Goal: Task Accomplishment & Management: Use online tool/utility

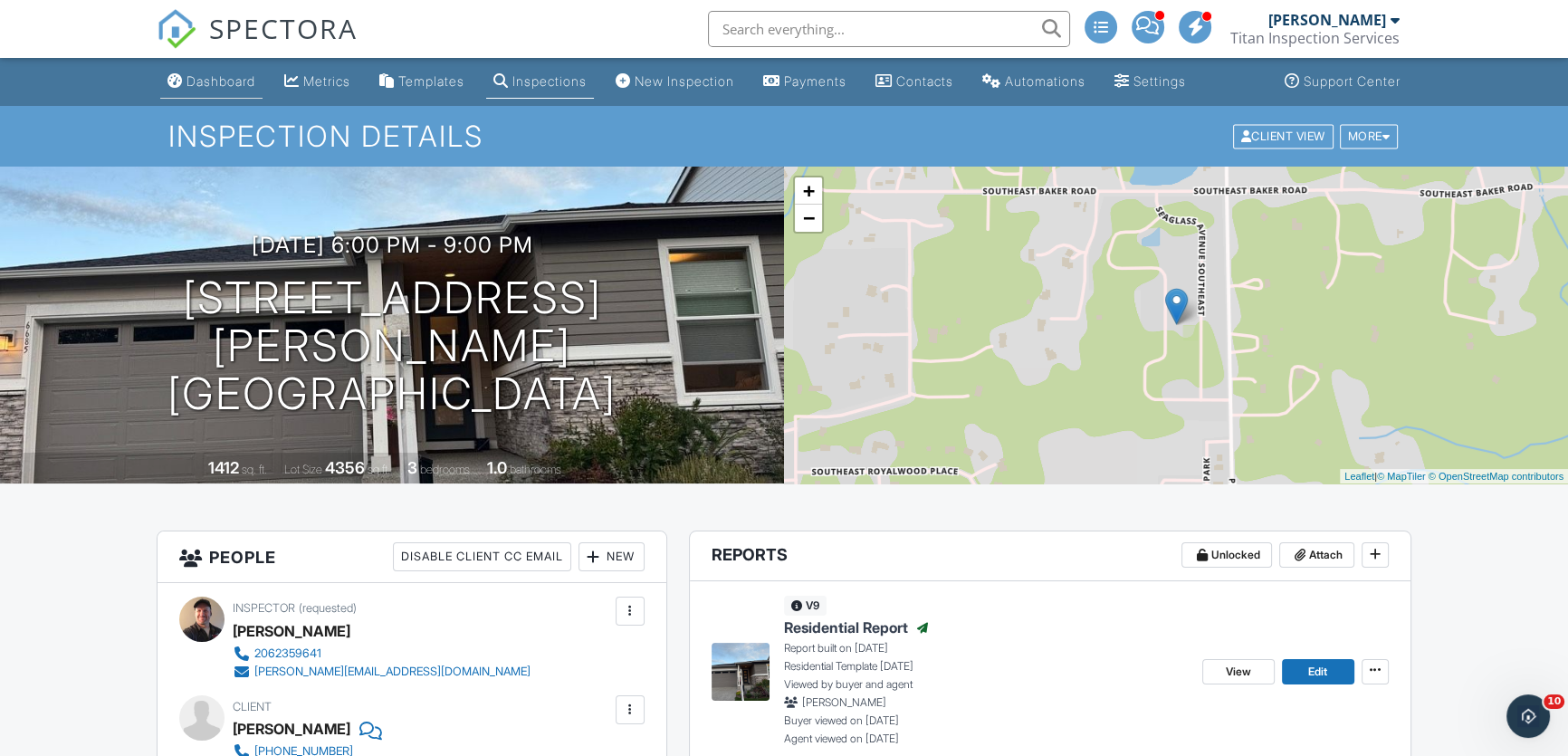
click at [226, 81] on div "Dashboard" at bounding box center [221, 81] width 69 height 16
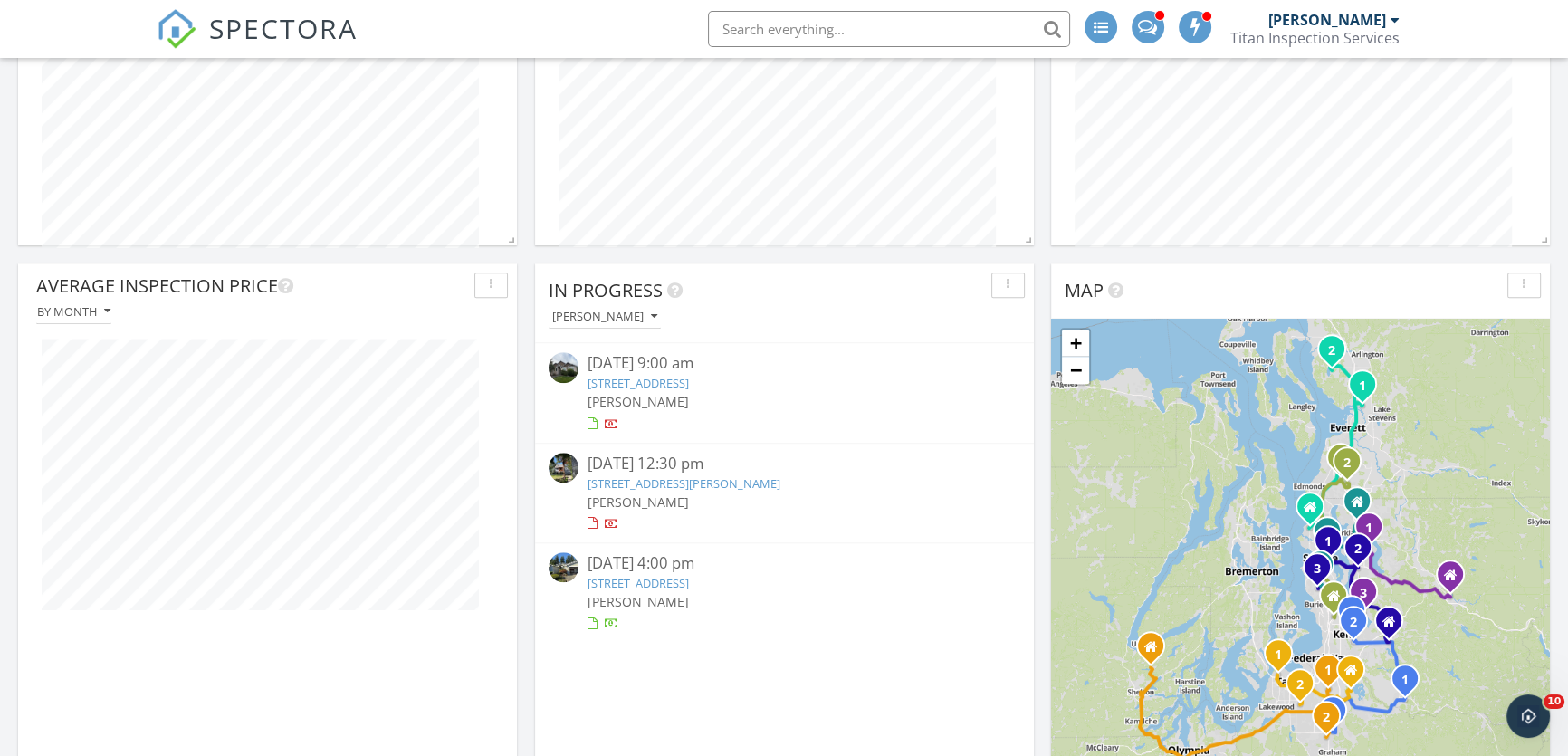
scroll to position [1892, 0]
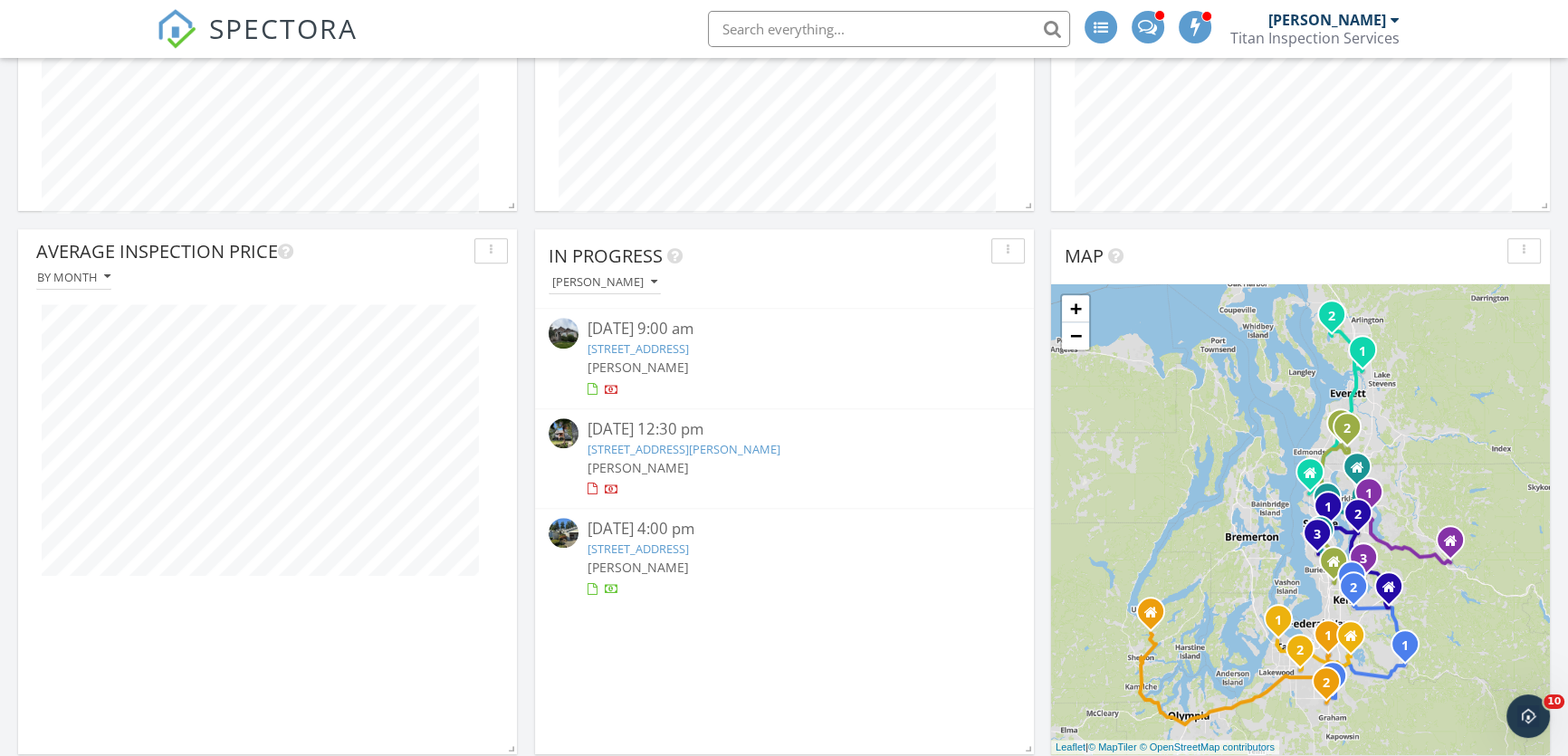
click at [621, 457] on link "13083 Lake Shore Dr NW, Poulsbo, WA 98370" at bounding box center [685, 449] width 193 height 17
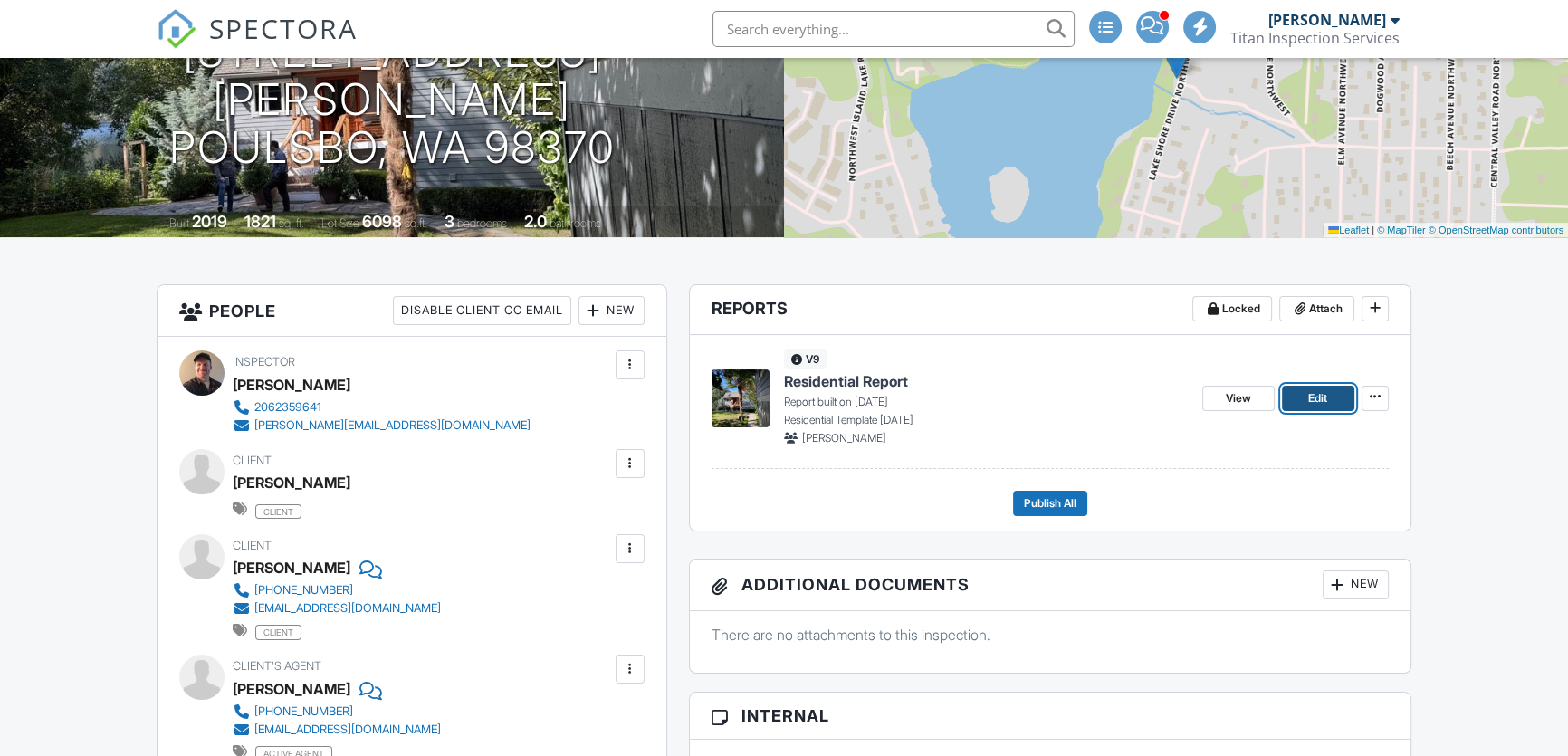
click at [1309, 396] on span "Edit" at bounding box center [1318, 398] width 19 height 18
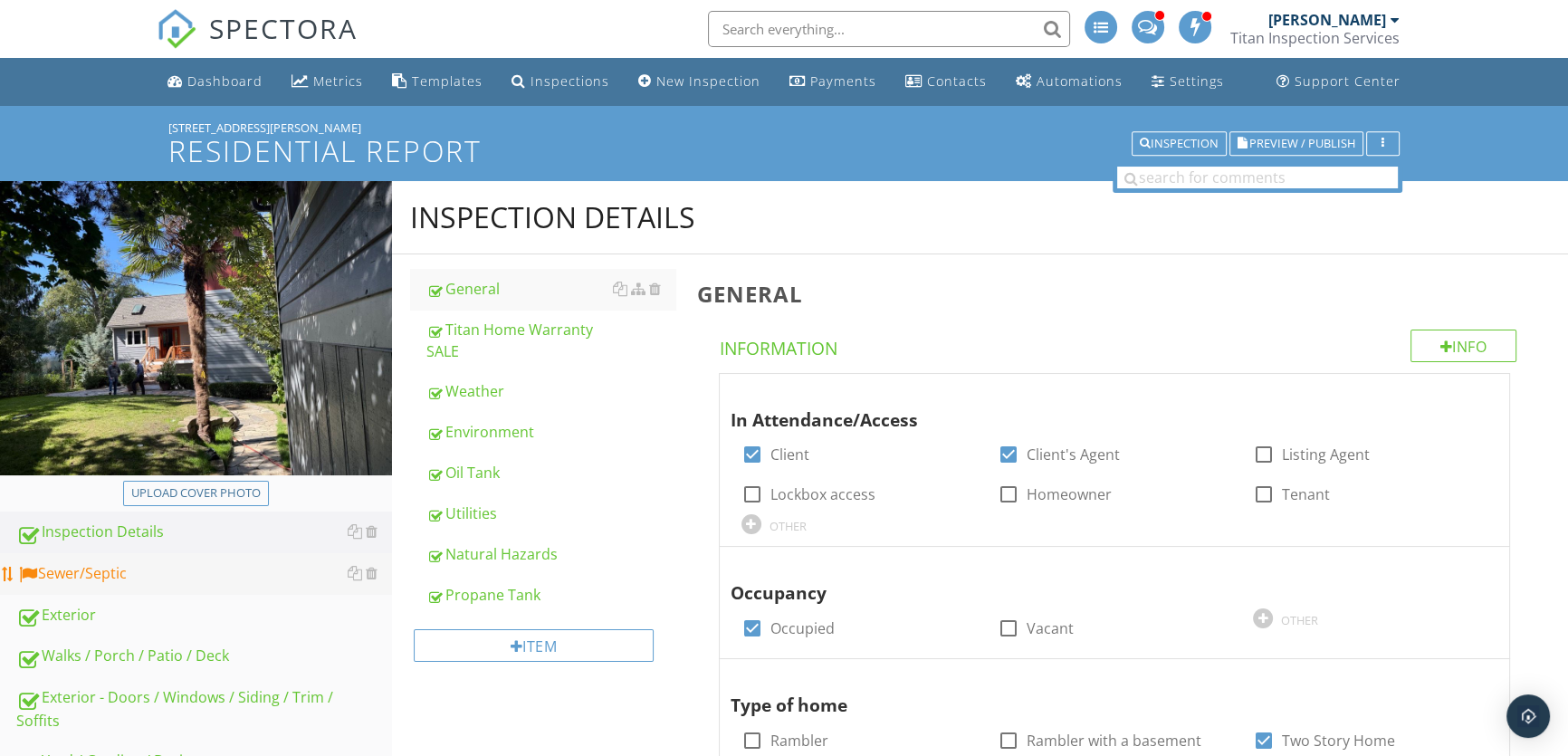
click at [219, 565] on div "Sewer/Septic" at bounding box center [205, 574] width 376 height 24
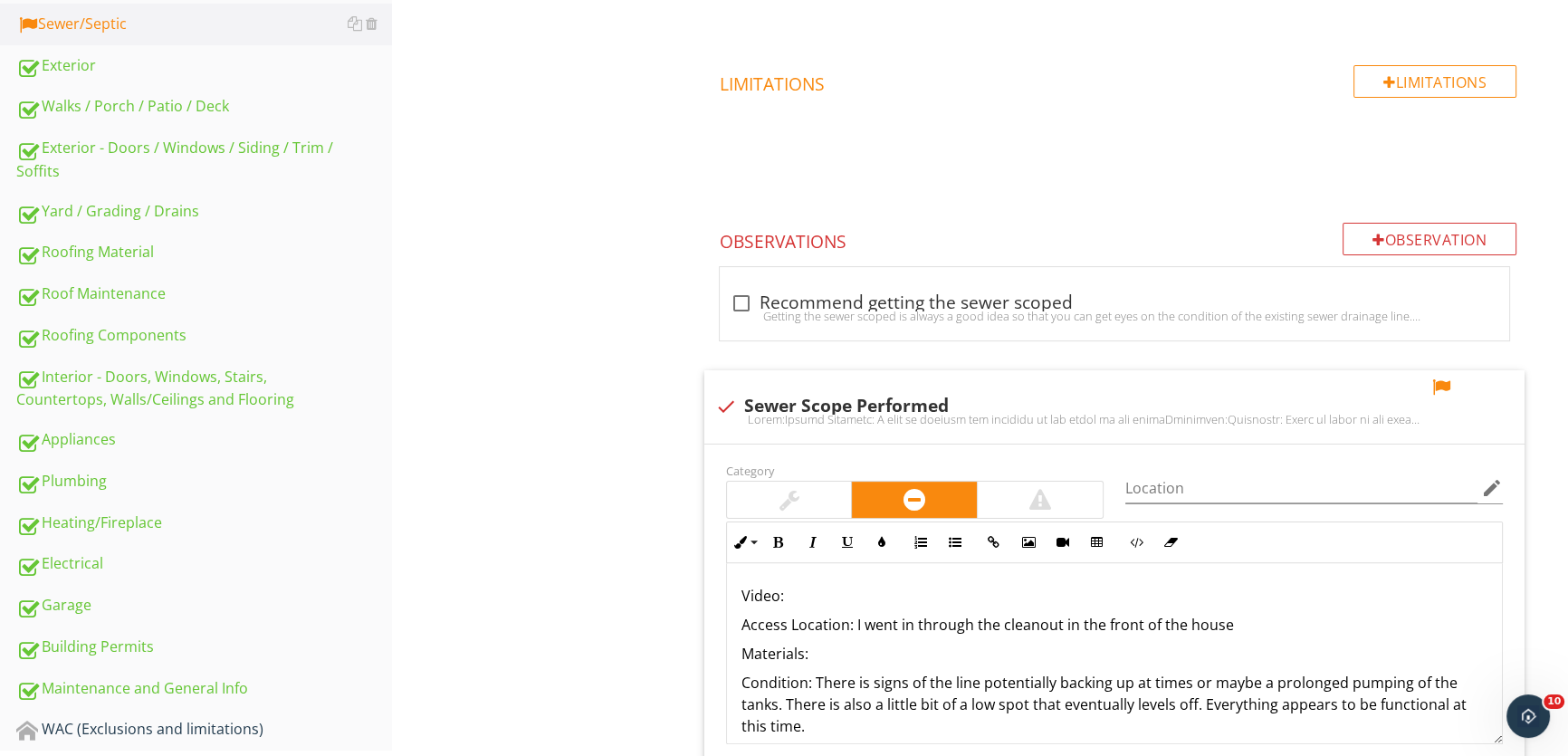
scroll to position [576, 0]
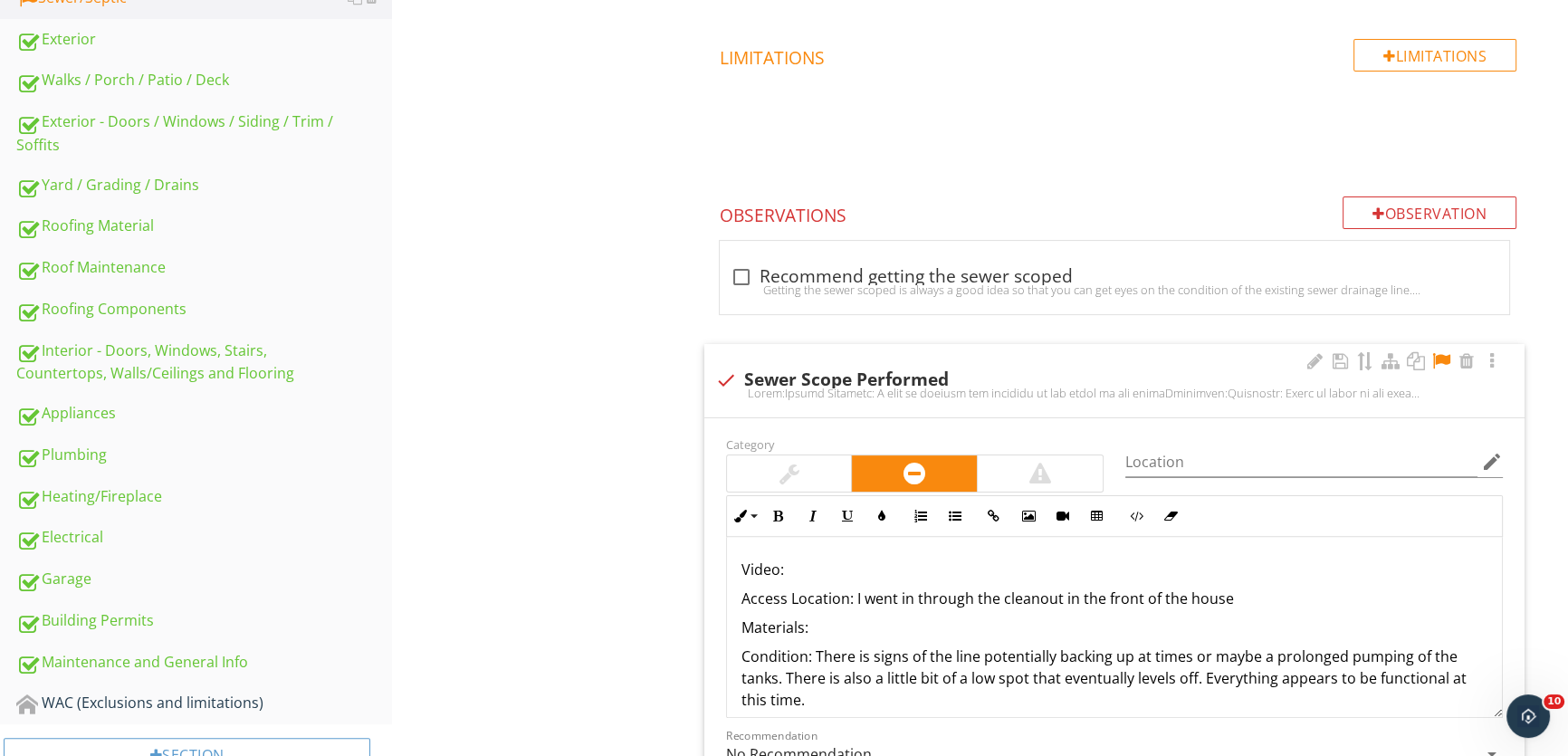
click at [833, 571] on p "Video:" at bounding box center [1115, 569] width 747 height 22
click at [996, 513] on icon "button" at bounding box center [994, 516] width 13 height 13
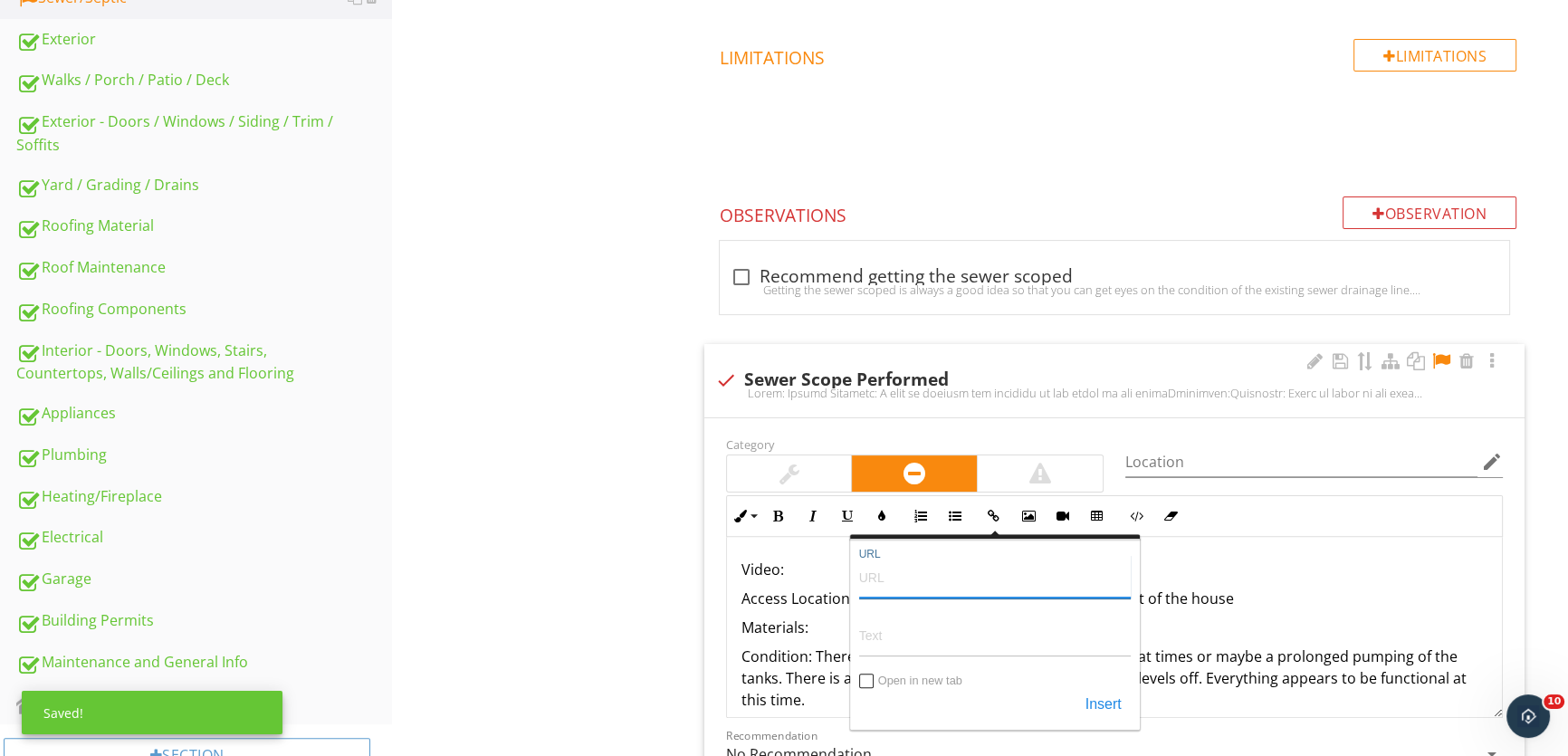
paste input "https://www.youtube.com/watch?v=kdsWIfdUBeY"
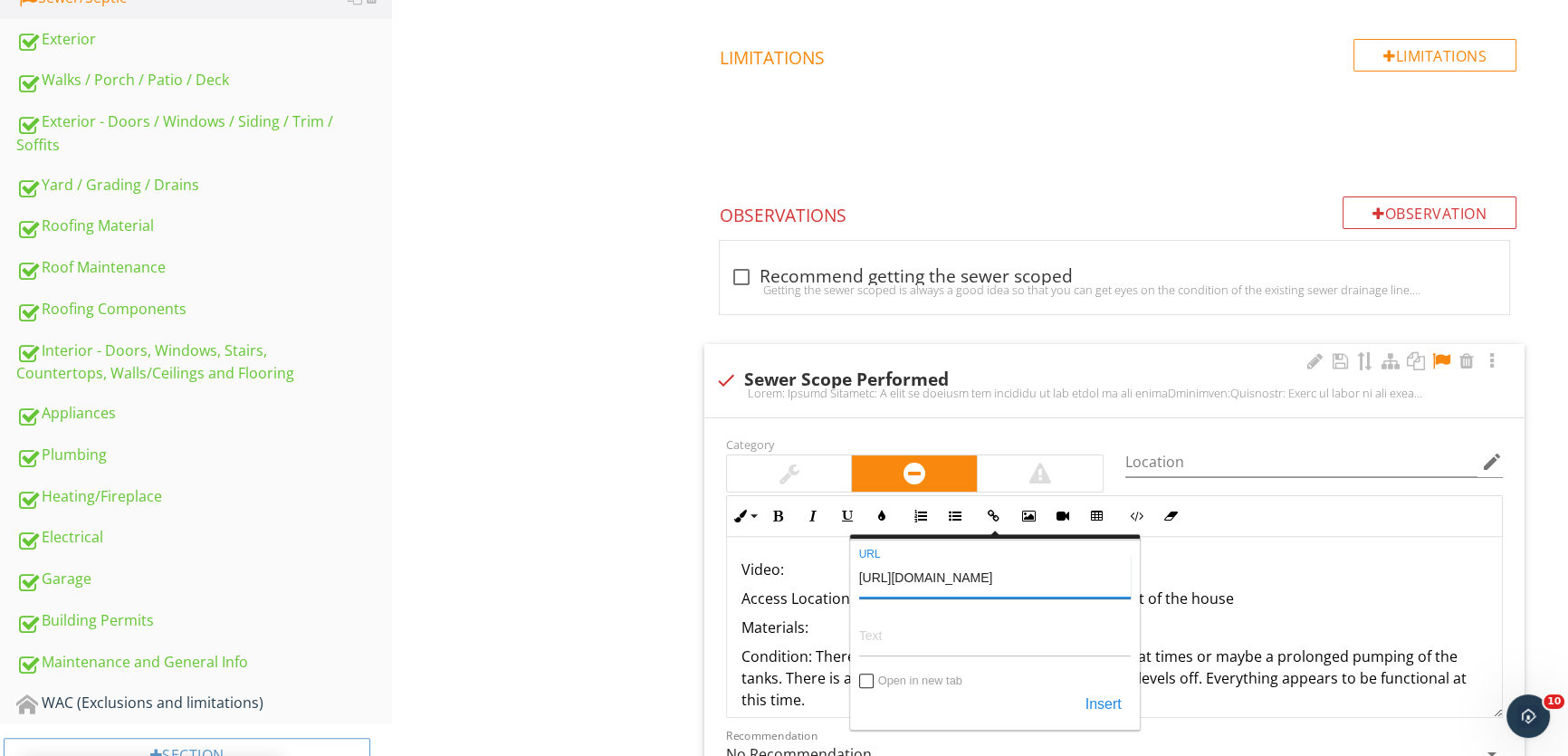
type input "https://www.youtube.com/watch?v=kdsWIfdUBeY"
click at [887, 639] on input "Text" at bounding box center [996, 635] width 272 height 43
type input "Sewer Scope Video Link"
click at [1093, 699] on button "Insert" at bounding box center [1103, 705] width 54 height 32
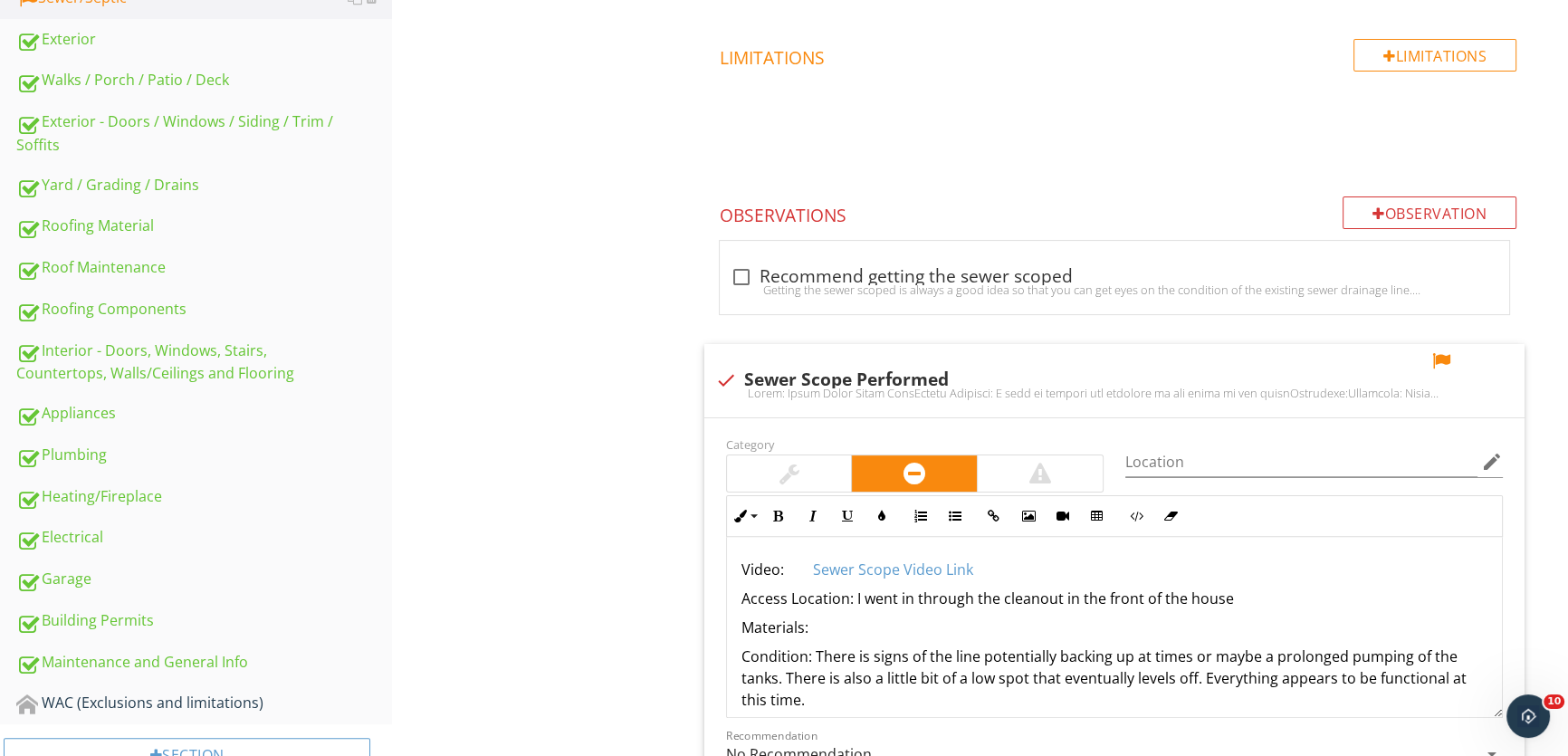
click at [591, 583] on div "Sewer/Septic Sewer/Septic Item Sewer/Septic IN Inspected NI Not Inspected NP No…" at bounding box center [980, 728] width 1176 height 2246
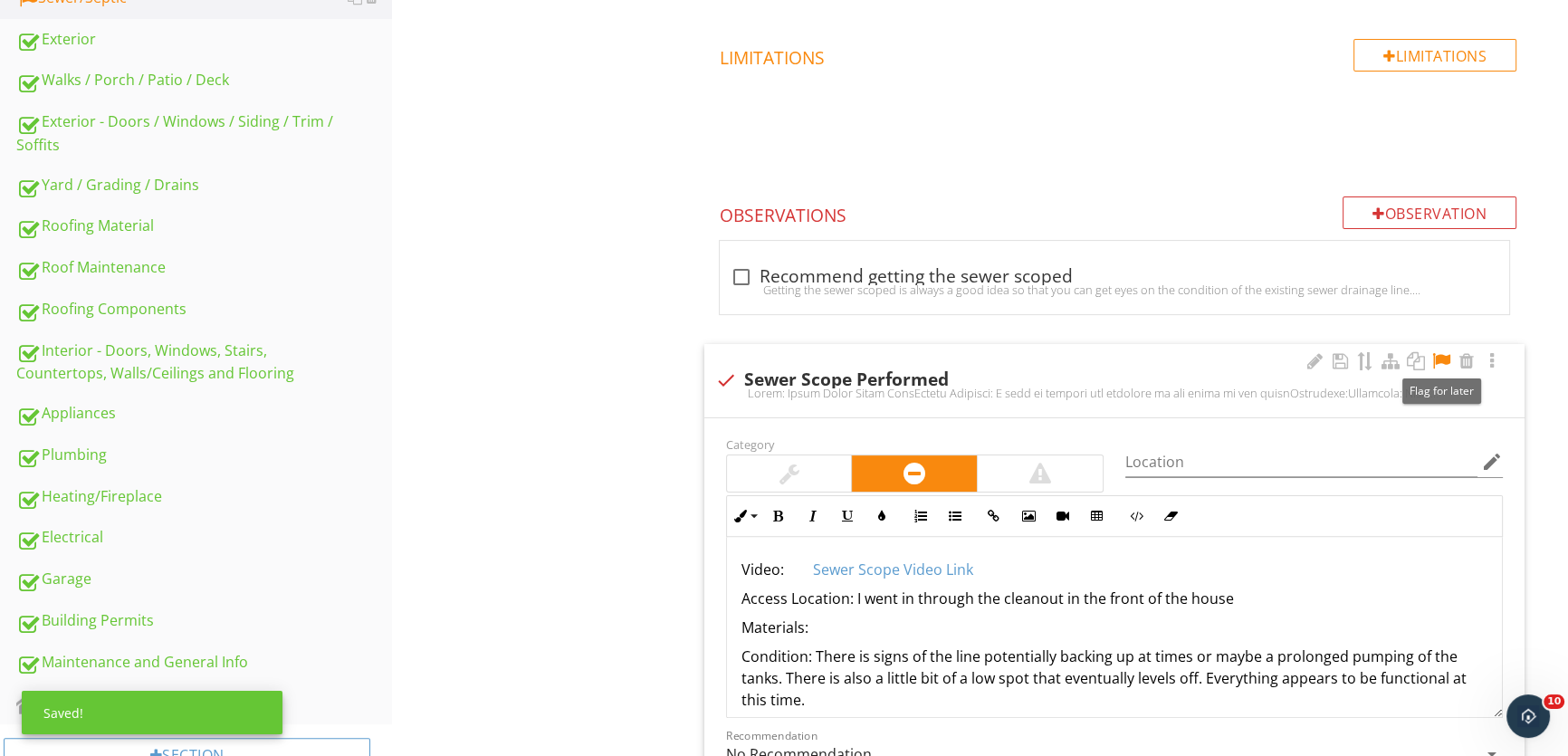
click at [1435, 353] on div at bounding box center [1442, 361] width 22 height 18
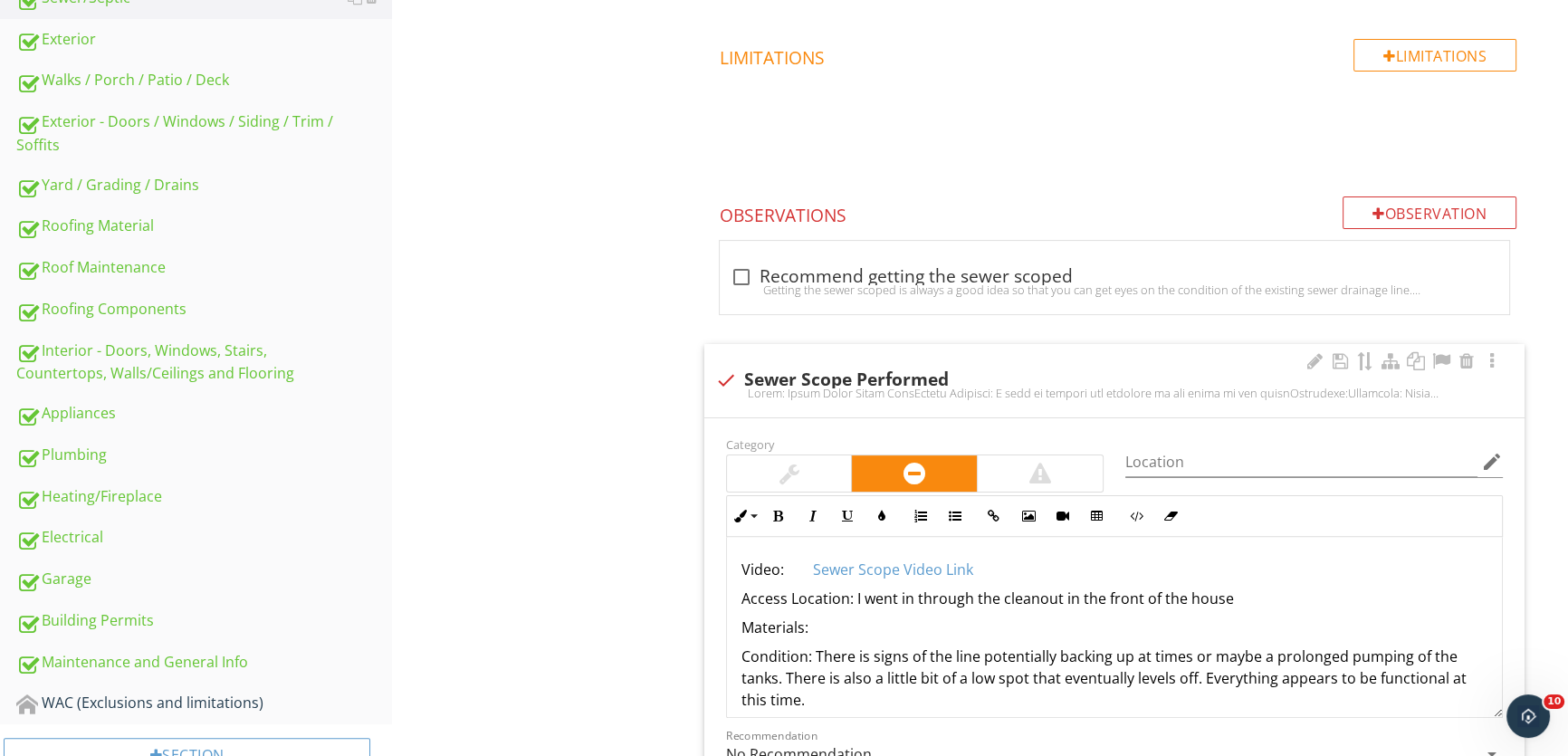
click at [886, 623] on p "Materials:" at bounding box center [1115, 627] width 747 height 22
click at [868, 658] on p "Condition: There is signs of the line potentially backing up at times or maybe …" at bounding box center [1115, 678] width 747 height 65
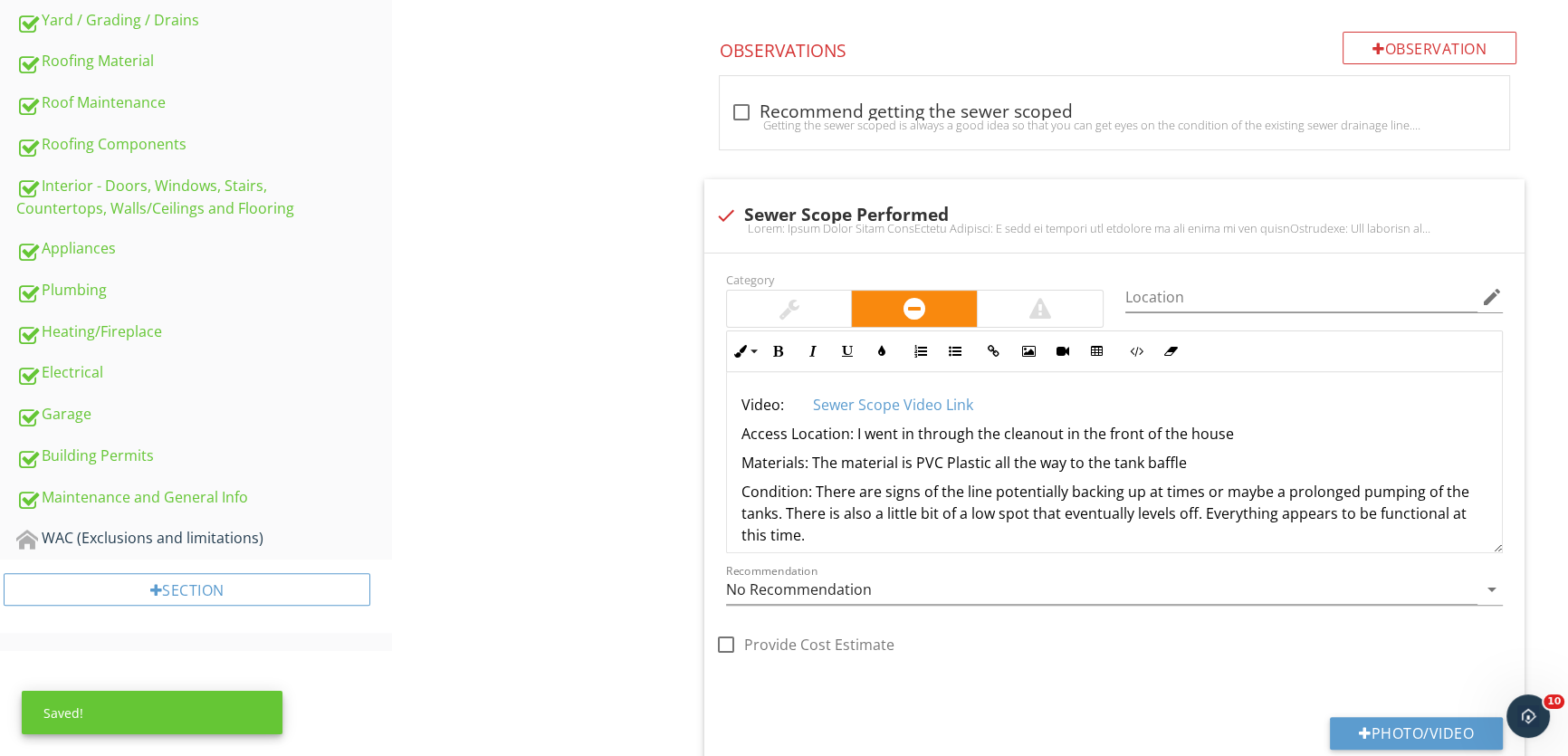
scroll to position [823, 0]
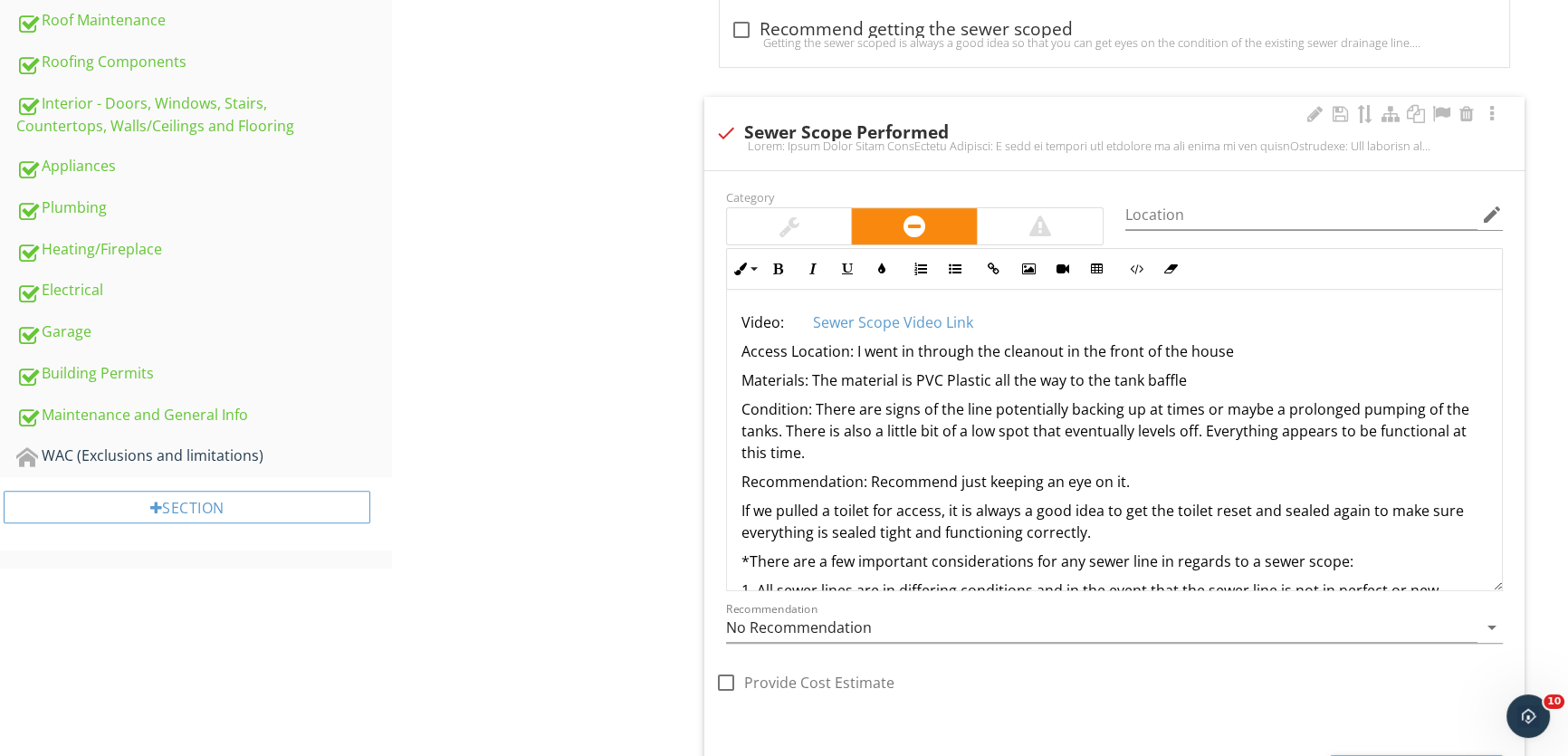
drag, startPoint x: 1495, startPoint y: 463, endPoint x: 1486, endPoint y: 584, distance: 121.3
click at [1486, 584] on div "Video: ​ Sewer Scope Video Link ​​​ Access Location: I went in through the clea…" at bounding box center [1114, 440] width 777 height 301
click at [1196, 433] on p "Condition: There are signs of the line potentially backing up at times or maybe…" at bounding box center [1115, 431] width 747 height 65
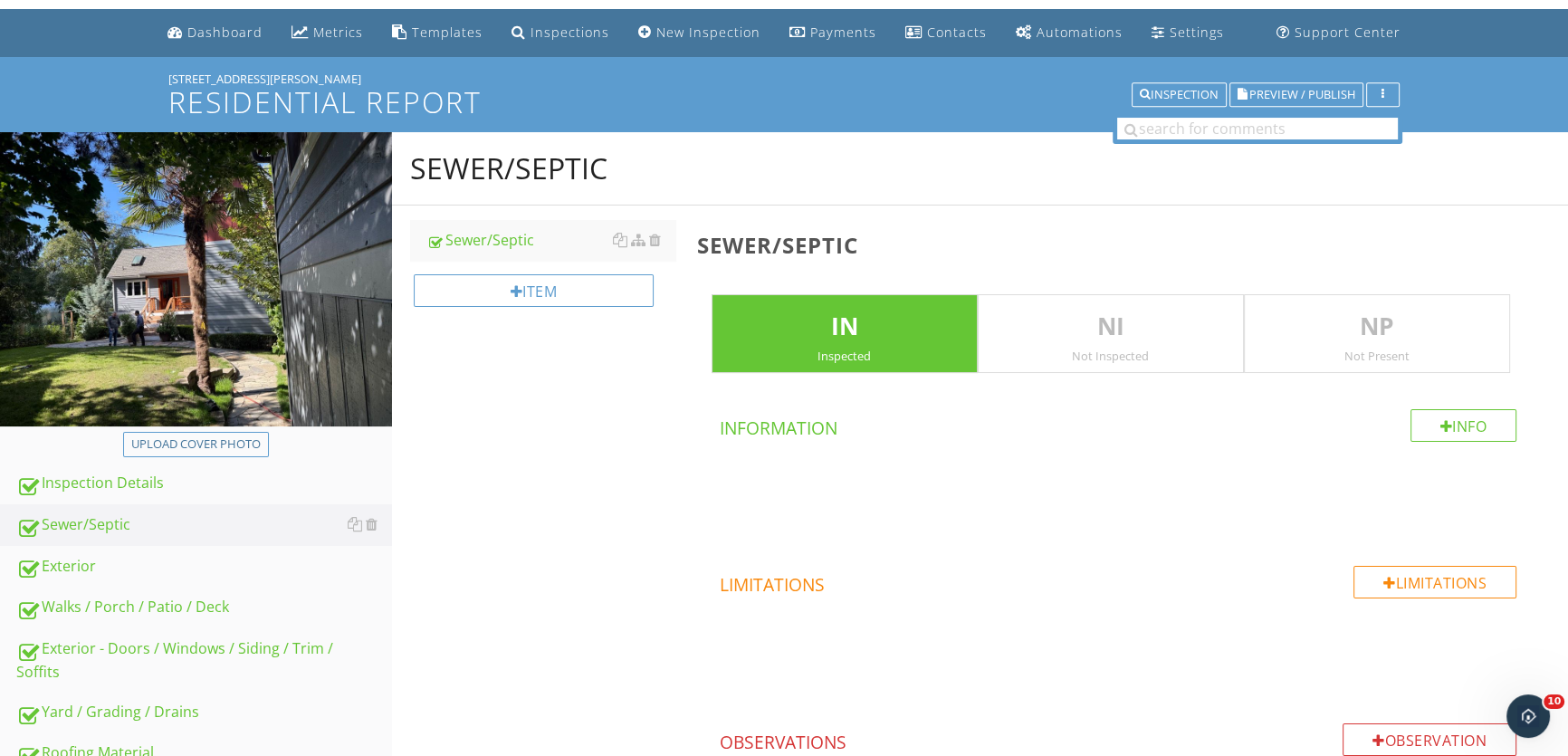
scroll to position [0, 0]
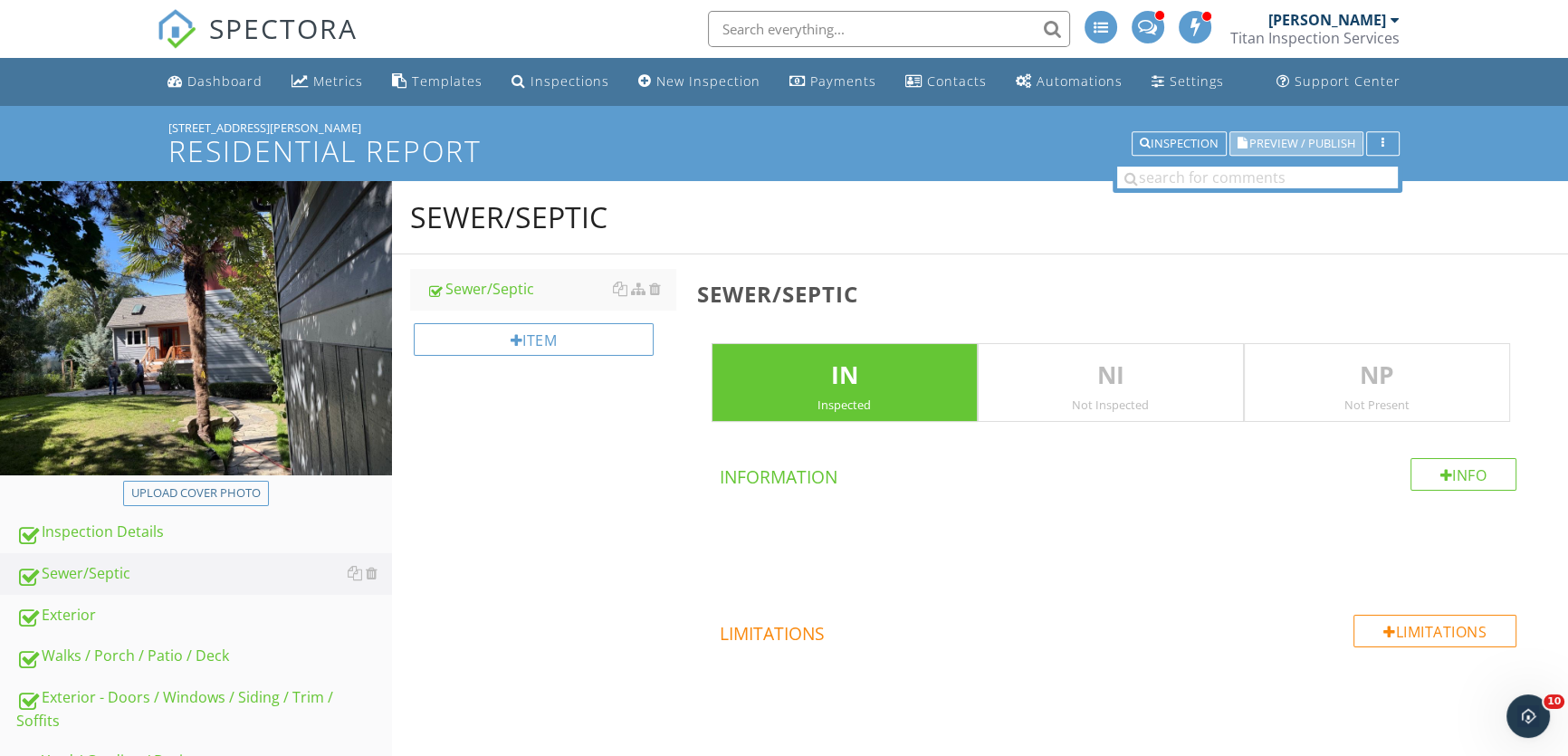
click at [1270, 139] on span "Preview / Publish" at bounding box center [1303, 144] width 106 height 12
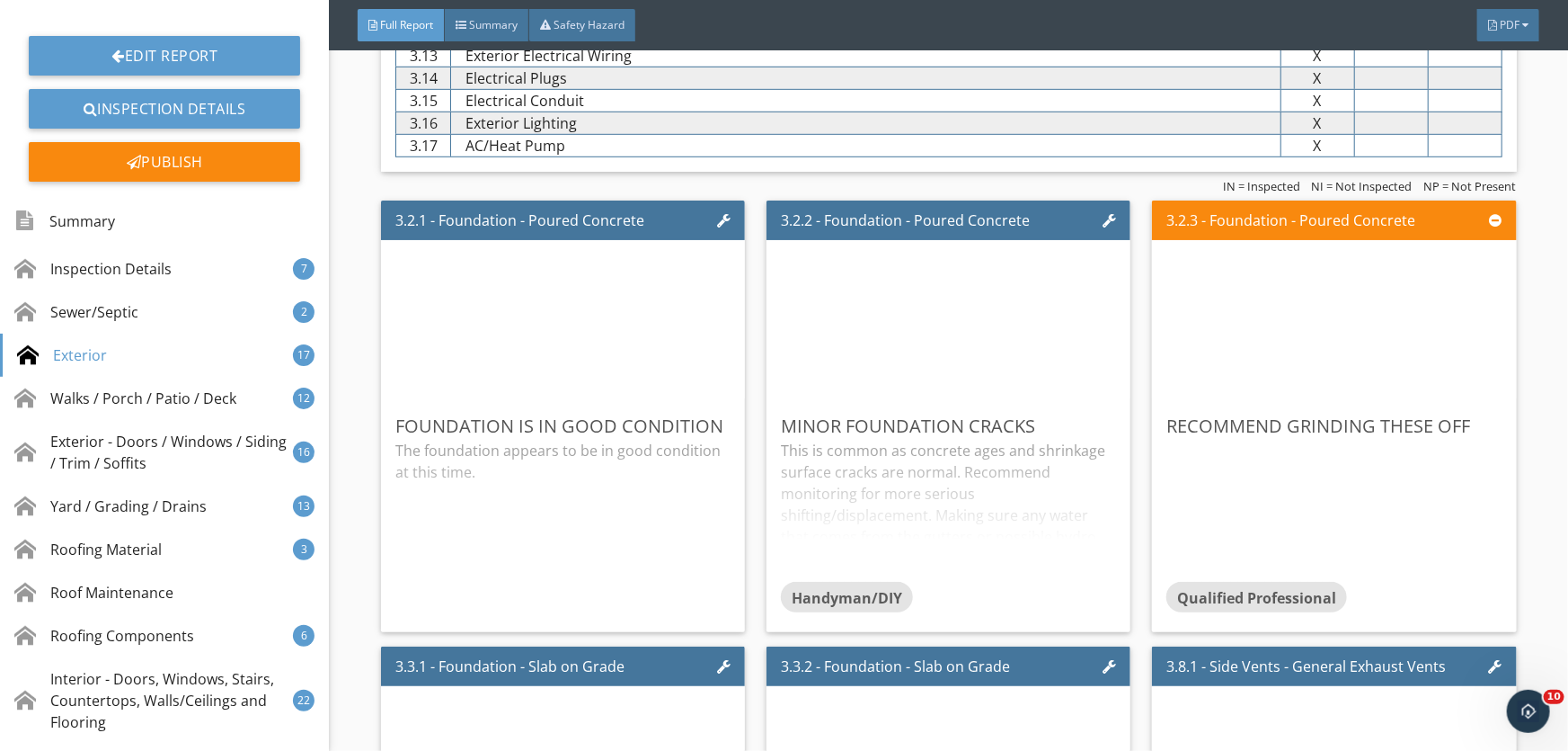
scroll to position [4086, 0]
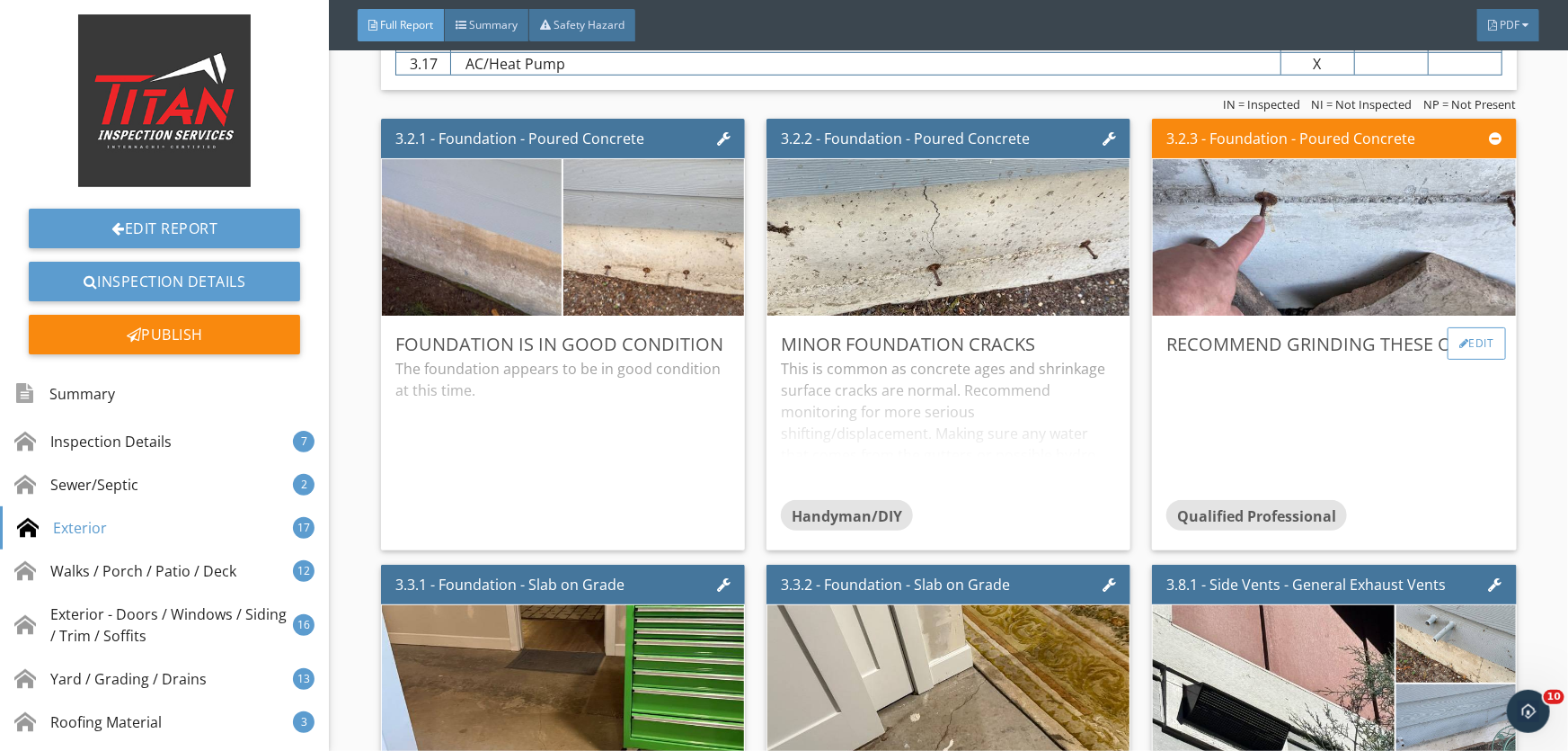
click at [1459, 341] on div at bounding box center [1464, 343] width 10 height 11
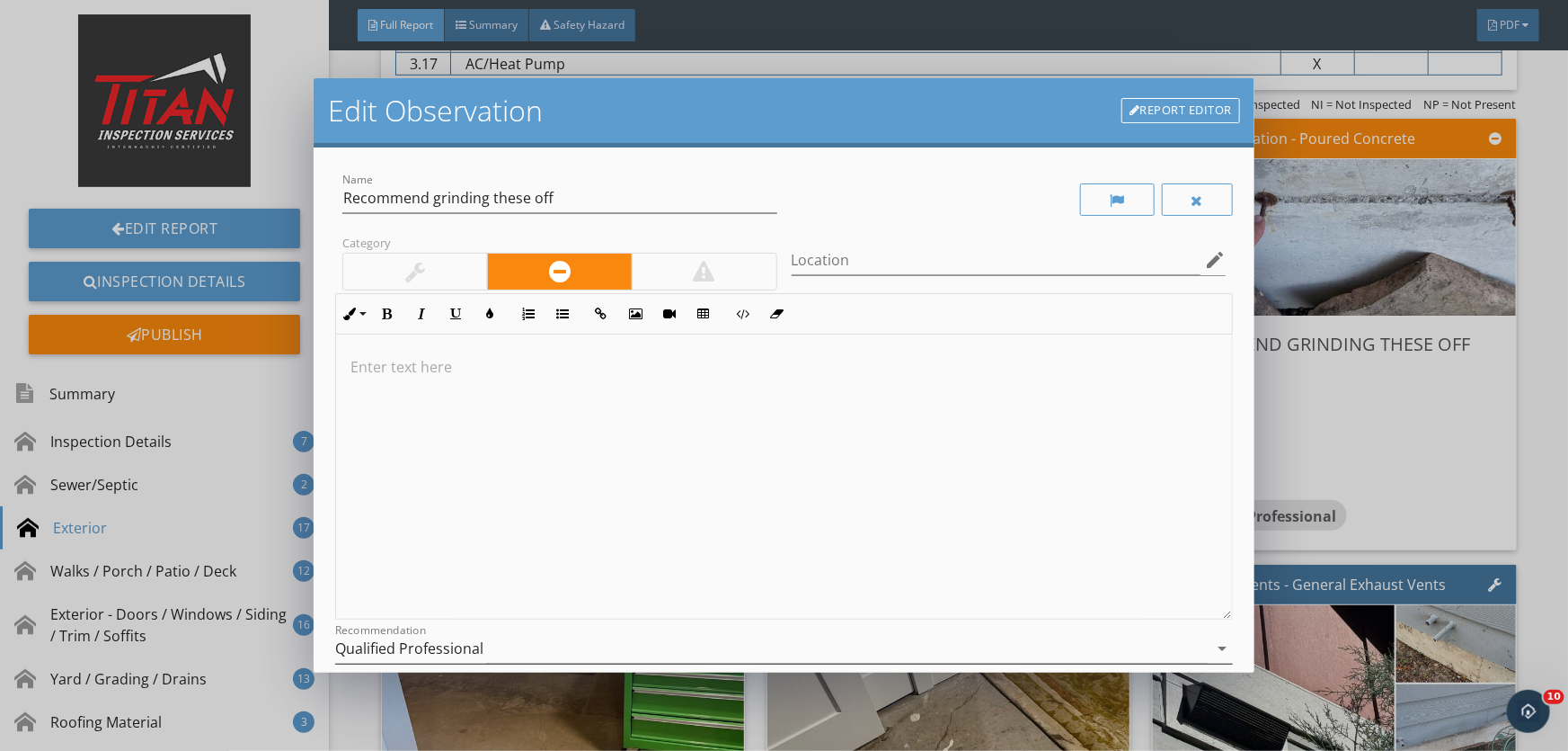
click at [404, 647] on div "Qualified Professional" at bounding box center [410, 648] width 149 height 17
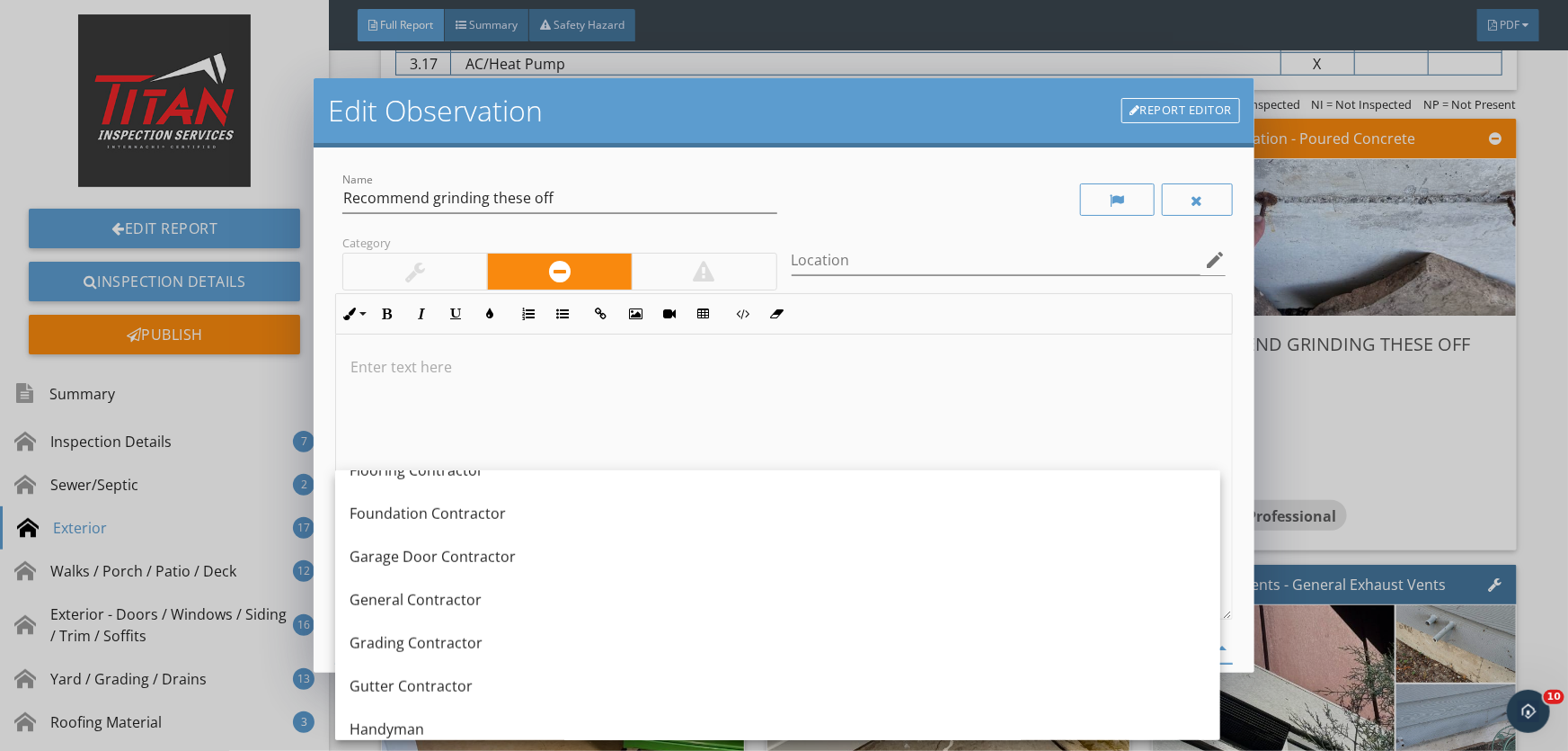
scroll to position [1016, 0]
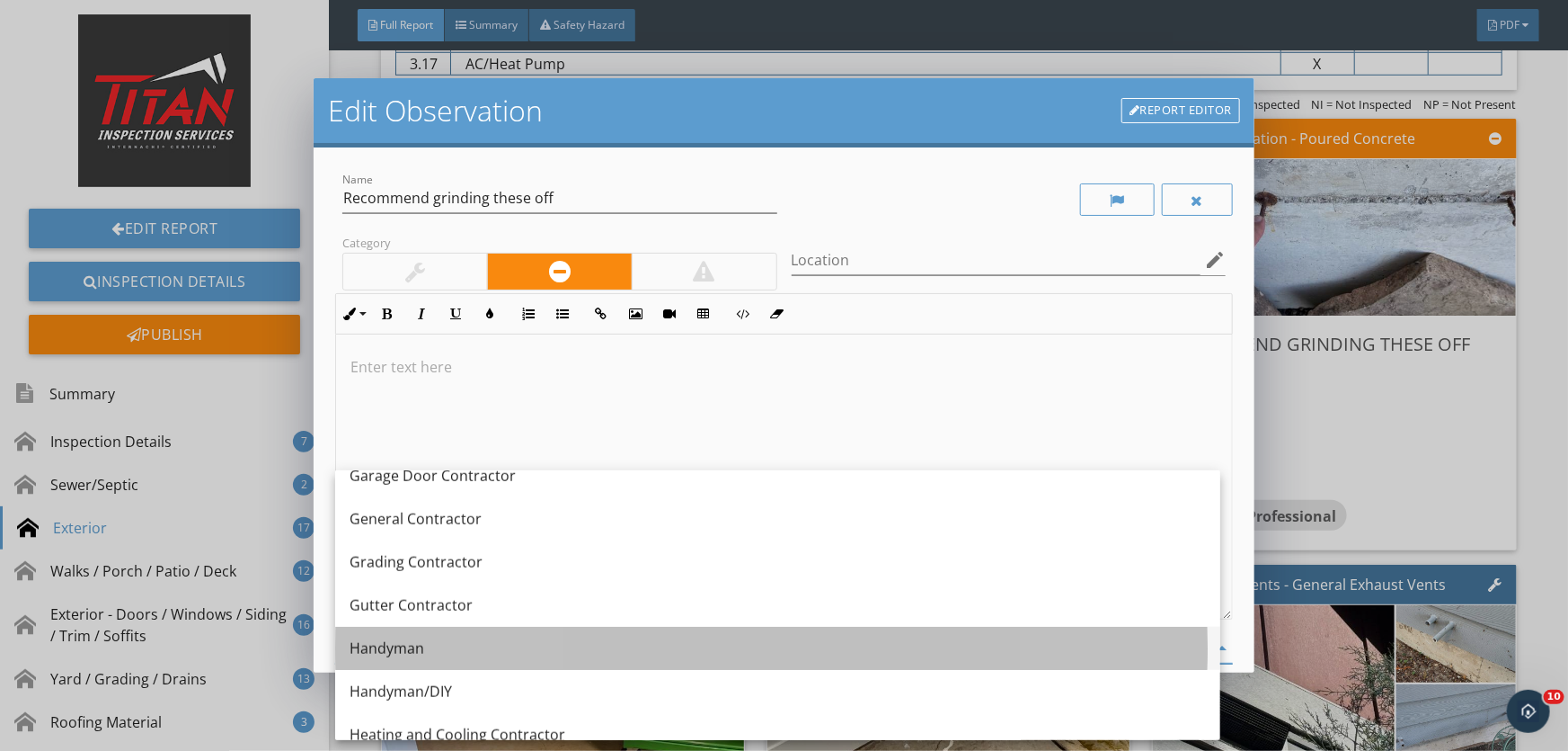
click at [395, 647] on div "Handyman" at bounding box center [778, 648] width 856 height 22
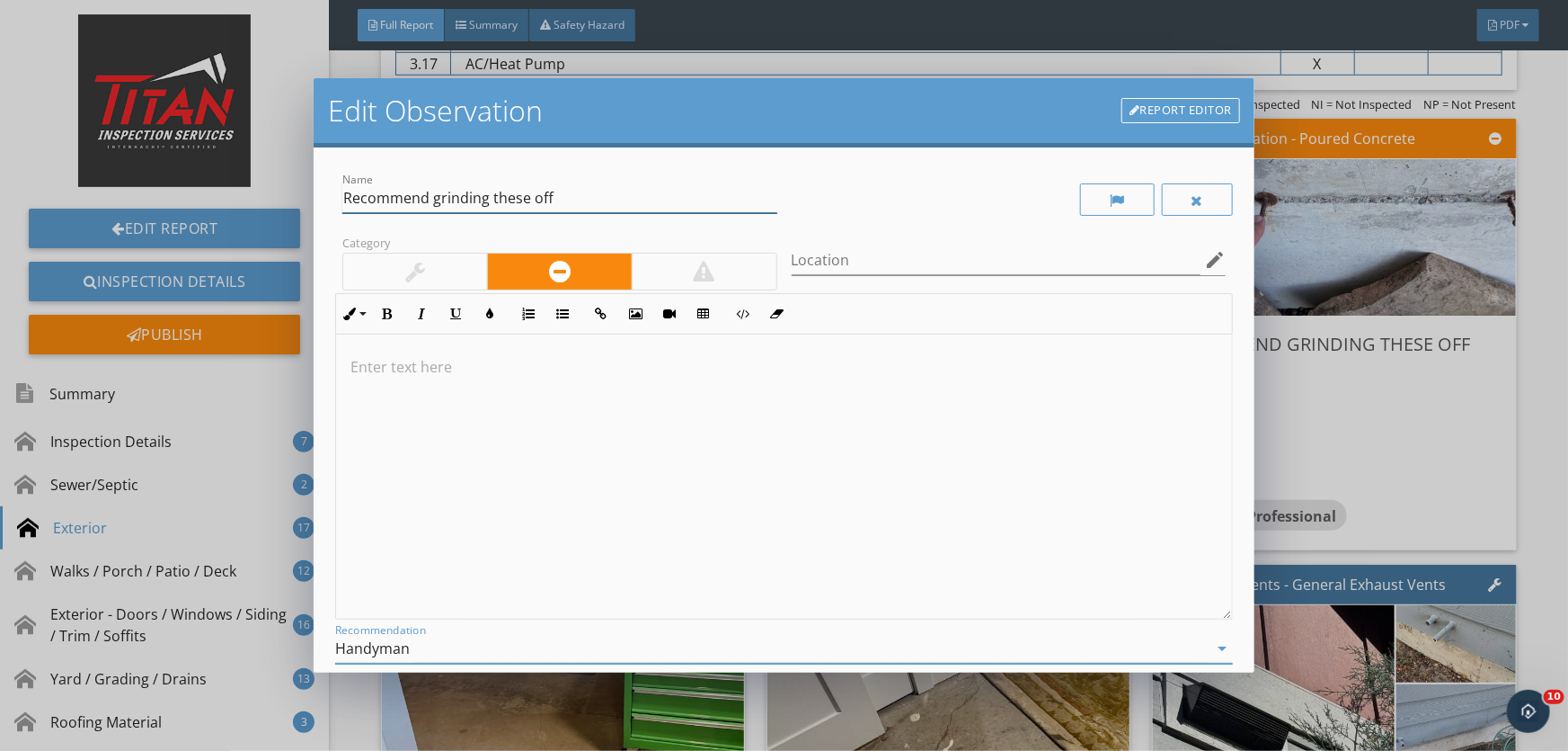
click at [532, 195] on input "Recommend grinding these off" at bounding box center [559, 199] width 435 height 29
click at [557, 197] on input "Recommend grinding these pannel clips offoff" at bounding box center [559, 199] width 435 height 29
drag, startPoint x: 627, startPoint y: 197, endPoint x: 645, endPoint y: 198, distance: 18.0
click at [645, 198] on input "Recommend grinding these panel clips offoff" at bounding box center [559, 199] width 435 height 29
type input "Recommend grinding these panel clips off"
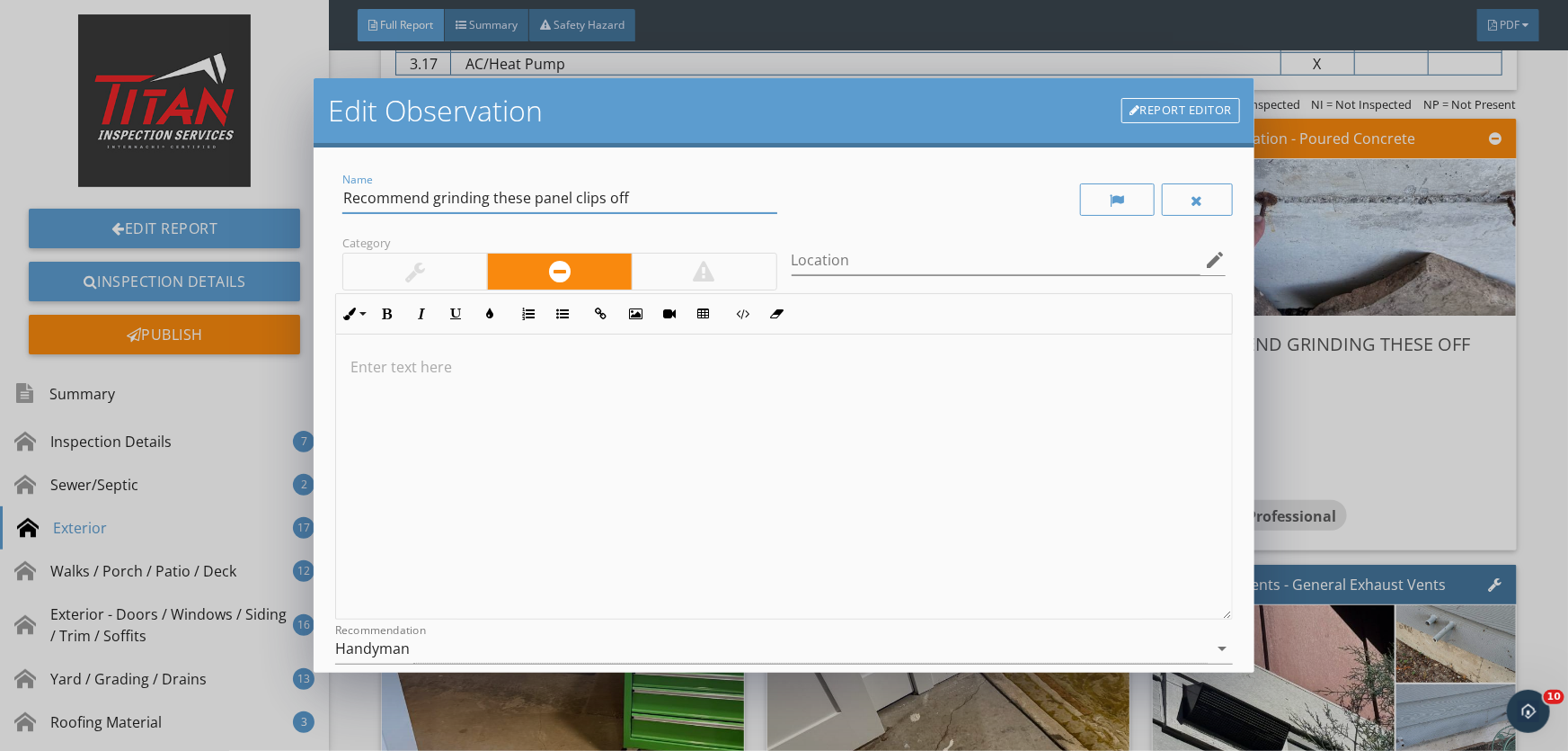
click at [424, 273] on div at bounding box center [414, 271] width 144 height 36
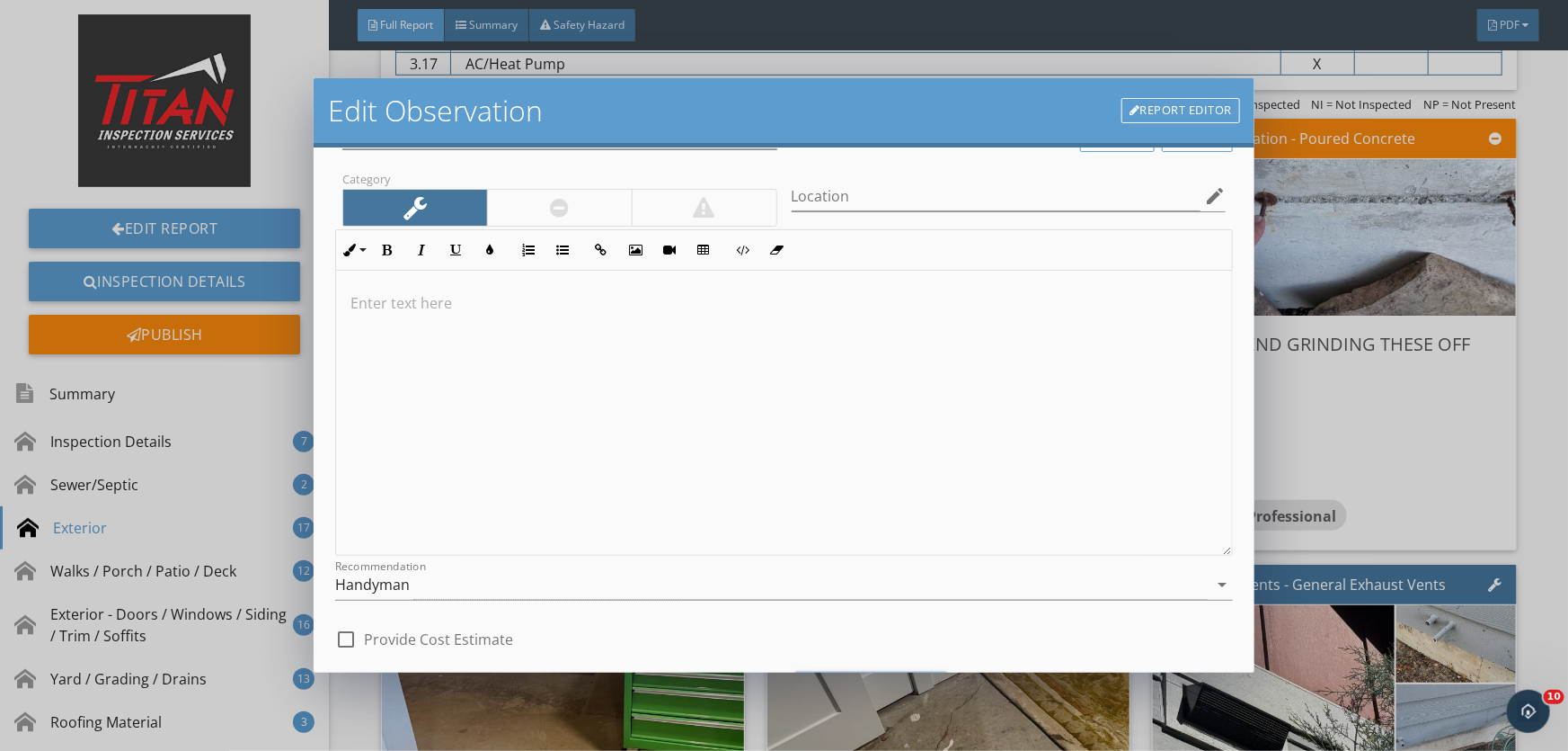
scroll to position [159, 0]
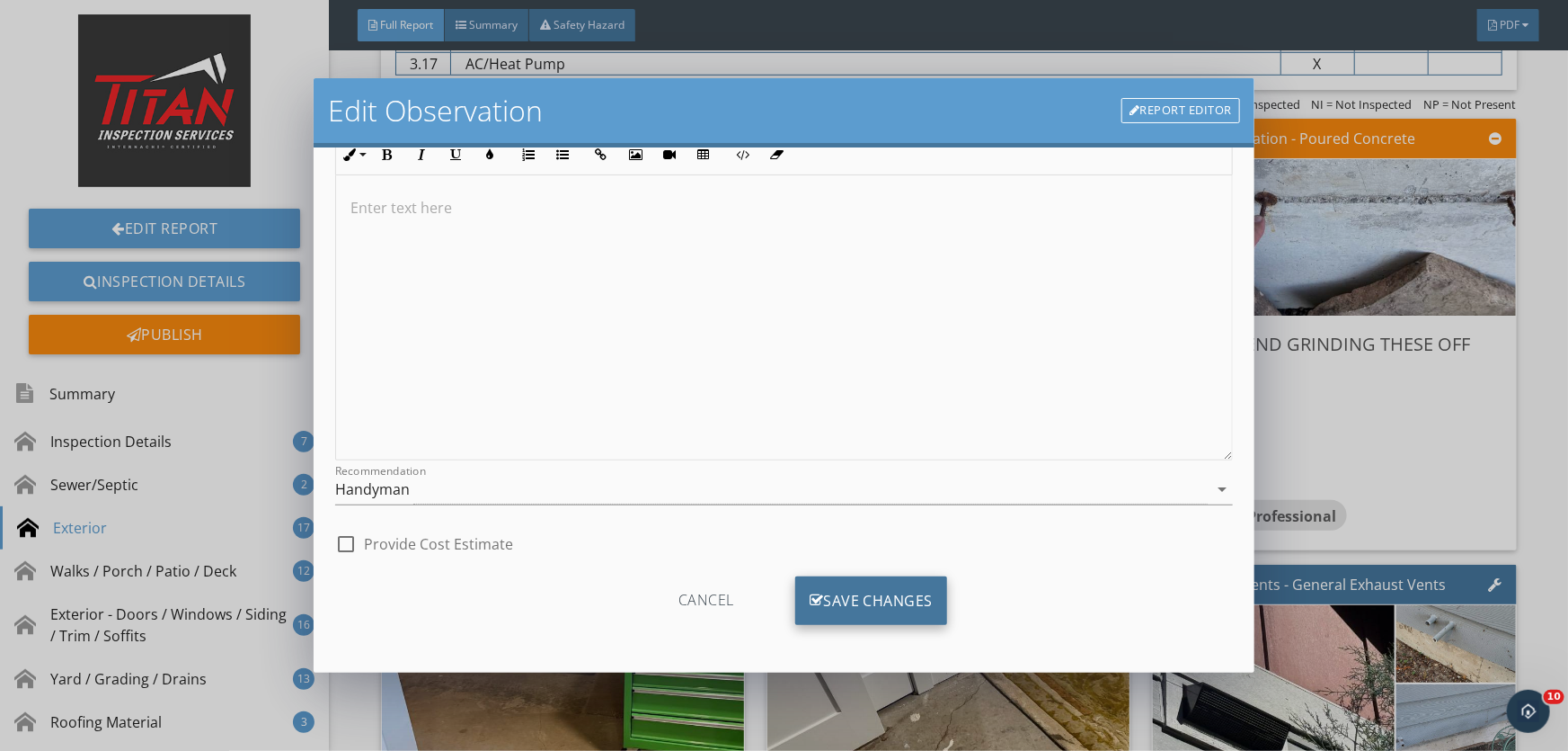
click at [841, 613] on div "Save Changes" at bounding box center [872, 600] width 152 height 49
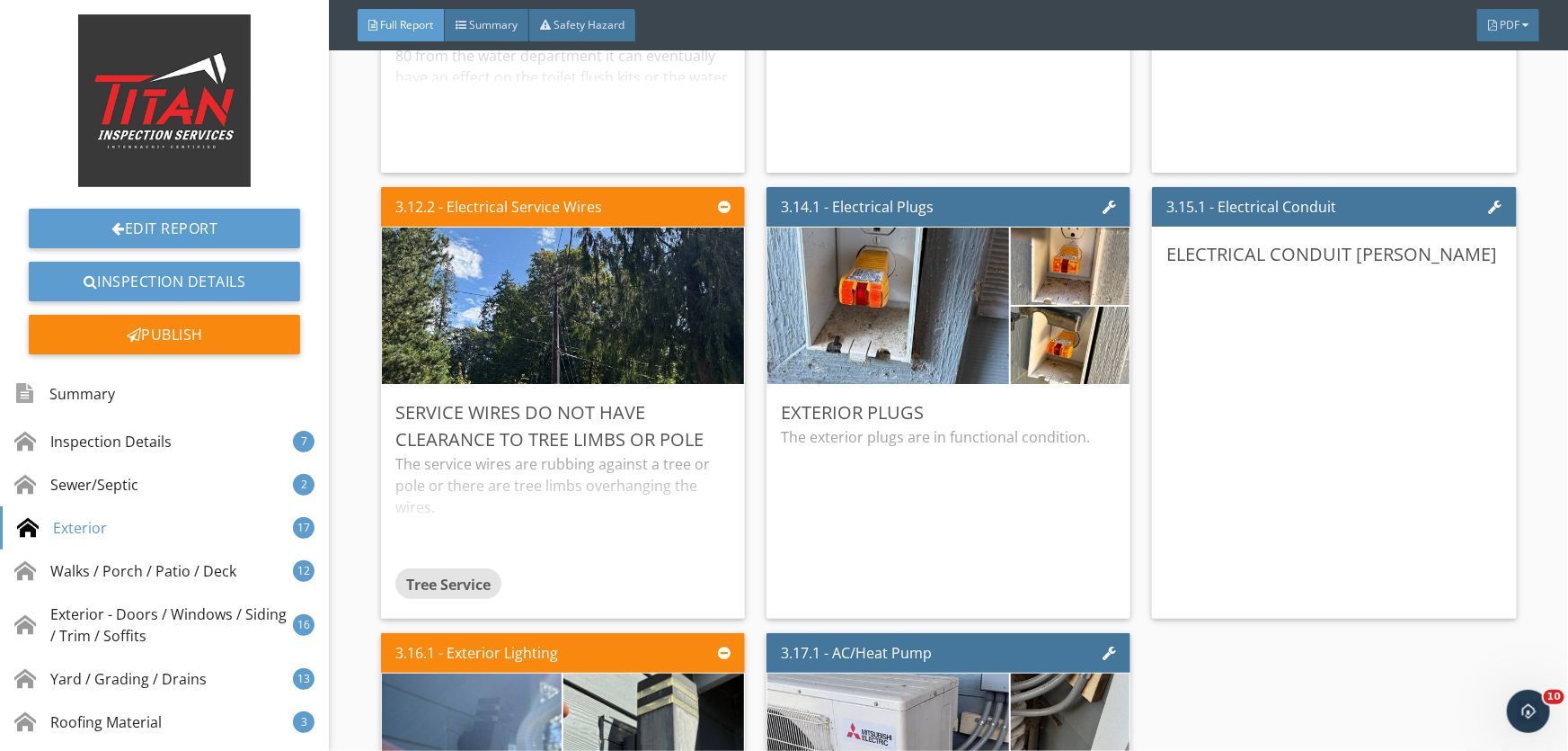
scroll to position [5803, 0]
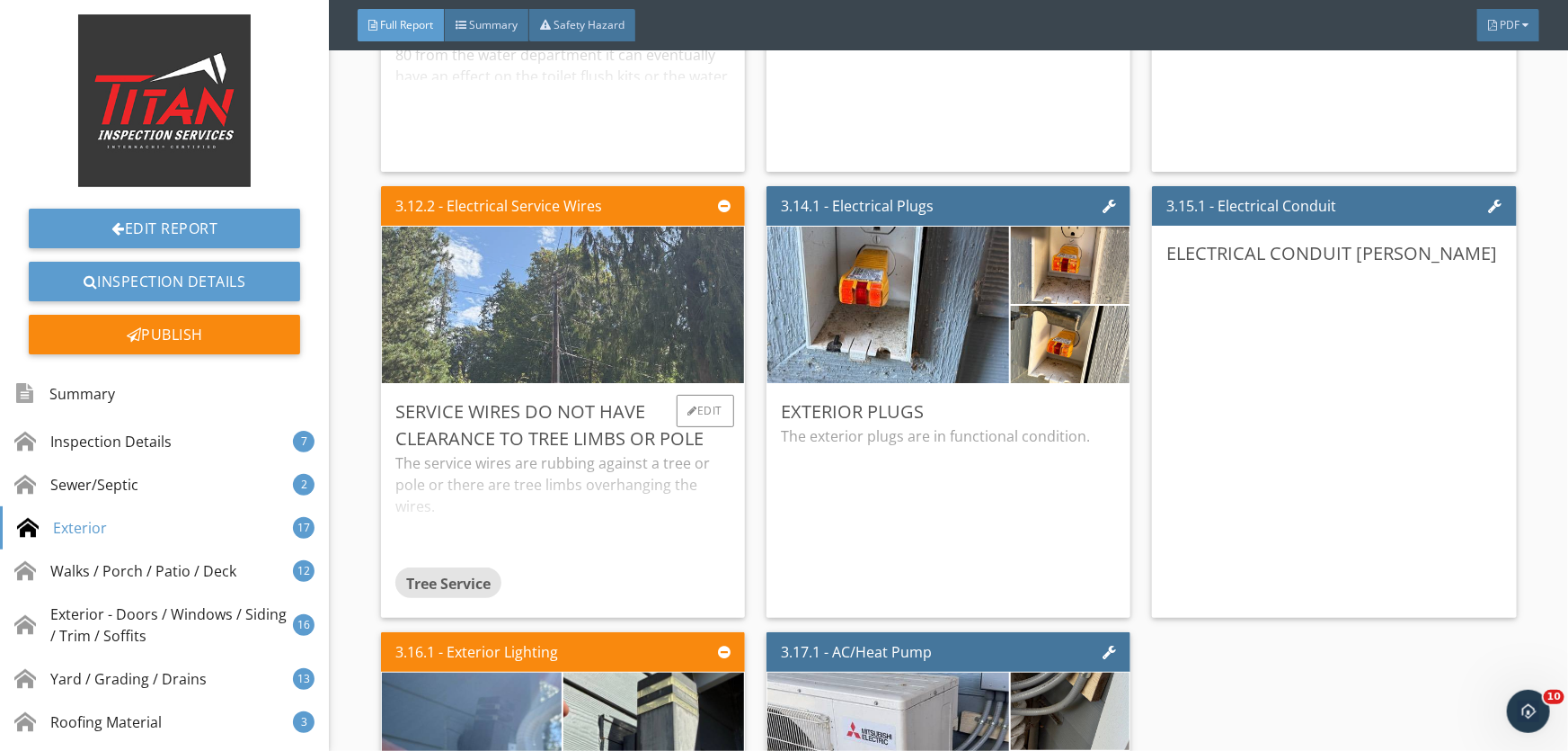
click at [588, 253] on img at bounding box center [562, 305] width 521 height 391
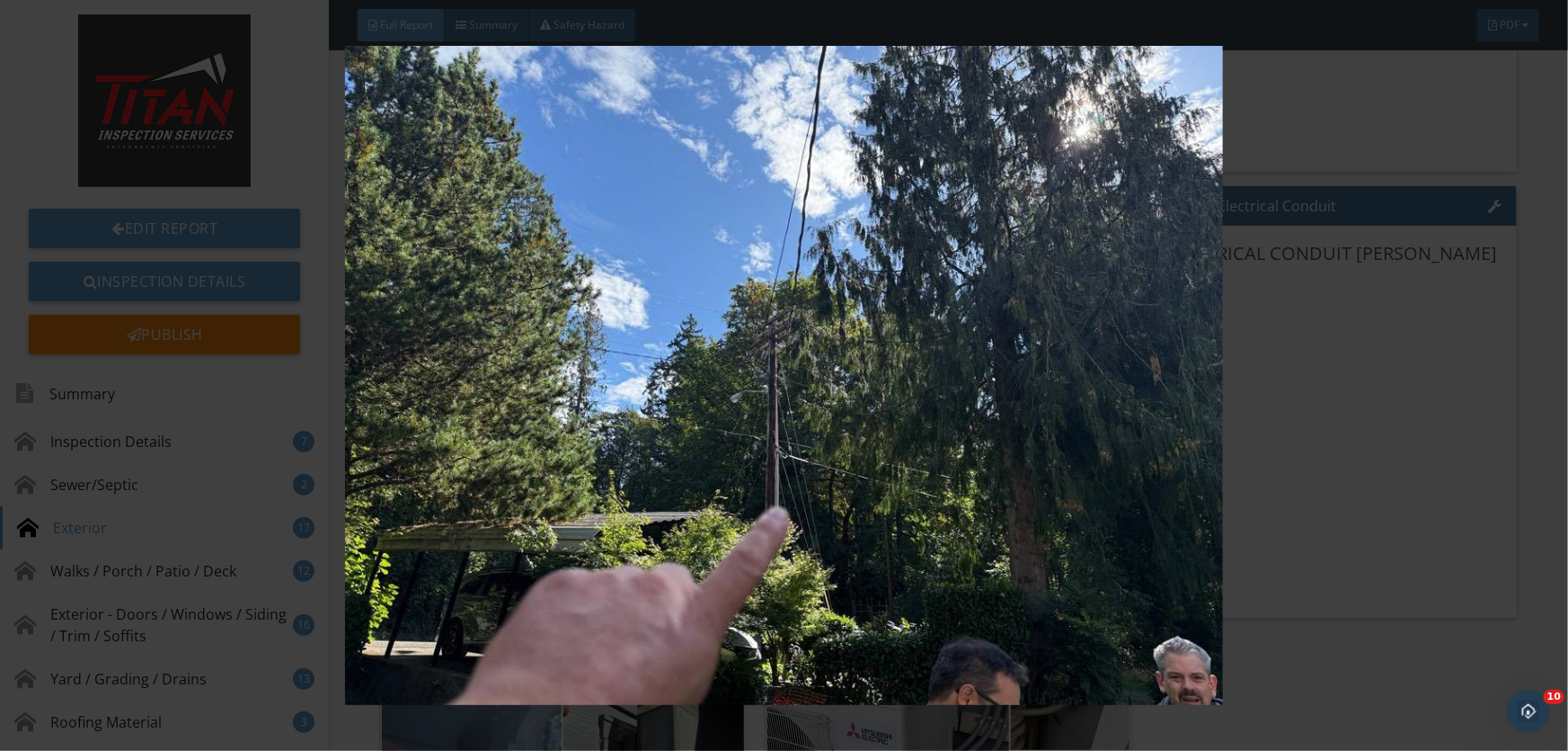
click at [1330, 412] on img at bounding box center [784, 375] width 1435 height 658
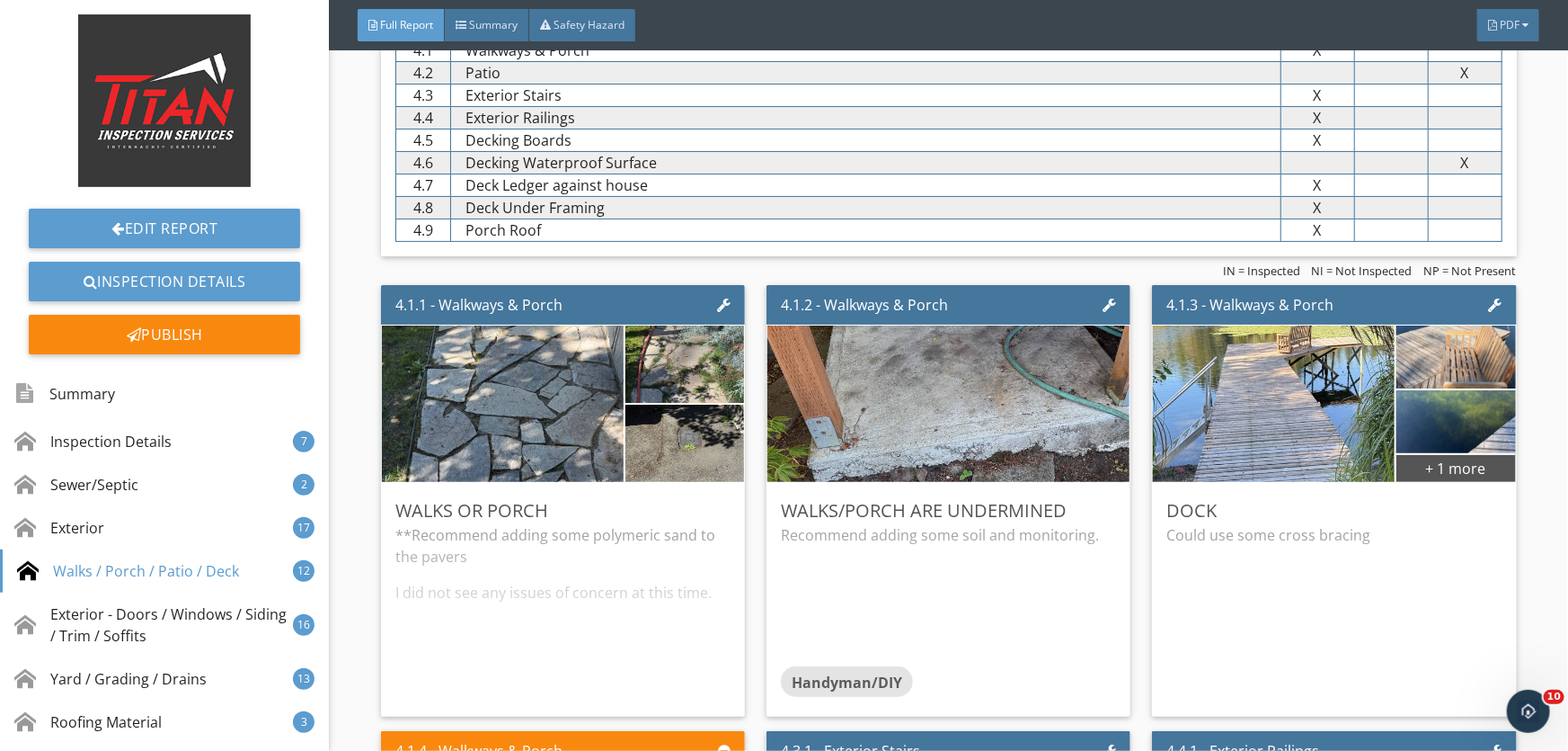
scroll to position [7029, 0]
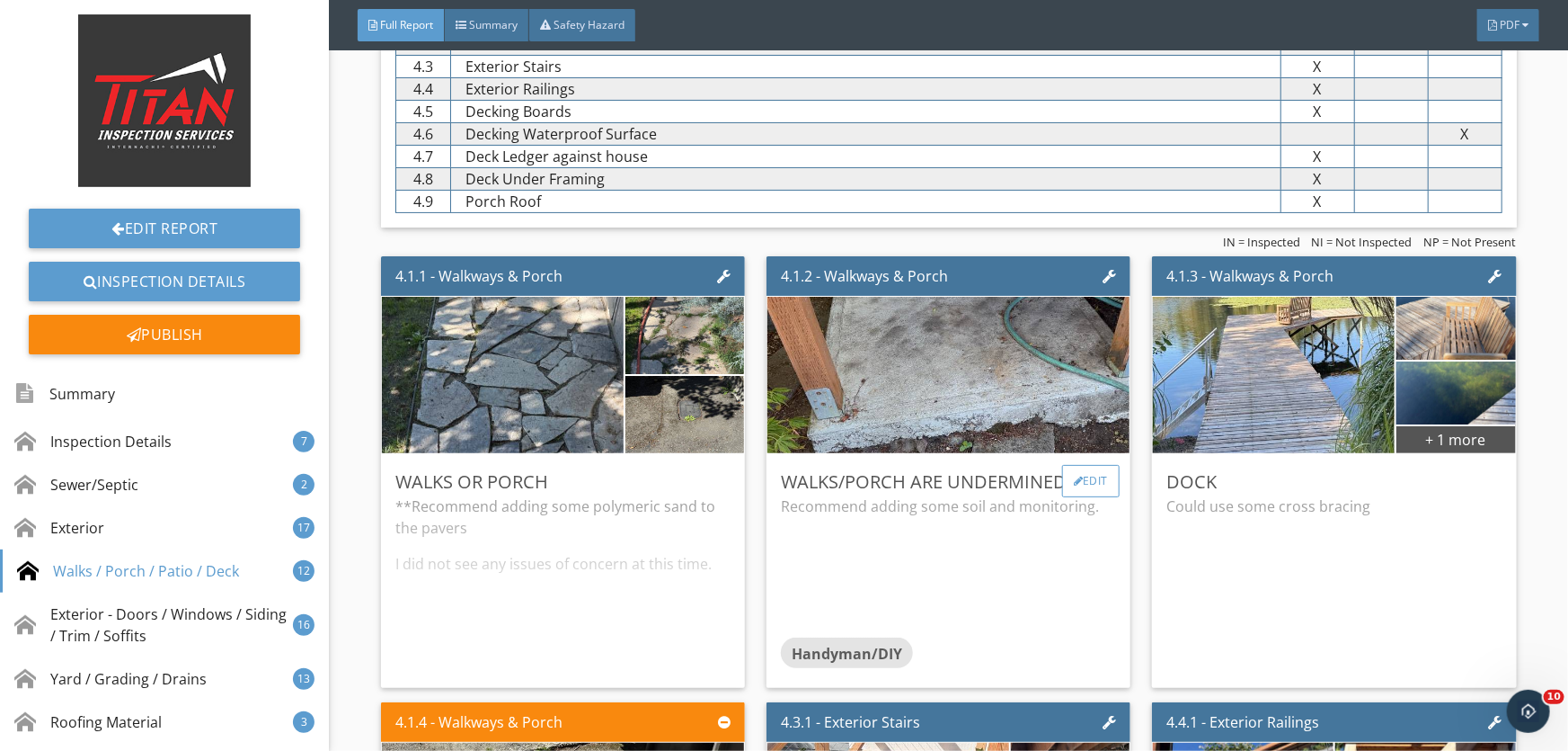
click at [1096, 474] on div "Edit" at bounding box center [1092, 480] width 59 height 32
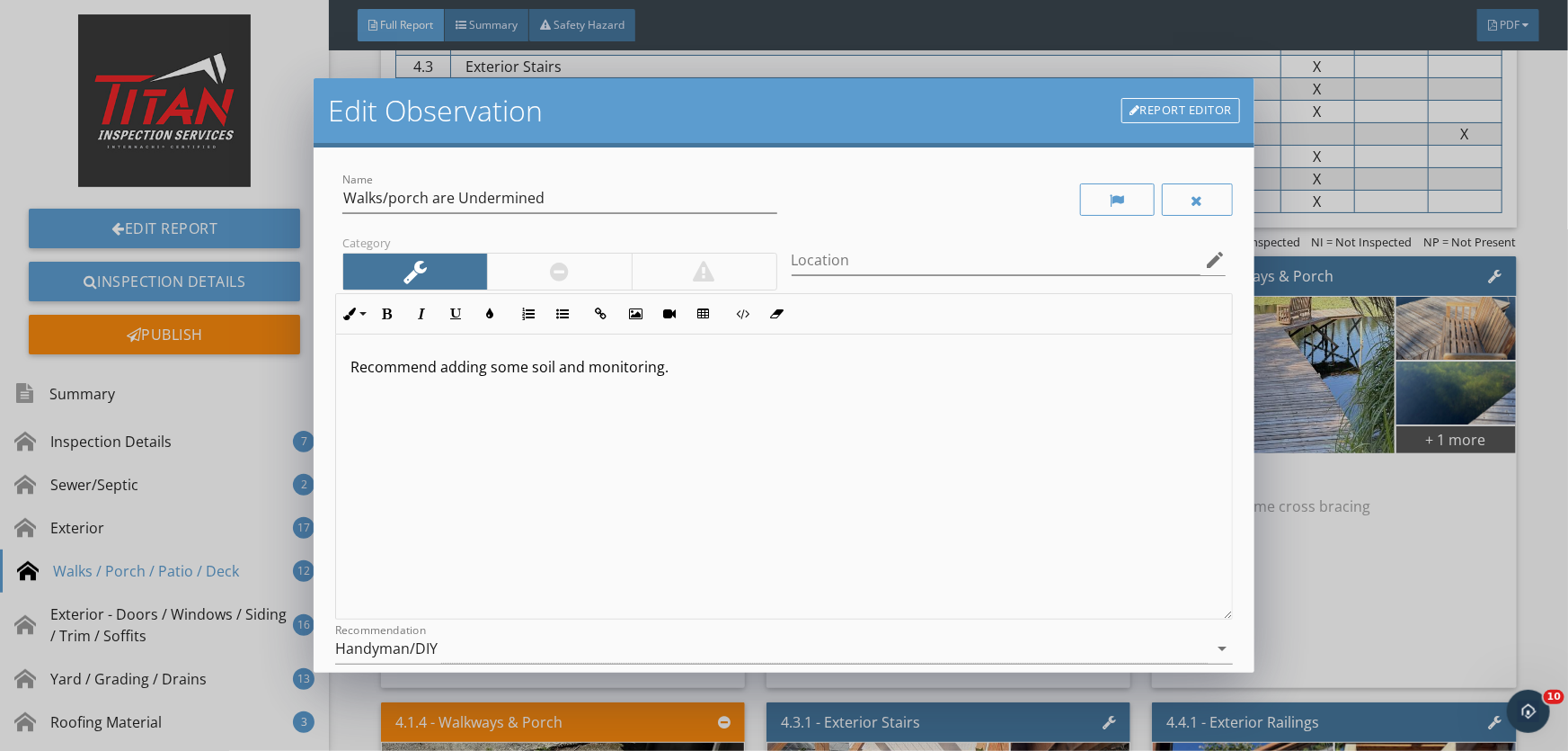
click at [531, 270] on div at bounding box center [559, 271] width 145 height 36
click at [467, 647] on div "Handyman/DIY" at bounding box center [771, 648] width 873 height 29
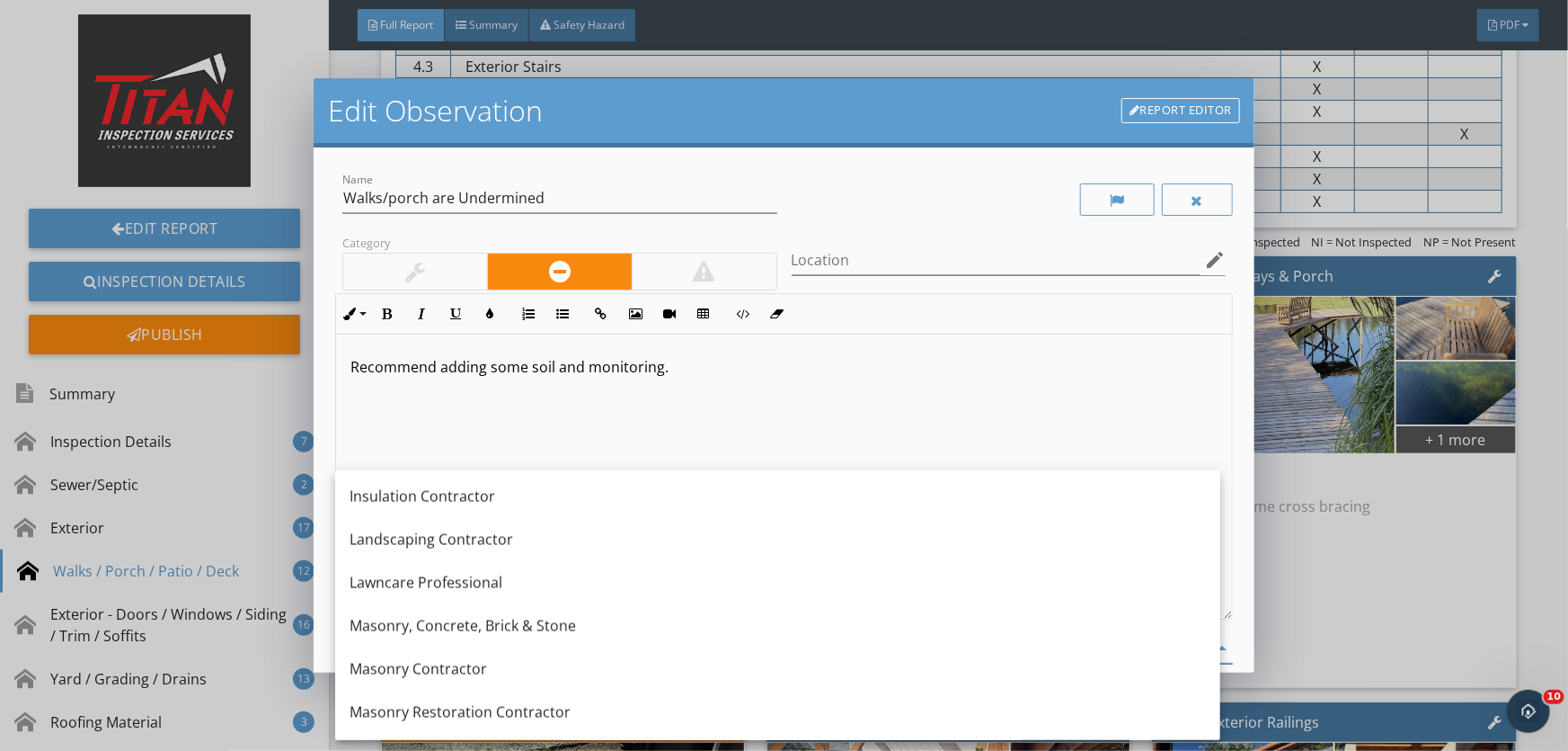
scroll to position [1507, 0]
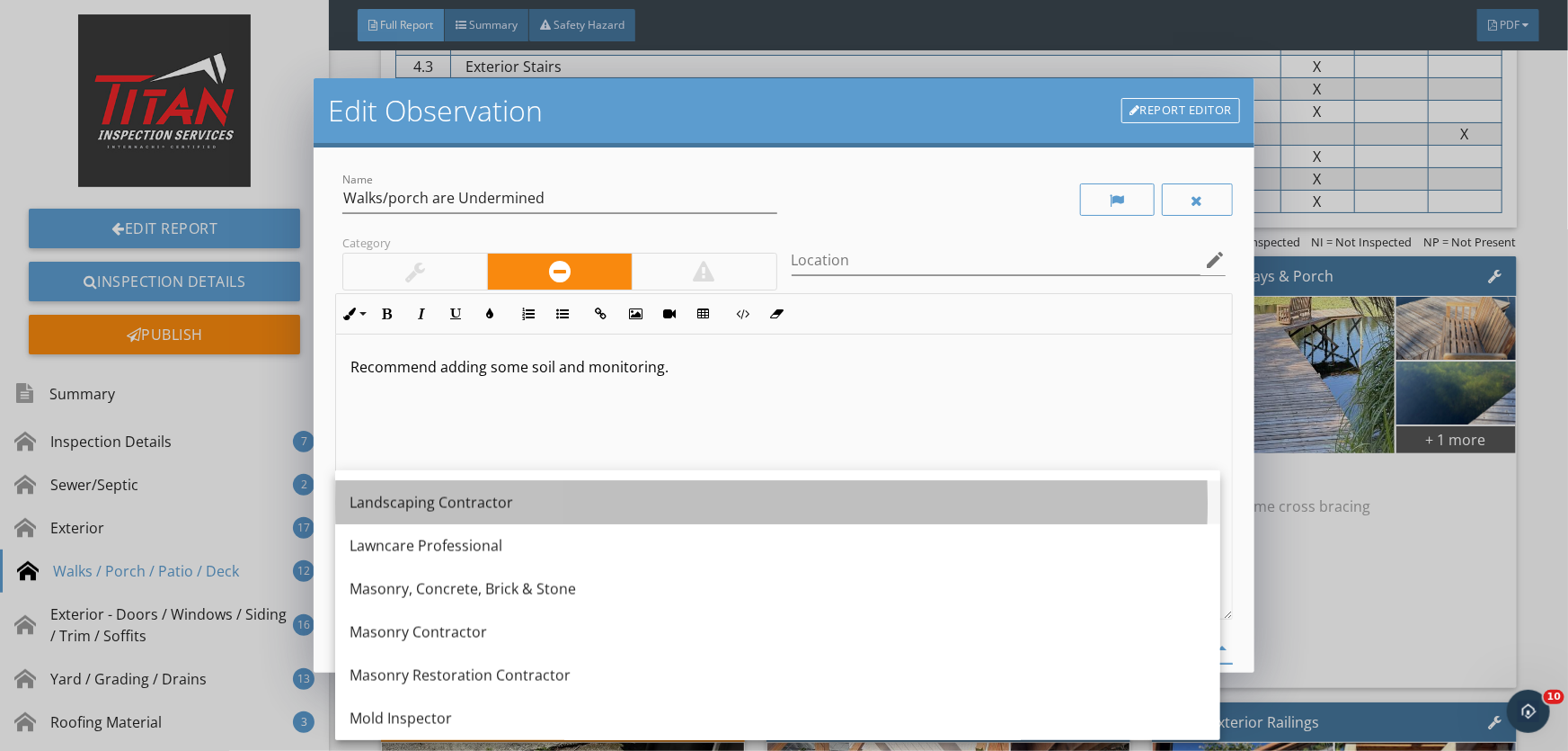
click at [484, 493] on div "Landscaping Contractor" at bounding box center [778, 503] width 856 height 22
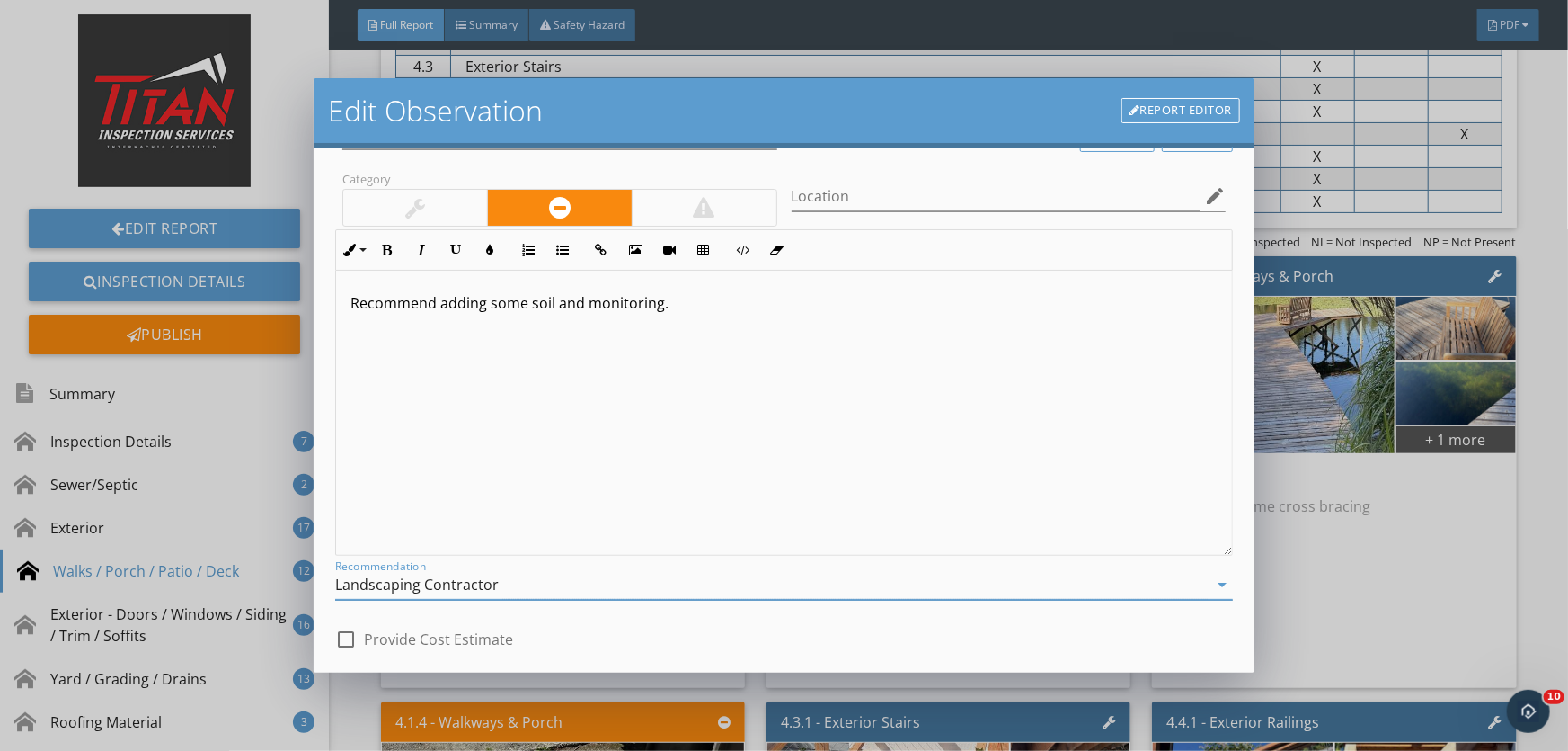
scroll to position [220, 0]
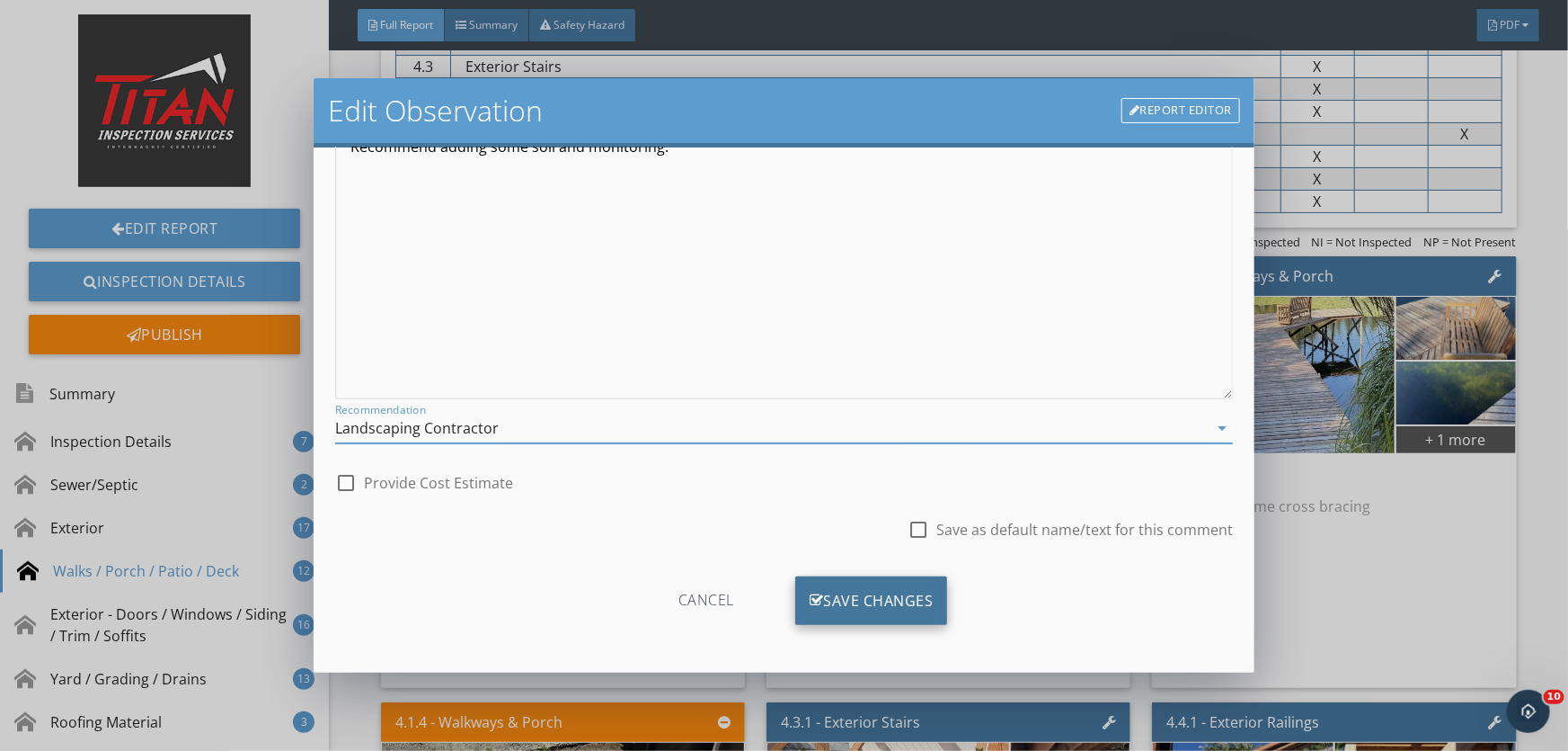
click at [877, 596] on div "Save Changes" at bounding box center [872, 600] width 152 height 49
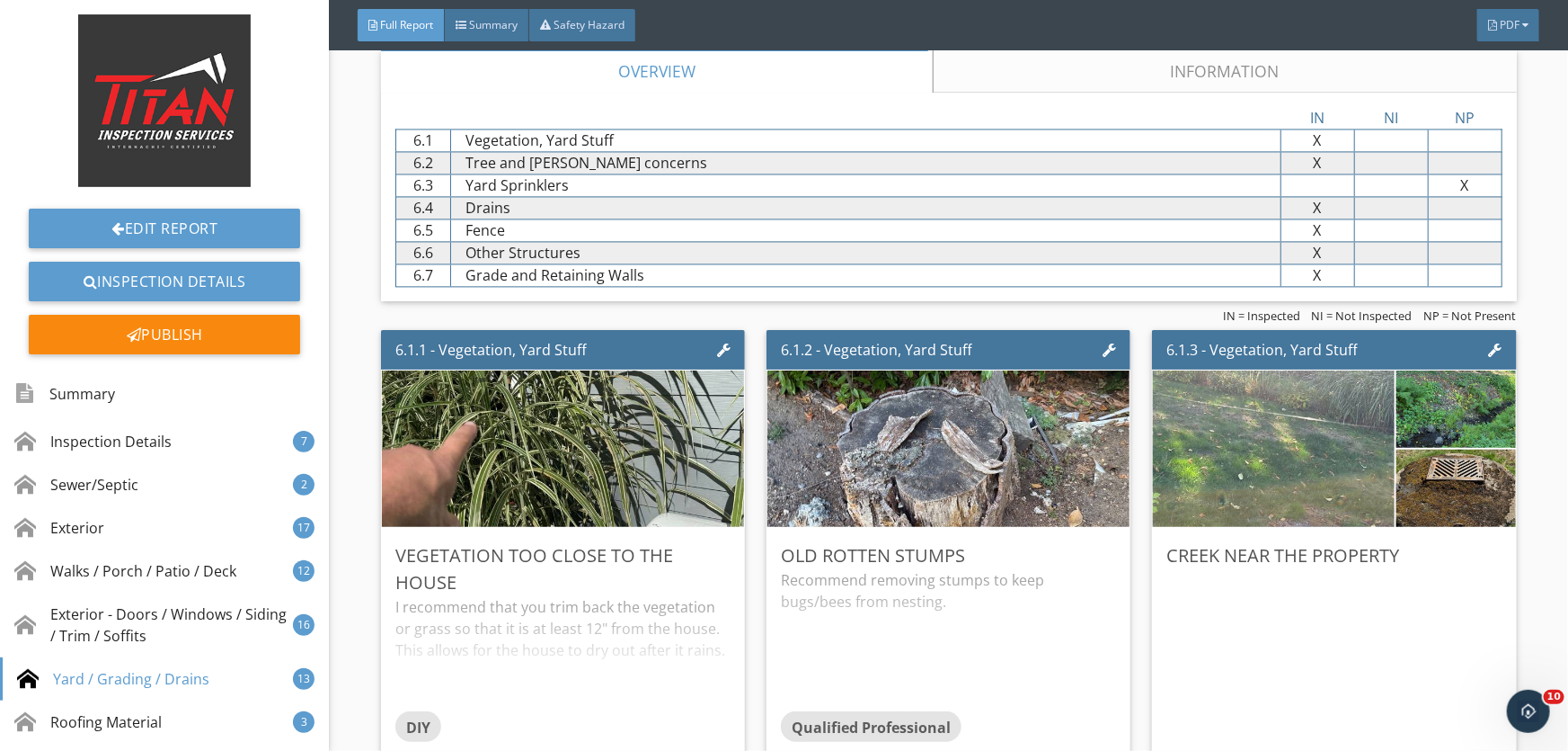
scroll to position [12260, 0]
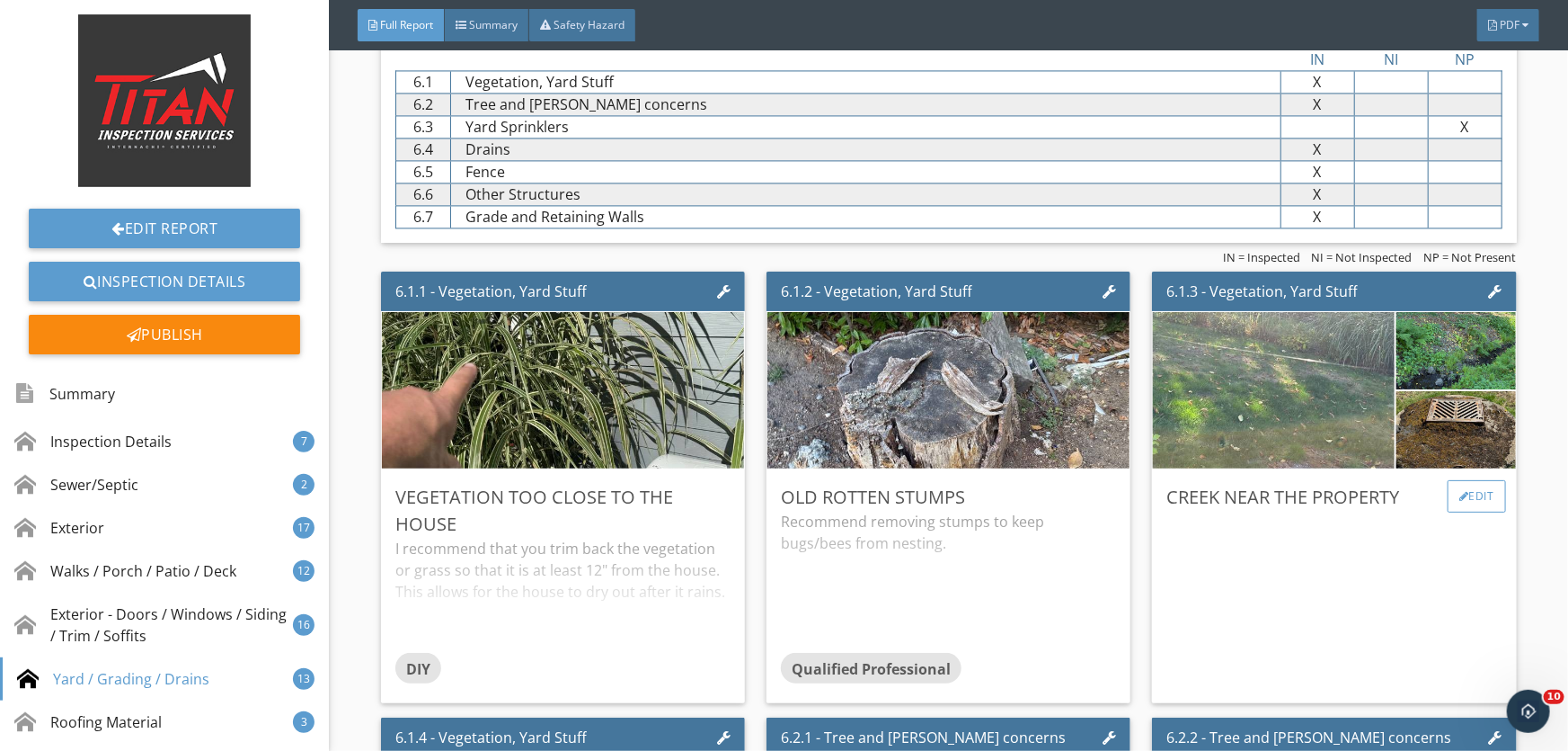
click at [1459, 491] on div at bounding box center [1464, 496] width 10 height 11
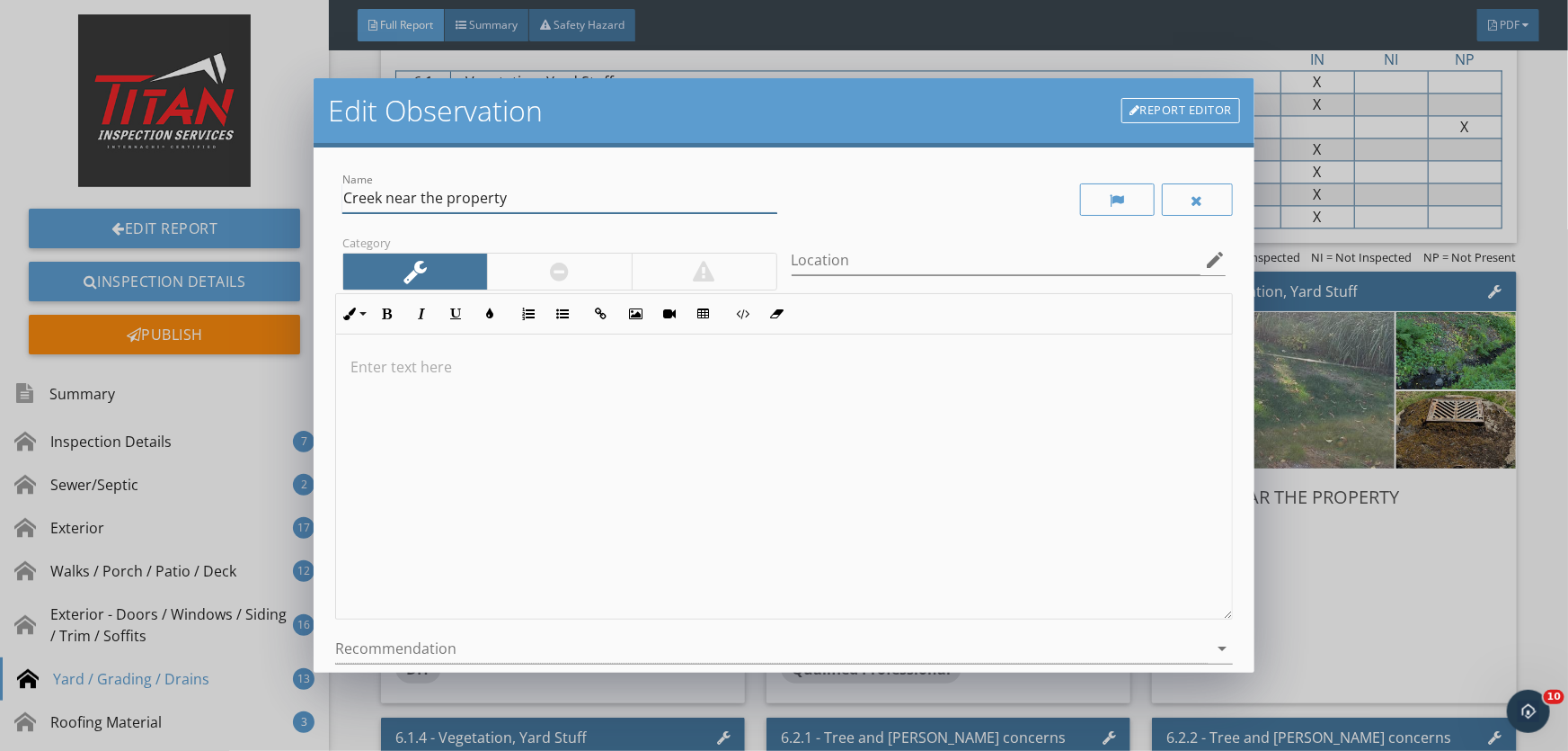
click at [342, 196] on input "Creek near the property" at bounding box center [559, 199] width 435 height 29
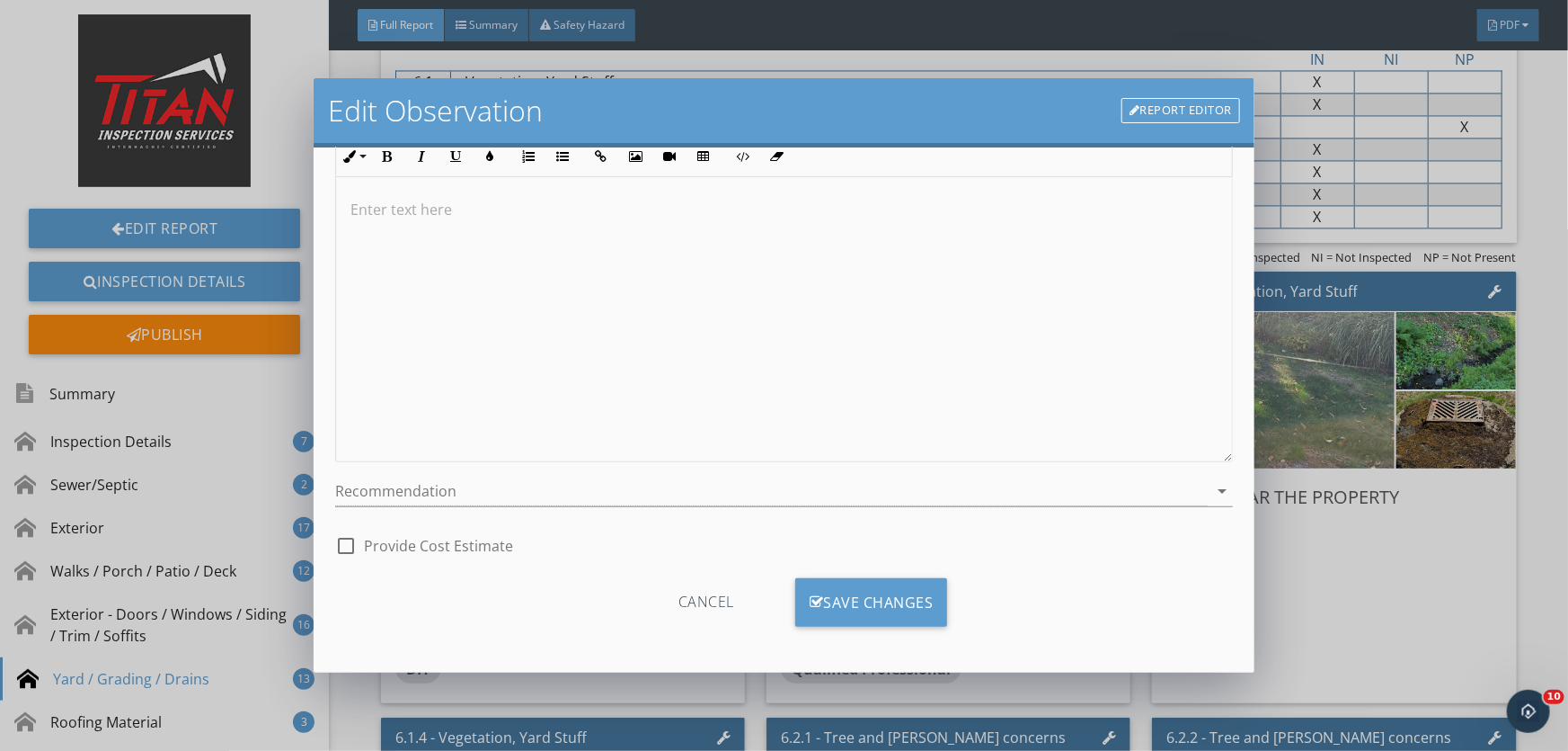
scroll to position [159, 0]
type input "Seasonal Creek near the property"
click at [842, 592] on div "Save Changes" at bounding box center [872, 600] width 152 height 49
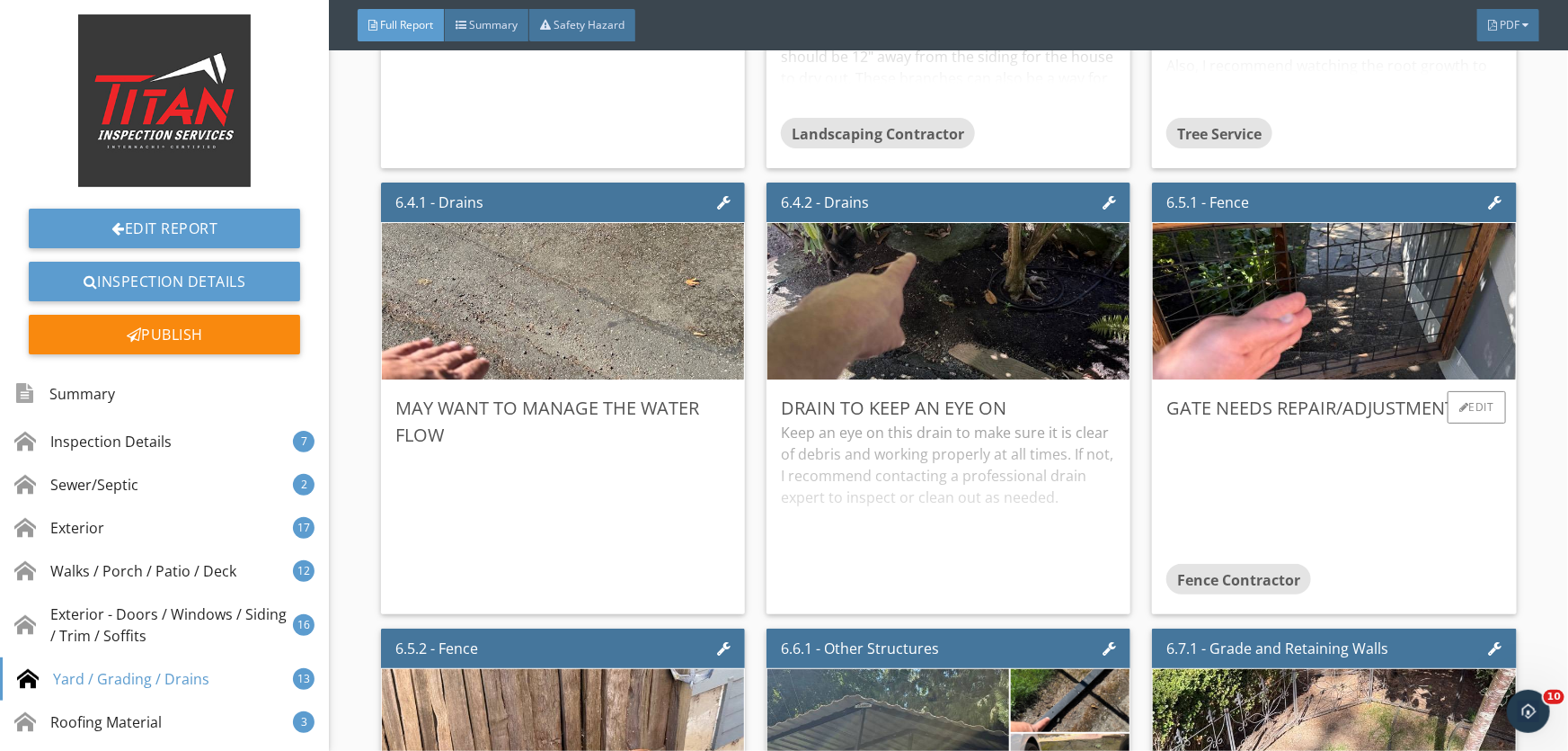
scroll to position [13322, 0]
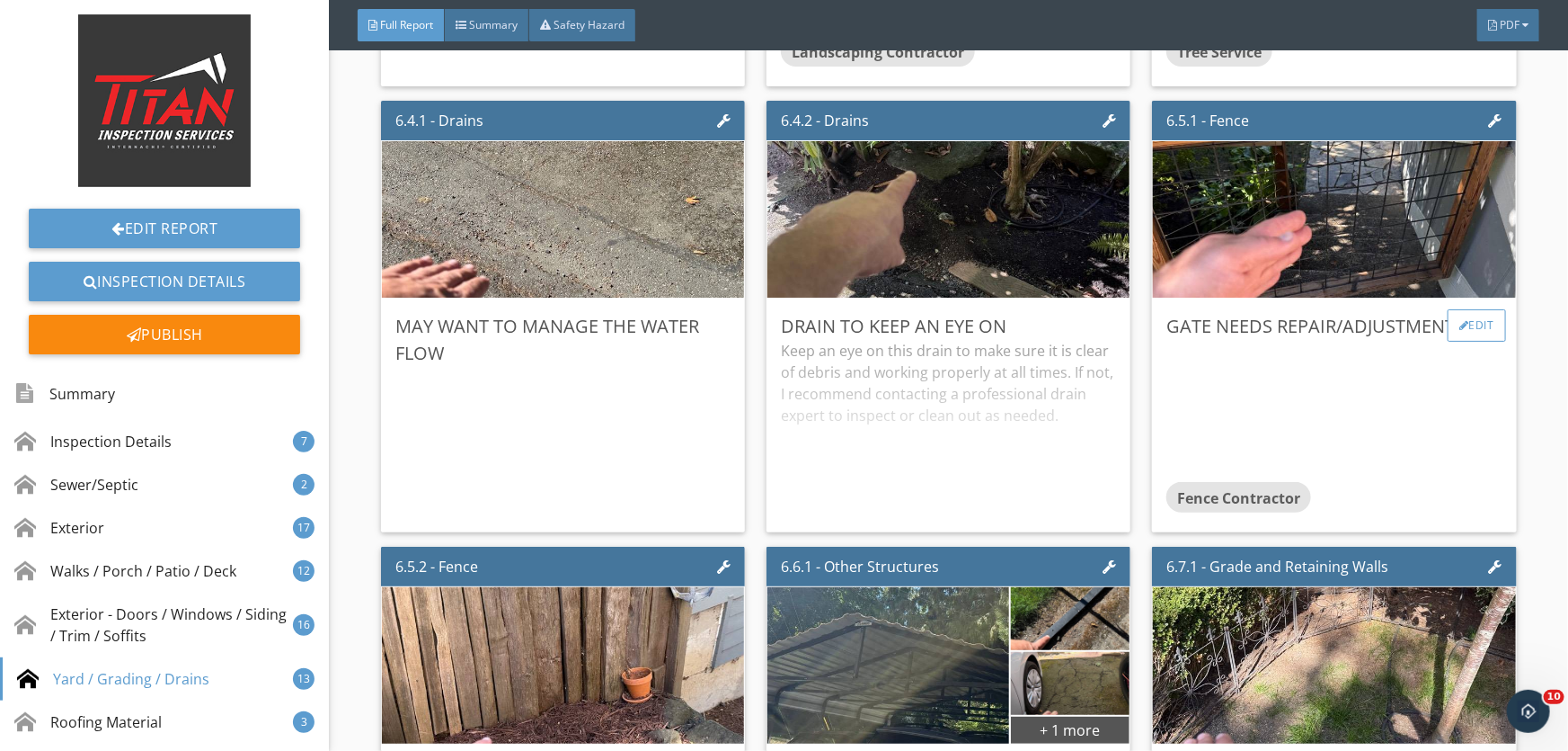
click at [1456, 320] on div "Edit" at bounding box center [1477, 325] width 59 height 32
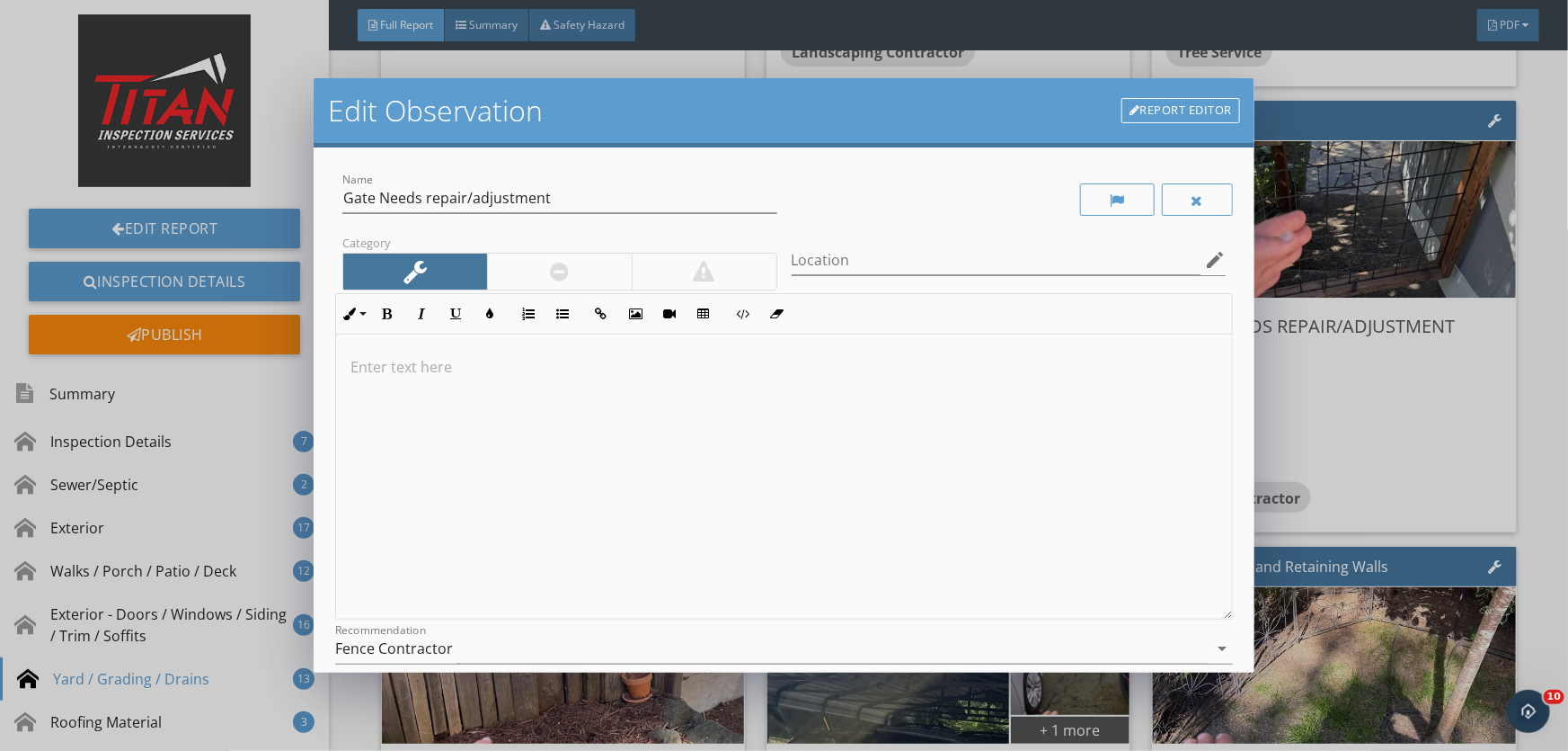
click at [577, 271] on div at bounding box center [559, 271] width 145 height 36
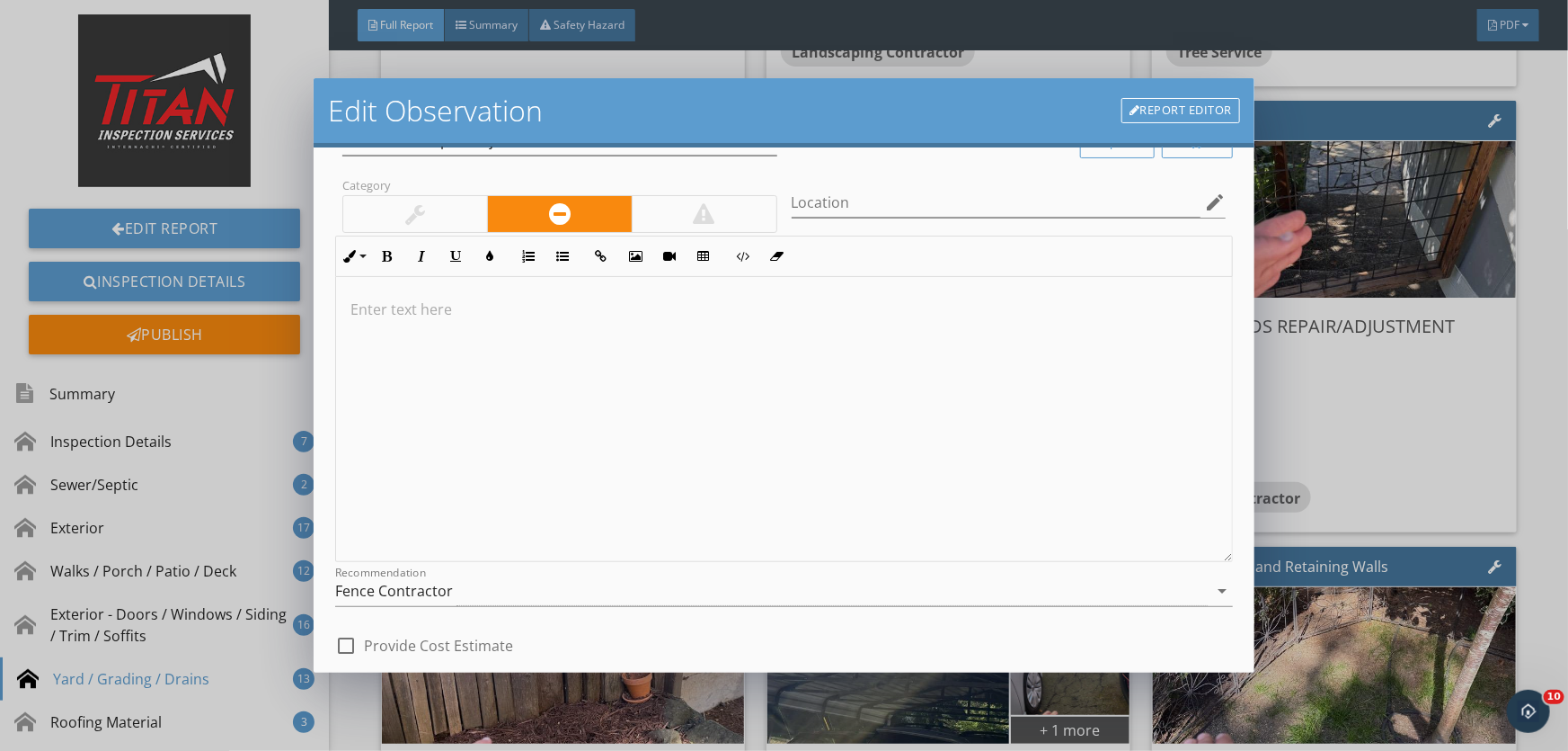
scroll to position [162, 0]
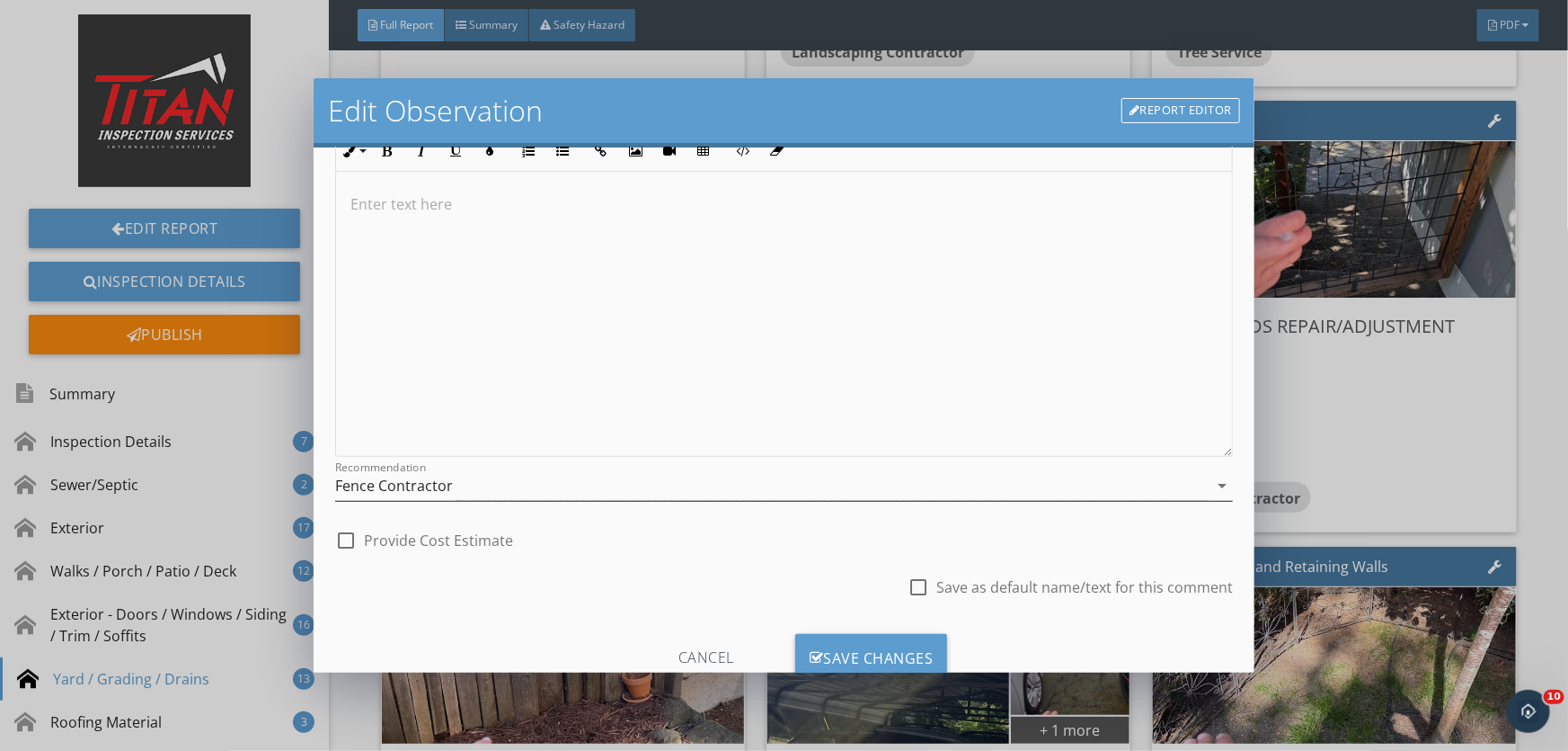
click at [433, 477] on div "Fence Contractor" at bounding box center [394, 485] width 117 height 17
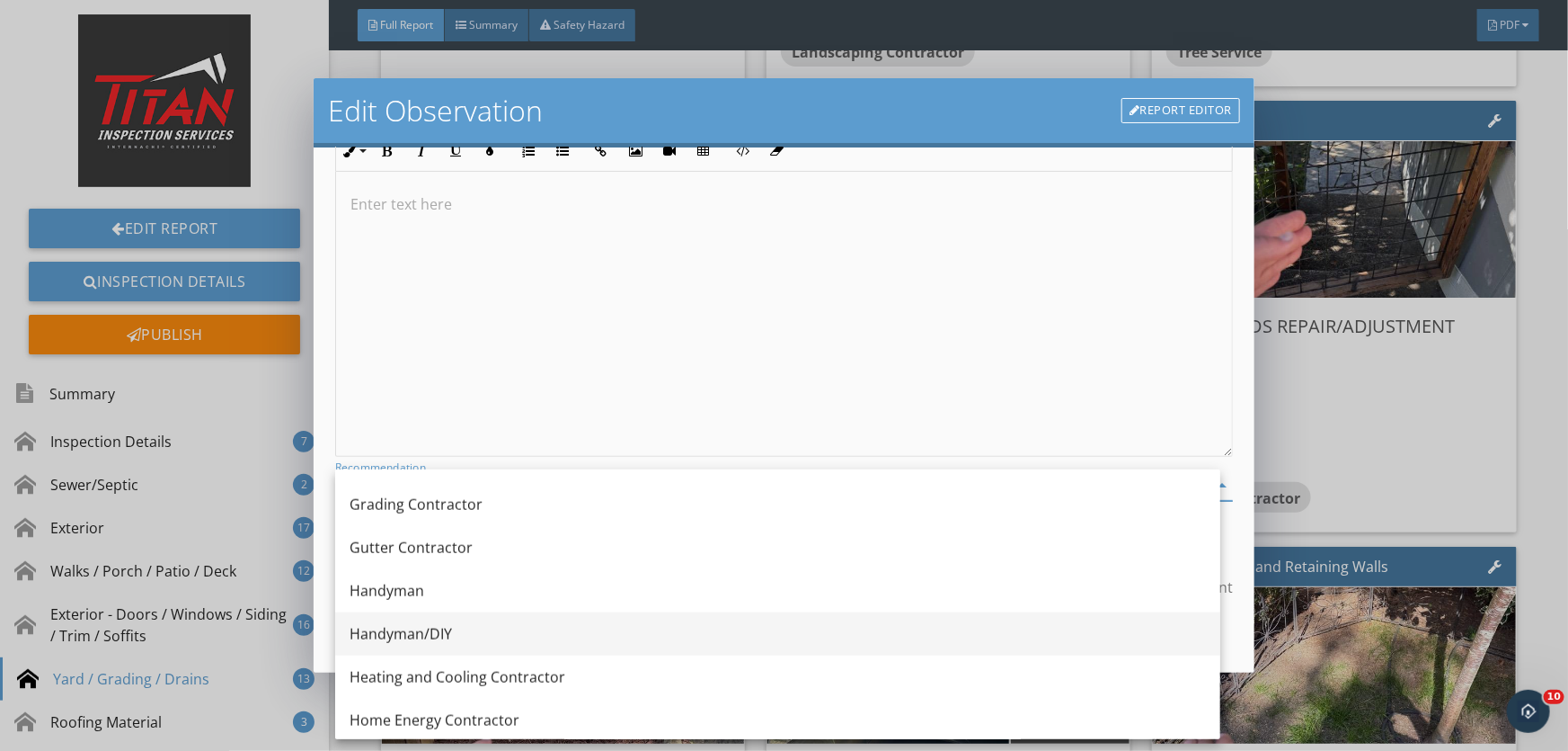
scroll to position [1098, 0]
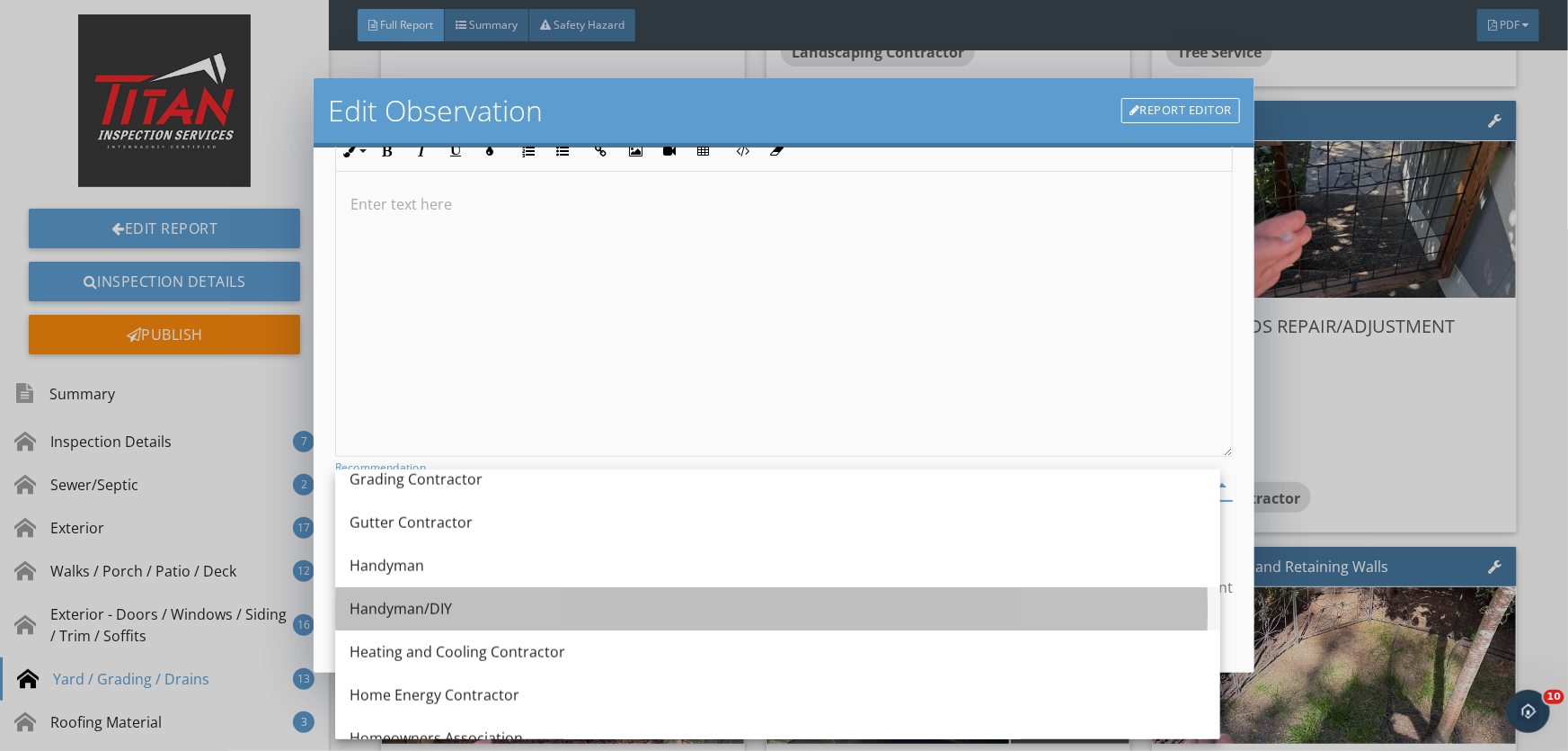
click at [415, 599] on div "Handyman/DIY" at bounding box center [778, 608] width 856 height 22
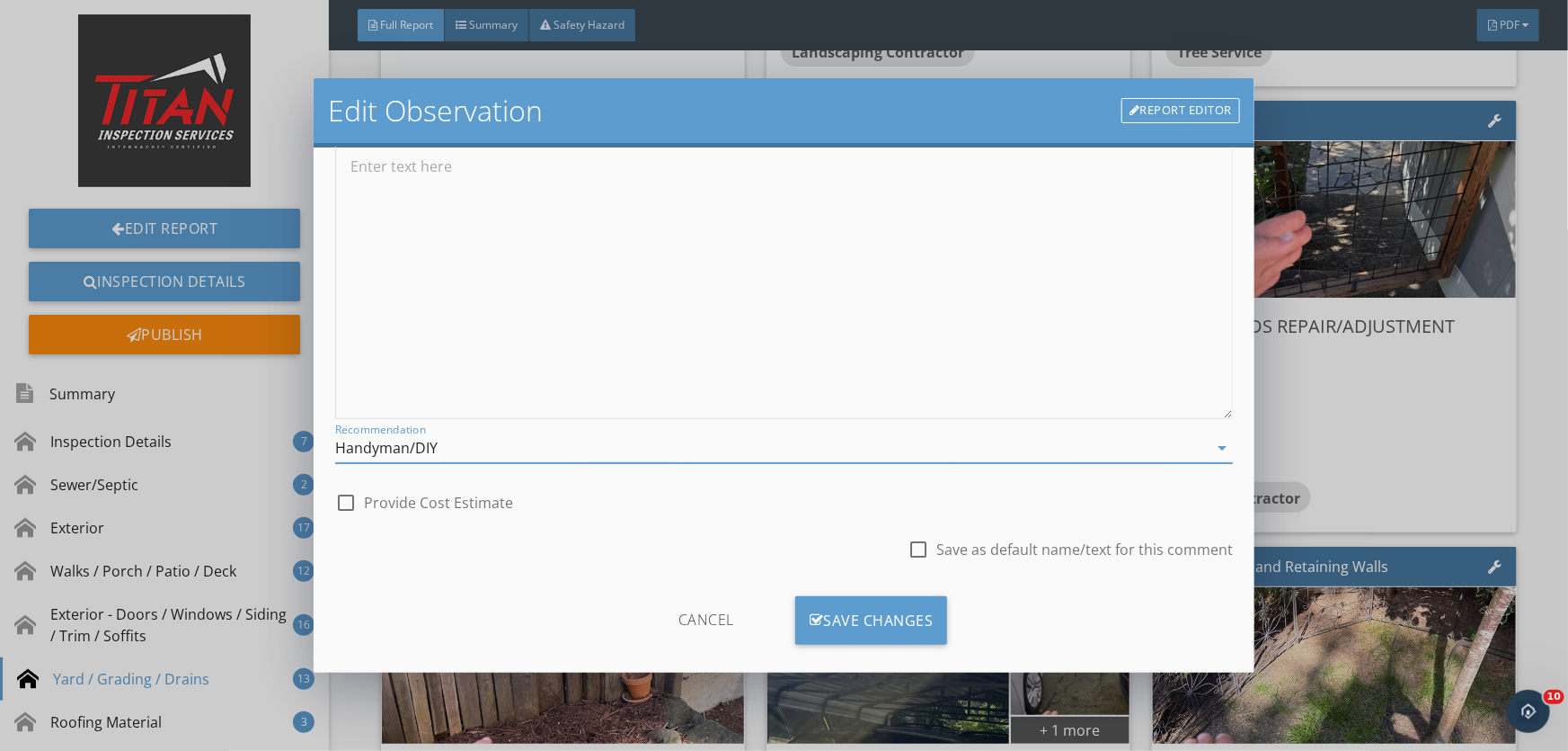
scroll to position [220, 0]
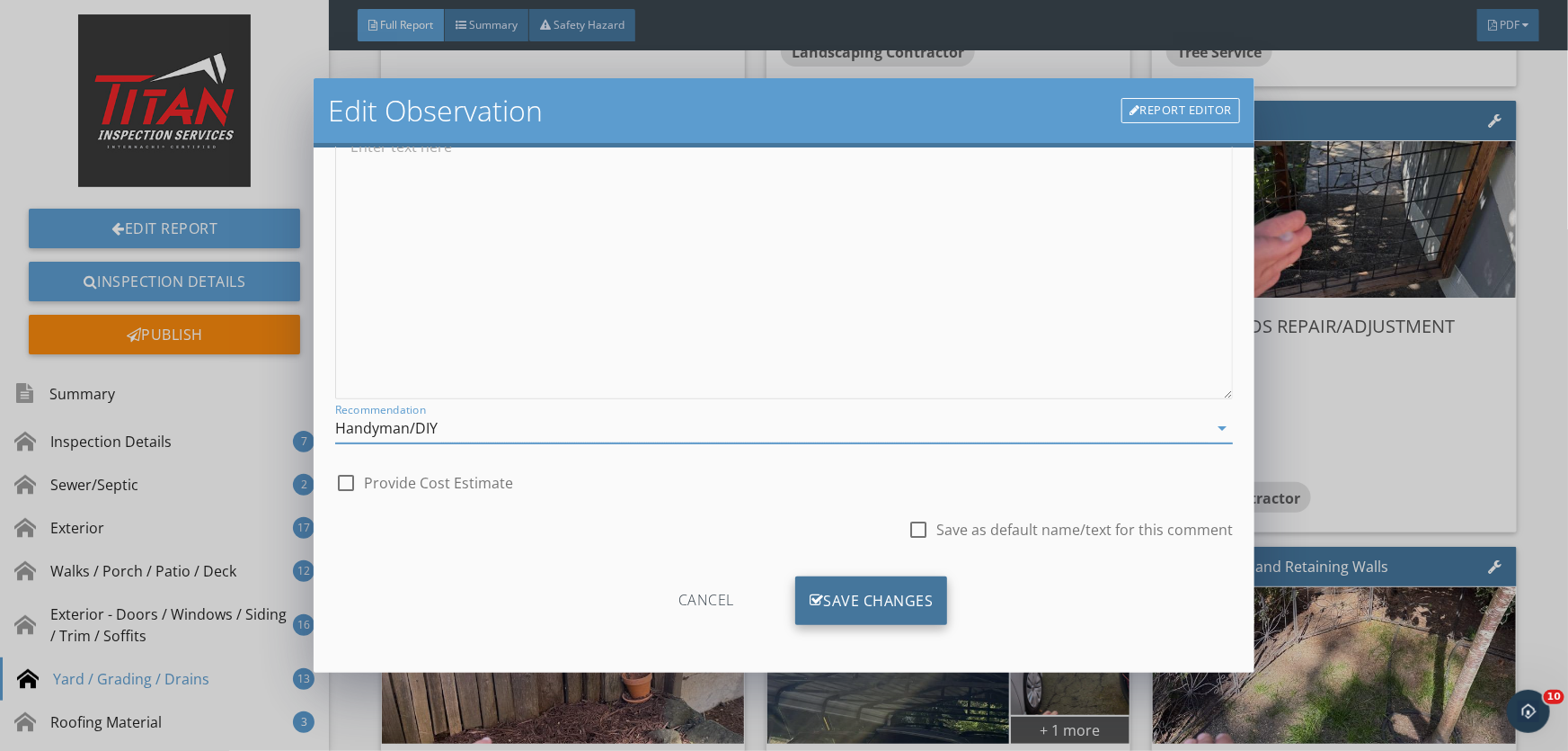
click at [875, 602] on div "Save Changes" at bounding box center [872, 600] width 152 height 49
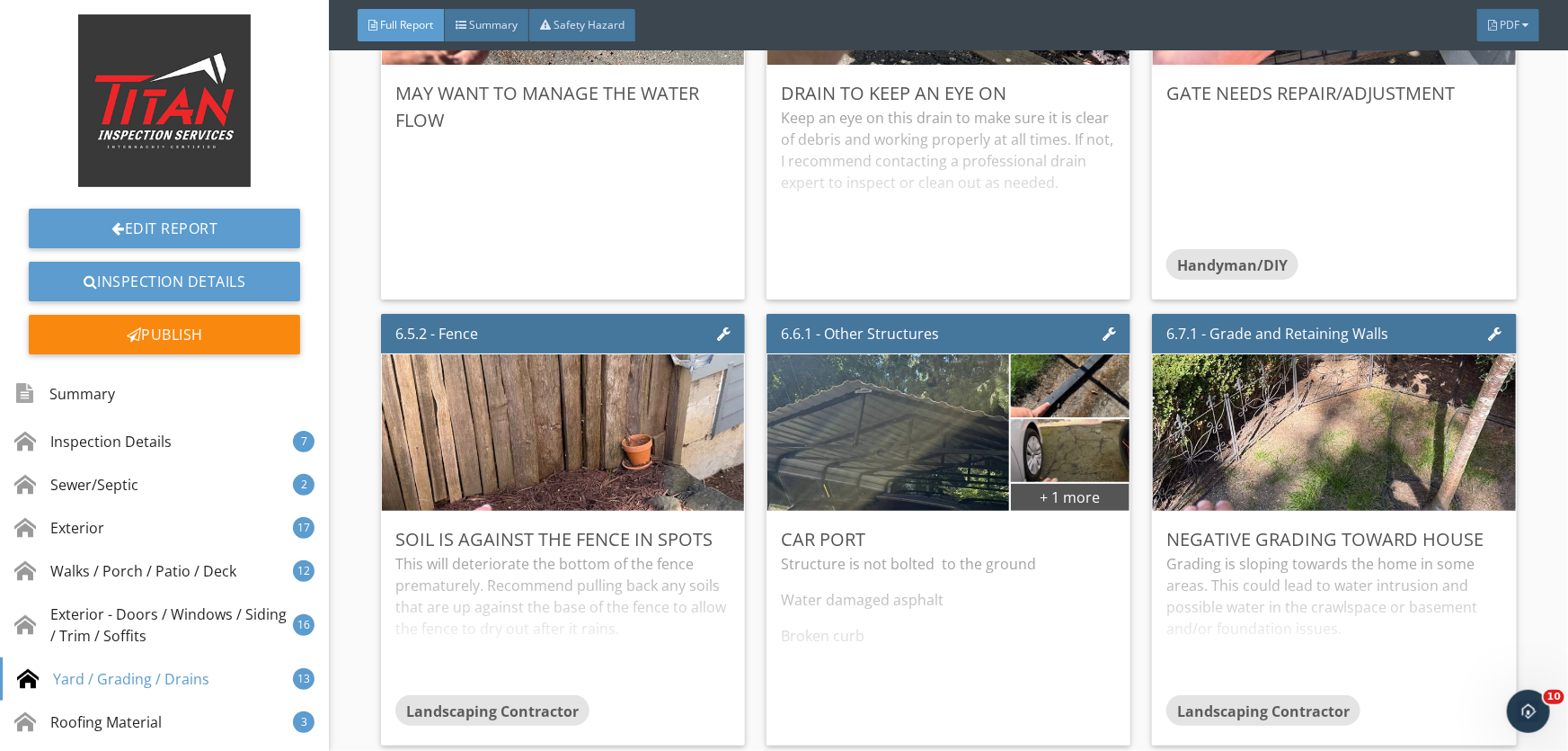
scroll to position [13567, 0]
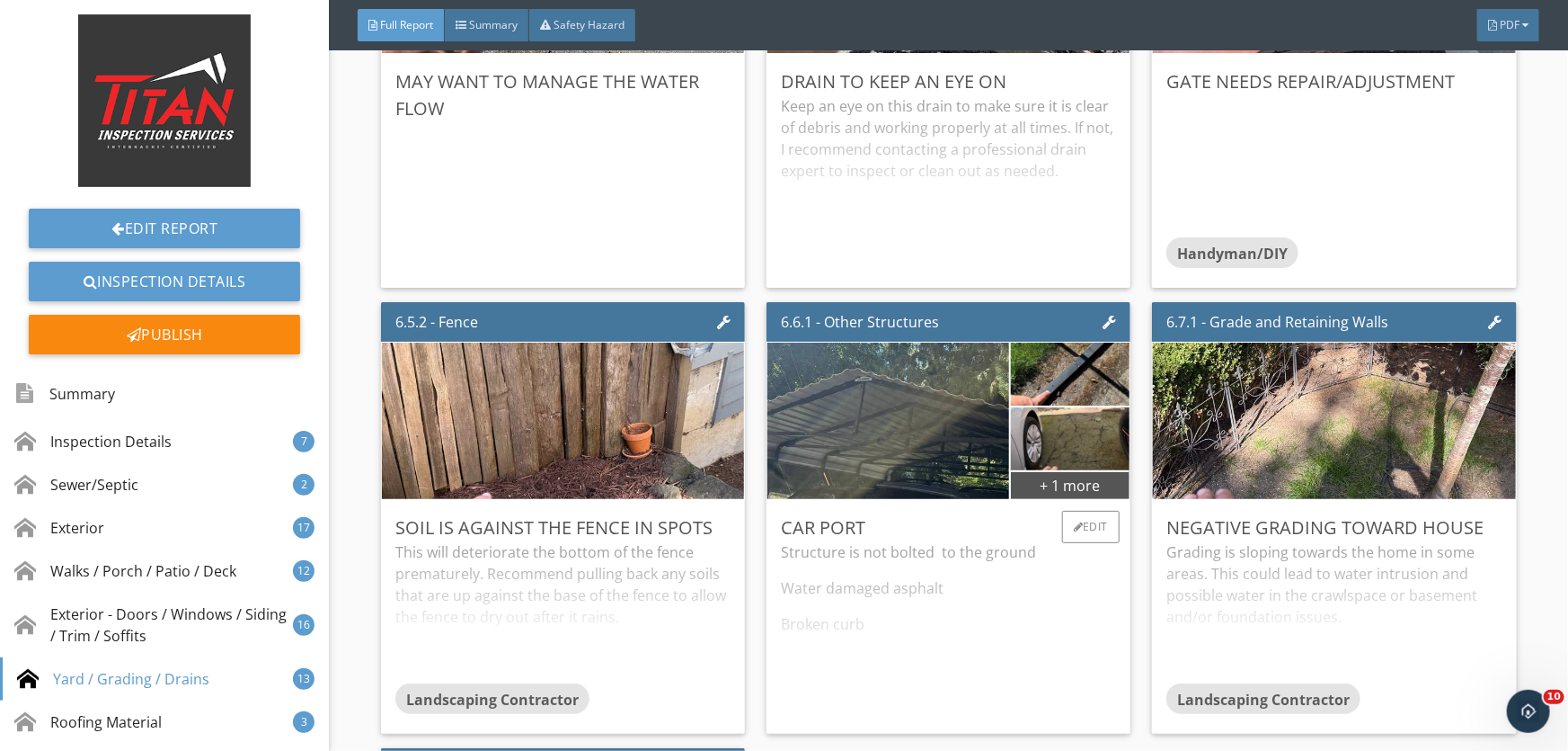
click at [979, 560] on div "Structure is not bolted to the ground Water damaged asphalt Broken curb" at bounding box center [948, 631] width 335 height 178
click at [1078, 524] on div "Edit" at bounding box center [1092, 526] width 59 height 32
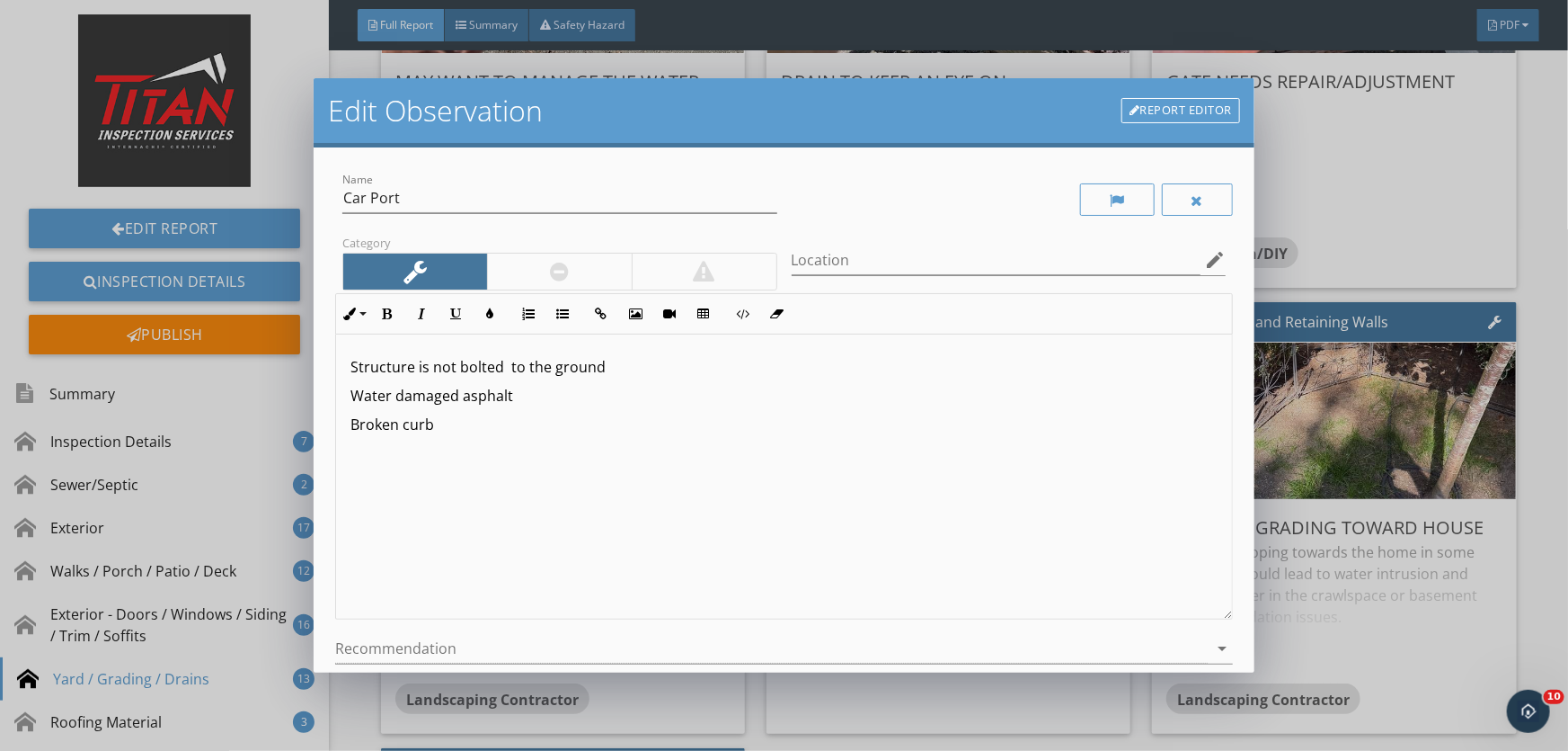
click at [534, 262] on div at bounding box center [559, 271] width 145 height 36
click at [445, 645] on div at bounding box center [771, 648] width 873 height 29
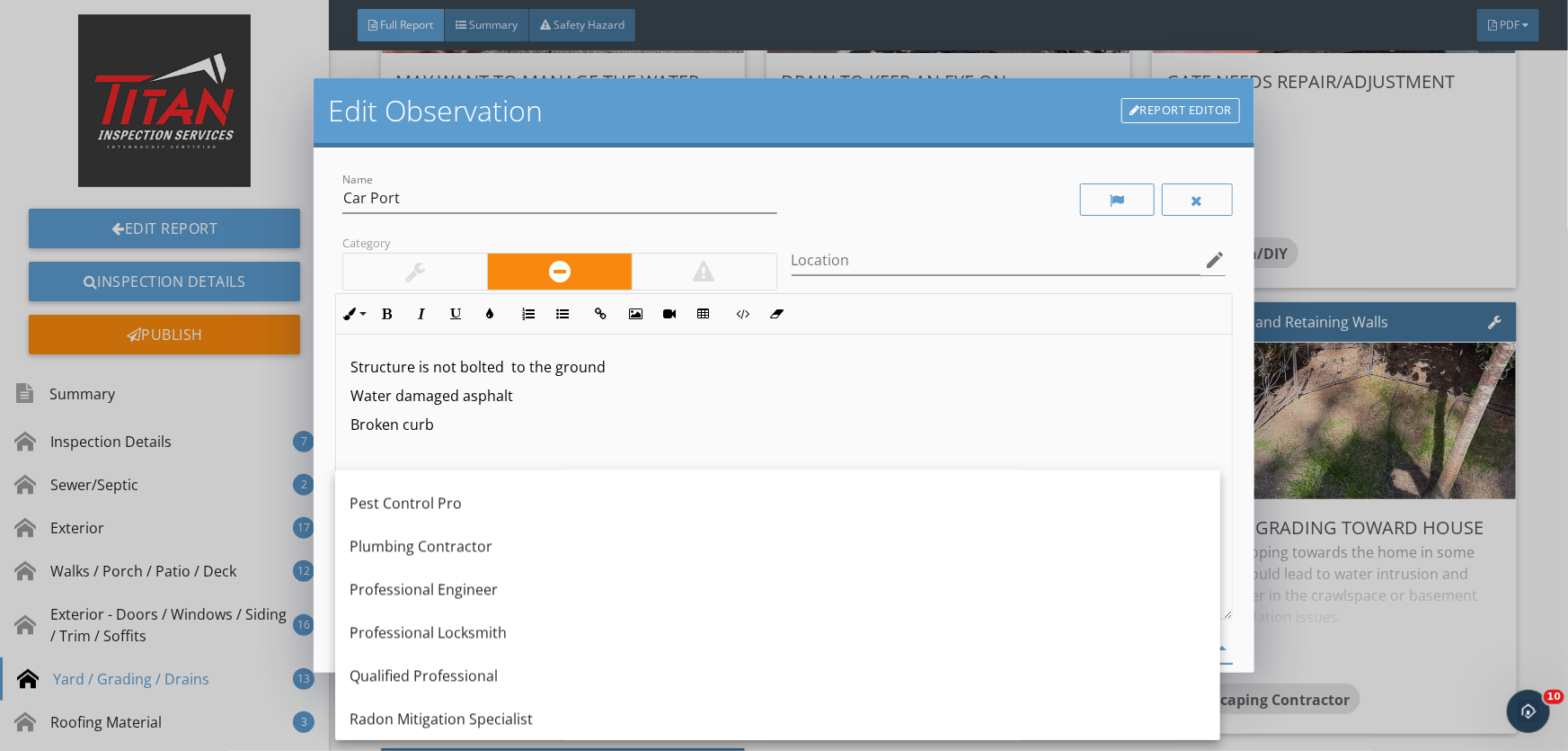
scroll to position [1915, 0]
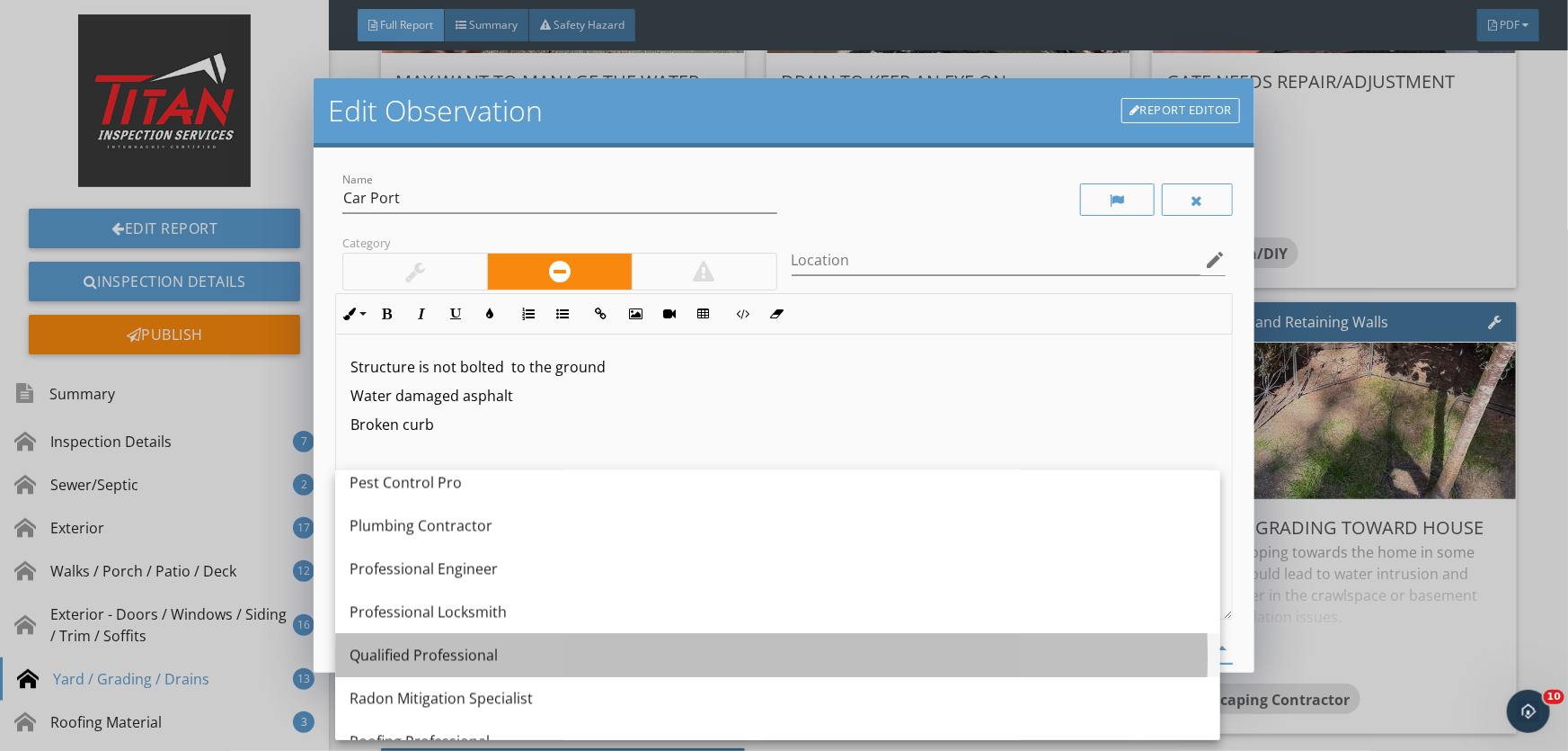
click at [451, 656] on div "Qualified Professional" at bounding box center [778, 655] width 856 height 22
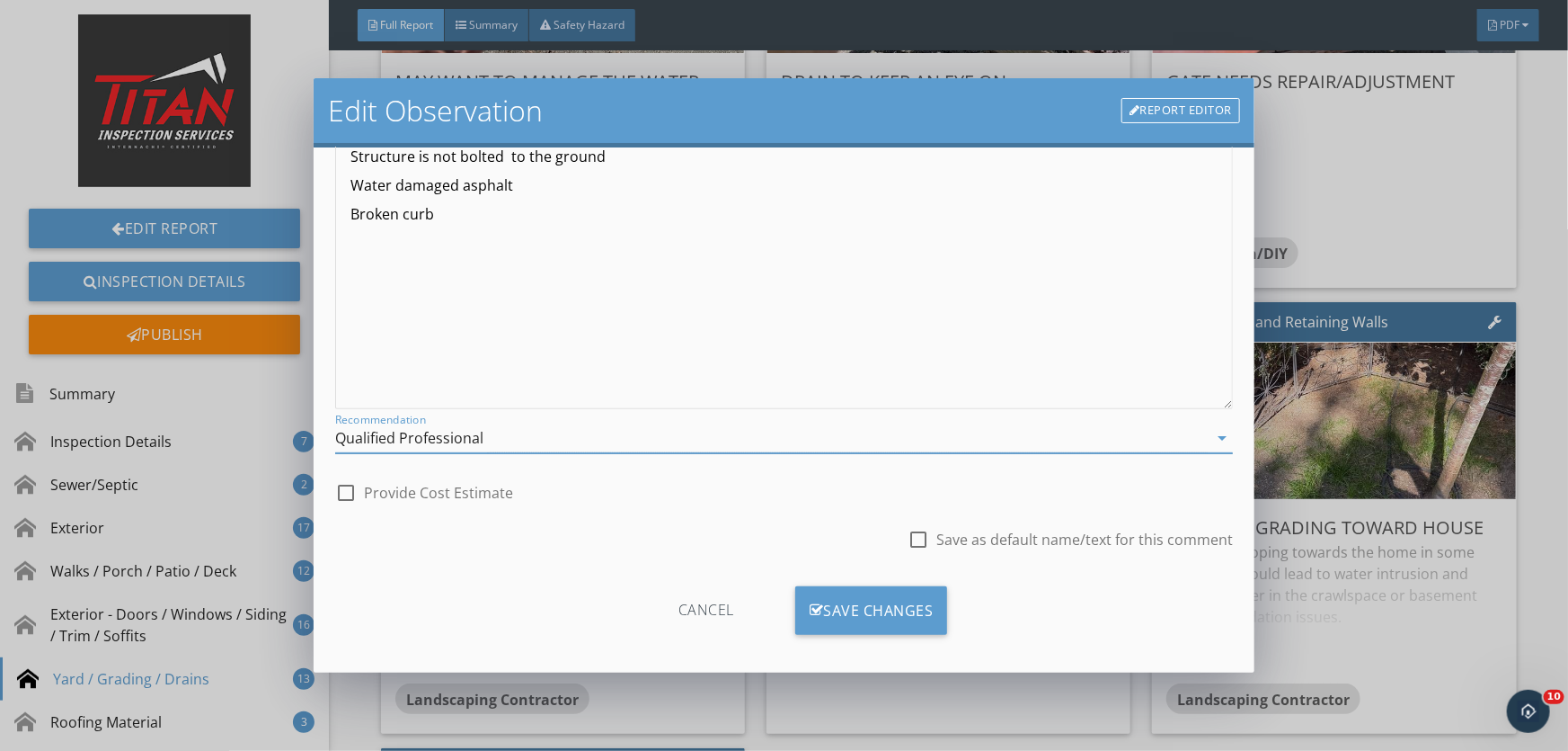
scroll to position [220, 0]
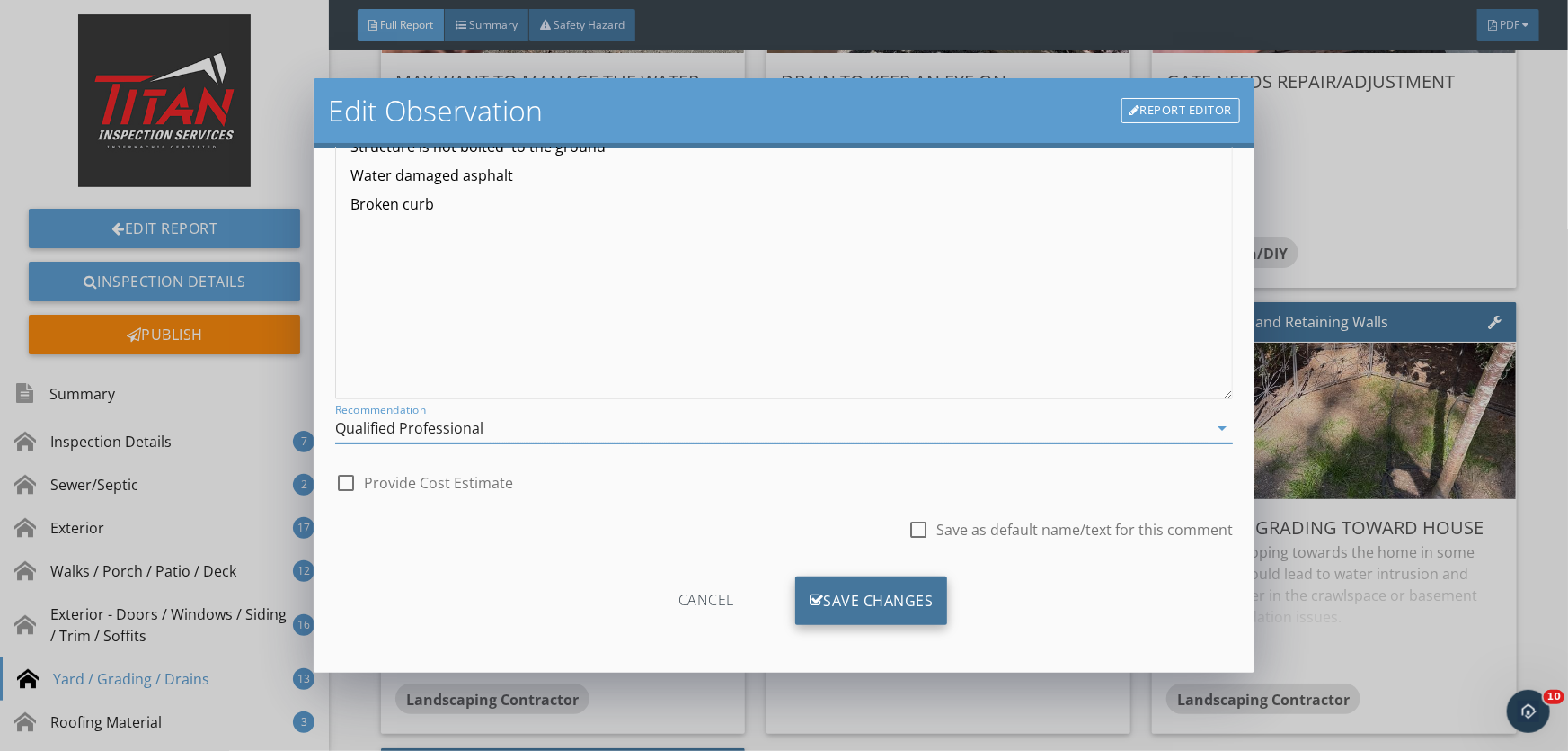
click at [809, 597] on icon at bounding box center [816, 600] width 15 height 20
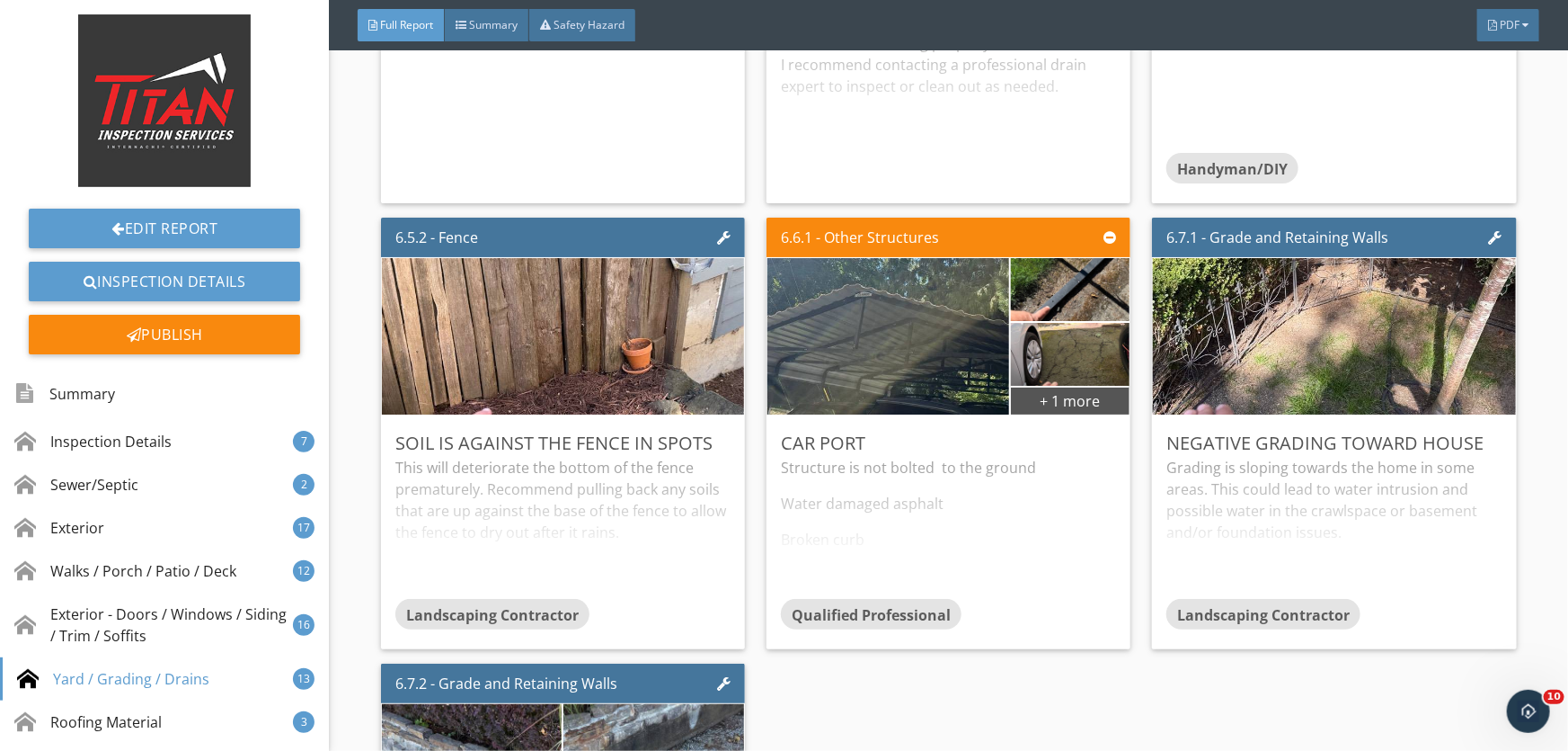
scroll to position [13649, 0]
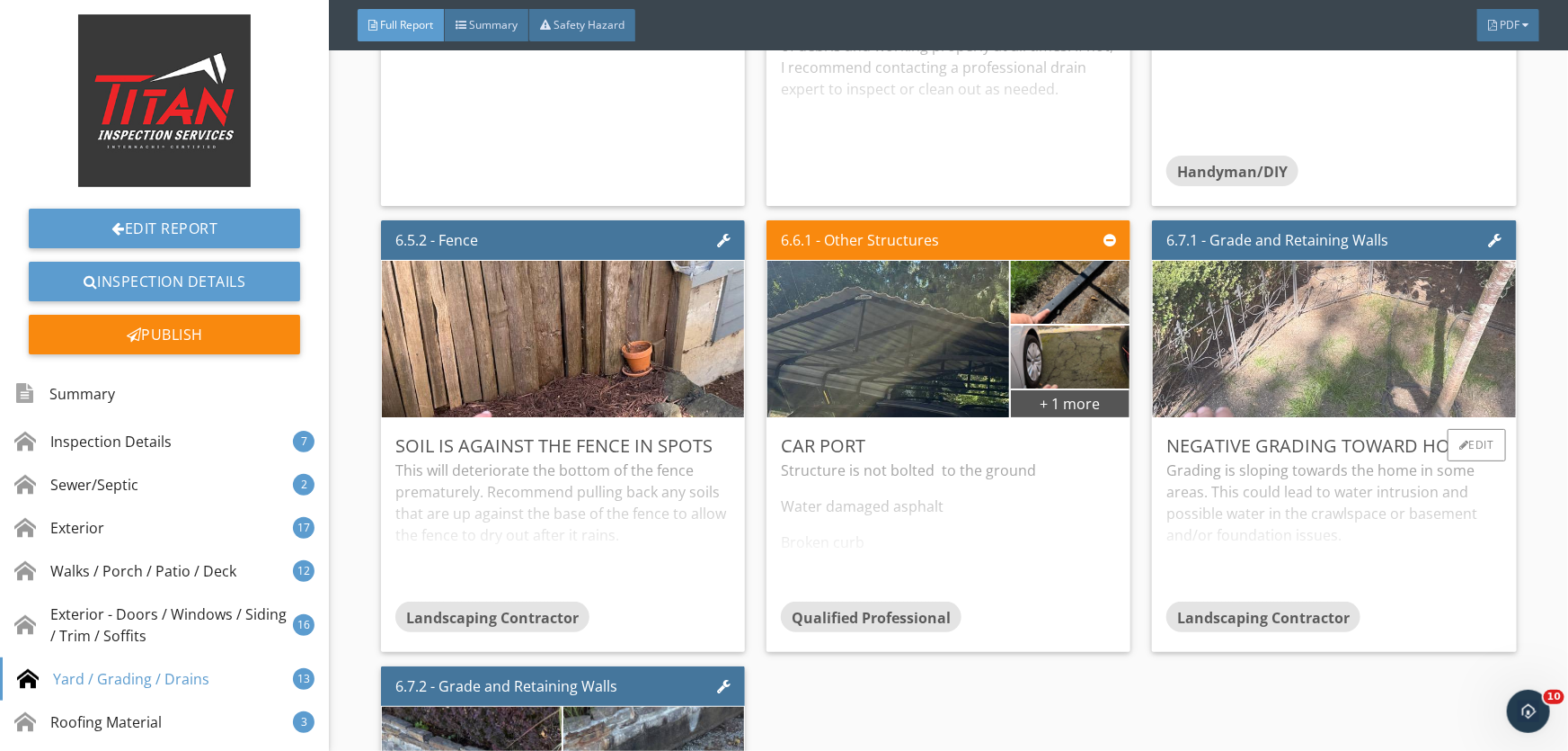
click at [1297, 365] on img at bounding box center [1334, 339] width 521 height 391
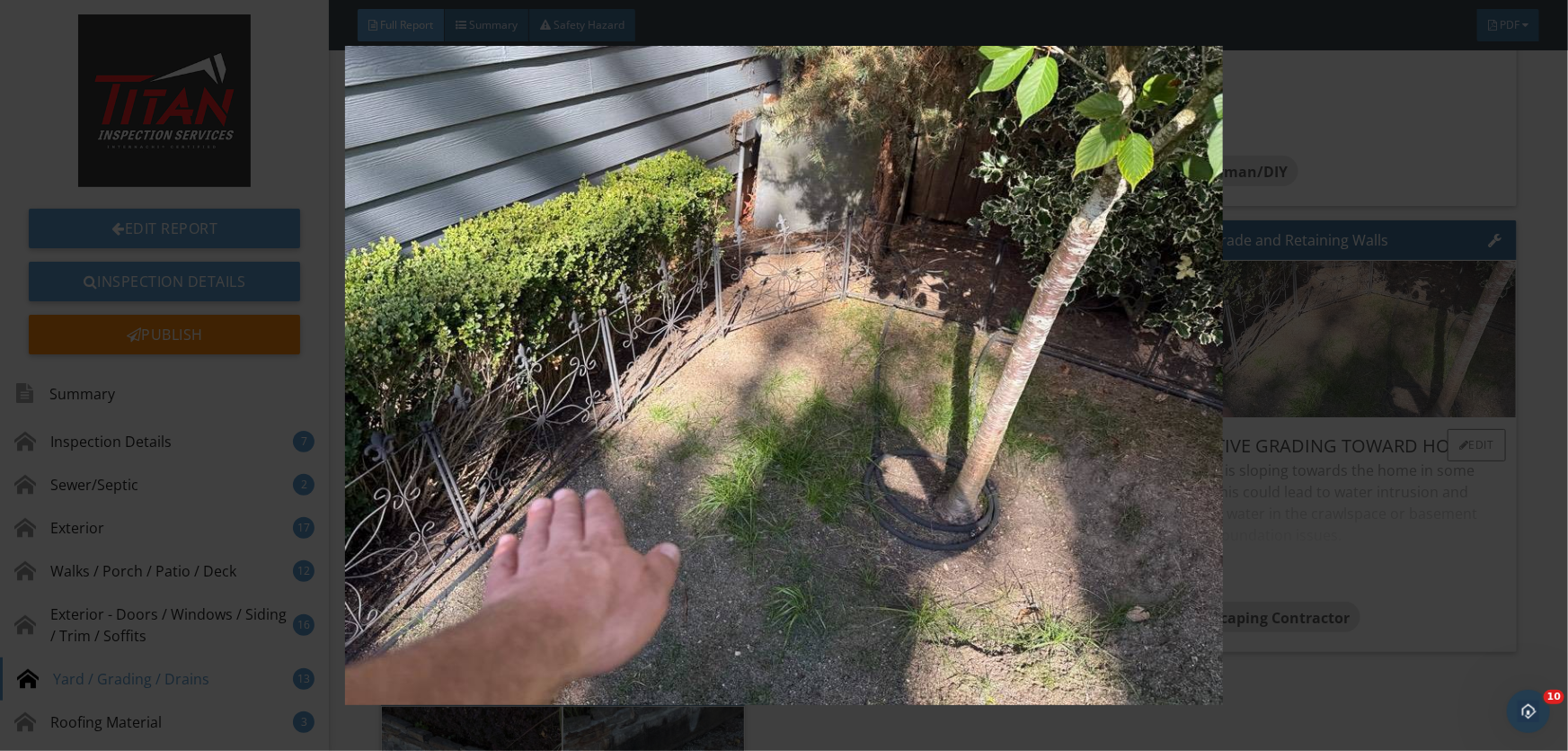
click at [1297, 365] on img at bounding box center [784, 375] width 1435 height 658
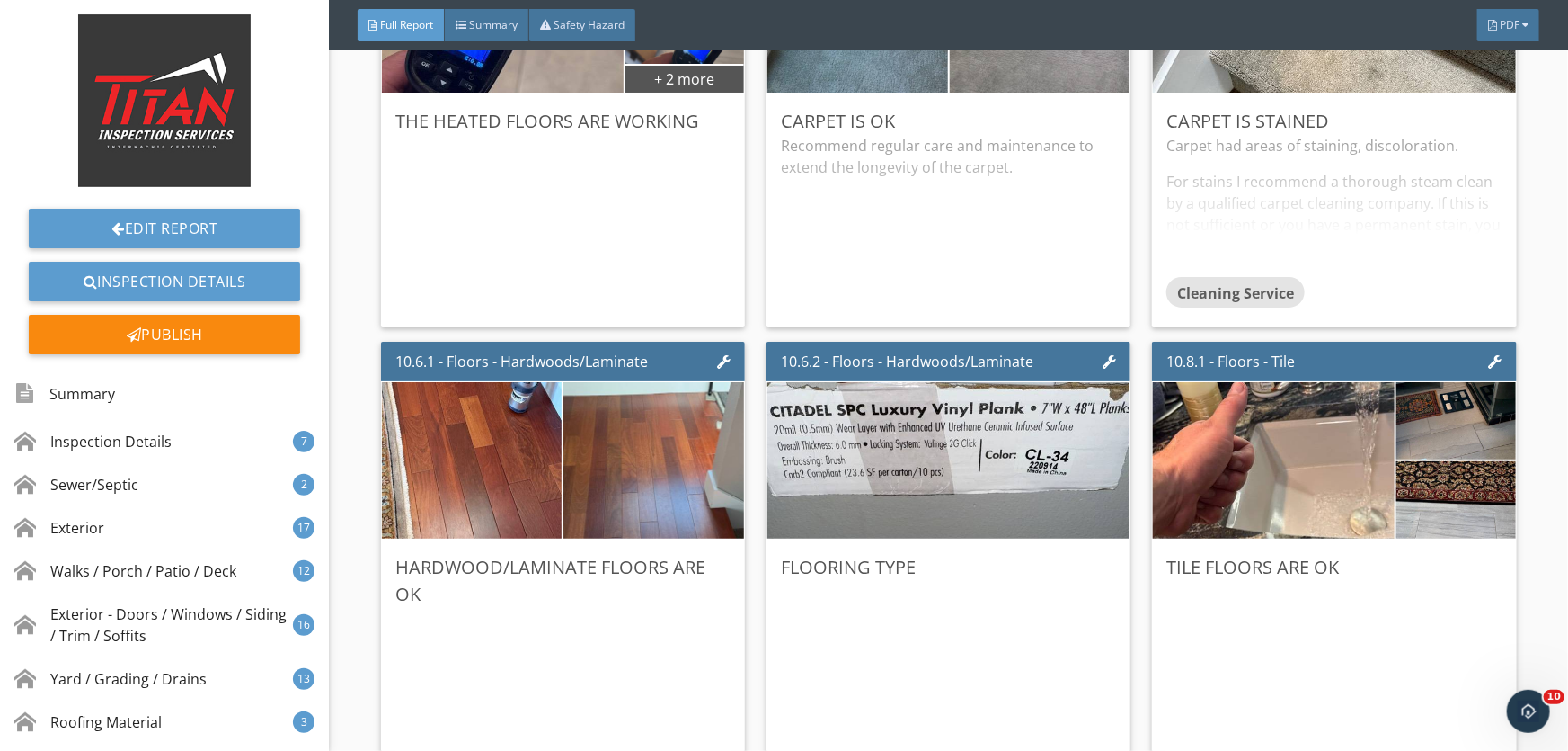
scroll to position [18717, 0]
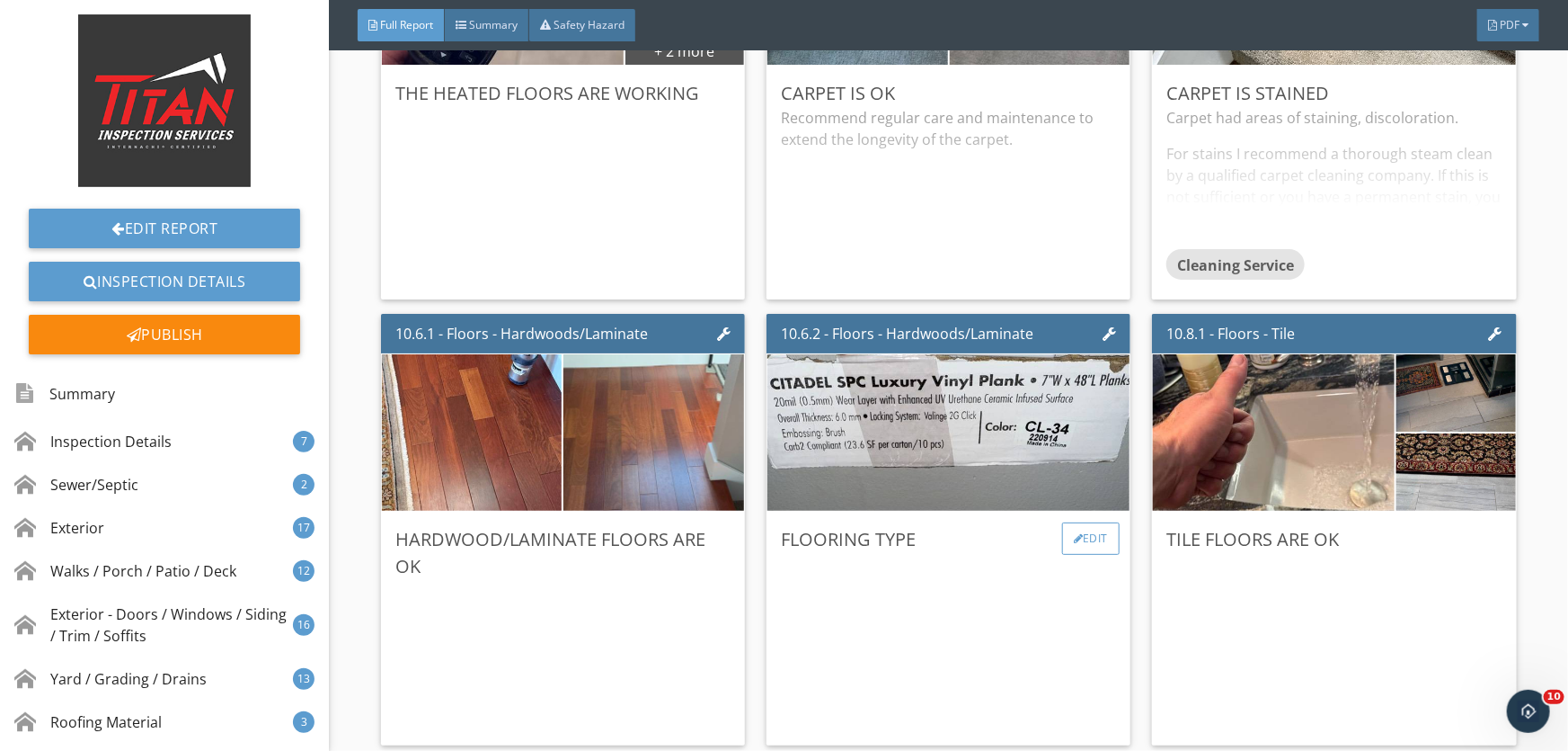
click at [1063, 525] on div "Edit" at bounding box center [1092, 538] width 59 height 32
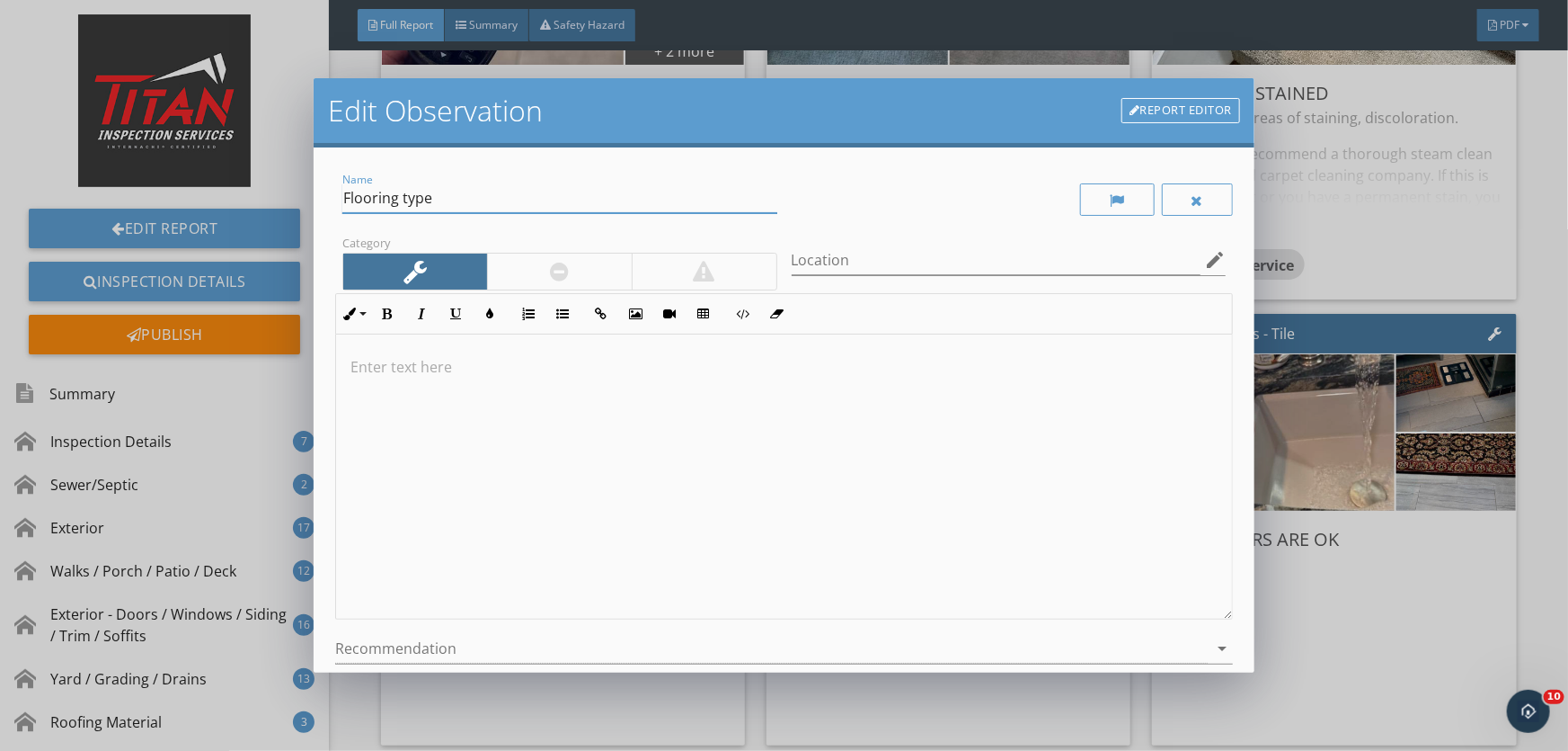
click at [485, 207] on input "Flooring type" at bounding box center [559, 199] width 435 height 29
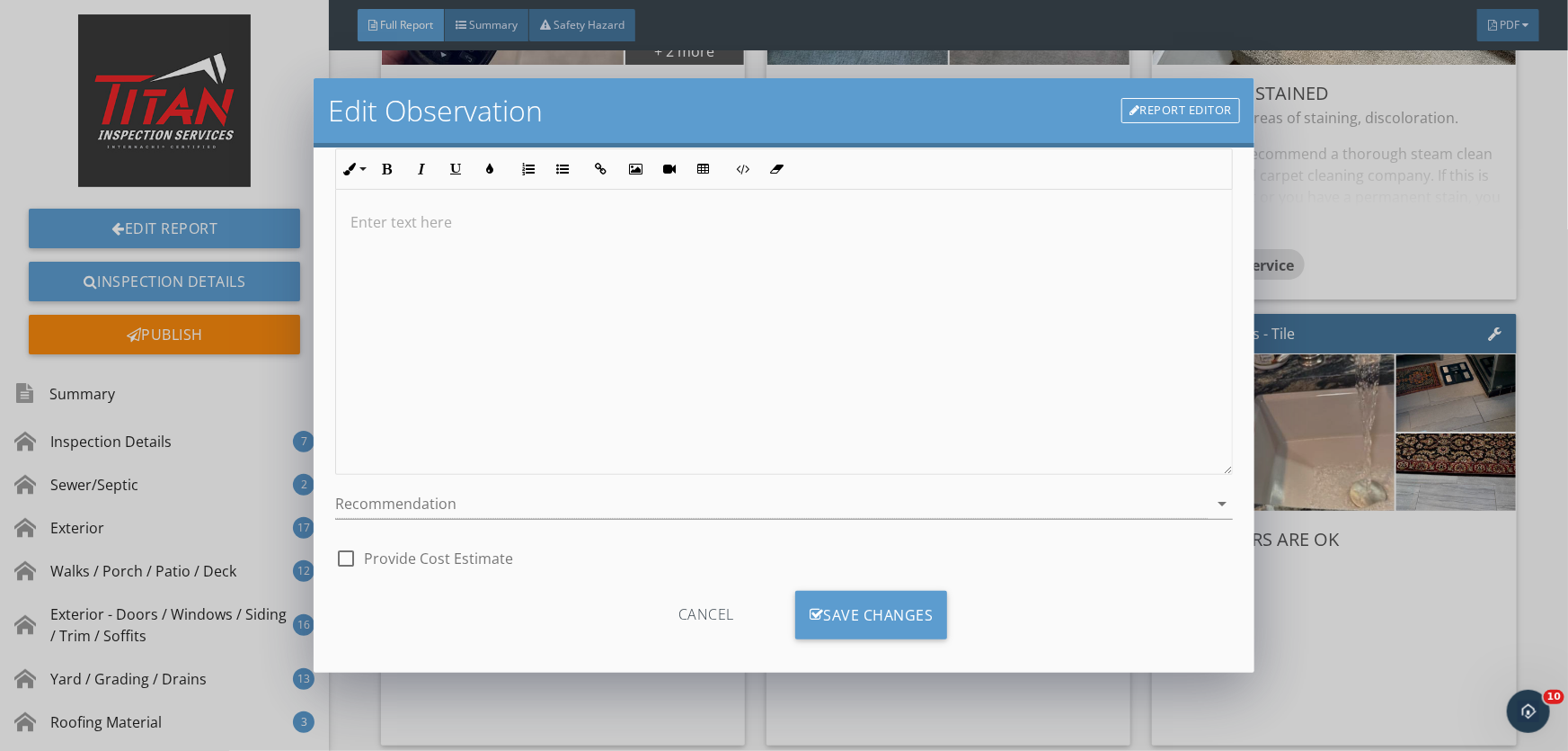
scroll to position [159, 0]
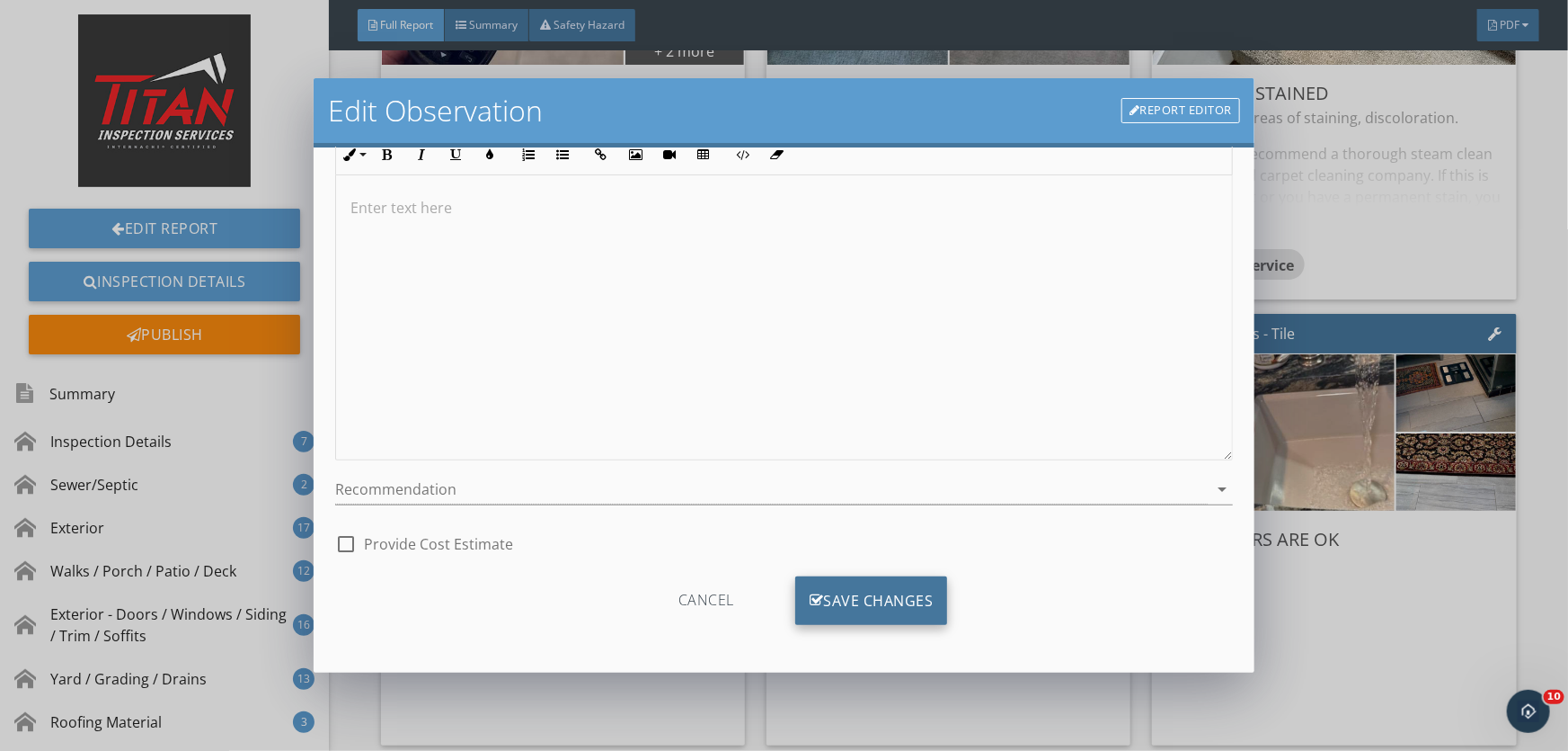
type input "Flooring type in the basement"
click at [853, 597] on div "Save Changes" at bounding box center [872, 600] width 152 height 49
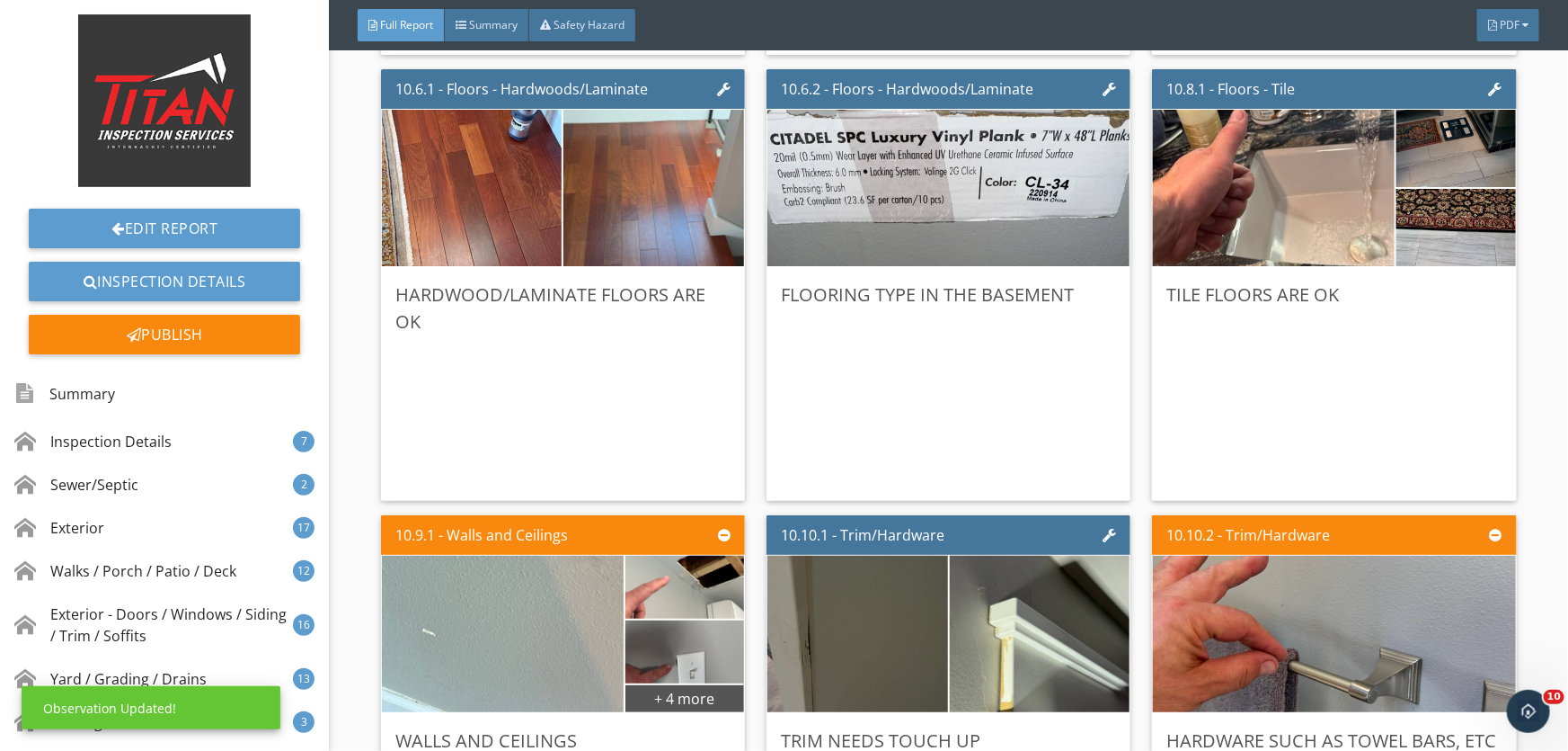
scroll to position [19207, 0]
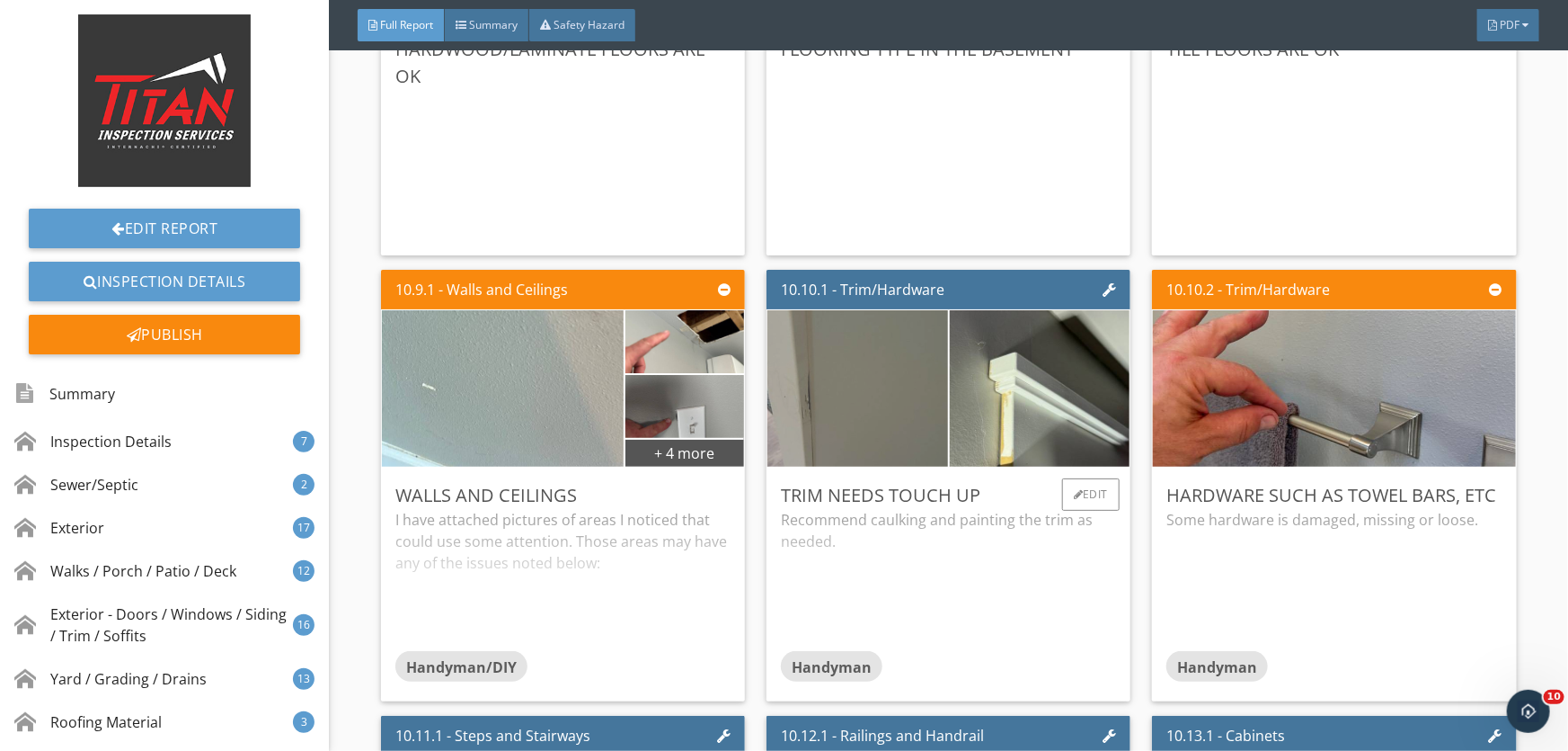
click at [837, 401] on img at bounding box center [858, 388] width 452 height 338
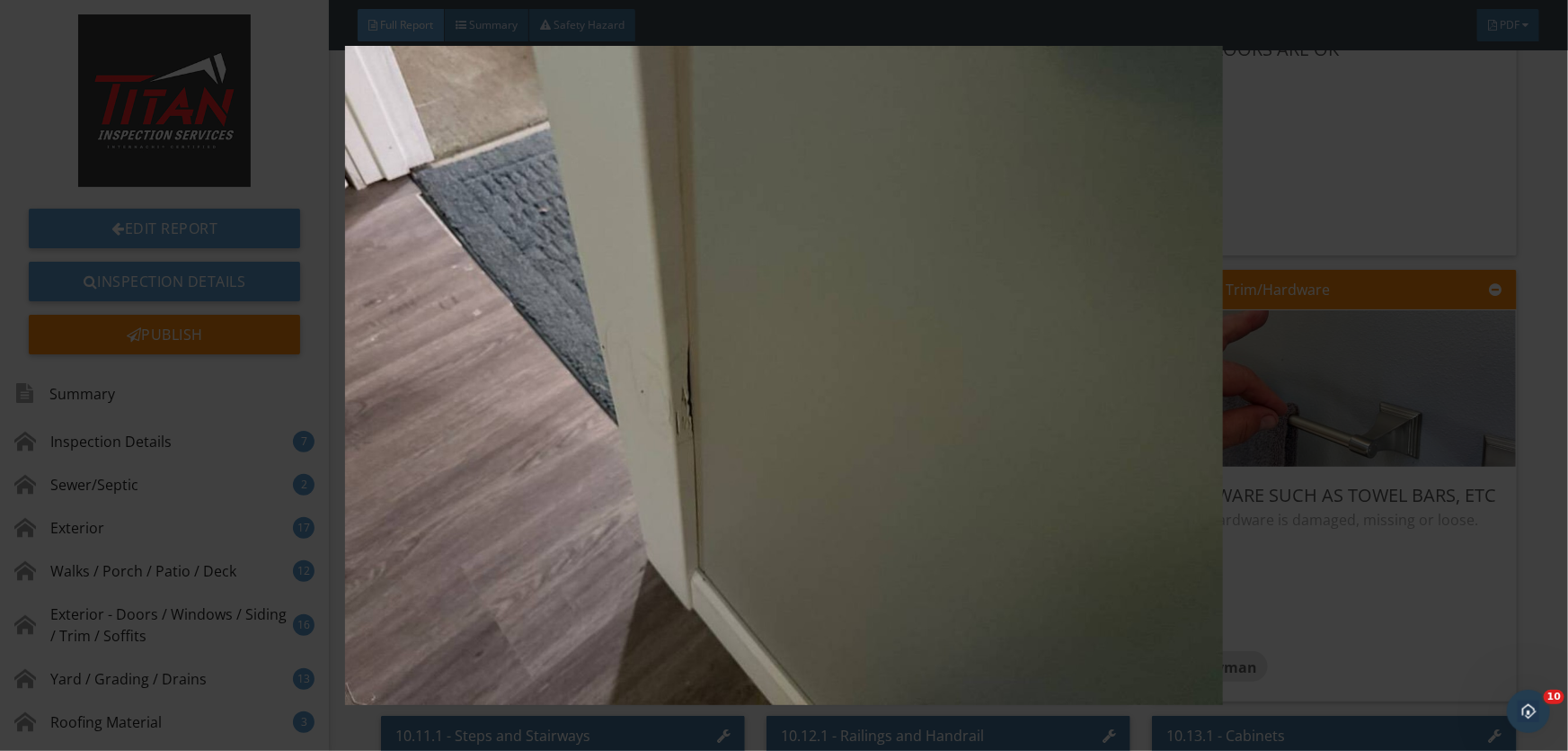
click at [837, 401] on img at bounding box center [784, 375] width 1435 height 658
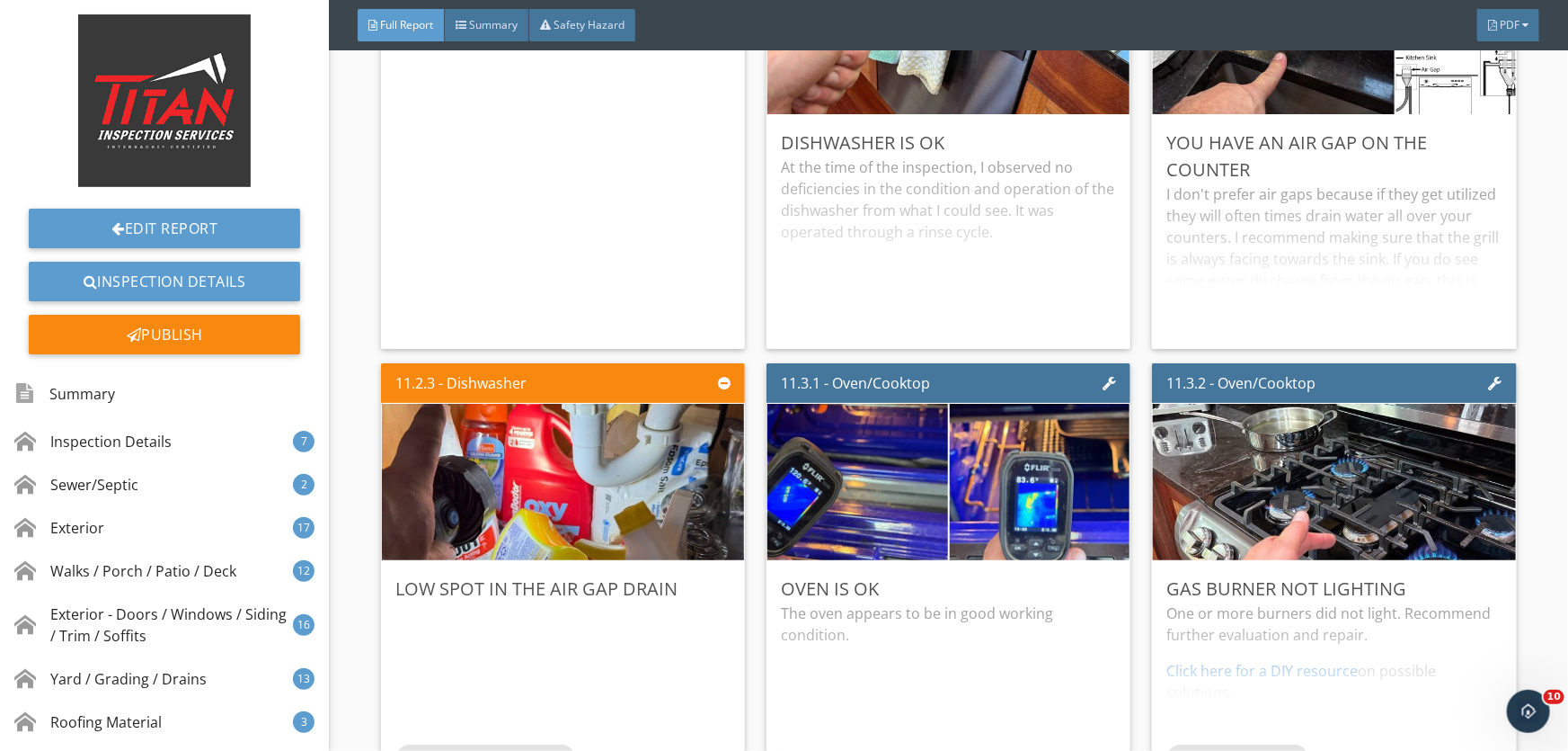
scroll to position [22477, 0]
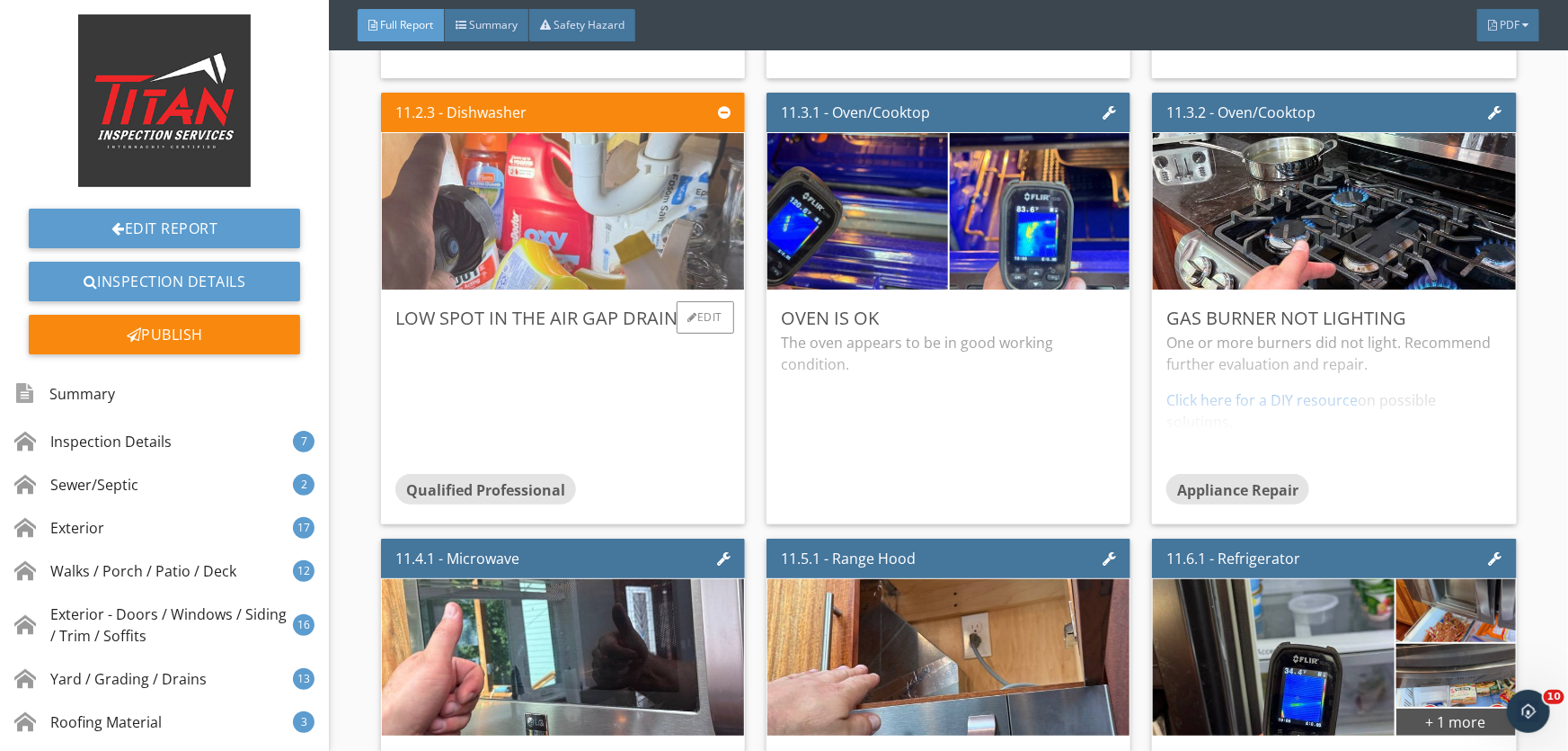
click at [615, 218] on img at bounding box center [562, 212] width 521 height 391
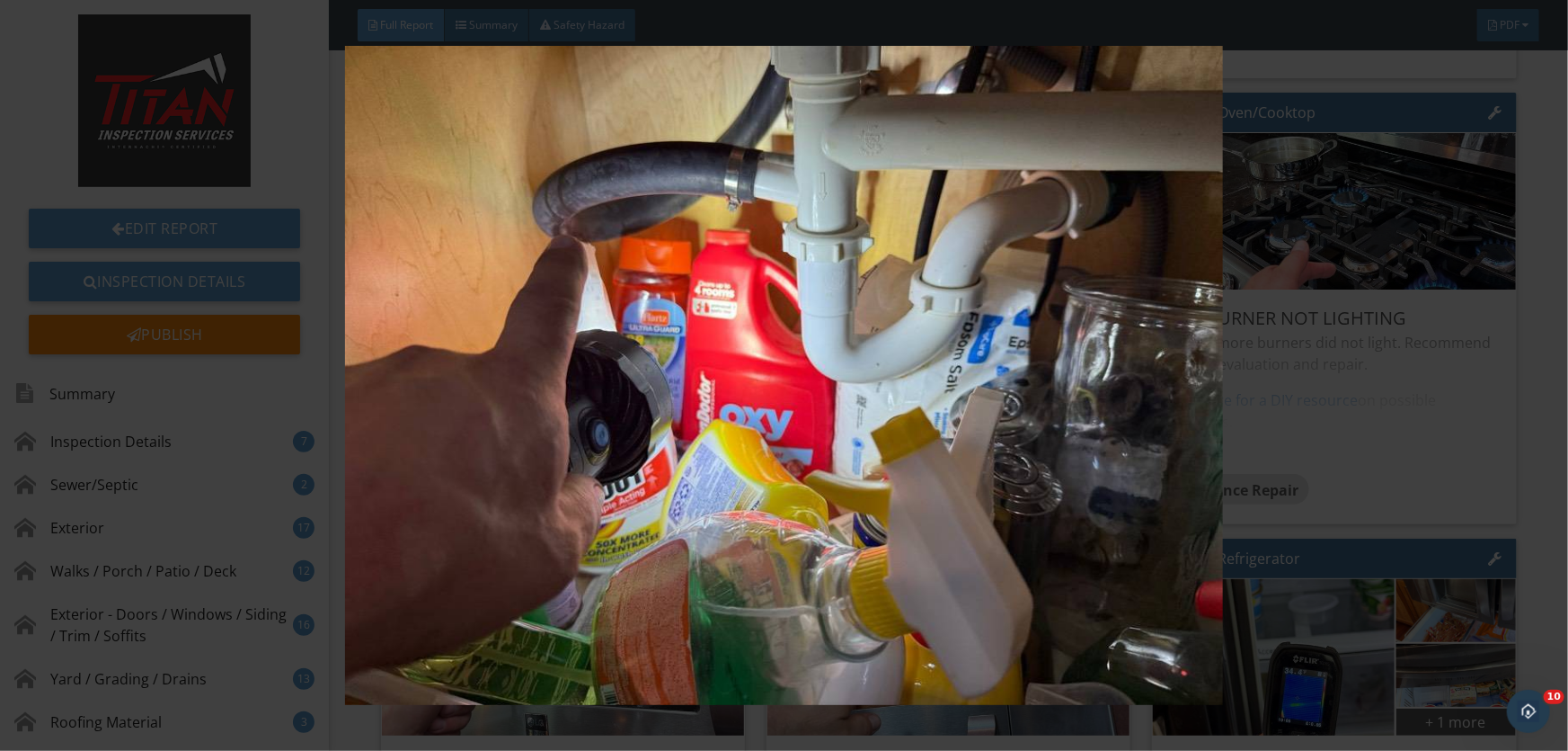
click at [615, 218] on img at bounding box center [784, 375] width 1435 height 658
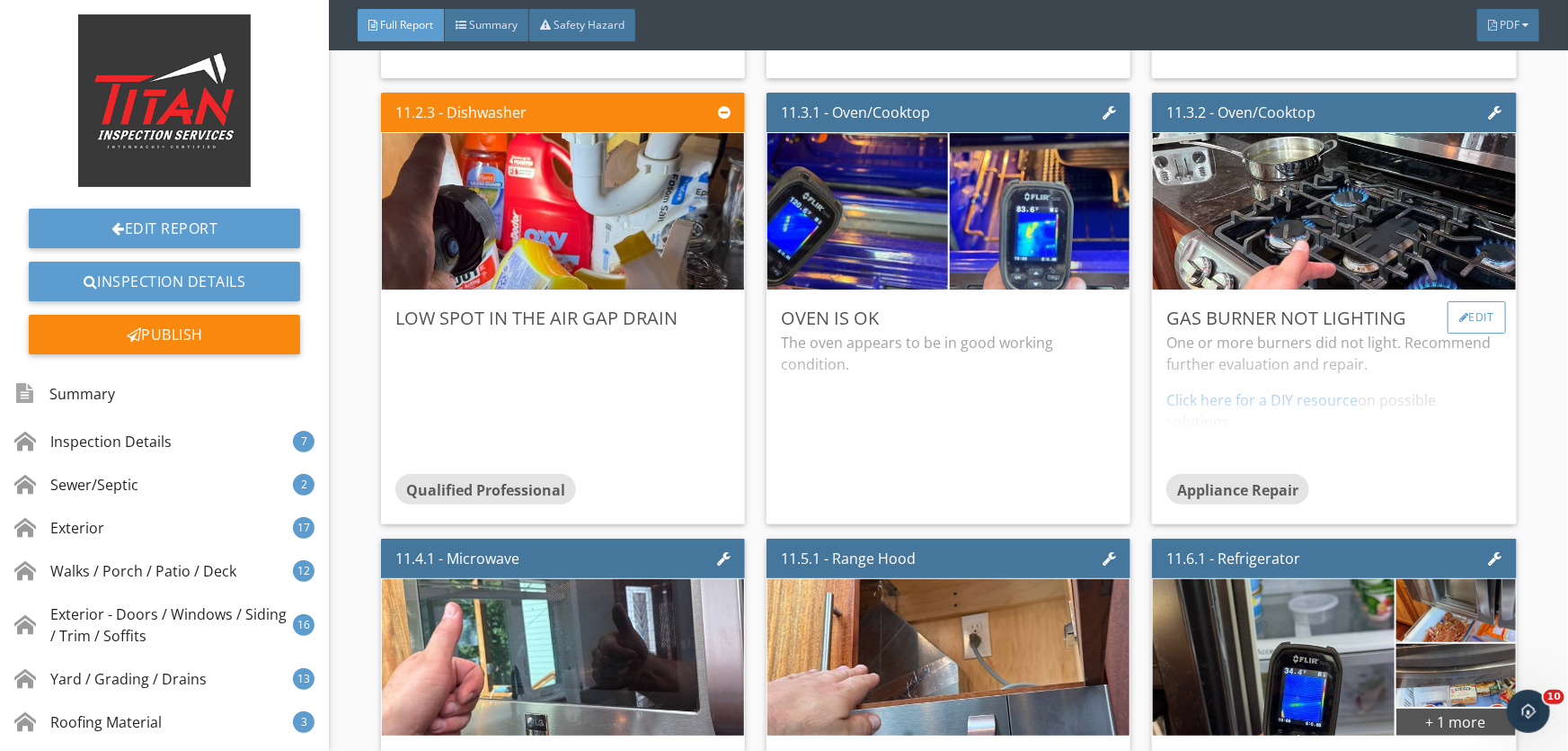
click at [1458, 324] on div "Edit" at bounding box center [1477, 317] width 59 height 32
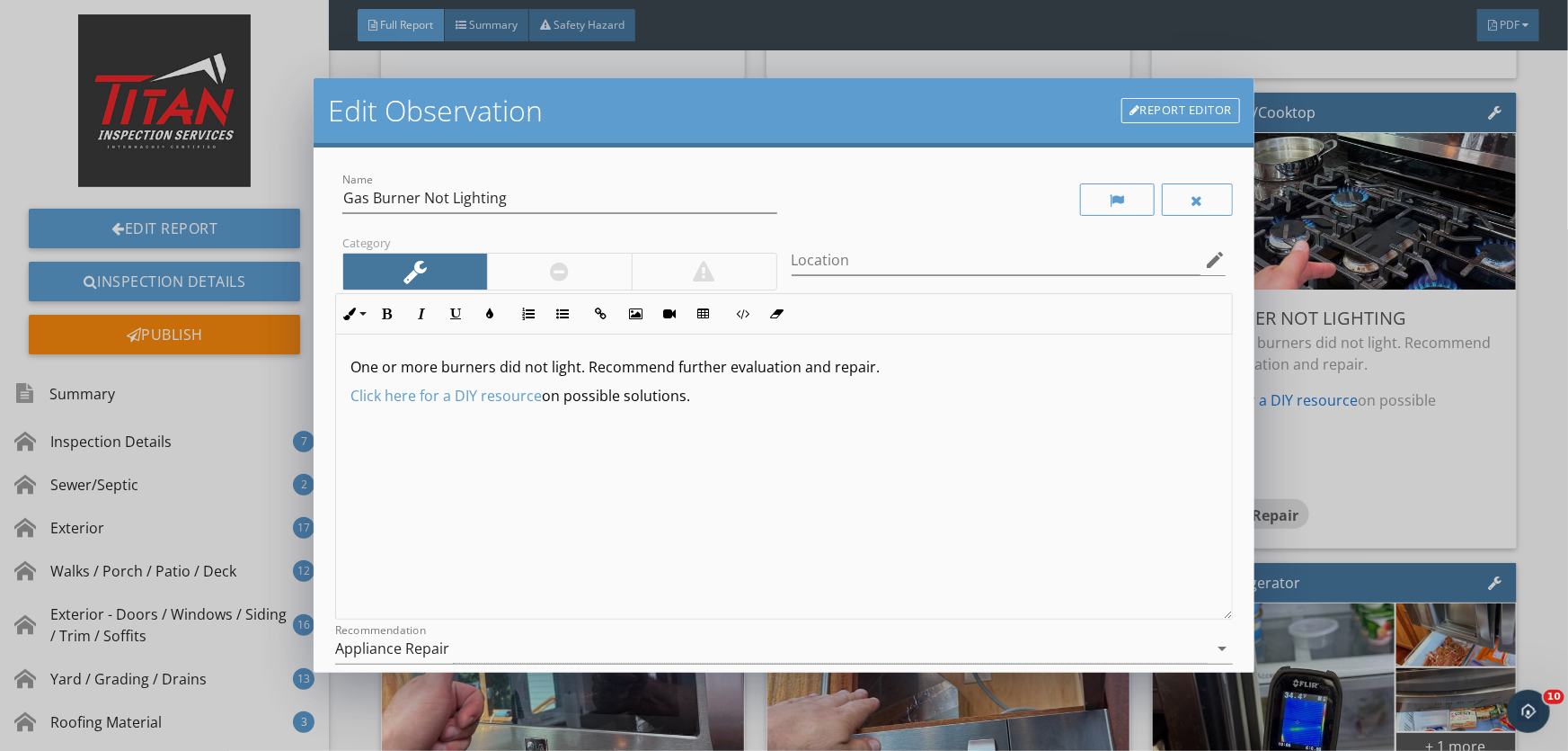
click at [550, 273] on div at bounding box center [559, 272] width 19 height 22
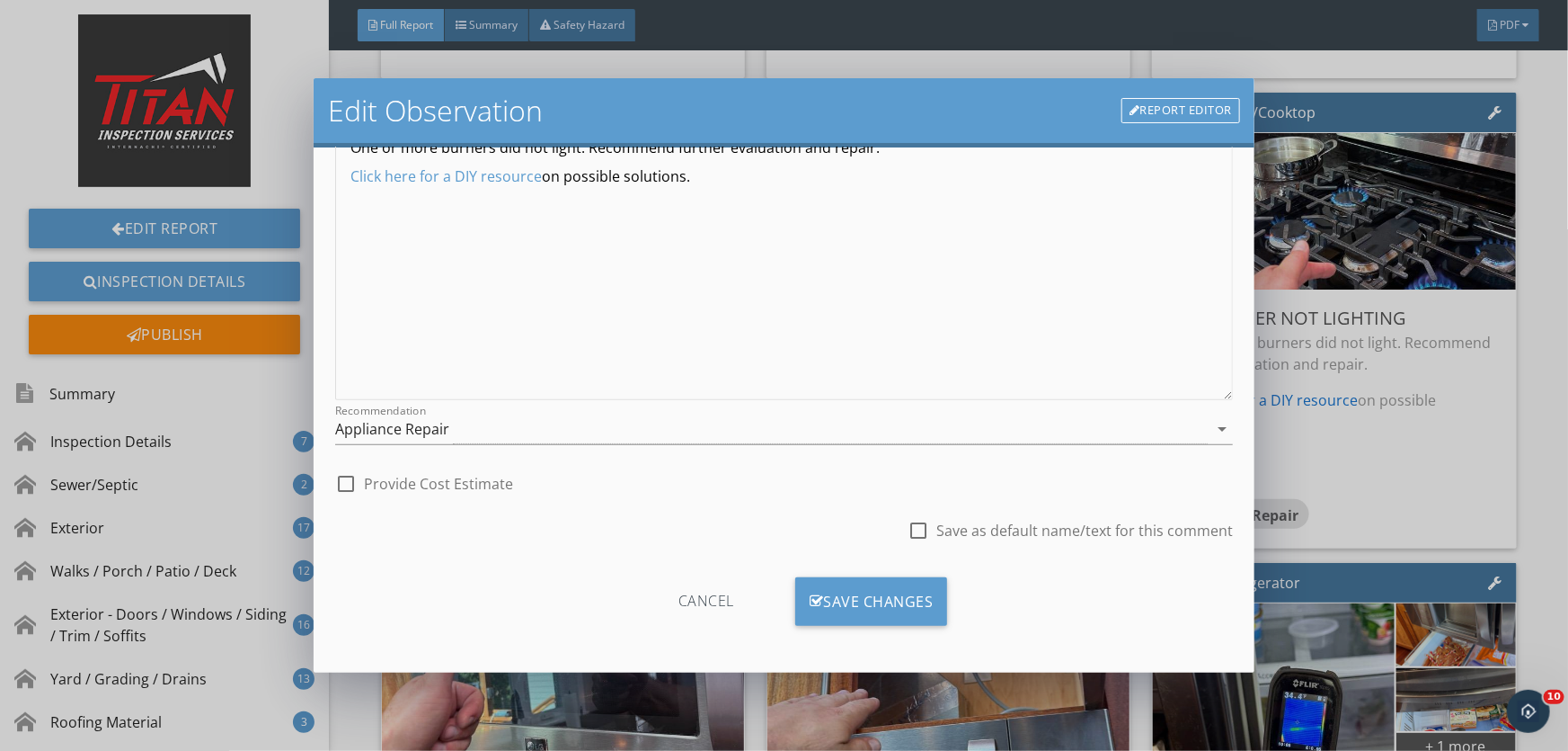
scroll to position [220, 0]
click at [837, 583] on div "Save Changes" at bounding box center [872, 600] width 152 height 49
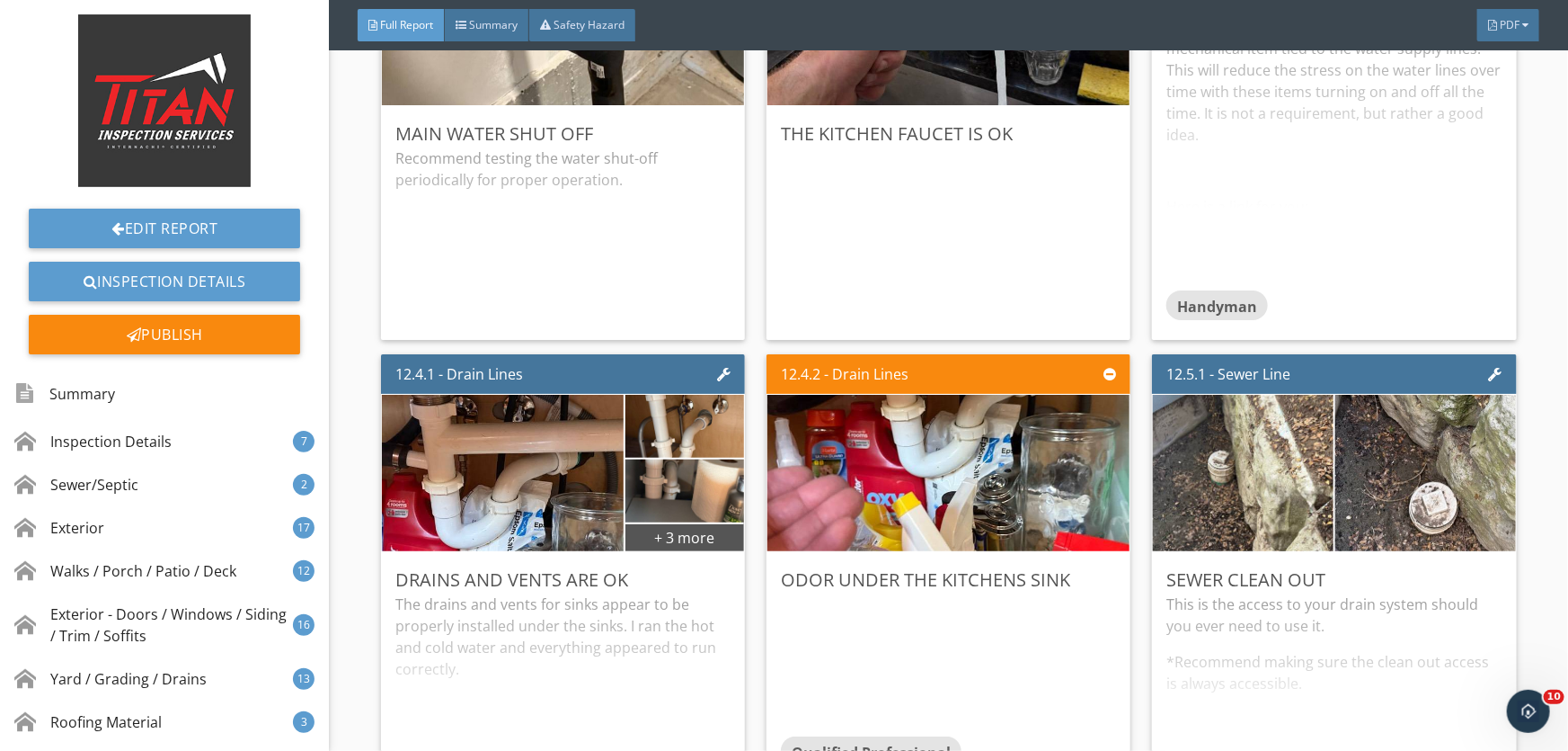
scroll to position [24848, 0]
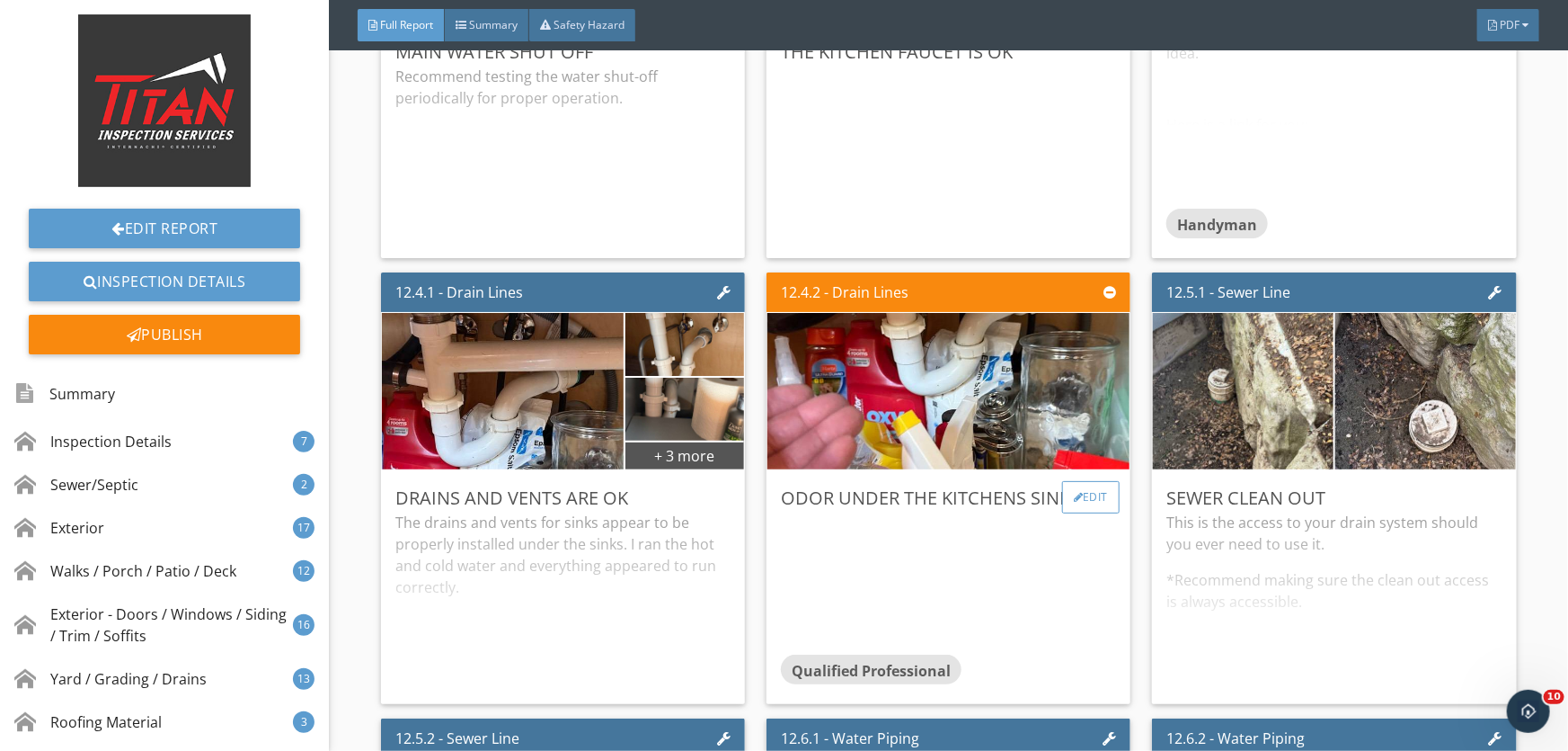
click at [1076, 500] on div "Edit" at bounding box center [1092, 497] width 59 height 32
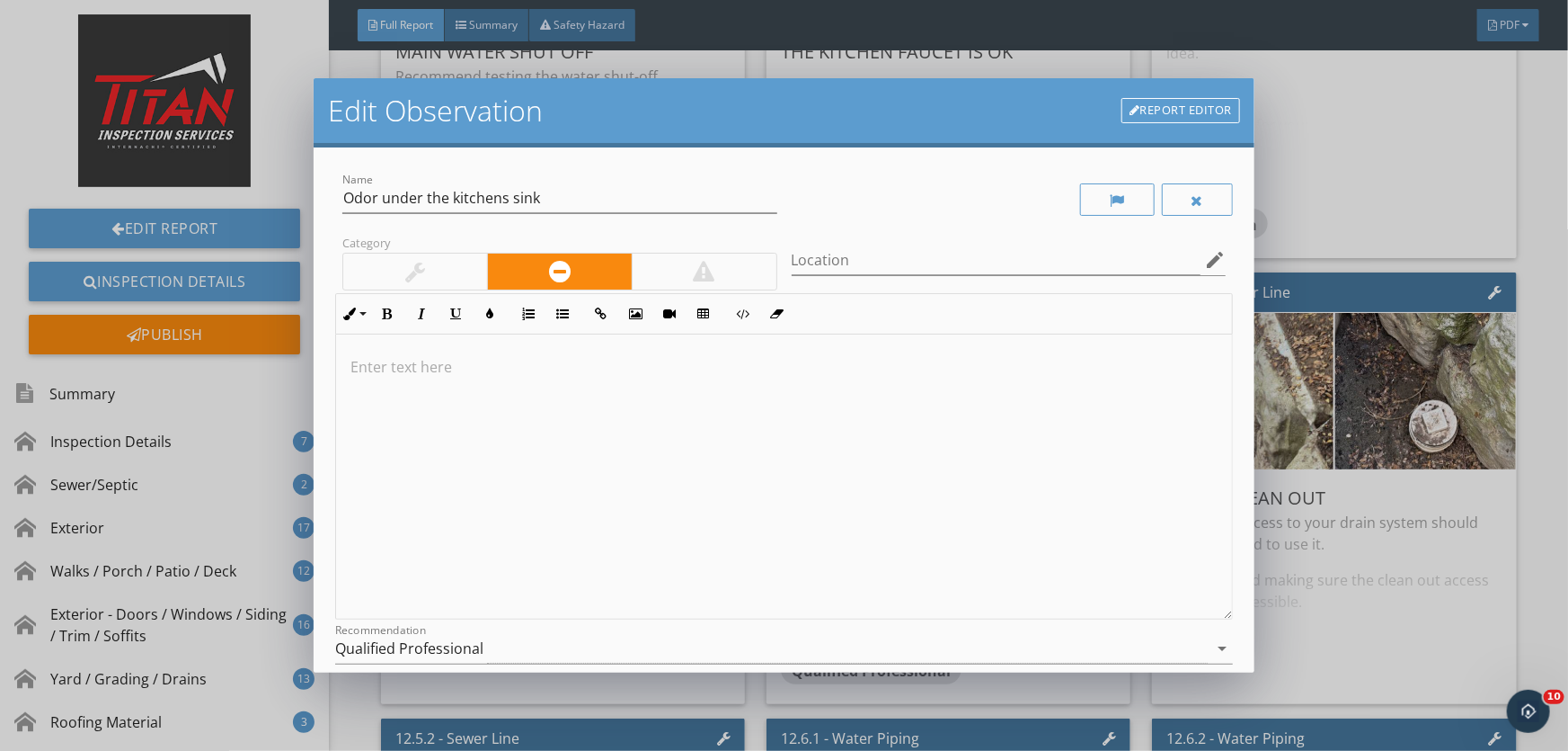
click at [439, 370] on p at bounding box center [784, 367] width 867 height 22
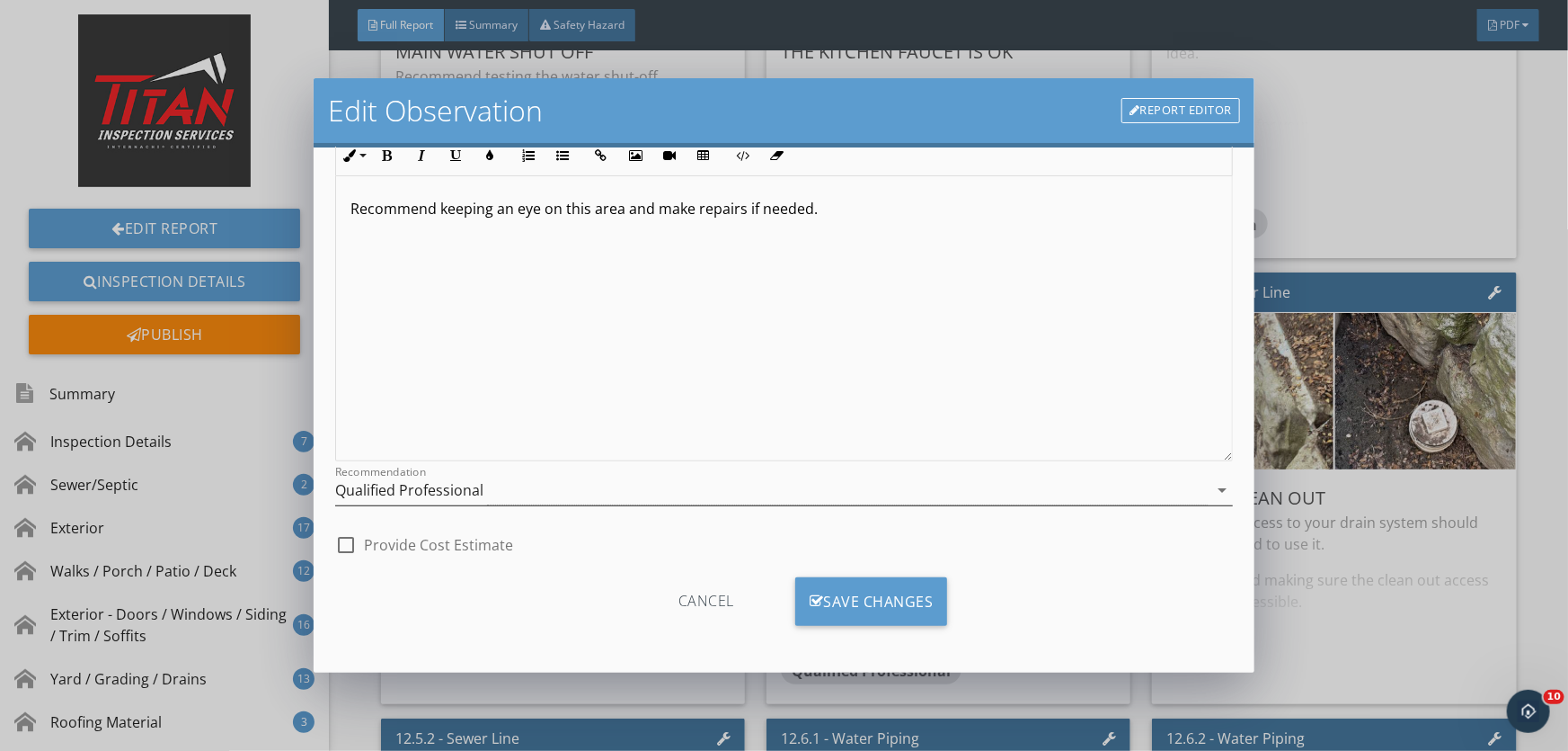
scroll to position [159, 0]
click at [882, 588] on div "Save Changes" at bounding box center [872, 600] width 152 height 49
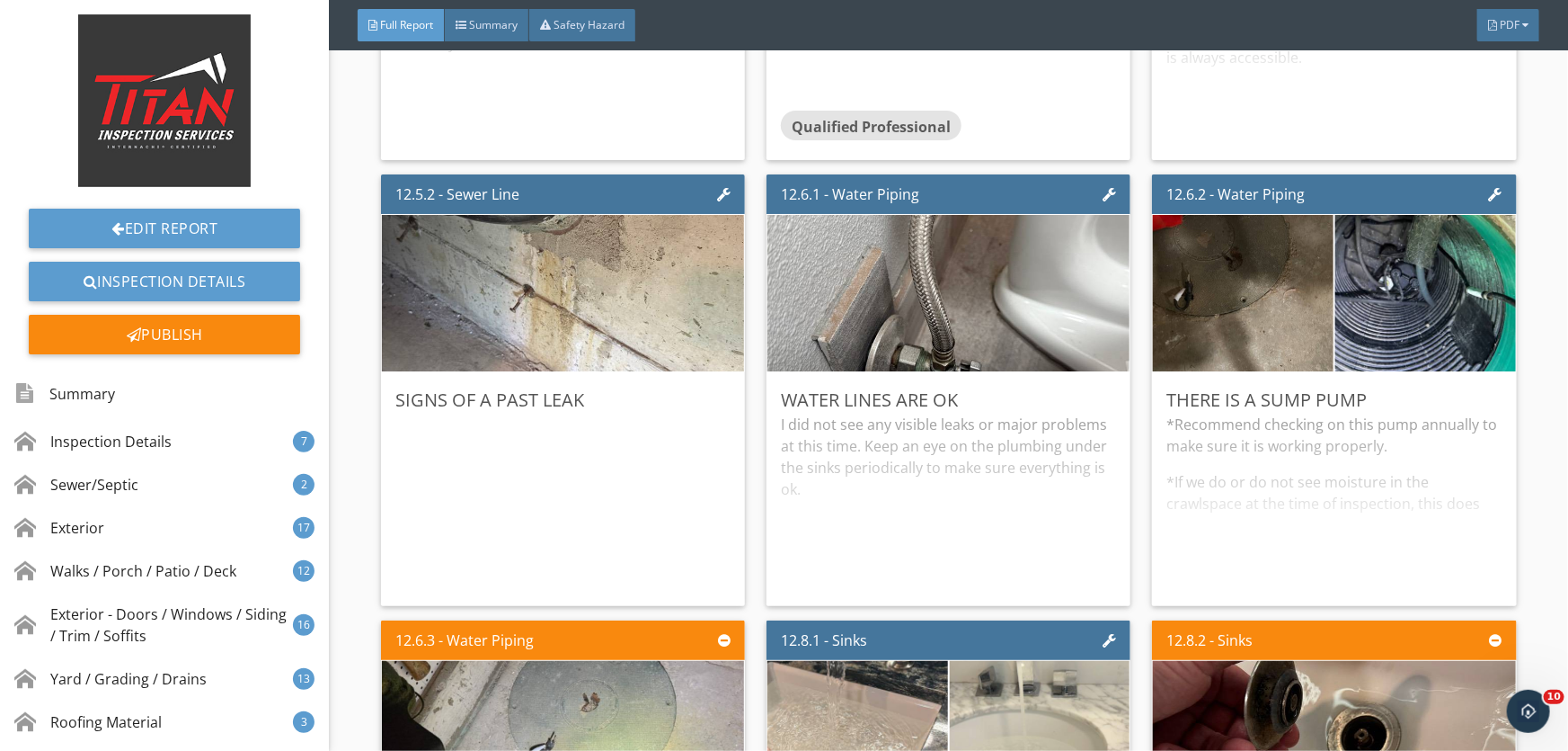
scroll to position [25420, 0]
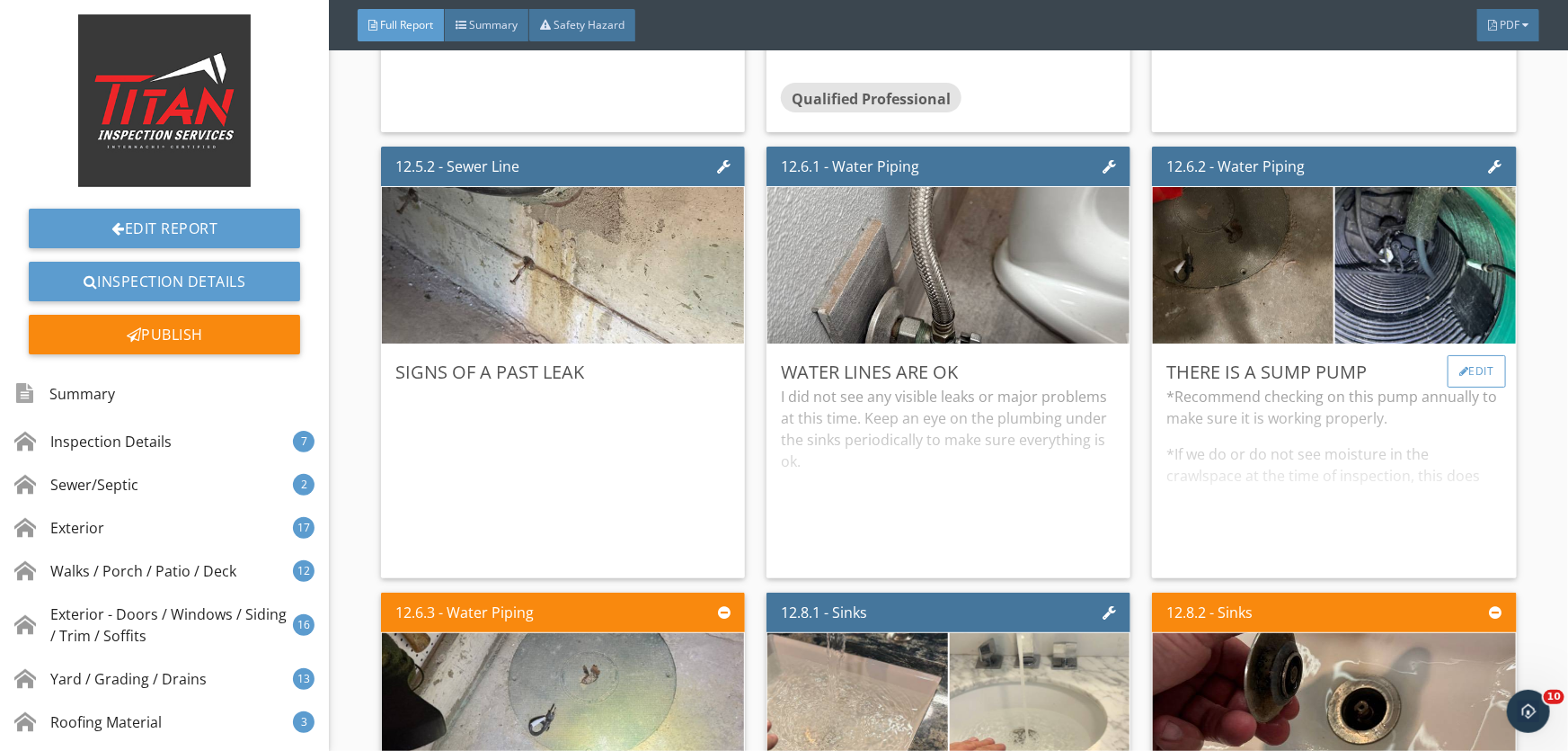
click at [1465, 372] on div "Edit" at bounding box center [1477, 371] width 59 height 32
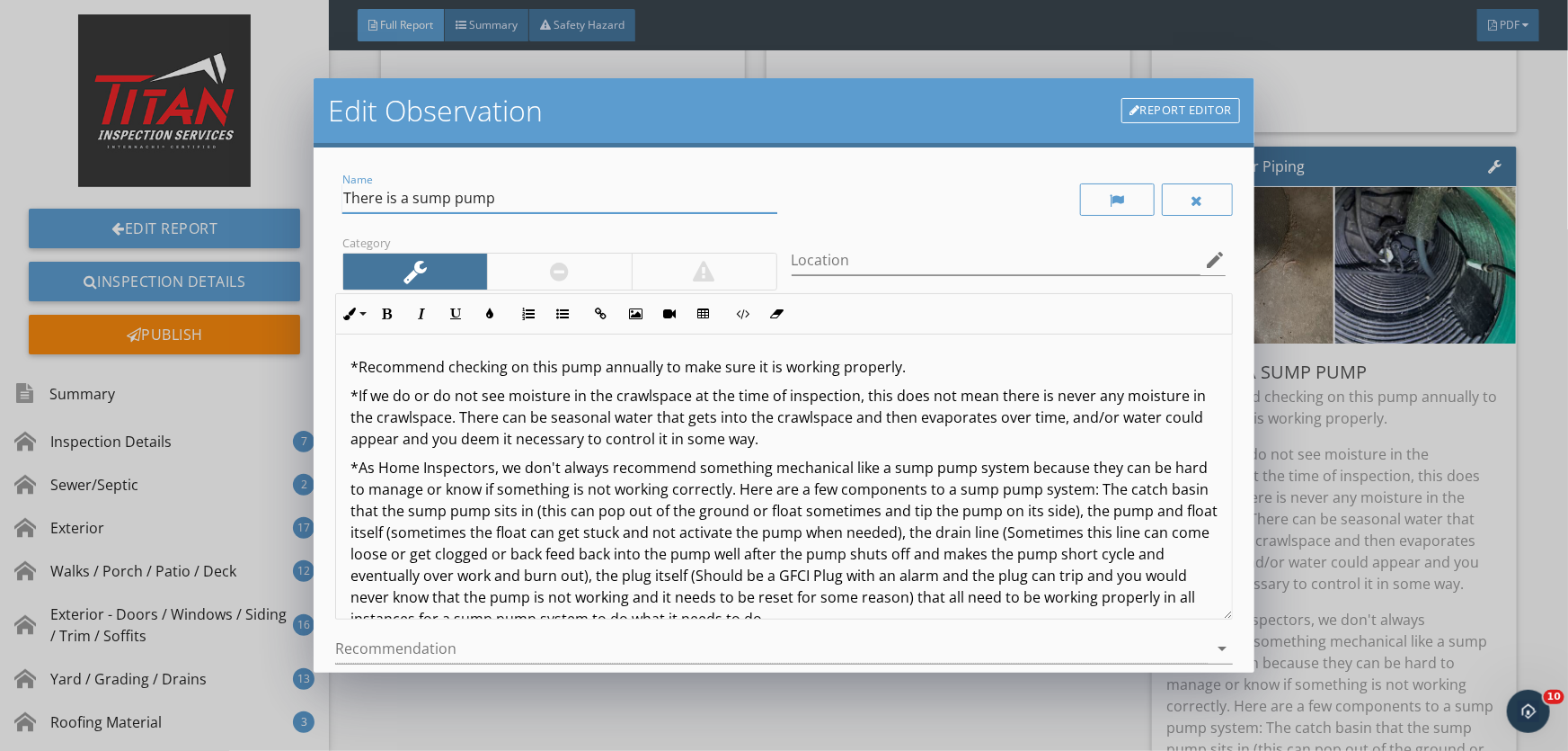
click at [514, 201] on input "There is a sump pump" at bounding box center [559, 199] width 435 height 29
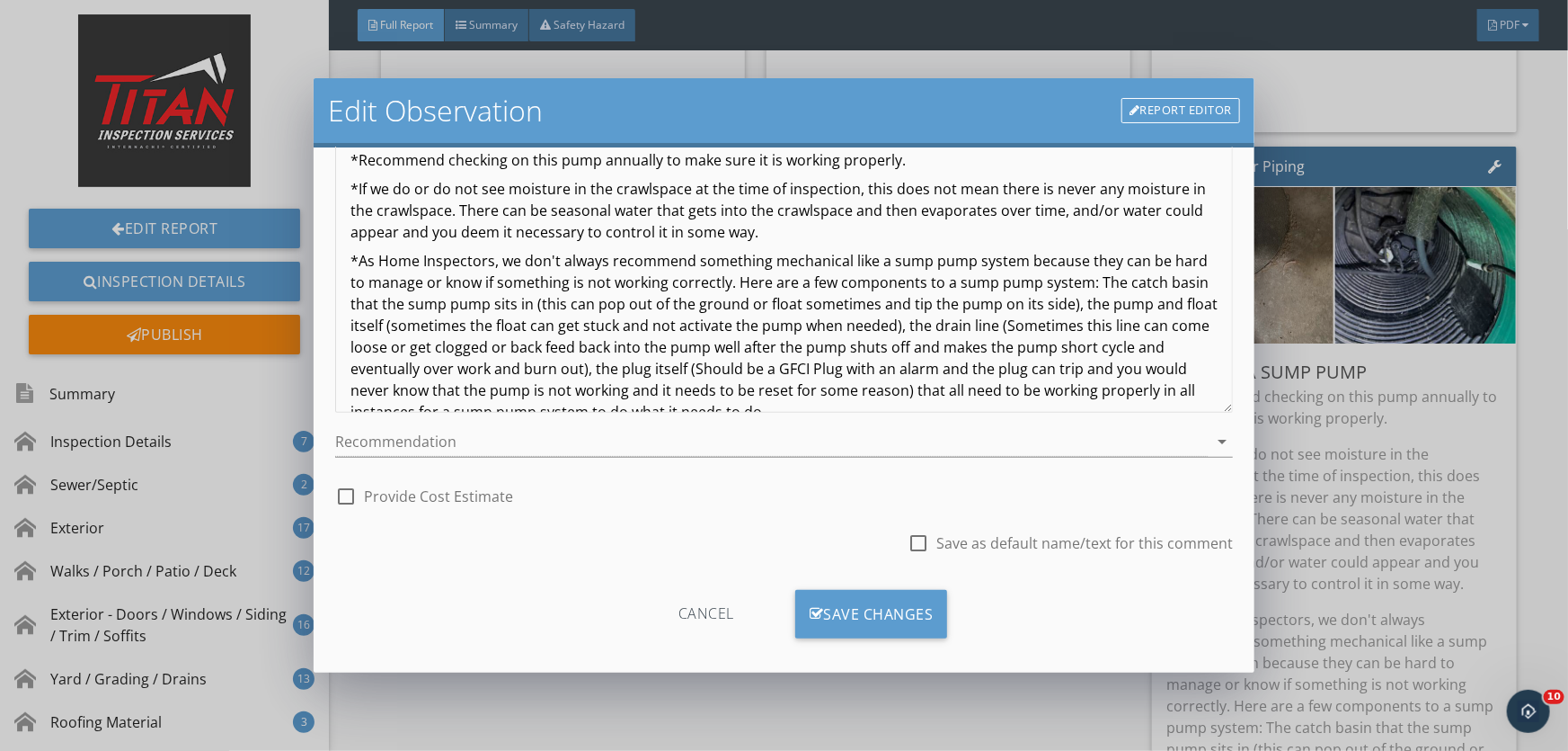
scroll to position [220, 0]
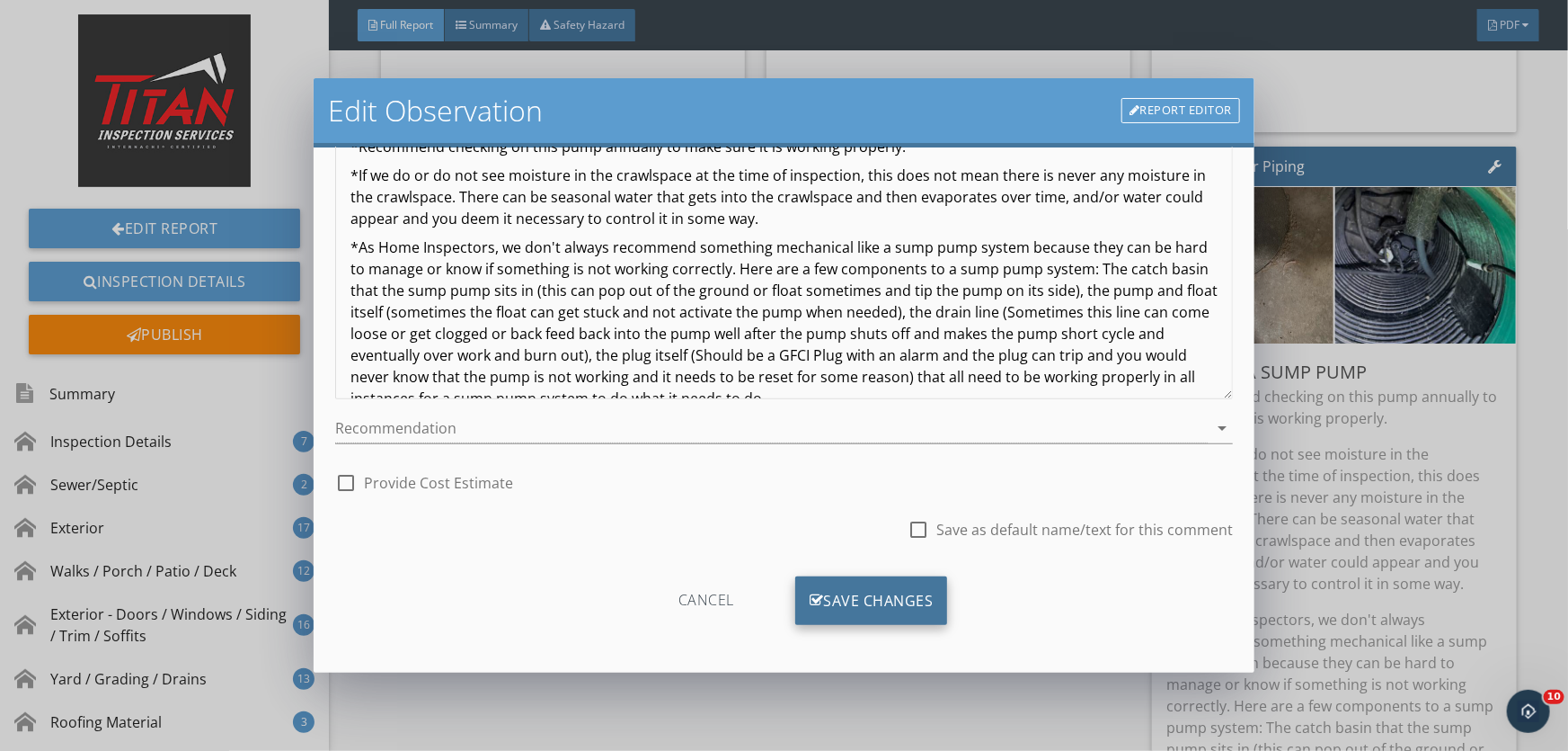
type input "There is a sump pump - Was not plugged in at the time of inspection"
click at [836, 598] on div "Save Changes" at bounding box center [872, 600] width 152 height 49
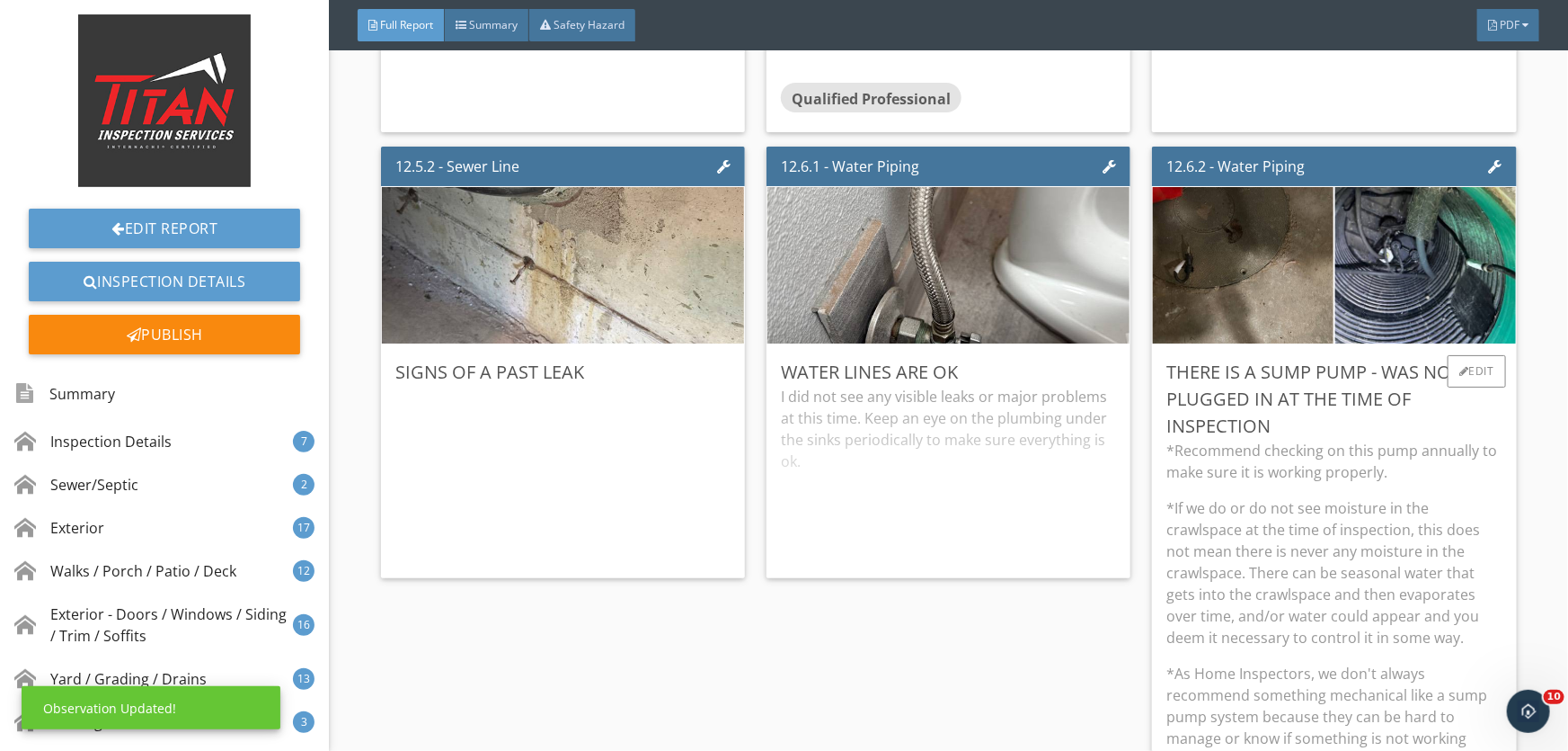
drag, startPoint x: 1285, startPoint y: 507, endPoint x: 1282, endPoint y: 497, distance: 10.4
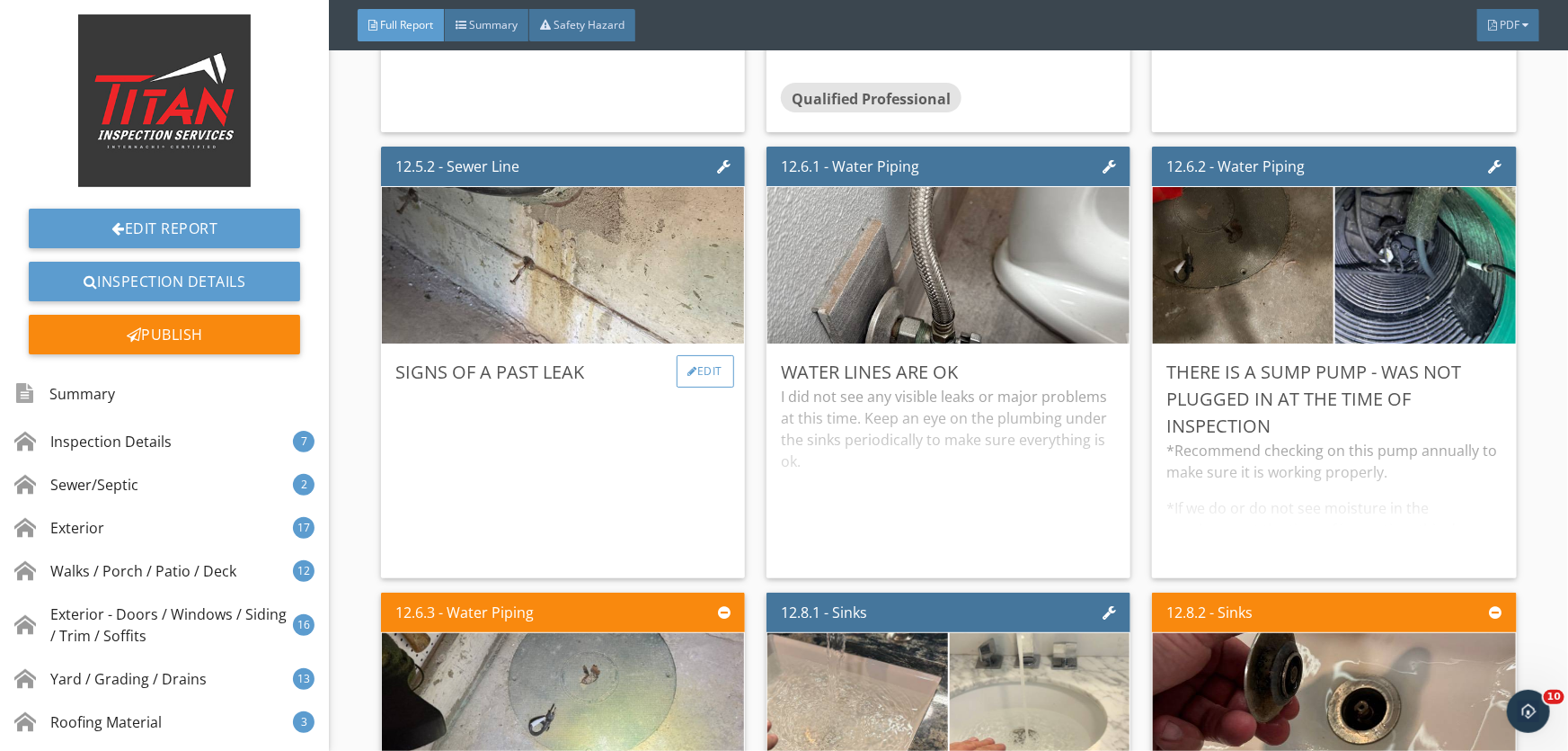
click at [701, 368] on div "Edit" at bounding box center [706, 371] width 59 height 32
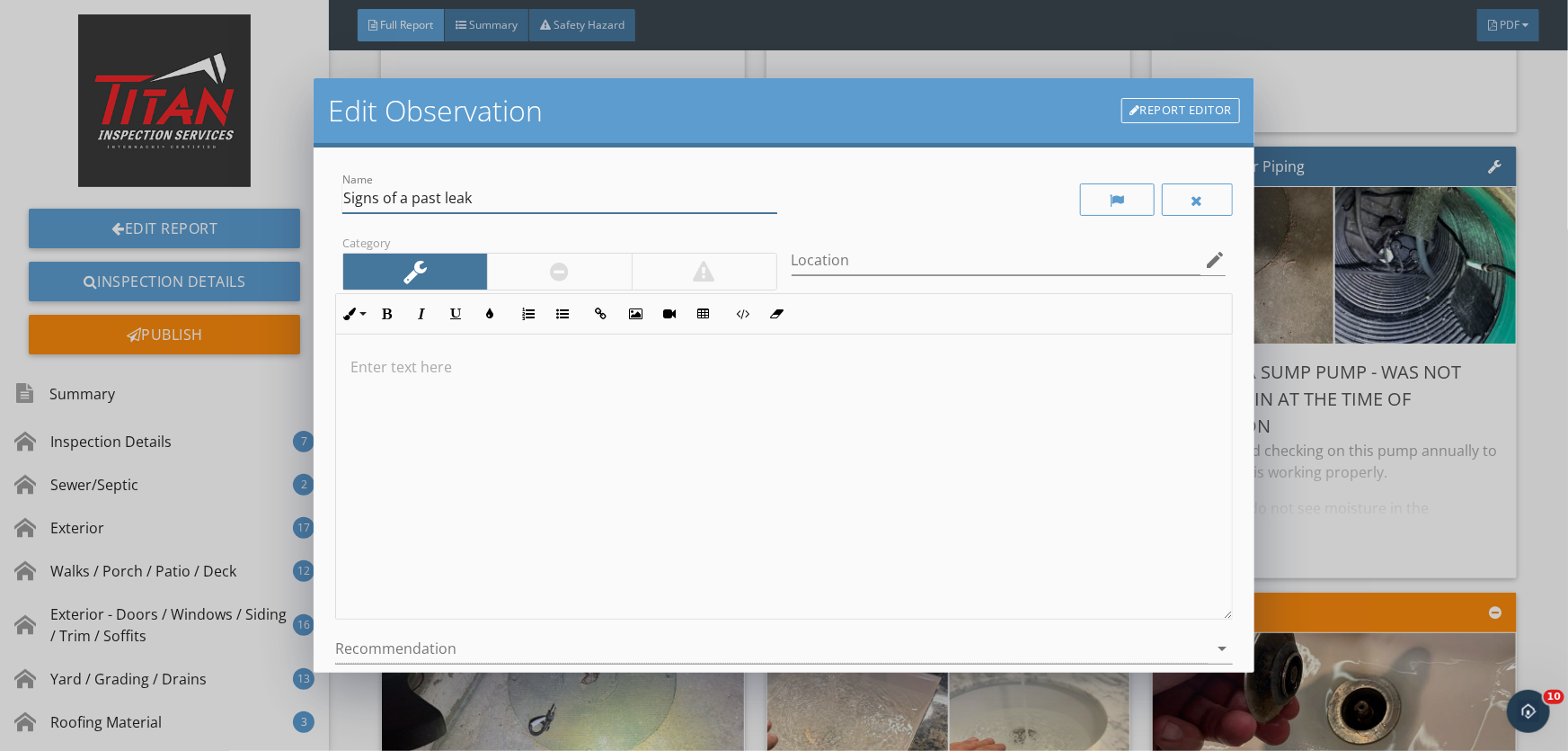
click at [508, 201] on input "Signs of a past leak" at bounding box center [559, 199] width 435 height 29
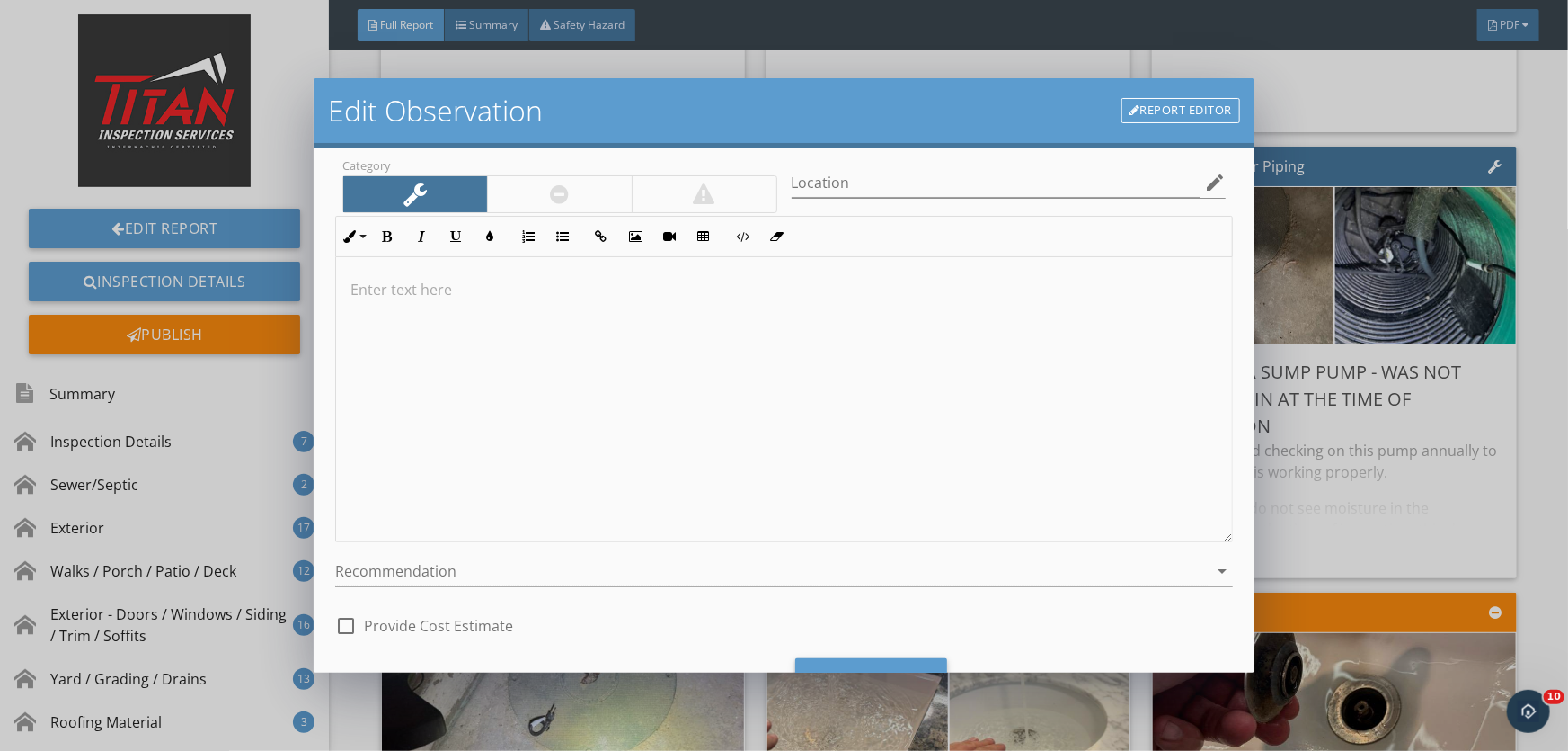
scroll to position [159, 0]
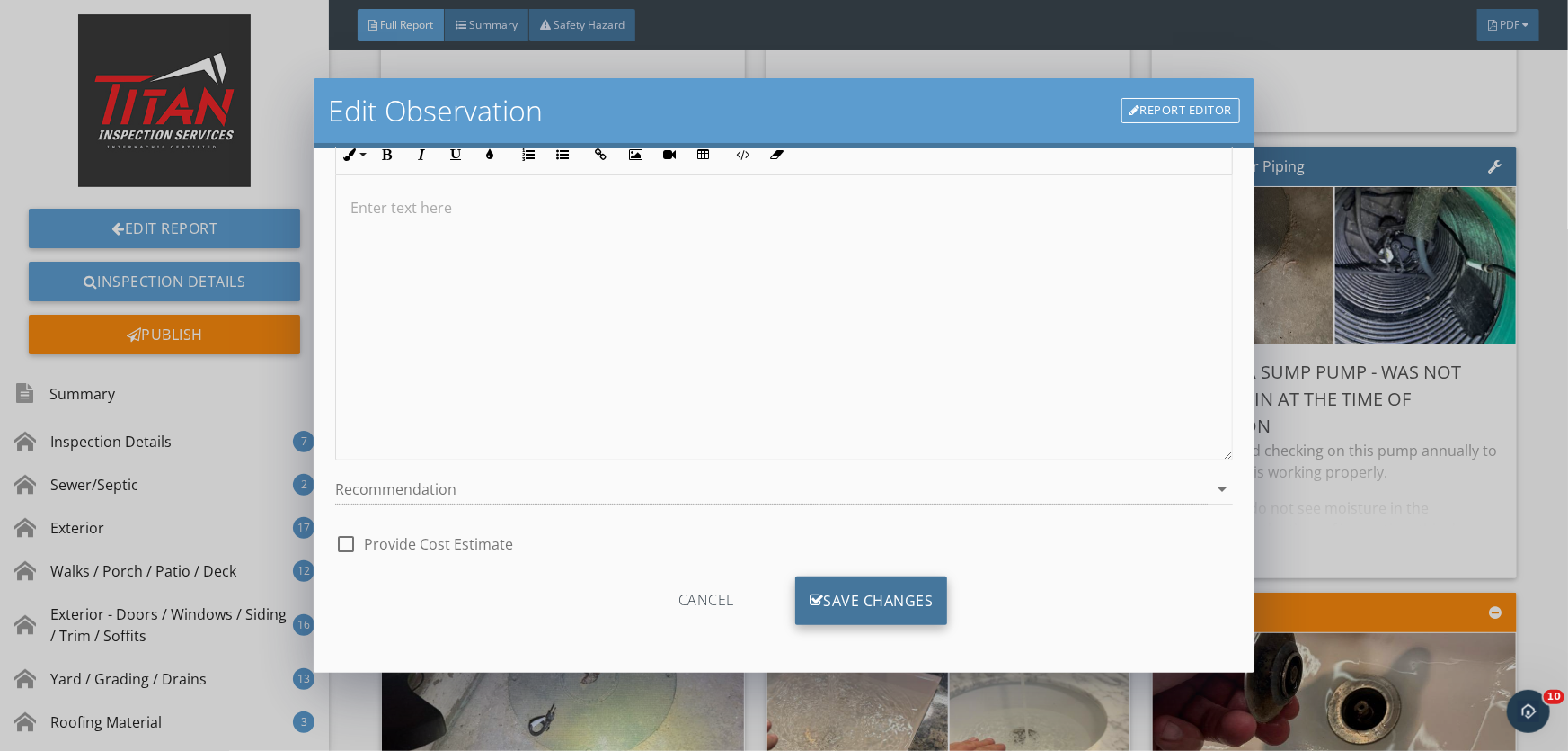
type input "Signs of a past leak that they sealed up the opening to the outside"
click at [878, 604] on div "Save Changes" at bounding box center [872, 600] width 152 height 49
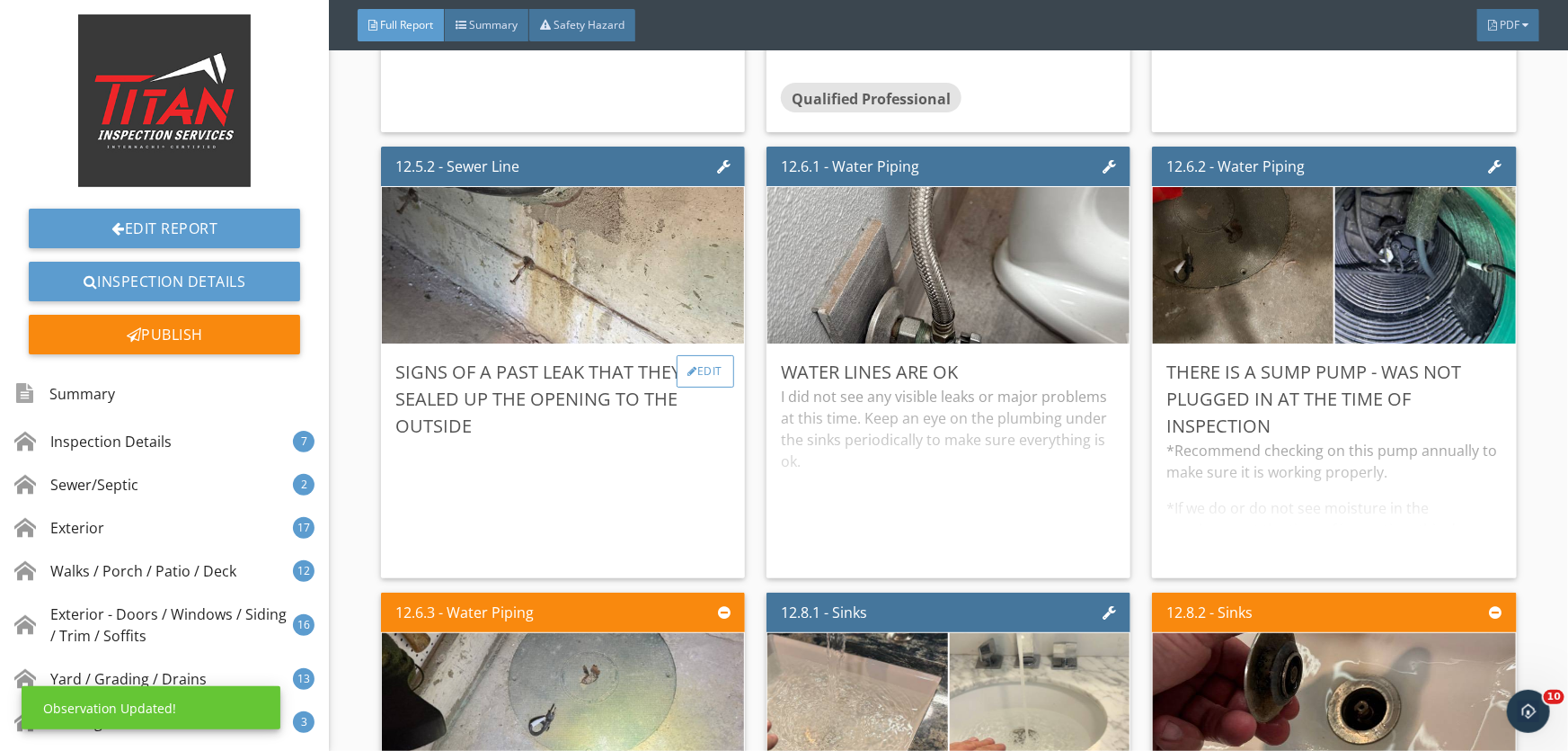
click at [696, 370] on div "Edit" at bounding box center [706, 371] width 59 height 32
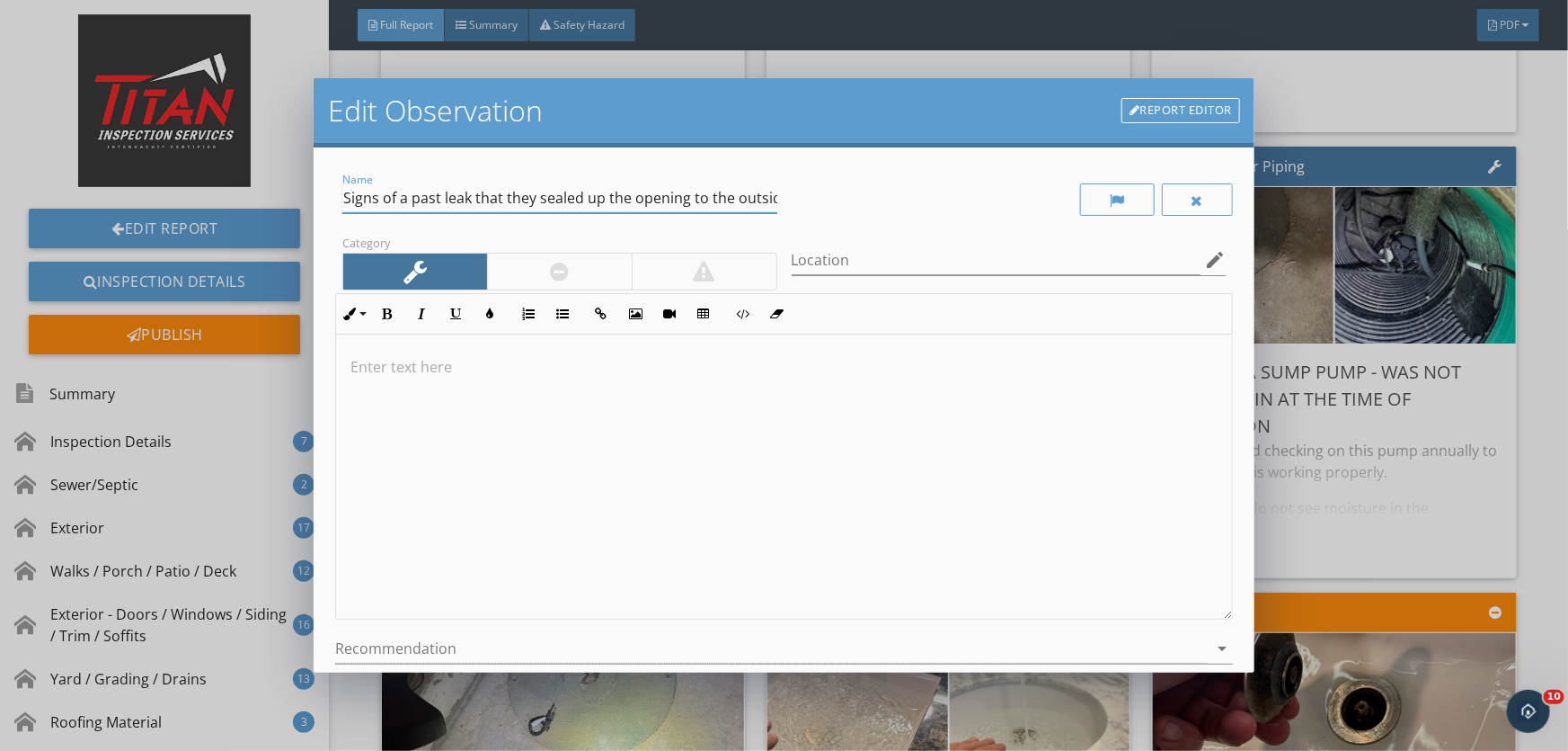
scroll to position [0, 14]
drag, startPoint x: 760, startPoint y: 199, endPoint x: 791, endPoint y: 199, distance: 31.0
click at [791, 199] on div "Name Signs of a past leak that they sealed up the opening to the outside Catego…" at bounding box center [784, 445] width 898 height 552
click at [767, 197] on input "Signs of a past leak that they sealed up the opening to the outside" at bounding box center [559, 199] width 435 height 29
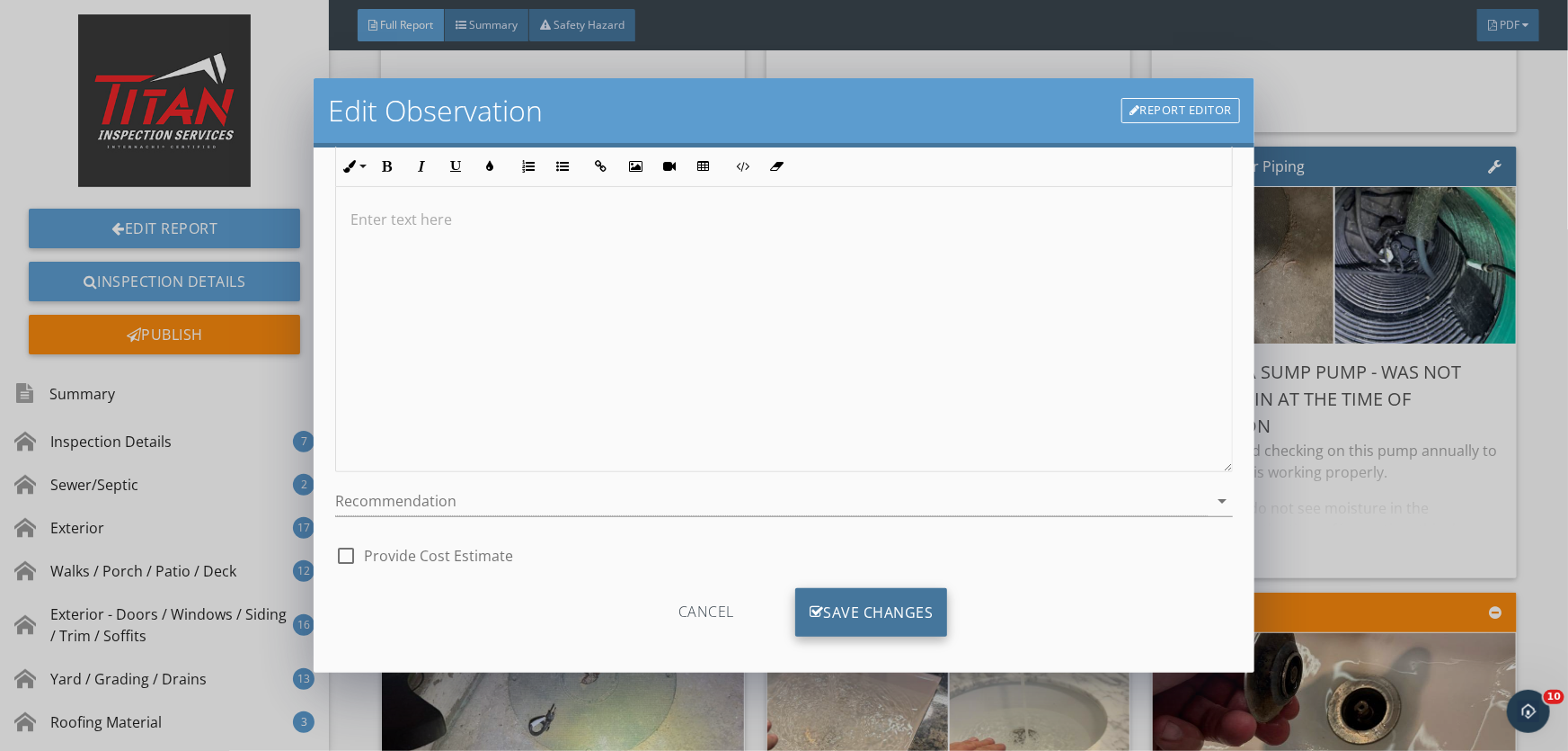
scroll to position [159, 0]
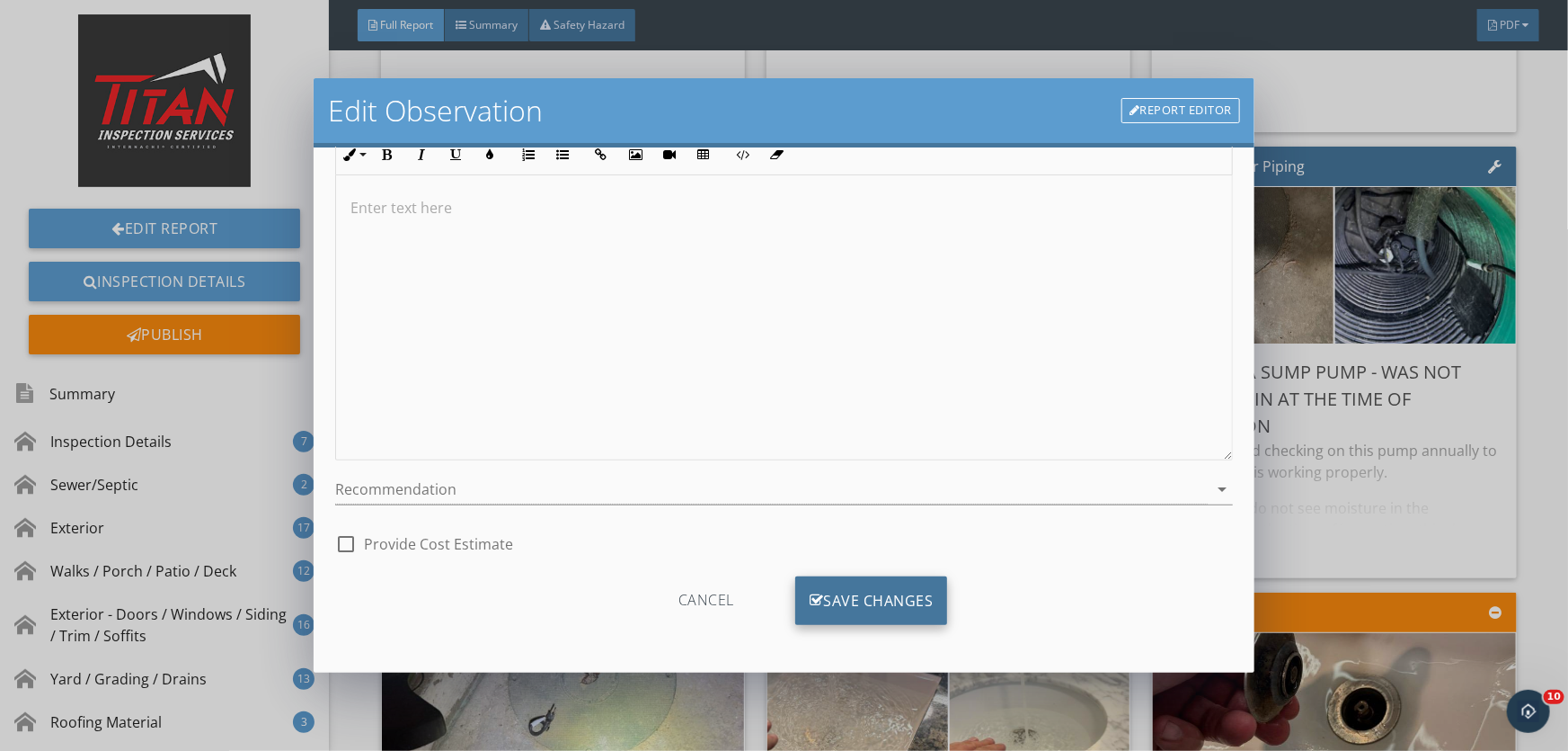
type input "Signs of a past leak that they sealed up the opening to the outside by the wash…"
click at [870, 588] on div "Save Changes" at bounding box center [872, 600] width 152 height 49
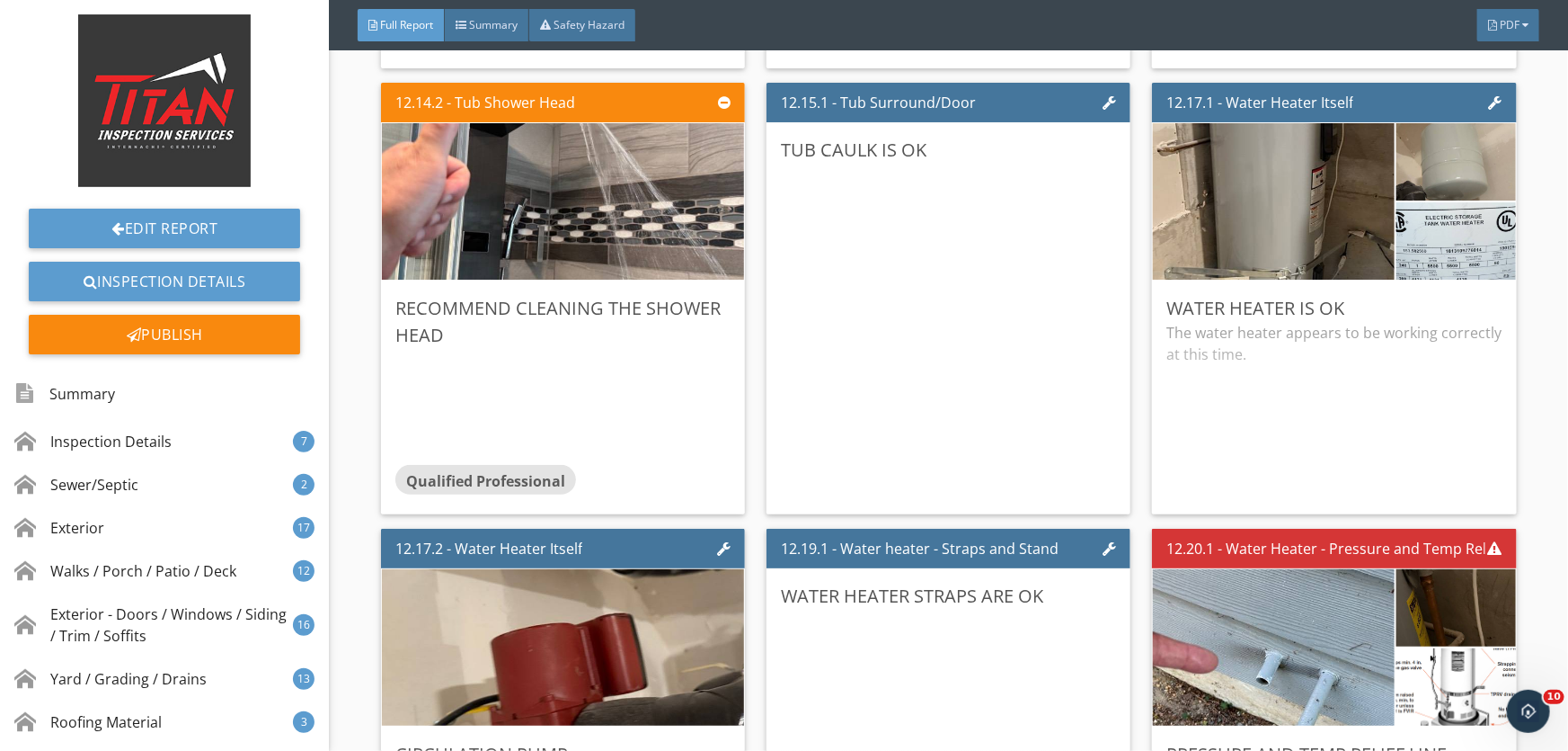
scroll to position [27708, 0]
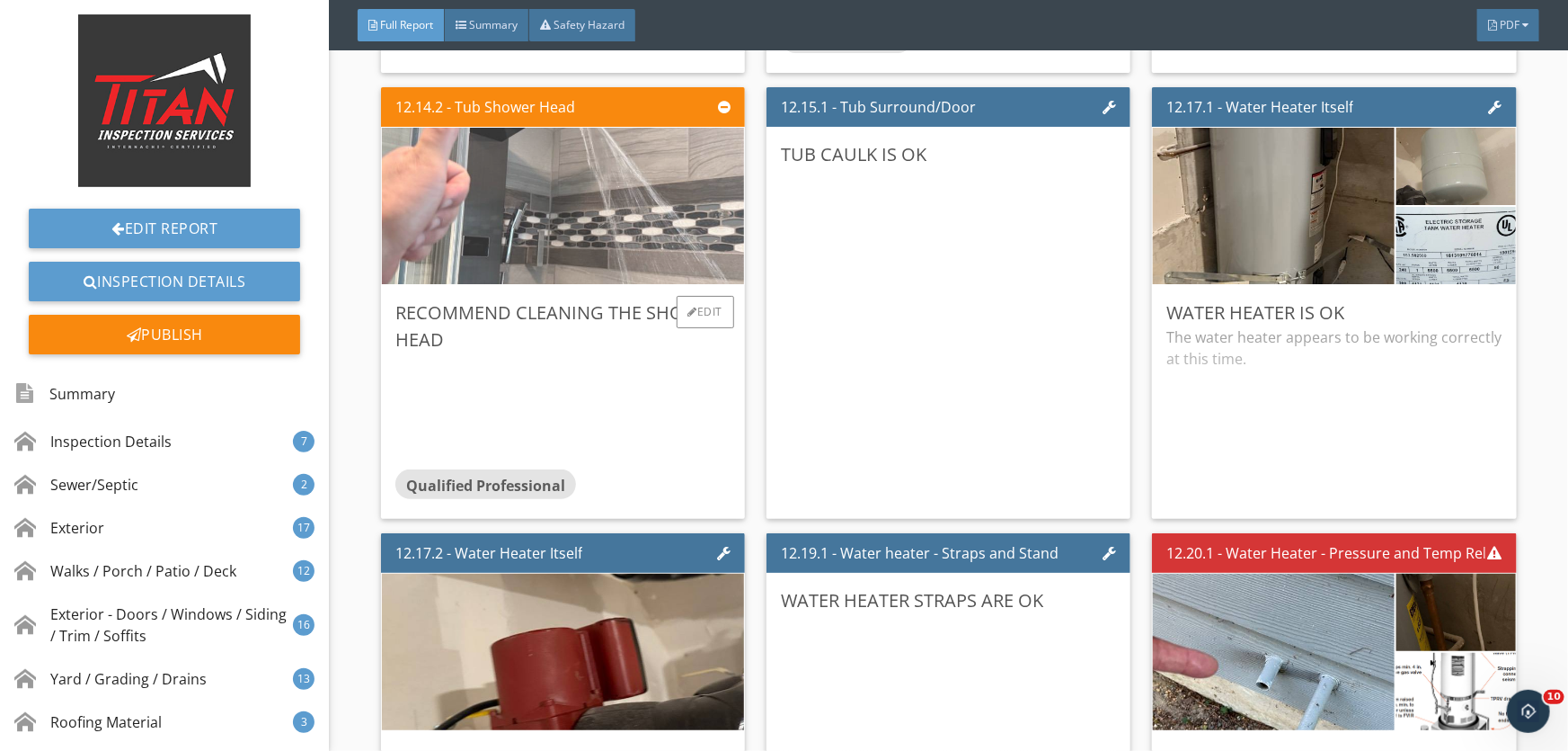
click at [605, 234] on img at bounding box center [562, 206] width 521 height 391
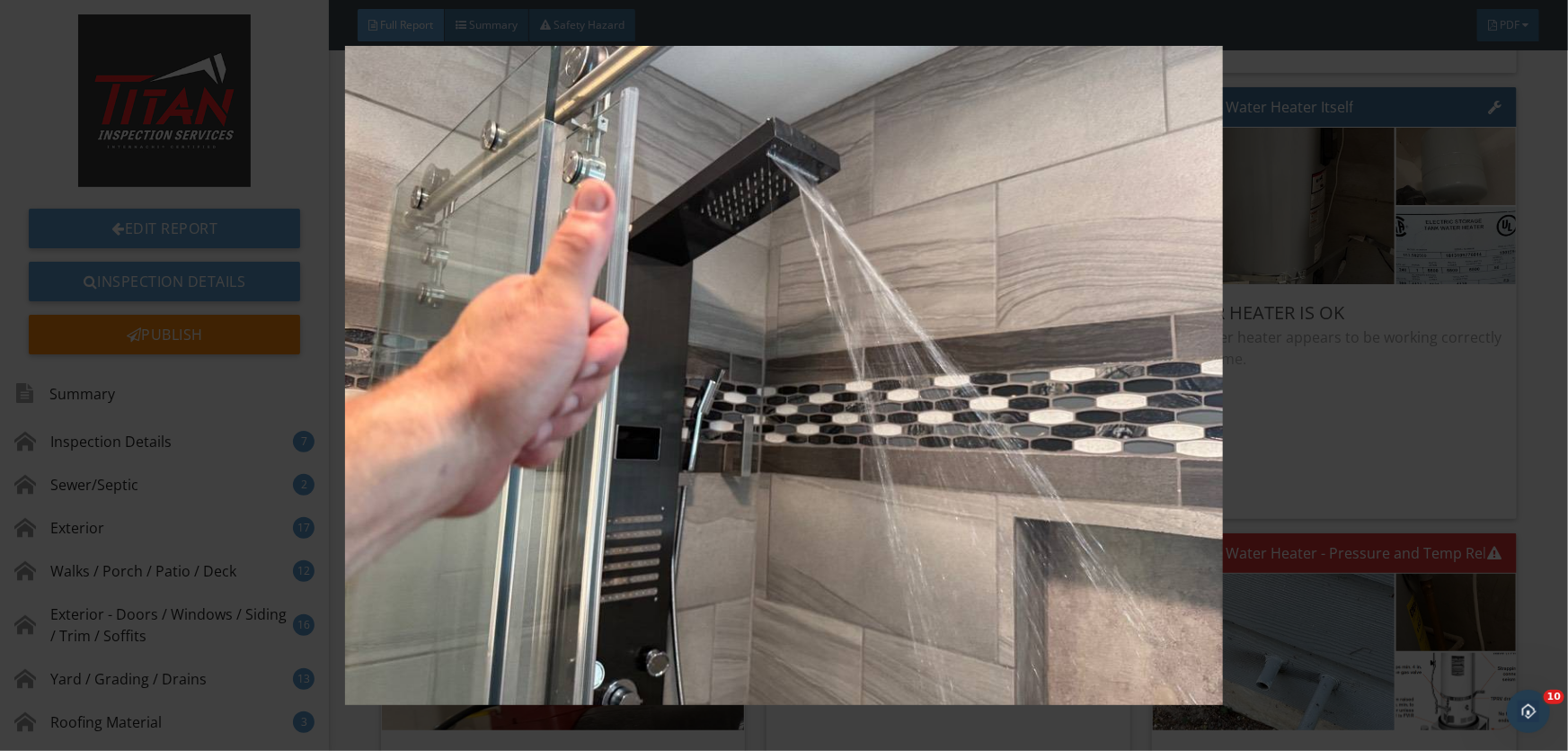
click at [605, 234] on img at bounding box center [784, 375] width 1435 height 658
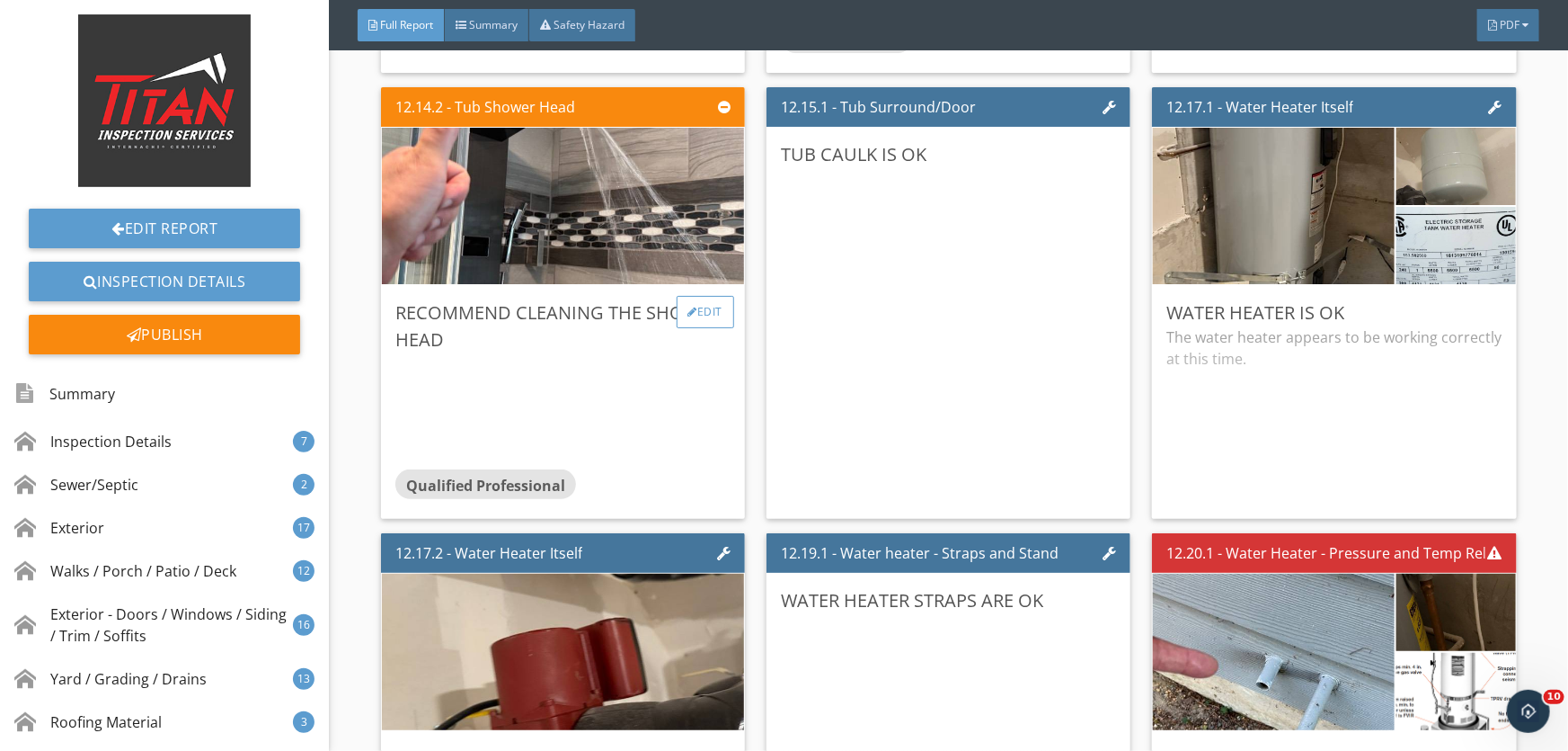
click at [707, 314] on div "Edit" at bounding box center [706, 311] width 59 height 32
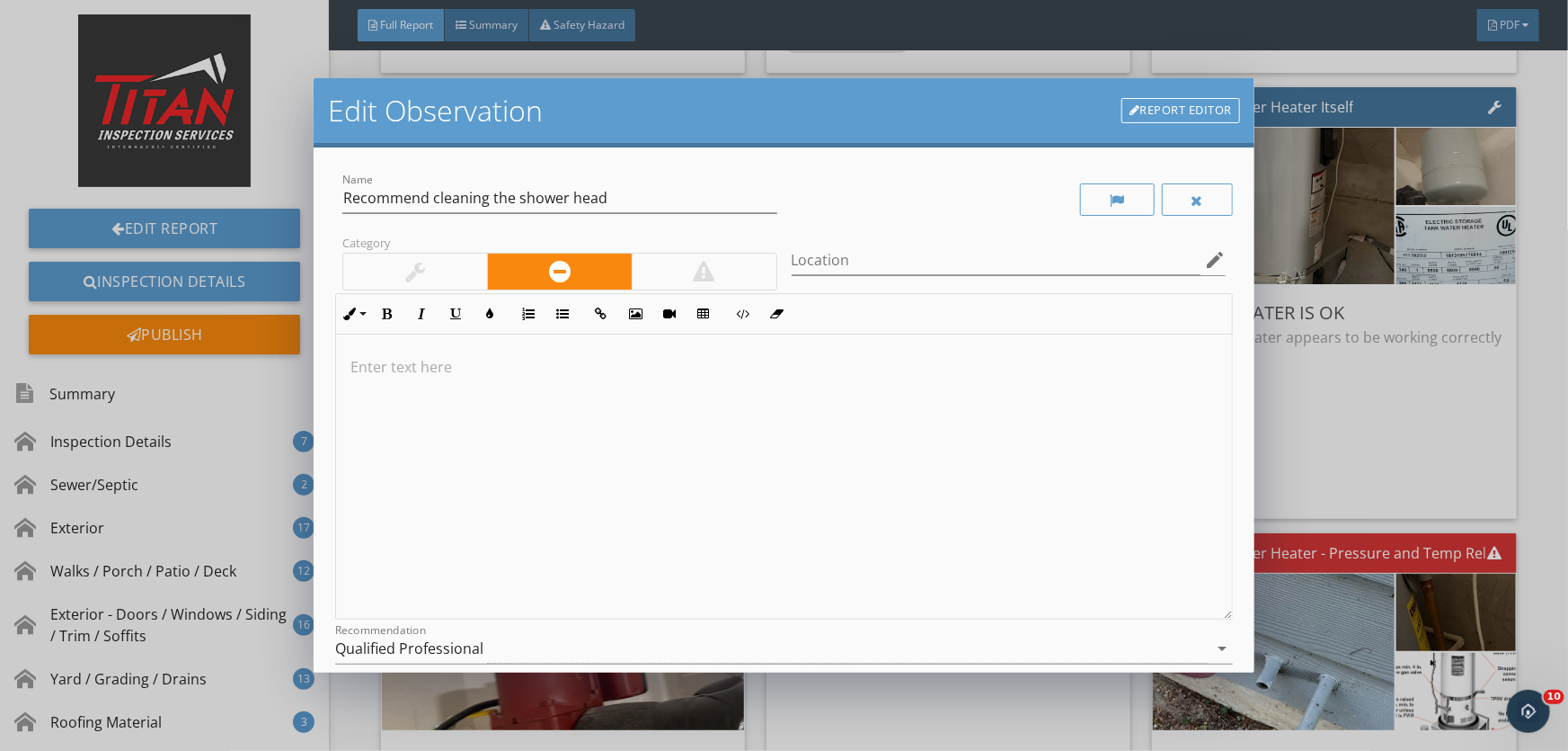
click at [501, 368] on p at bounding box center [784, 367] width 867 height 22
click at [474, 641] on div "Qualified Professional" at bounding box center [410, 648] width 149 height 17
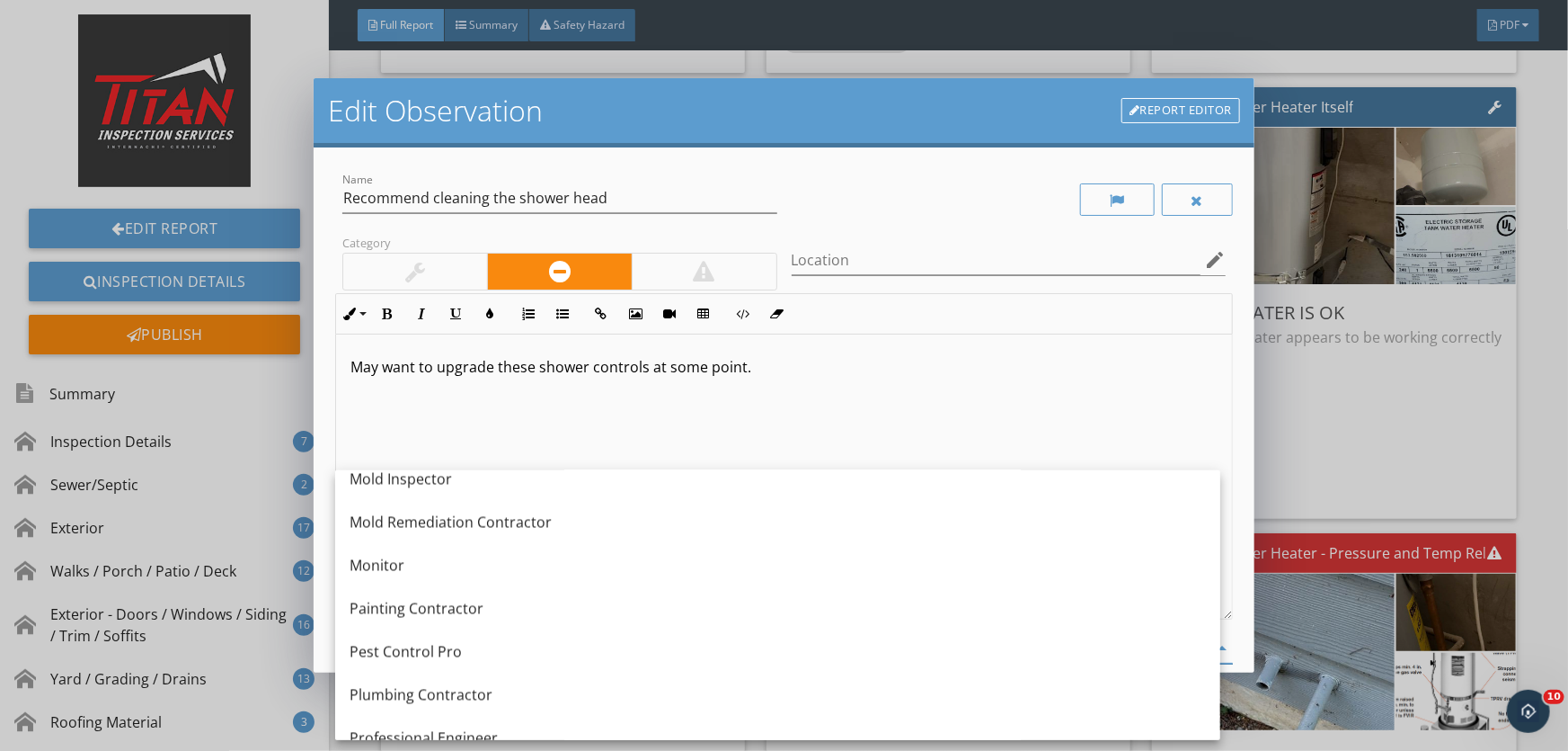
scroll to position [1752, 0]
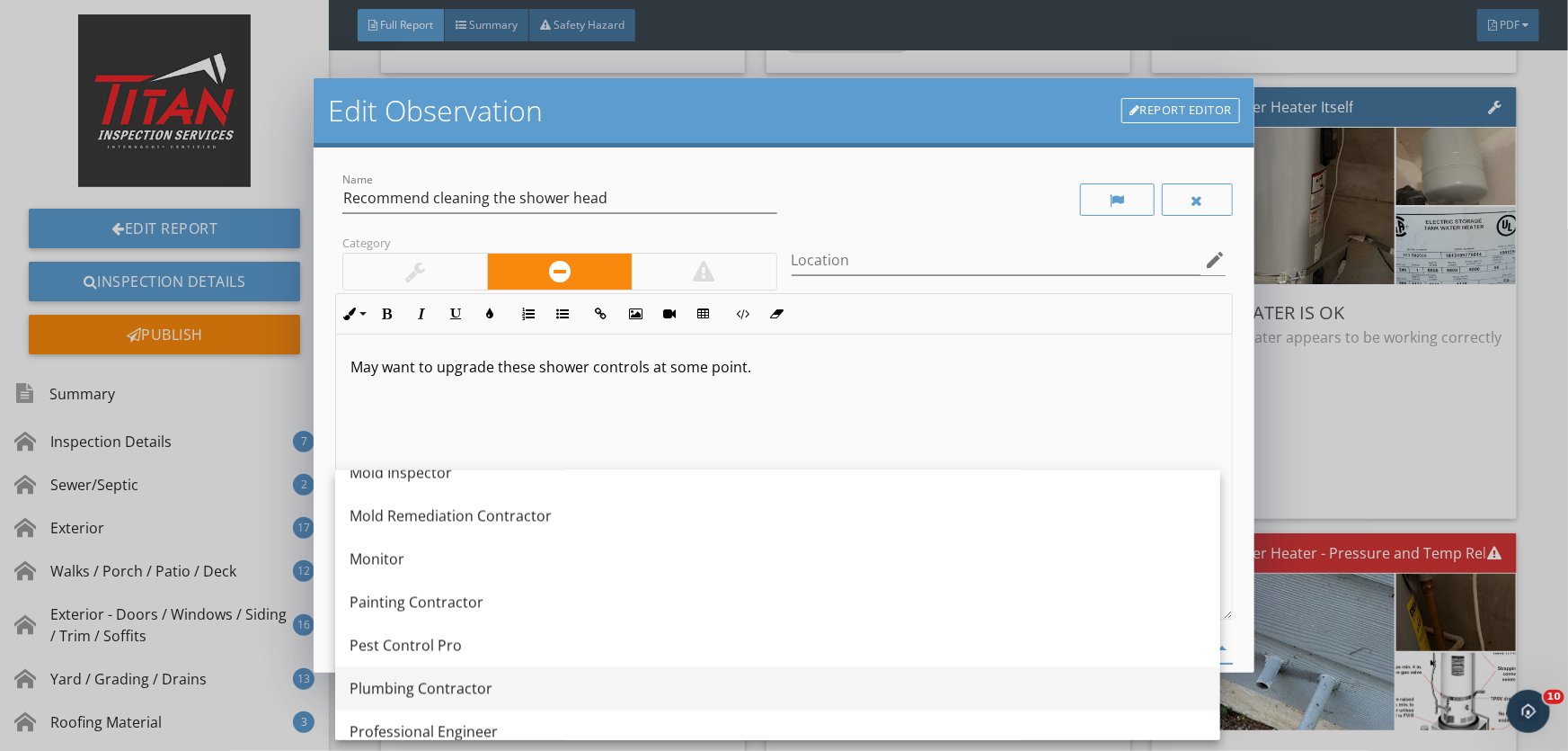
click at [484, 686] on div "Plumbing Contractor" at bounding box center [778, 688] width 856 height 22
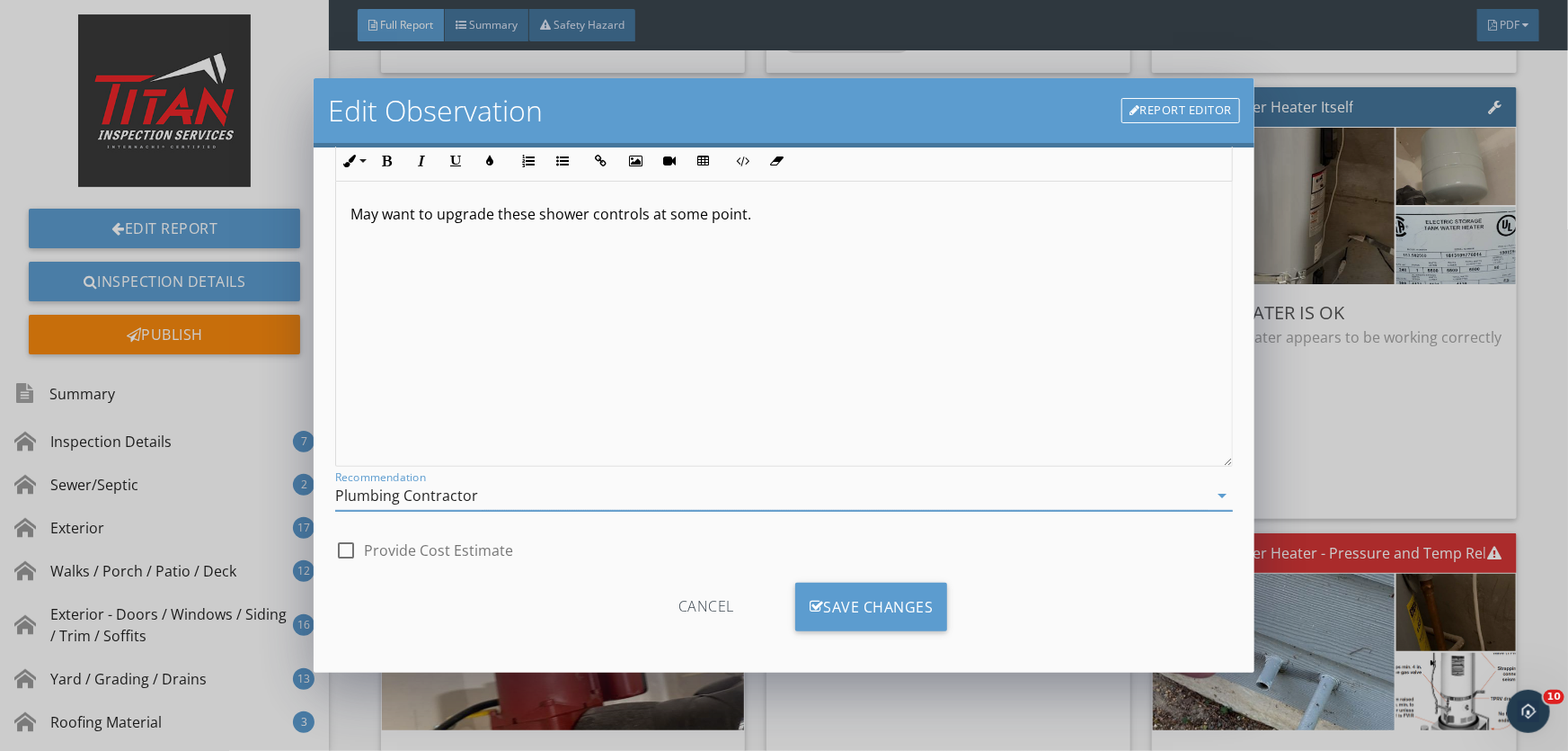
scroll to position [159, 0]
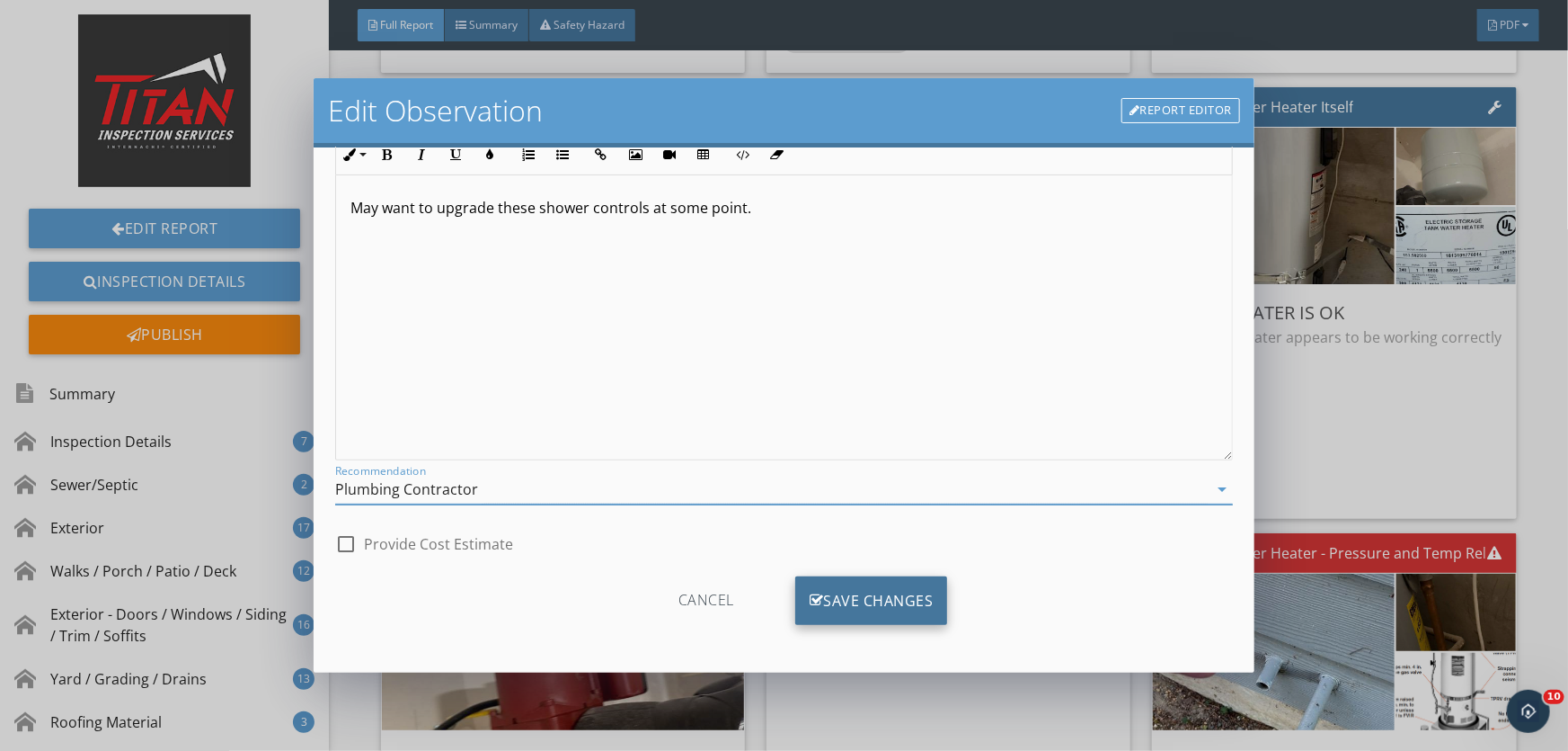
click at [828, 594] on div "Save Changes" at bounding box center [872, 600] width 152 height 49
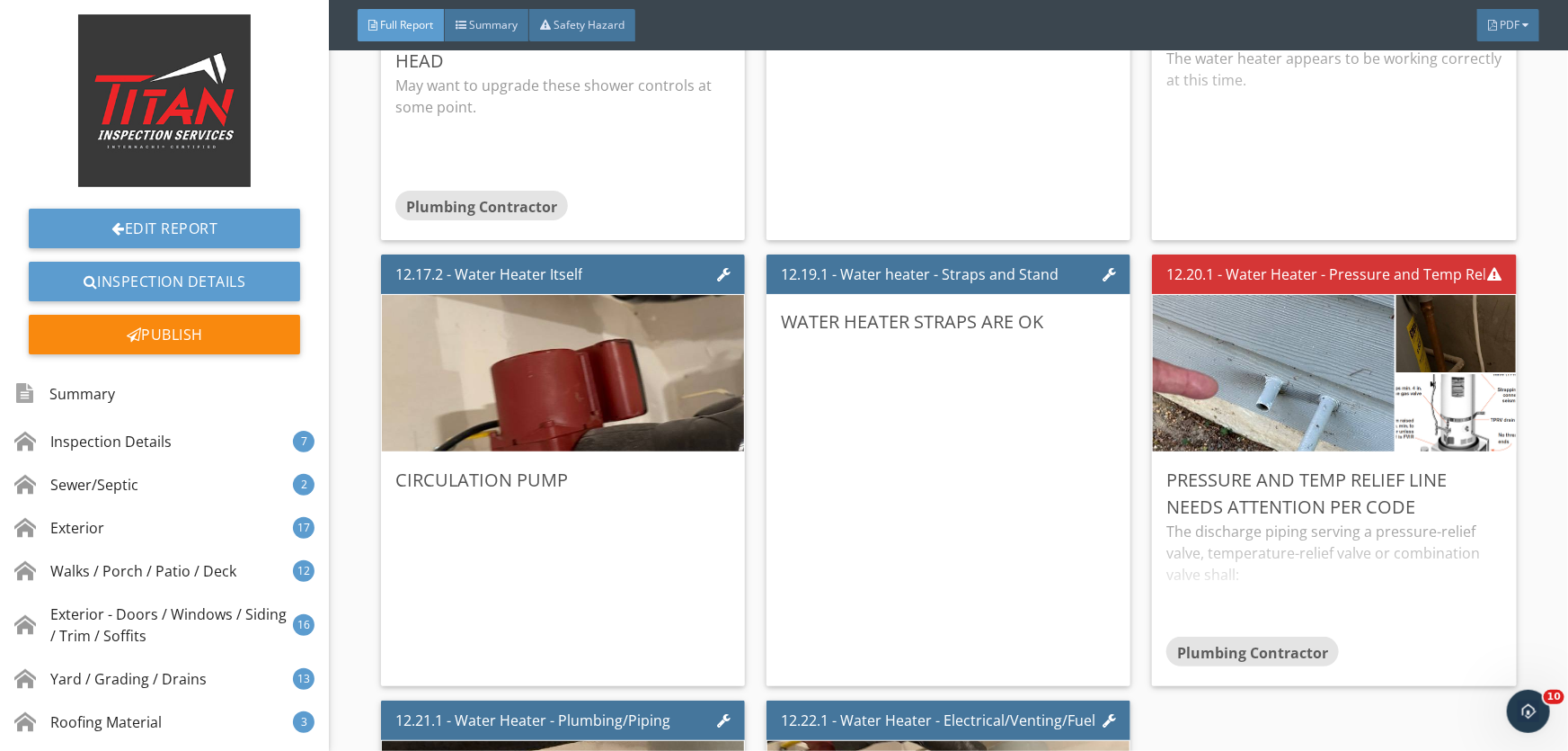
scroll to position [28034, 0]
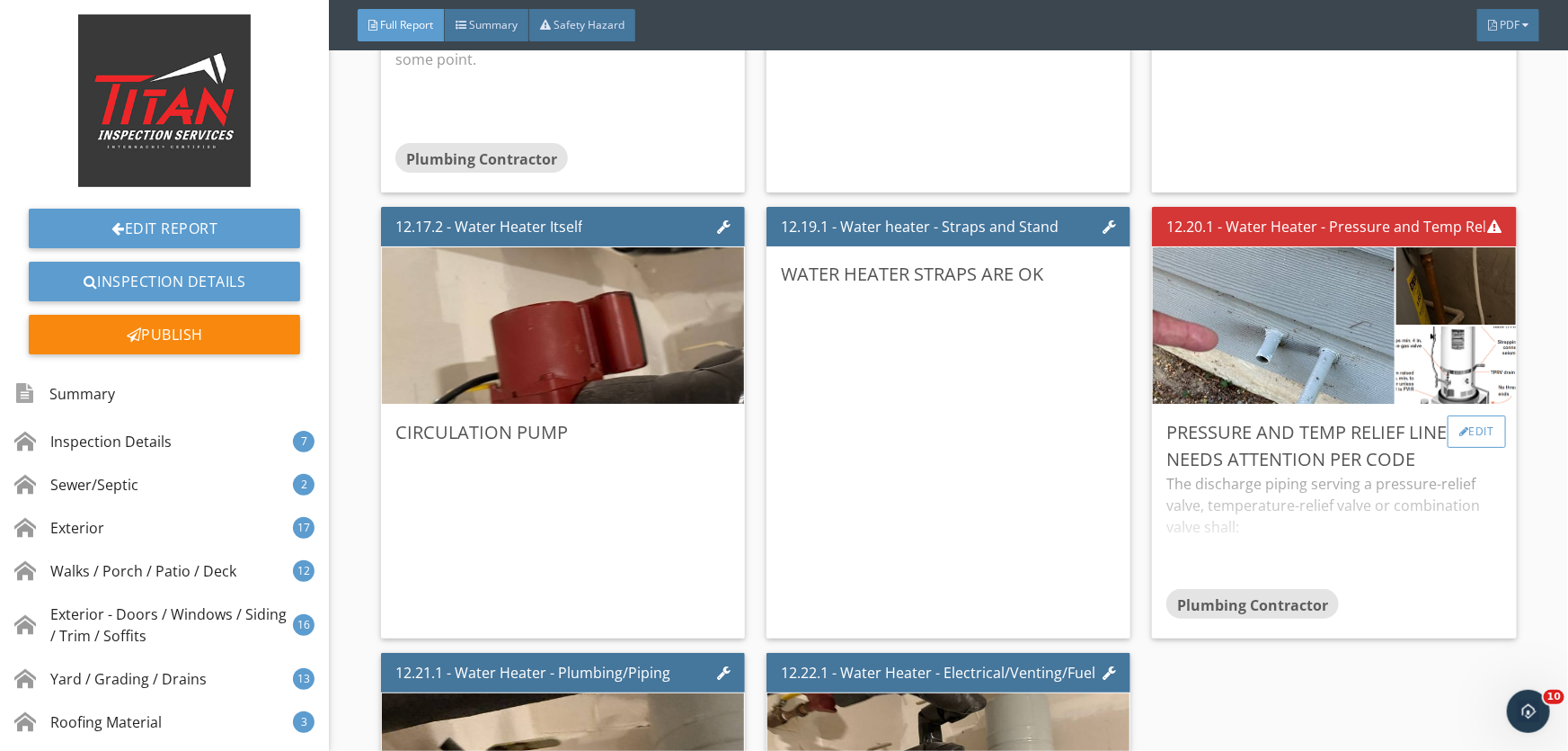
click at [1459, 433] on div at bounding box center [1464, 431] width 10 height 11
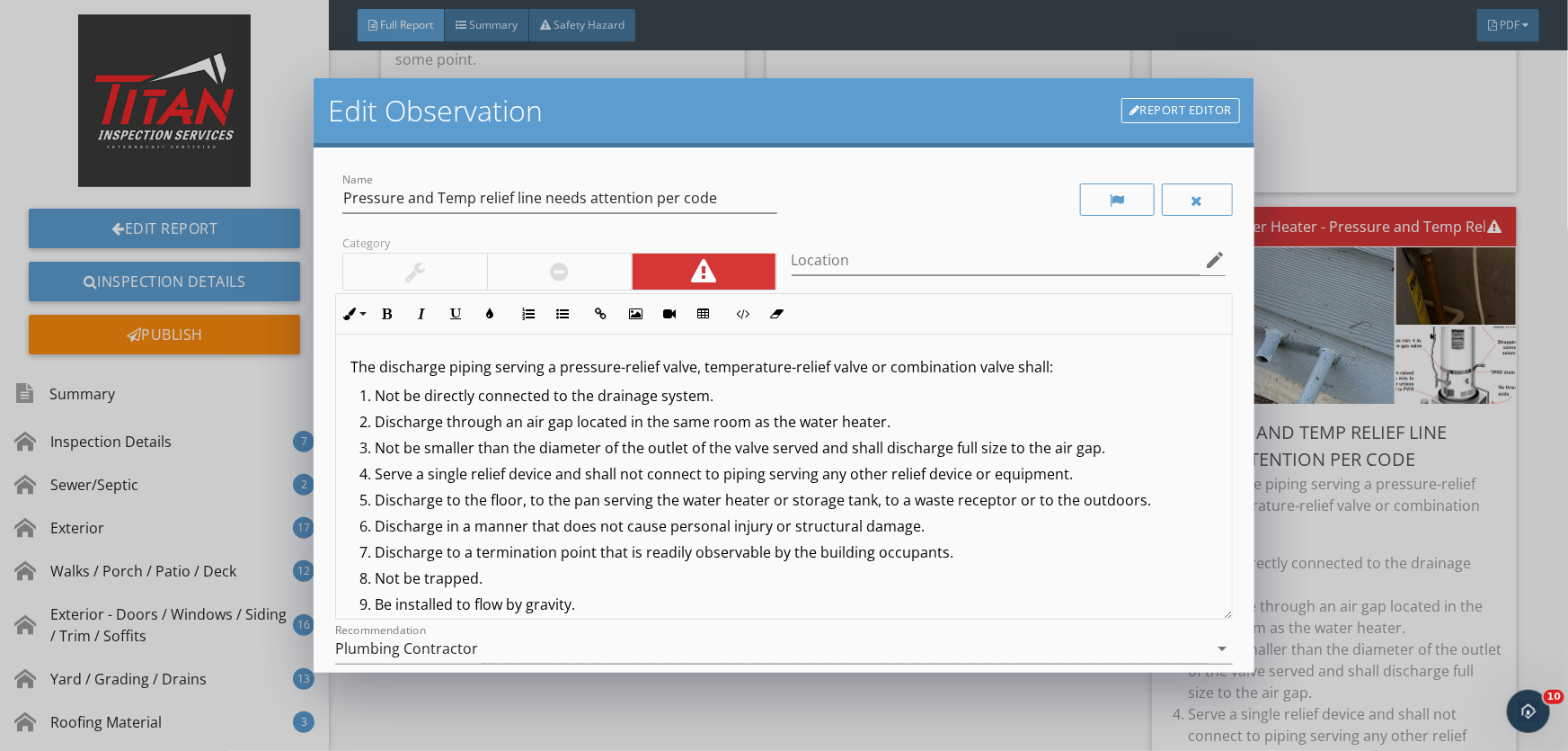
click at [1348, 543] on div "Edit Observation Report Editor Name Pressure and Temp relief line needs attenti…" at bounding box center [784, 376] width 1568 height 751
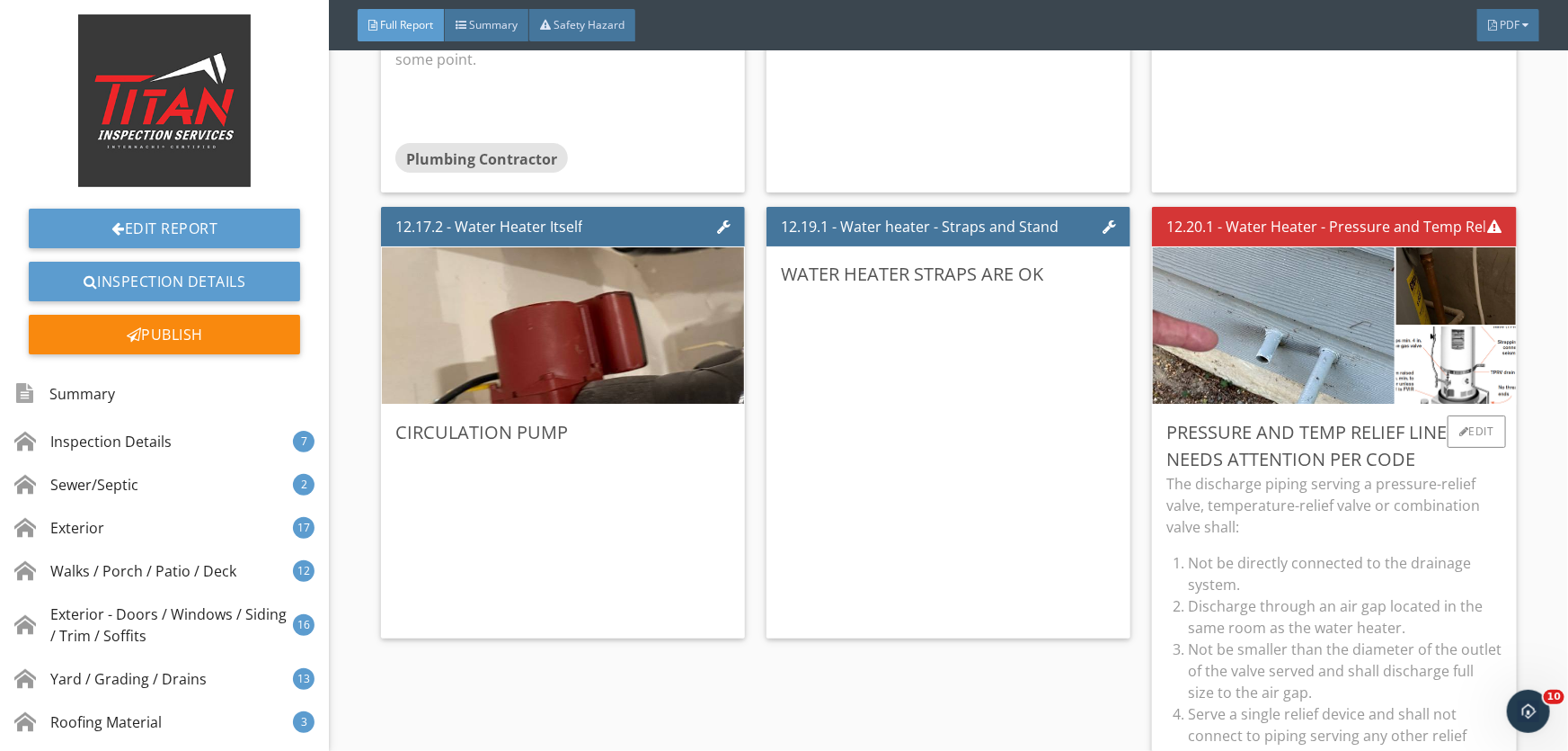
click at [1285, 506] on p "The discharge piping serving a pressure-relief valve, temperature-relief valve …" at bounding box center [1333, 506] width 335 height 65
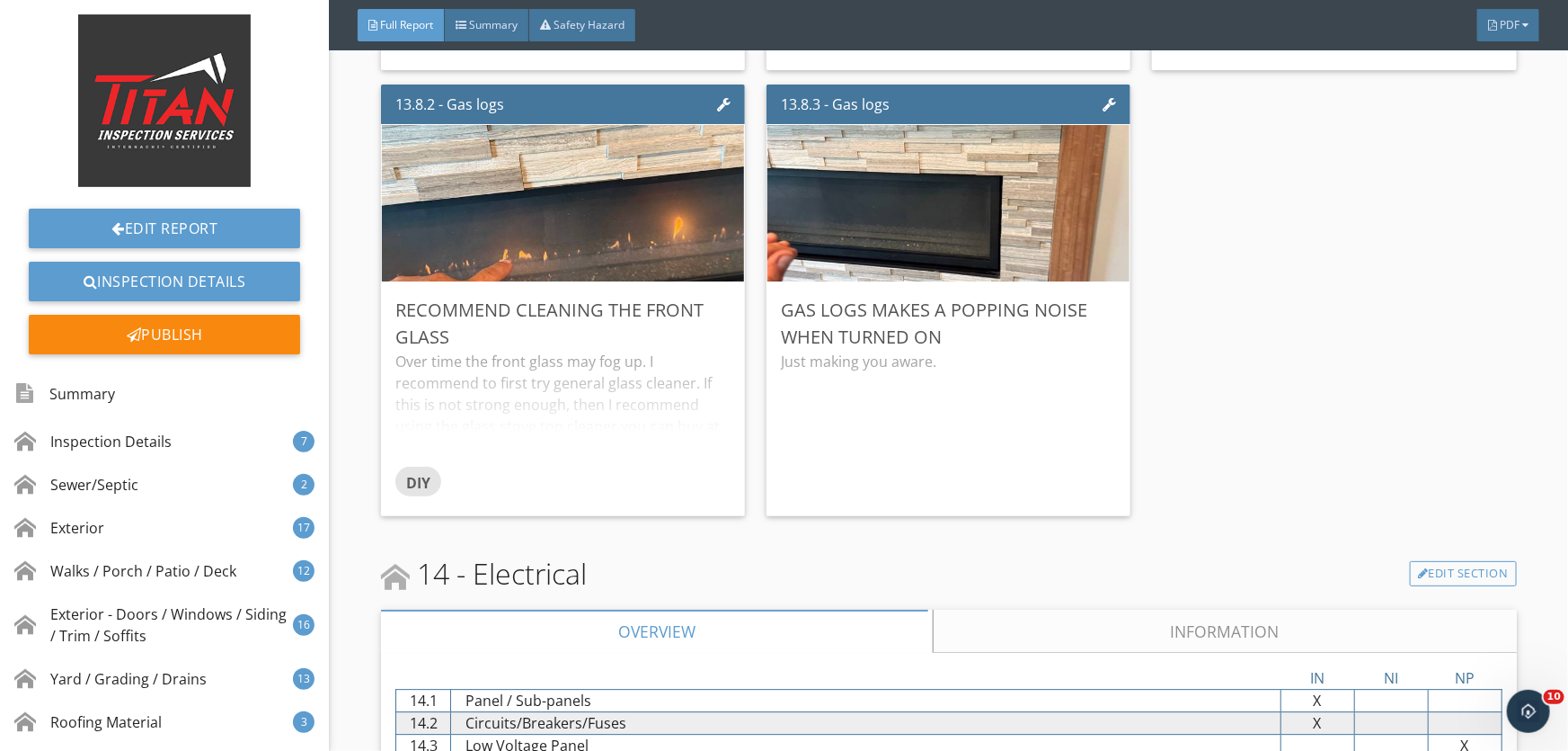
scroll to position [29915, 0]
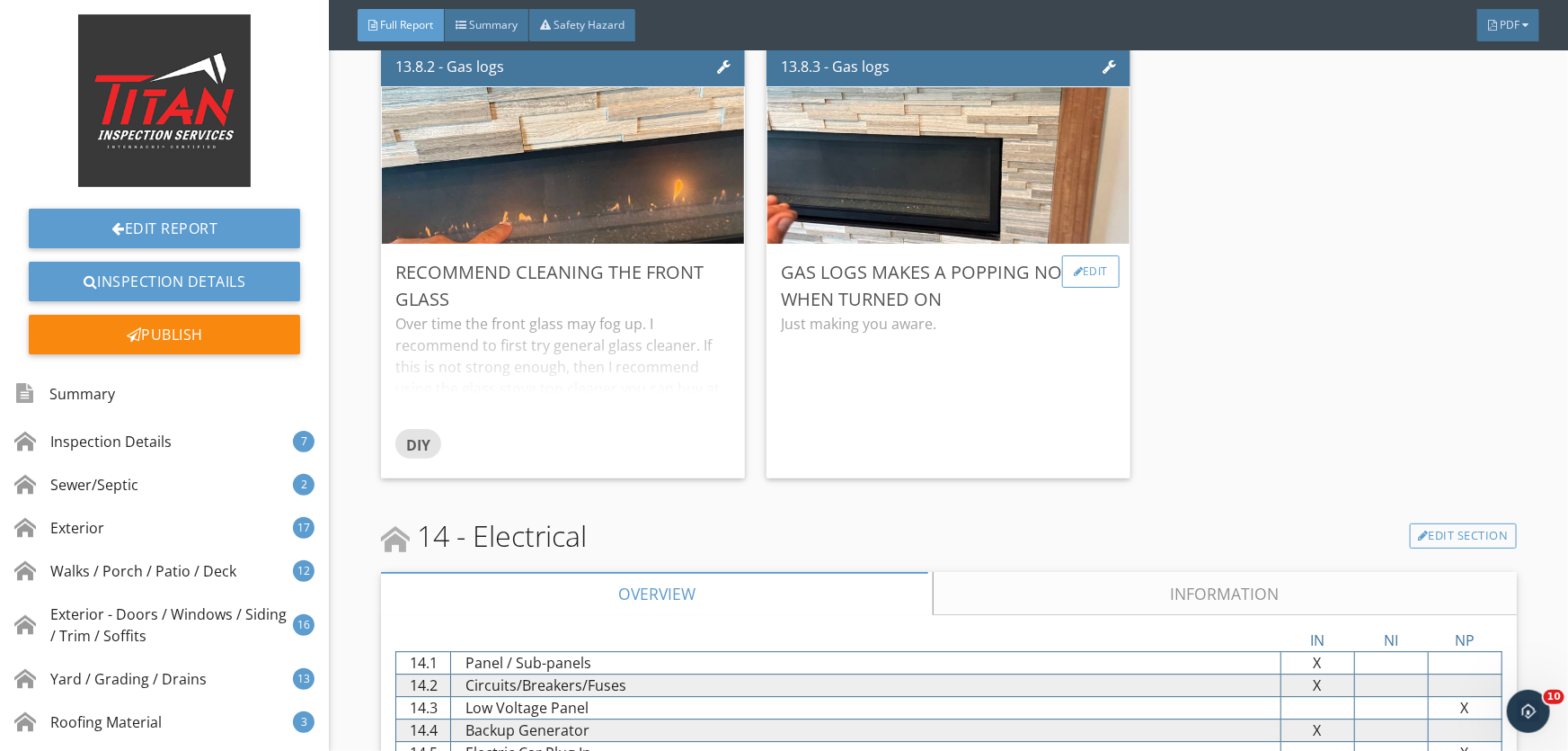
click at [1083, 280] on div "Edit" at bounding box center [1092, 271] width 59 height 32
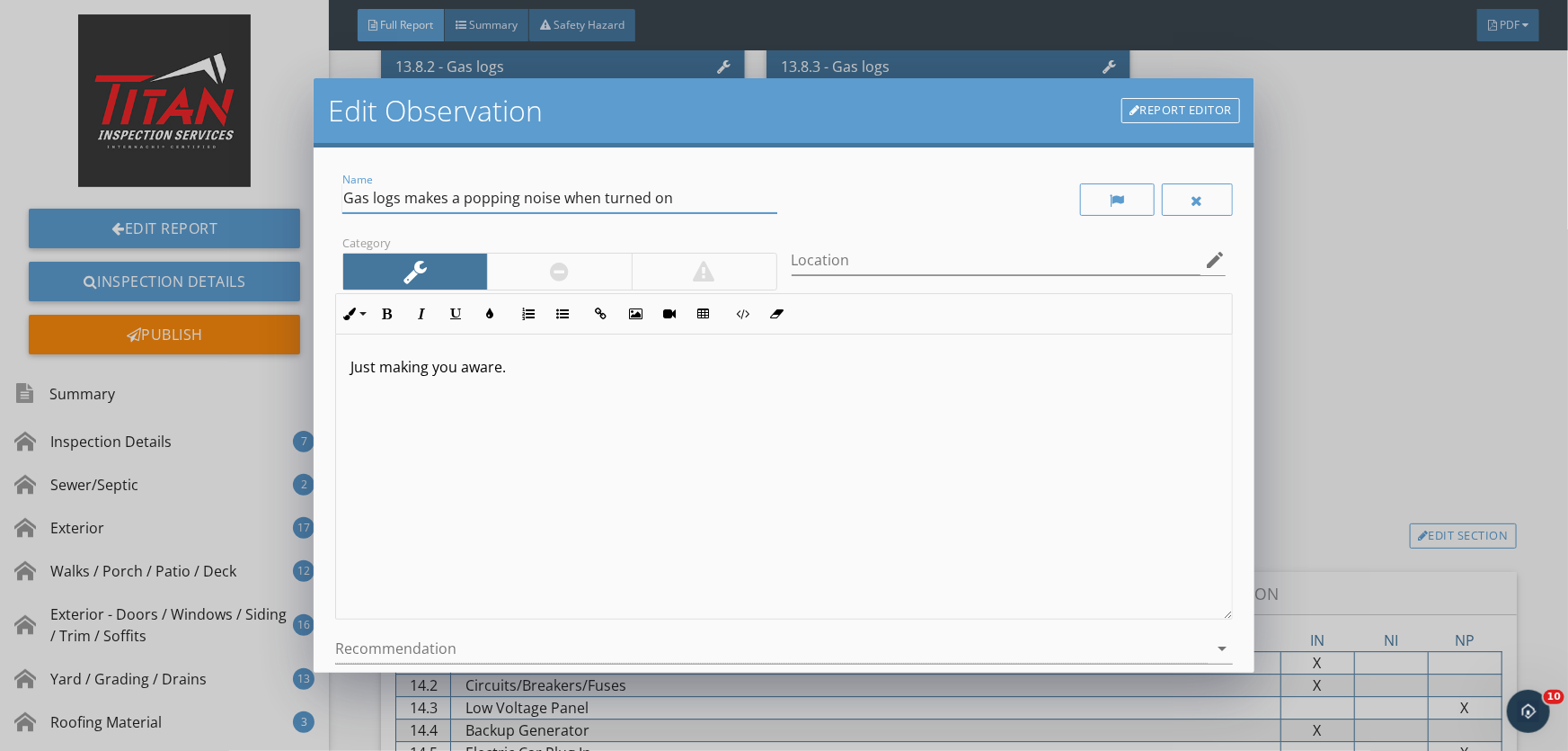
drag, startPoint x: 668, startPoint y: 197, endPoint x: 694, endPoint y: 242, distance: 52.0
click at [668, 199] on input "Gas logs makes a popping noise when turned on" at bounding box center [559, 199] width 435 height 29
type input "Gas logs makes a popping noise when turned on and turning off"
click at [555, 266] on div at bounding box center [559, 272] width 19 height 22
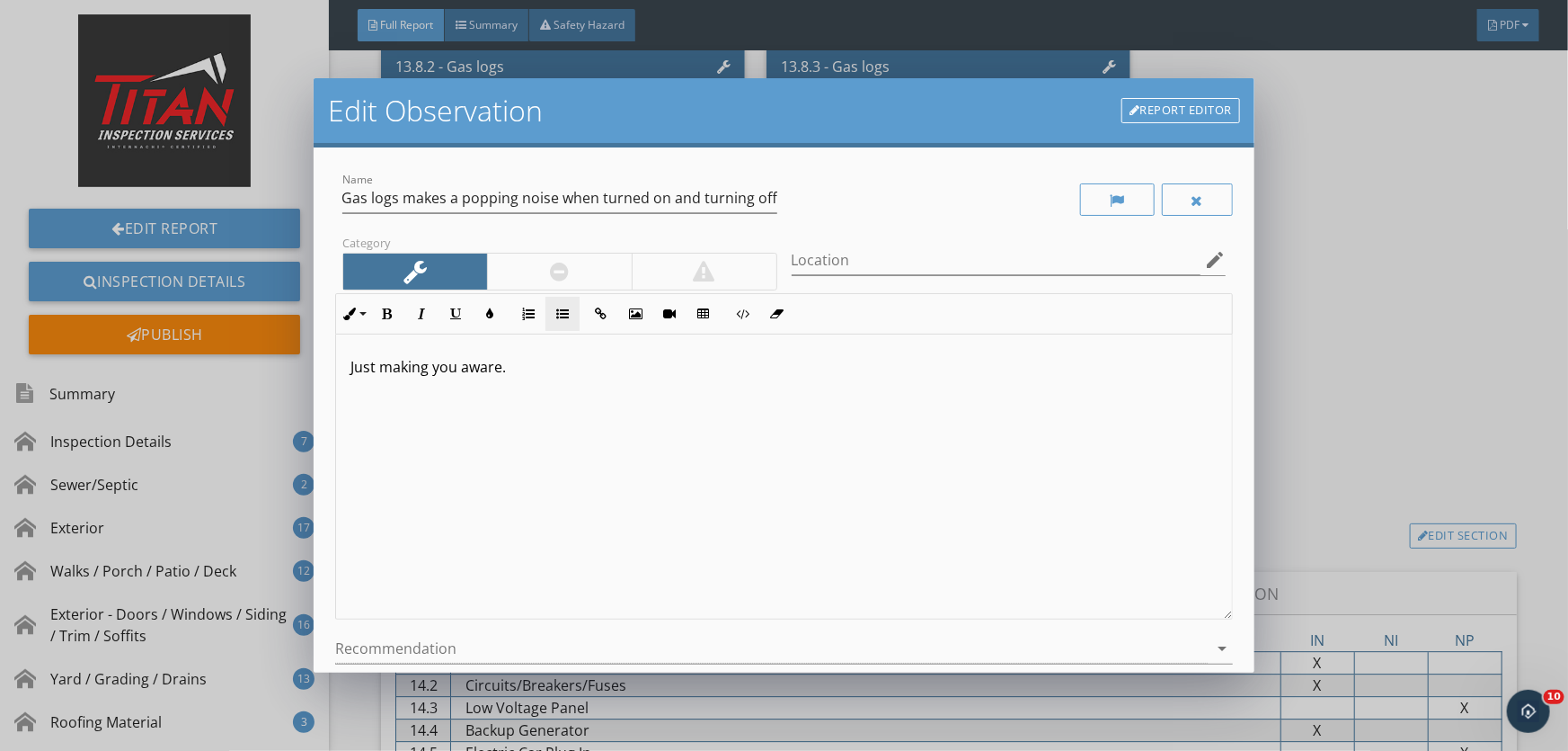
scroll to position [0, 0]
click at [433, 648] on div at bounding box center [771, 648] width 873 height 29
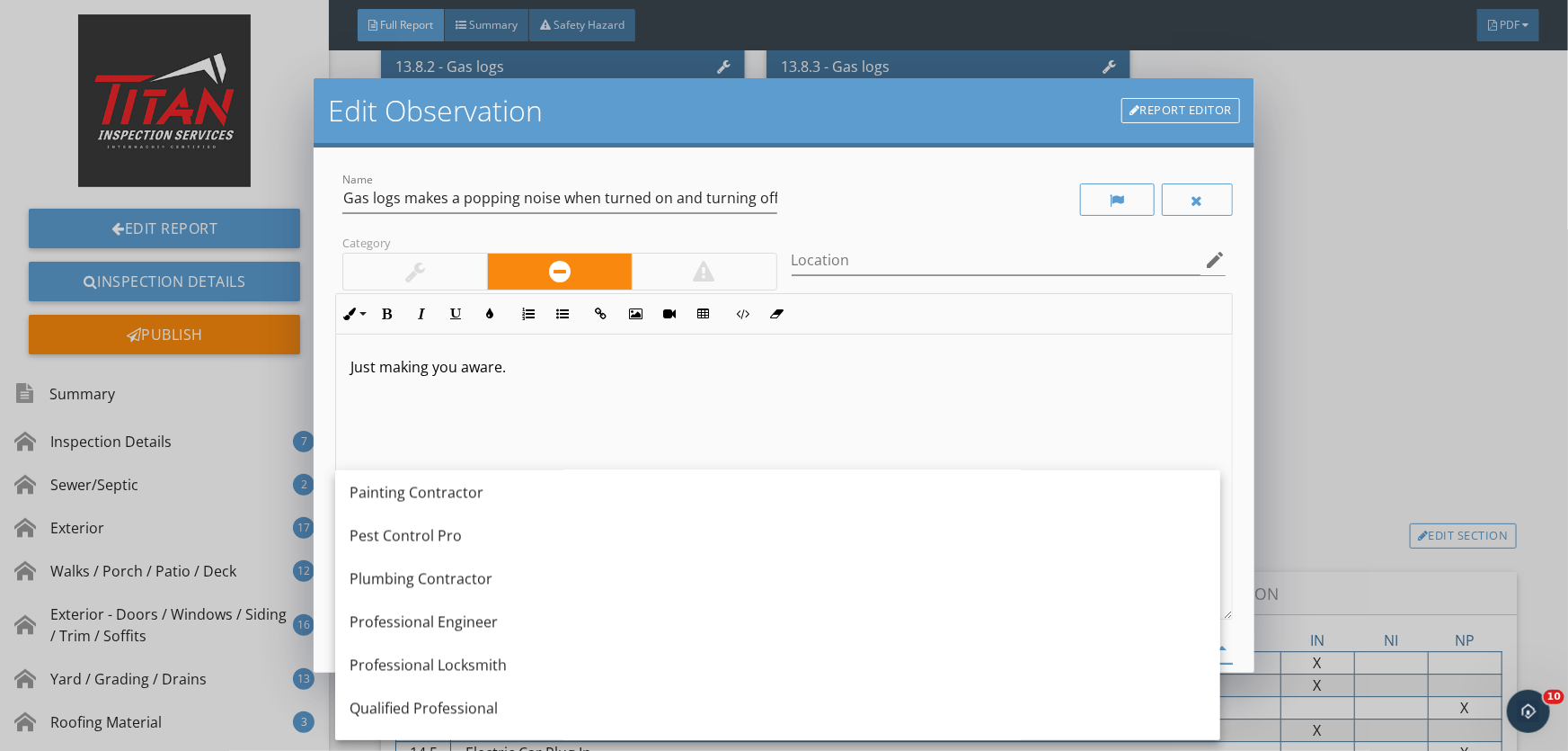
scroll to position [1879, 0]
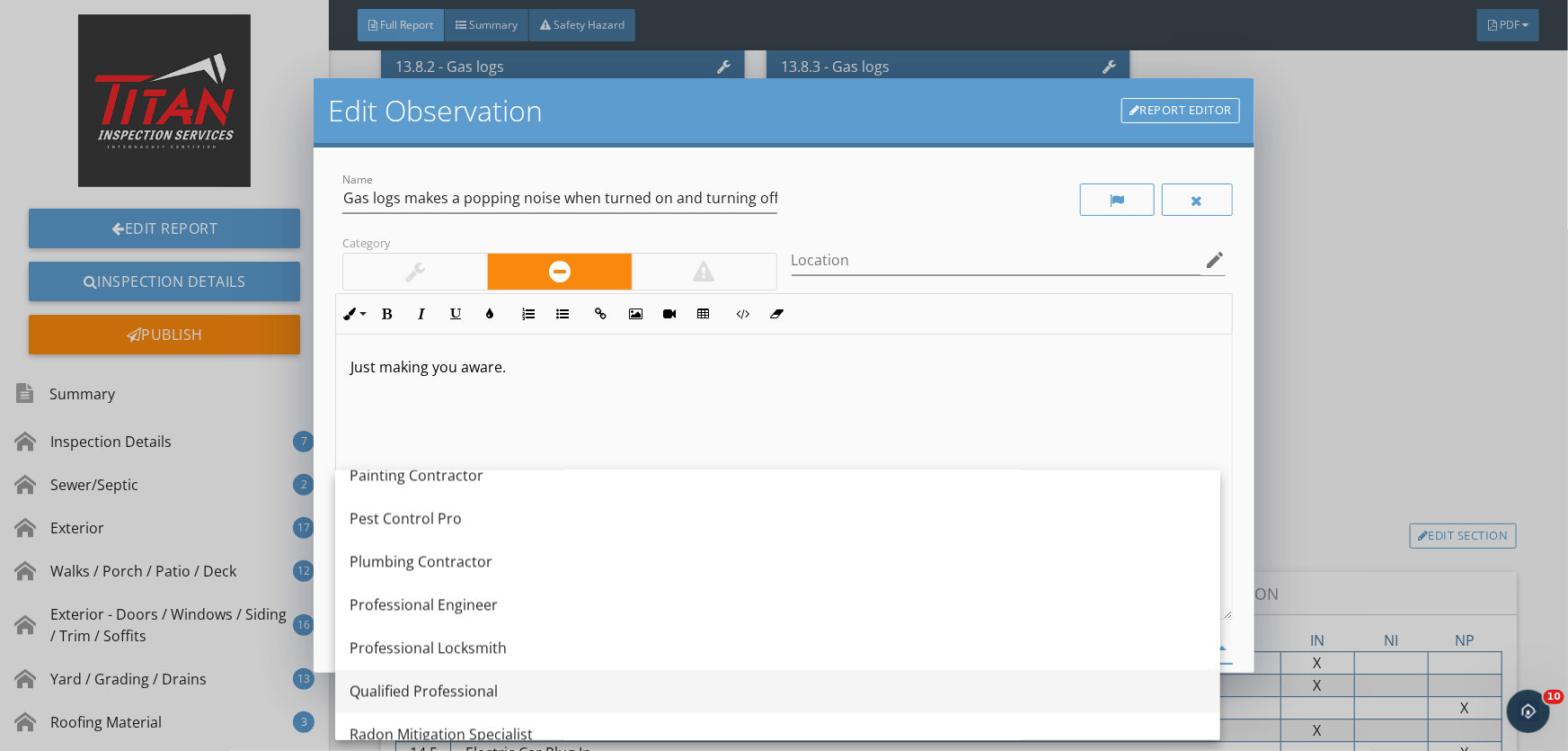
click at [437, 689] on div "Qualified Professional" at bounding box center [778, 691] width 856 height 22
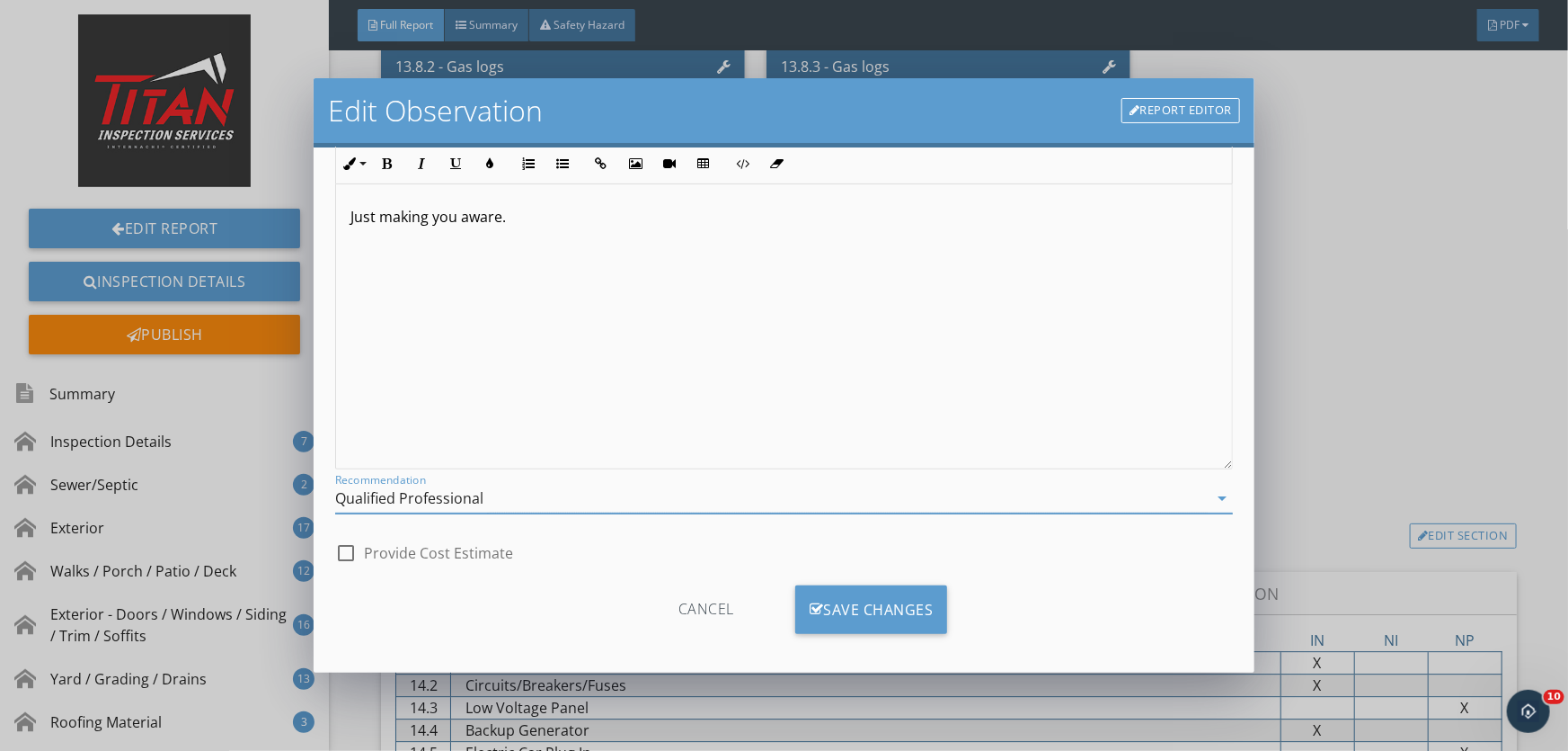
scroll to position [159, 0]
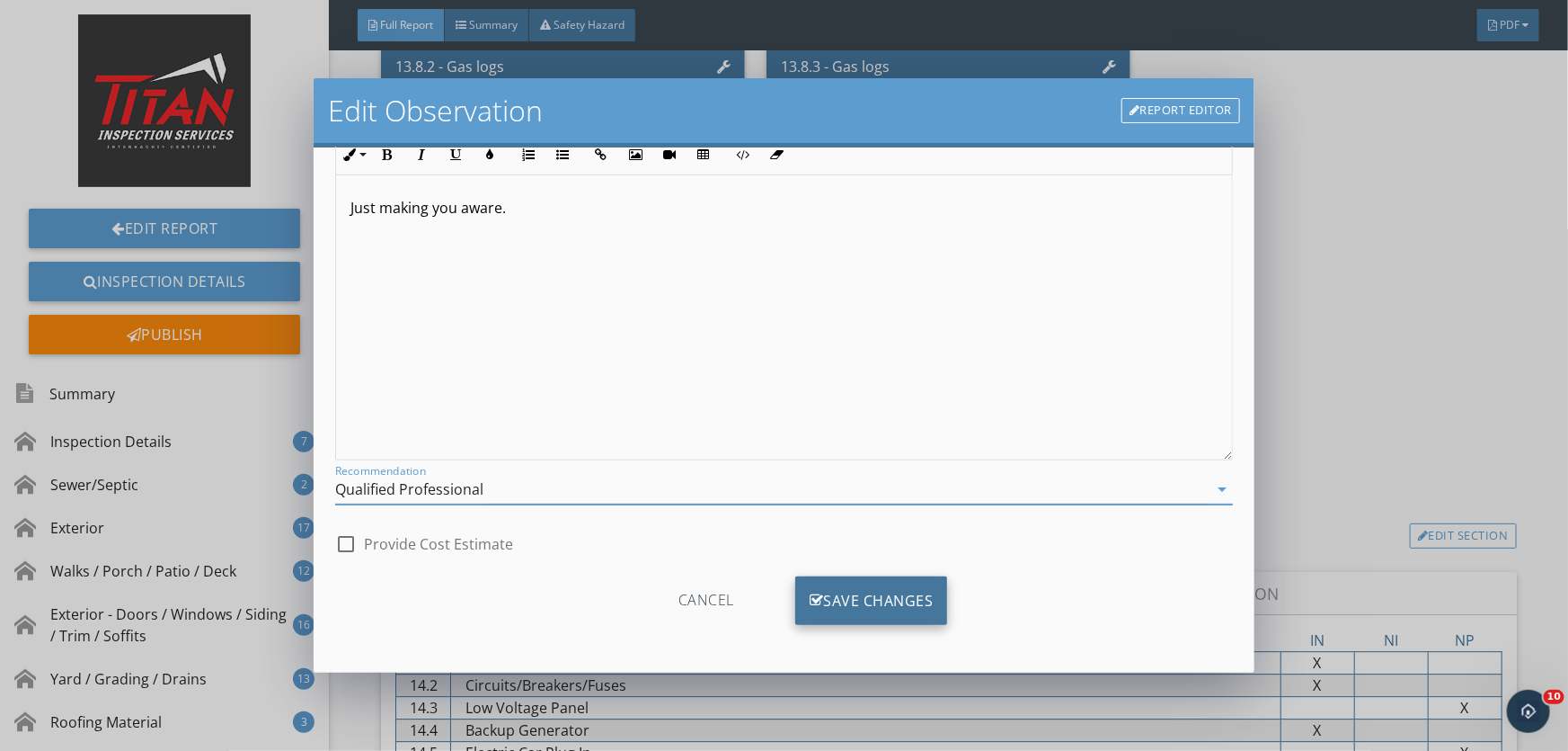
click at [853, 590] on div "Save Changes" at bounding box center [872, 600] width 152 height 49
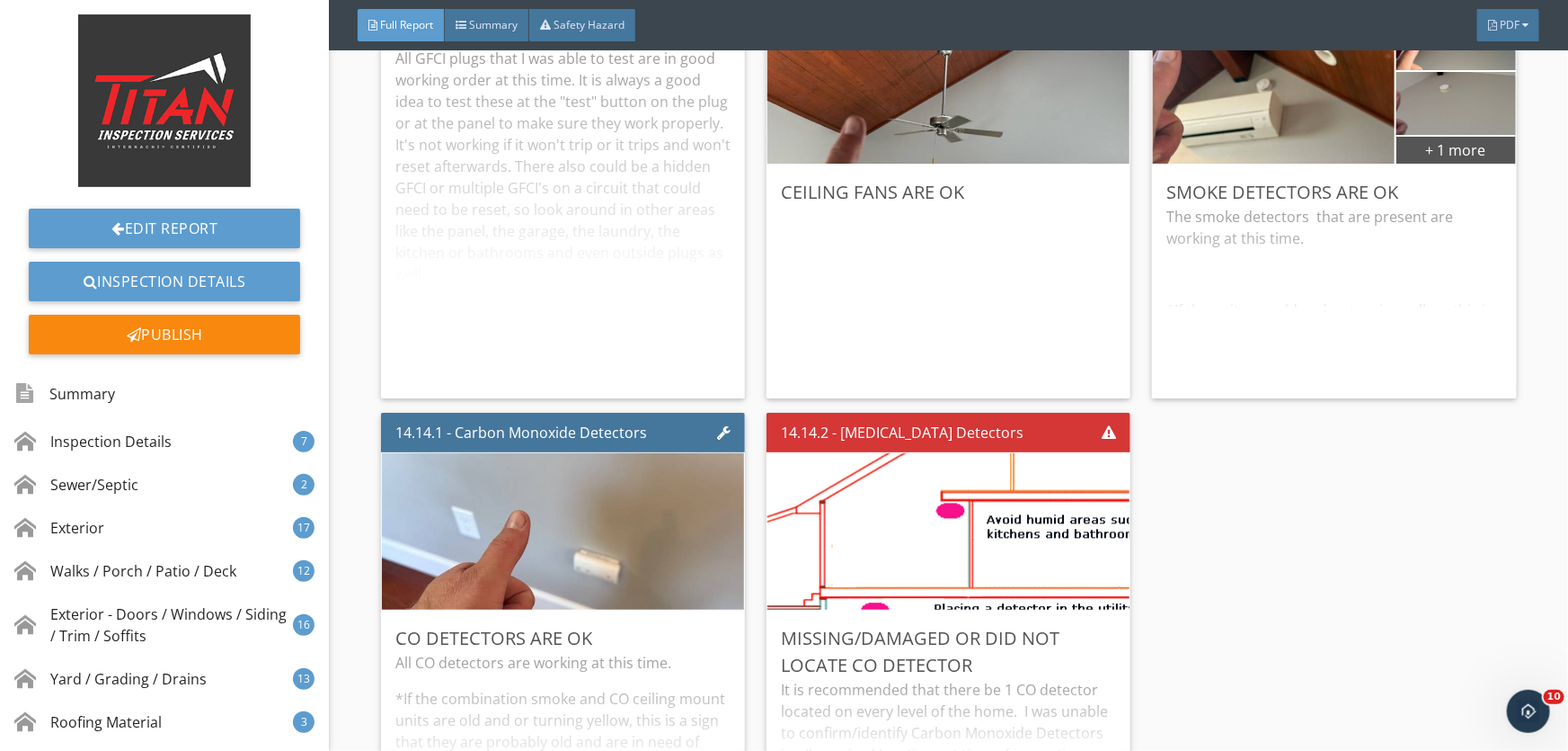
scroll to position [33185, 0]
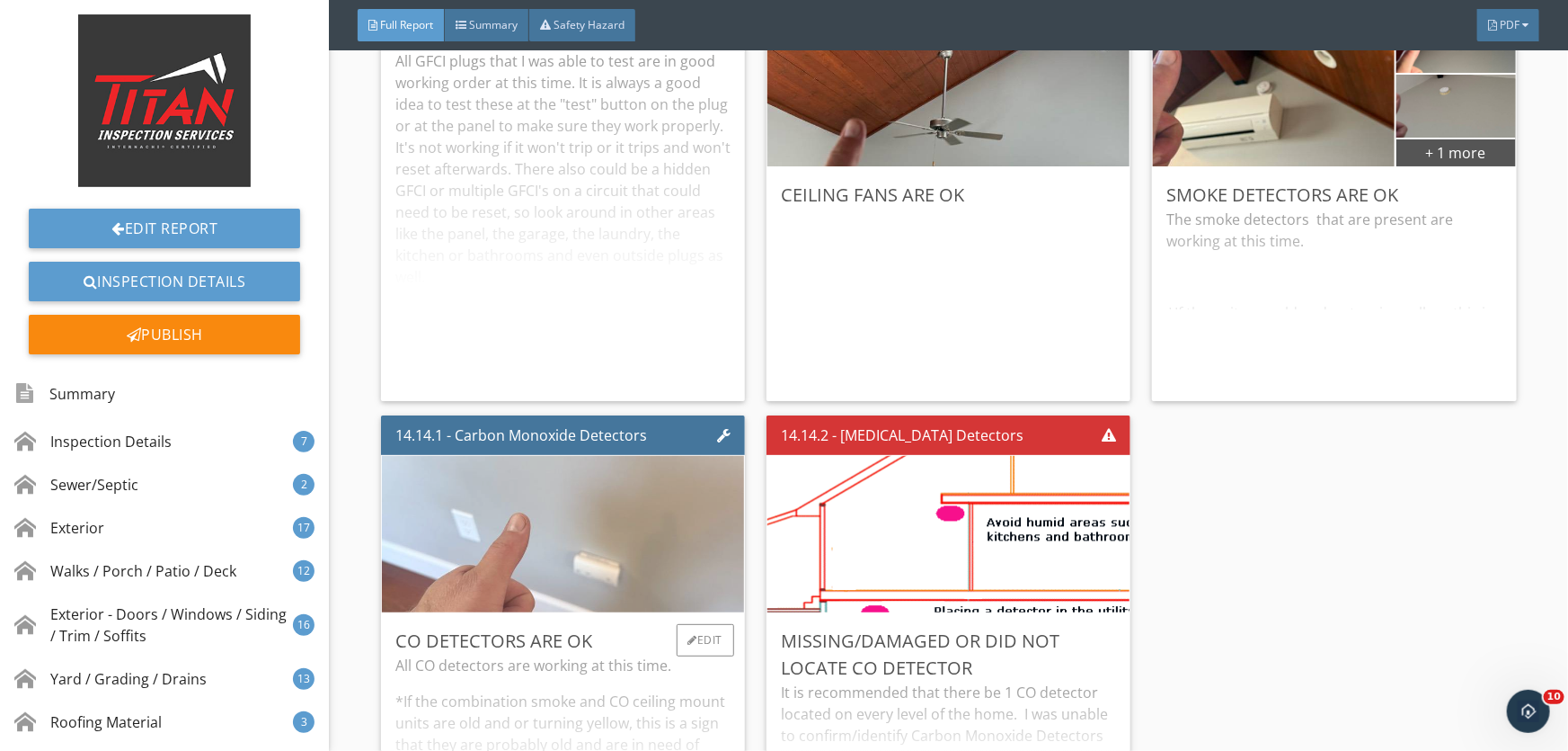
click at [568, 556] on img at bounding box center [562, 535] width 521 height 391
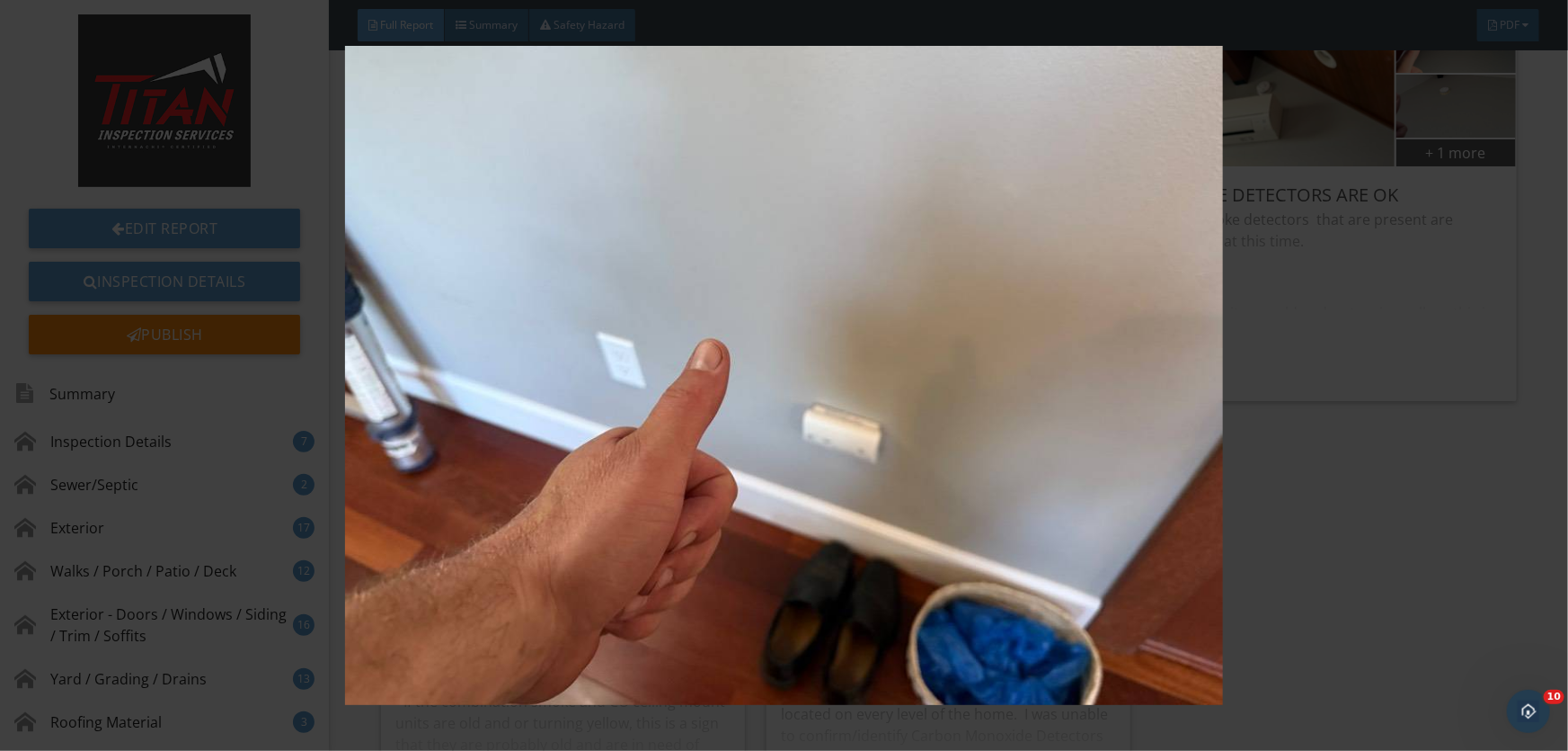
click at [565, 555] on img at bounding box center [784, 375] width 1435 height 658
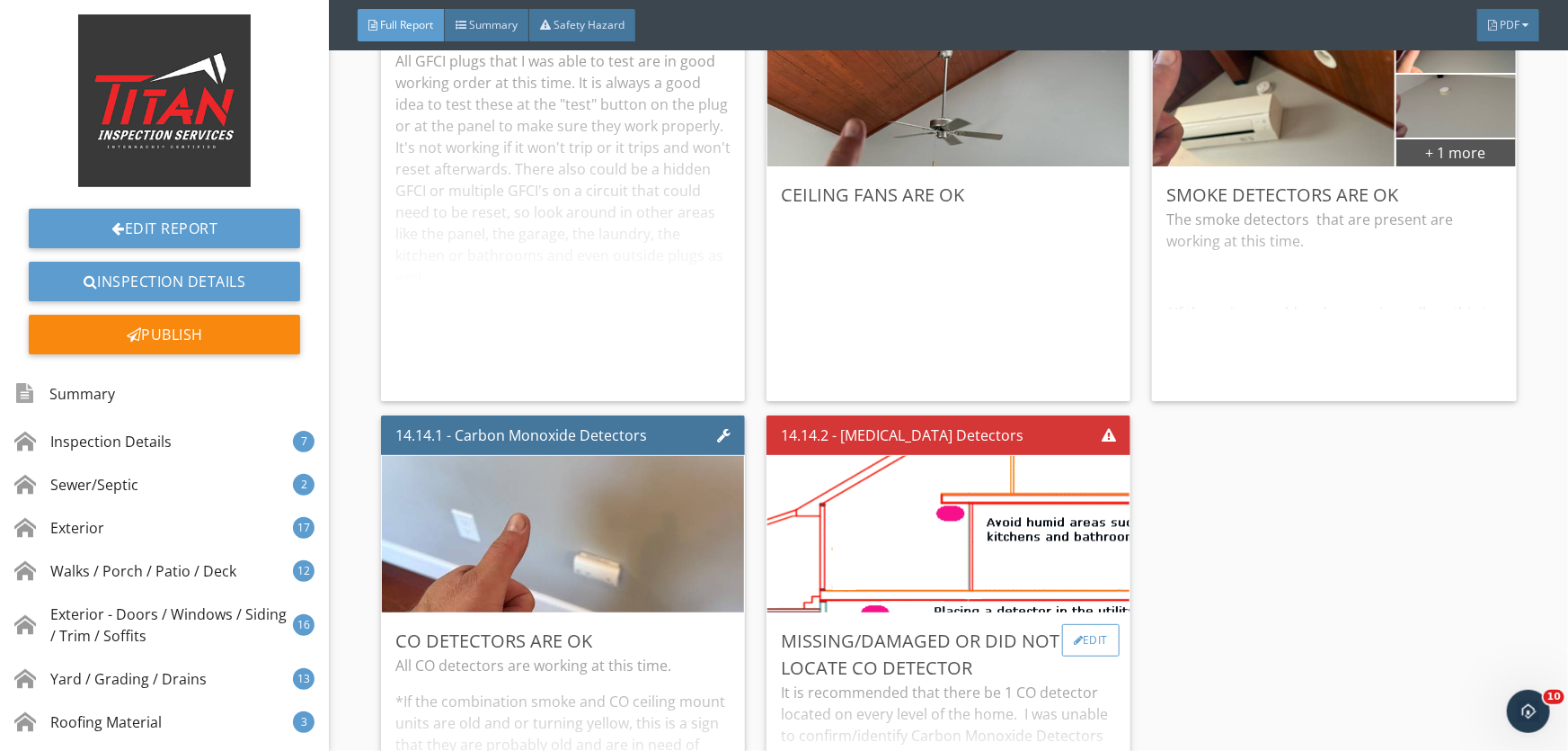
click at [1095, 635] on div "Edit" at bounding box center [1092, 640] width 59 height 32
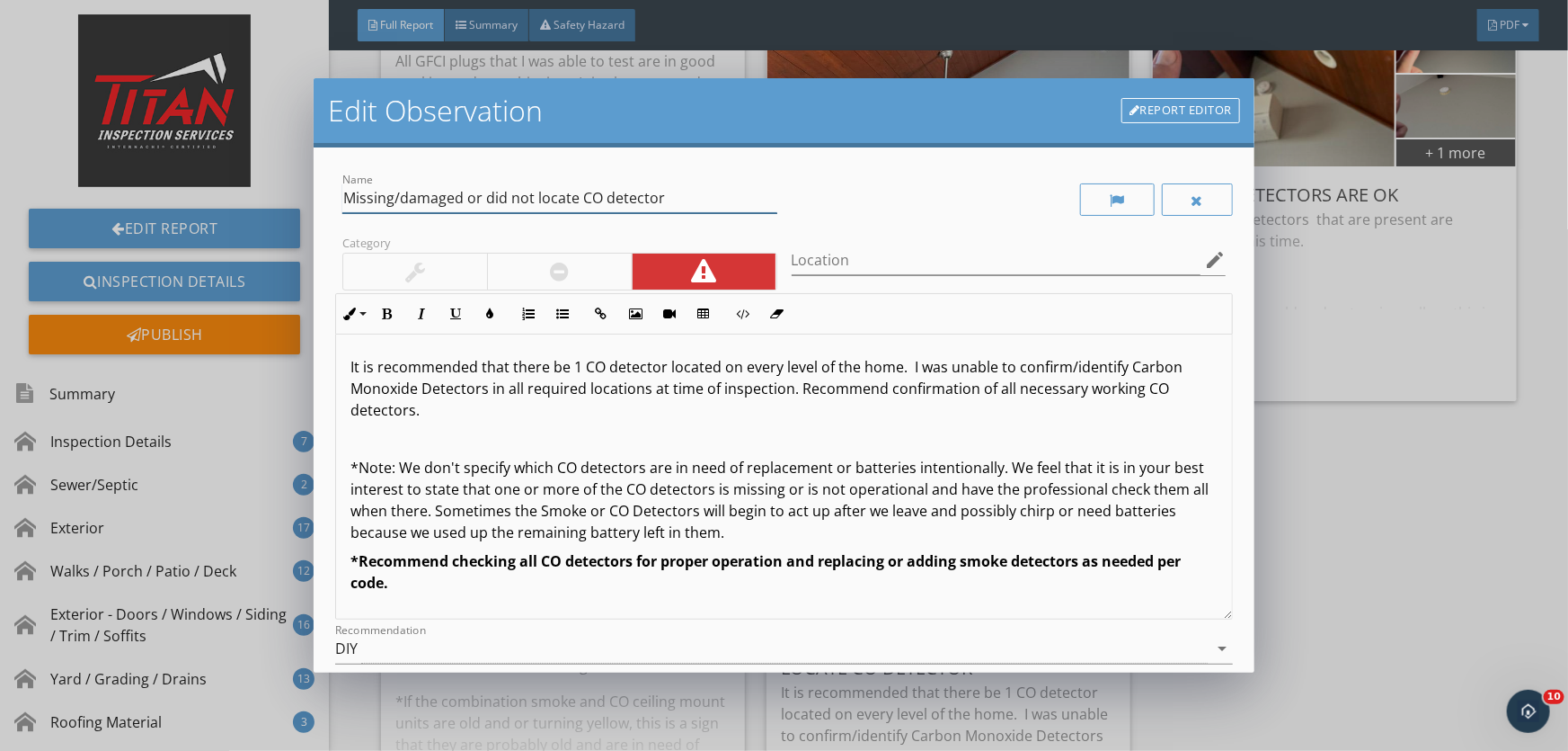
click at [680, 196] on input "Missing/damaged or did not locate CO detector" at bounding box center [559, 199] width 435 height 29
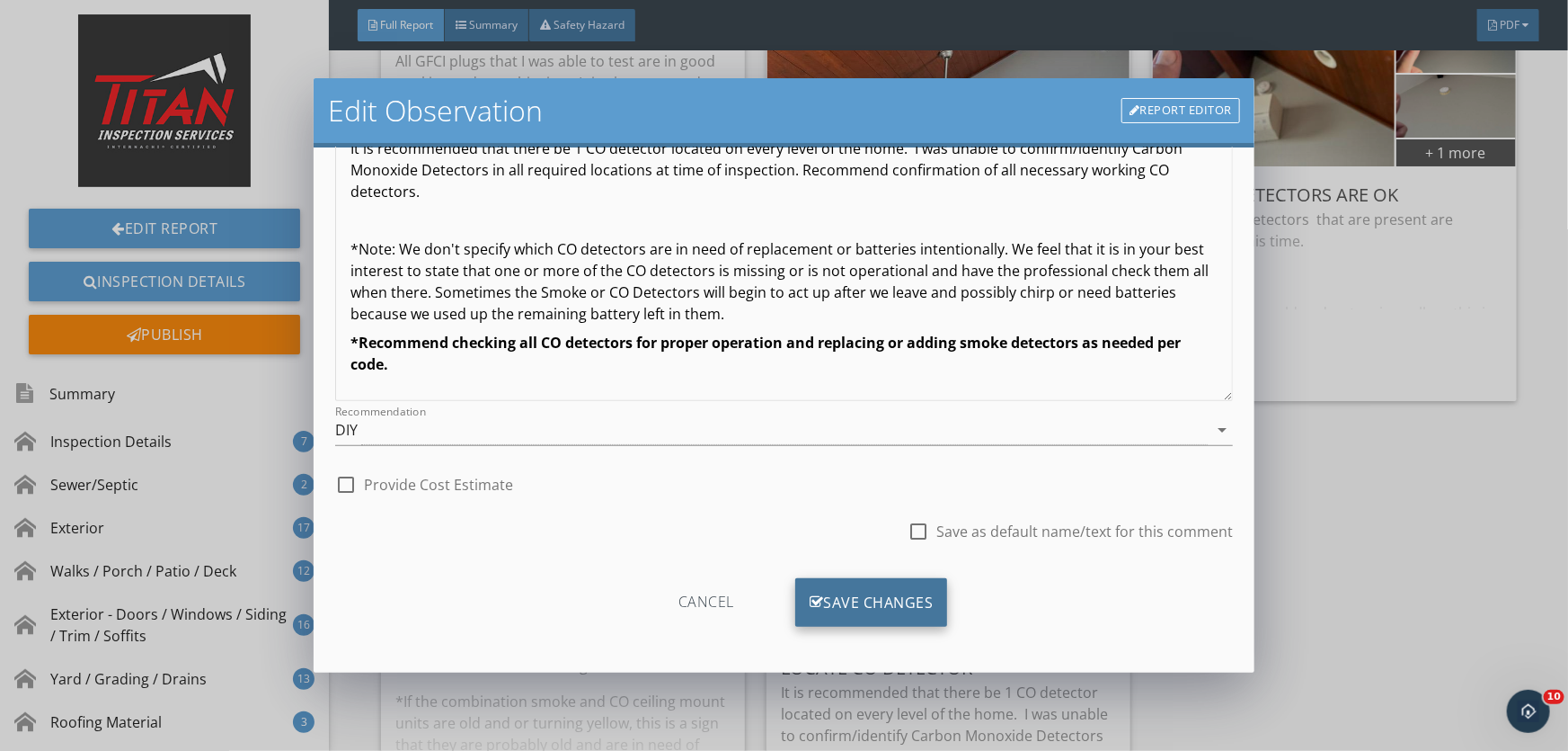
scroll to position [220, 0]
type input "Missing/damaged or did not locate CO detector (Upstairs and downstairs)"
click at [845, 597] on div "Save Changes" at bounding box center [872, 600] width 152 height 49
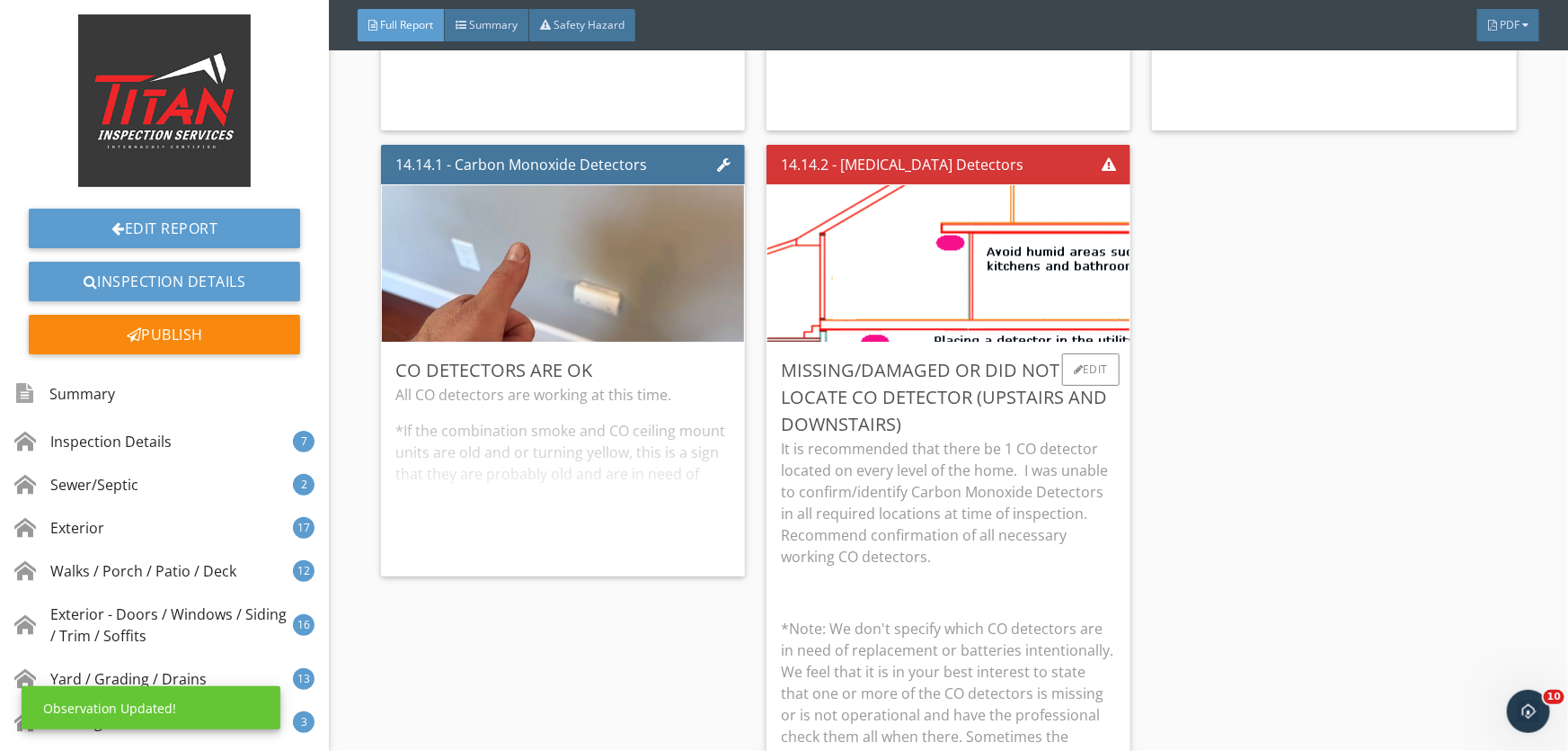
scroll to position [33511, 0]
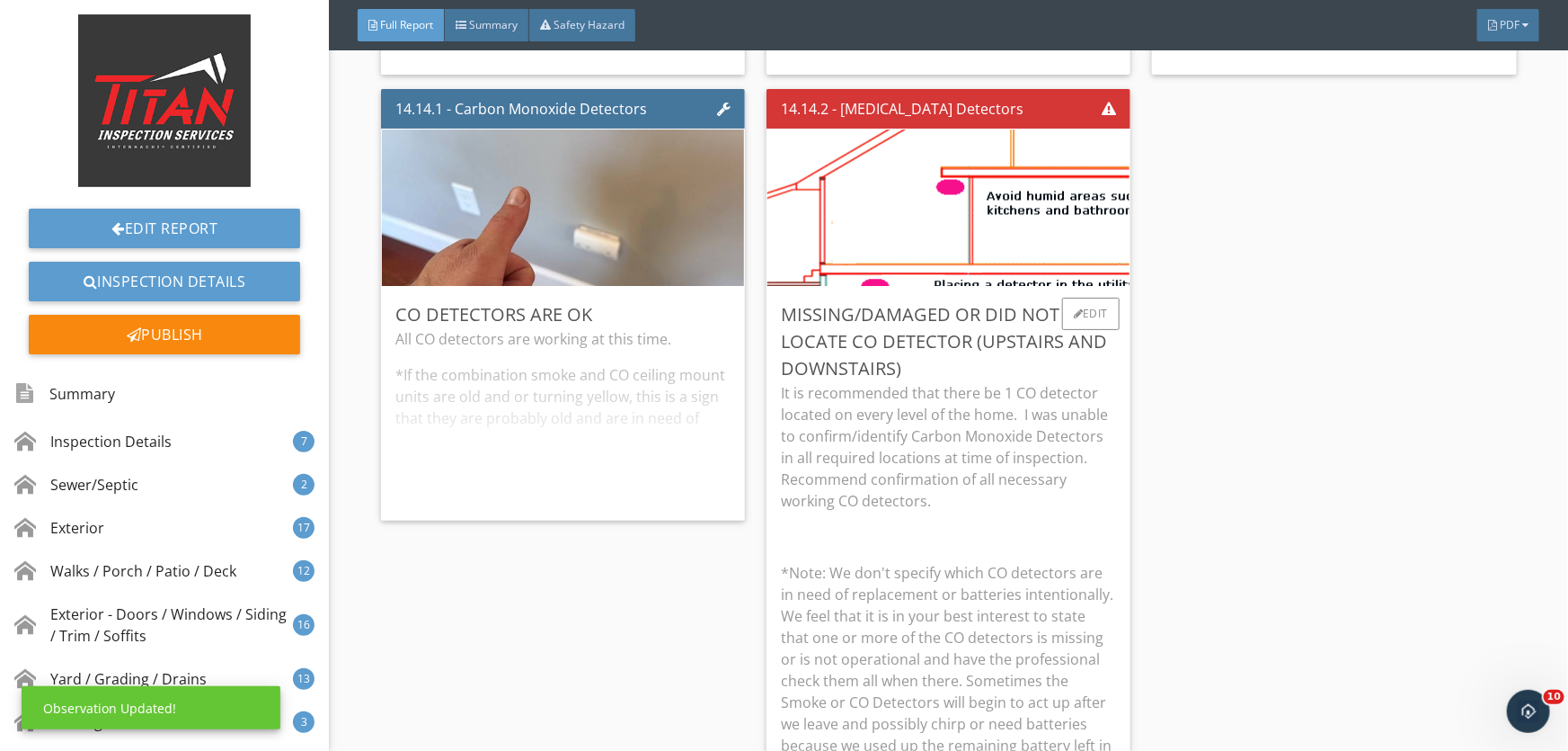
click at [911, 413] on p "It is recommended that there be 1 CO detector located on every level of the hom…" at bounding box center [948, 447] width 335 height 129
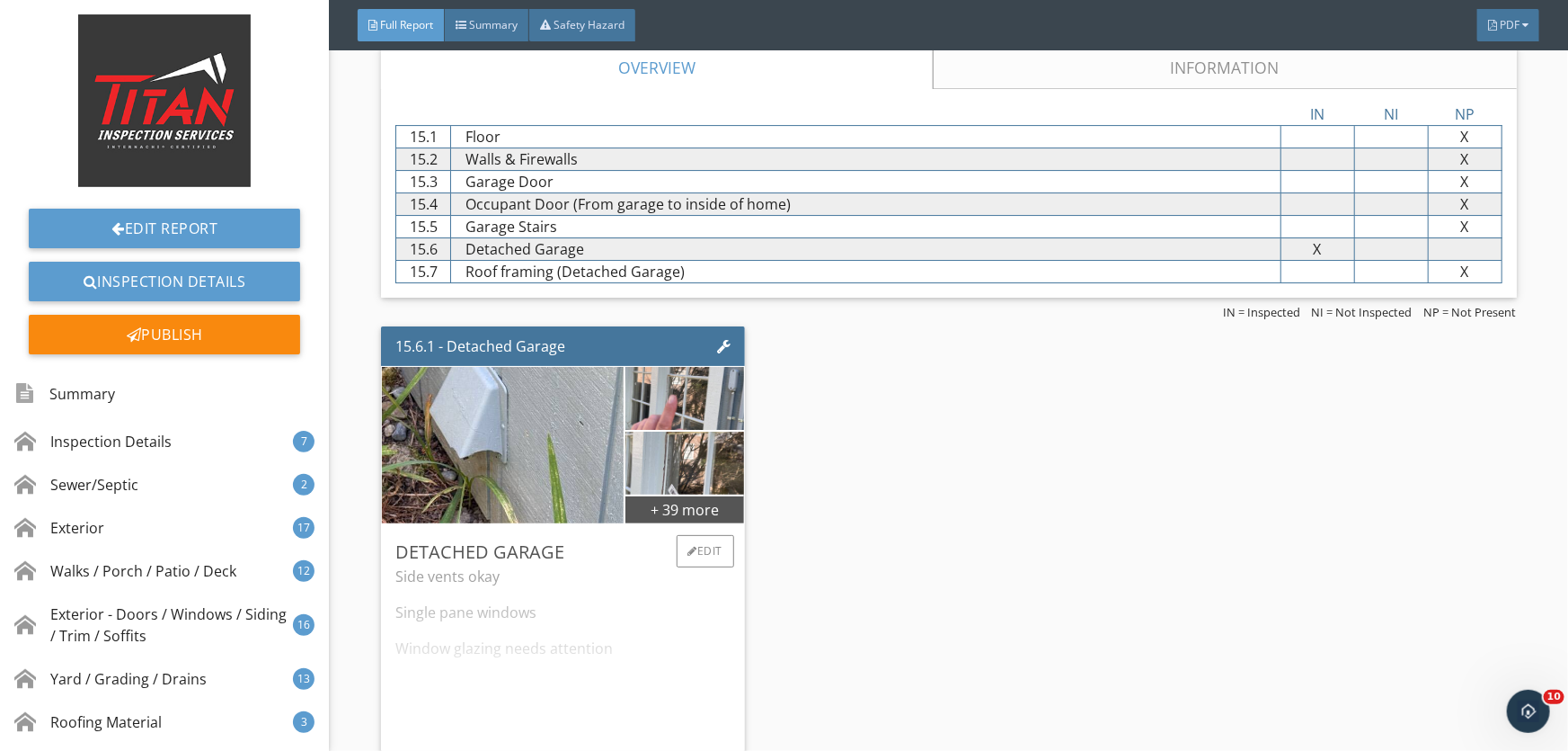
scroll to position [34083, 0]
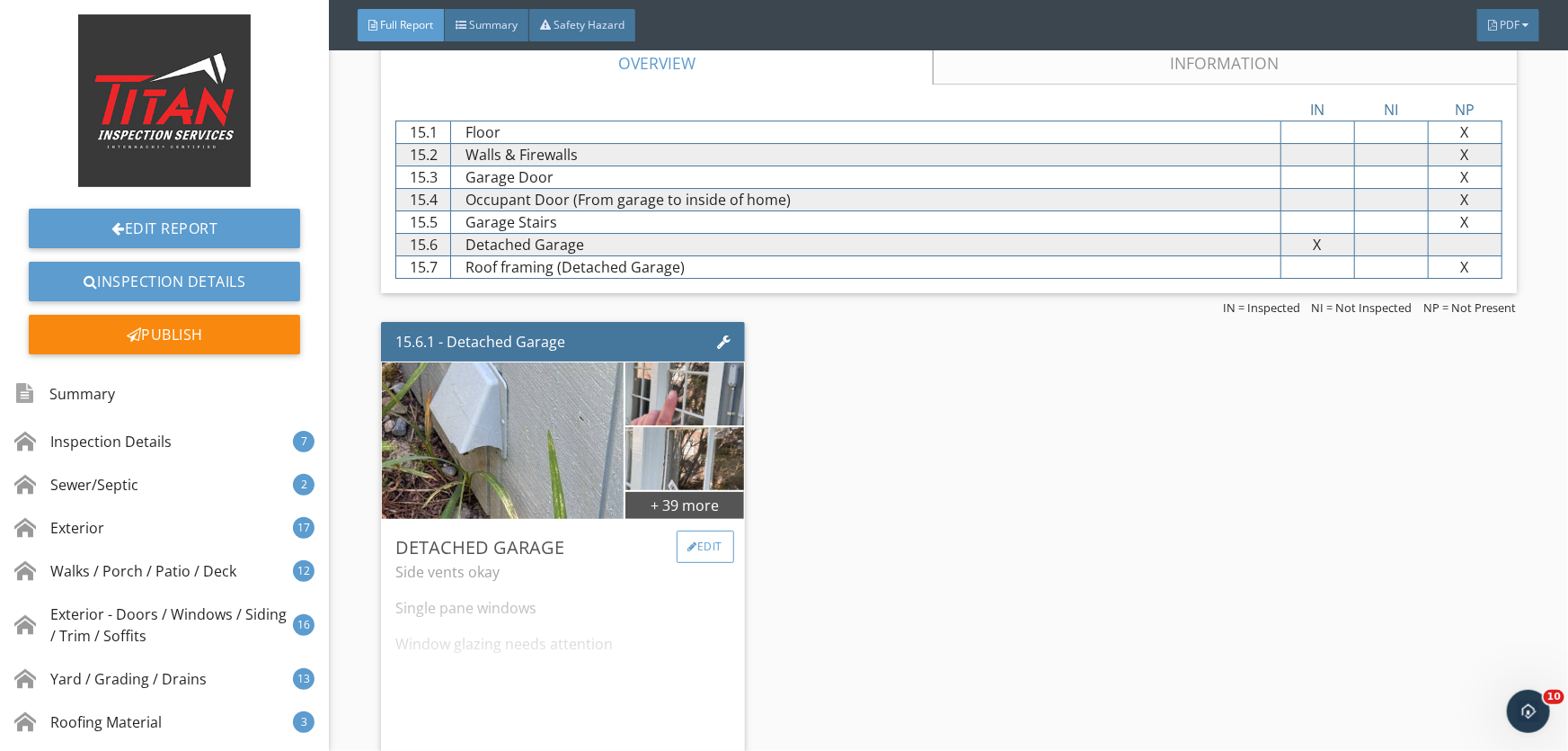
click at [708, 546] on div "Edit" at bounding box center [706, 546] width 59 height 32
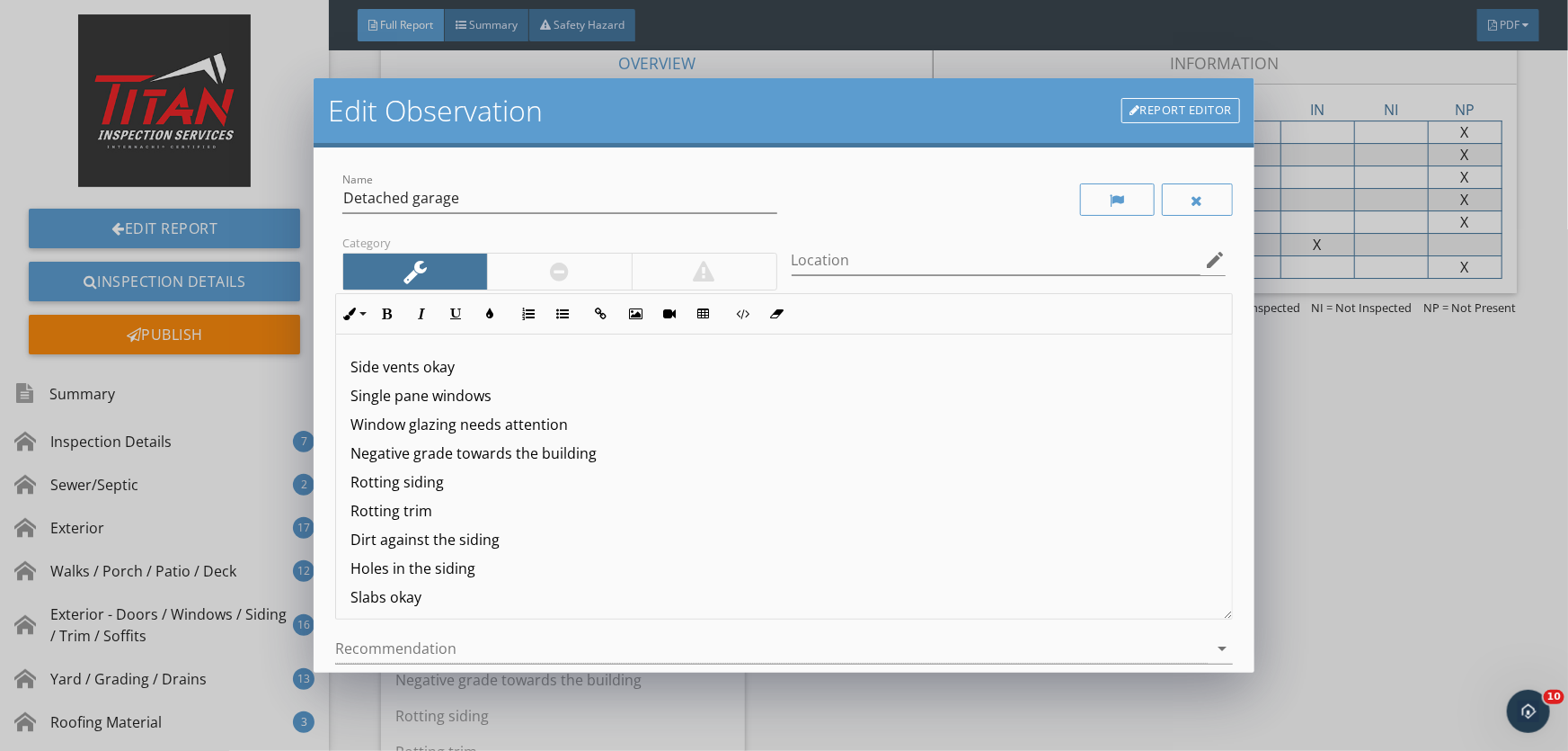
click at [561, 261] on div at bounding box center [559, 272] width 19 height 22
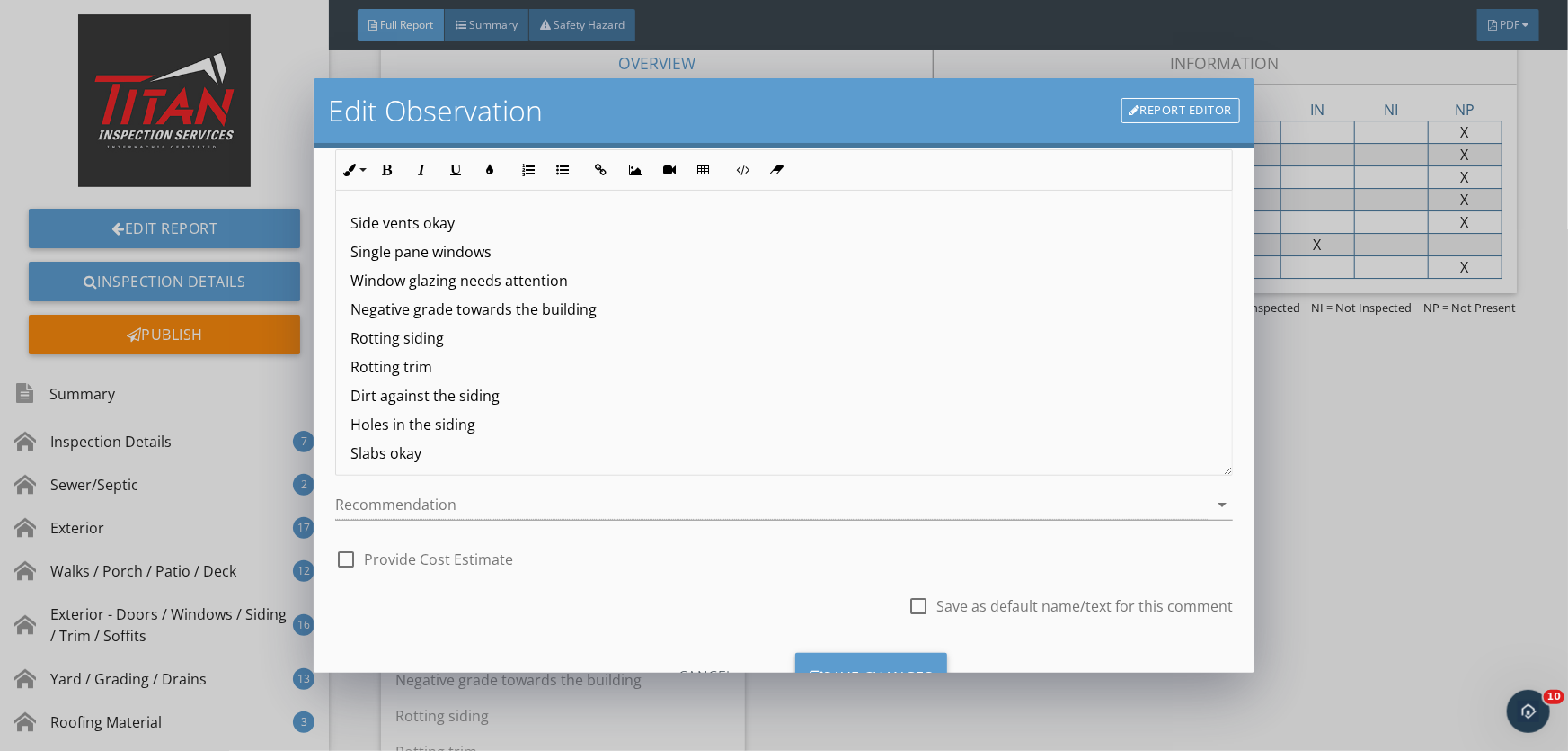
scroll to position [220, 0]
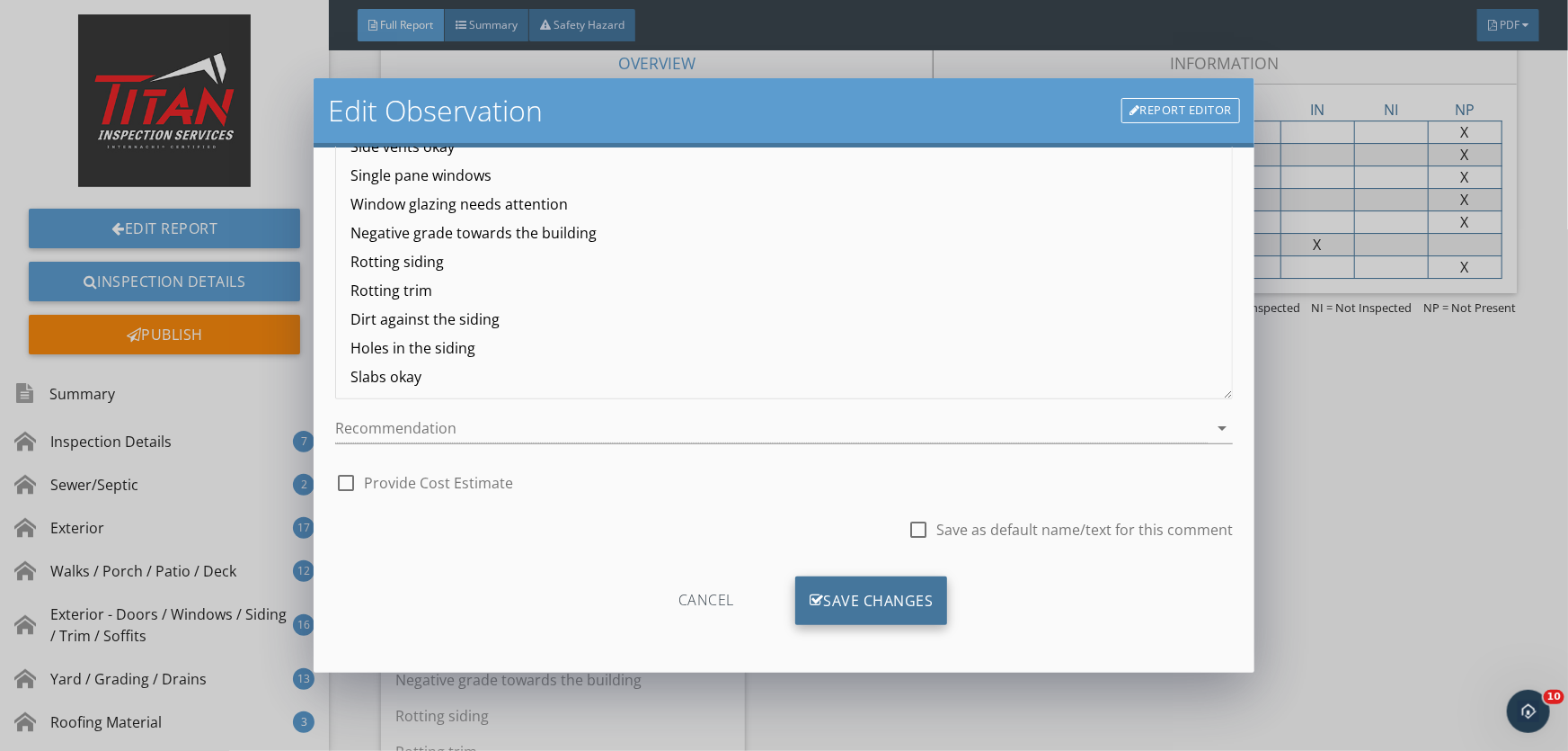
click at [831, 593] on div "Save Changes" at bounding box center [872, 600] width 152 height 49
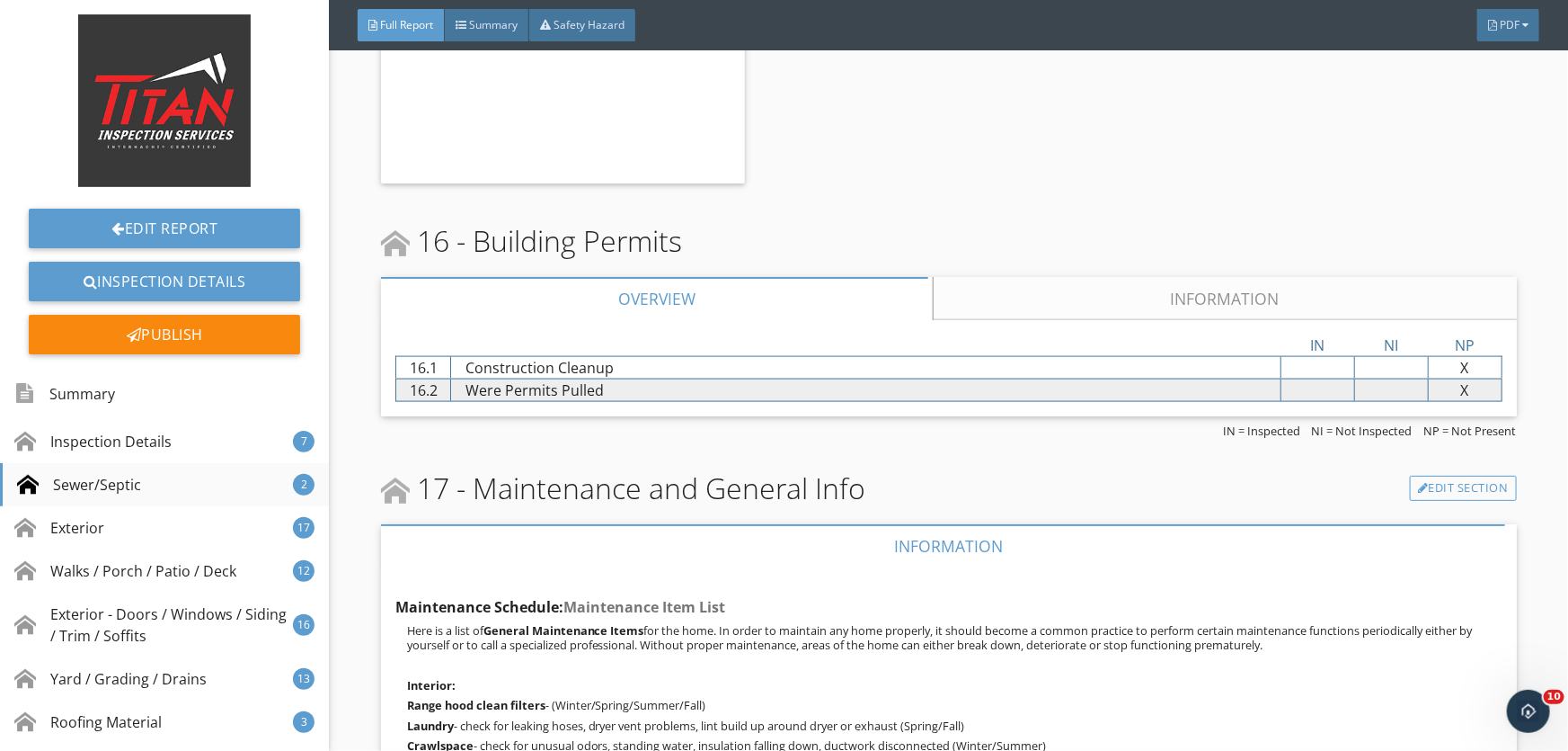
scroll to position [35554, 0]
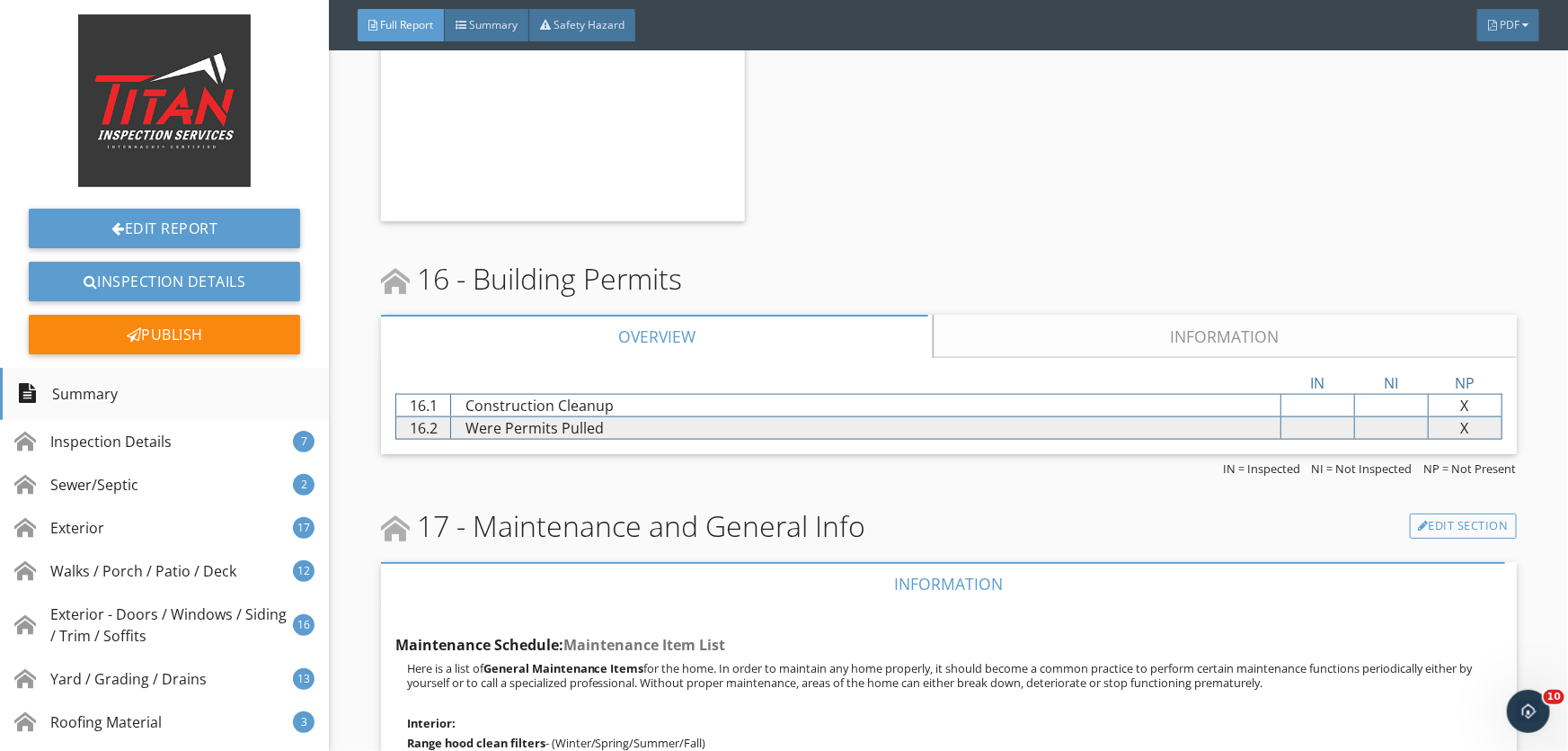
click at [175, 394] on div "Summary" at bounding box center [164, 393] width 329 height 52
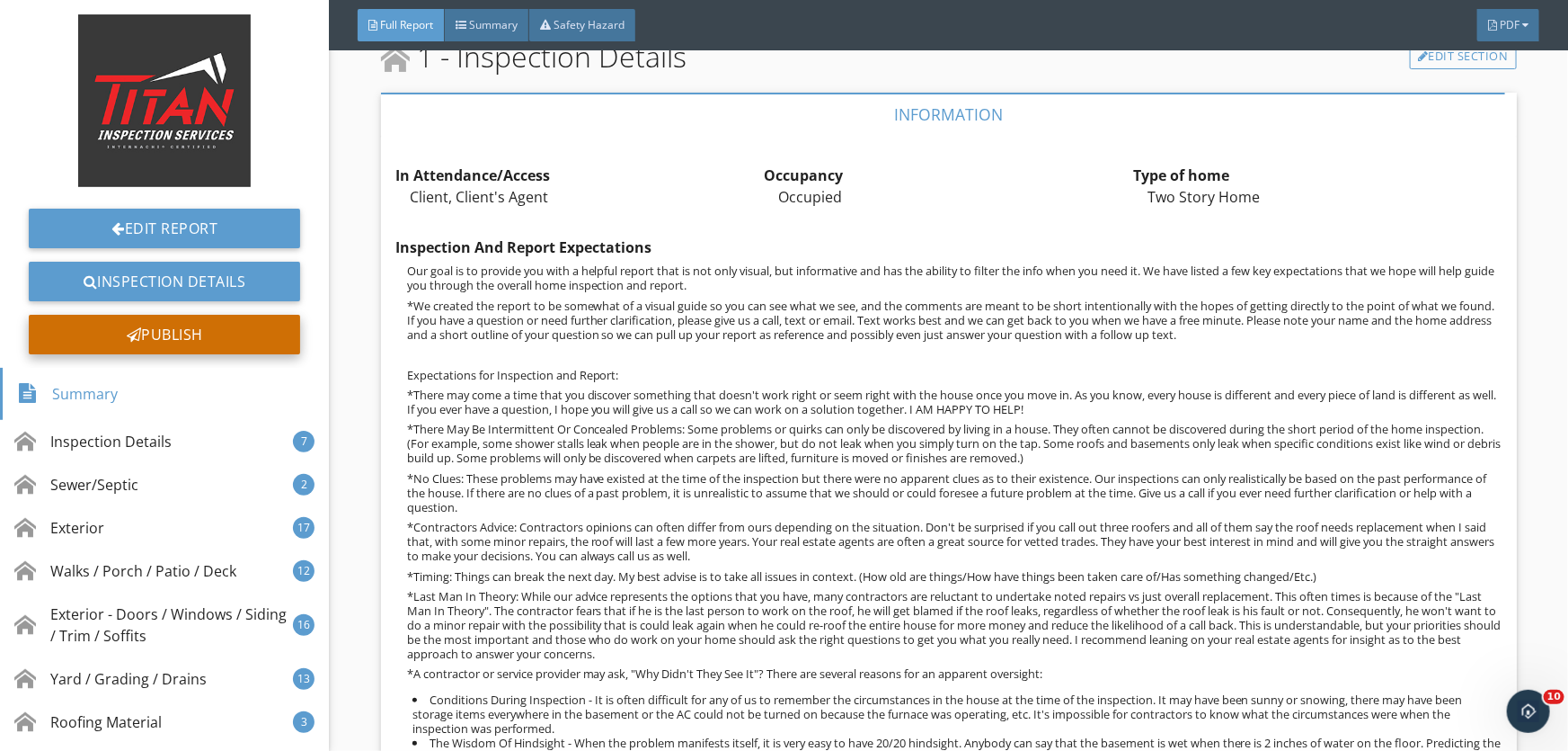
scroll to position [460, 0]
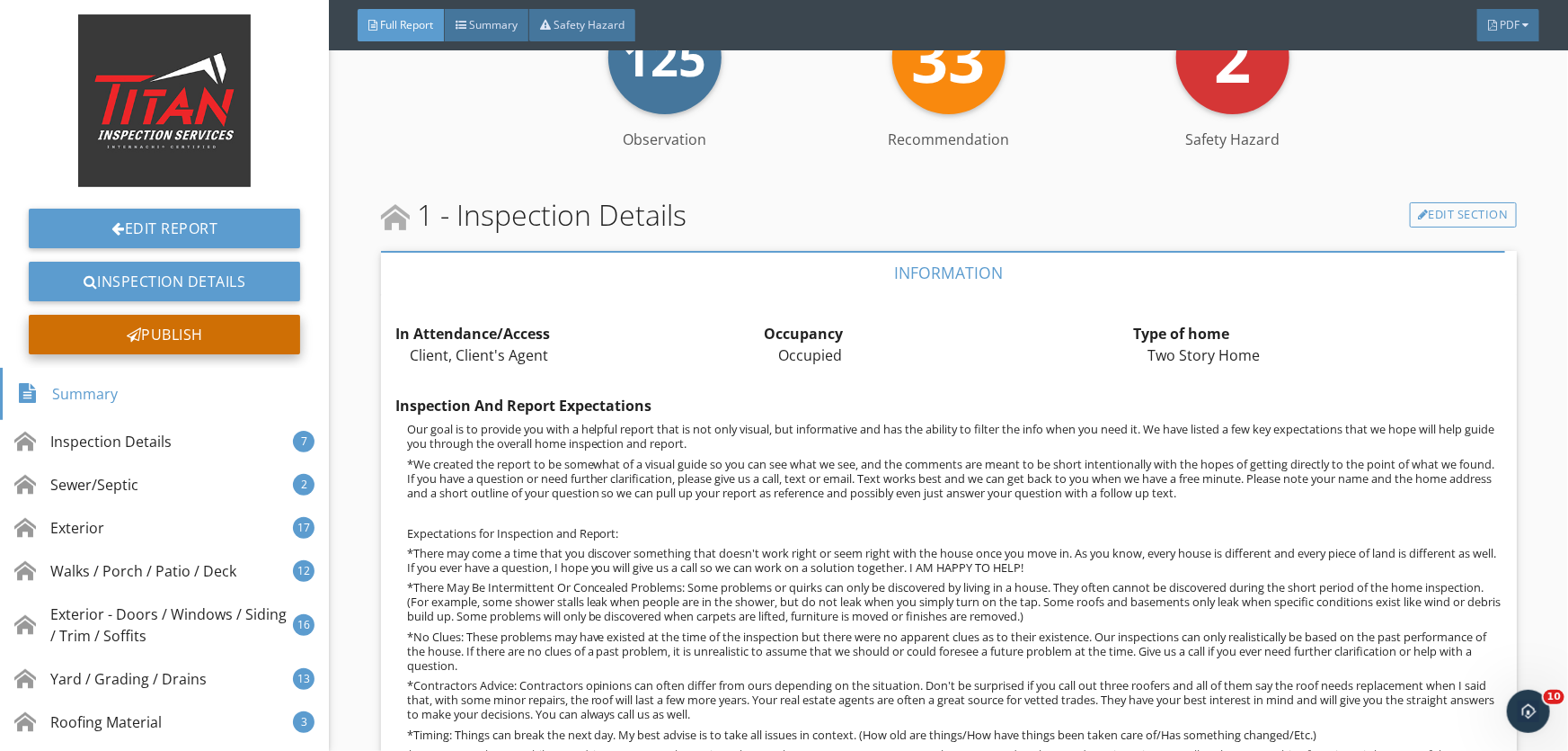
click at [220, 337] on div "Publish" at bounding box center [164, 334] width 272 height 39
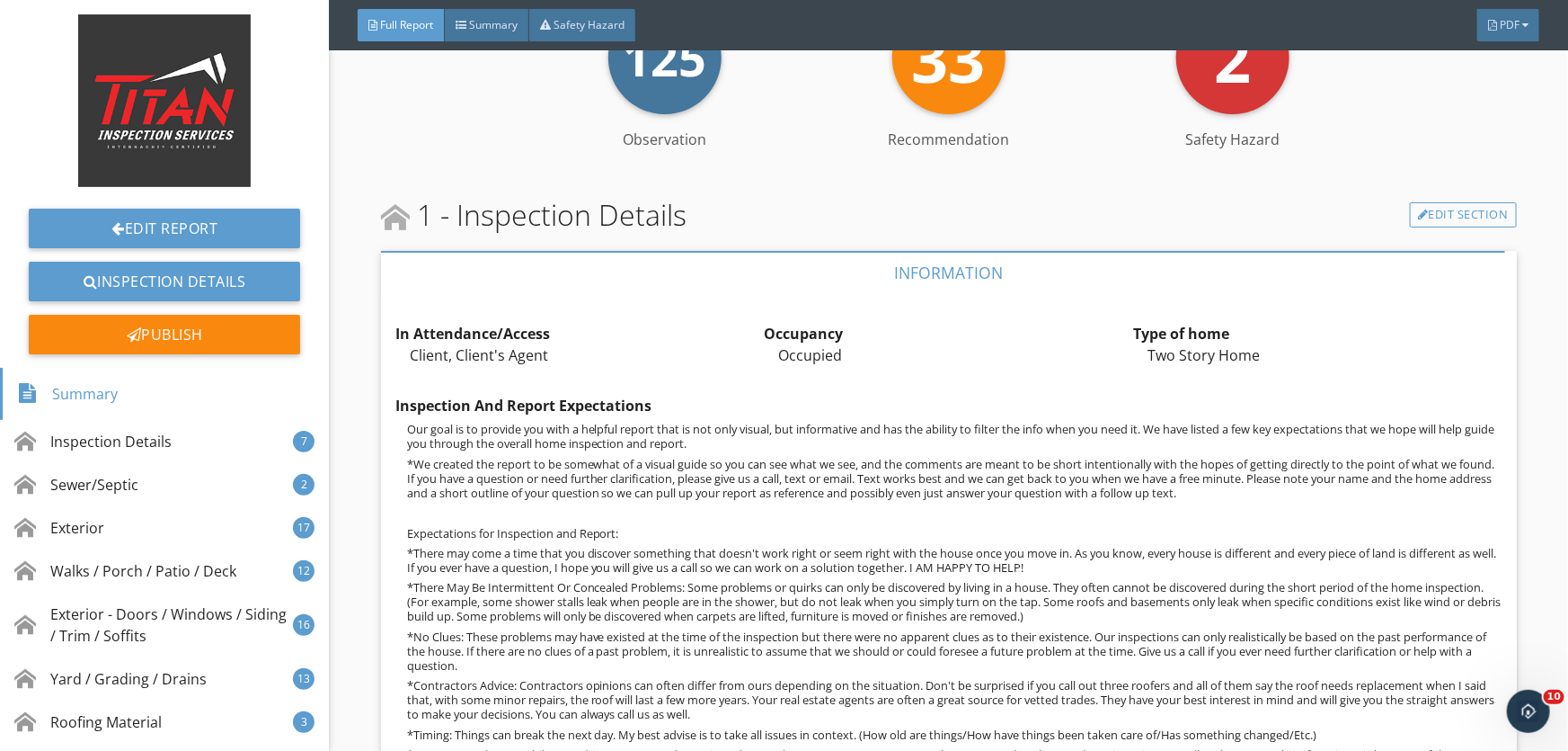
click at [122, 392] on div at bounding box center [784, 376] width 1568 height 751
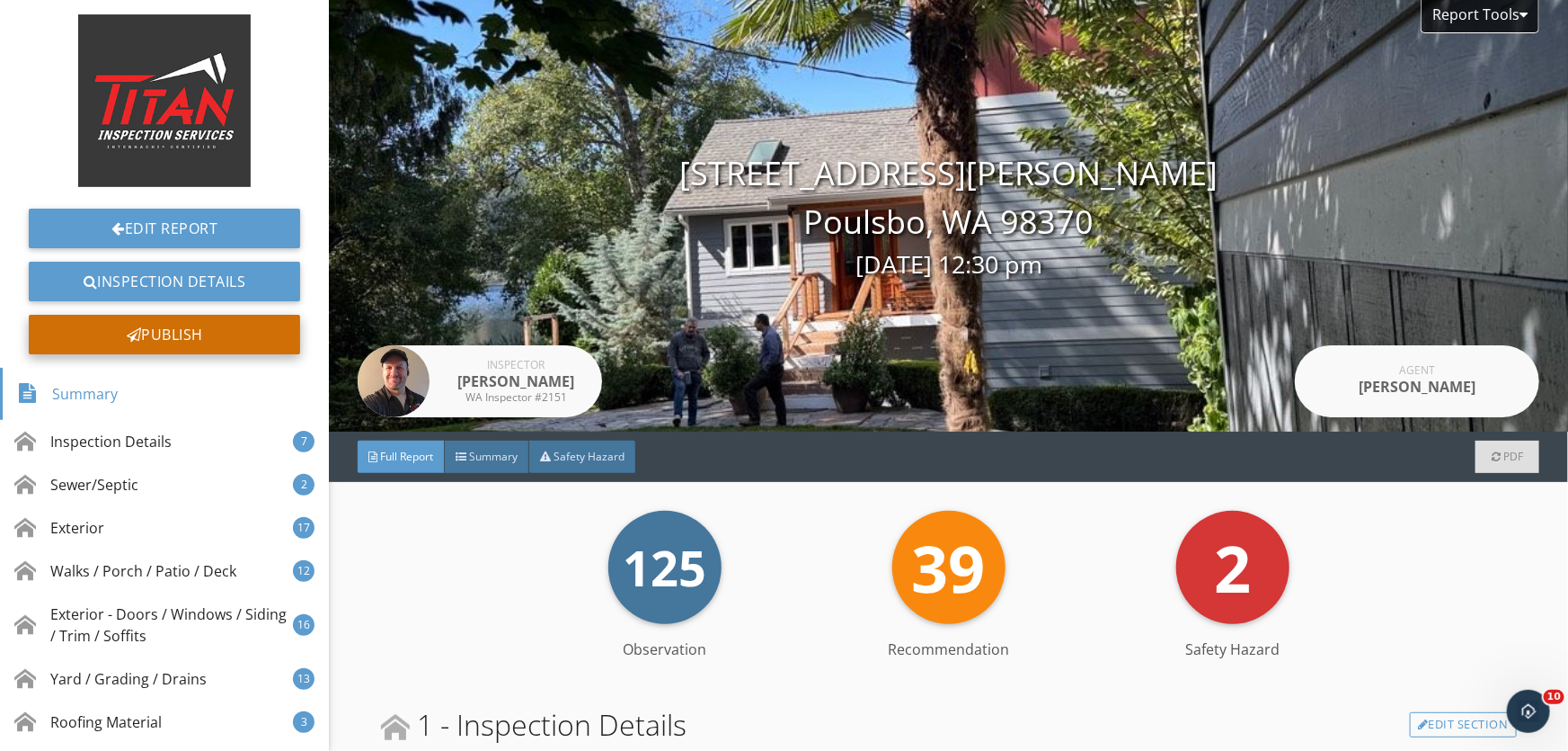
click at [223, 331] on div "Publish" at bounding box center [164, 334] width 272 height 39
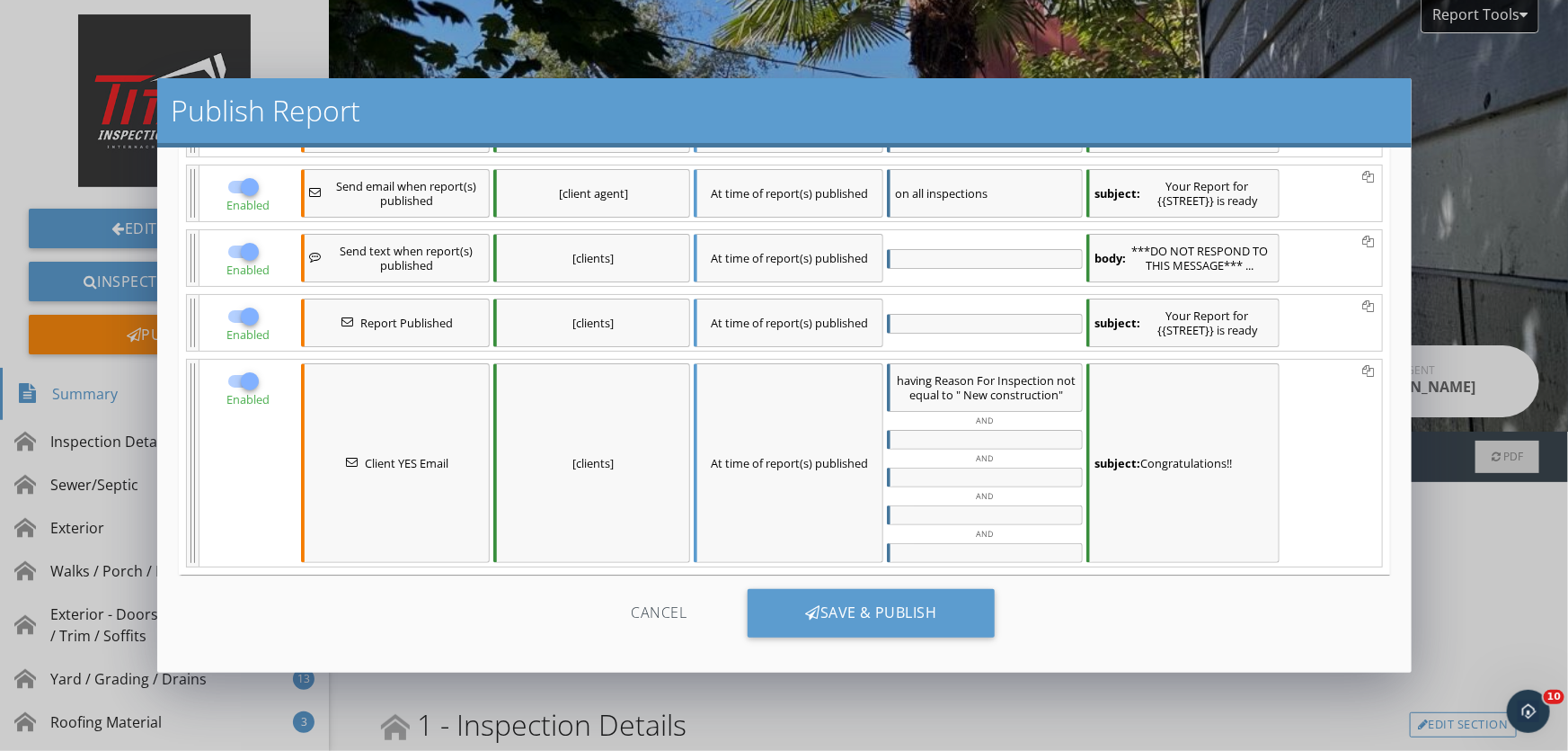
scroll to position [221, 0]
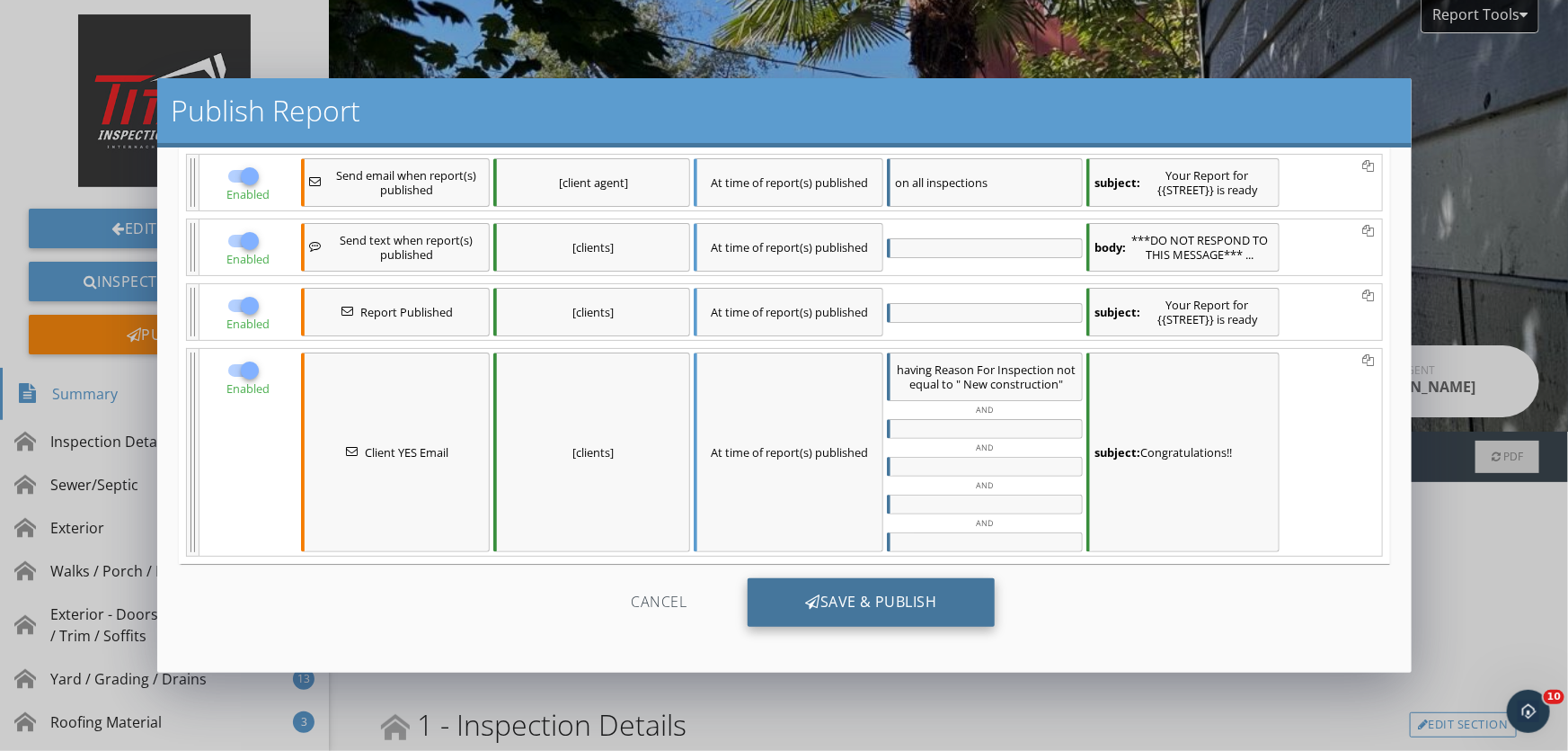
click at [778, 602] on div "Save & Publish" at bounding box center [871, 602] width 247 height 49
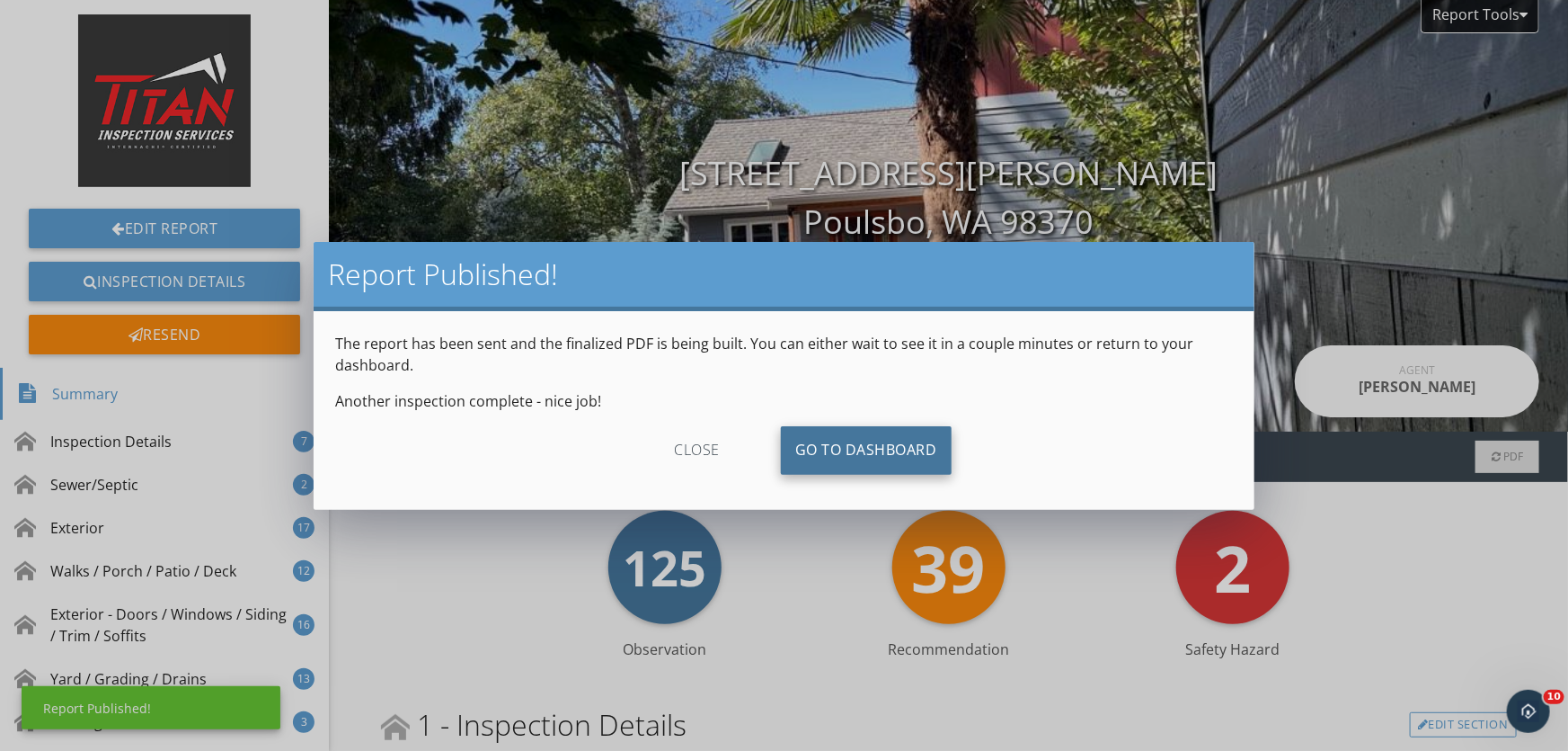
click at [826, 441] on link "Go To Dashboard" at bounding box center [866, 451] width 171 height 49
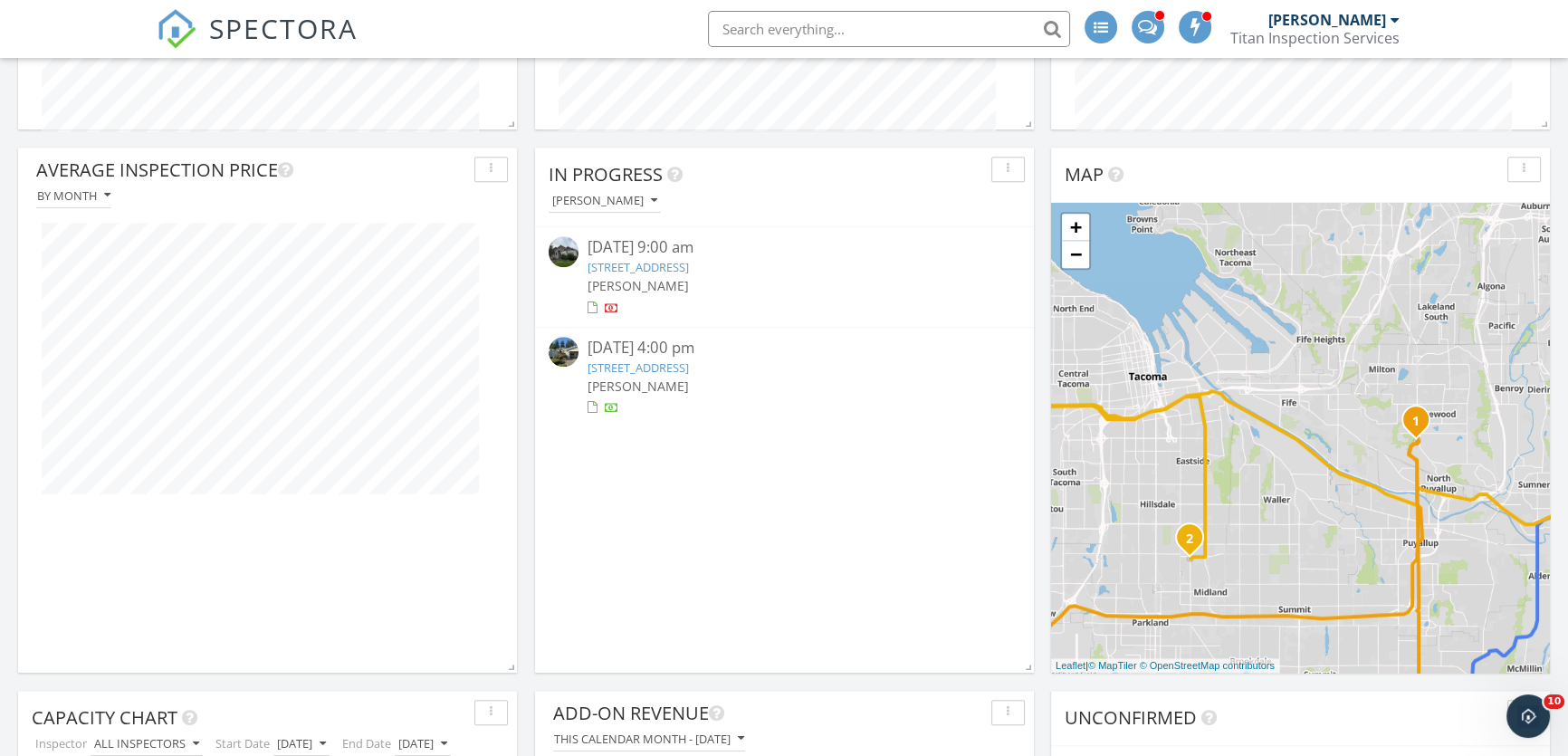
scroll to position [1974, 0]
click at [684, 275] on link "4002 33rd St NE, Tacoma, WA 98422" at bounding box center [638, 266] width 101 height 17
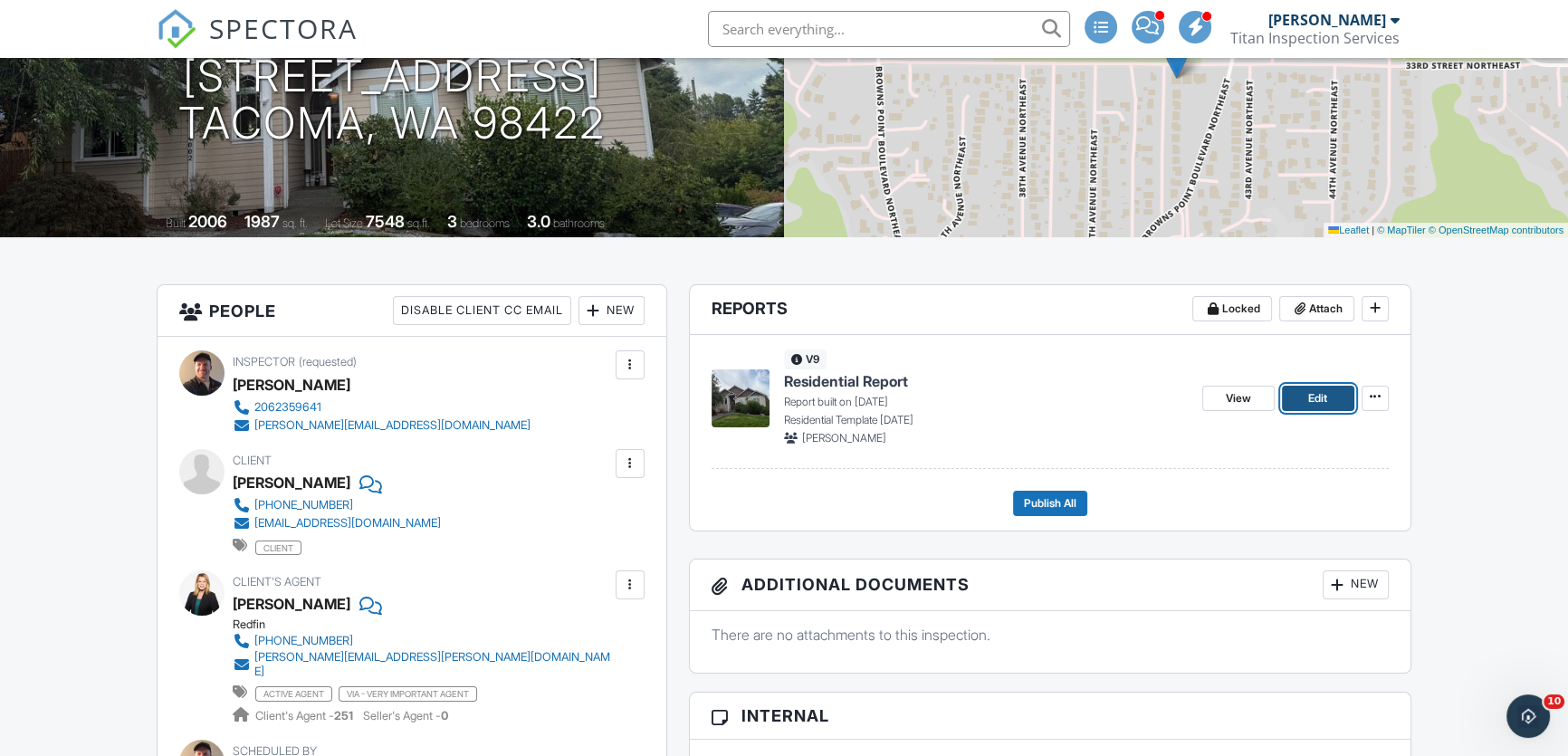
click at [1307, 397] on link "Edit" at bounding box center [1319, 399] width 73 height 26
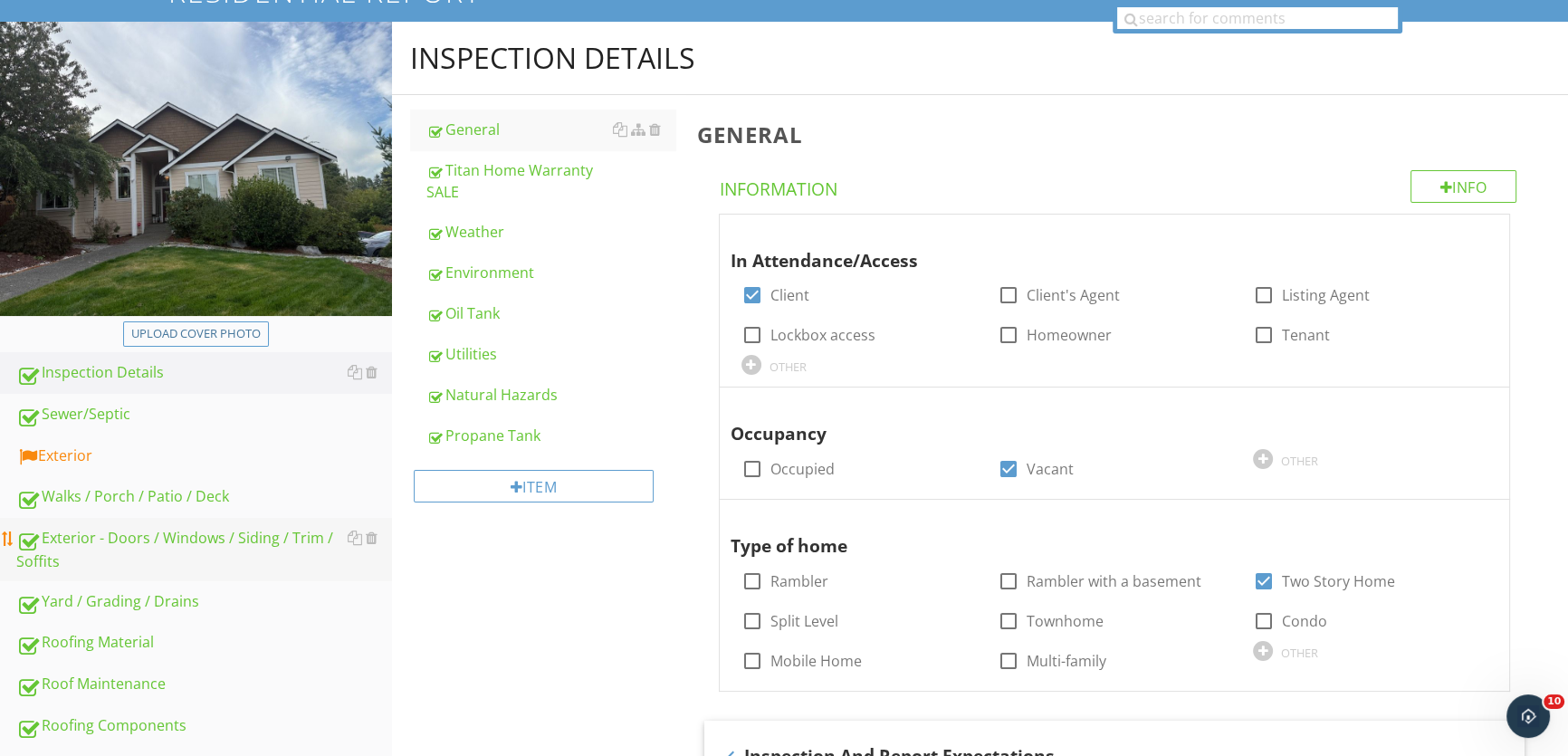
scroll to position [246, 0]
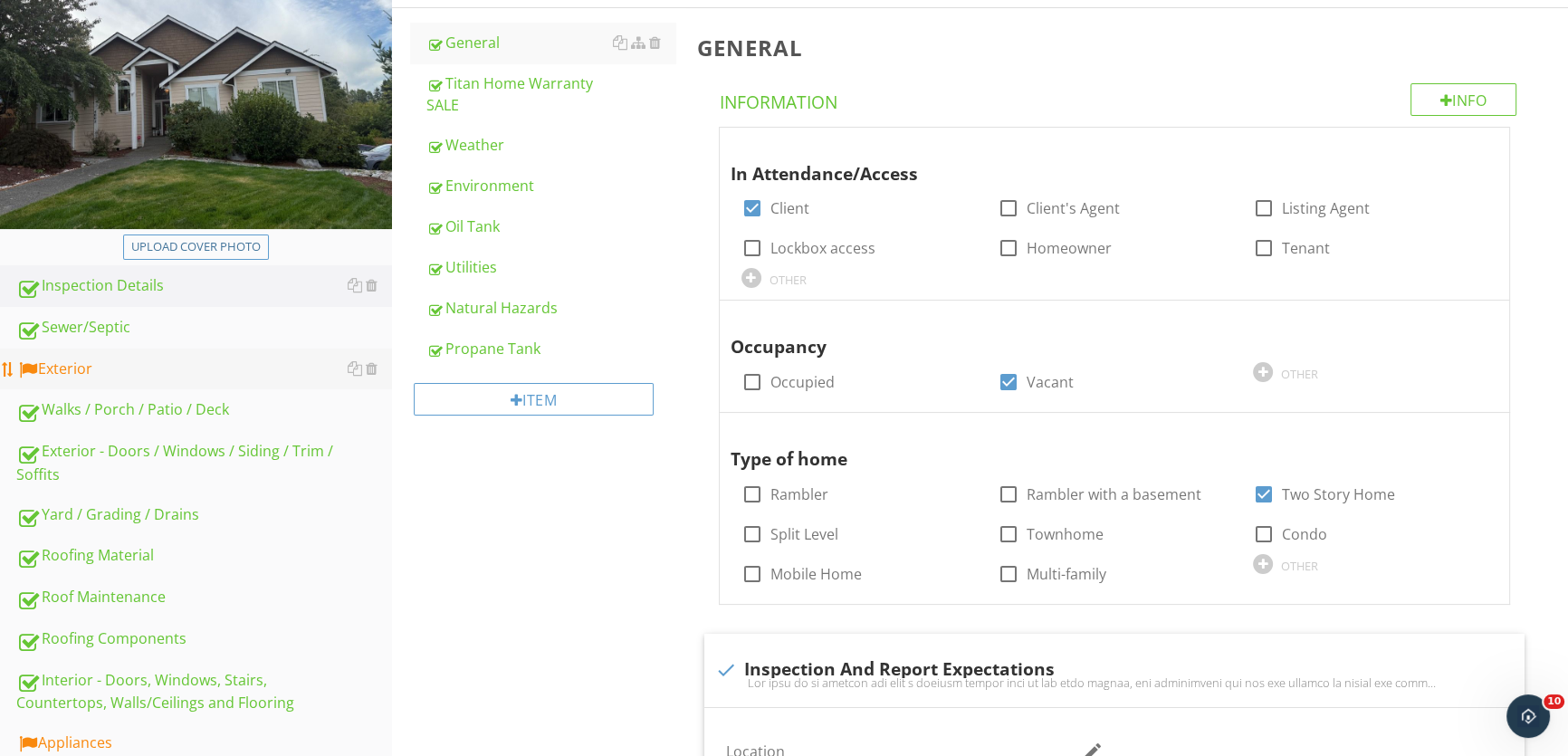
click at [41, 371] on div "Exterior" at bounding box center [205, 369] width 376 height 24
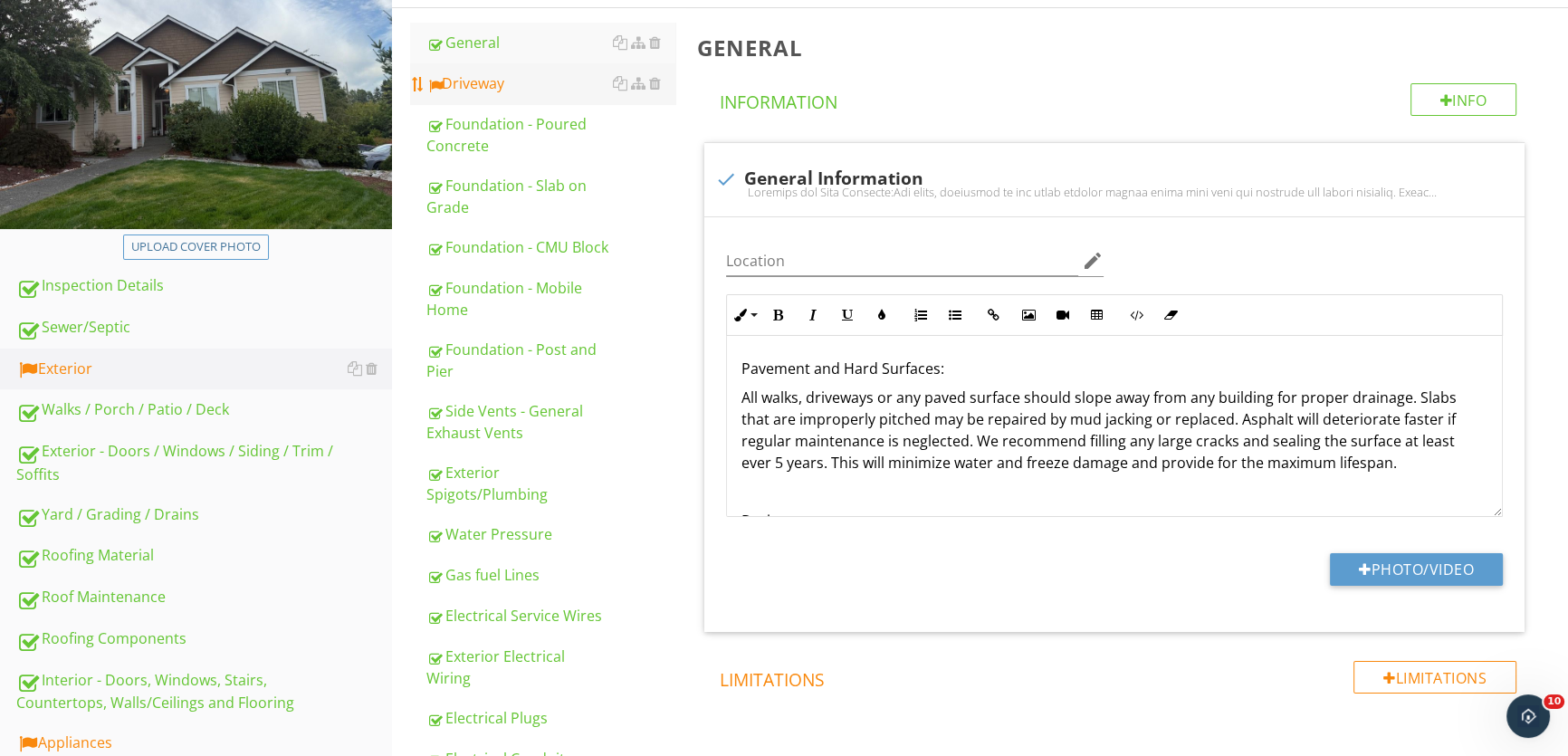
click at [439, 85] on div at bounding box center [434, 85] width 16 height 17
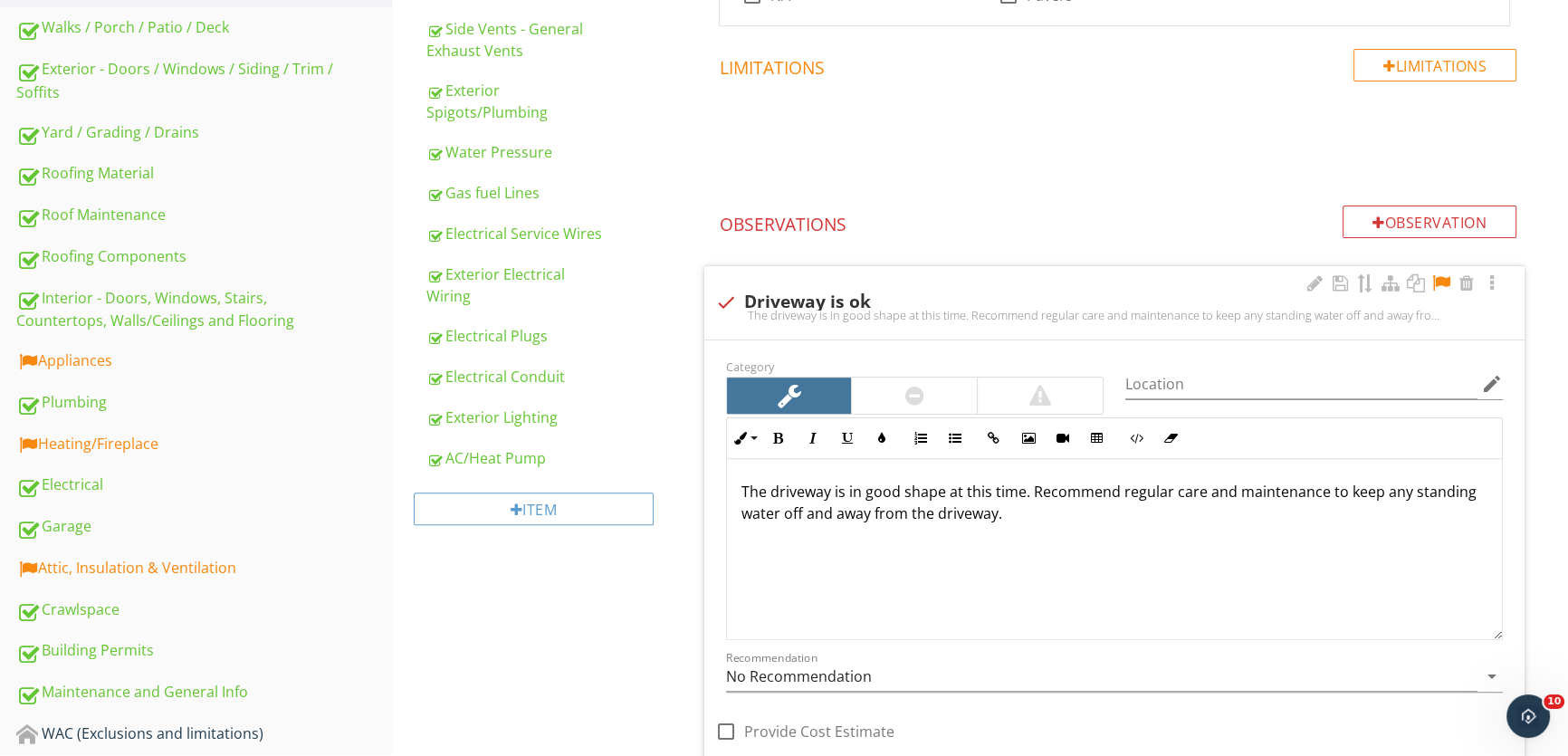
scroll to position [740, 0]
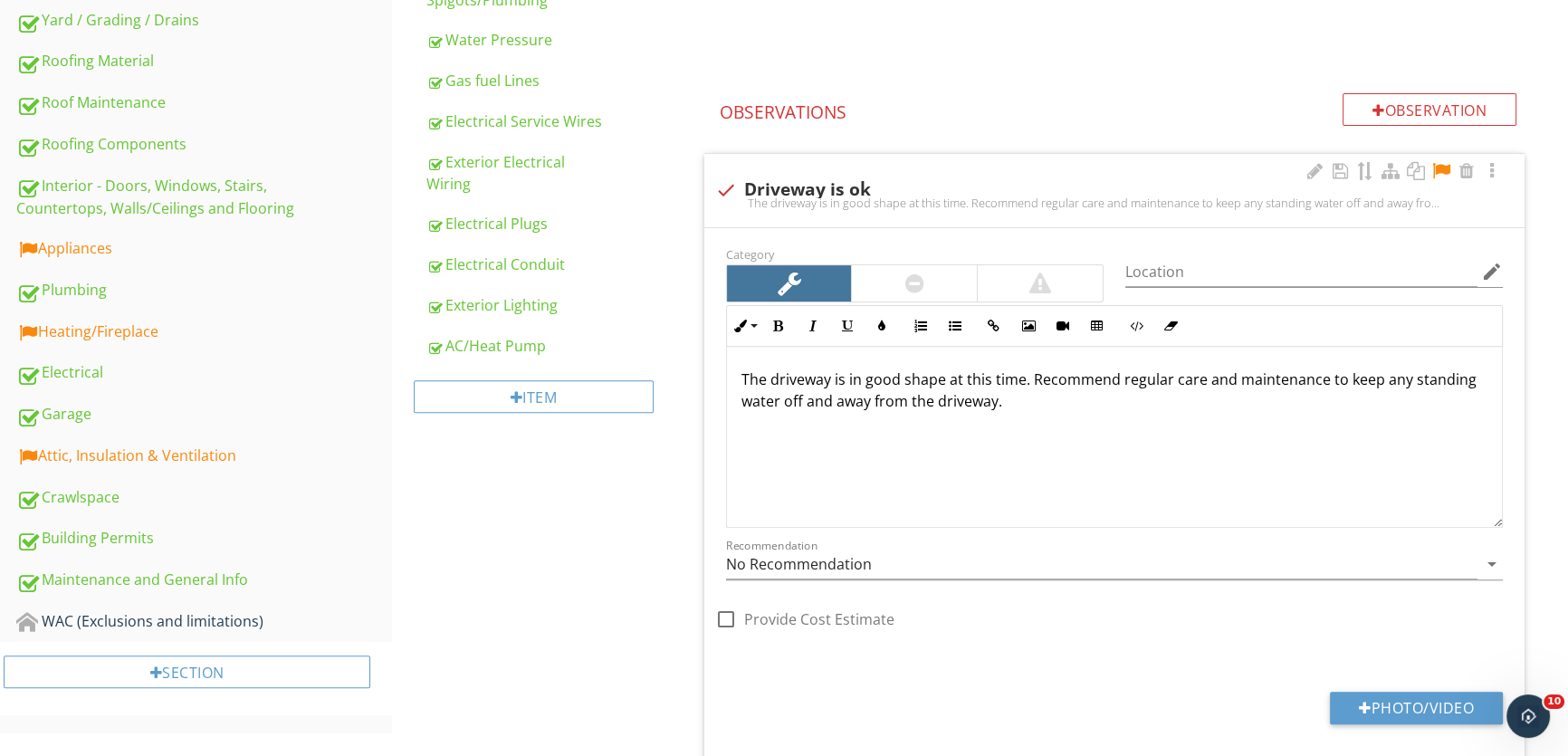
click at [1443, 164] on div at bounding box center [1442, 171] width 22 height 18
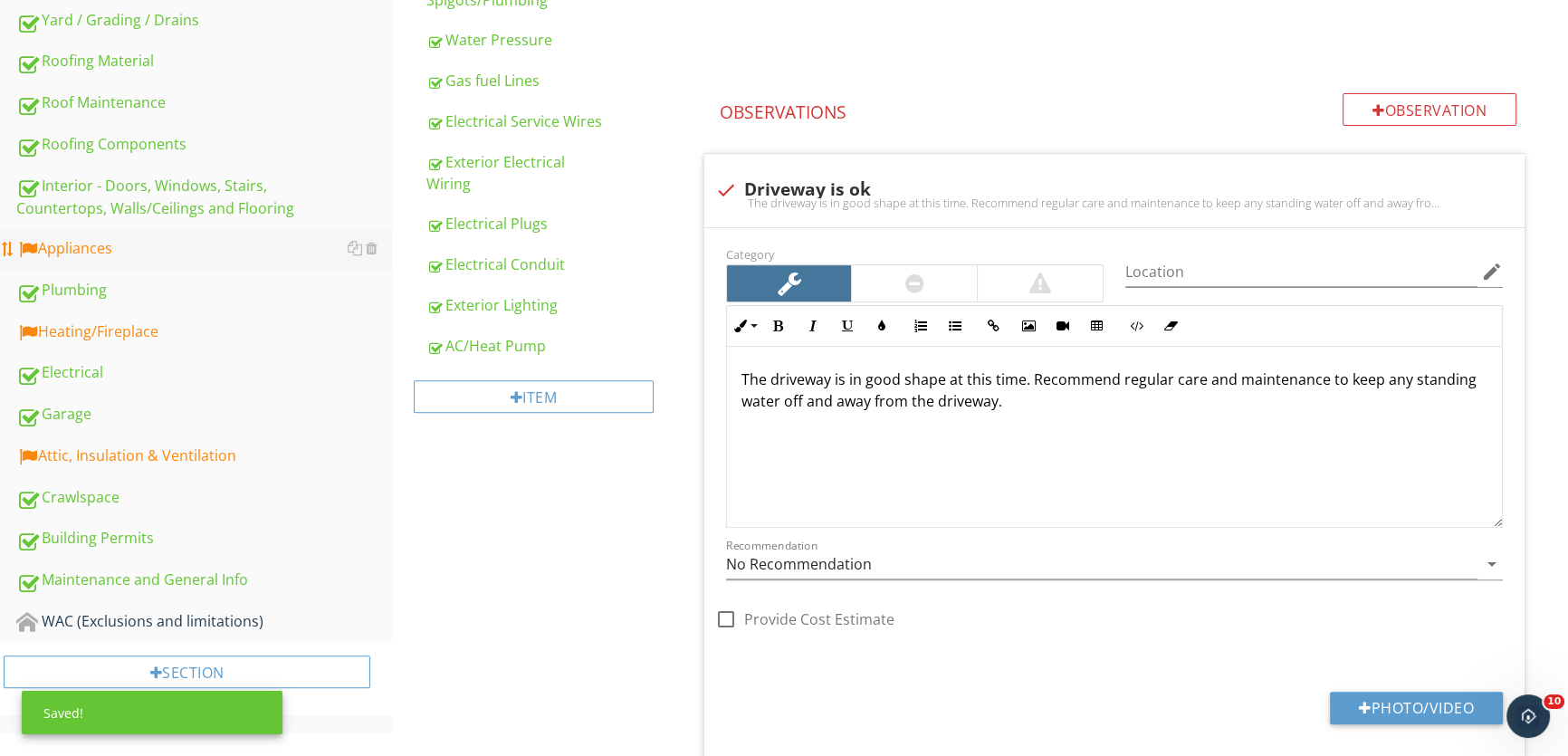
click at [80, 250] on div "Appliances" at bounding box center [205, 249] width 376 height 24
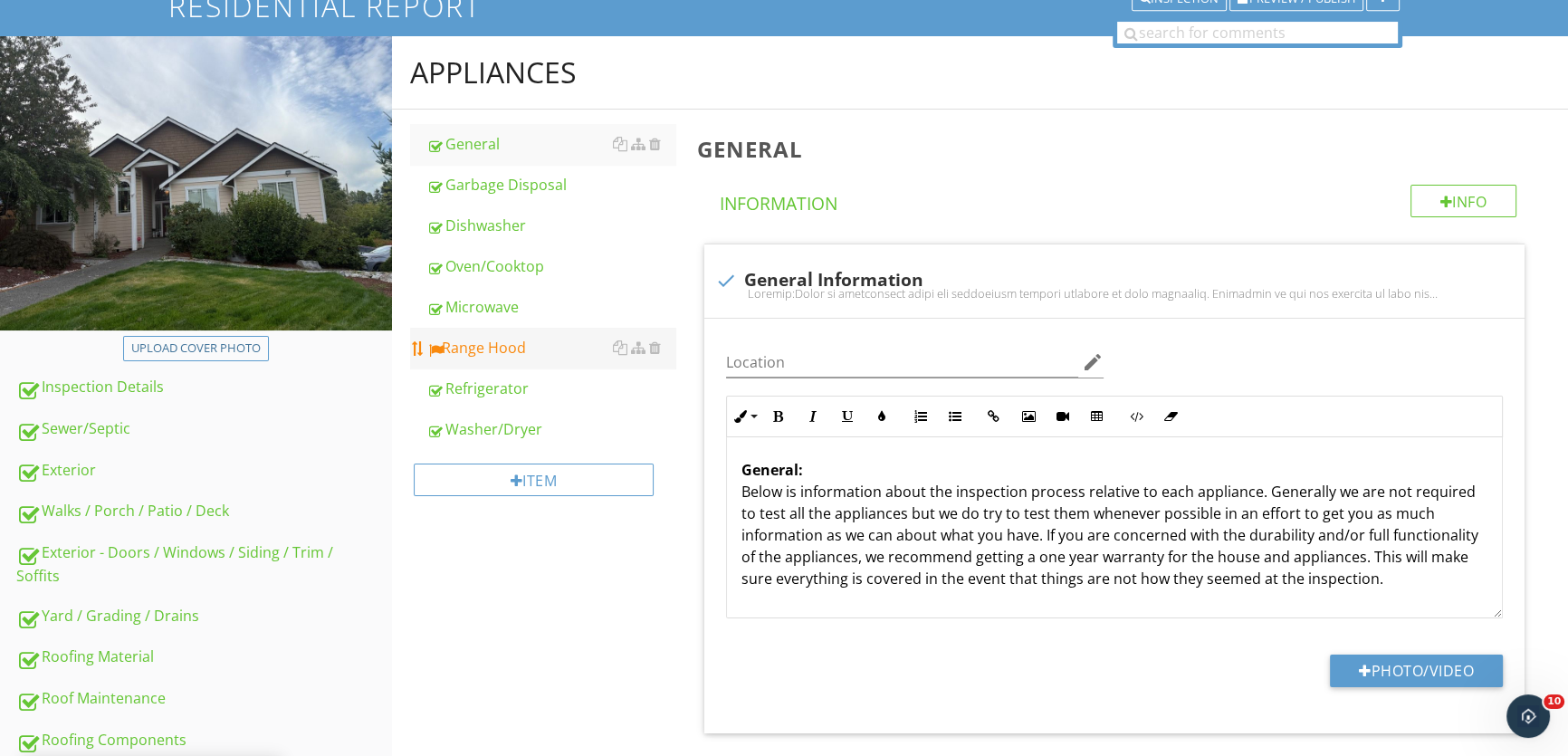
scroll to position [145, 0]
click at [480, 343] on div "Range Hood" at bounding box center [551, 347] width 249 height 22
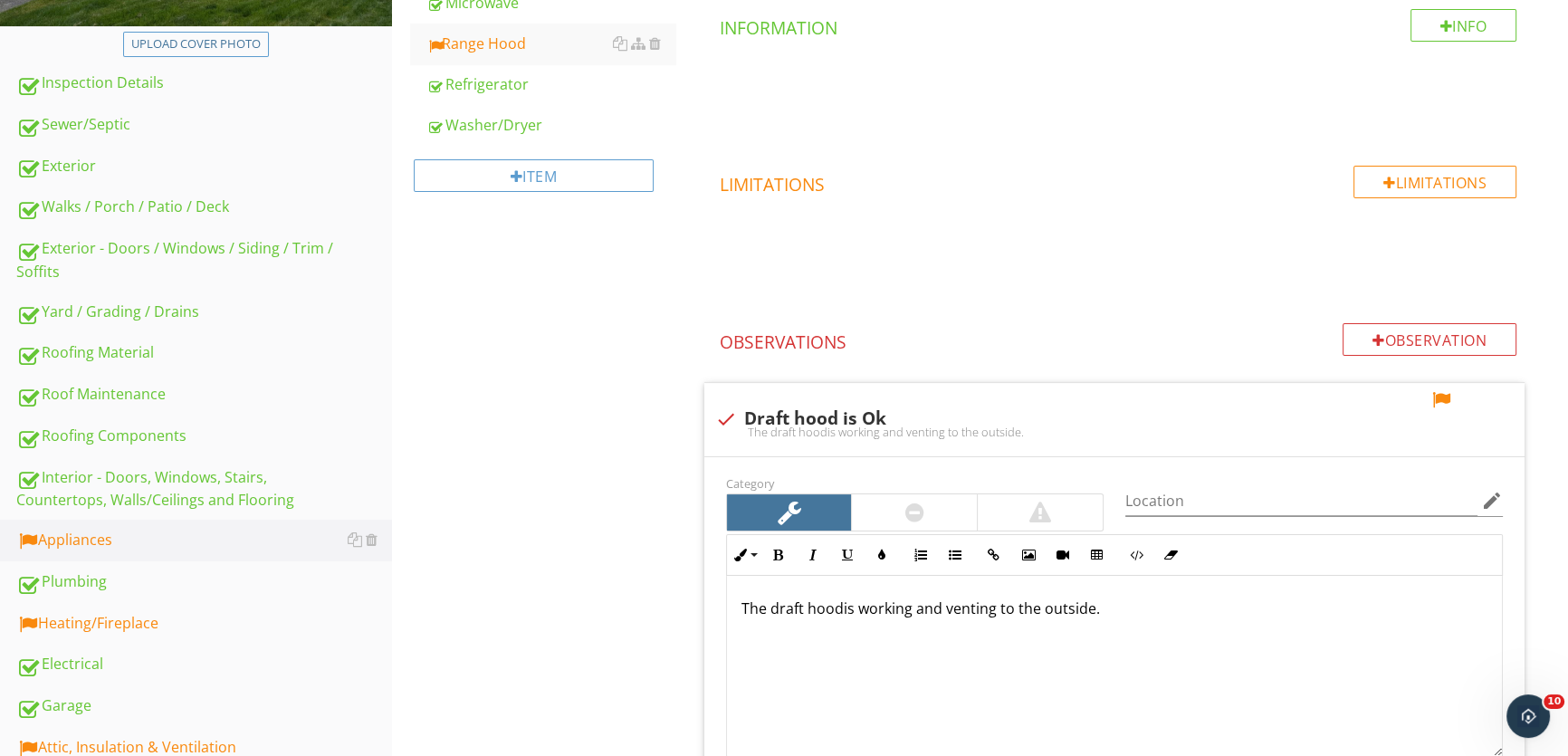
scroll to position [556, 0]
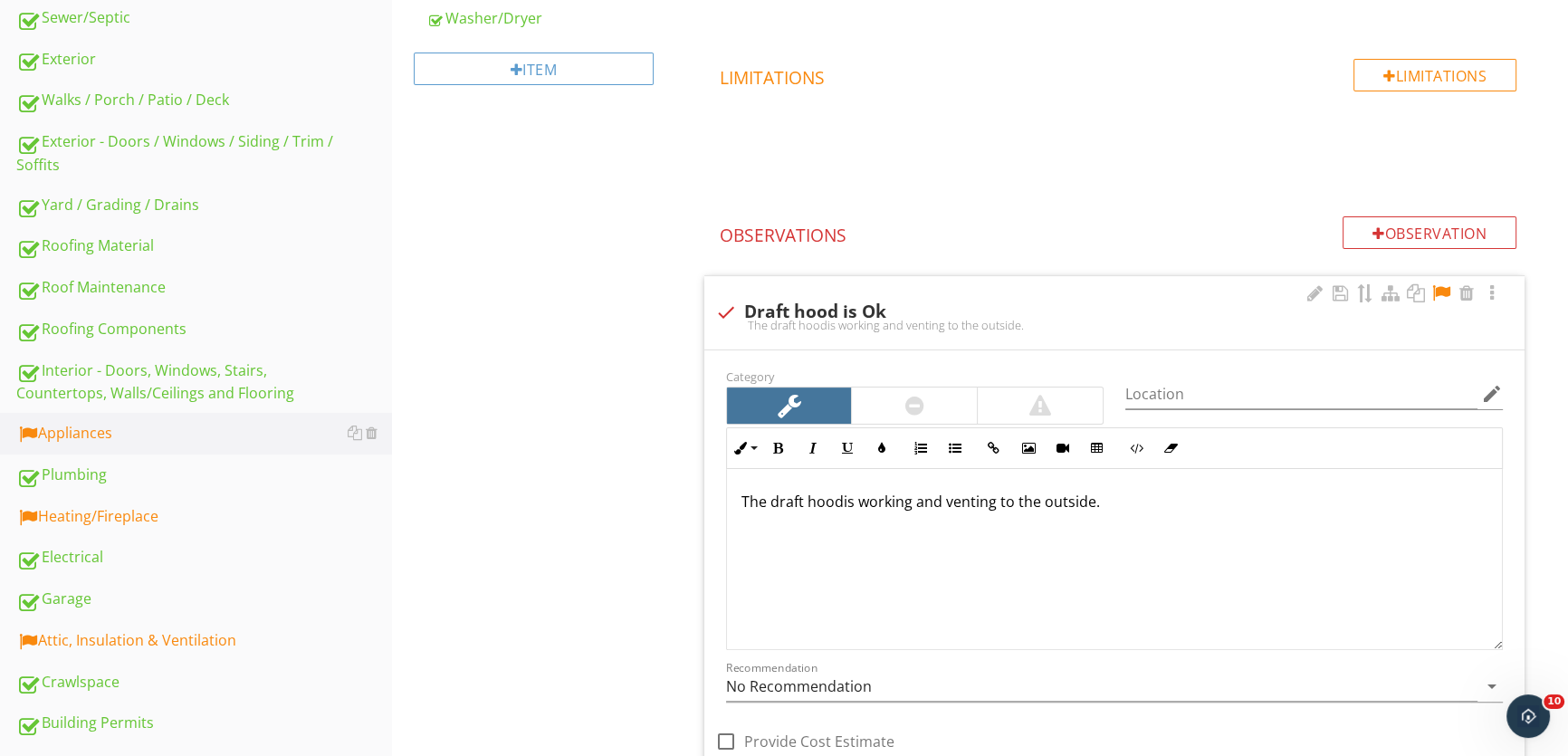
click at [1441, 288] on div at bounding box center [1442, 293] width 22 height 18
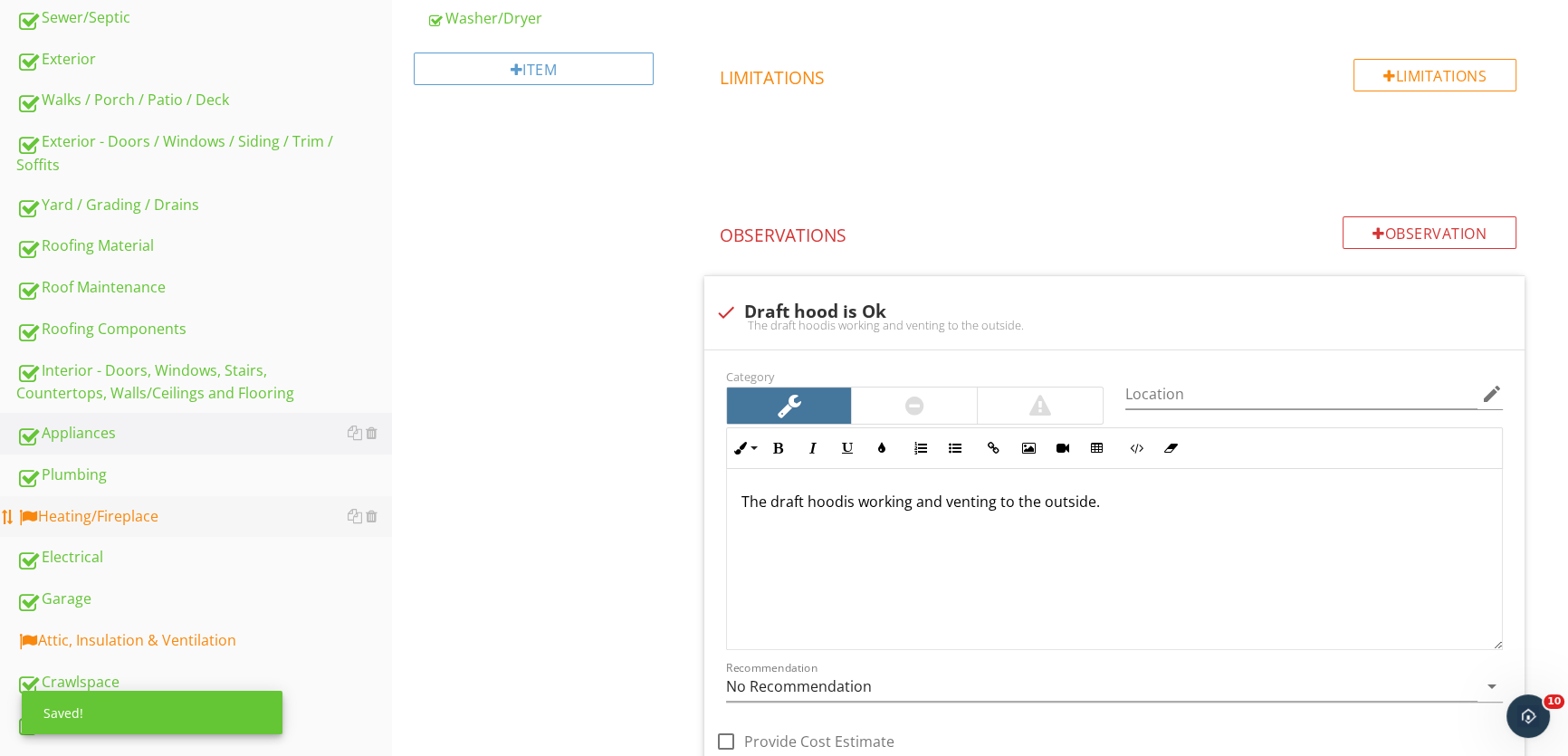
click at [174, 519] on div "Heating/Fireplace" at bounding box center [205, 517] width 376 height 24
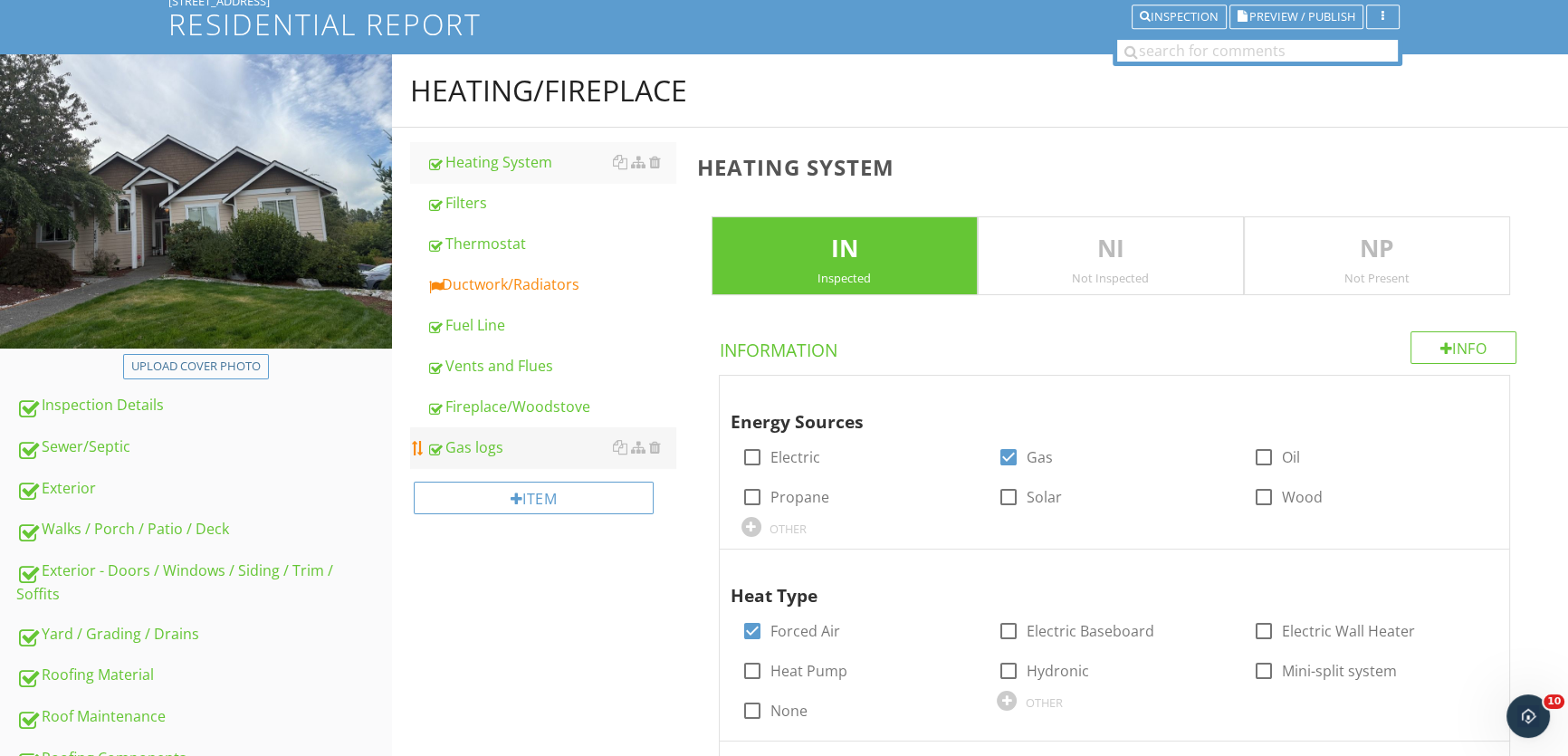
scroll to position [62, 0]
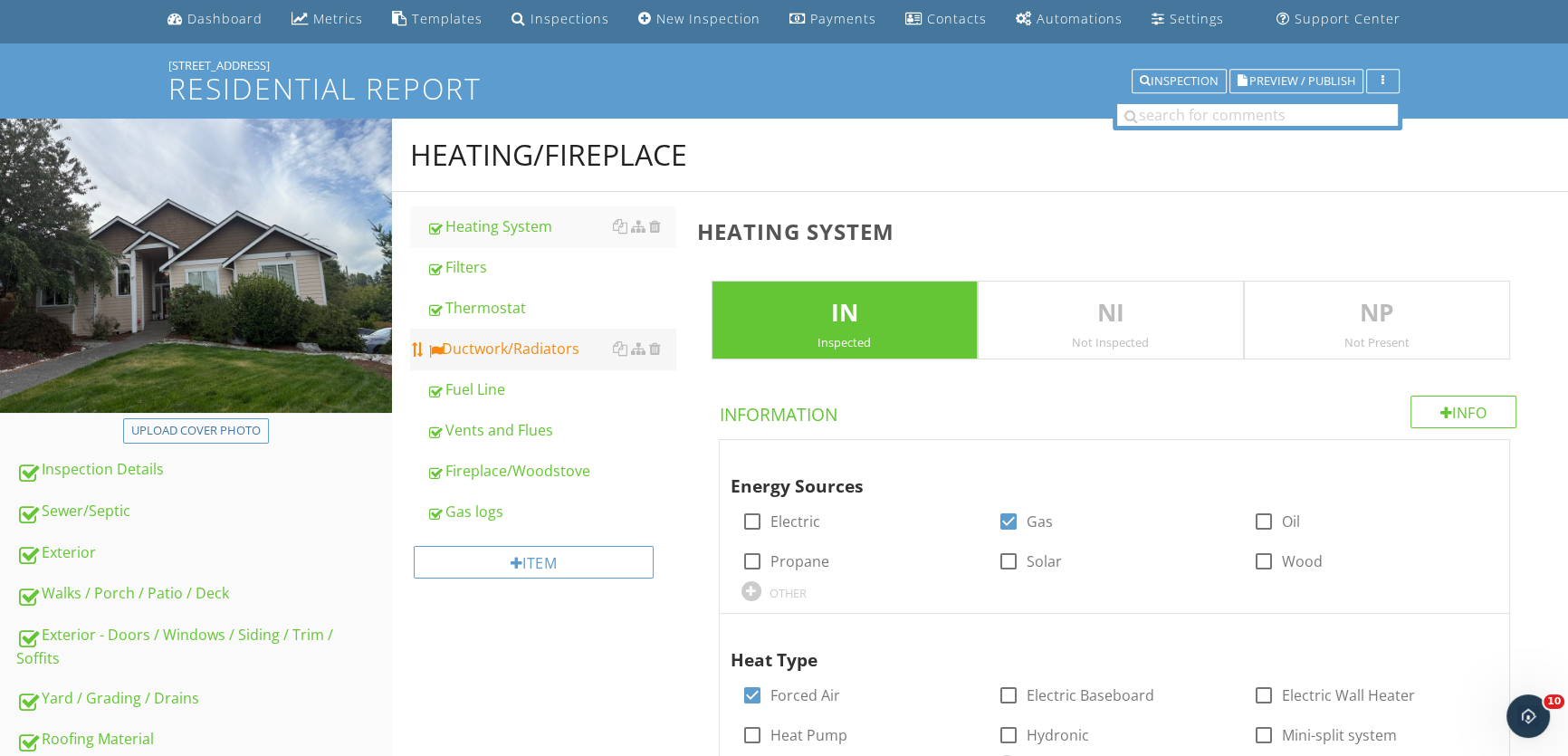
click at [490, 347] on div "Ductwork/Radiators" at bounding box center [551, 348] width 249 height 22
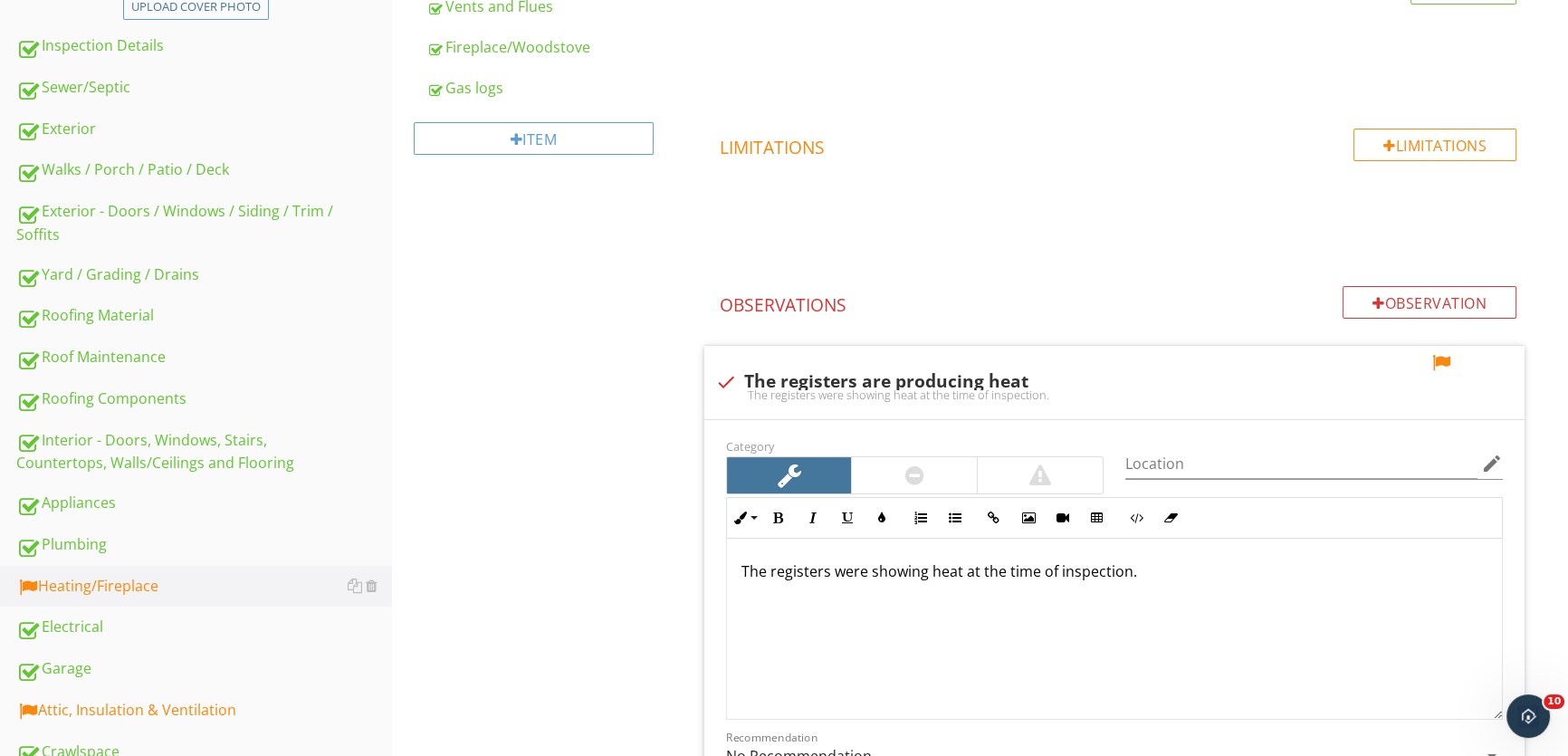
scroll to position [556, 0]
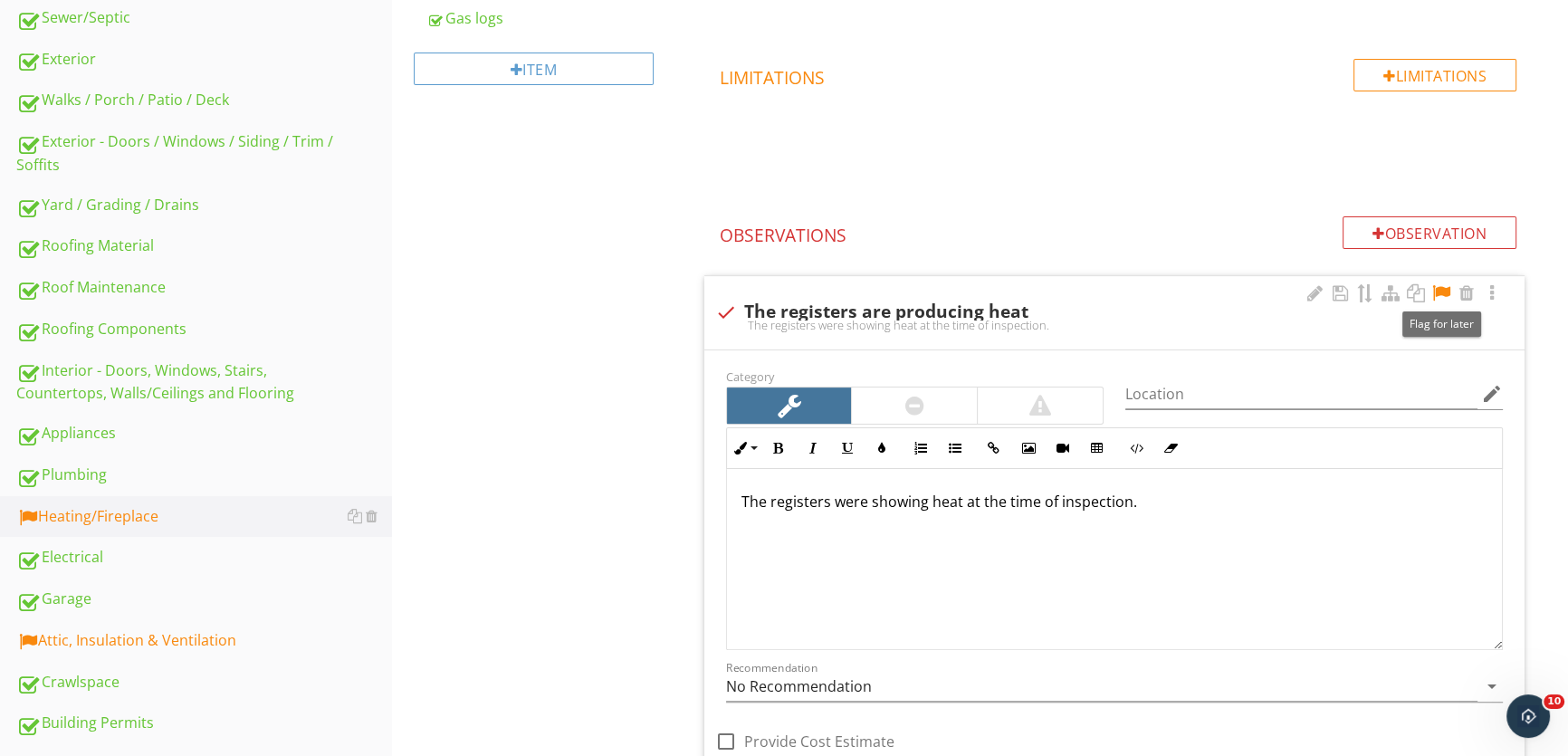
click at [1442, 288] on div at bounding box center [1442, 293] width 22 height 18
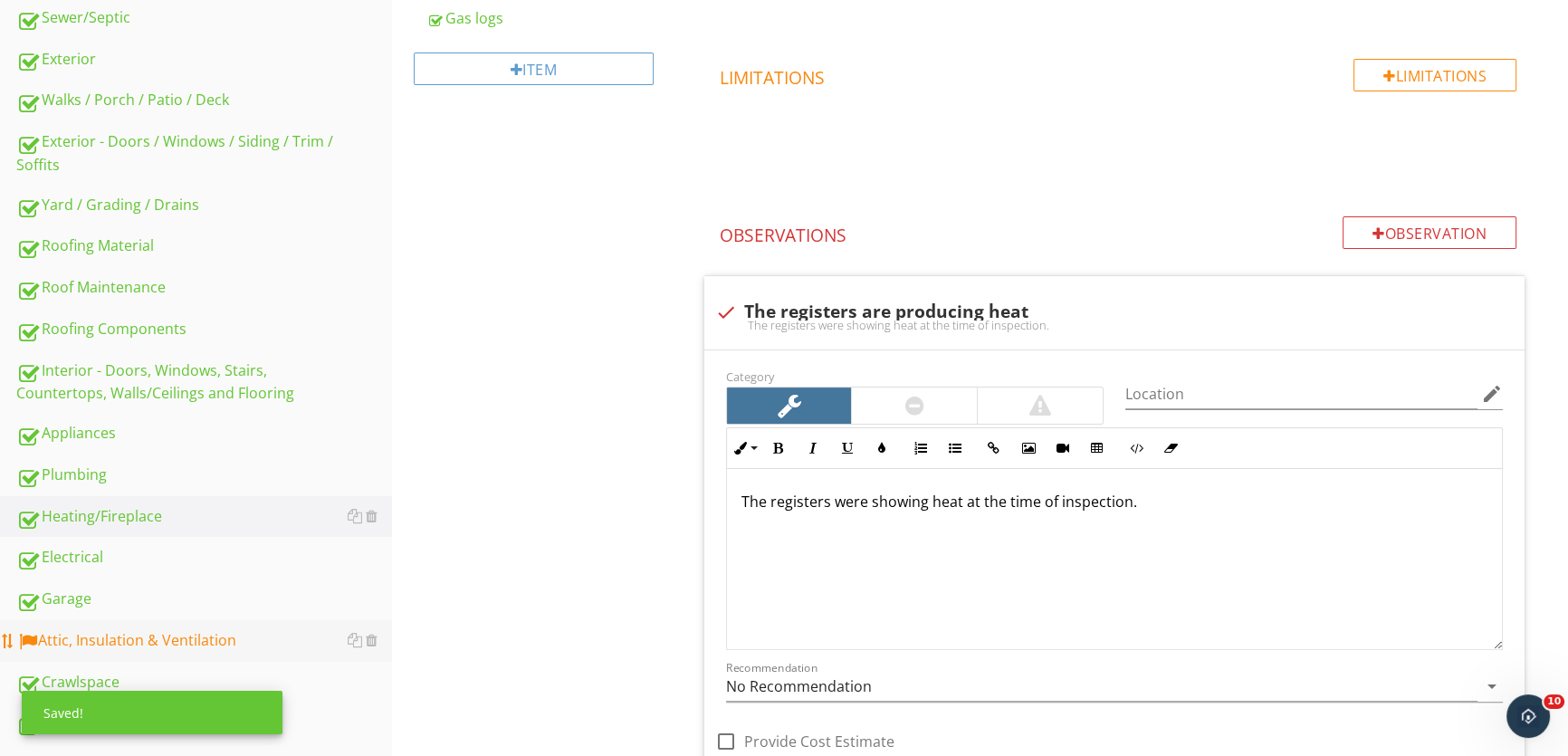
click at [223, 645] on div "Attic, Insulation & Ventilation" at bounding box center [205, 641] width 376 height 24
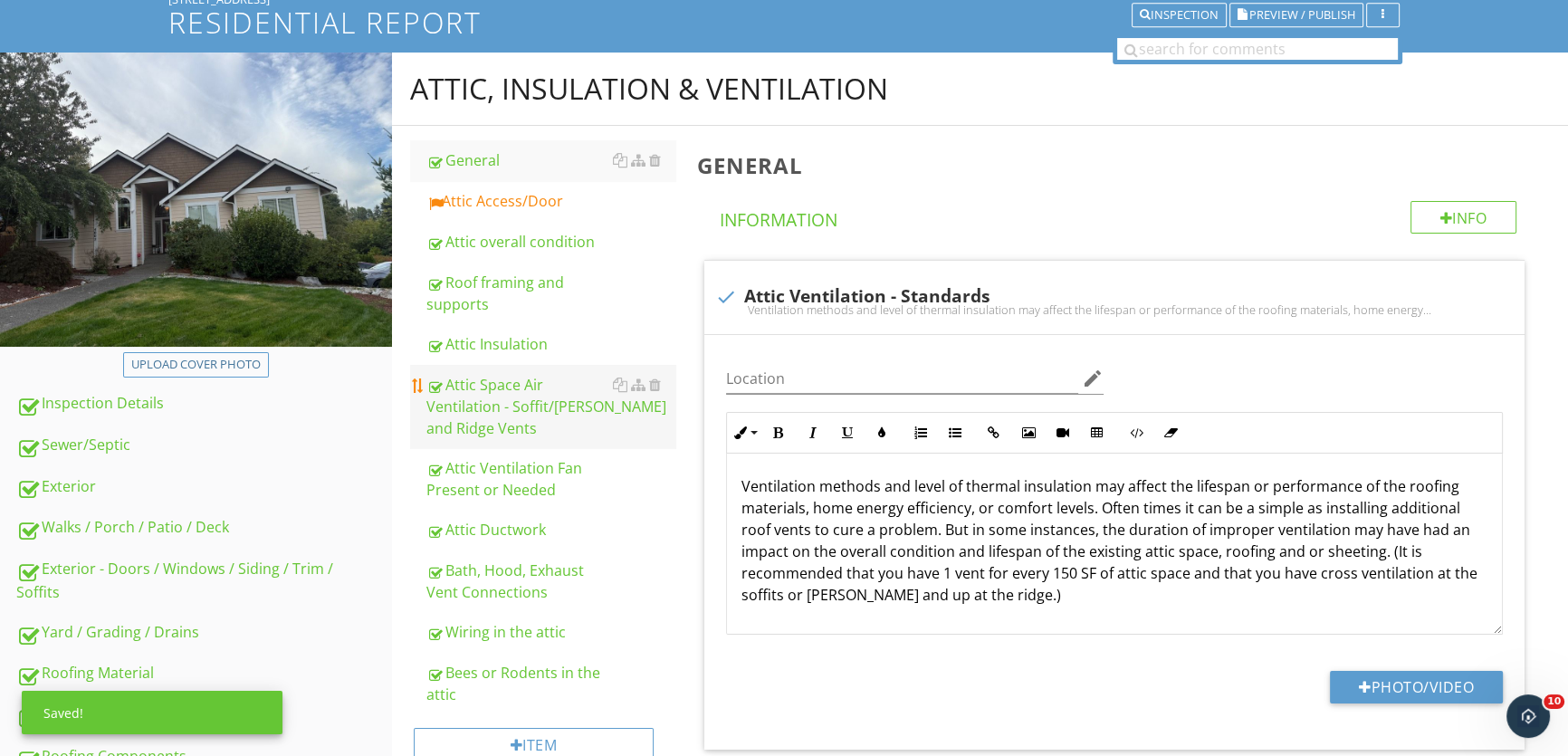
scroll to position [62, 0]
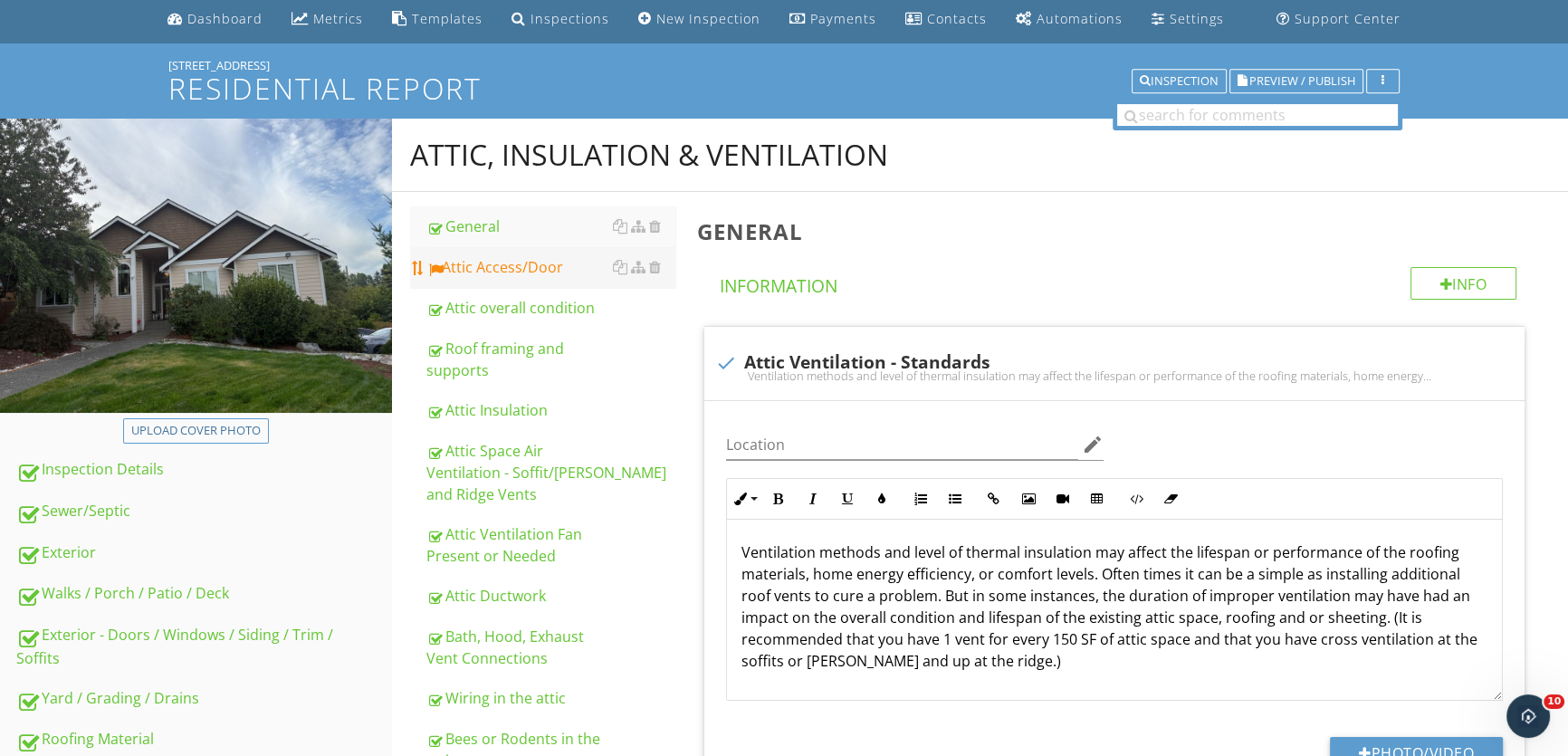
drag, startPoint x: 559, startPoint y: 268, endPoint x: 561, endPoint y: 278, distance: 10.2
click at [559, 267] on div "Attic Access/Door" at bounding box center [551, 267] width 249 height 22
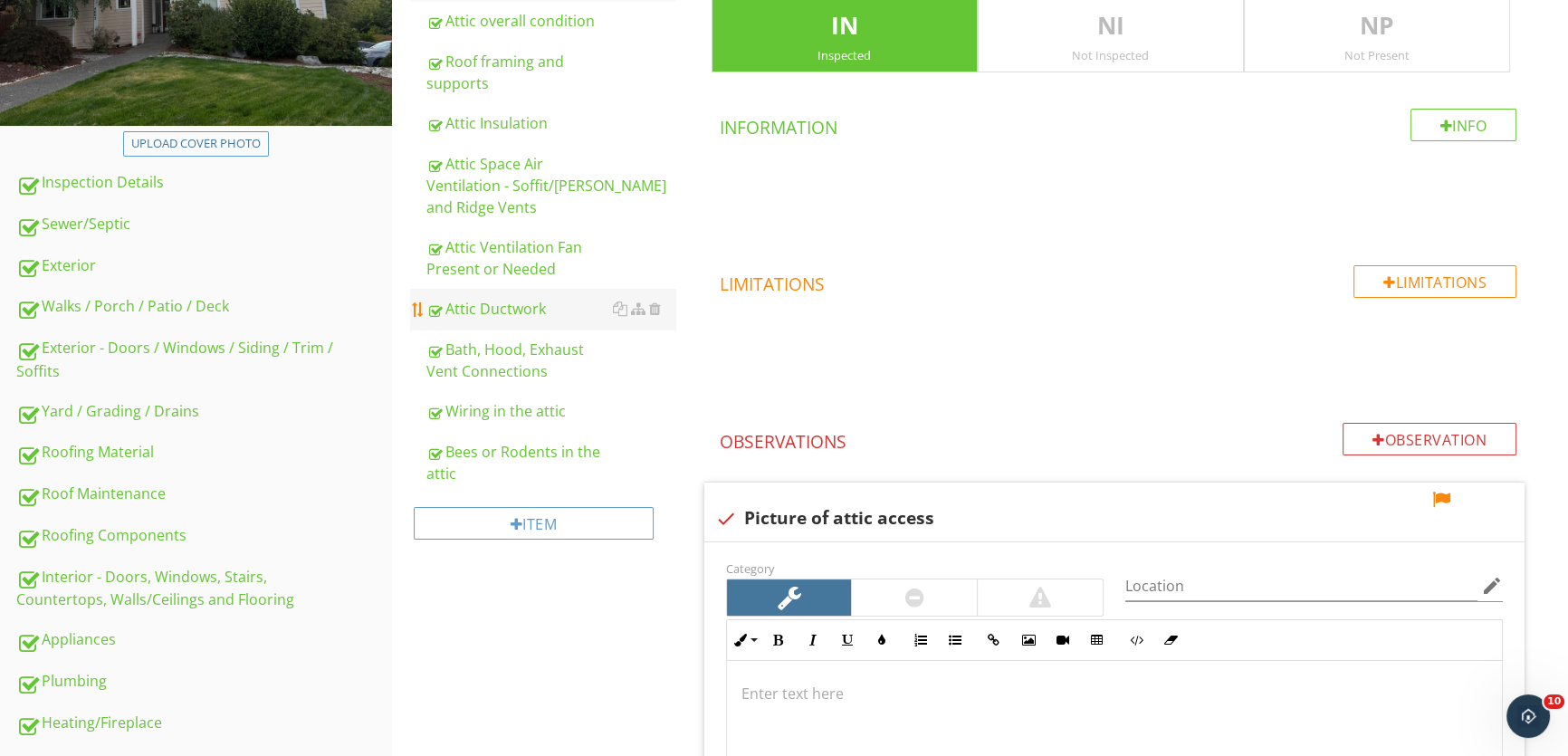
scroll to position [556, 0]
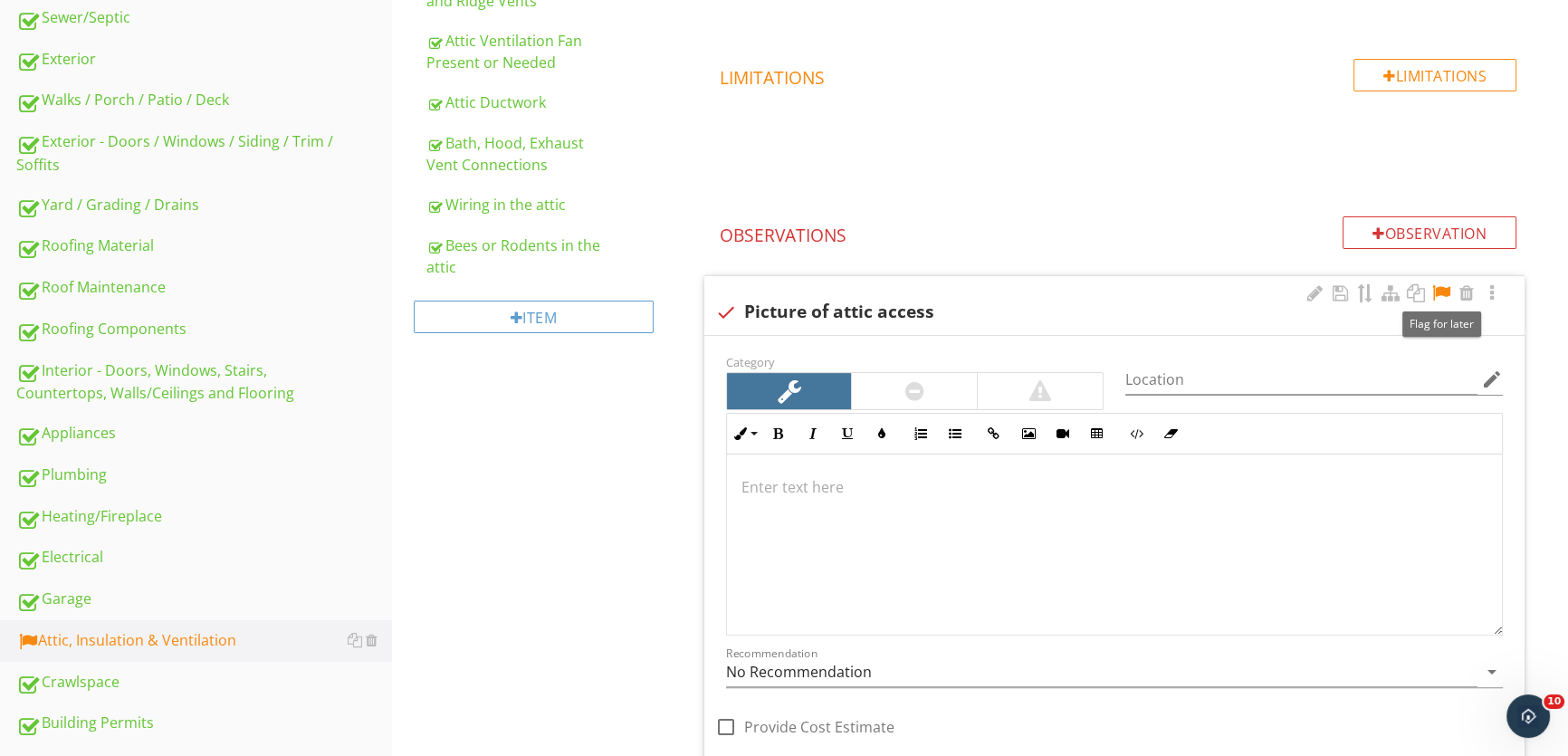
click at [1440, 287] on div at bounding box center [1442, 293] width 22 height 18
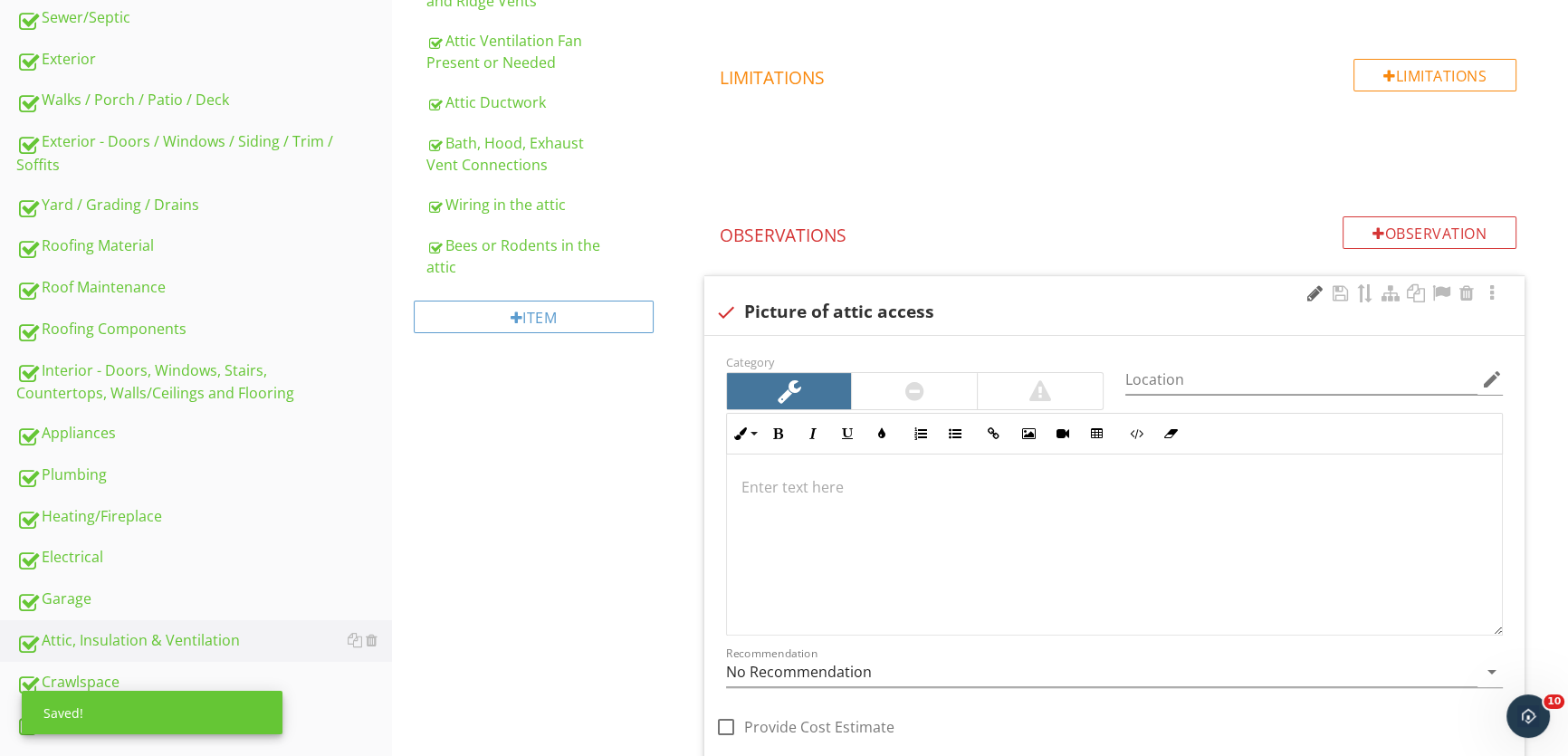
click at [1309, 294] on div at bounding box center [1315, 293] width 22 height 18
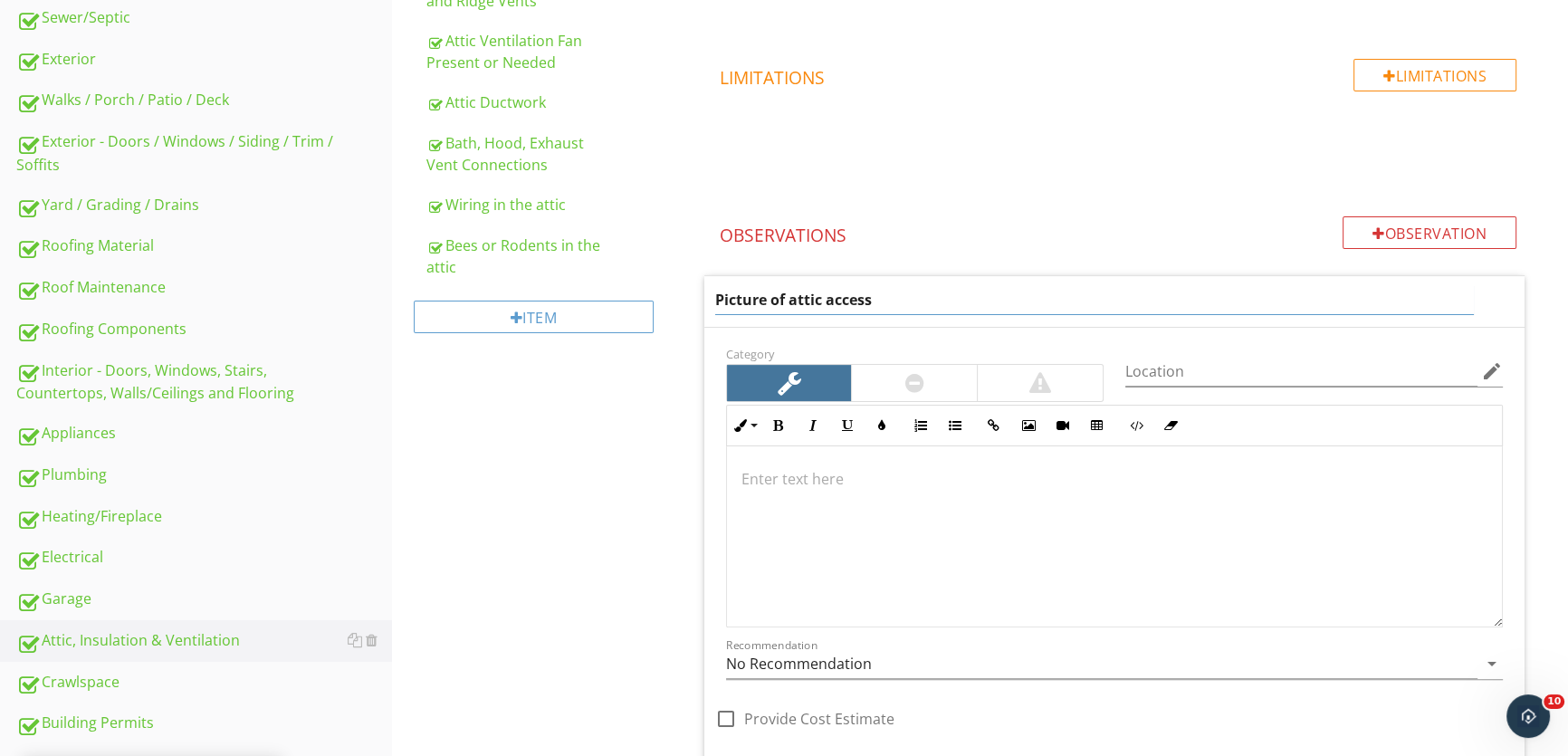
drag, startPoint x: 794, startPoint y: 300, endPoint x: 685, endPoint y: 291, distance: 109.4
click at [689, 293] on div "Attic Access/Door IN Inspected NI Not Inspected NP Not Present Info Information…" at bounding box center [1128, 366] width 882 height 1336
click at [814, 298] on input "Attic access" at bounding box center [1094, 300] width 758 height 30
type input "Attic access door is in the primary closet"
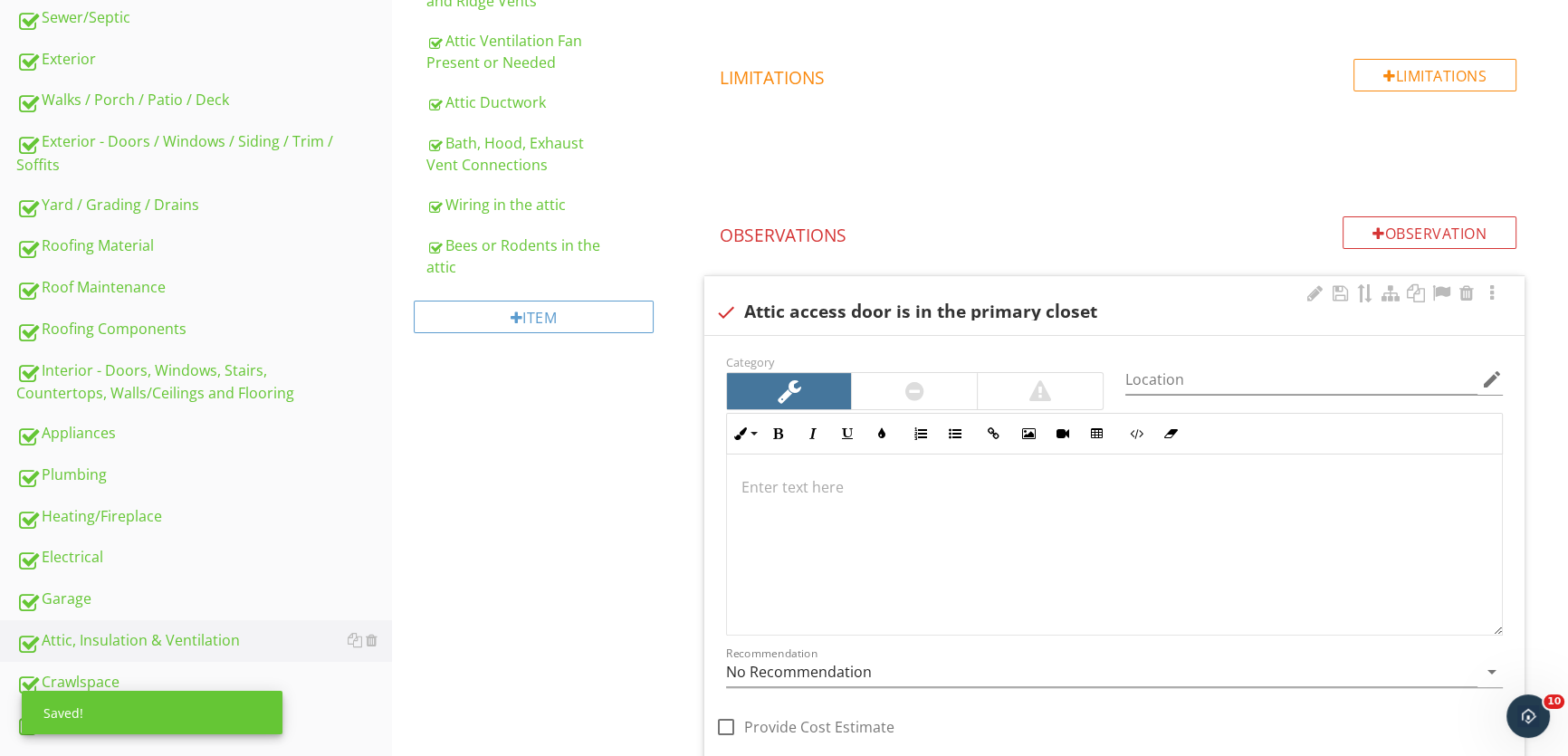
click at [635, 498] on div "Attic, Insulation & Ventilation General Attic Access/Door Attic overall conditi…" at bounding box center [980, 356] width 1176 height 1463
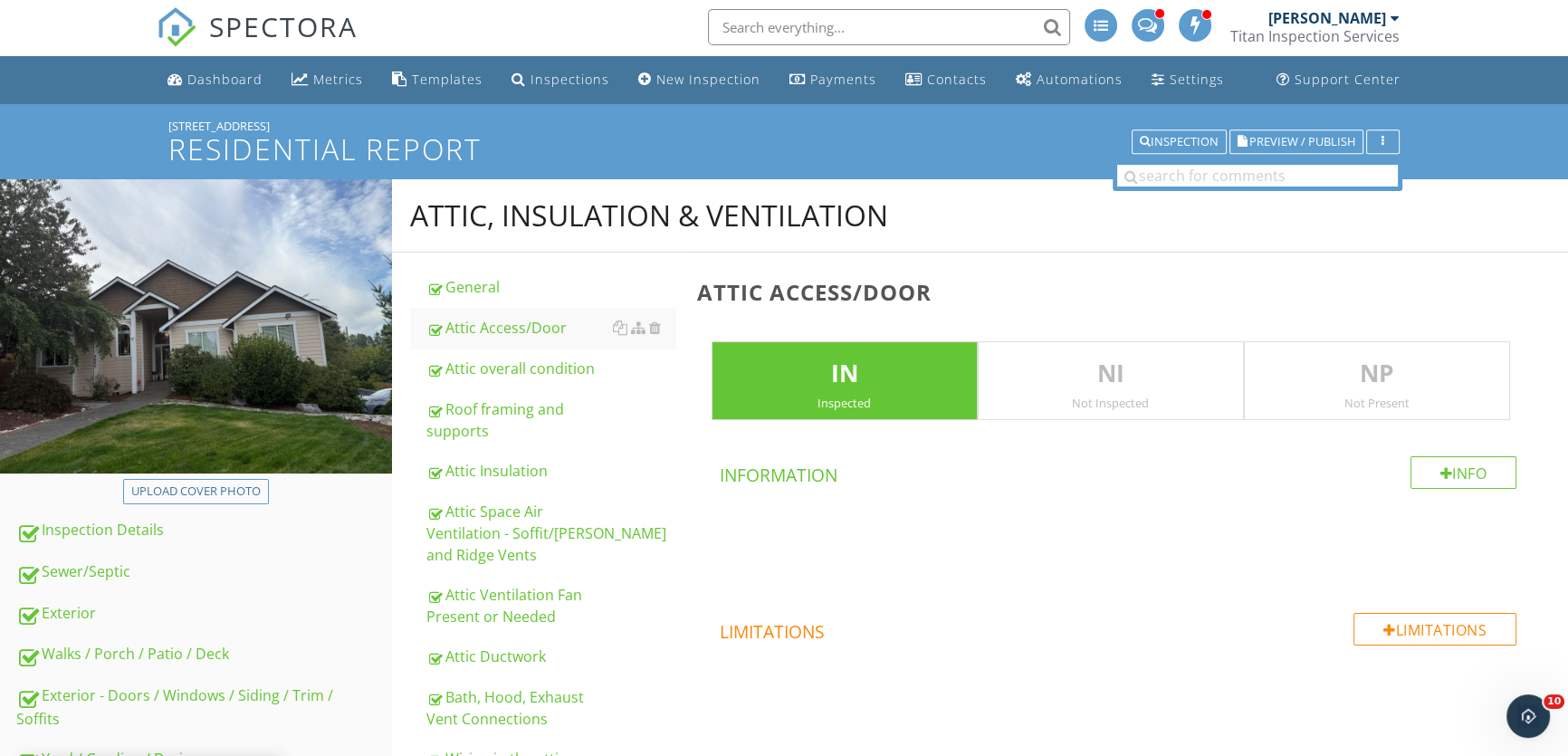
scroll to position [0, 0]
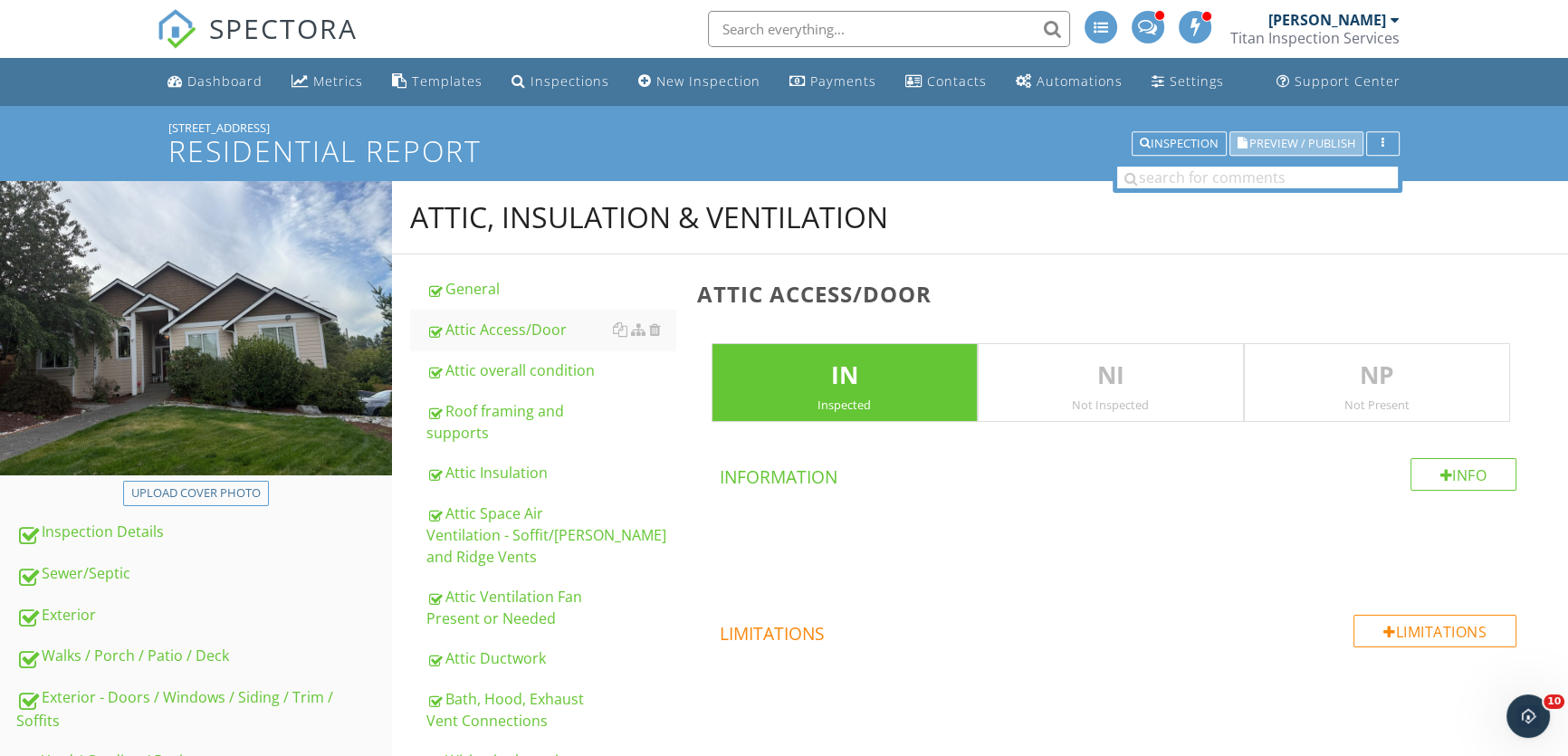
click at [1294, 139] on span "Preview / Publish" at bounding box center [1303, 144] width 106 height 12
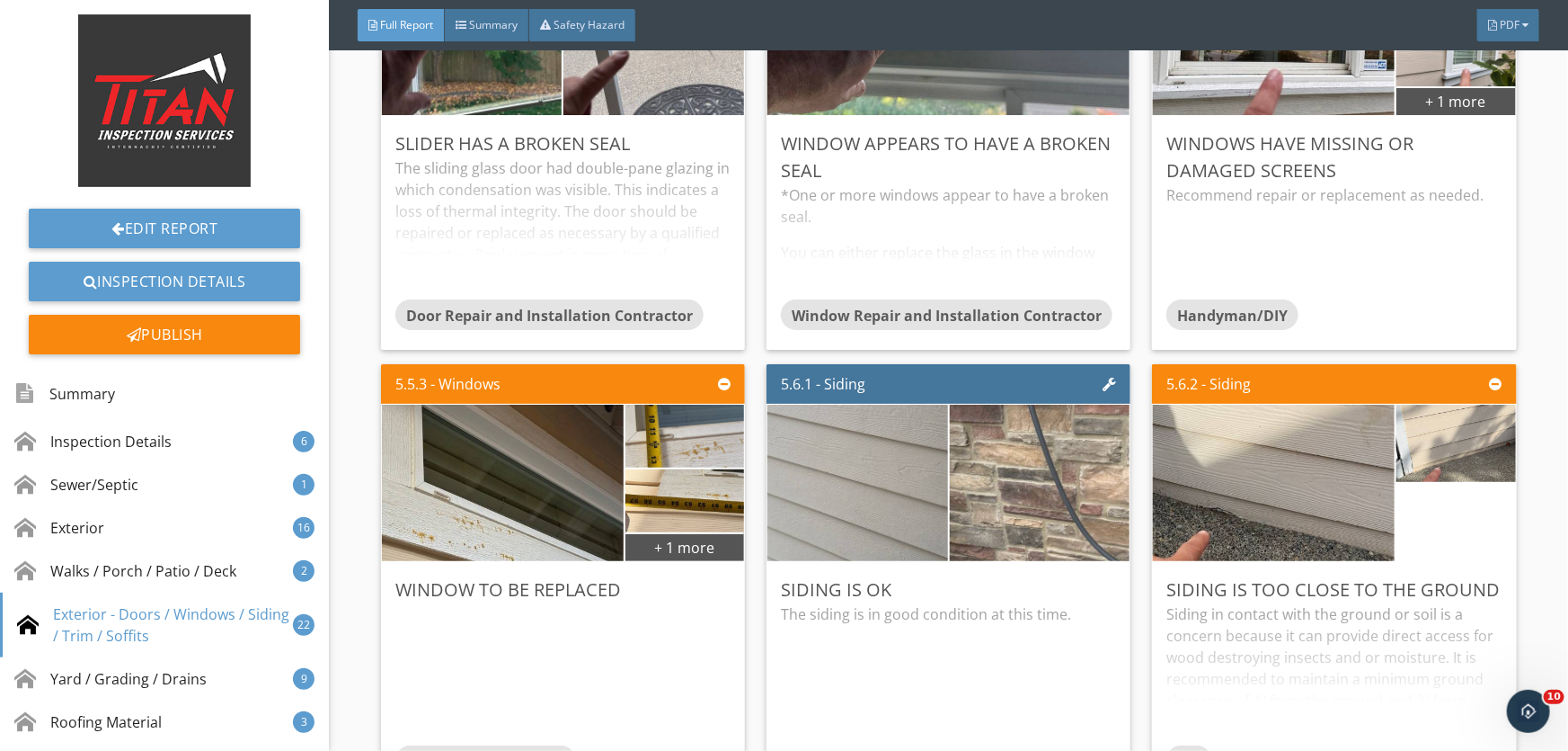
scroll to position [8745, 0]
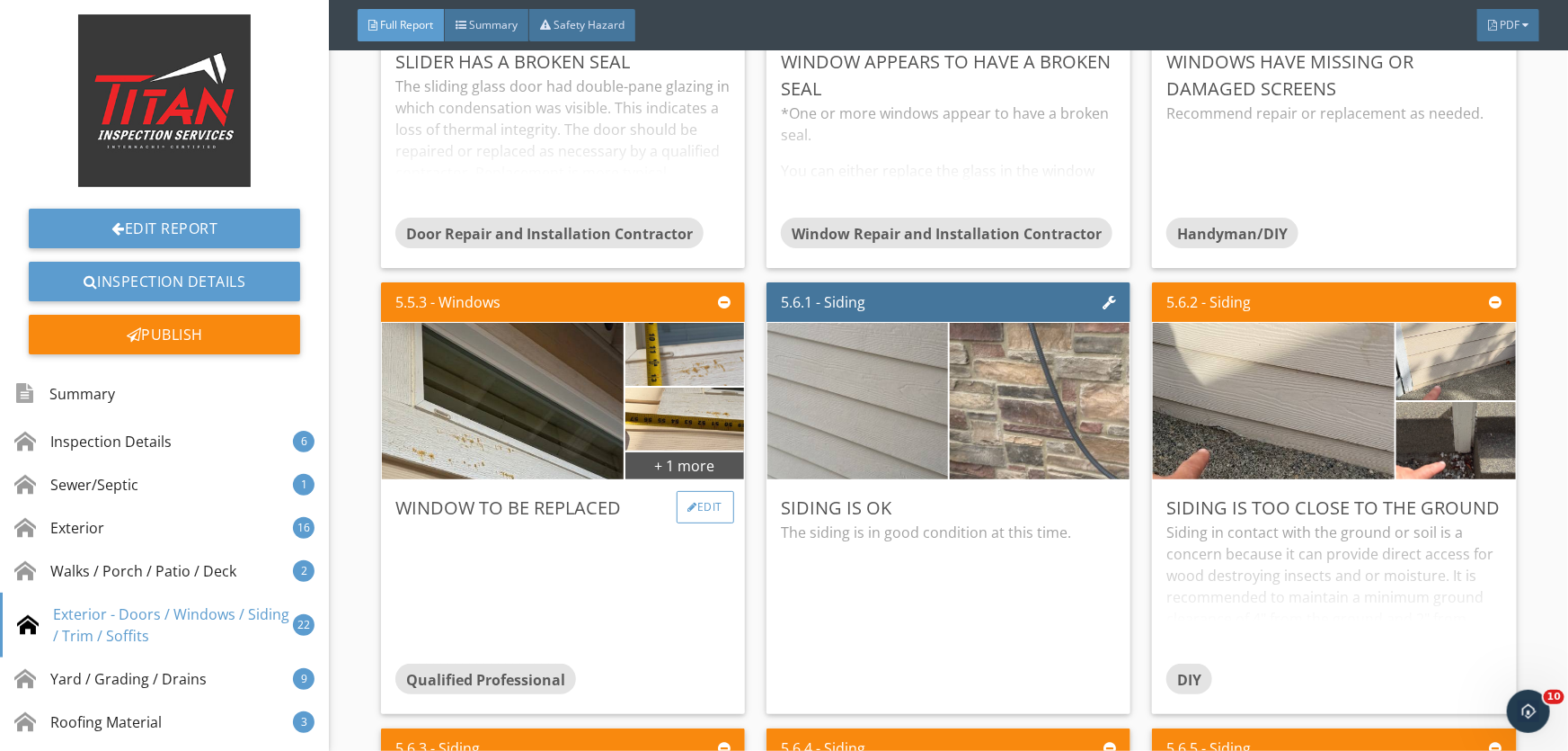
click at [710, 502] on div "Edit" at bounding box center [706, 507] width 59 height 32
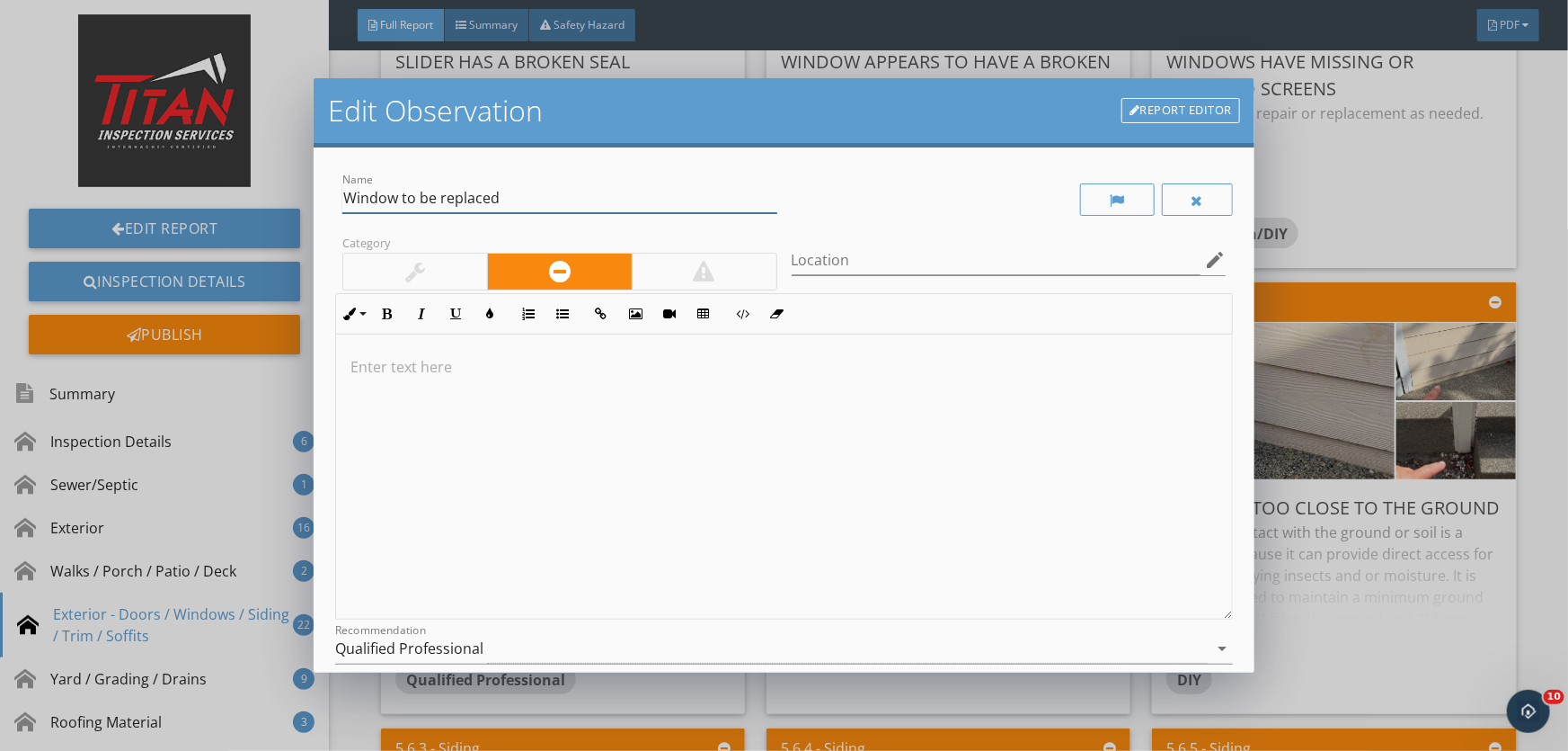
click at [515, 196] on input "Window to be replaced" at bounding box center [559, 199] width 435 height 29
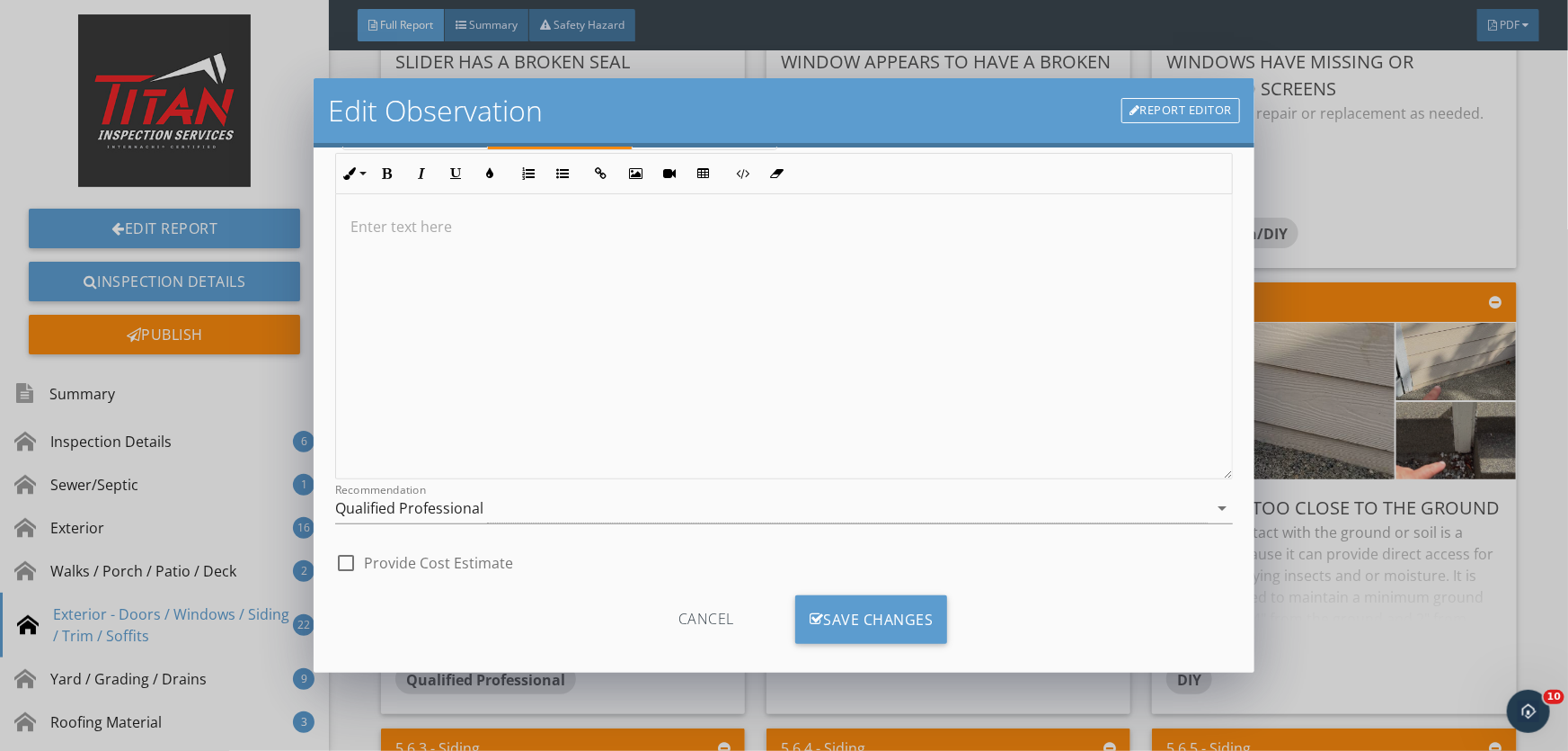
scroll to position [159, 0]
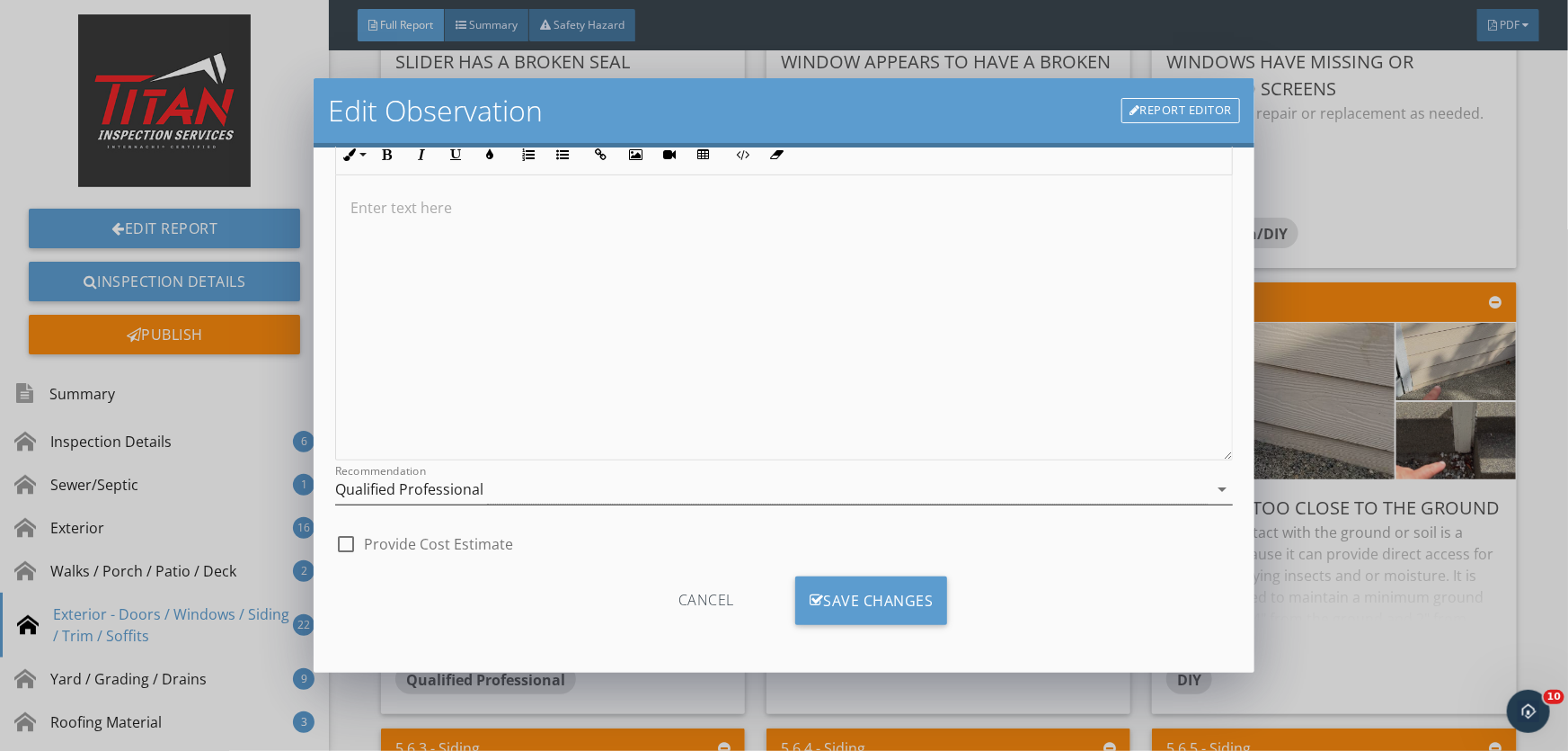
type input "Window to be replaced over the primary shower with a slider window measurements"
click at [468, 484] on div "Qualified Professional" at bounding box center [410, 489] width 149 height 17
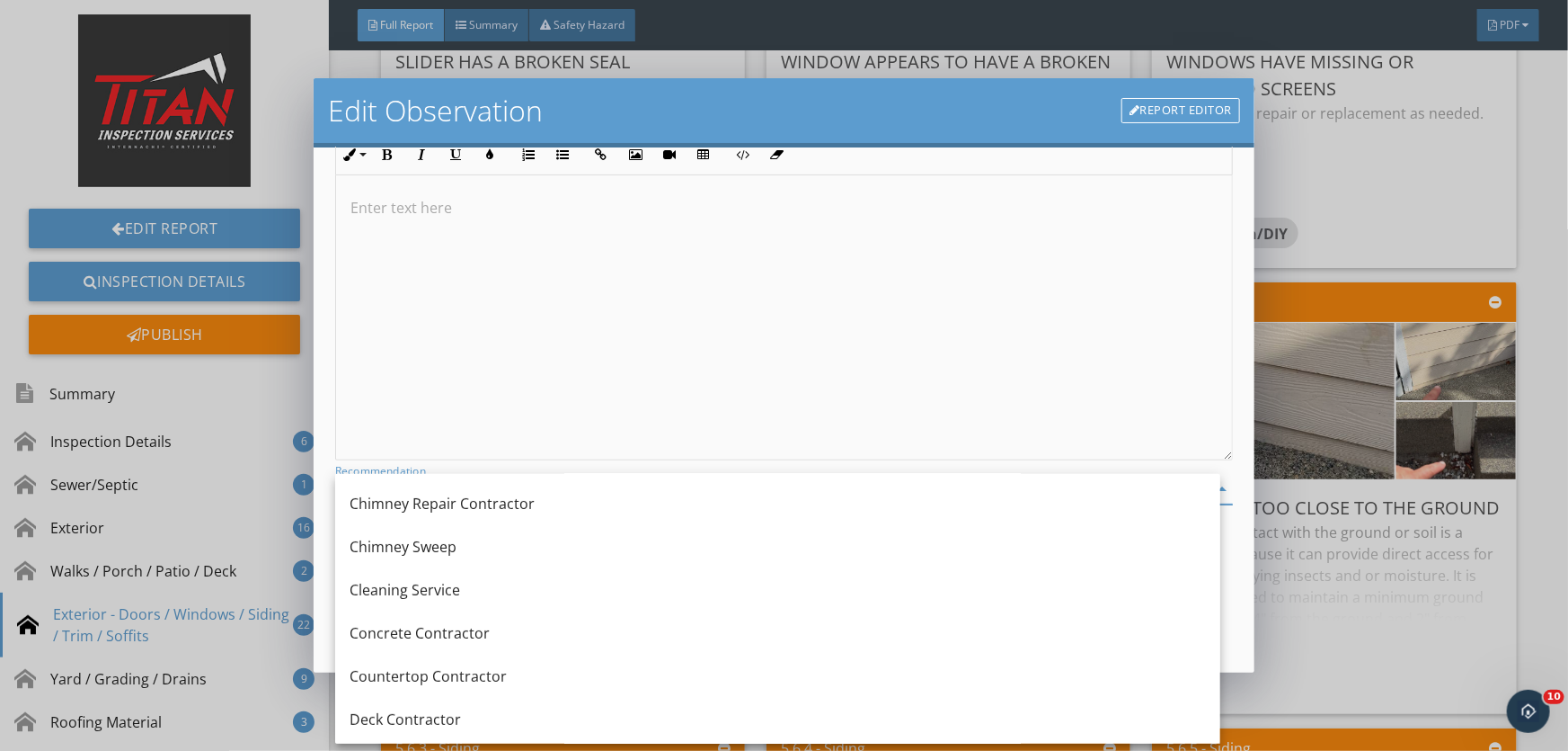
scroll to position [327, 0]
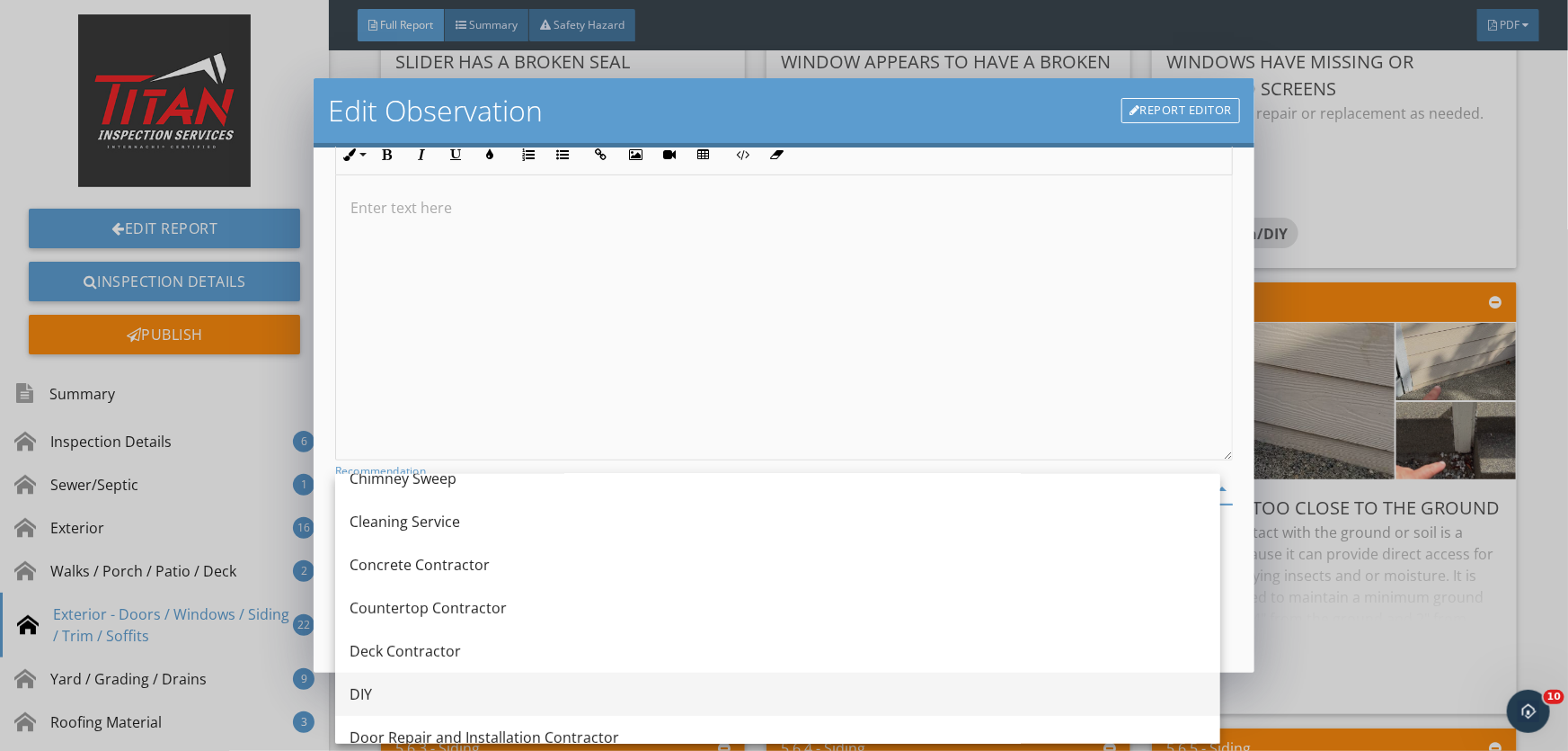
click at [414, 688] on div "DIY" at bounding box center [778, 694] width 856 height 22
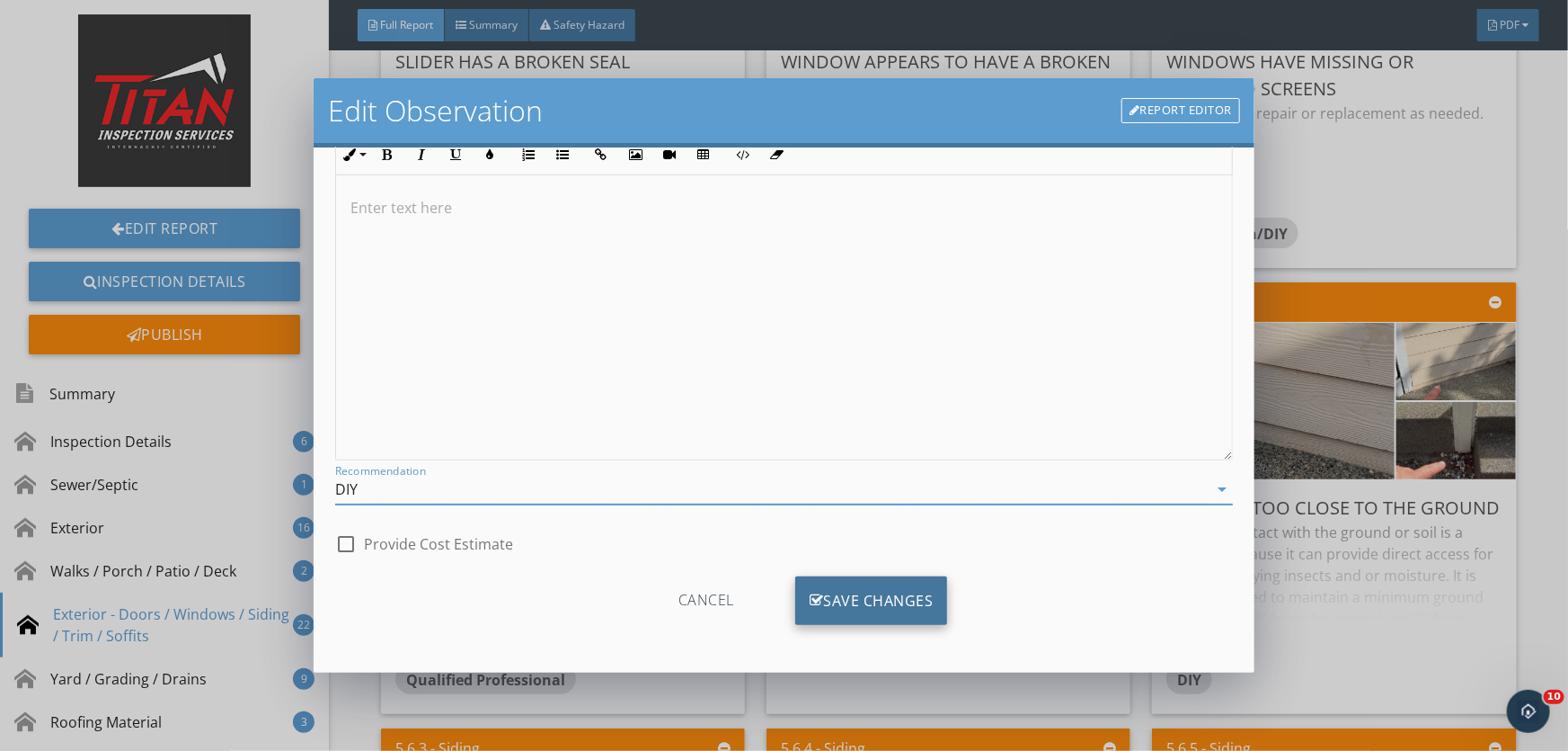
click at [867, 603] on div "Save Changes" at bounding box center [872, 600] width 152 height 49
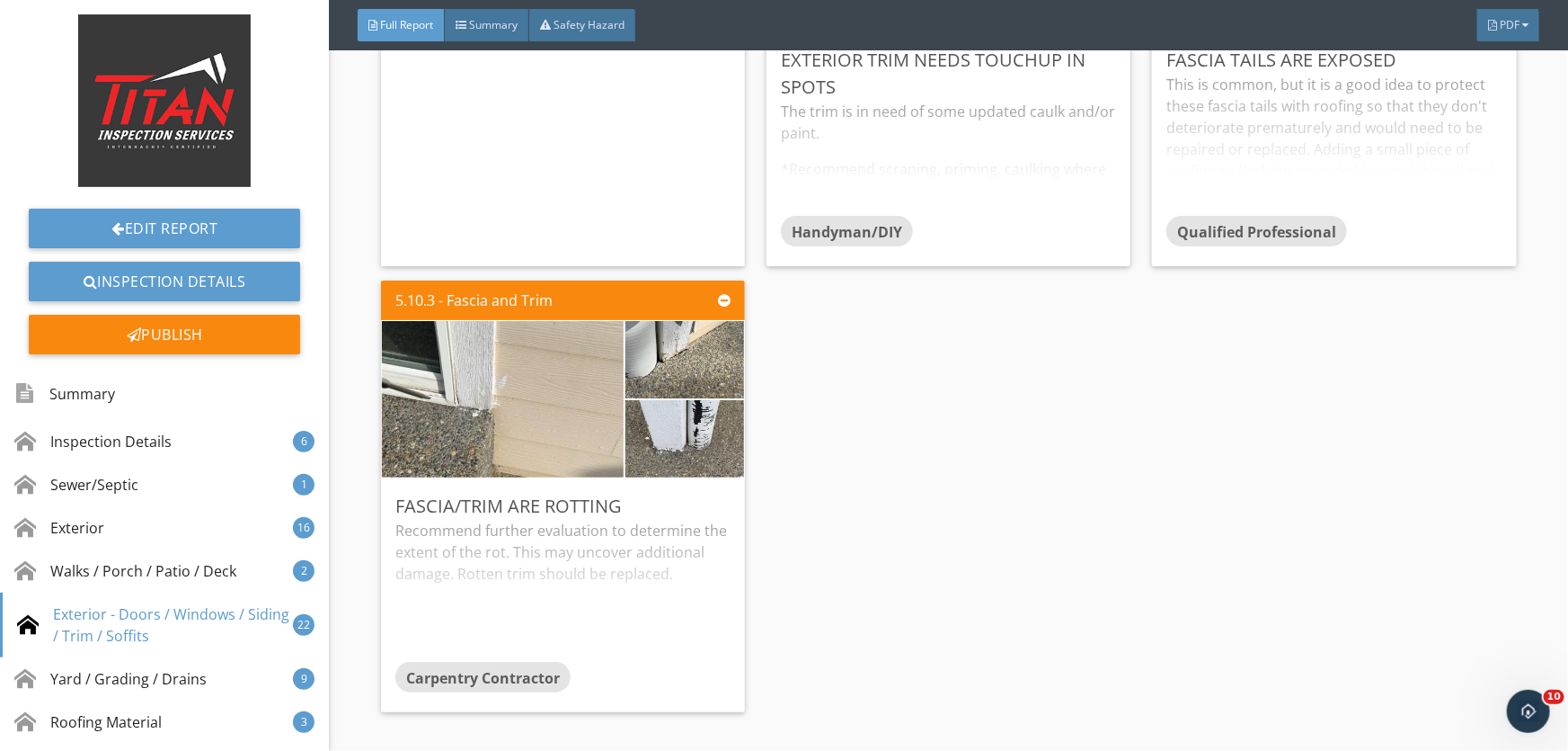
scroll to position [10625, 0]
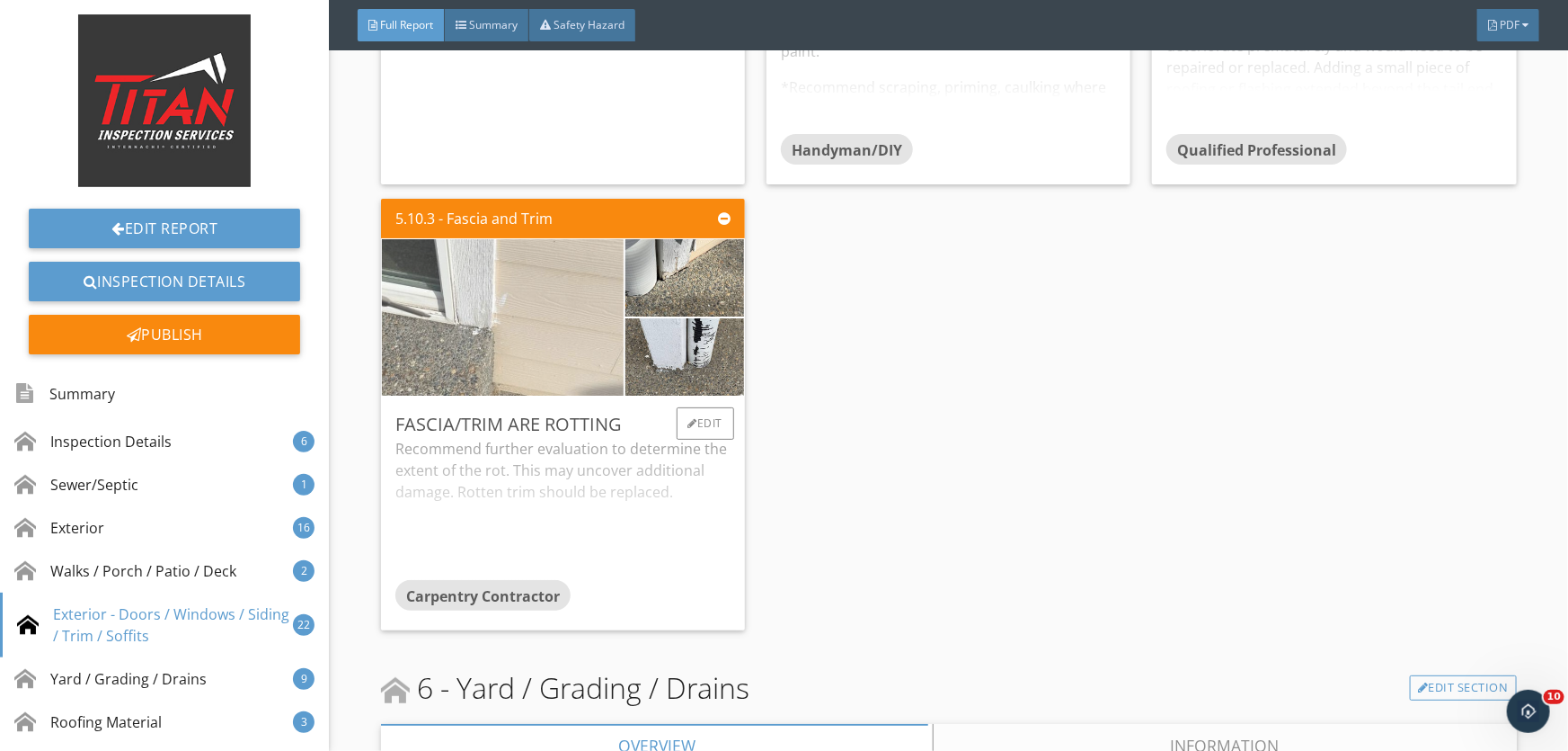
click at [509, 325] on img at bounding box center [501, 317] width 521 height 391
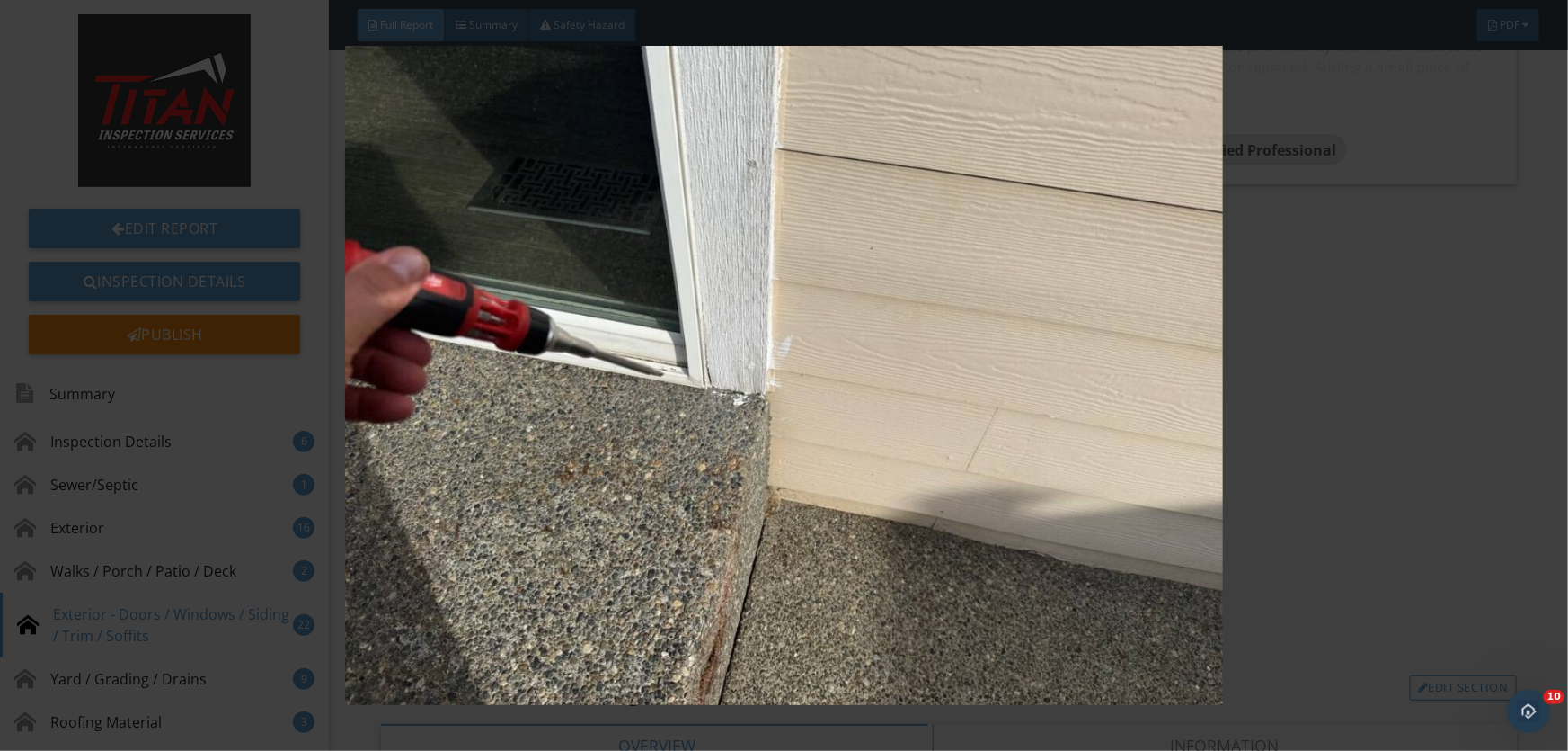
click at [495, 331] on img at bounding box center [784, 375] width 1435 height 658
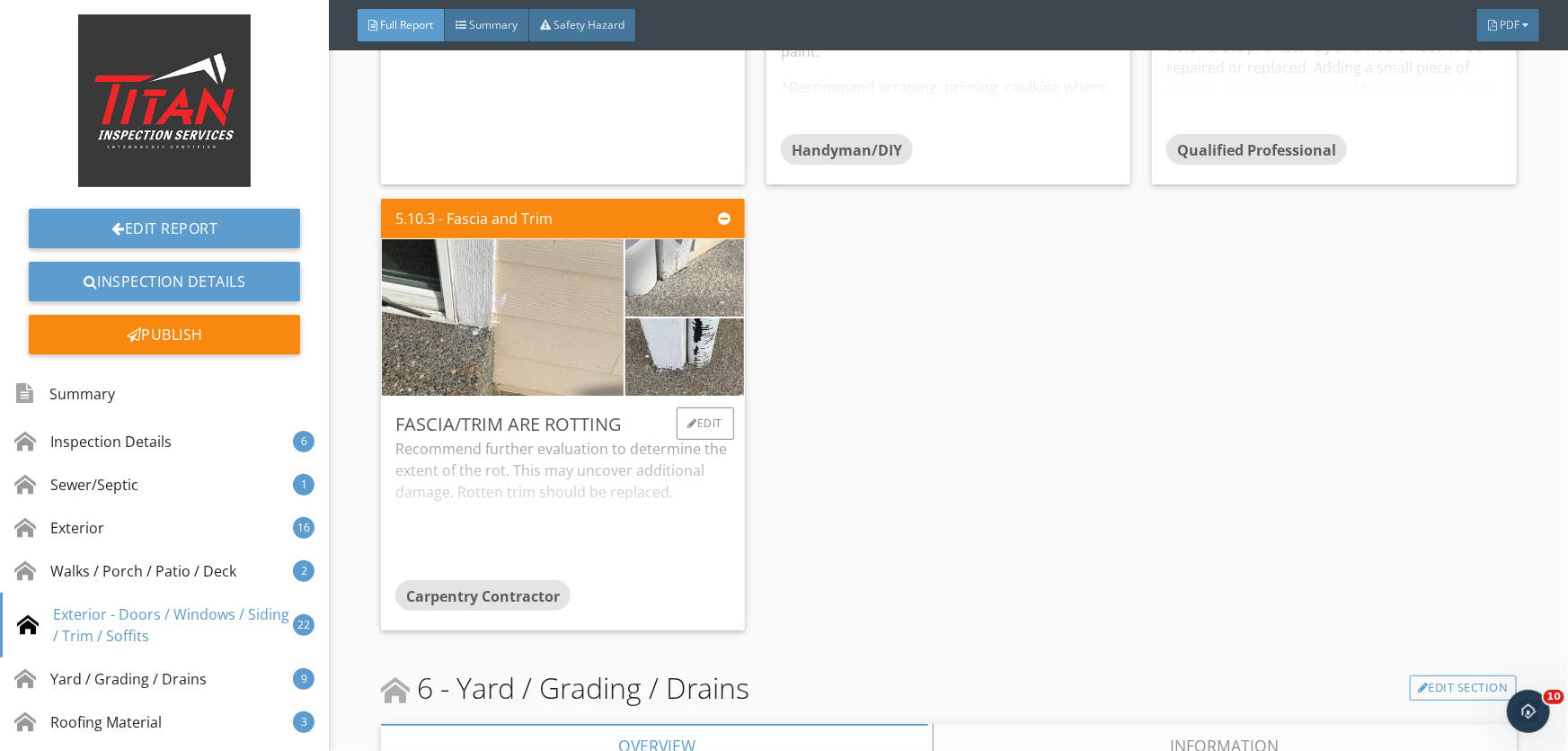
click at [667, 276] on img at bounding box center [685, 278] width 258 height 194
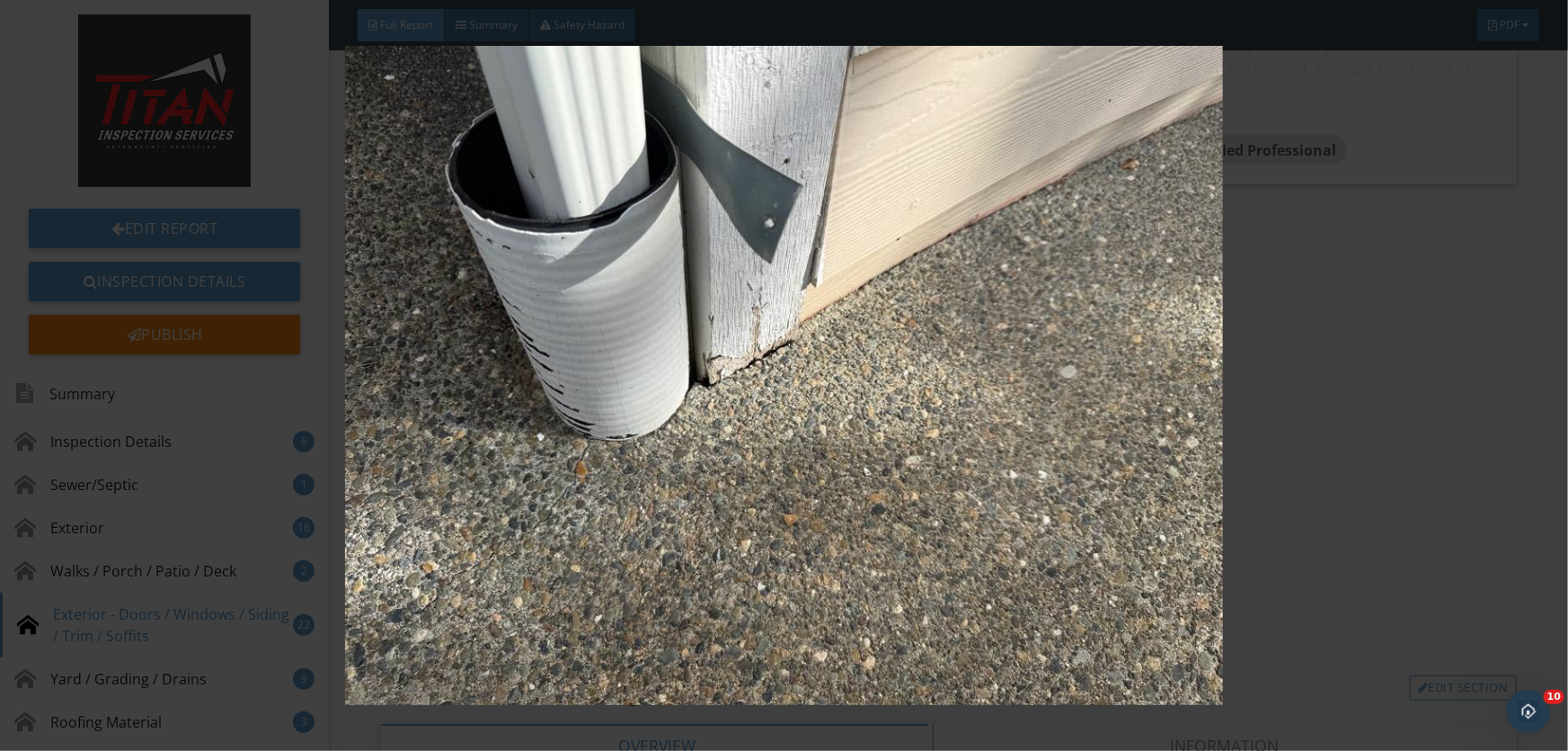
click at [667, 276] on img at bounding box center [784, 375] width 1435 height 658
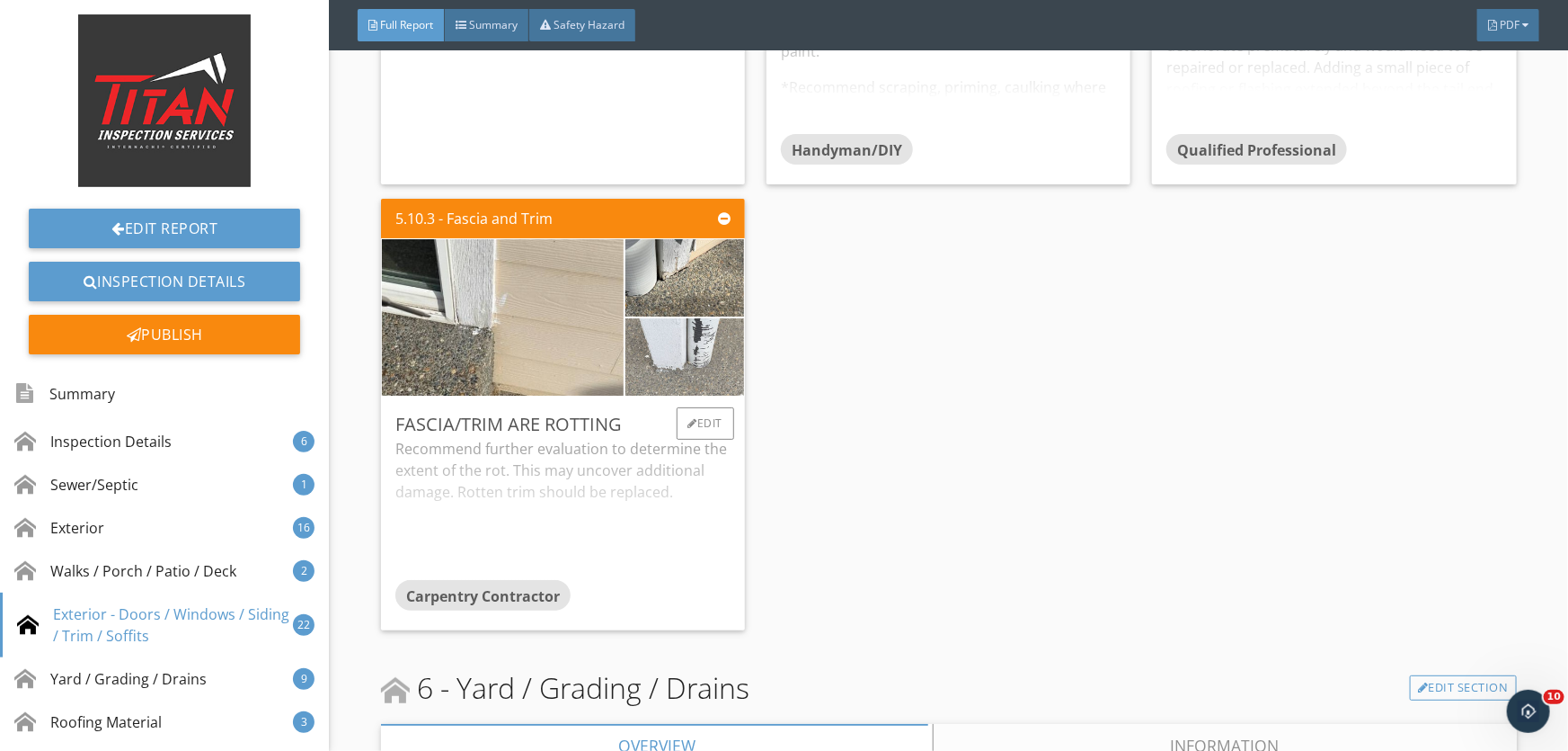
click at [690, 350] on img at bounding box center [685, 357] width 258 height 194
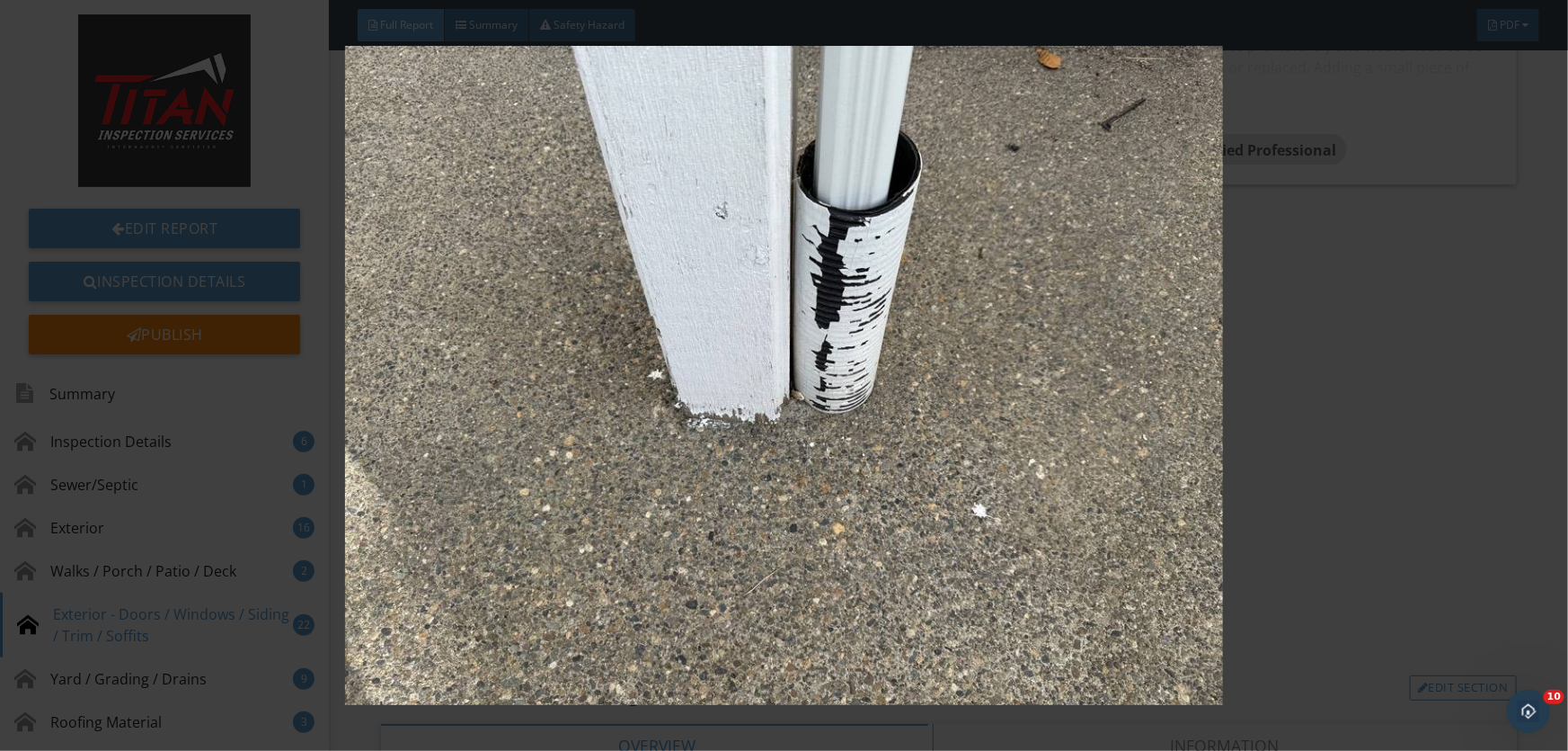
click at [690, 351] on img at bounding box center [784, 375] width 1435 height 658
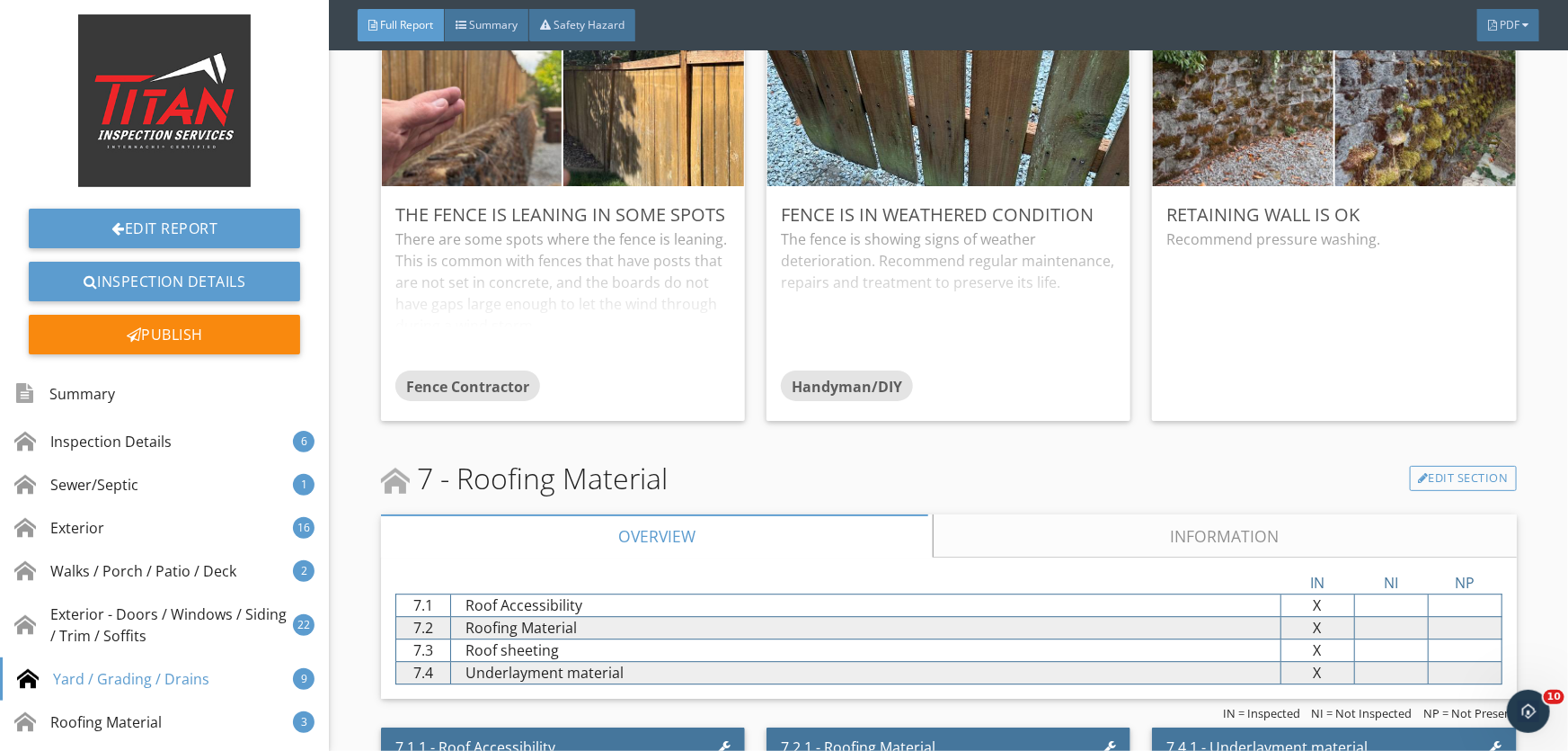
scroll to position [12506, 0]
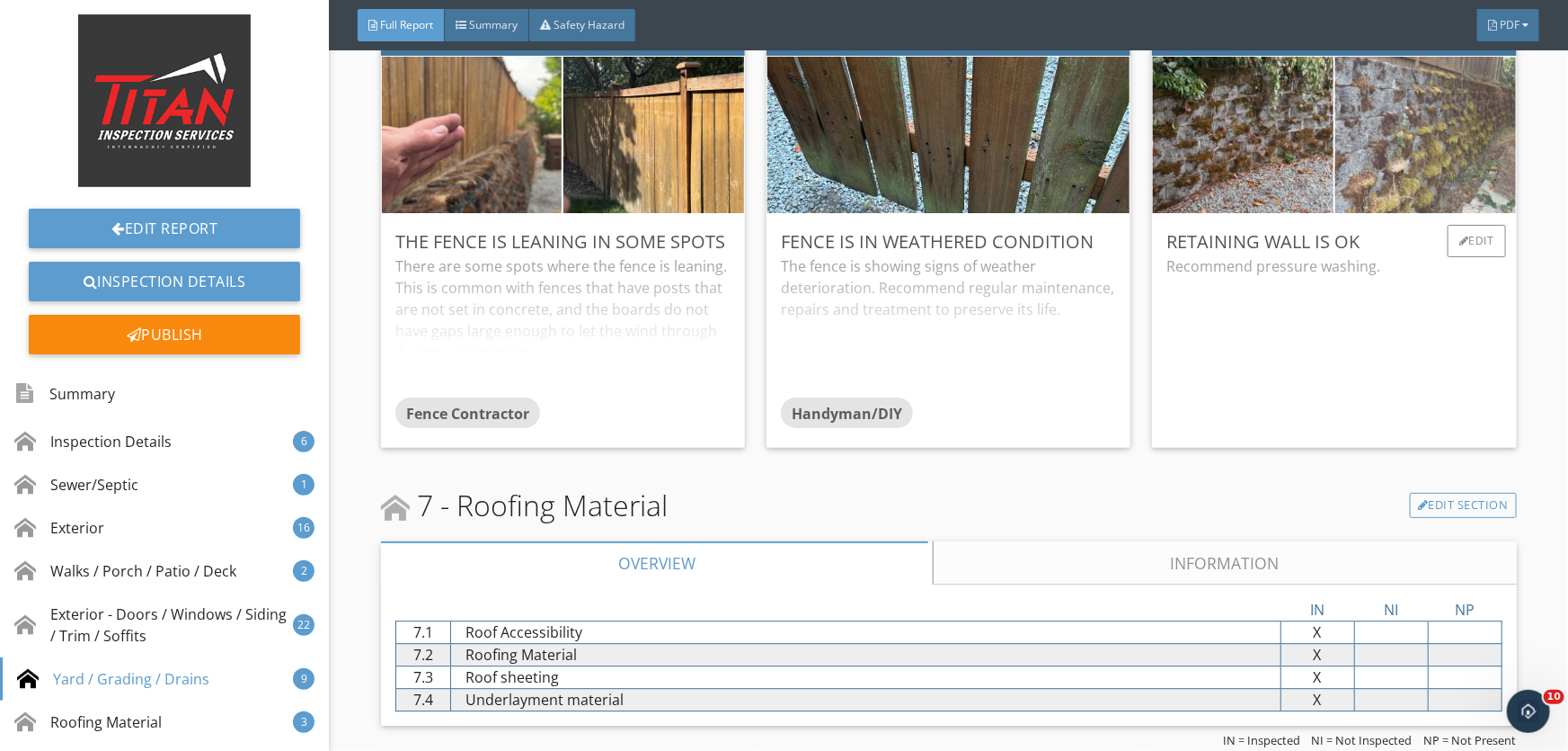
click at [1367, 152] on img at bounding box center [1425, 135] width 452 height 338
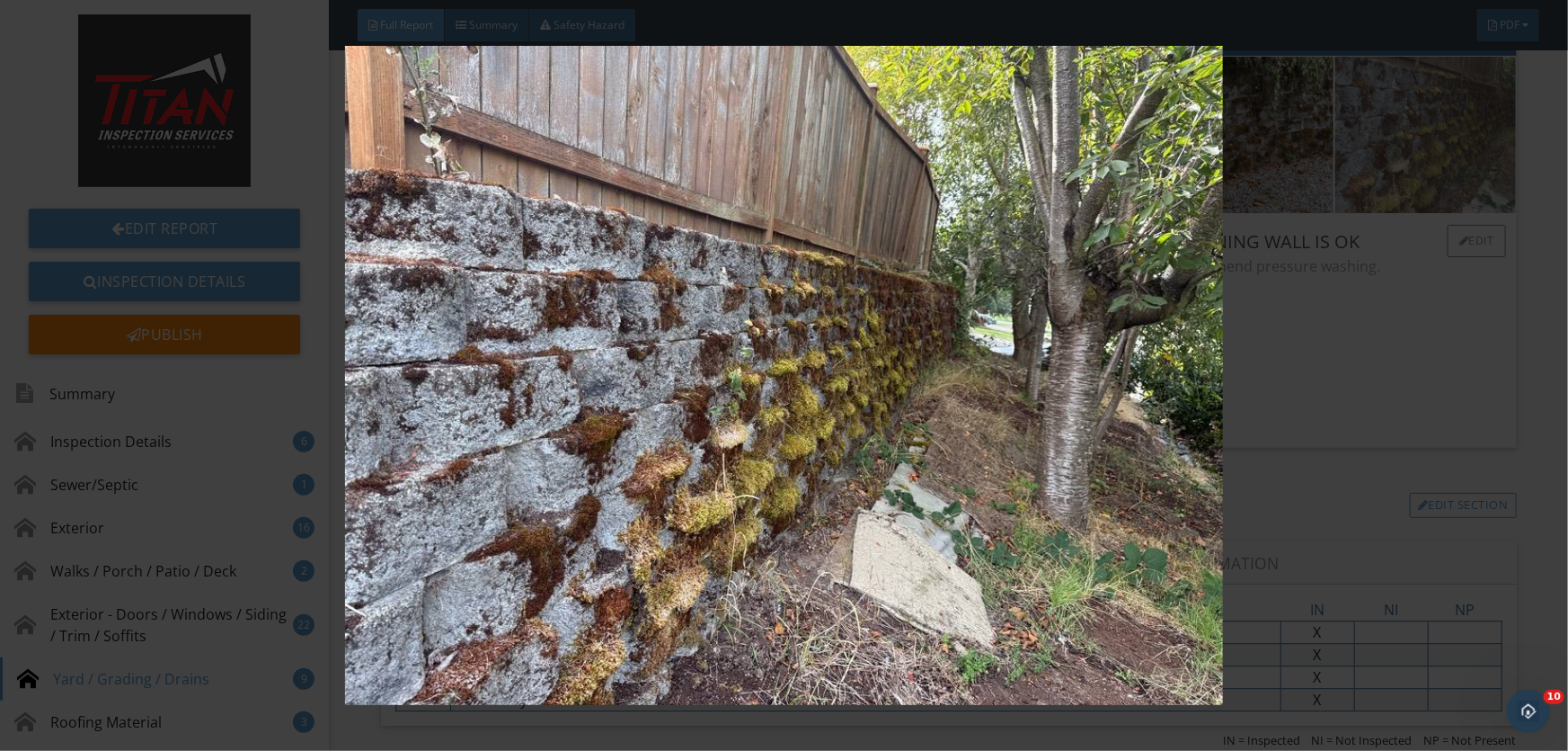
click at [1367, 152] on img at bounding box center [784, 375] width 1435 height 658
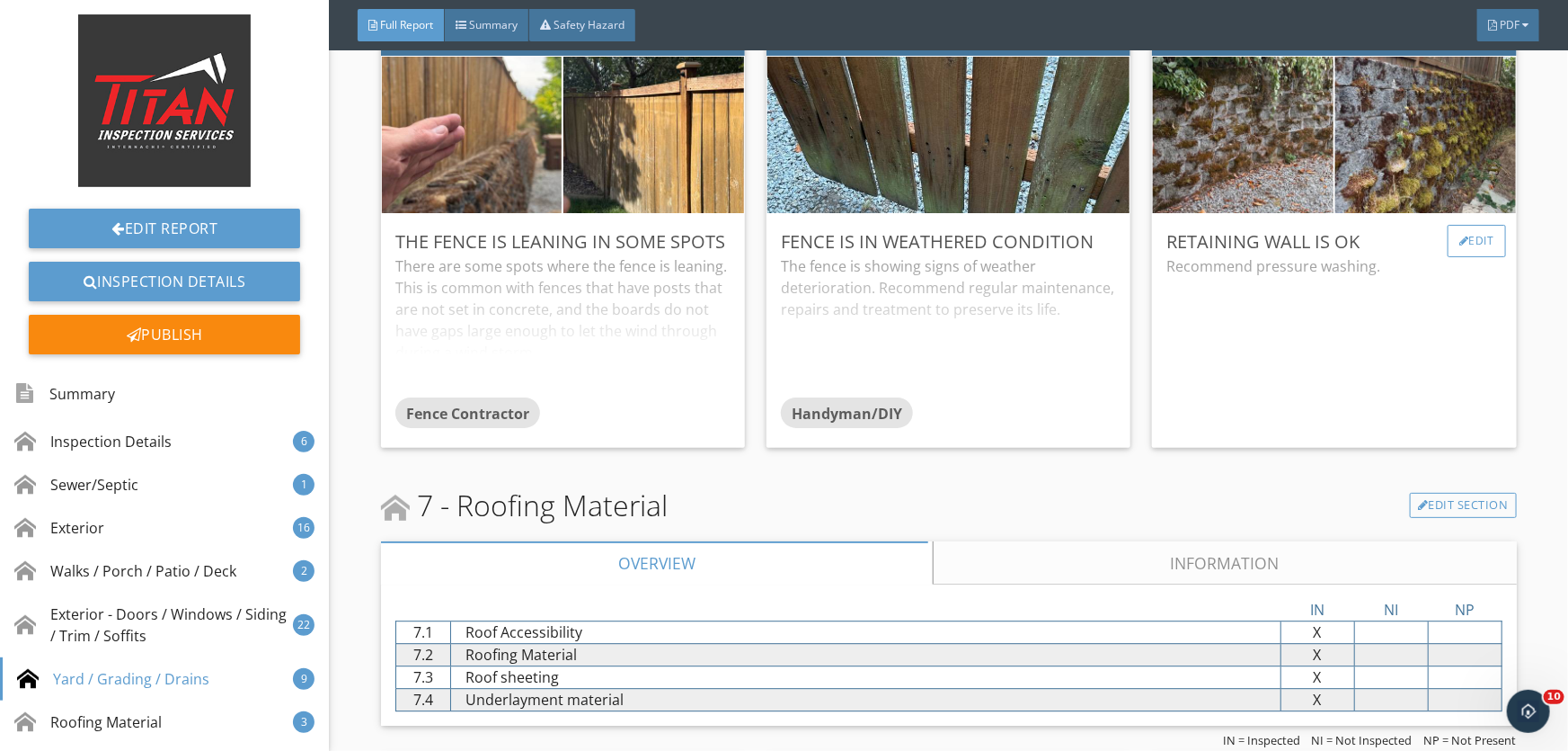
click at [1459, 235] on div "Edit" at bounding box center [1477, 241] width 59 height 32
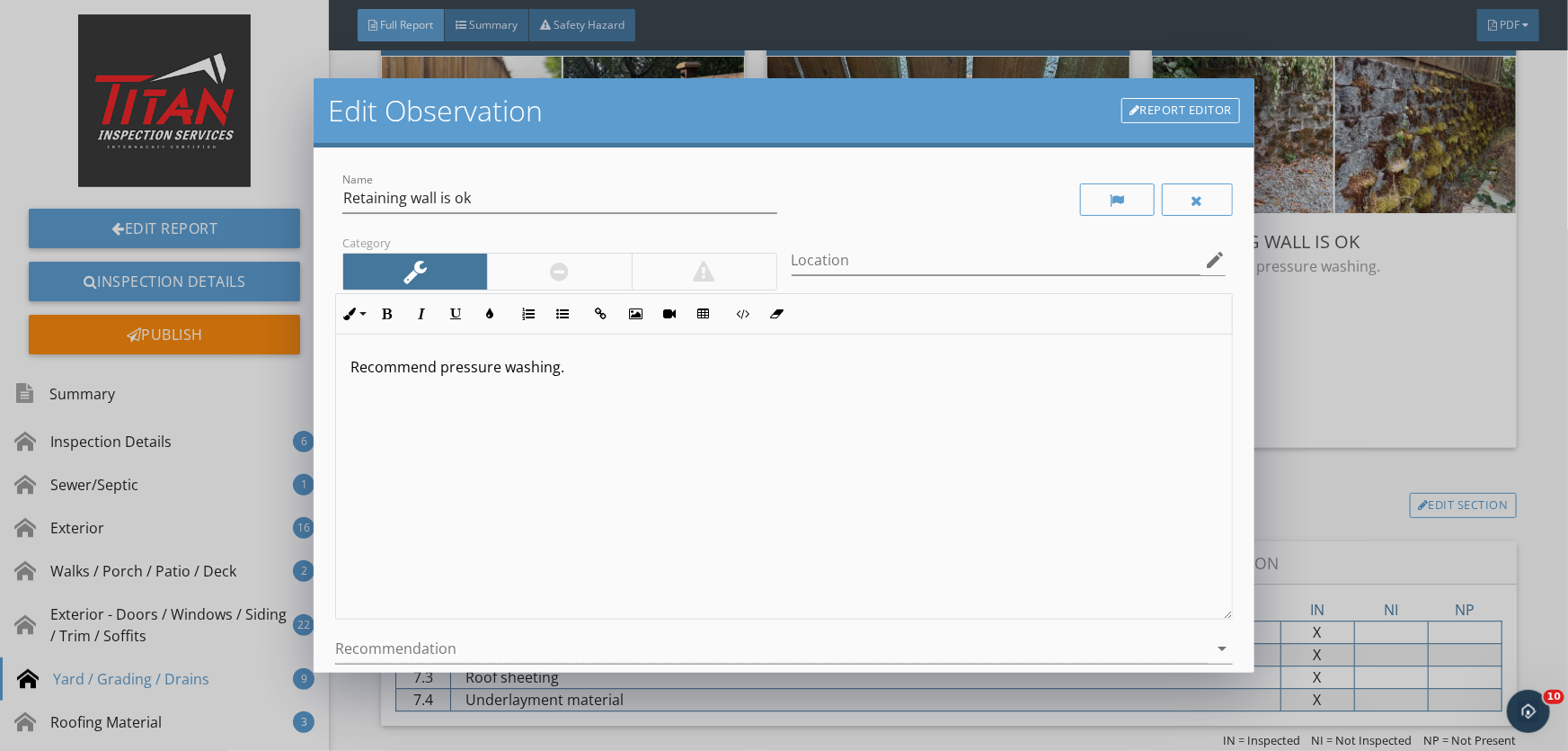
click at [550, 274] on div at bounding box center [559, 272] width 19 height 22
click at [474, 646] on div at bounding box center [771, 648] width 873 height 29
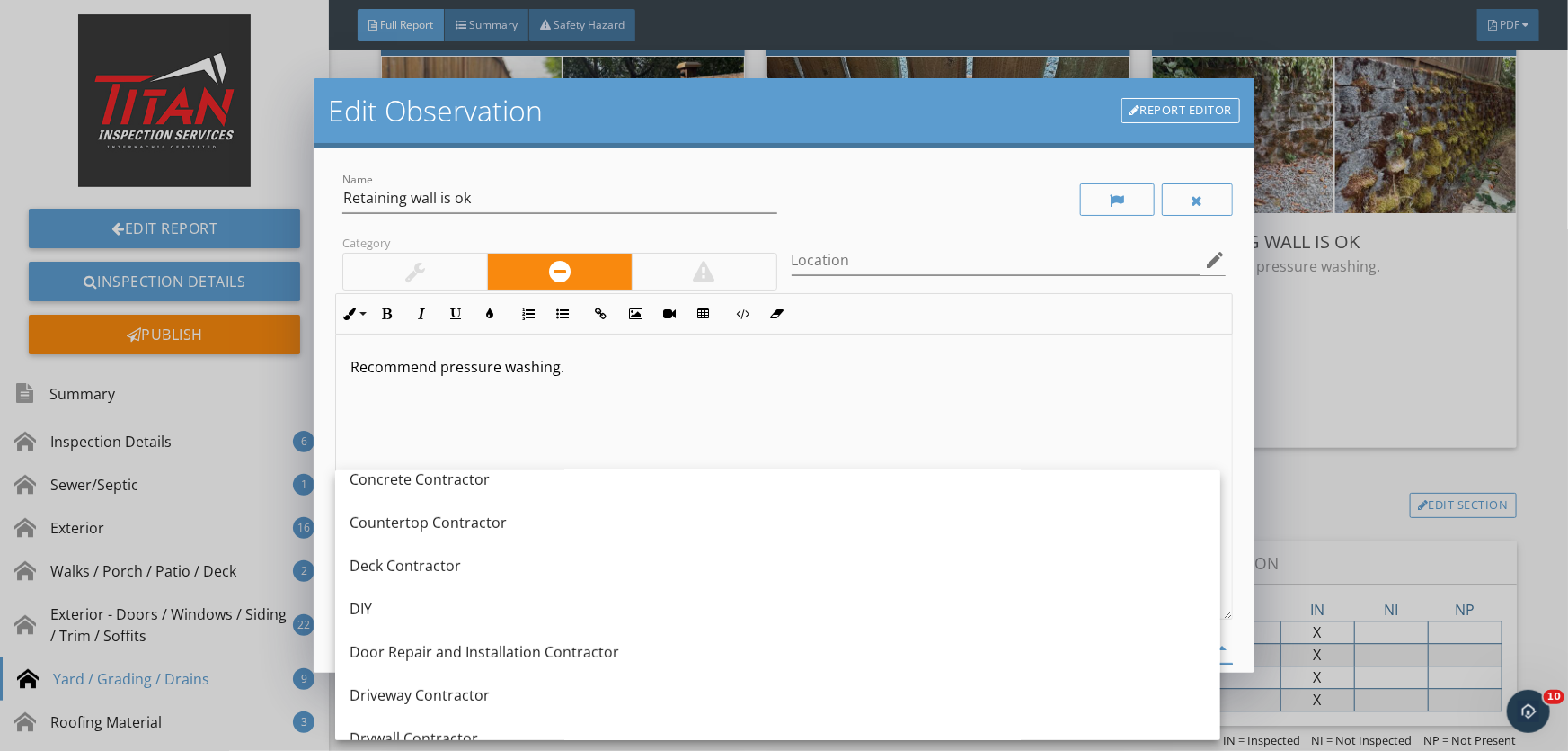
scroll to position [490, 0]
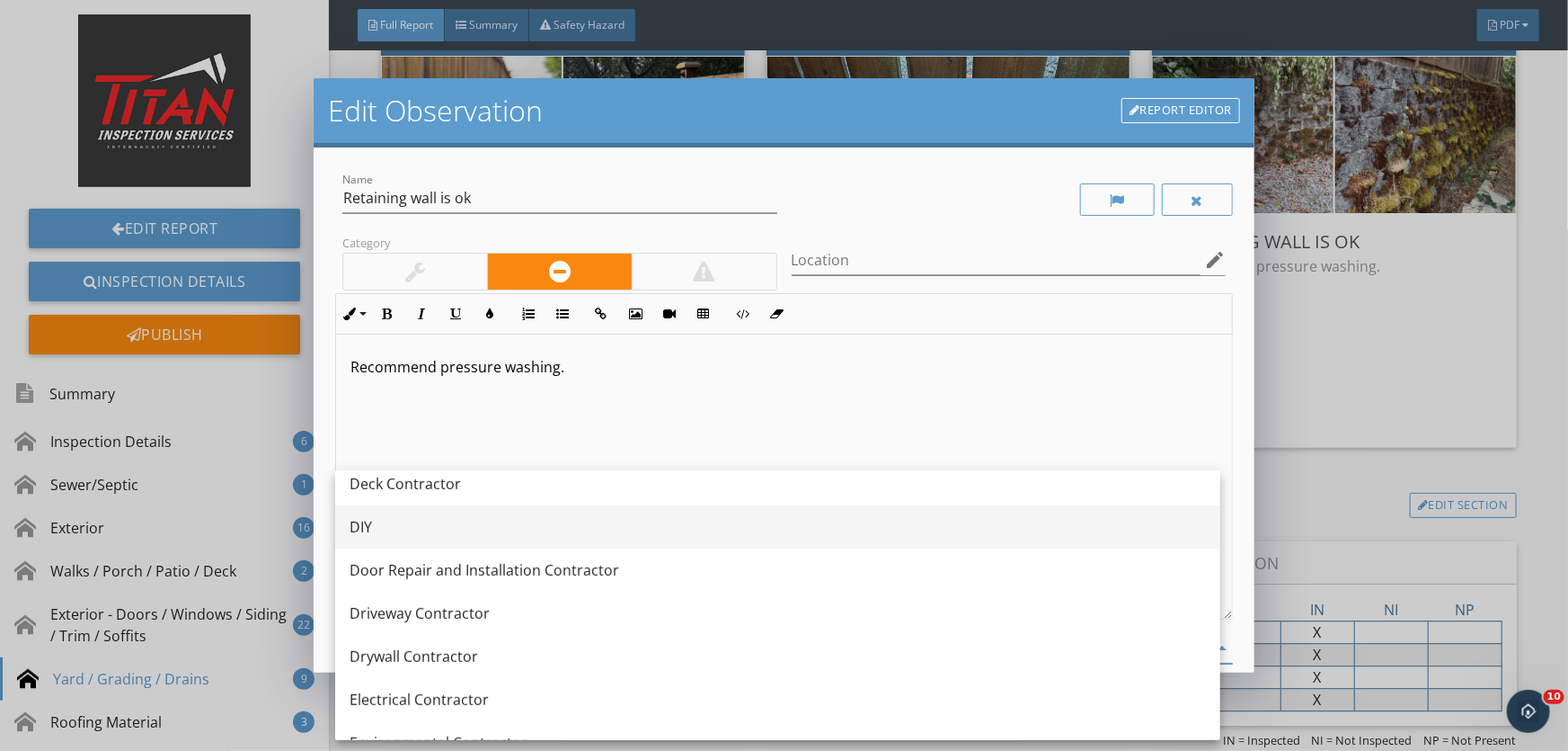
click at [451, 530] on div "DIY" at bounding box center [778, 527] width 856 height 22
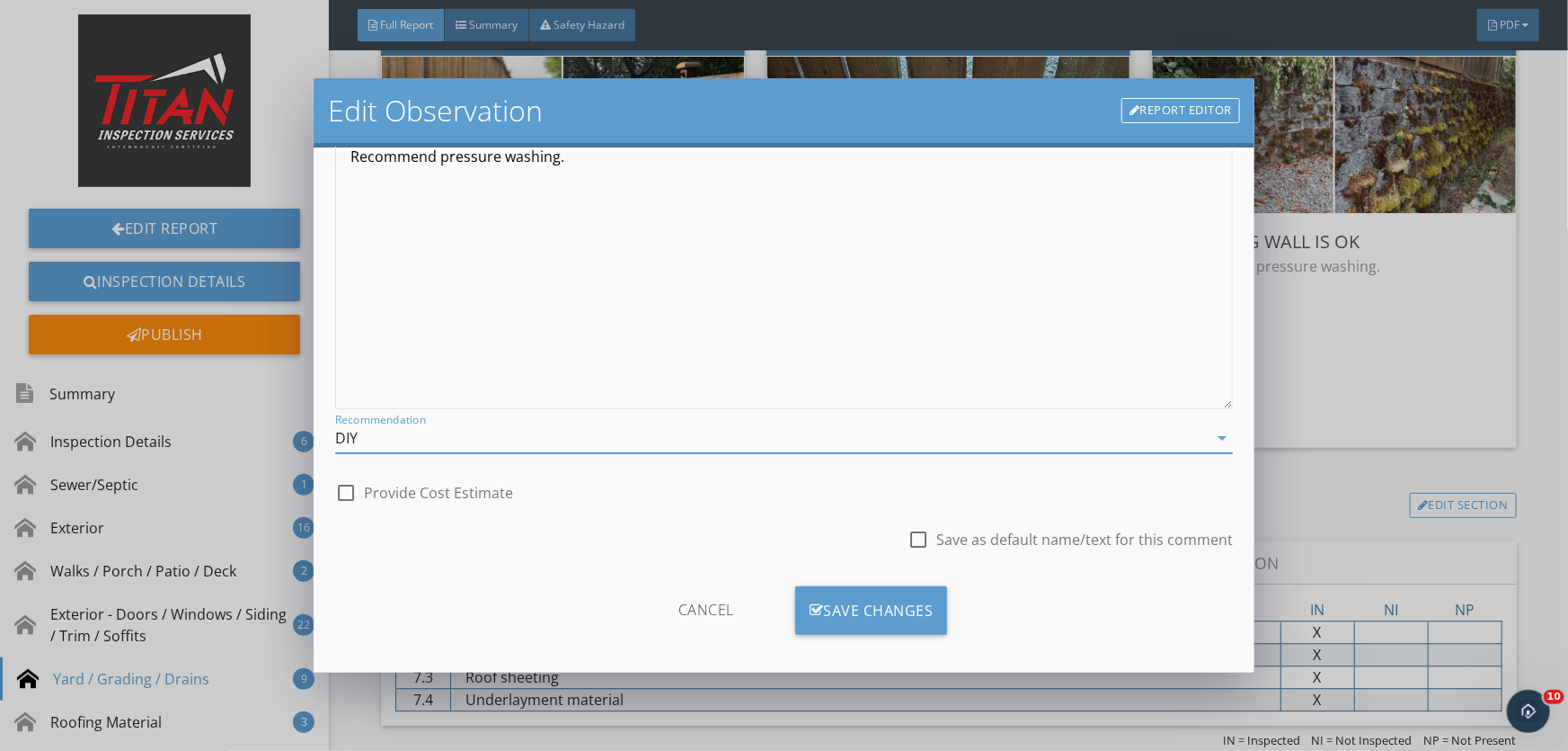
scroll to position [220, 0]
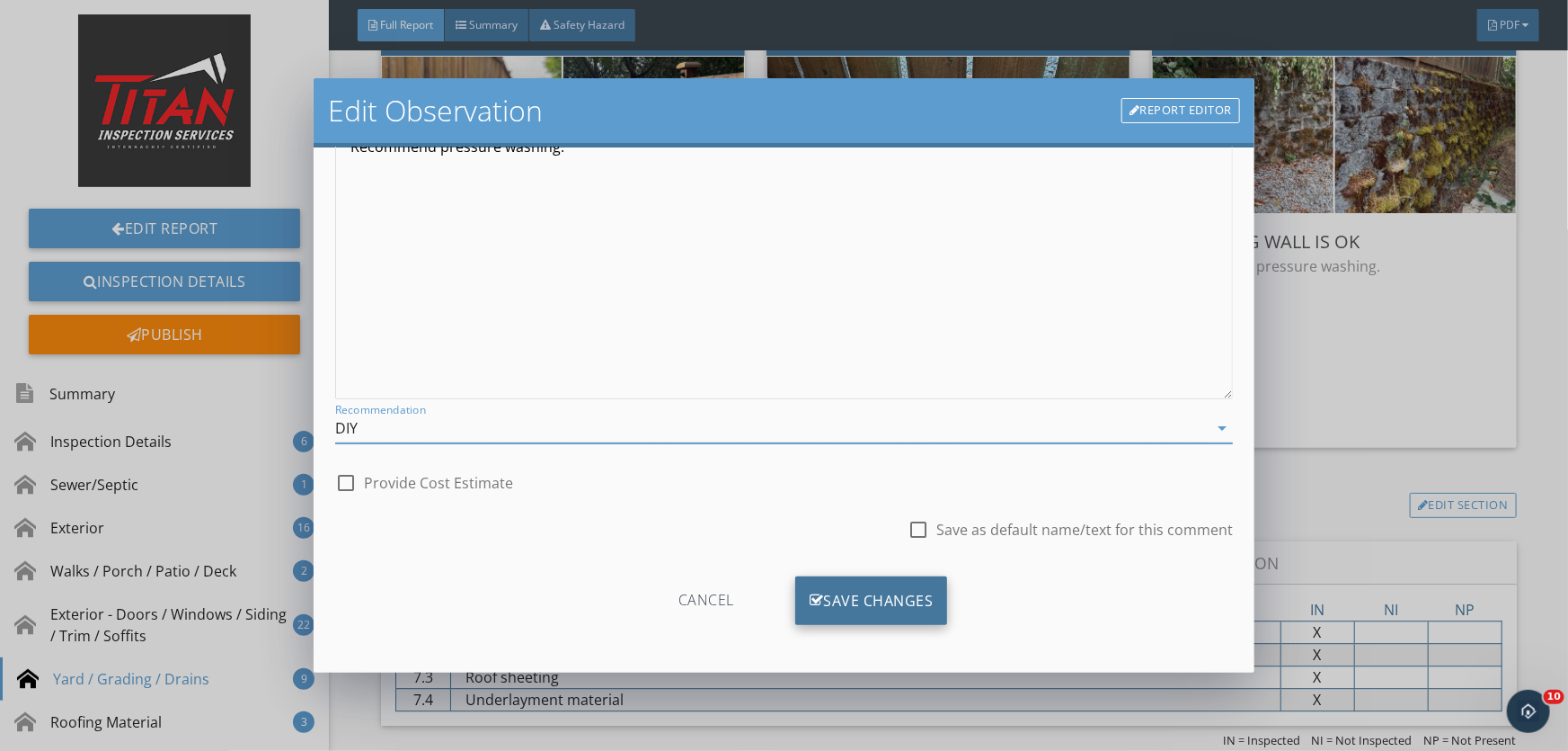
click at [842, 598] on div "Save Changes" at bounding box center [872, 600] width 152 height 49
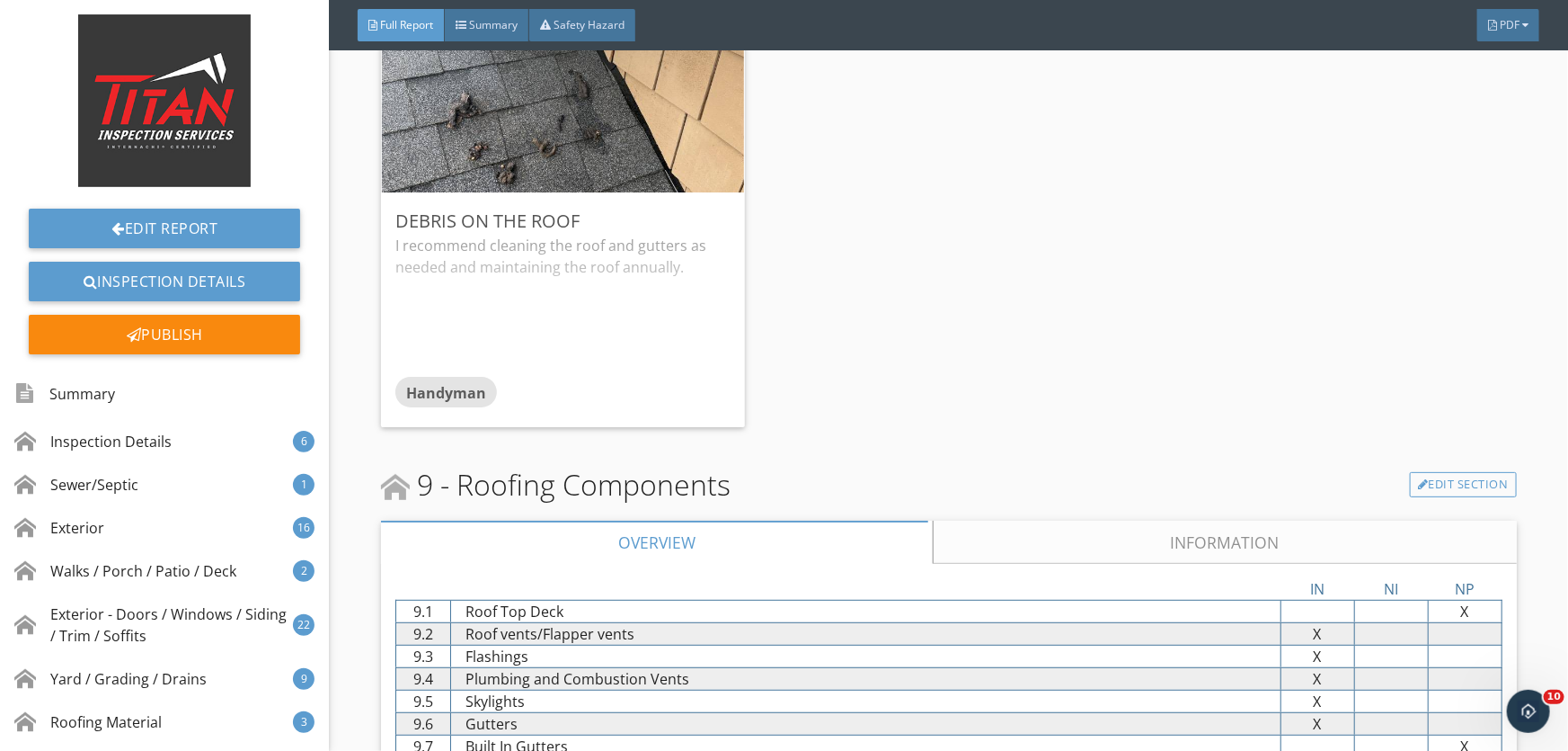
scroll to position [13894, 0]
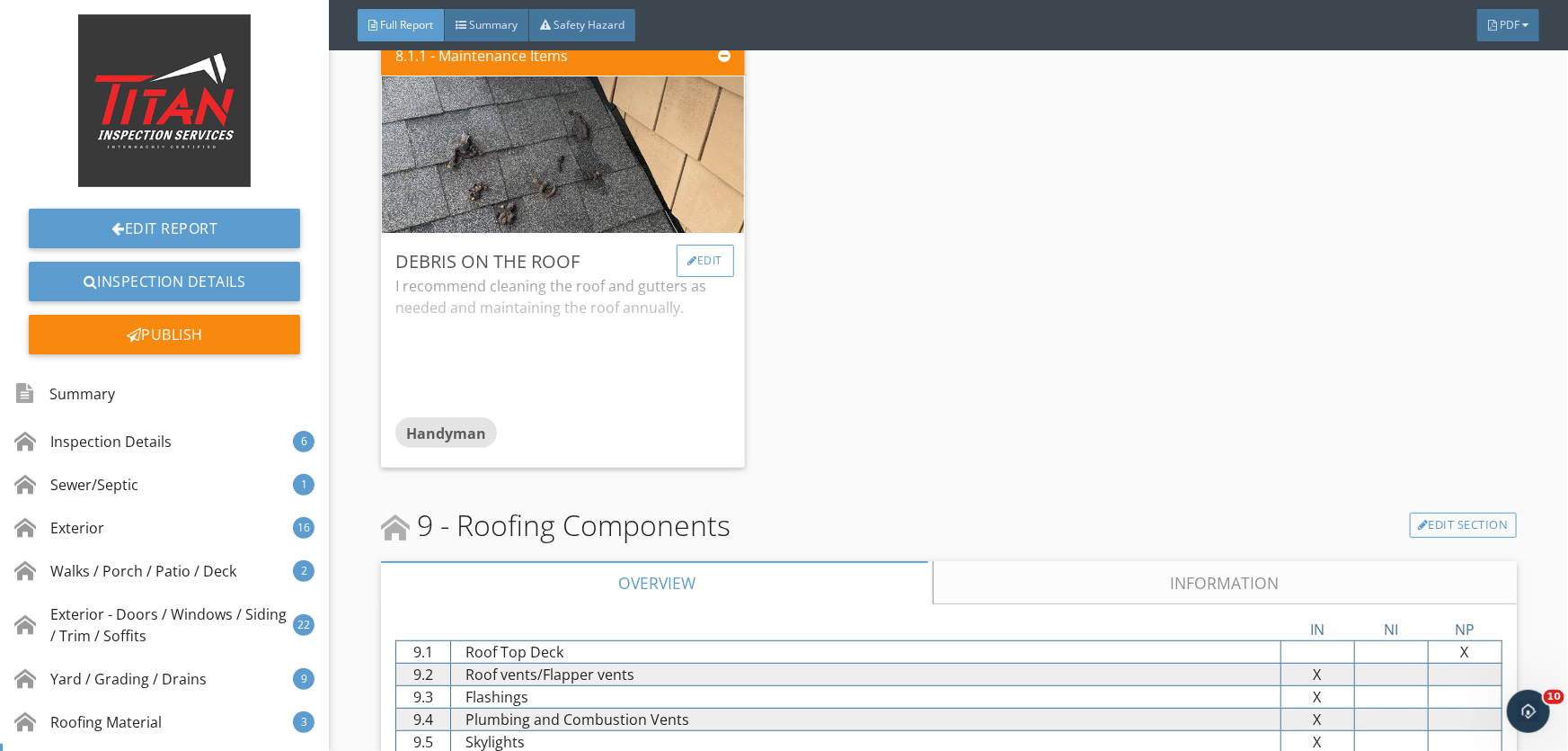
click at [697, 257] on div "Edit" at bounding box center [706, 260] width 59 height 32
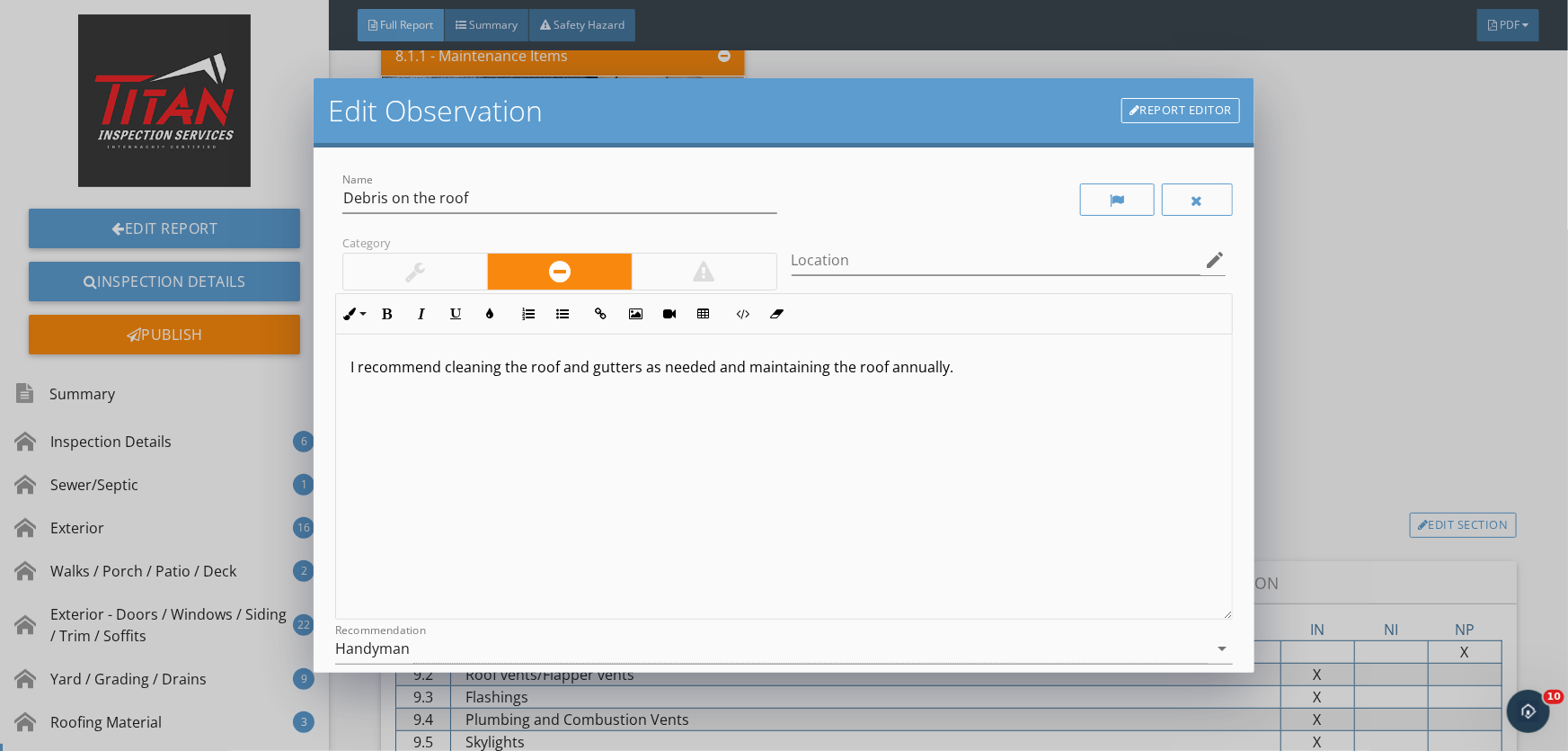
click at [457, 274] on div at bounding box center [414, 271] width 144 height 36
click at [463, 642] on div "Handyman" at bounding box center [771, 648] width 873 height 29
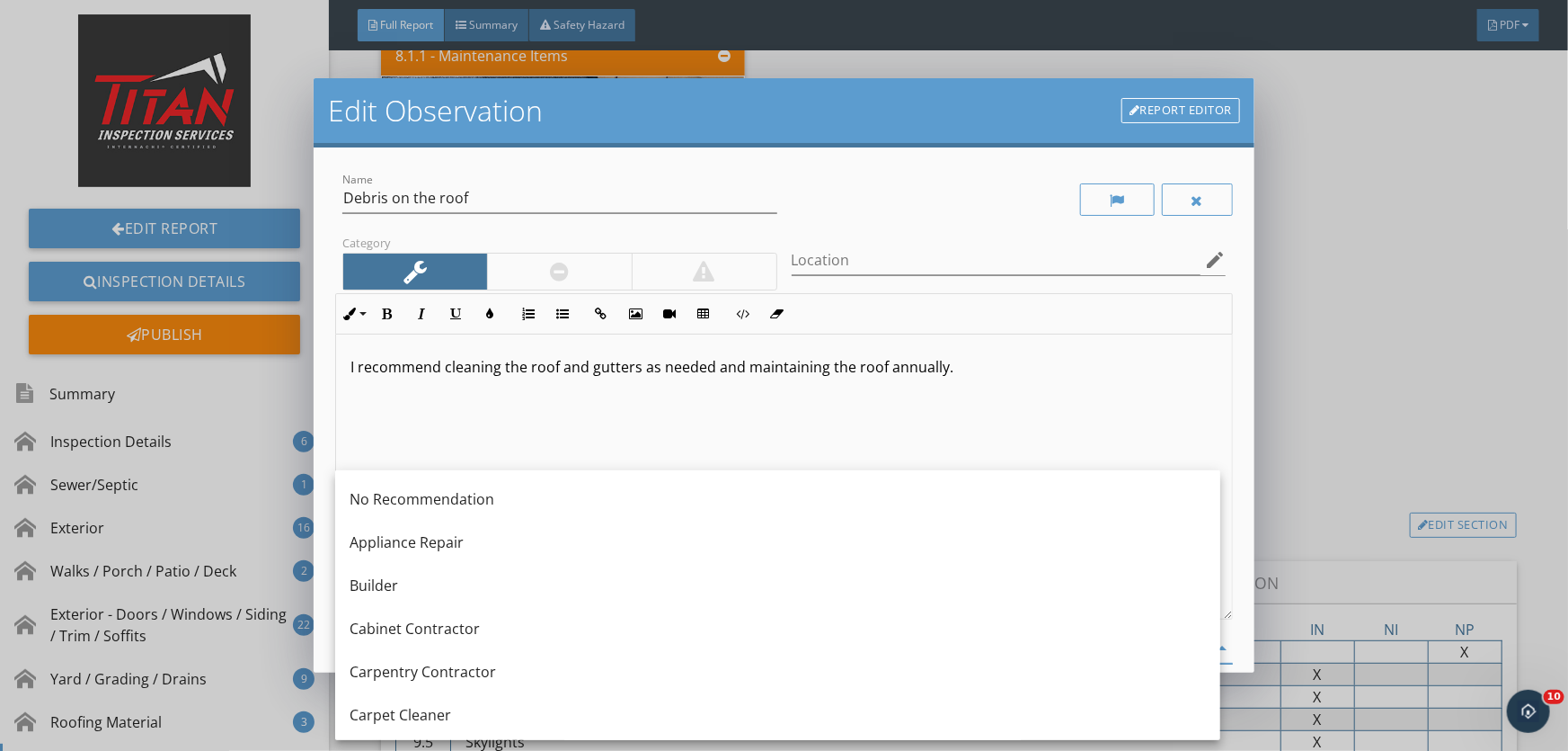
click at [1133, 425] on div "I recommend cleaning the roof and gutters as needed and maintaining the roof an…" at bounding box center [784, 476] width 896 height 285
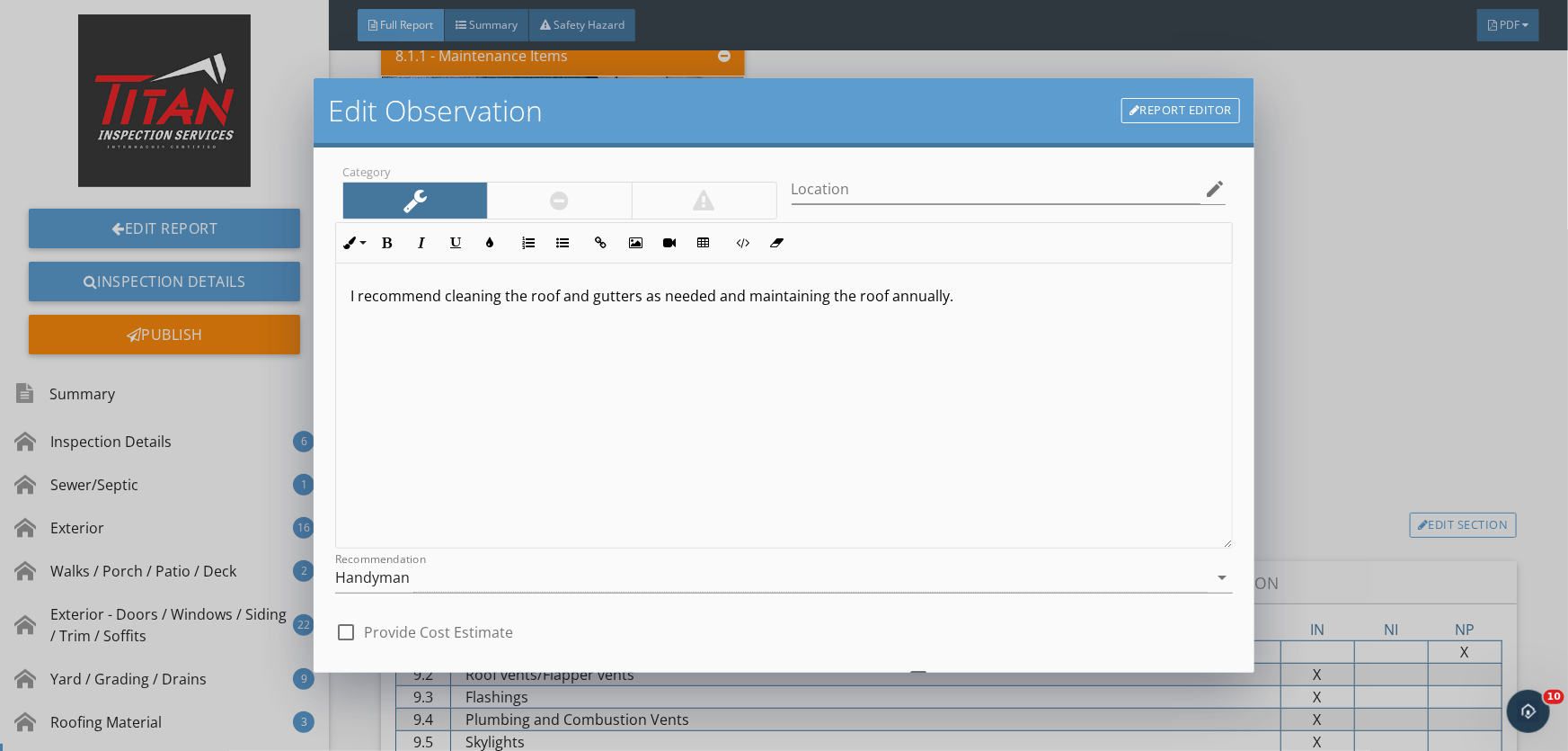
scroll to position [220, 0]
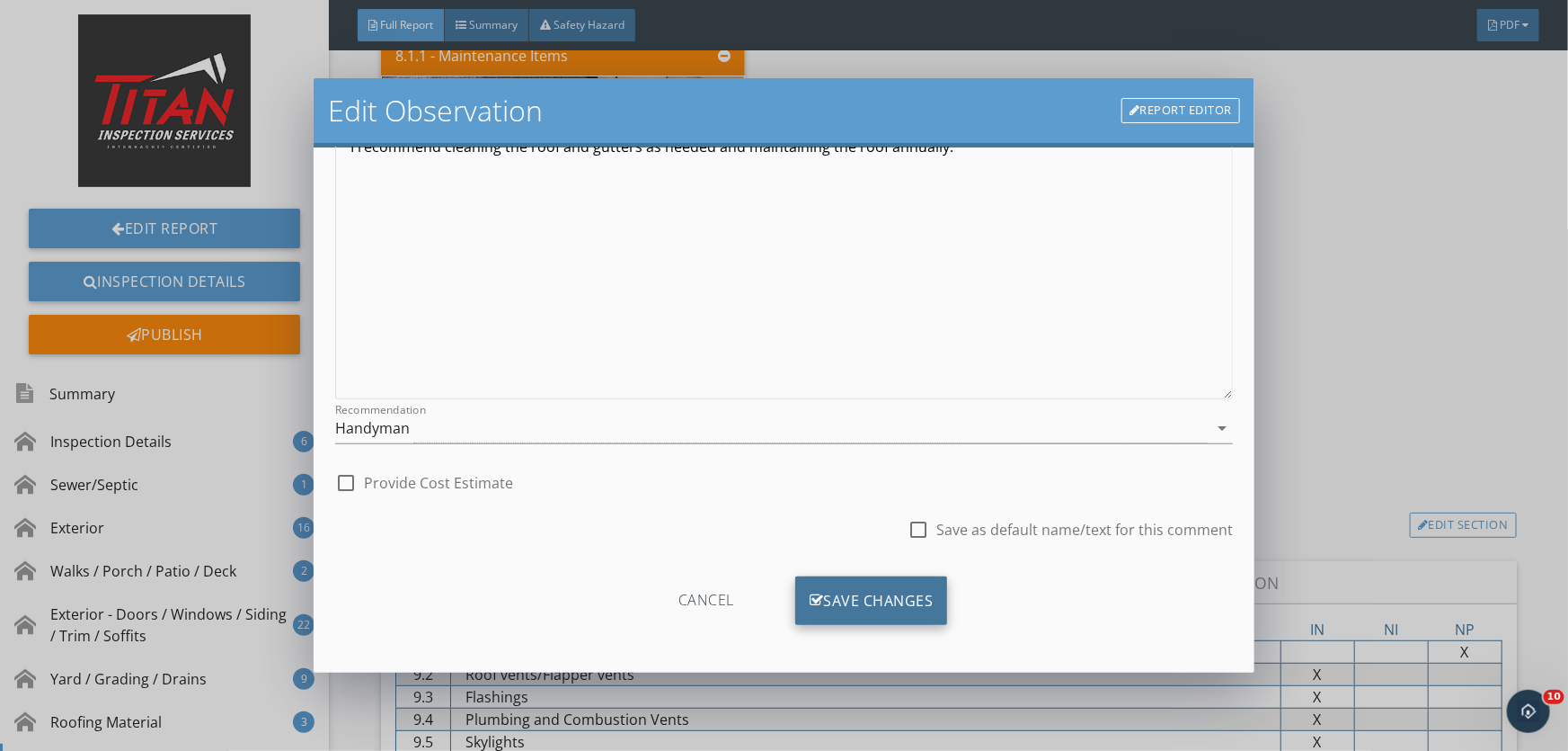
click at [844, 593] on div "Save Changes" at bounding box center [872, 600] width 152 height 49
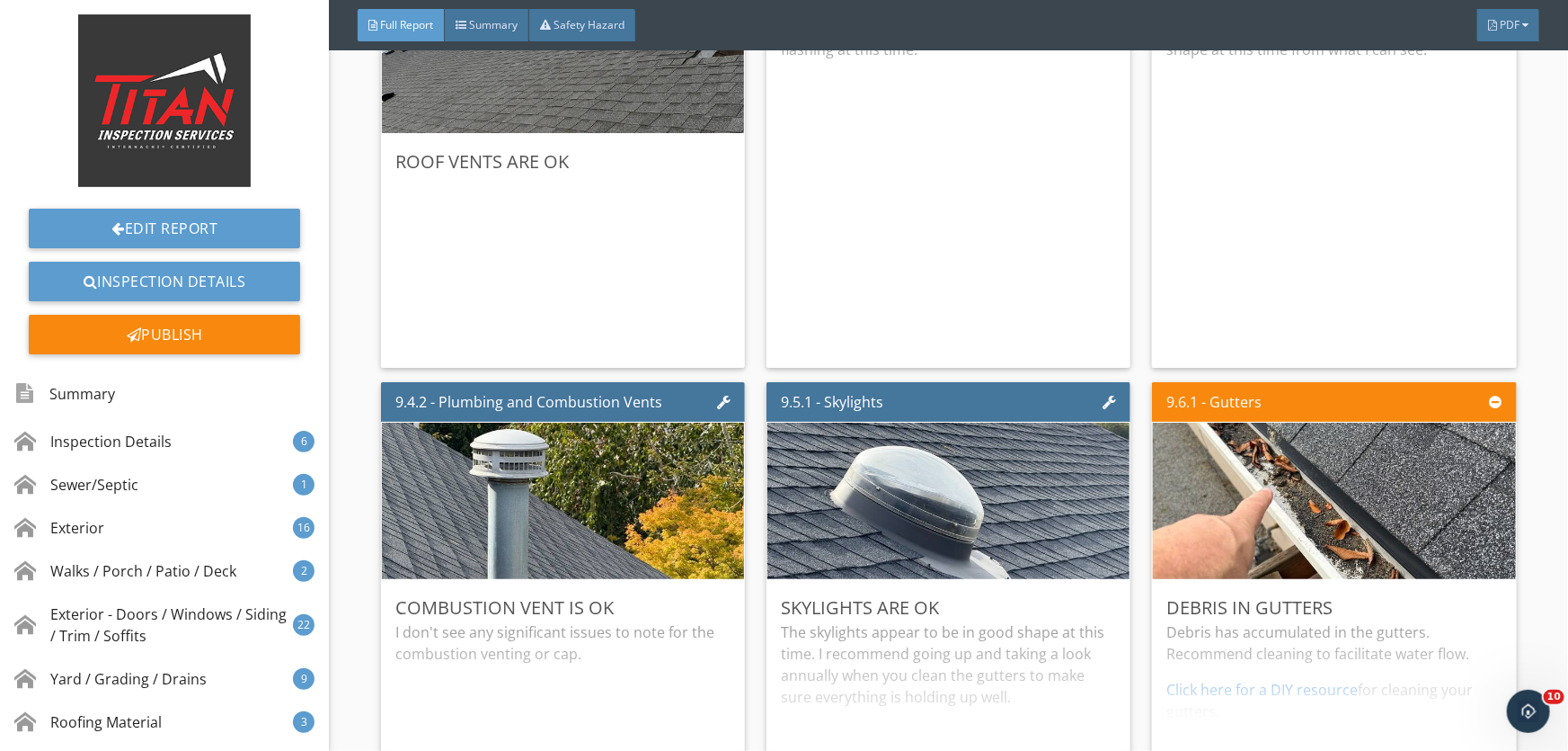
scroll to position [15040, 0]
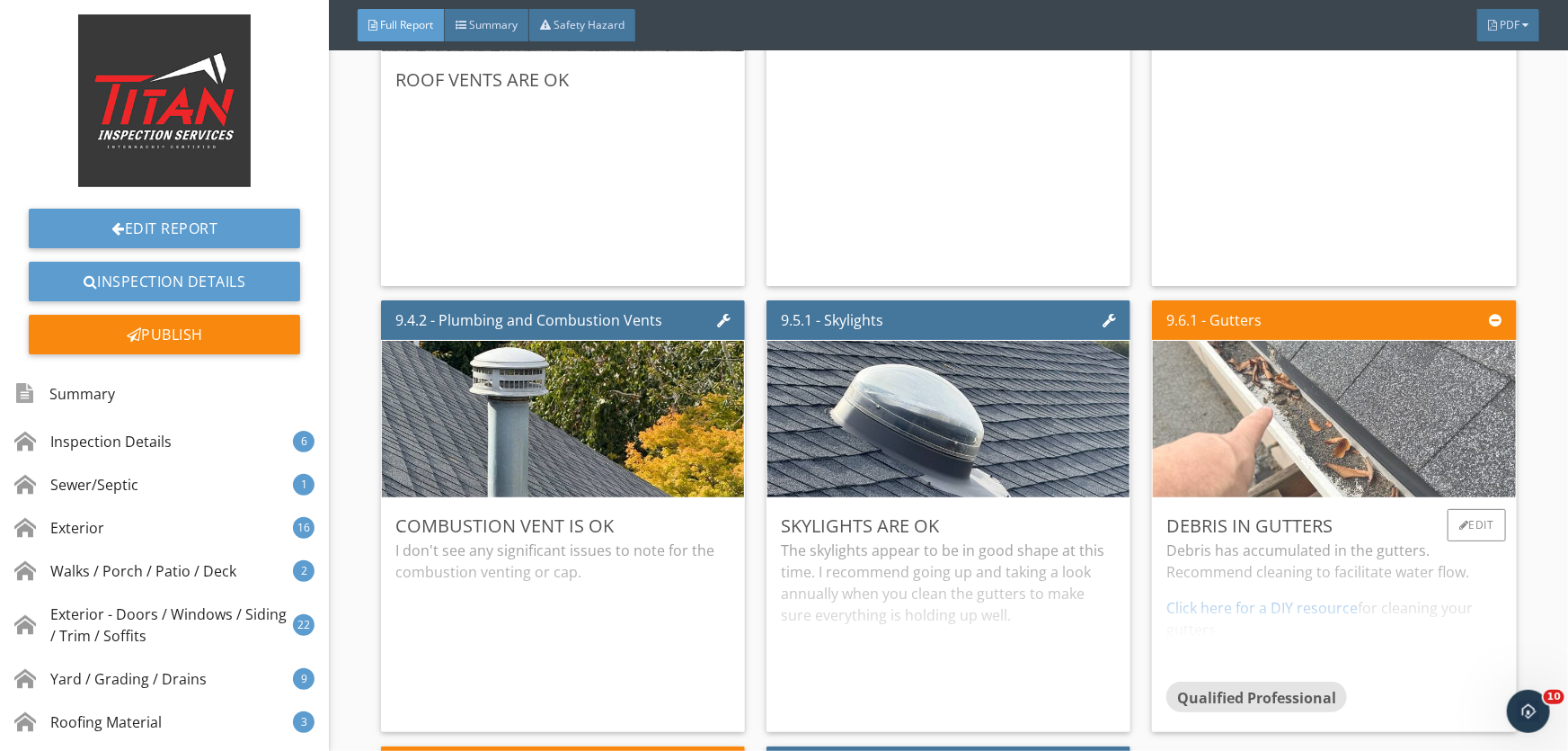
click at [1319, 430] on img at bounding box center [1334, 419] width 521 height 391
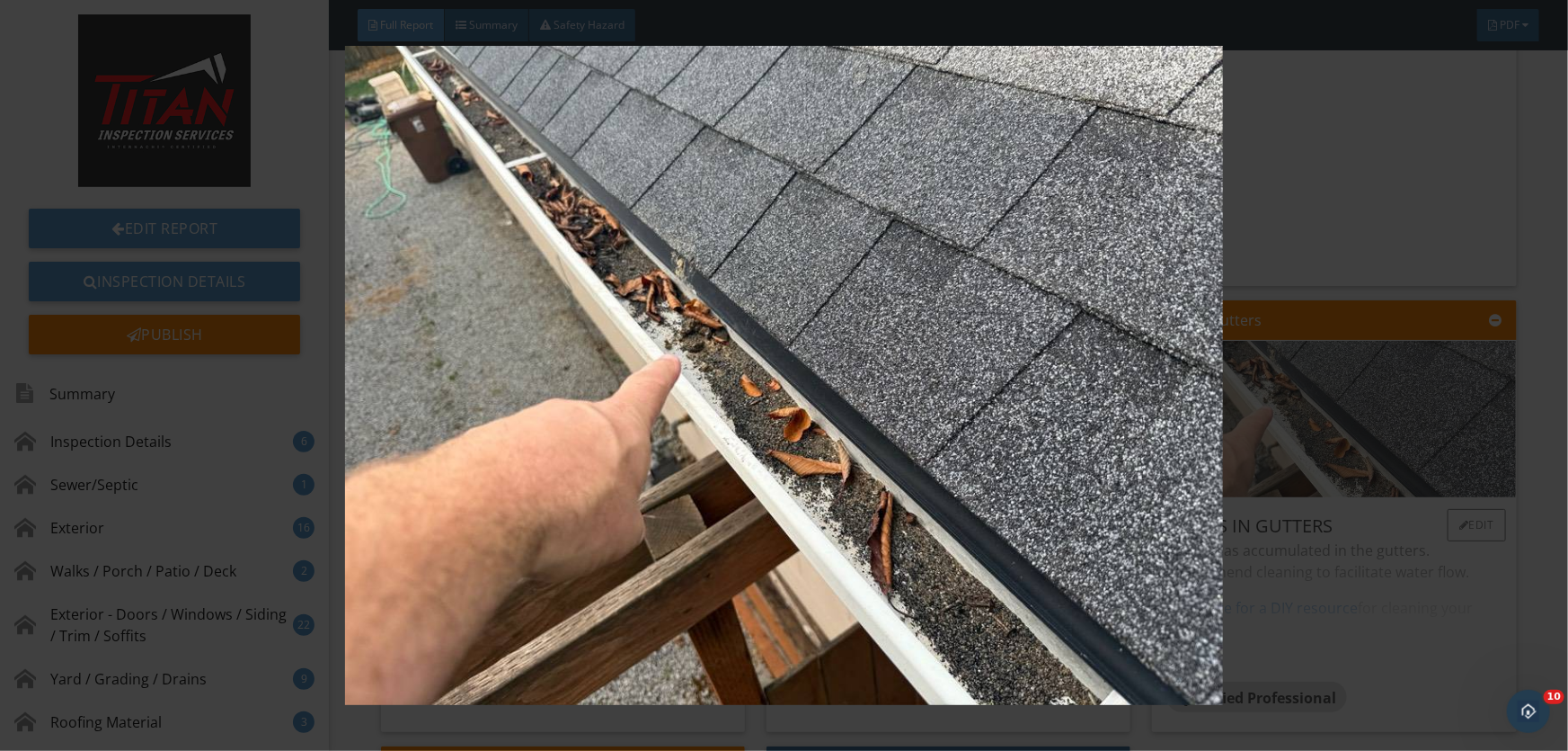
click at [1319, 430] on img at bounding box center [784, 375] width 1435 height 658
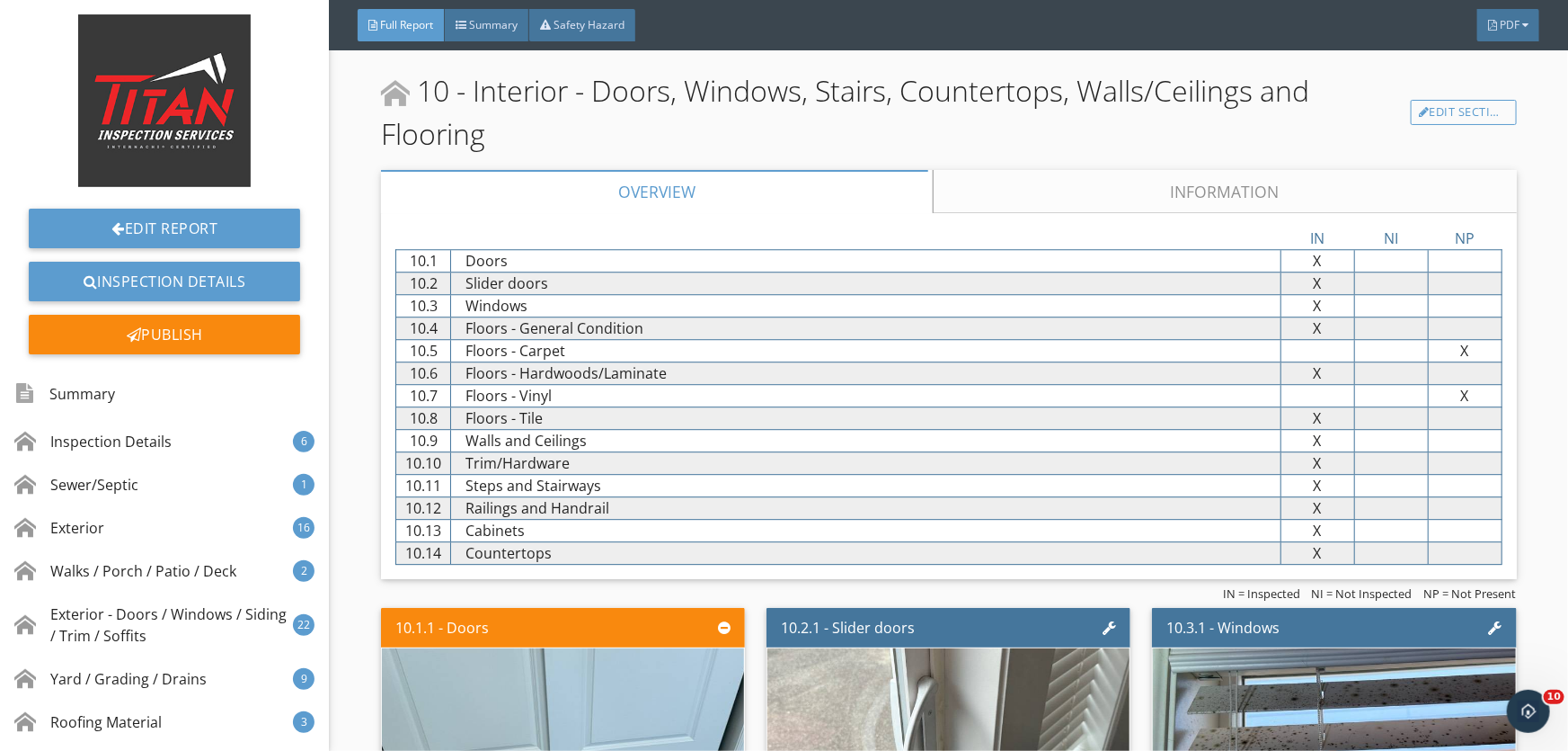
scroll to position [16591, 0]
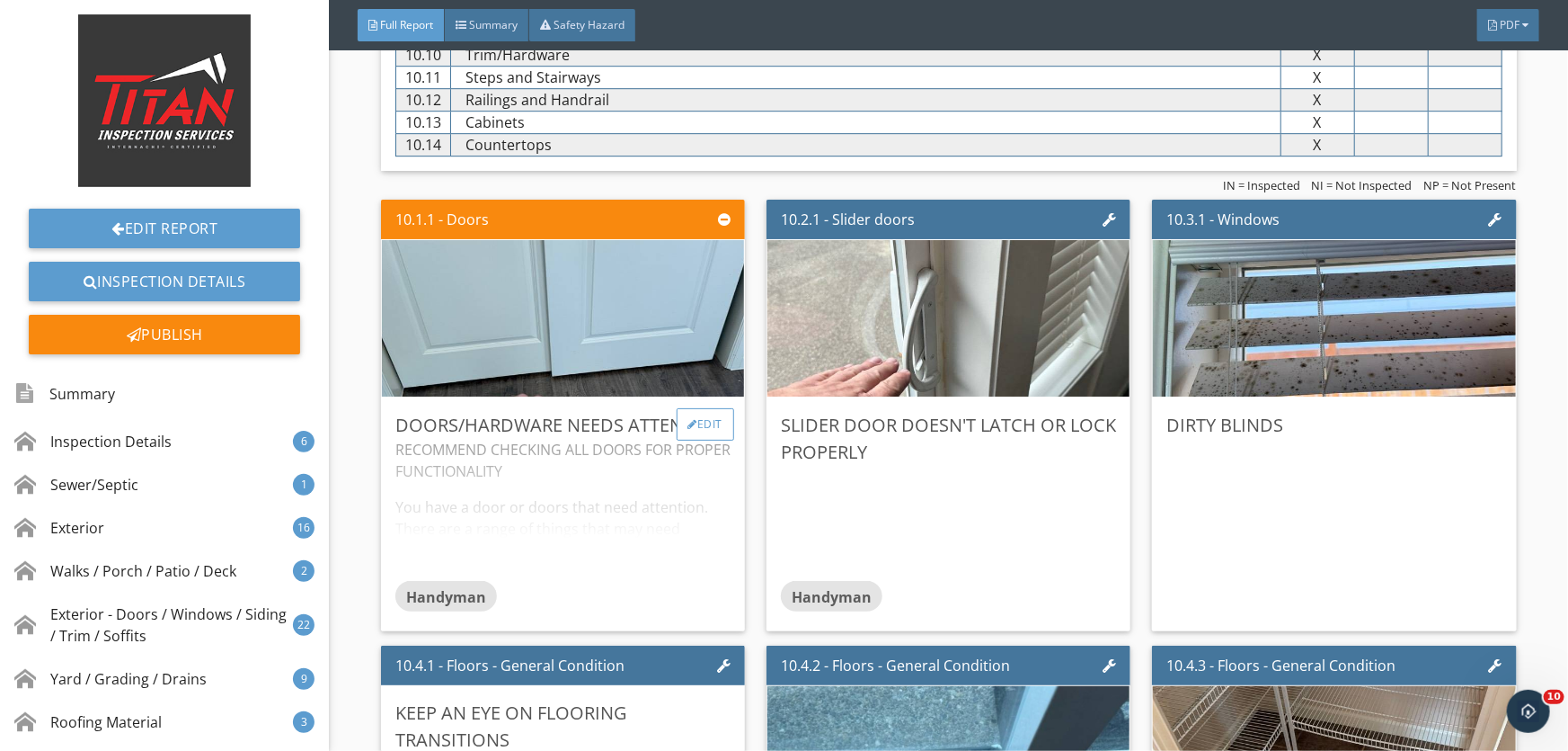
click at [694, 413] on div "Edit" at bounding box center [706, 423] width 59 height 32
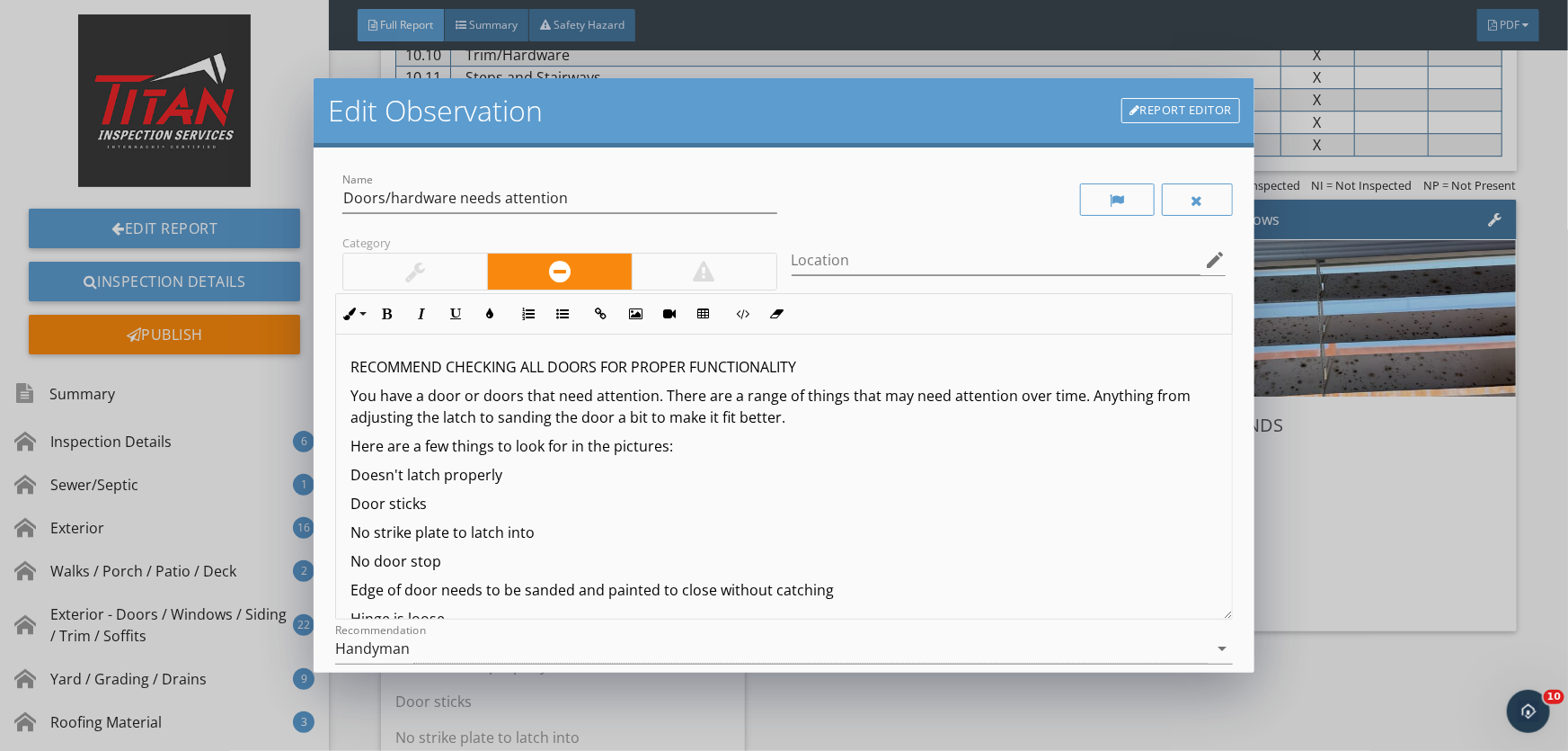
click at [438, 280] on div at bounding box center [414, 271] width 144 height 36
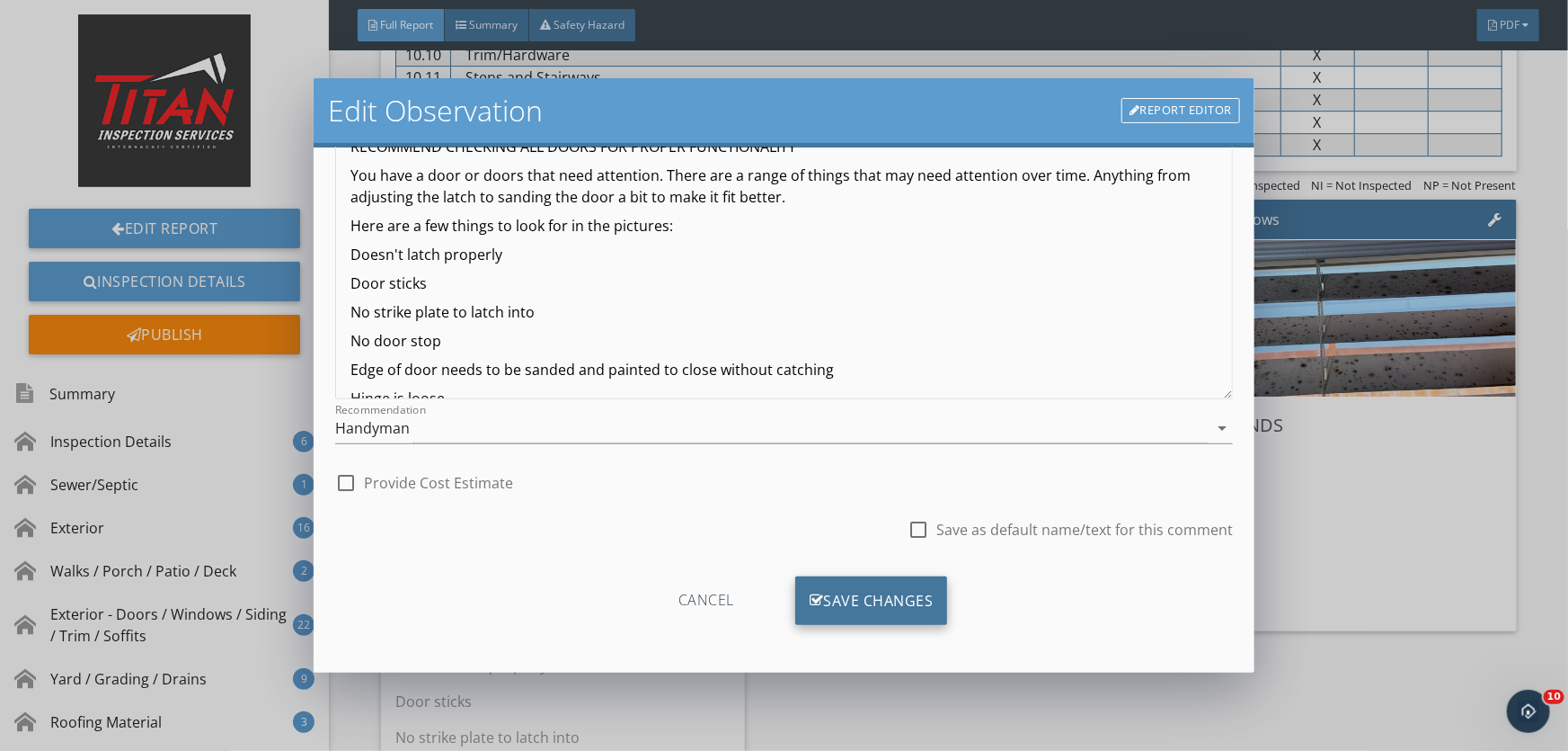
click at [853, 596] on div "Save Changes" at bounding box center [872, 600] width 152 height 49
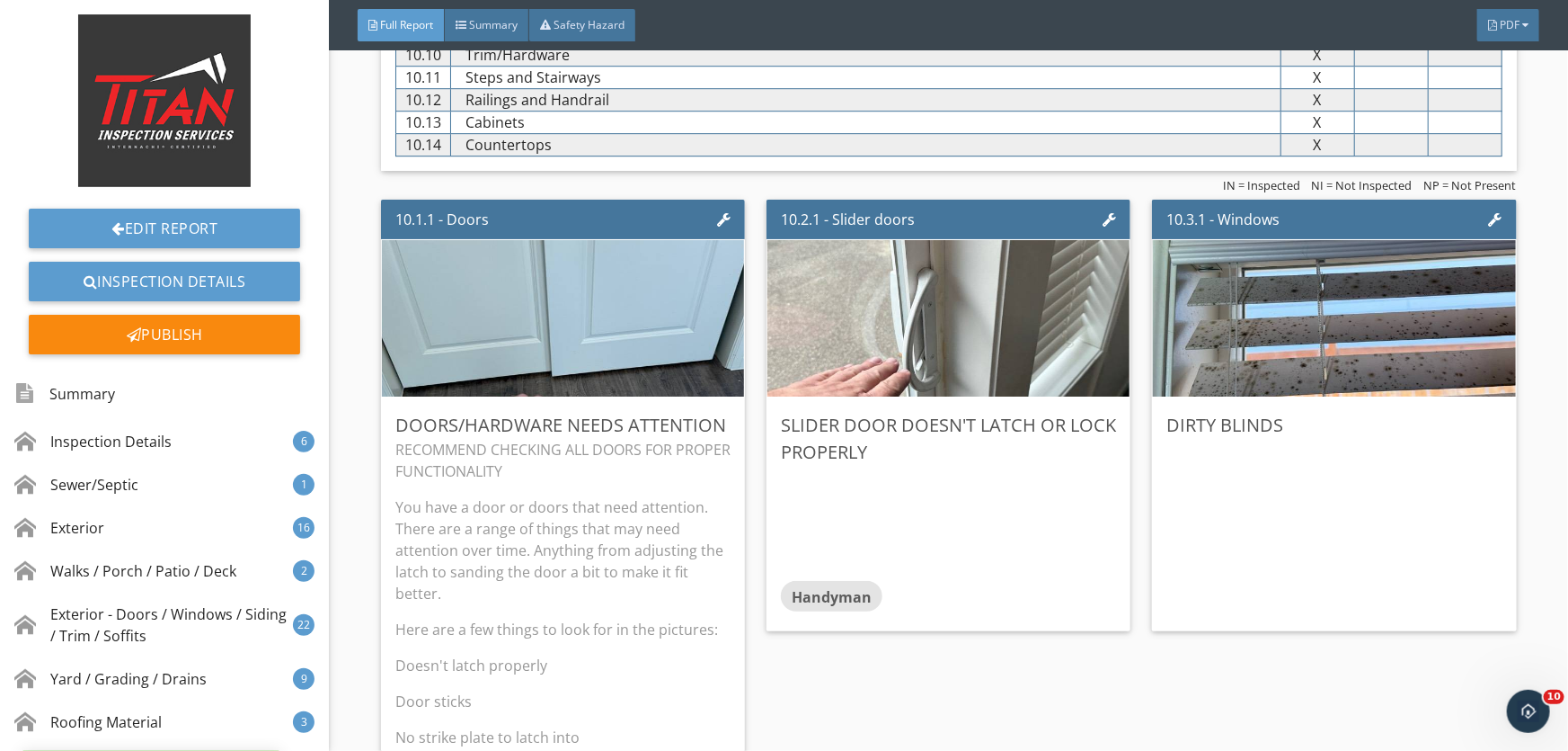
scroll to position [8, 0]
click at [1457, 422] on div "Edit" at bounding box center [1477, 423] width 59 height 32
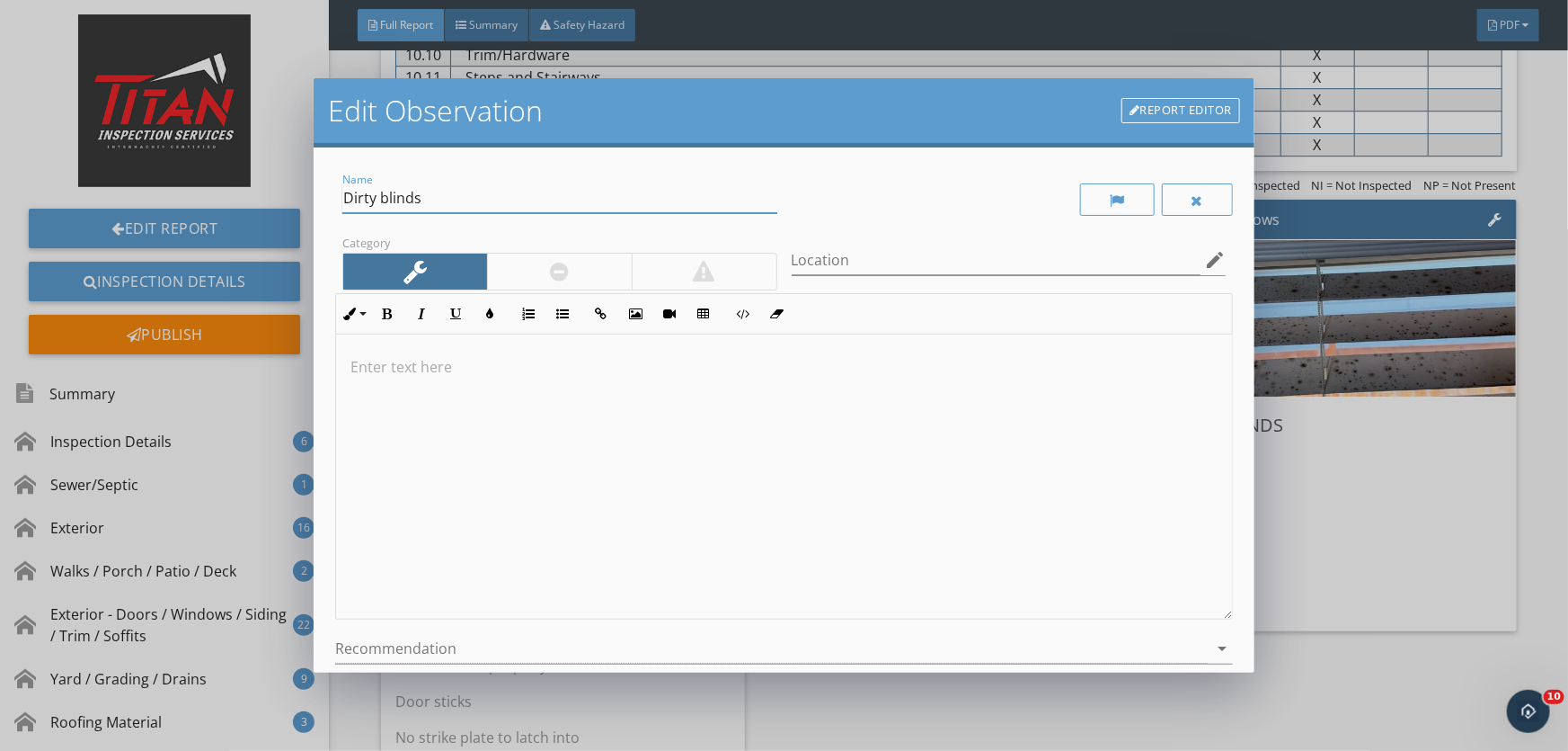
click at [441, 196] on input "Dirty blinds" at bounding box center [559, 199] width 435 height 29
type input "Dirty blinds over the primary shower"
click at [453, 366] on p at bounding box center [784, 367] width 867 height 22
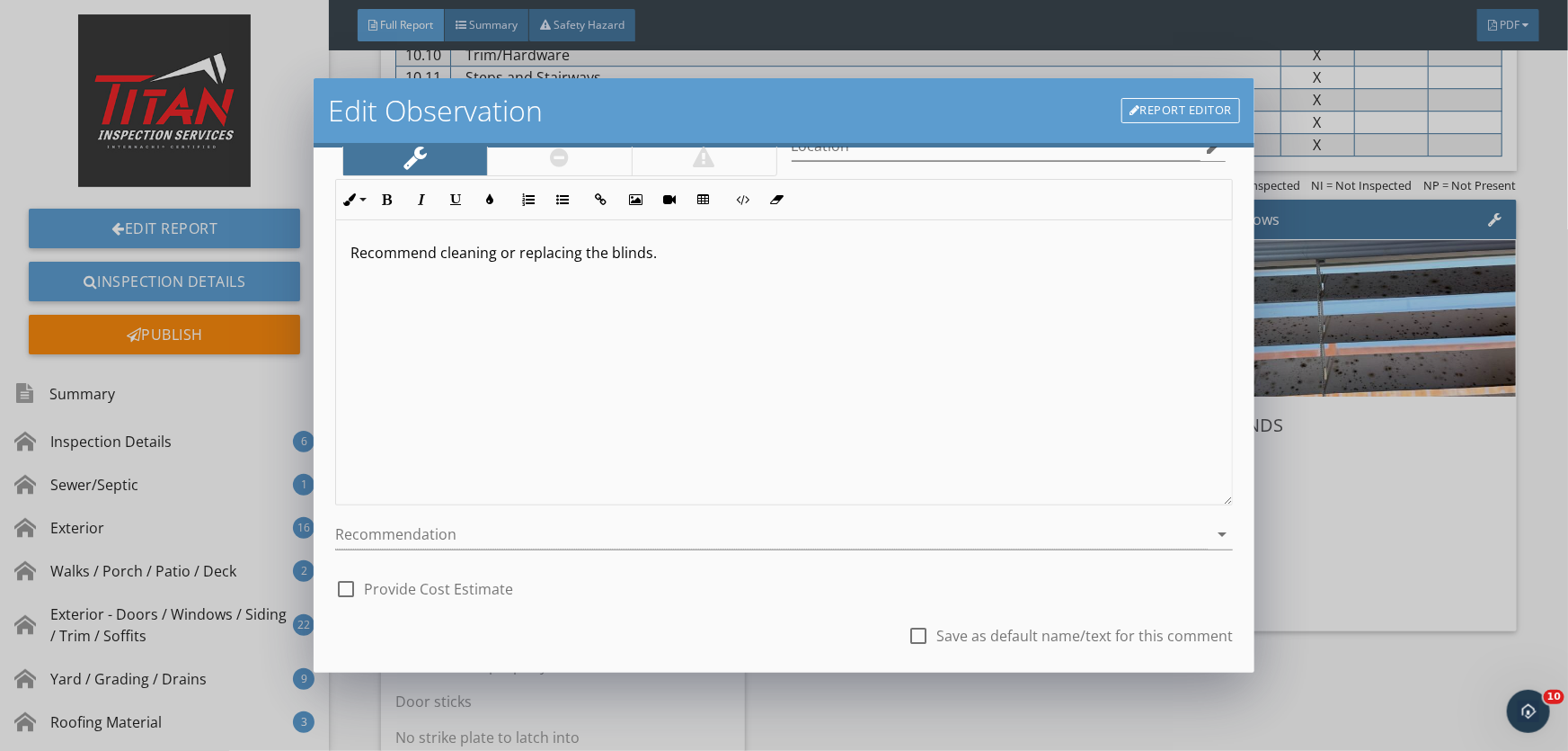
scroll to position [220, 0]
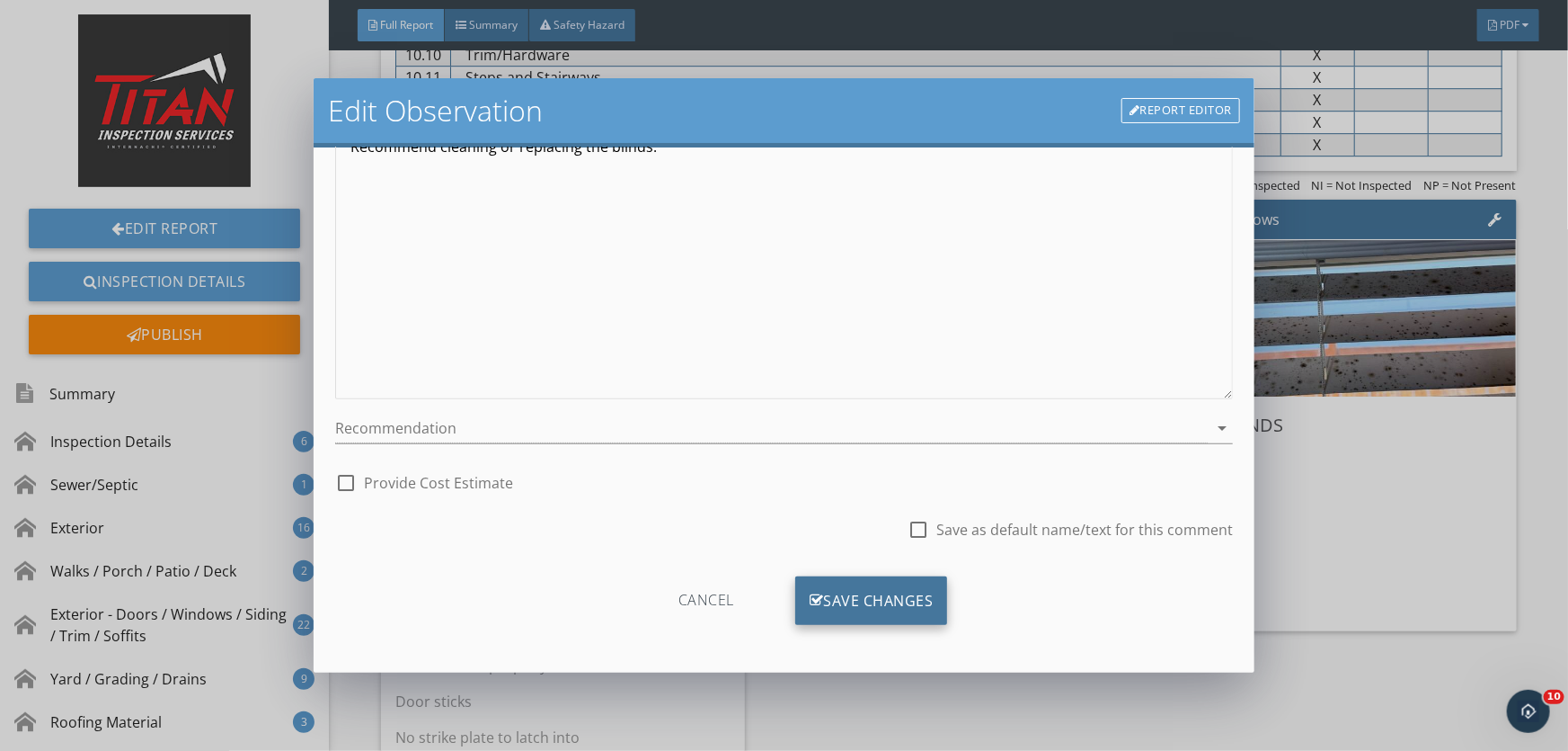
click at [850, 597] on div "Save Changes" at bounding box center [872, 600] width 152 height 49
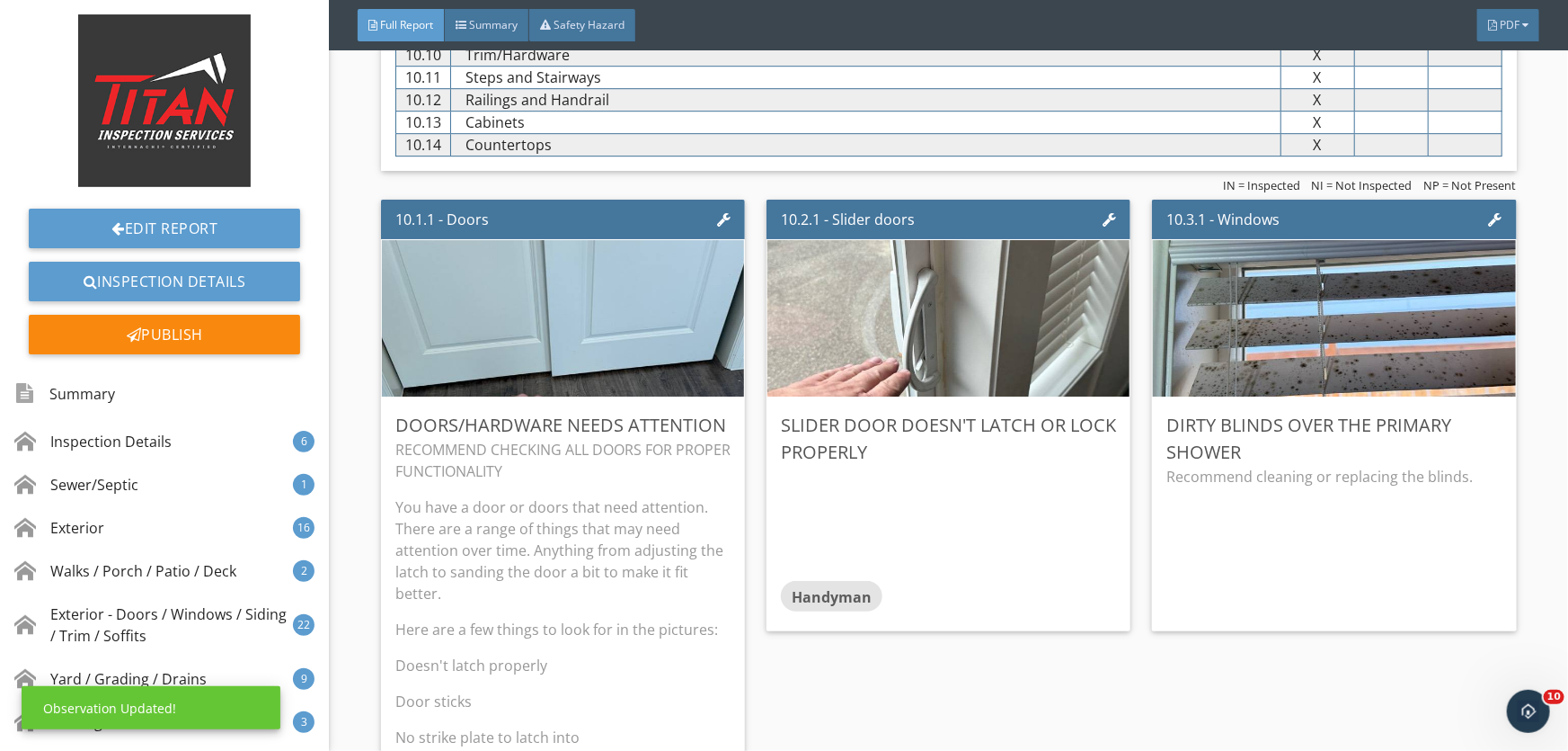
scroll to position [8, 0]
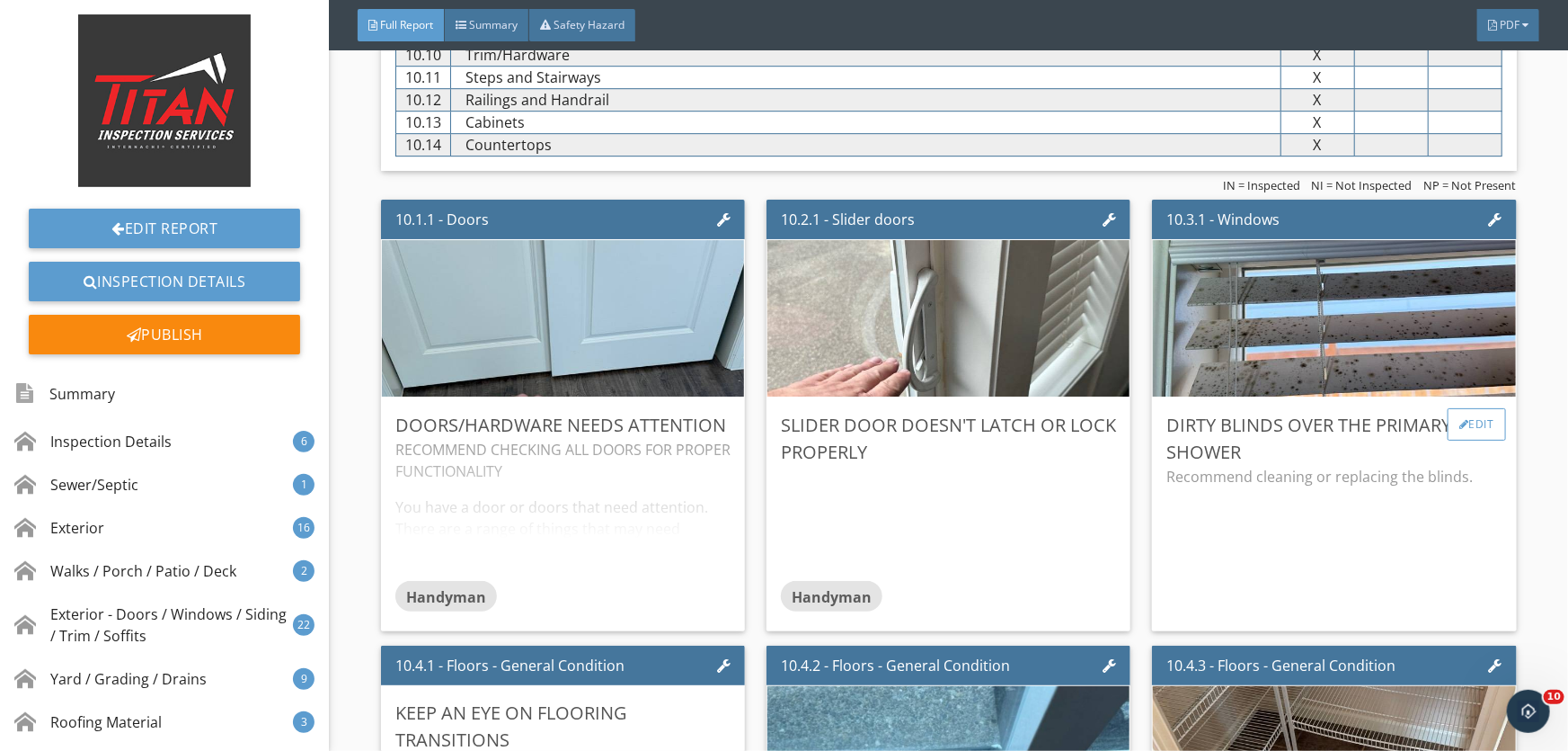
click at [1459, 415] on div "Edit" at bounding box center [1477, 423] width 59 height 32
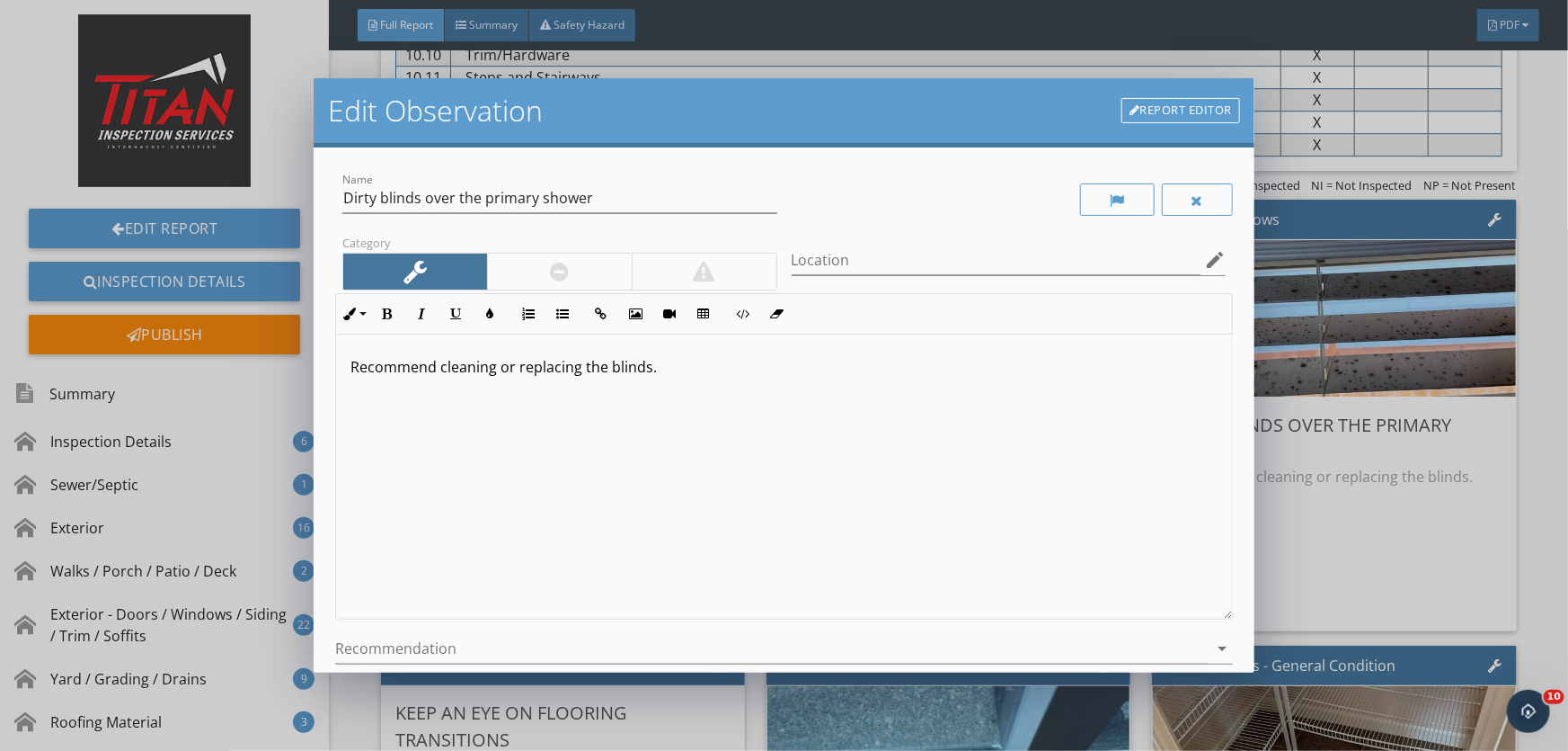
click at [564, 269] on div at bounding box center [559, 272] width 19 height 22
click at [391, 647] on div at bounding box center [771, 648] width 873 height 29
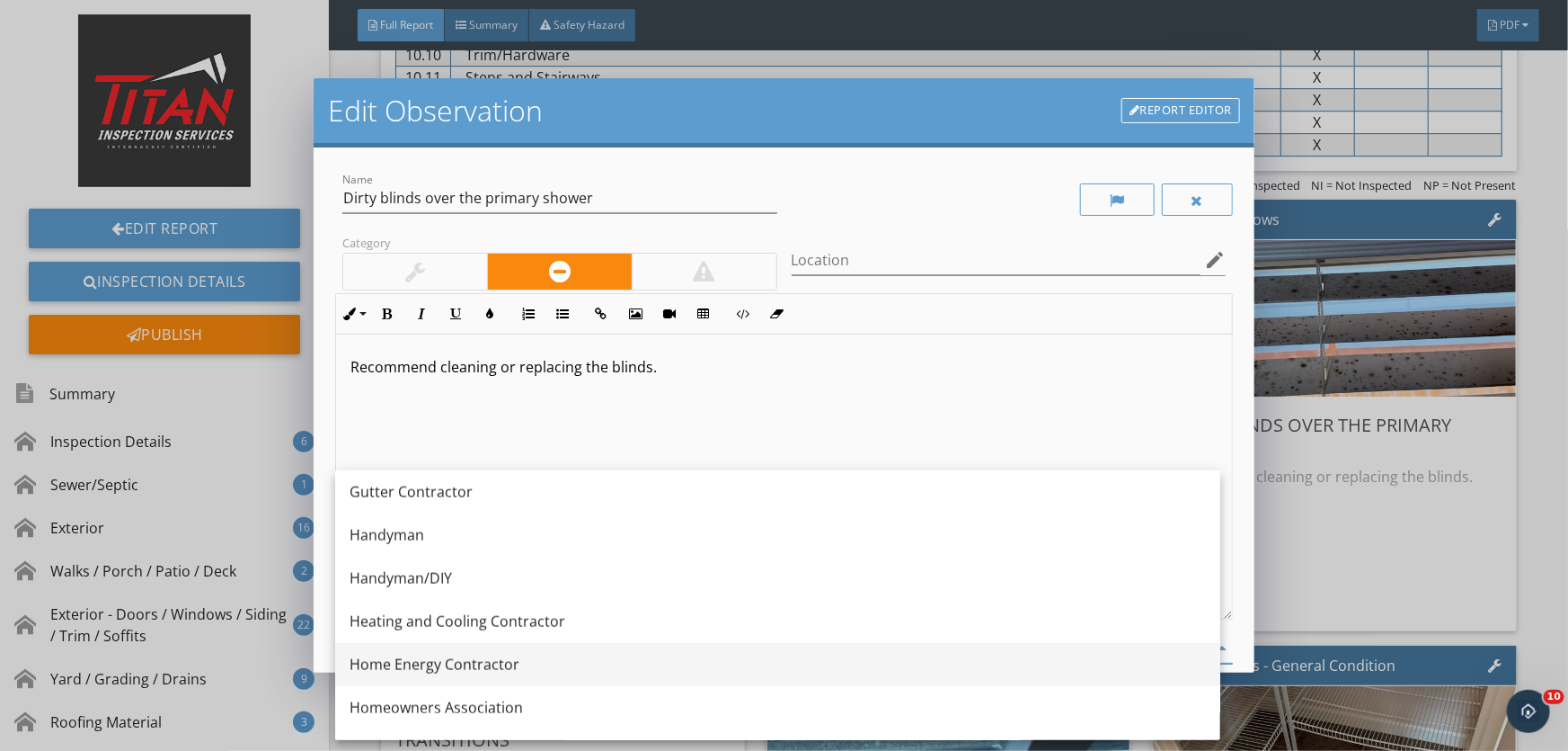
scroll to position [1144, 0]
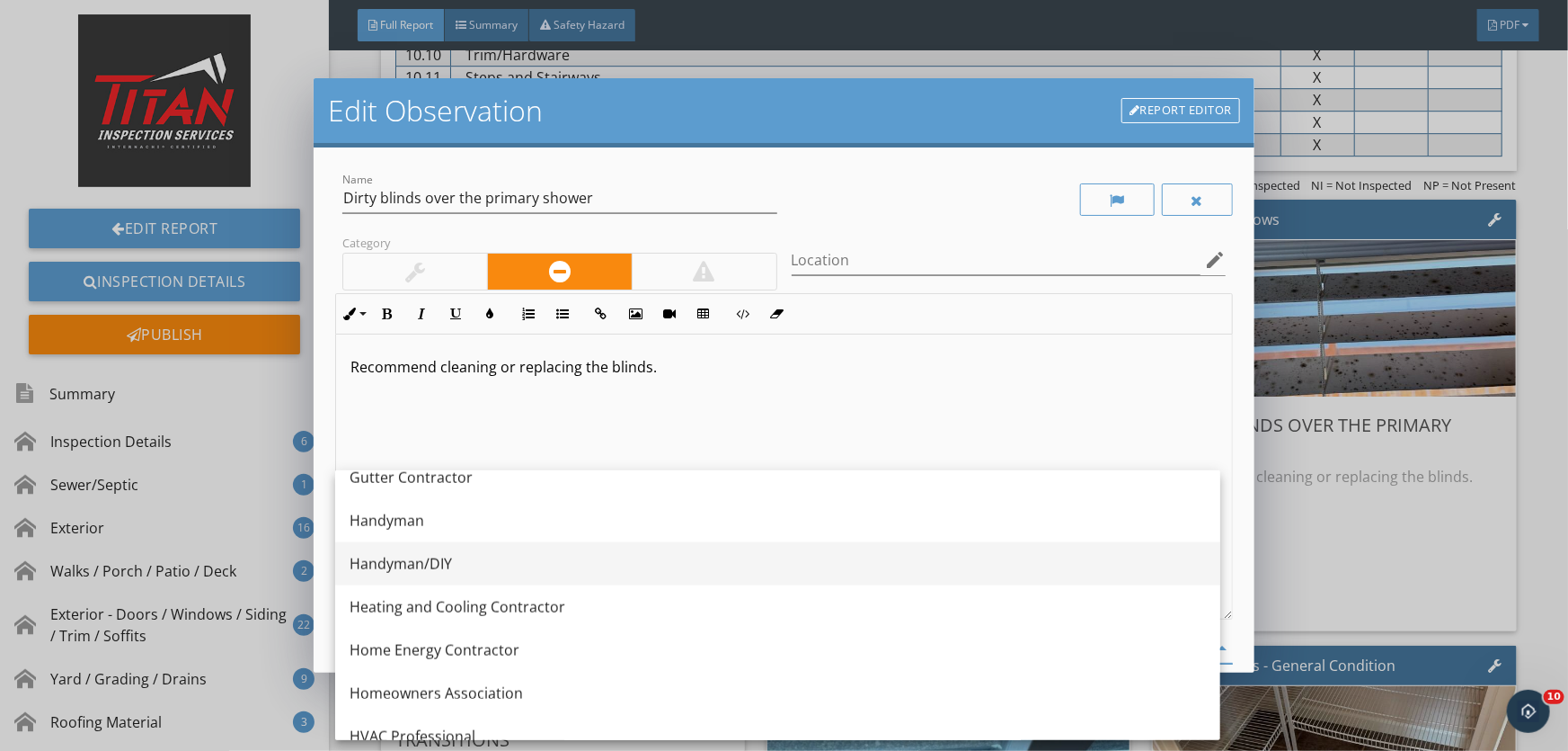
click at [427, 565] on div "Handyman/DIY" at bounding box center [778, 563] width 856 height 22
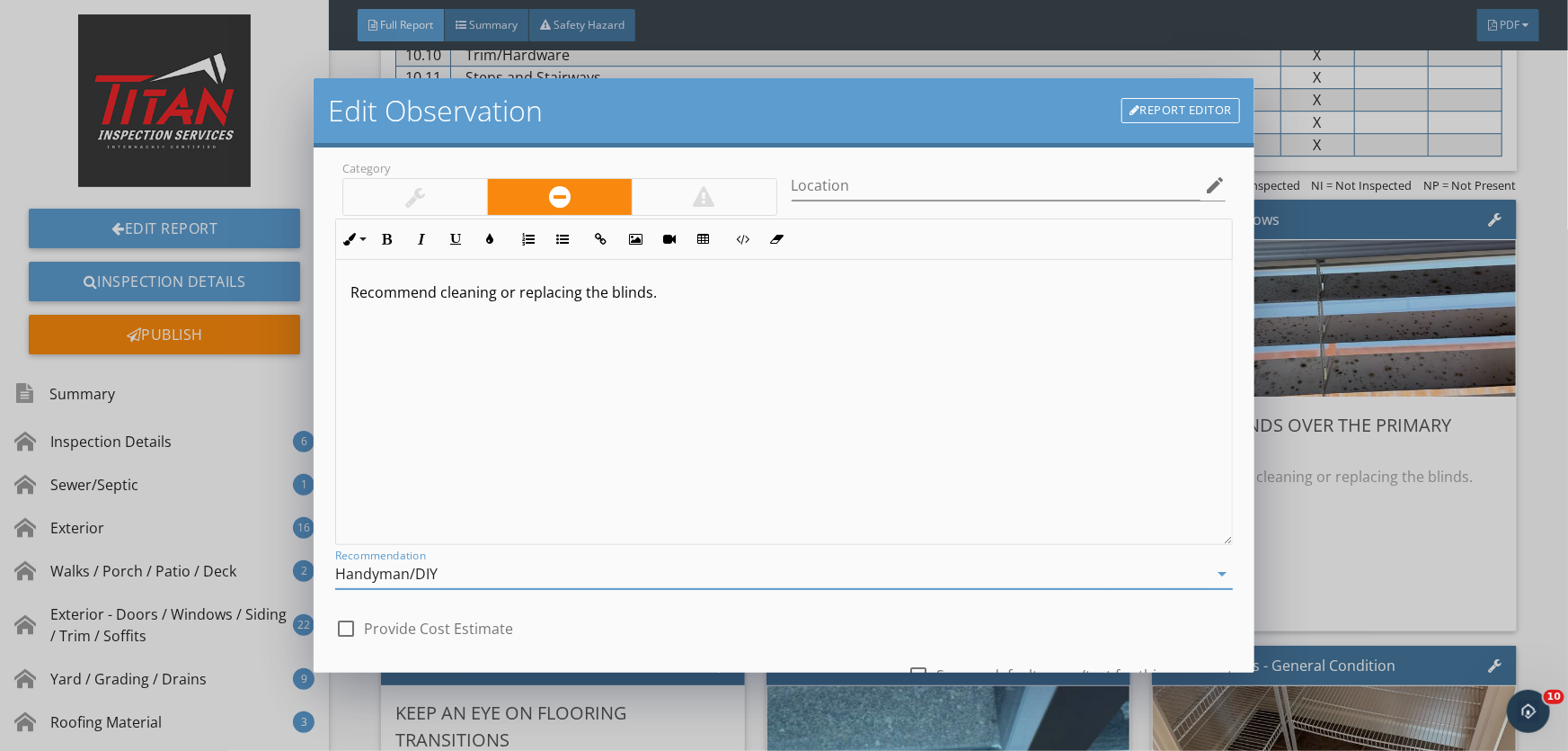
scroll to position [220, 0]
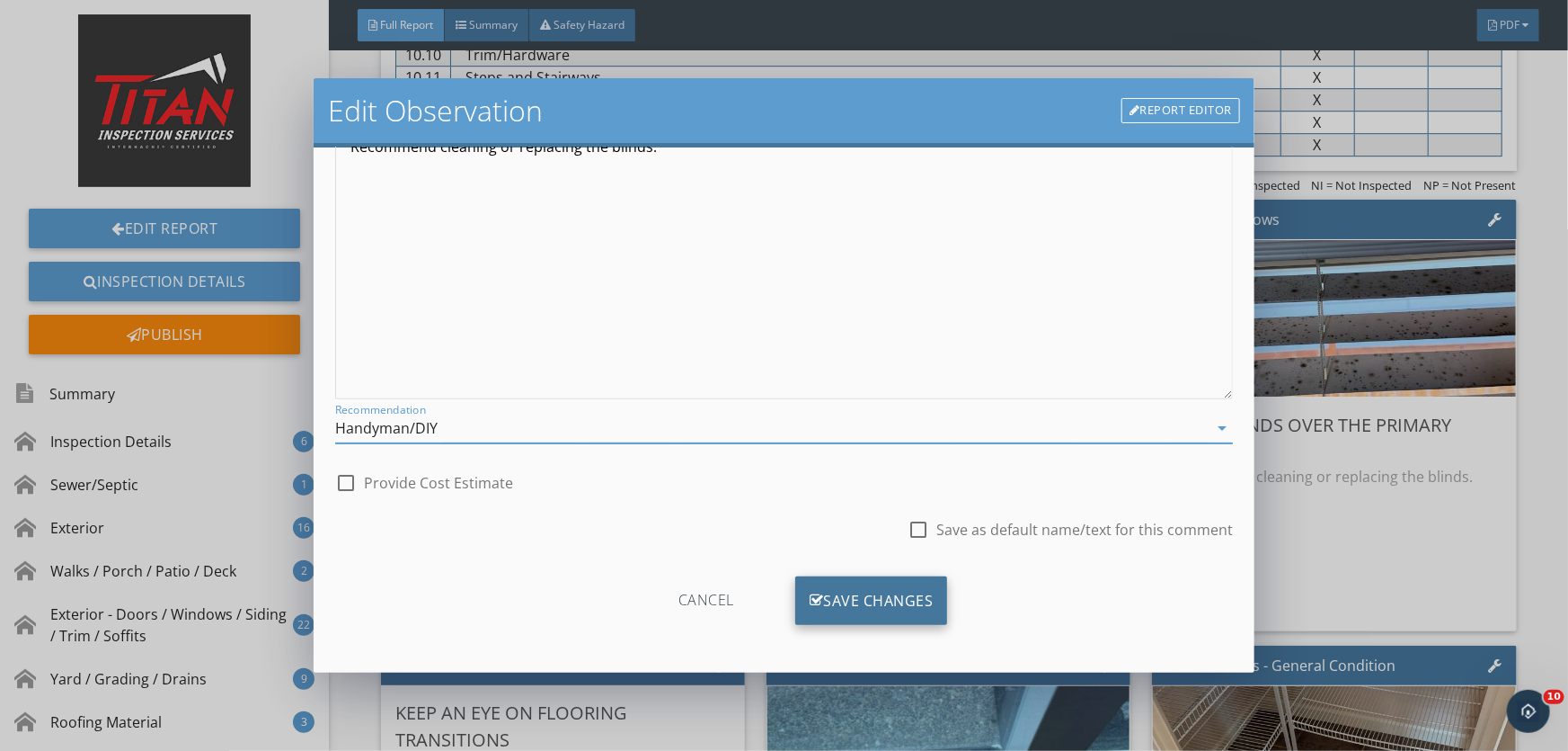
click at [836, 598] on div "Save Changes" at bounding box center [872, 600] width 152 height 49
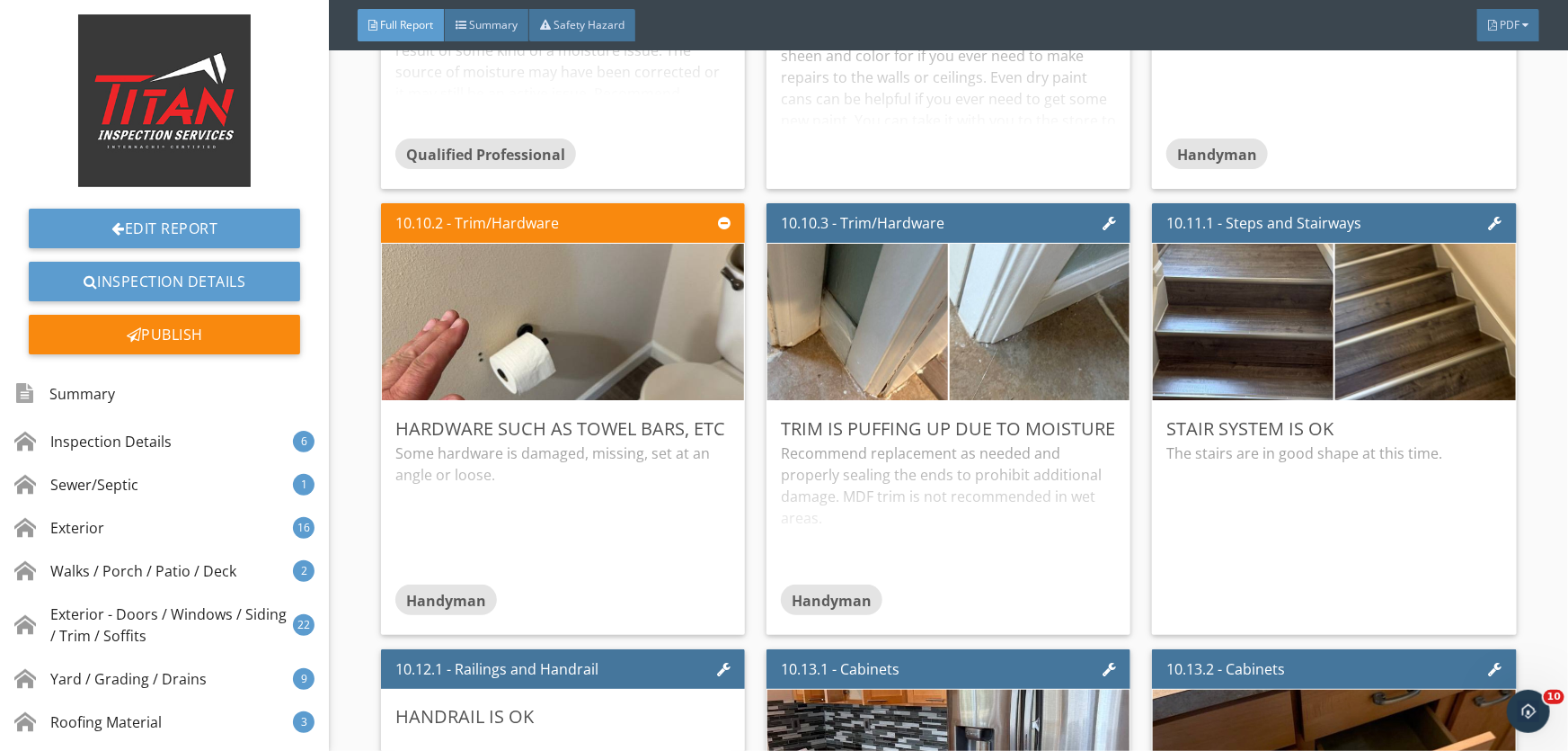
scroll to position [18390, 0]
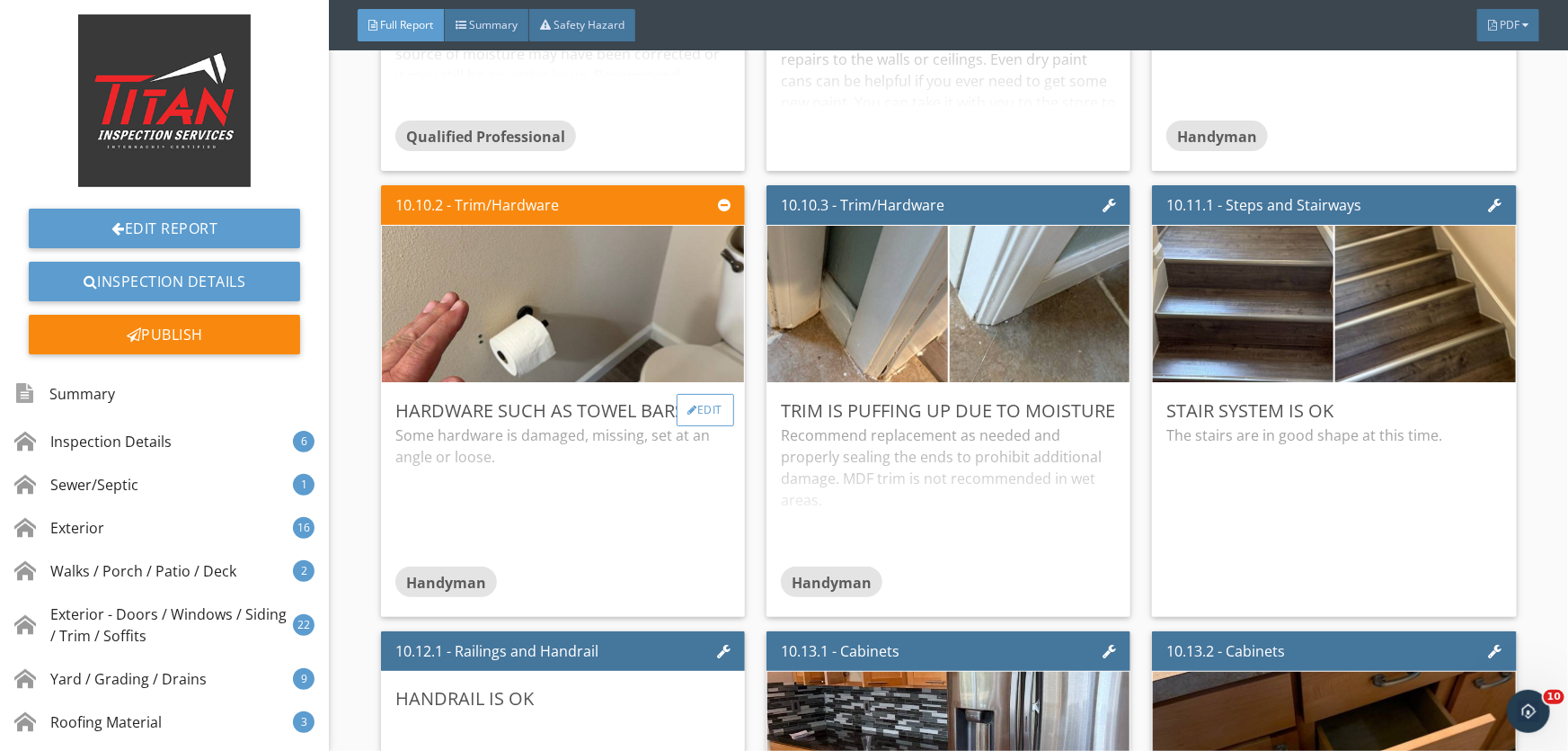
click at [708, 404] on div "Edit" at bounding box center [706, 410] width 59 height 32
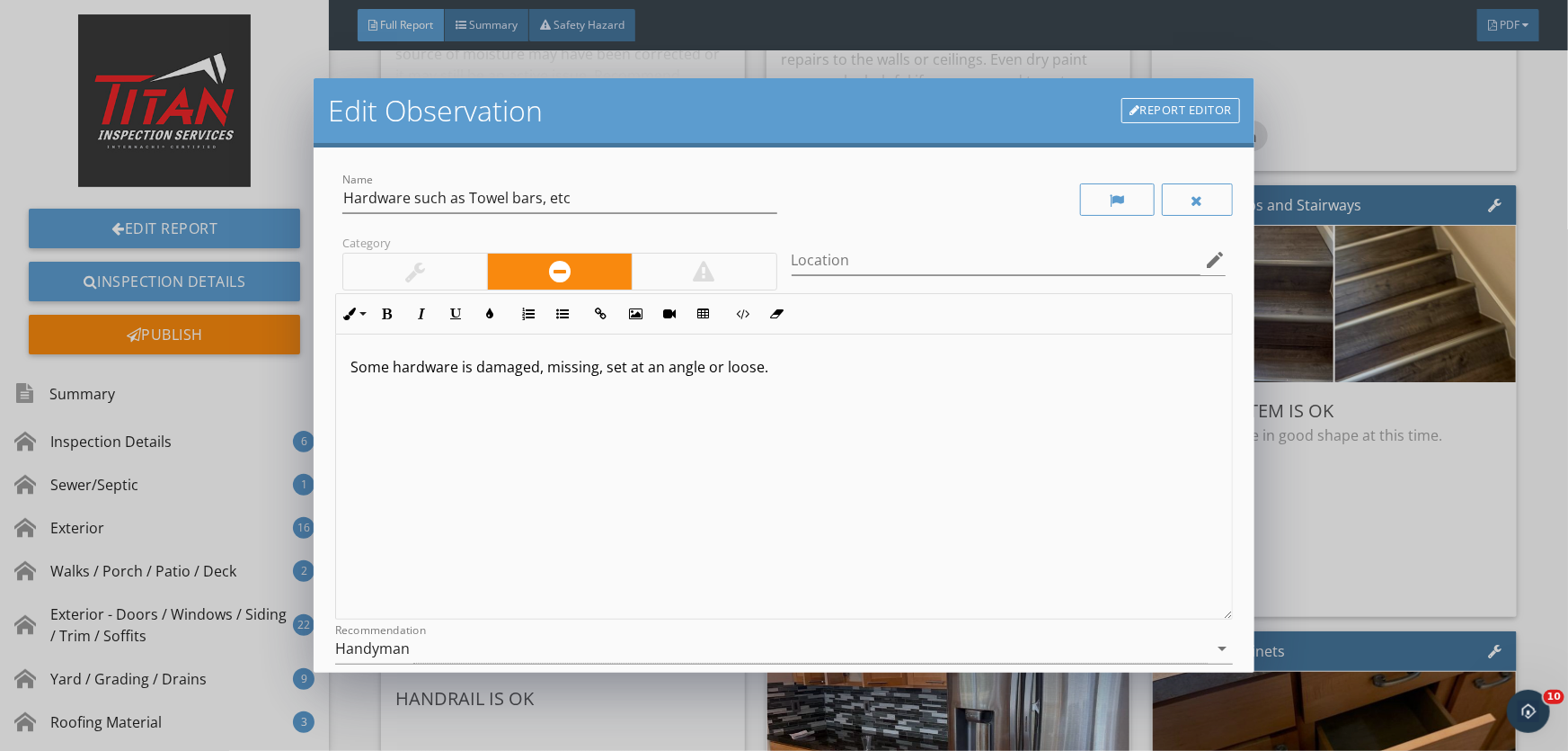
click at [430, 270] on div at bounding box center [414, 271] width 144 height 36
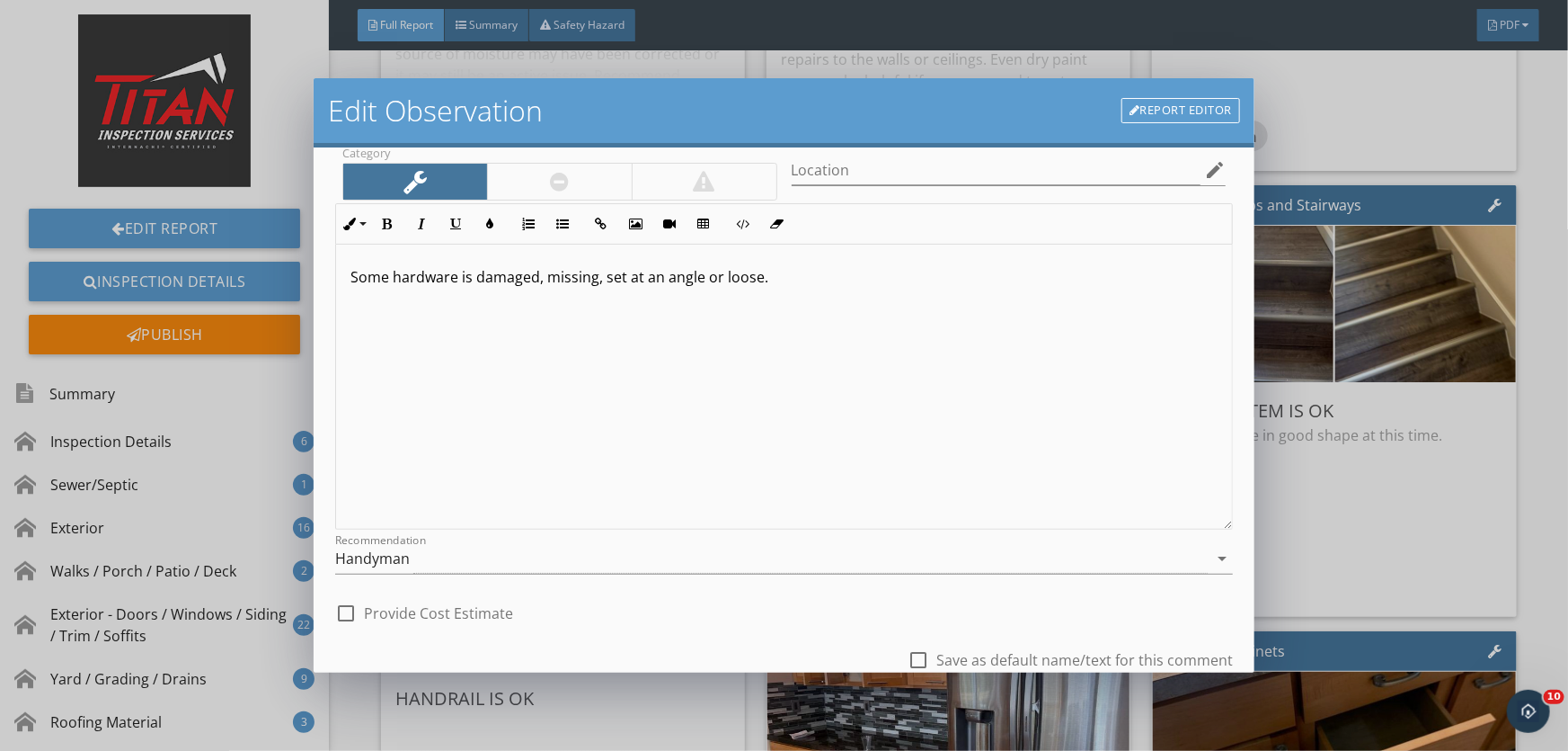
scroll to position [220, 0]
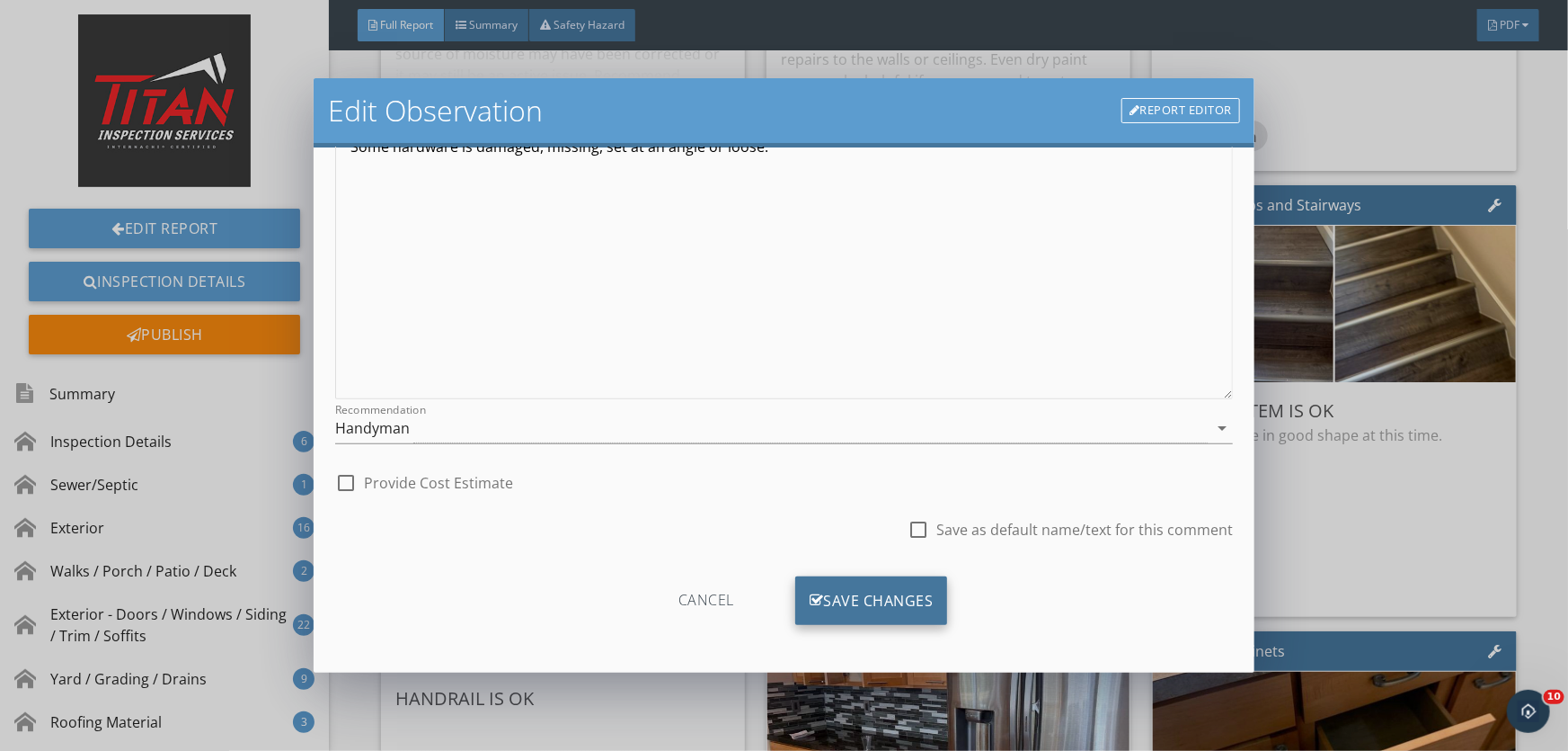
click at [826, 597] on div "Save Changes" at bounding box center [872, 600] width 152 height 49
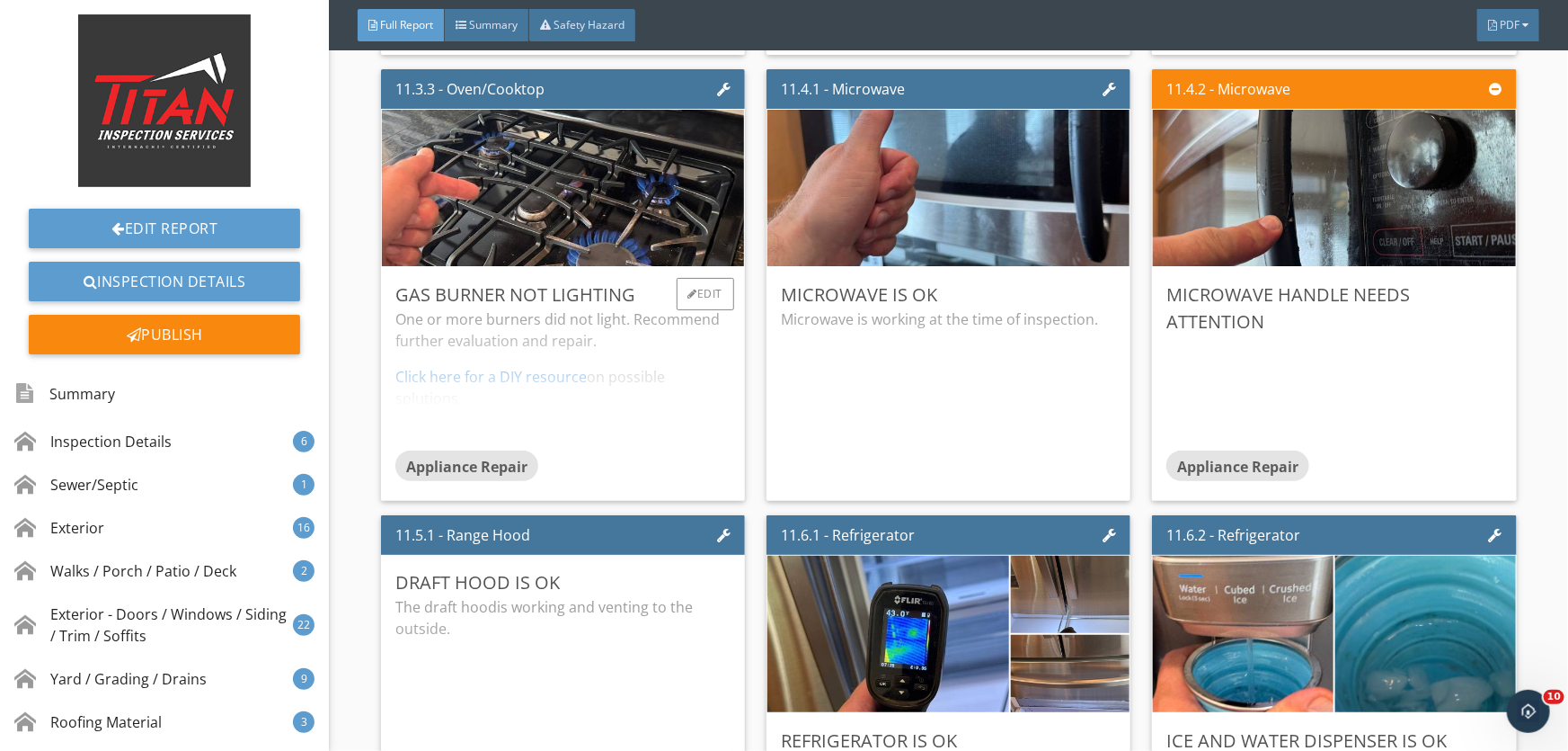
scroll to position [21496, 0]
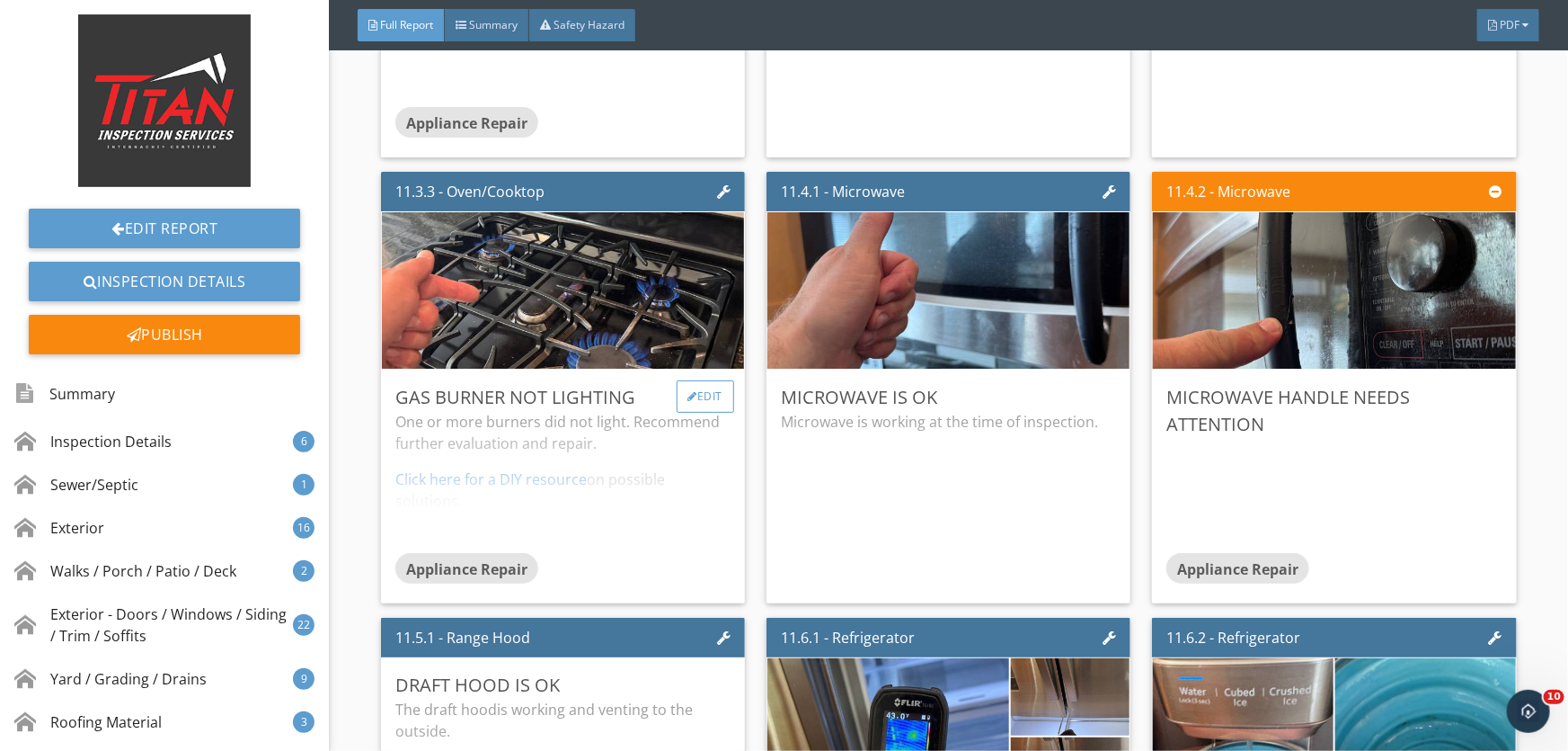
click at [702, 395] on div "Edit" at bounding box center [706, 396] width 59 height 32
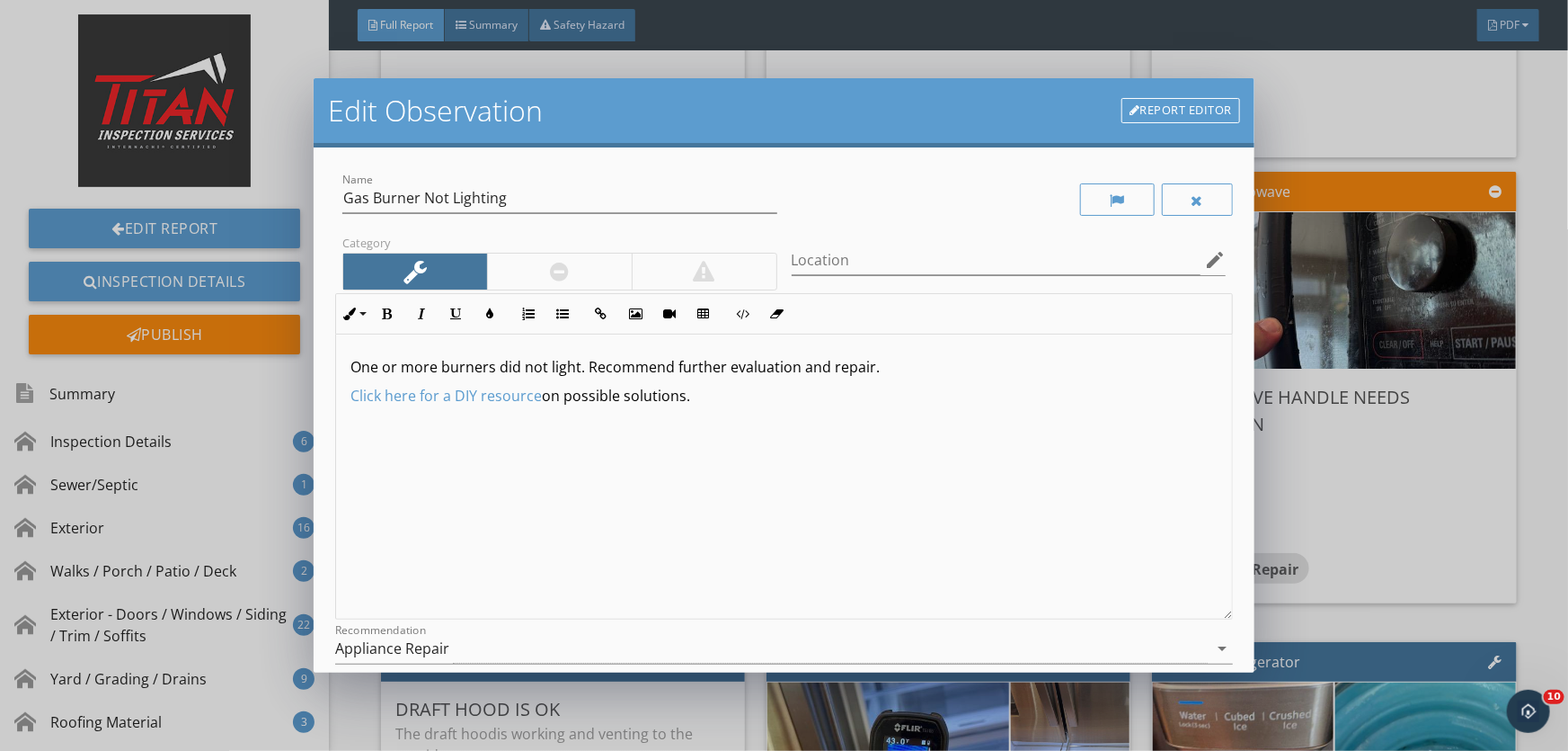
click at [555, 263] on div at bounding box center [559, 272] width 19 height 22
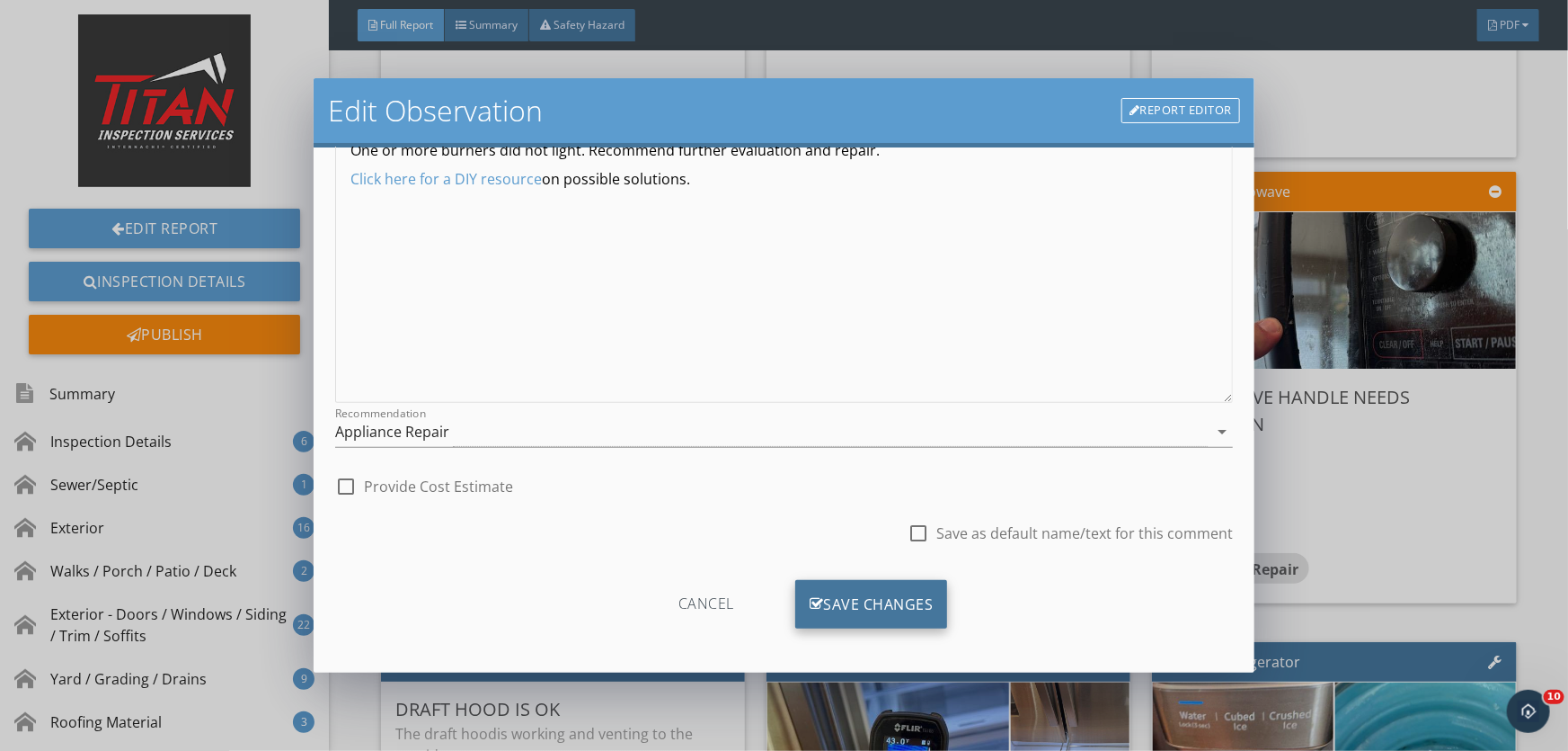
scroll to position [220, 0]
click at [817, 612] on div "Save Changes" at bounding box center [872, 600] width 152 height 49
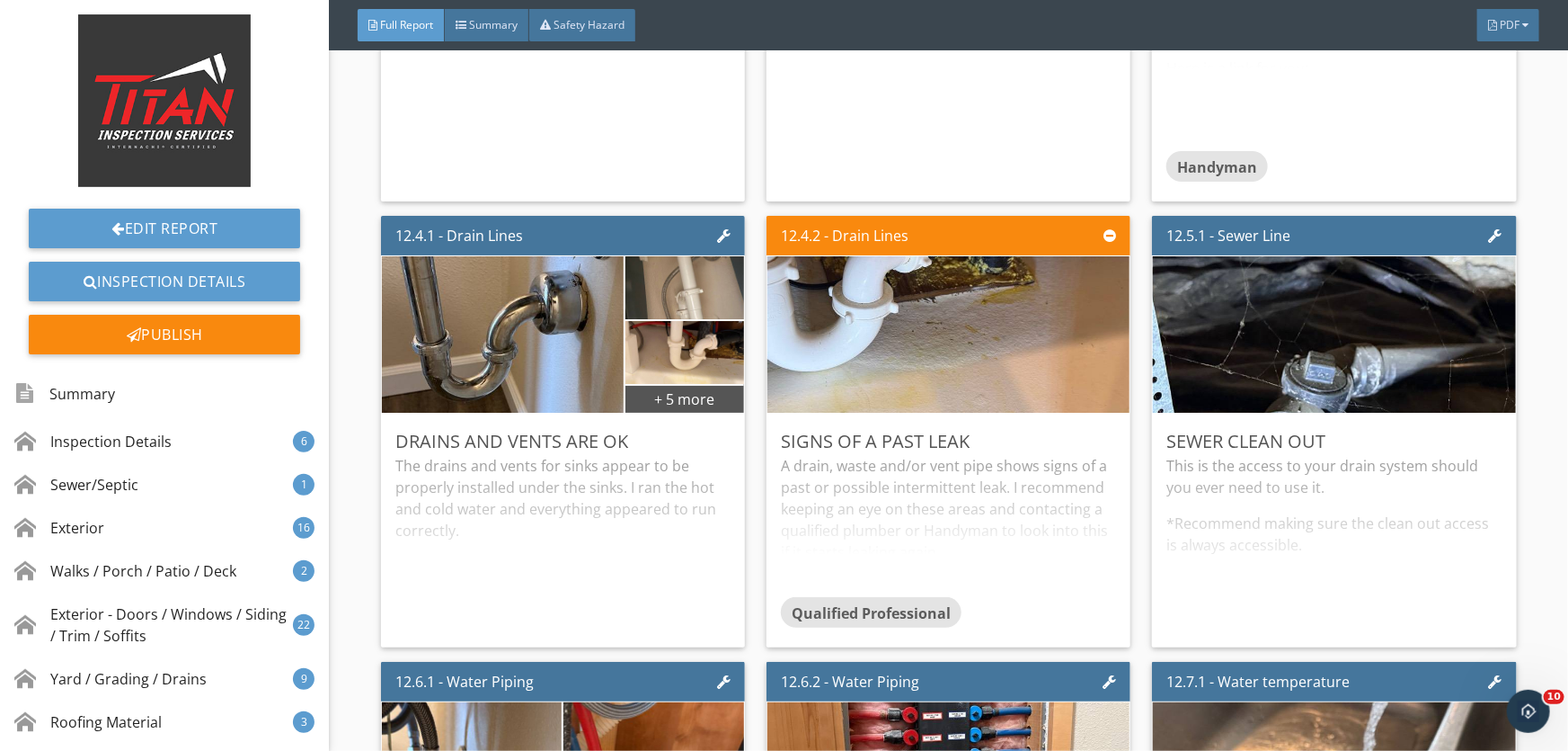
scroll to position [24030, 0]
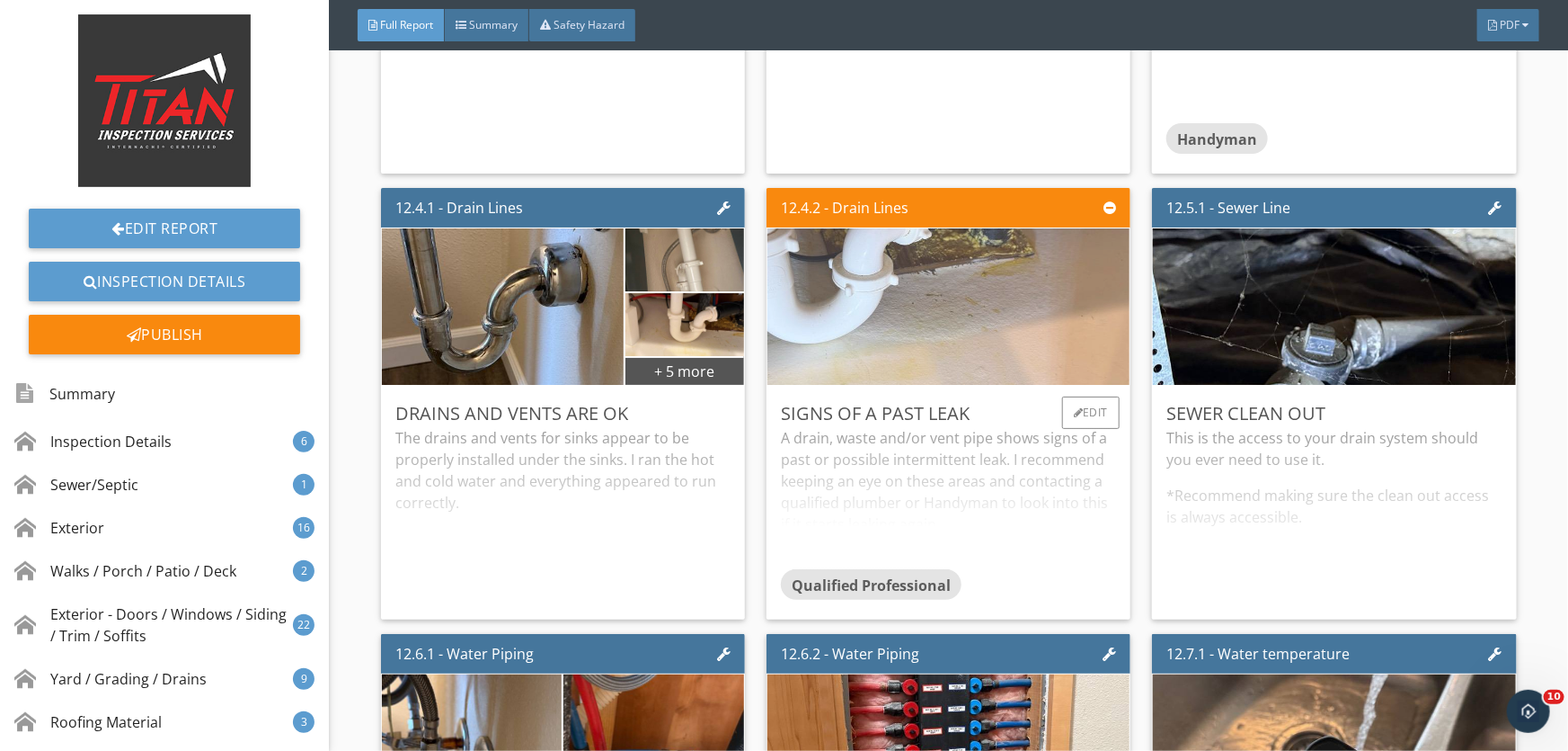
click at [927, 317] on img at bounding box center [948, 307] width 521 height 391
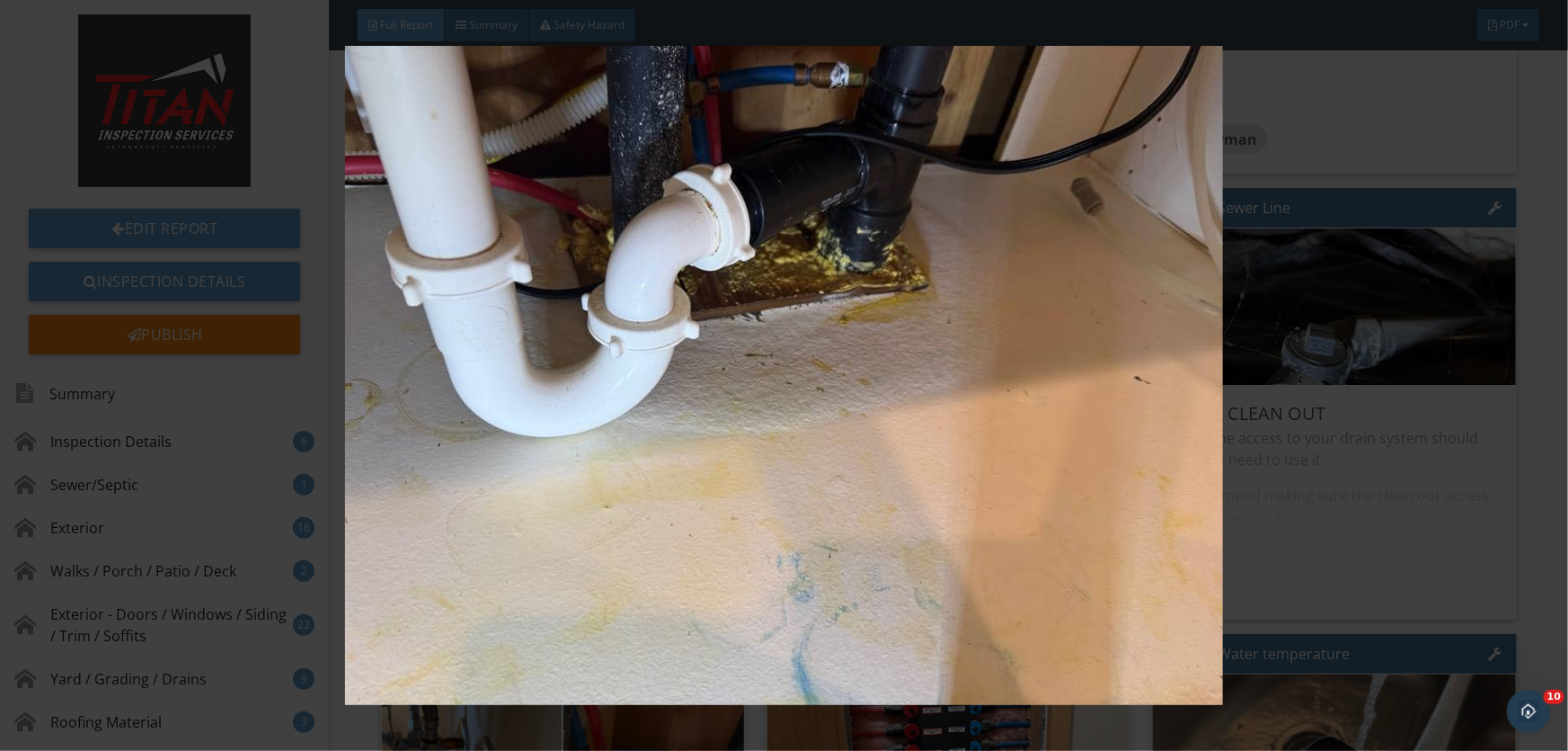
click at [927, 317] on img at bounding box center [784, 375] width 1435 height 658
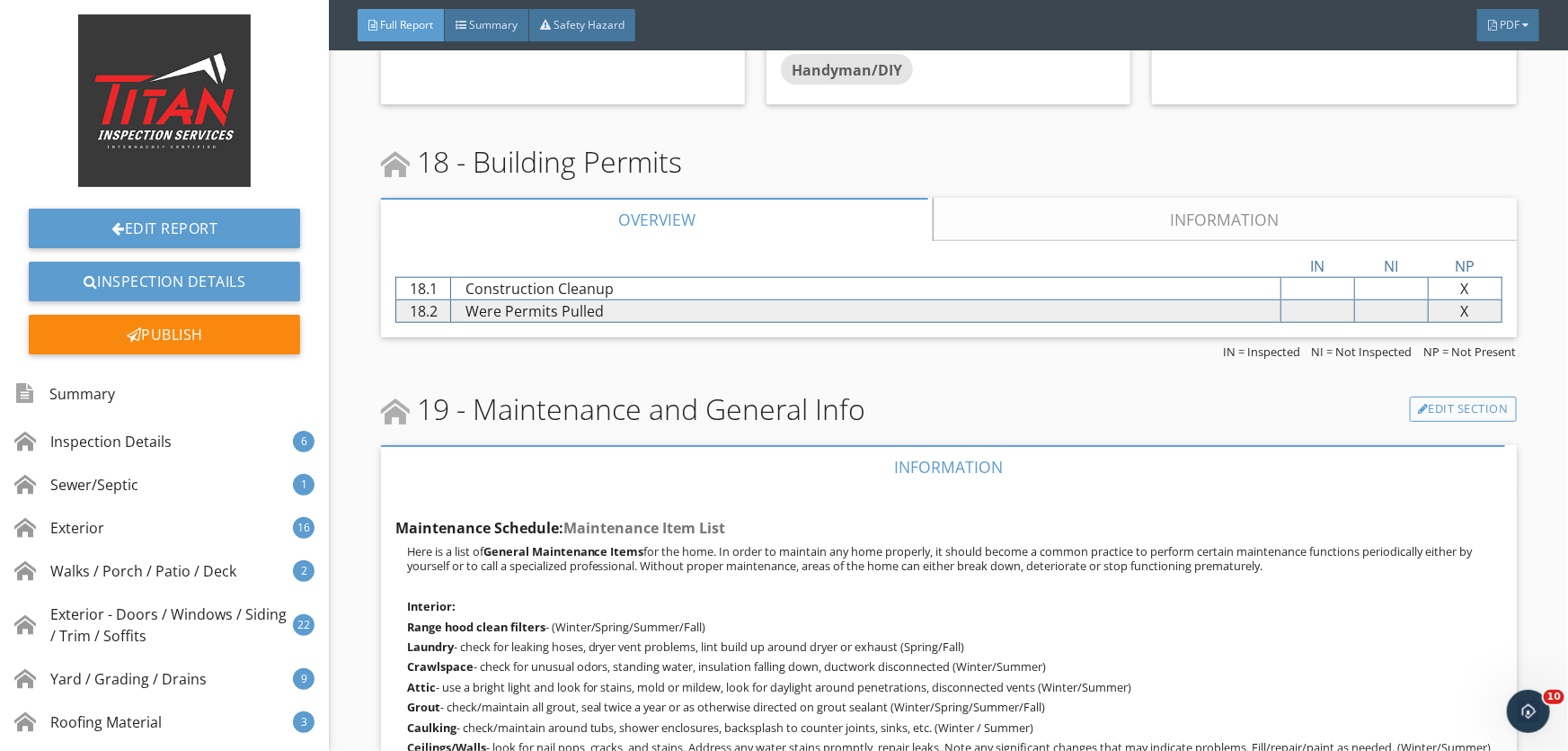
scroll to position [38824, 0]
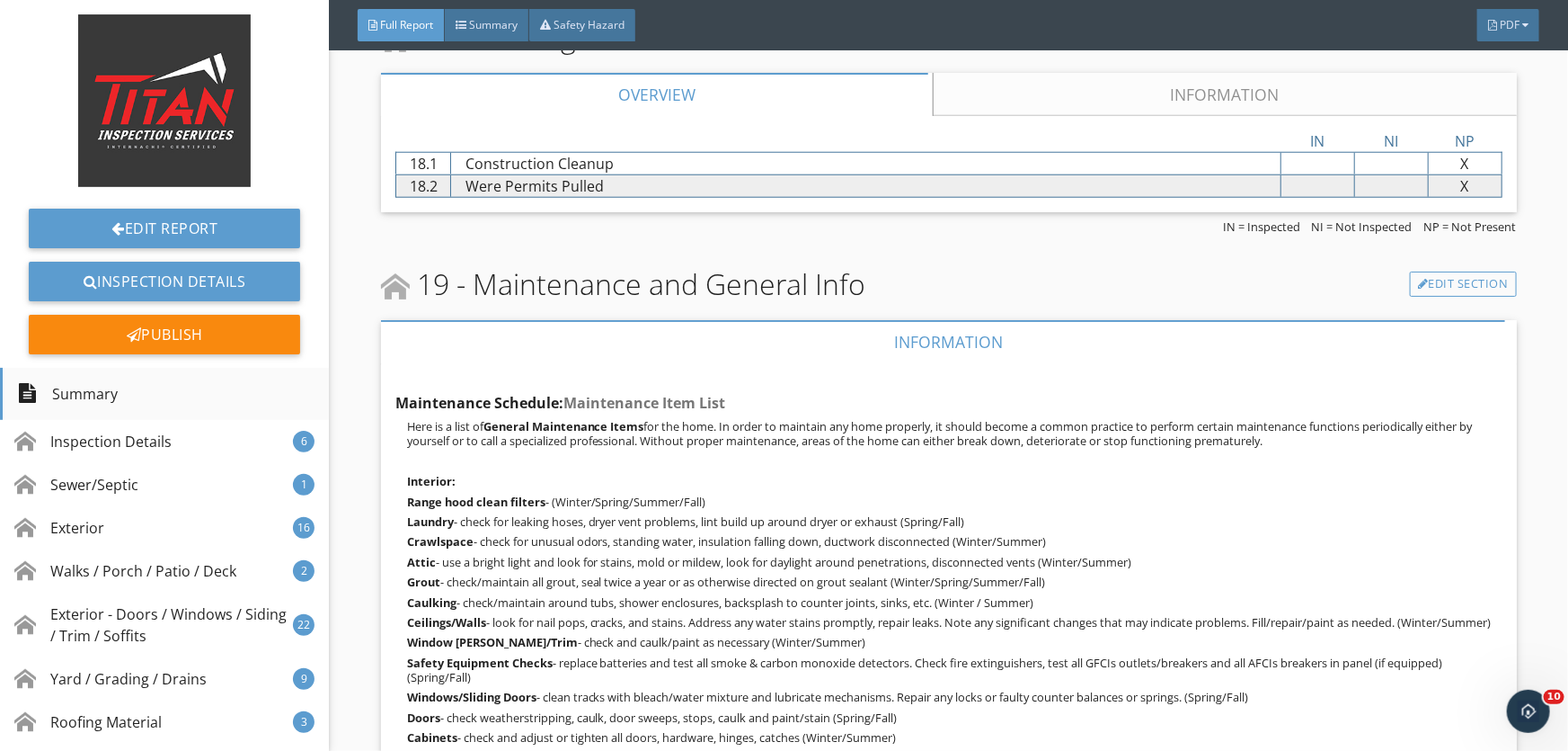
click at [159, 386] on div "Summary" at bounding box center [164, 393] width 329 height 52
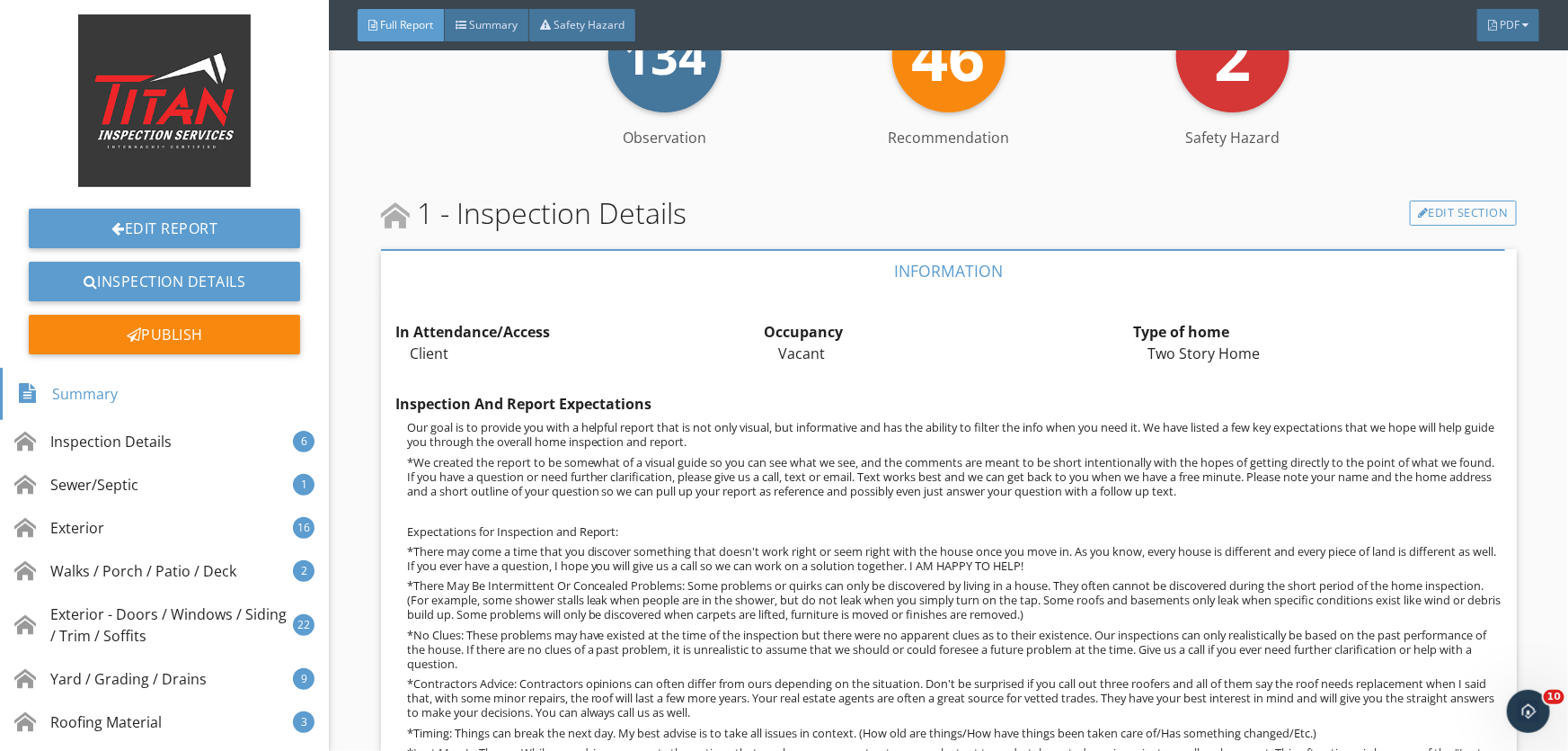
scroll to position [460, 0]
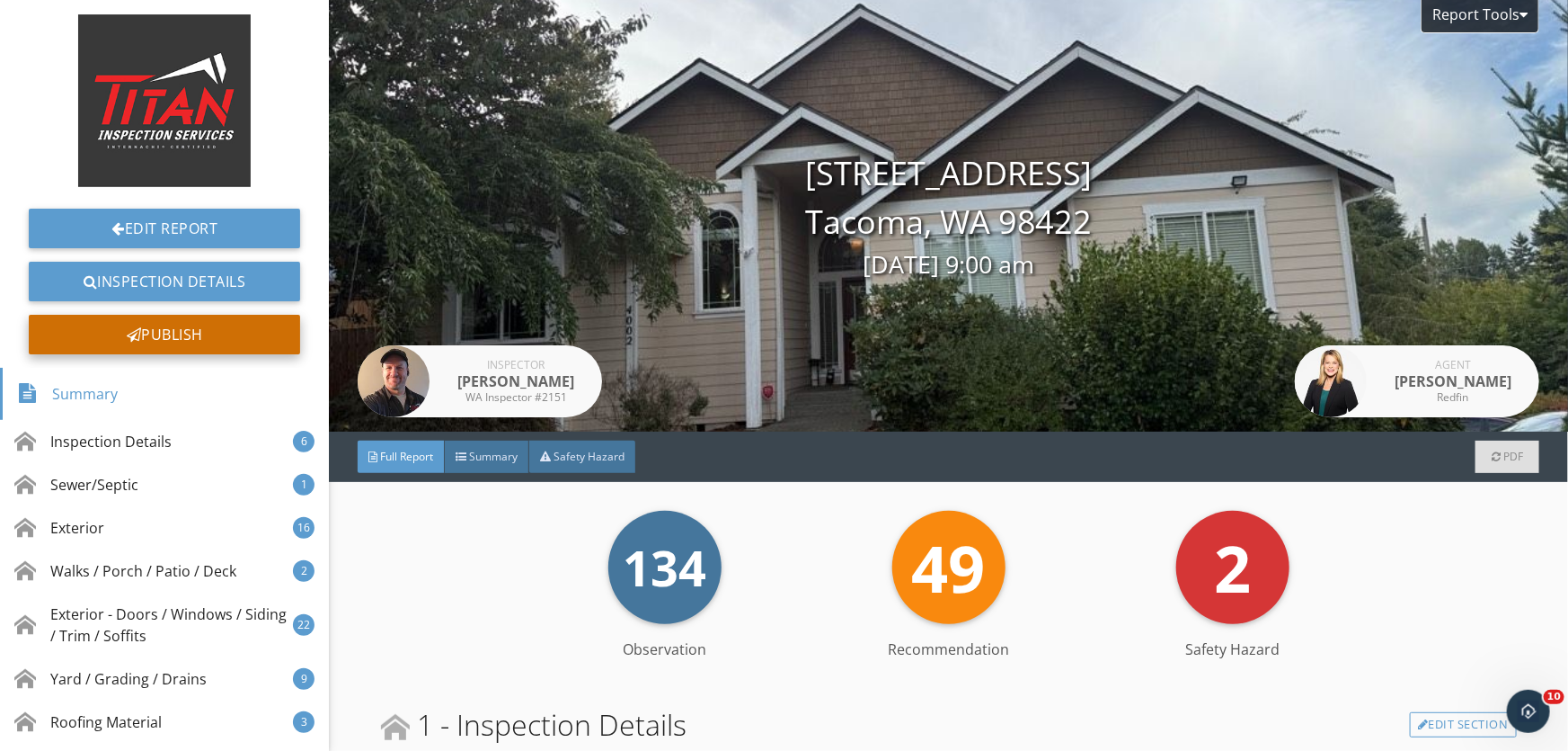
click at [129, 340] on div at bounding box center [135, 334] width 16 height 15
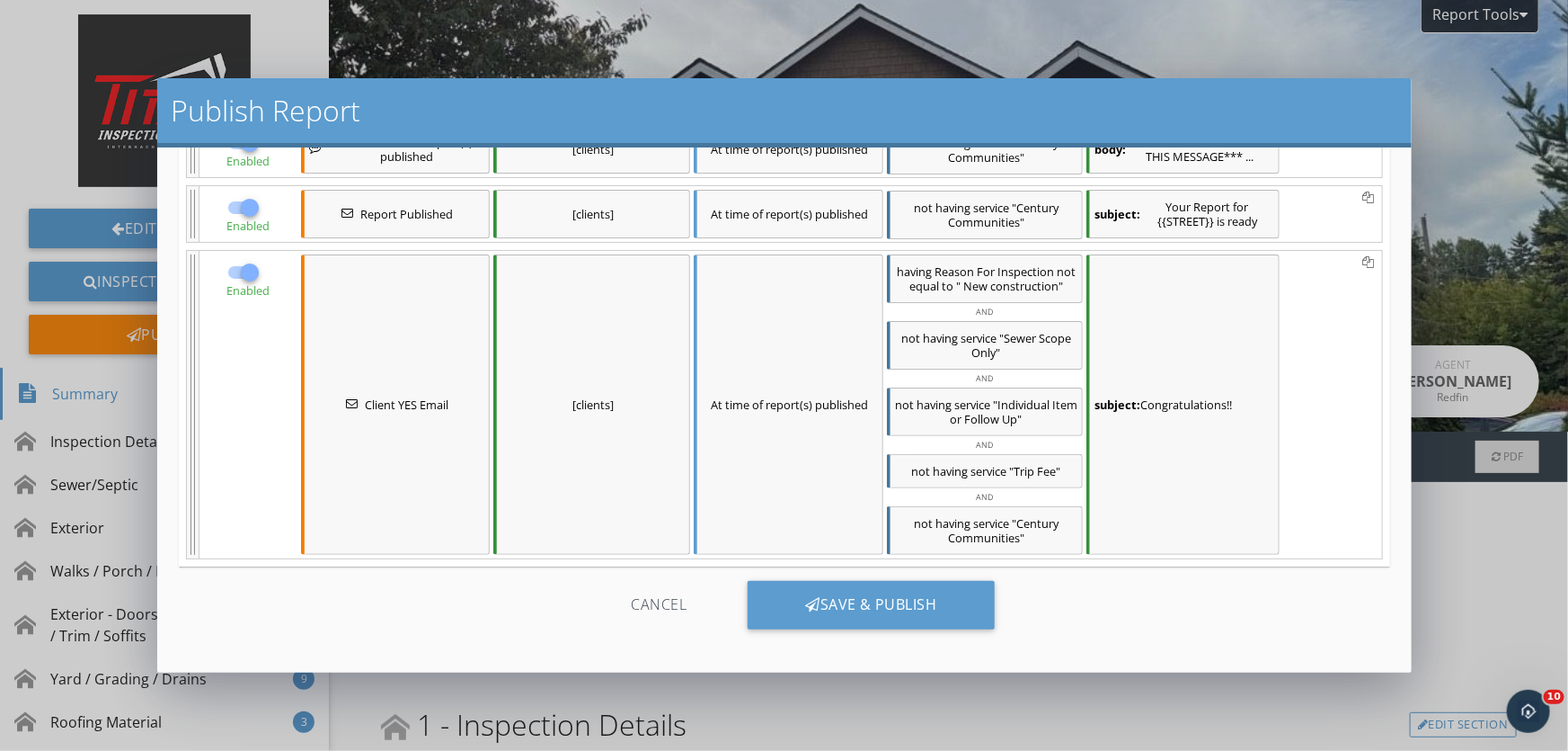
scroll to position [322, 0]
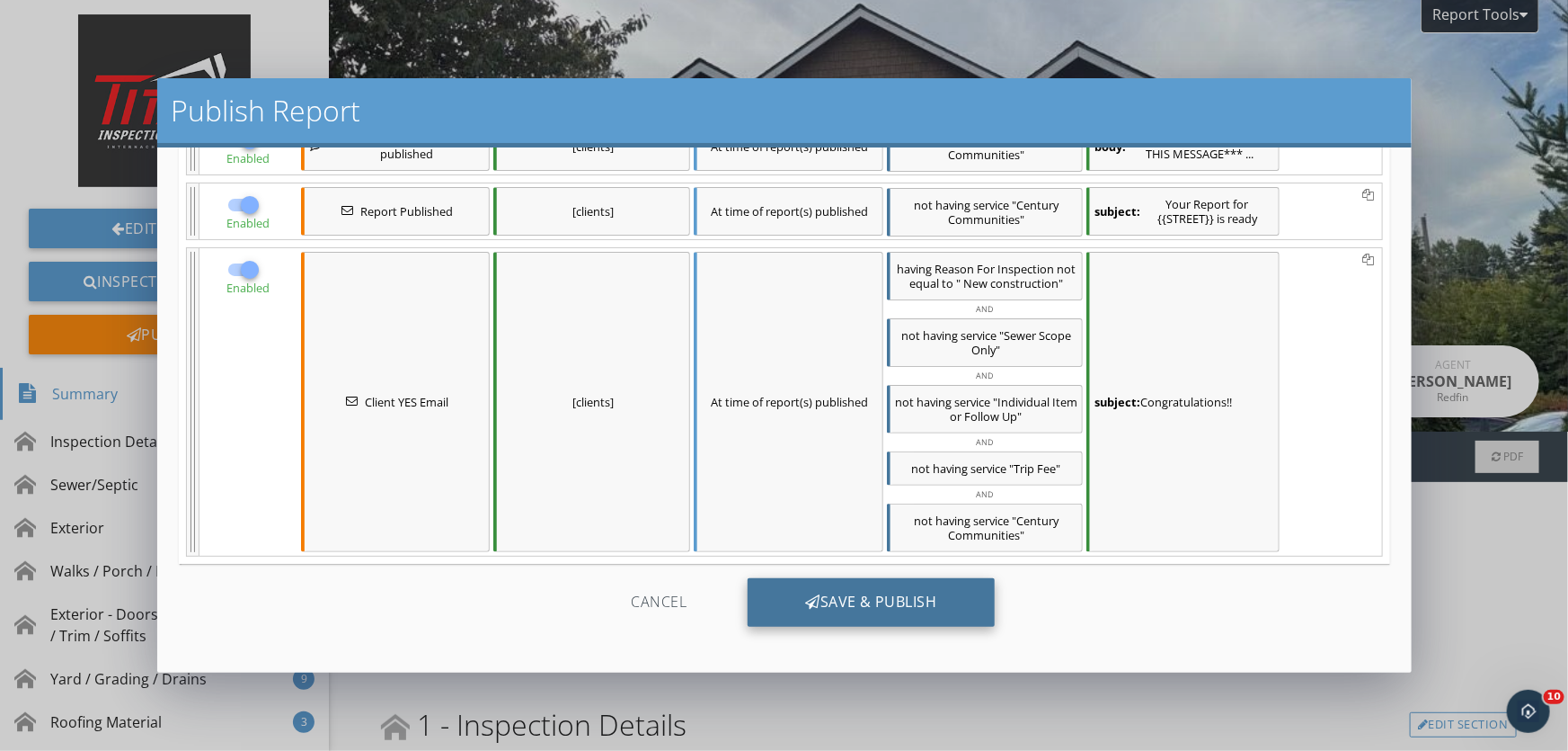
click at [826, 601] on div "Save & Publish" at bounding box center [871, 602] width 247 height 49
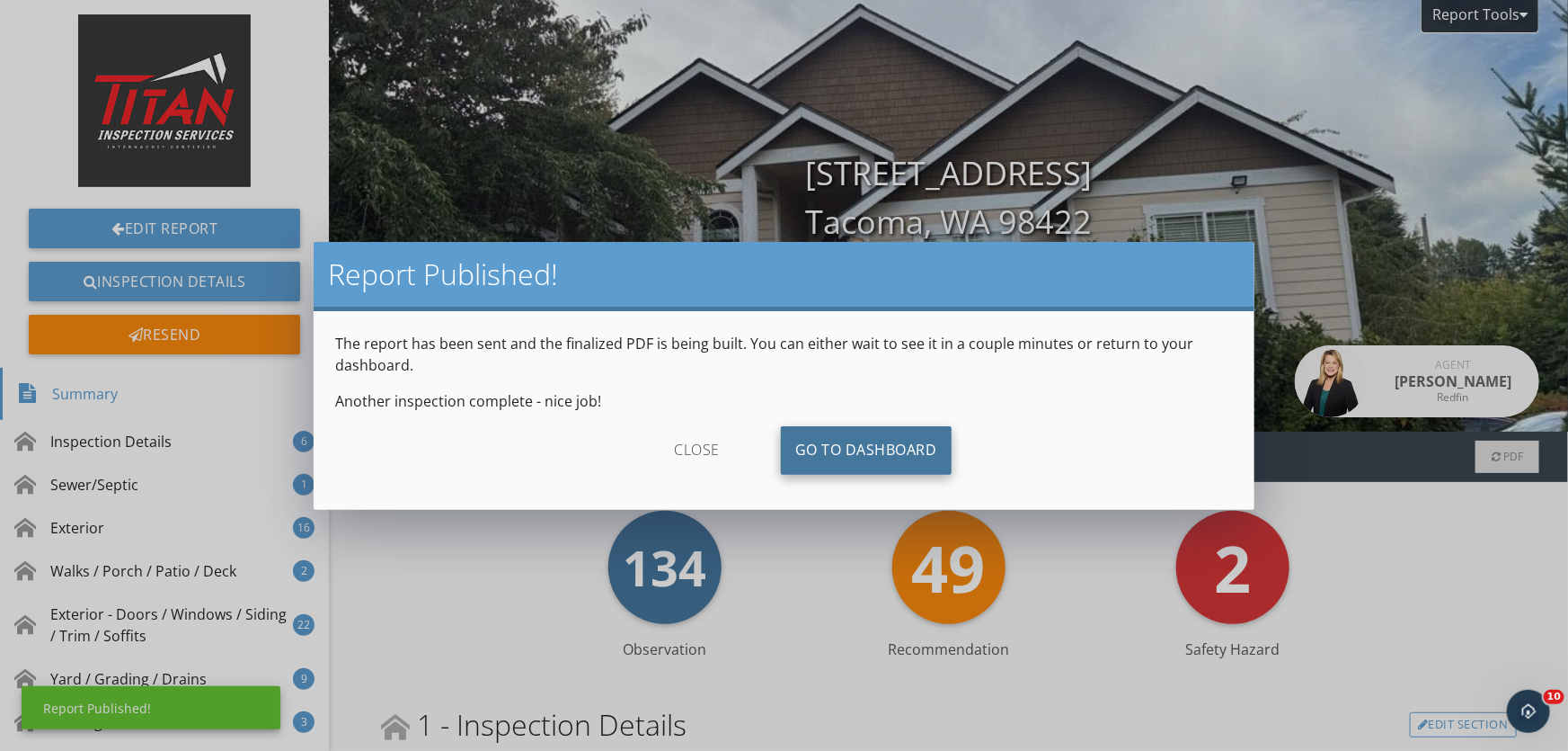
click at [898, 457] on link "Go To Dashboard" at bounding box center [866, 451] width 171 height 49
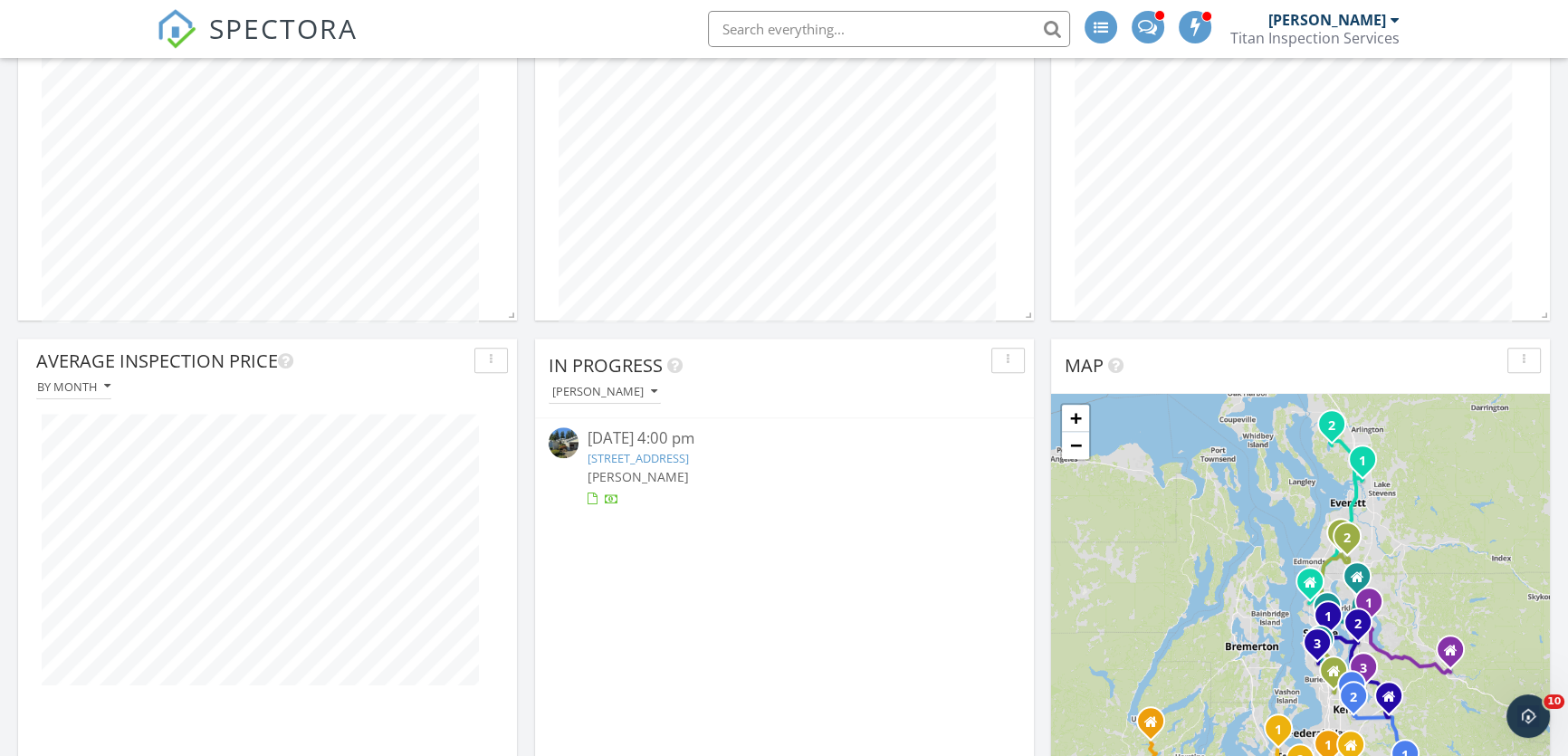
scroll to position [1810, 0]
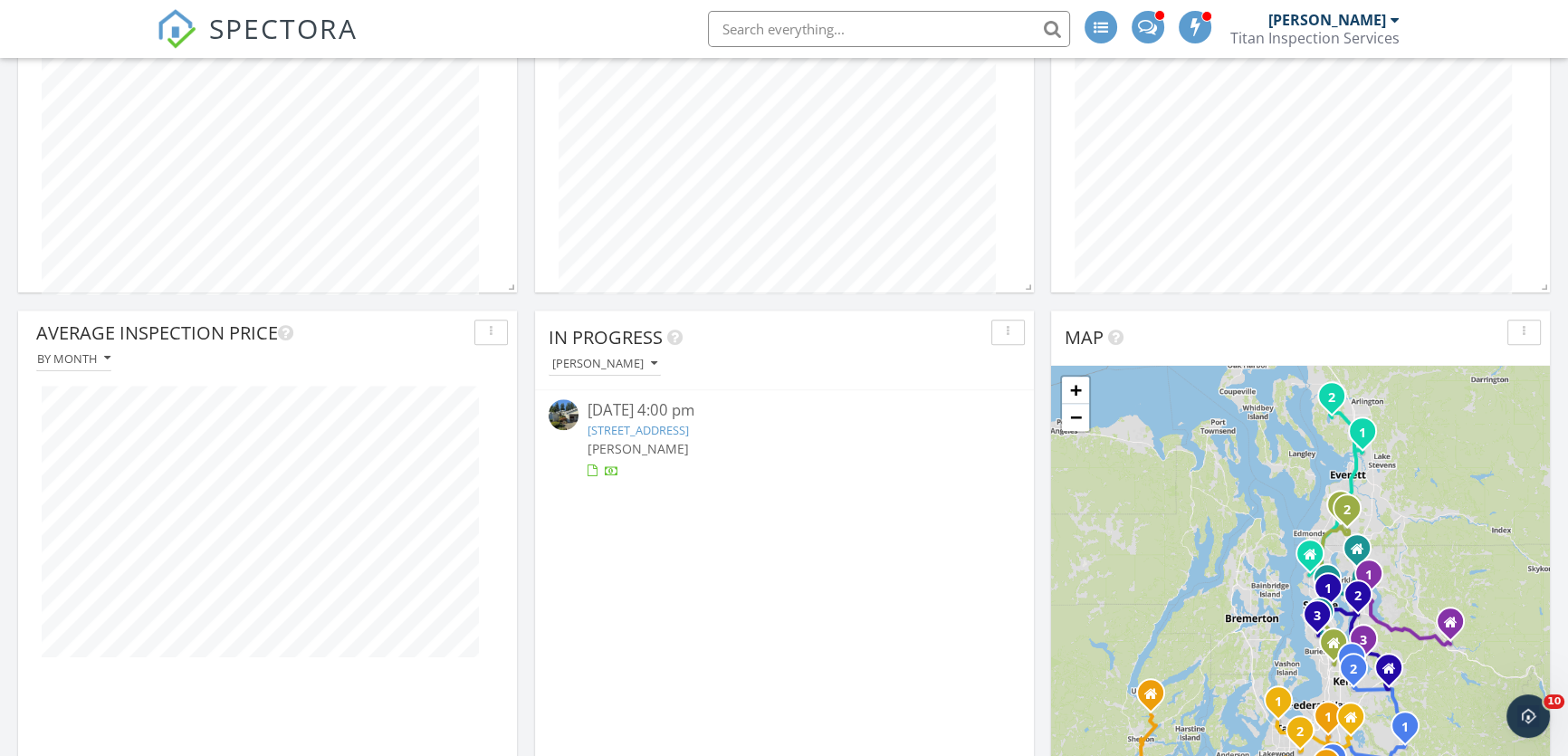
click at [689, 438] on link "21628 SE 272nd Pl #138, Maple Valley, WA 98038" at bounding box center [638, 429] width 101 height 17
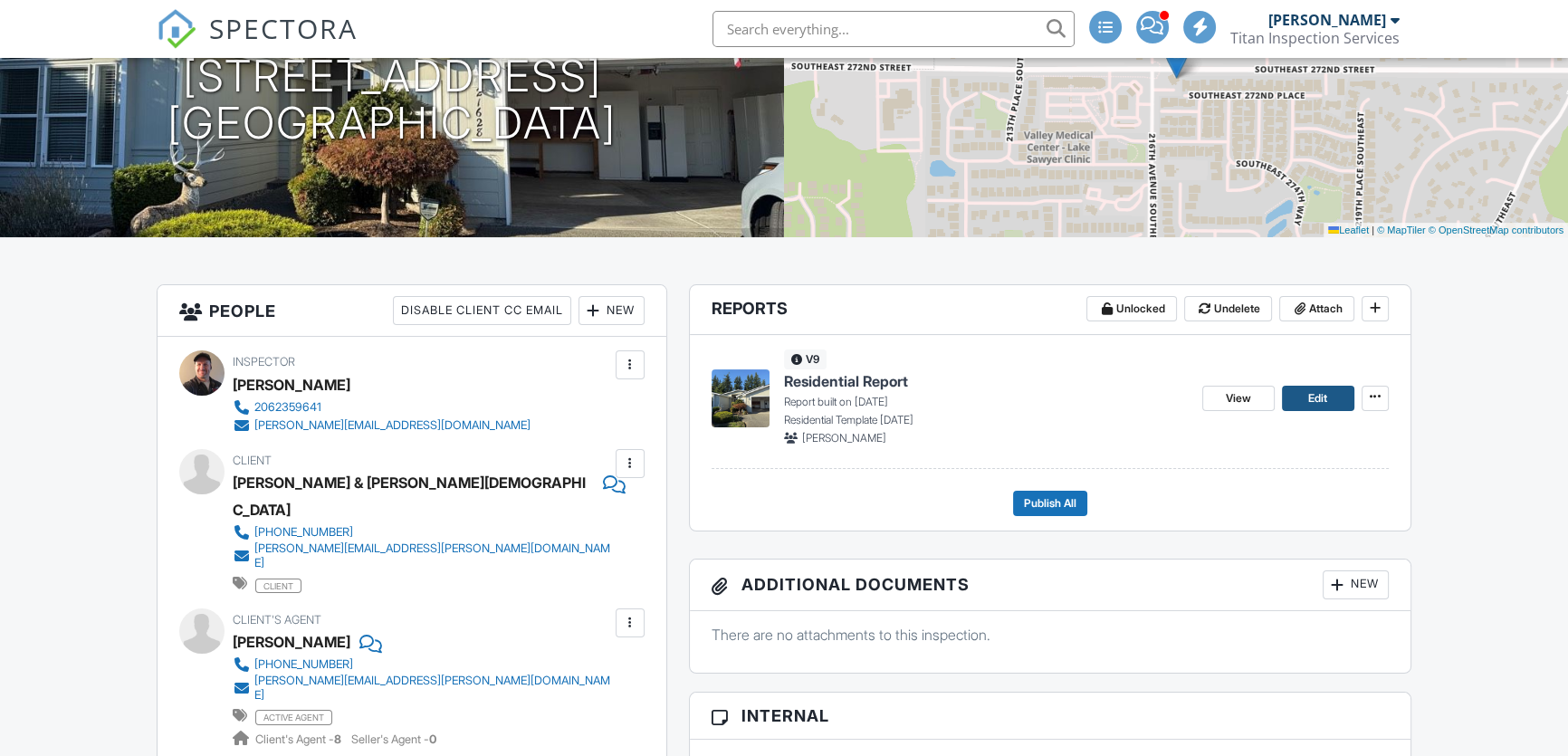
scroll to position [246, 0]
click at [1317, 393] on span "Edit" at bounding box center [1318, 398] width 19 height 18
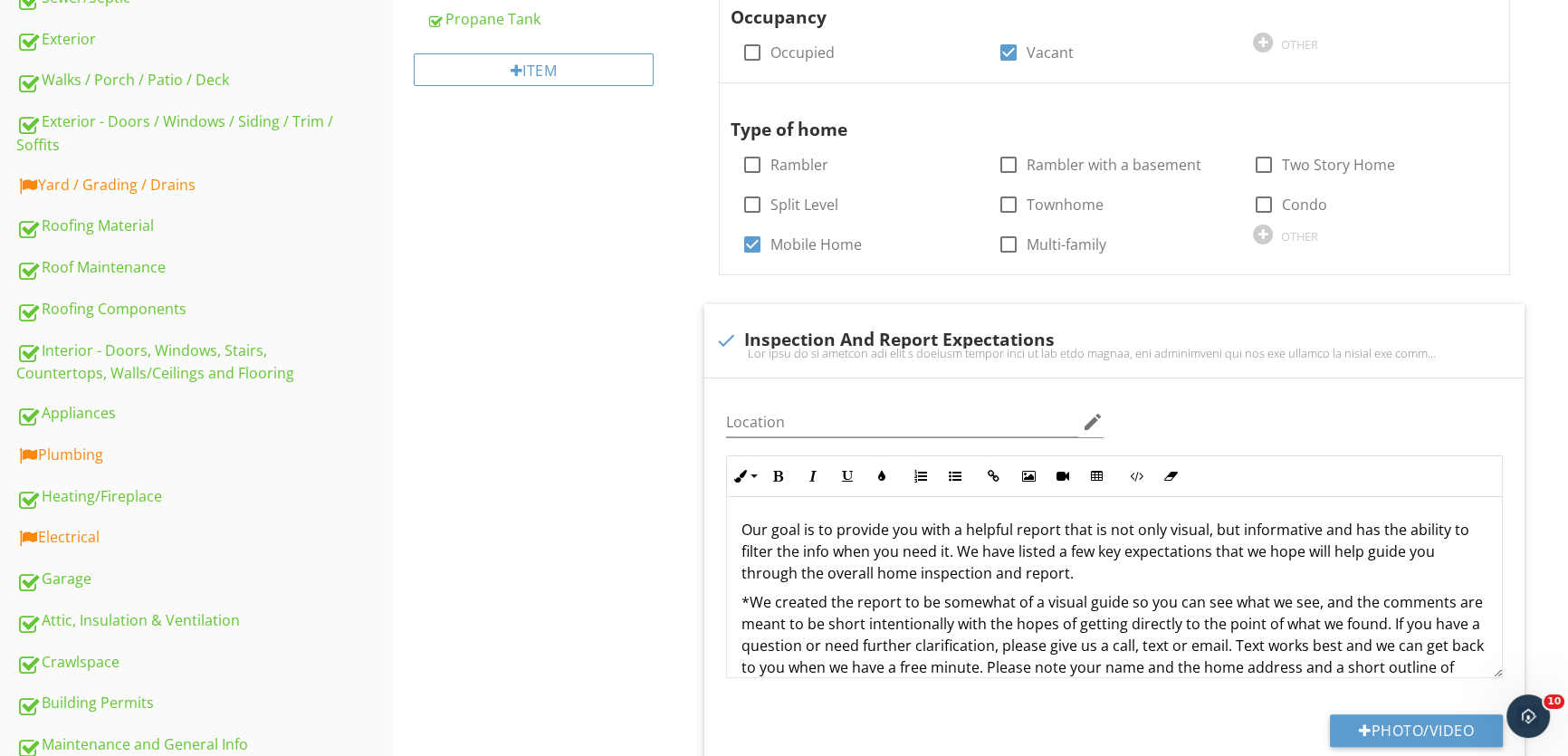
click at [253, 185] on div "Yard / Grading / Drains" at bounding box center [205, 186] width 376 height 24
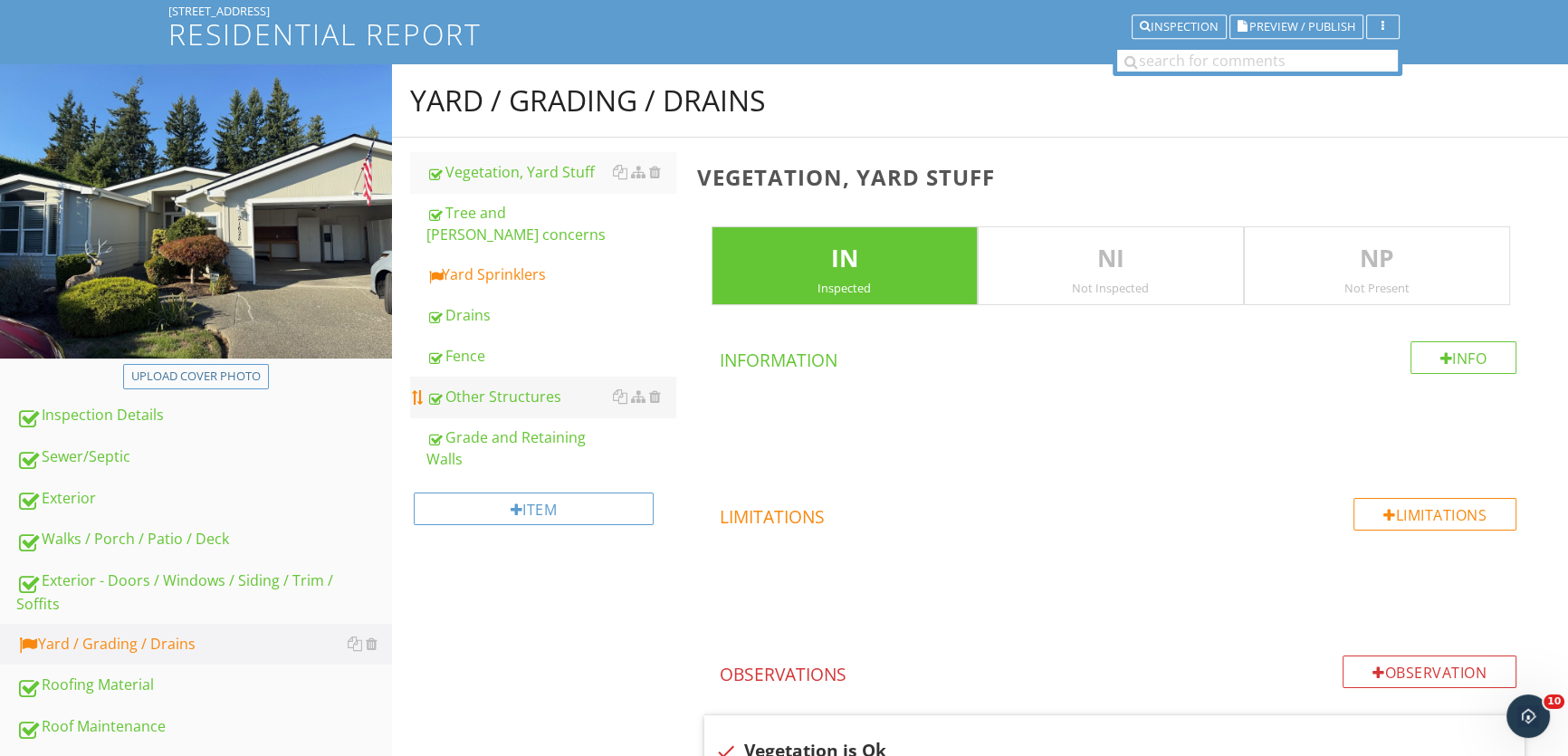
scroll to position [82, 0]
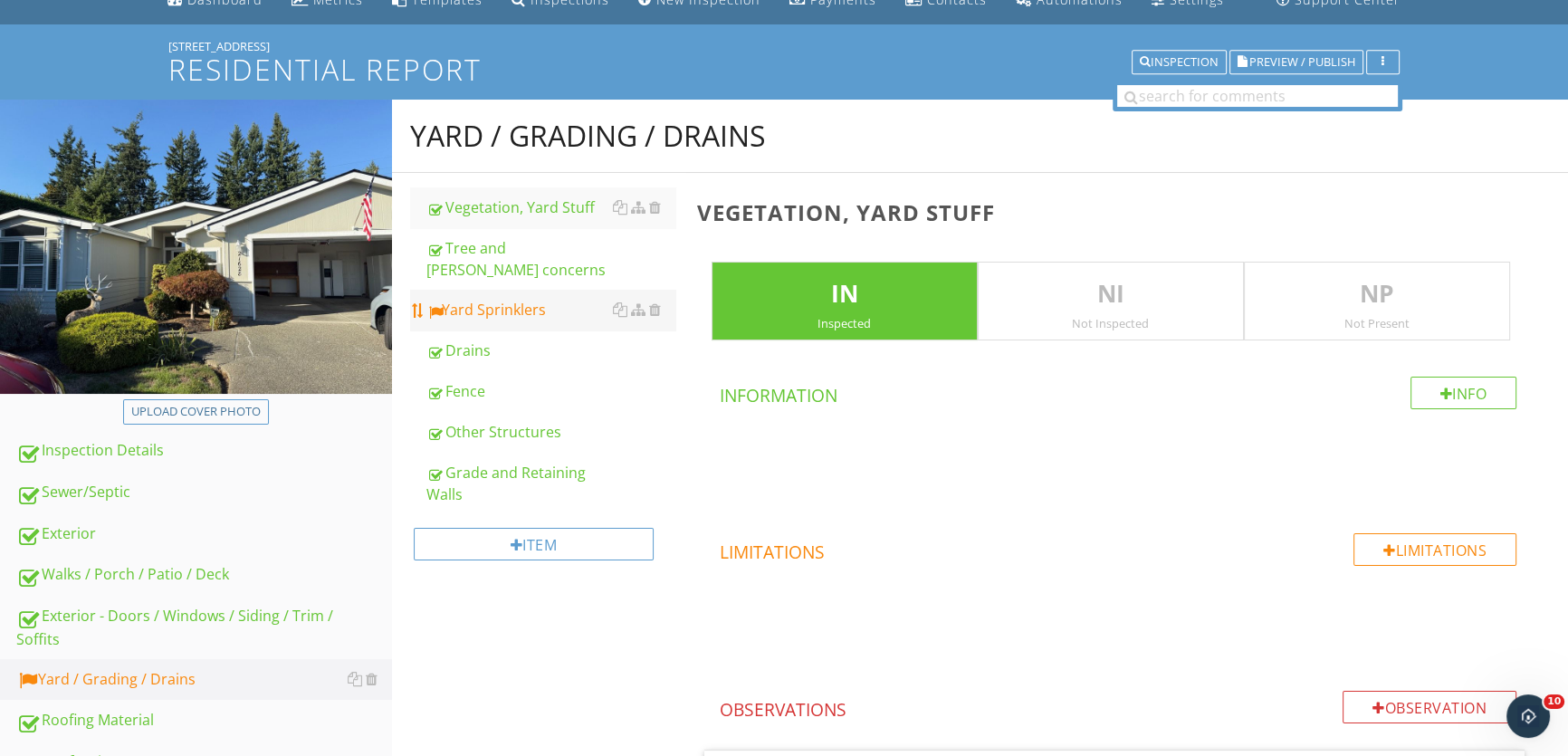
click at [502, 298] on div "Yard Sprinklers" at bounding box center [551, 309] width 249 height 22
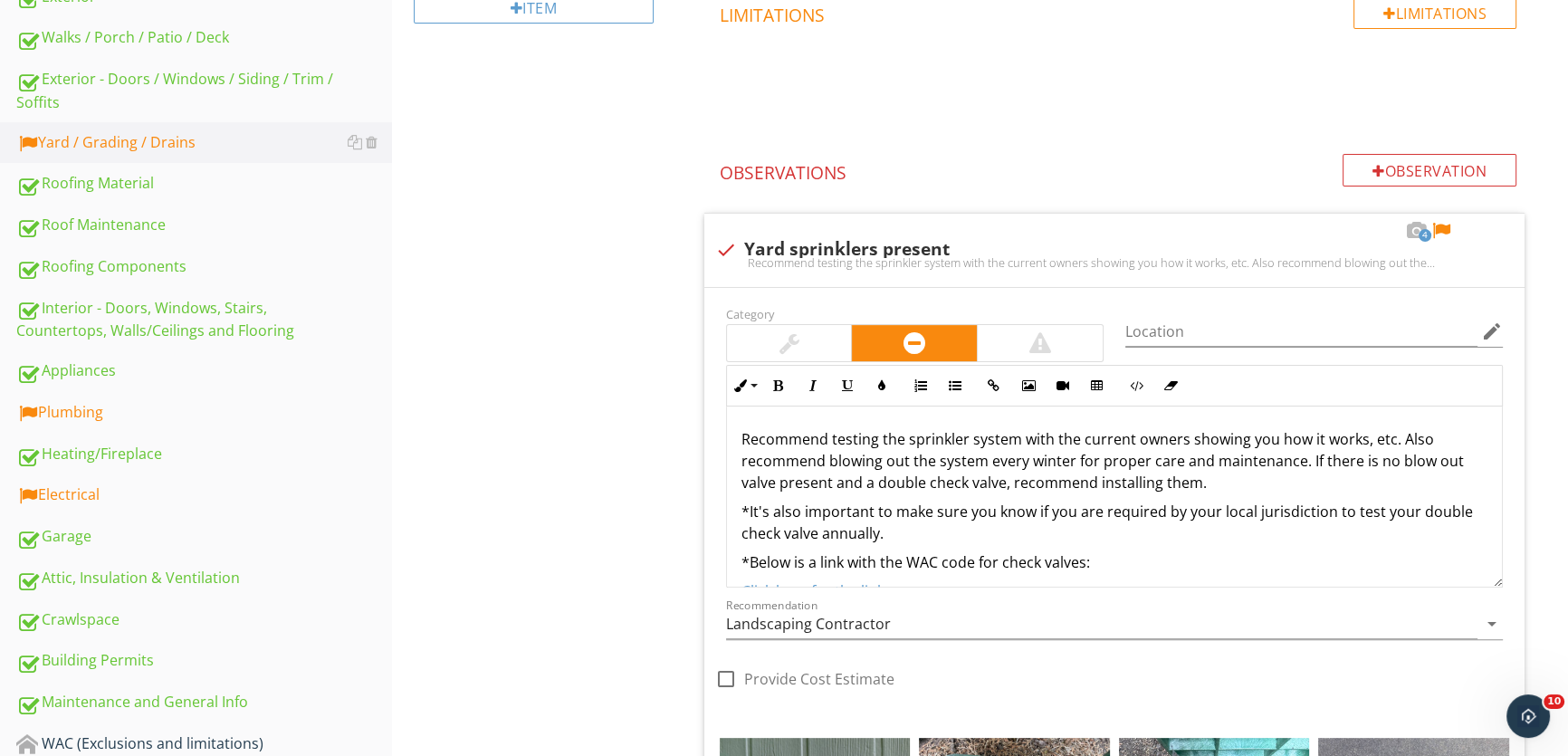
scroll to position [658, 0]
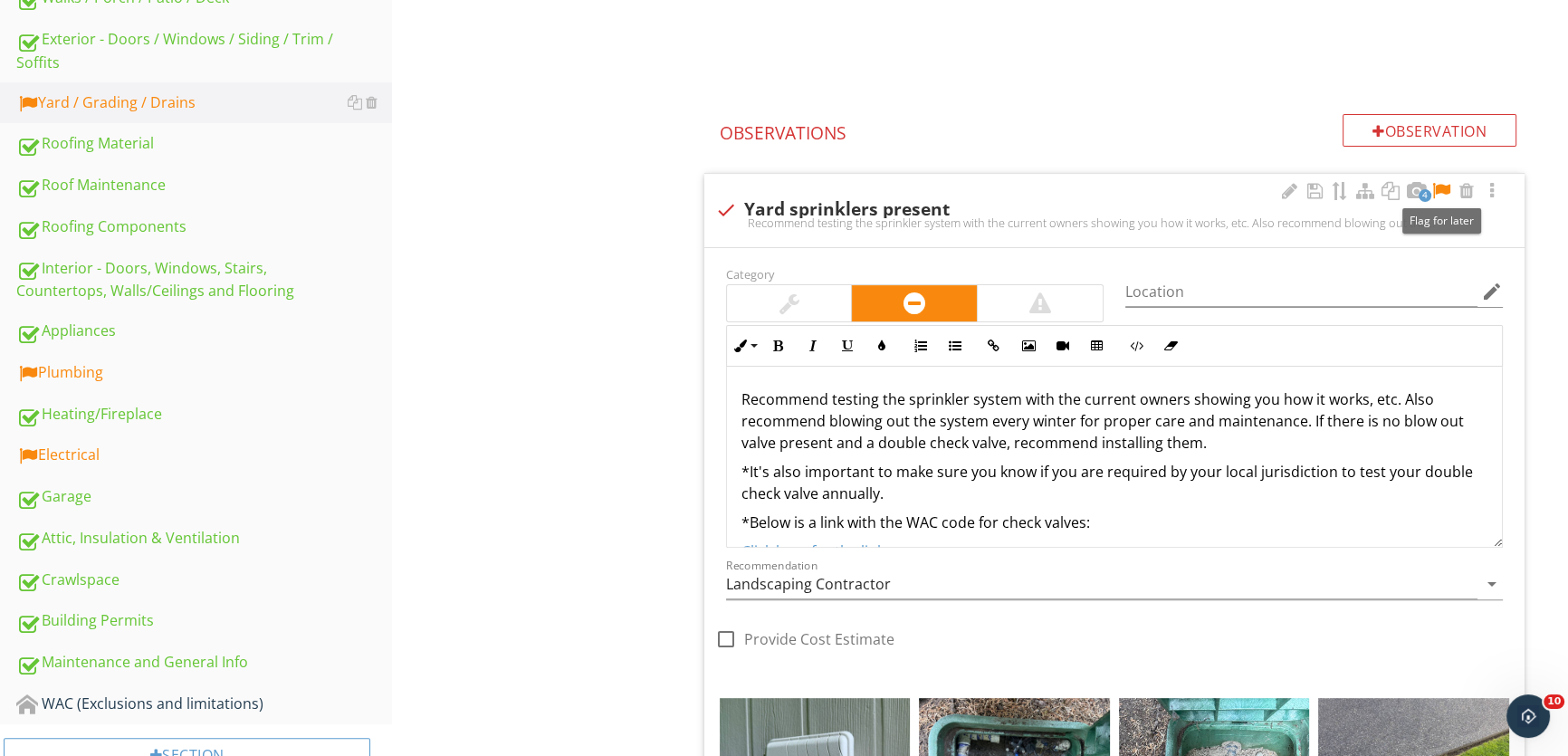
click at [1444, 185] on div at bounding box center [1442, 191] width 22 height 18
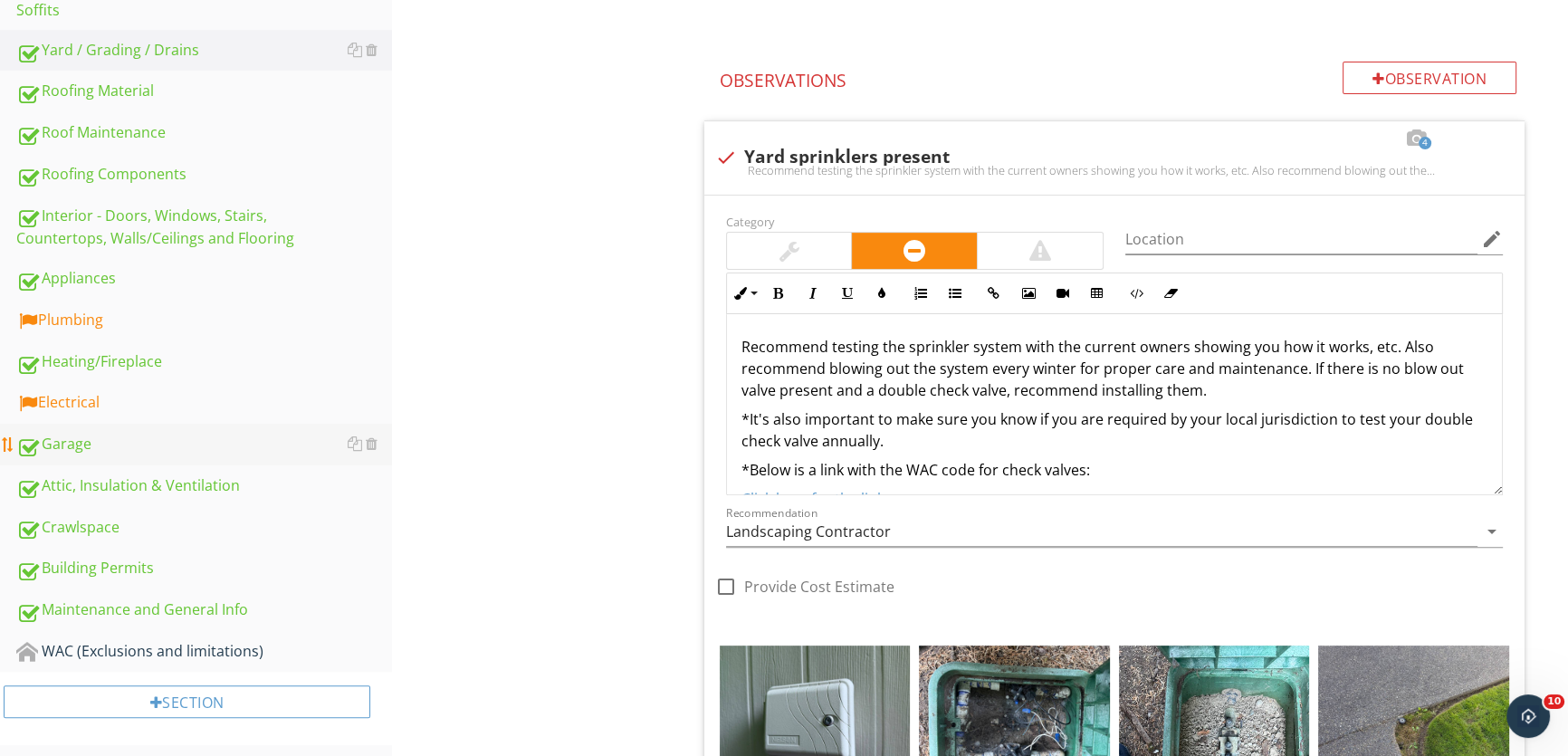
scroll to position [740, 0]
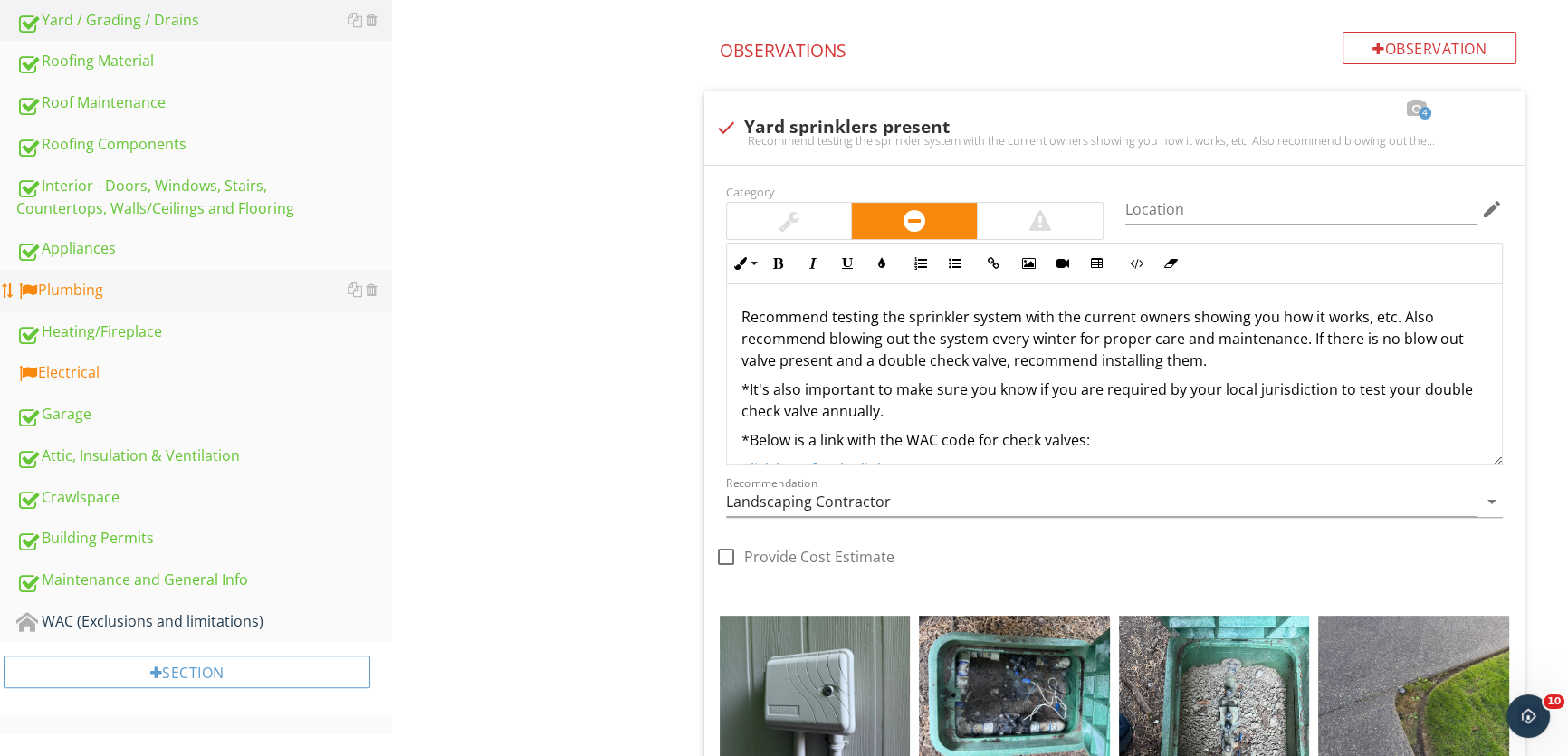
click at [172, 291] on div "Plumbing" at bounding box center [205, 290] width 376 height 24
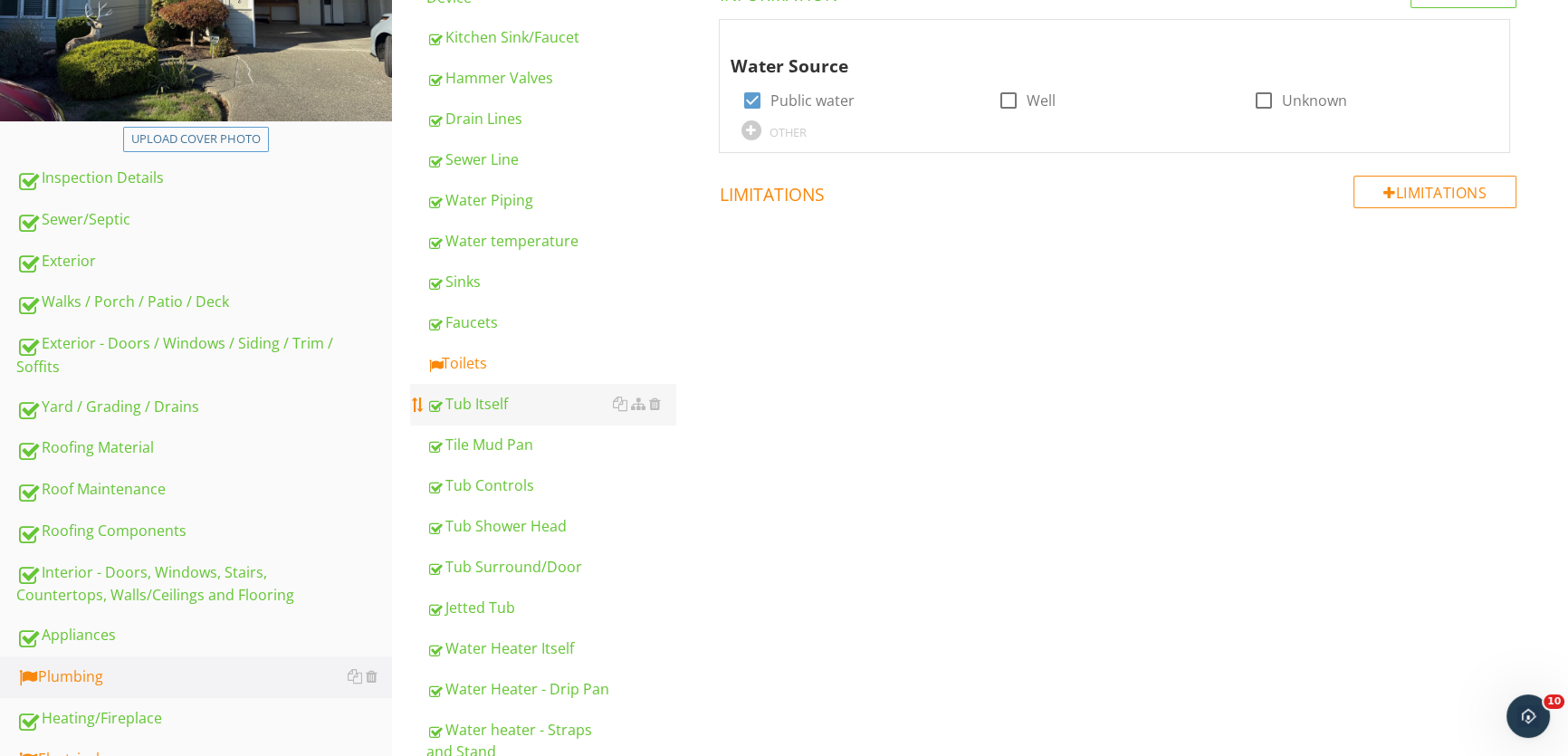
scroll to position [246, 0]
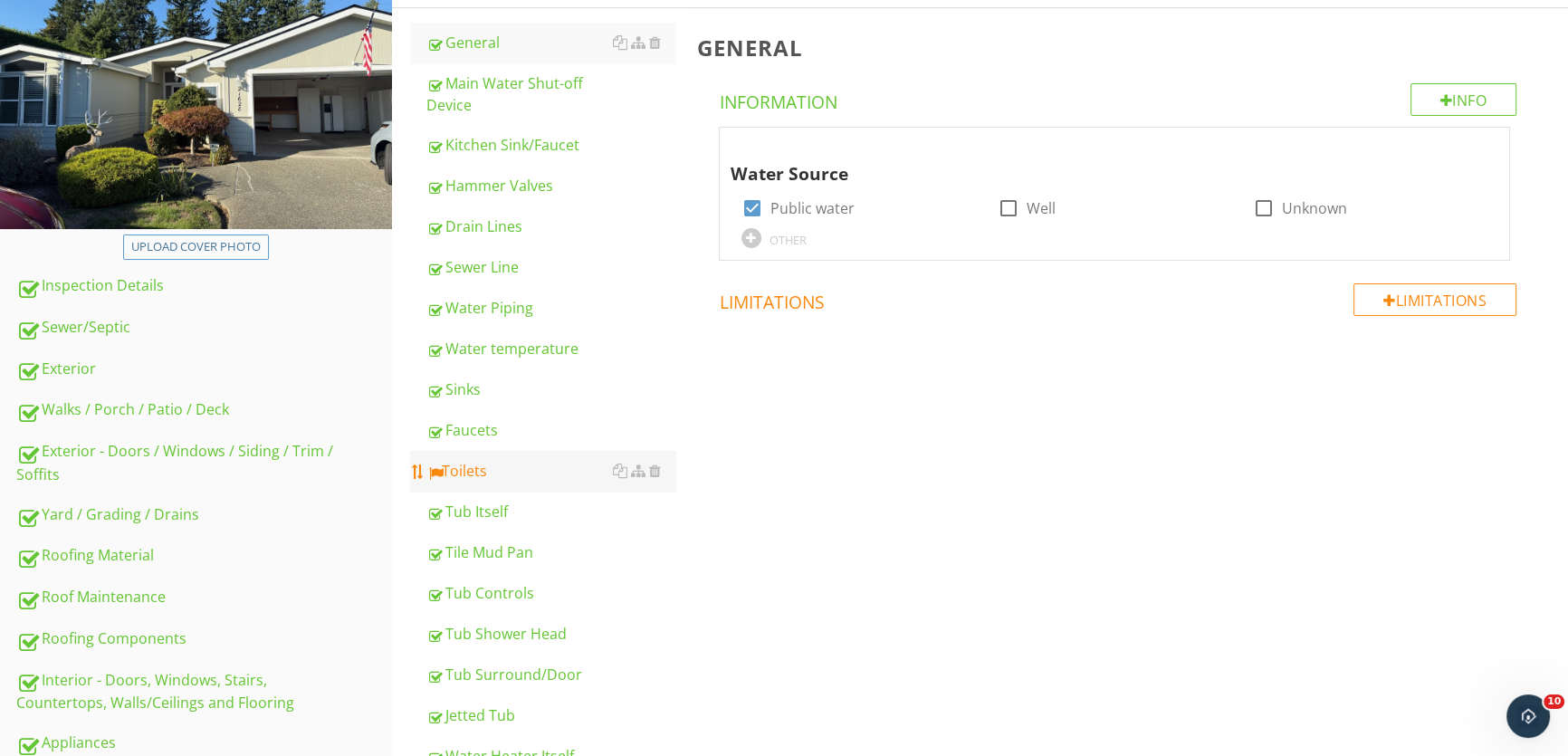
click at [511, 472] on div "Toilets" at bounding box center [551, 471] width 249 height 22
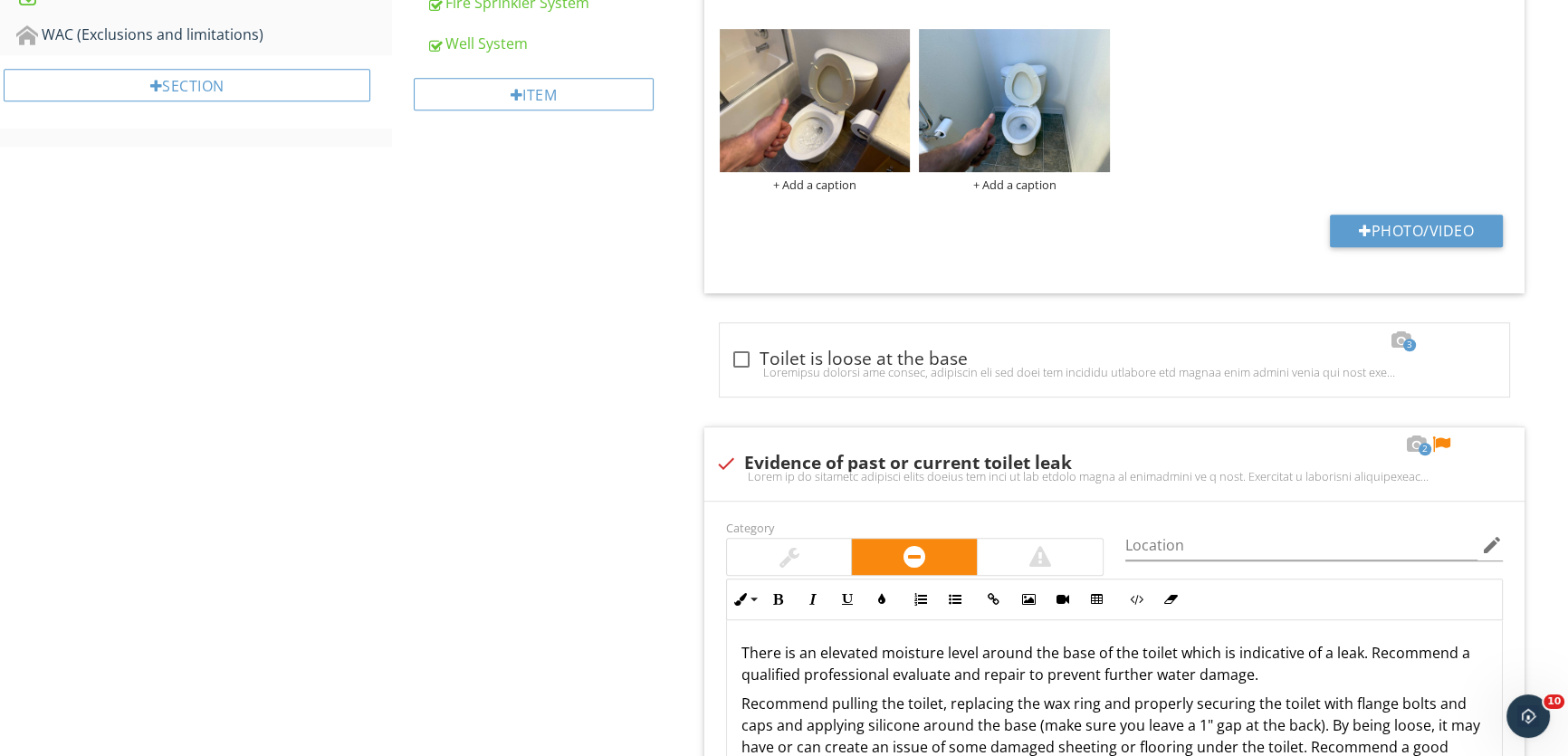
scroll to position [1480, 0]
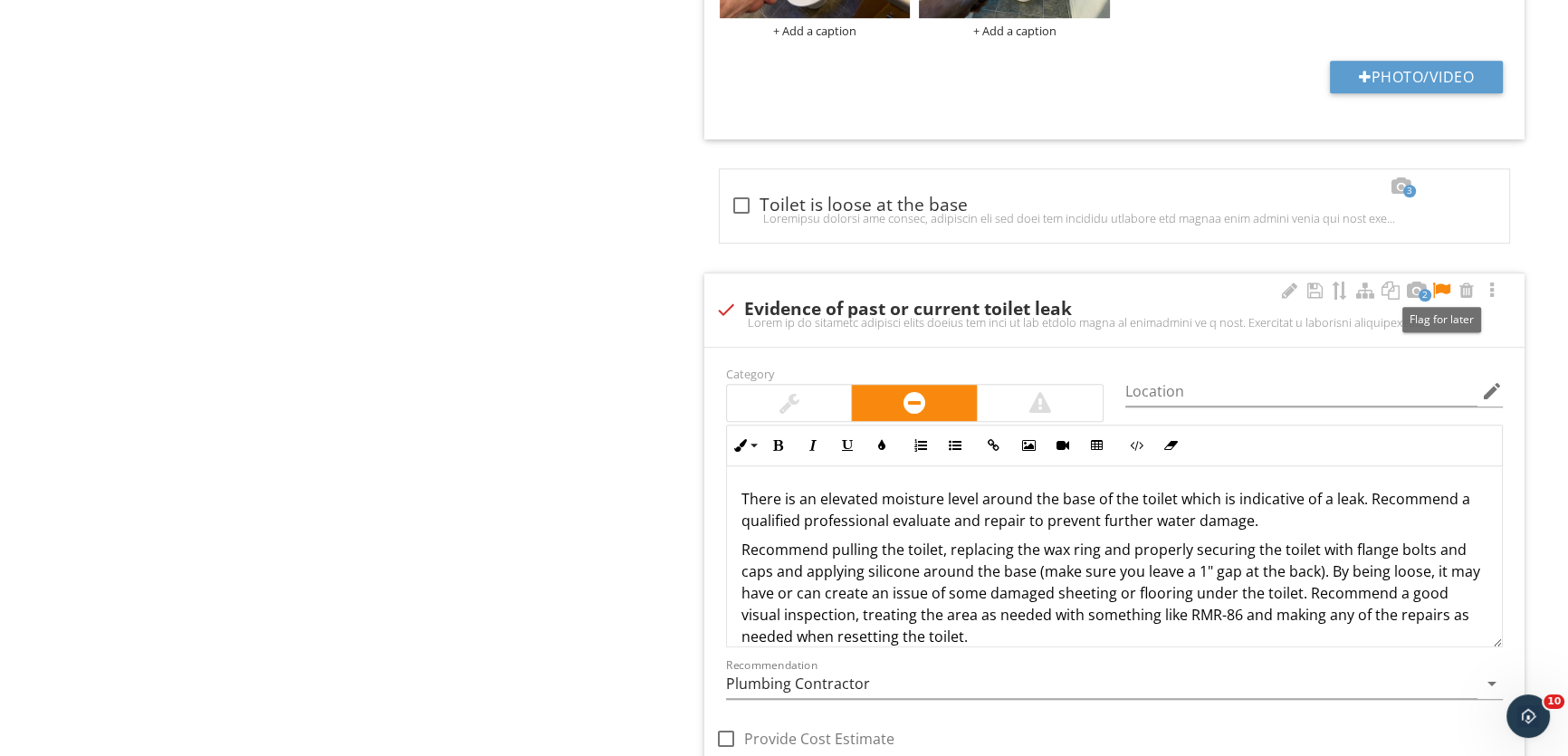
click at [1442, 287] on div at bounding box center [1442, 290] width 22 height 18
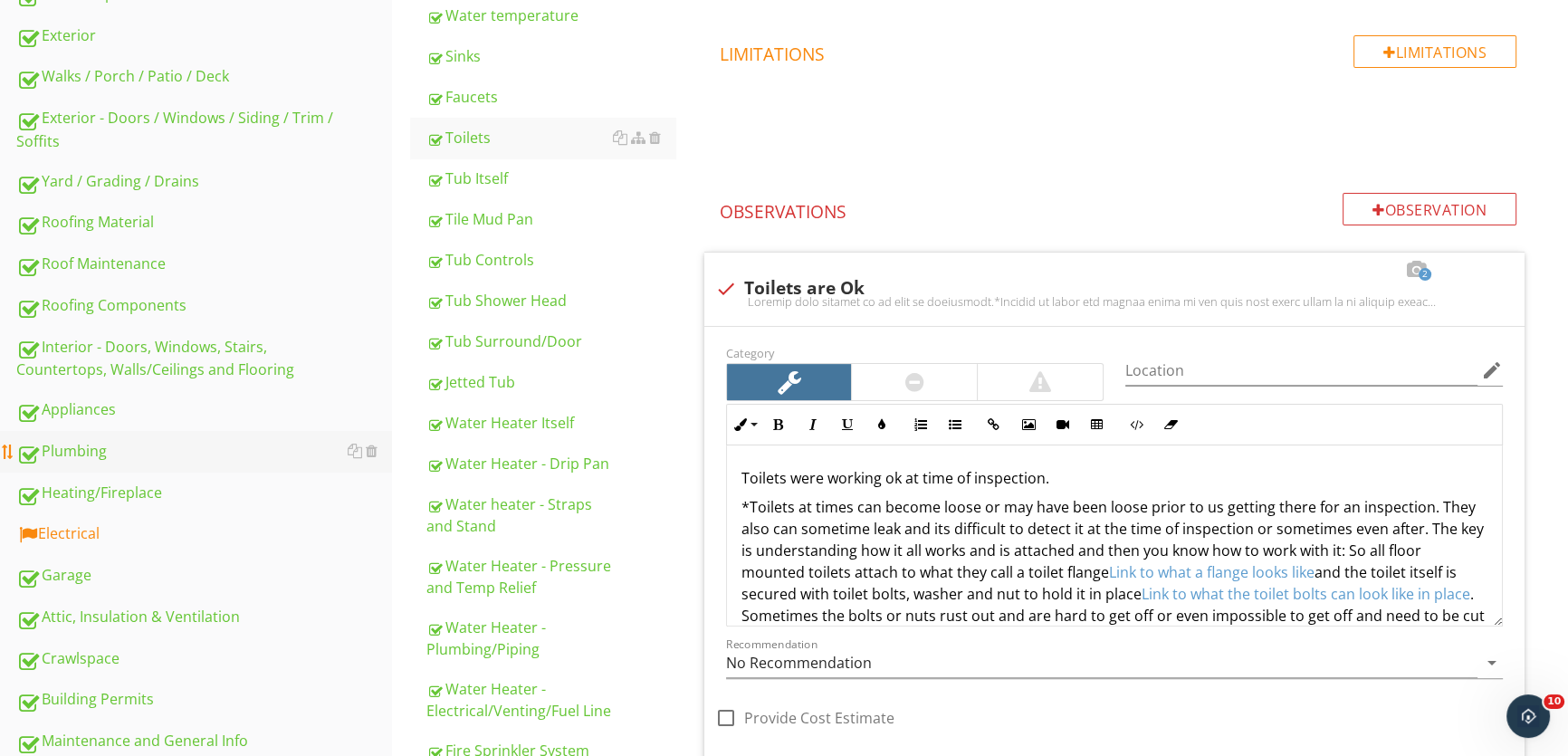
scroll to position [576, 0]
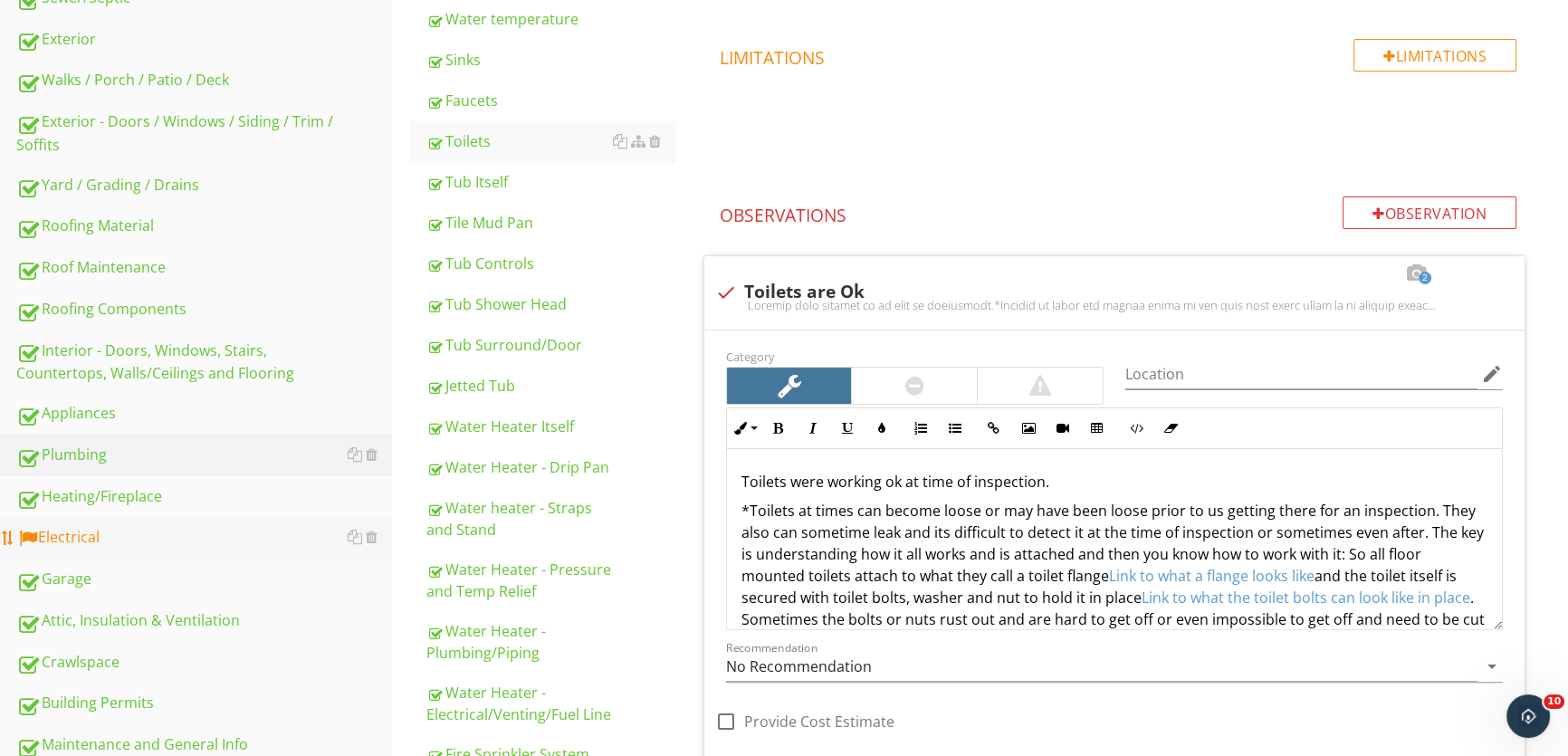
click at [129, 545] on div "Electrical" at bounding box center [205, 537] width 376 height 24
type textarea "<p>Toilets were working ok at time of inspection.</p><p>*Toilets at times can b…"
type textarea "<p>There is an elevated moisture level around the base of the toilet which is i…"
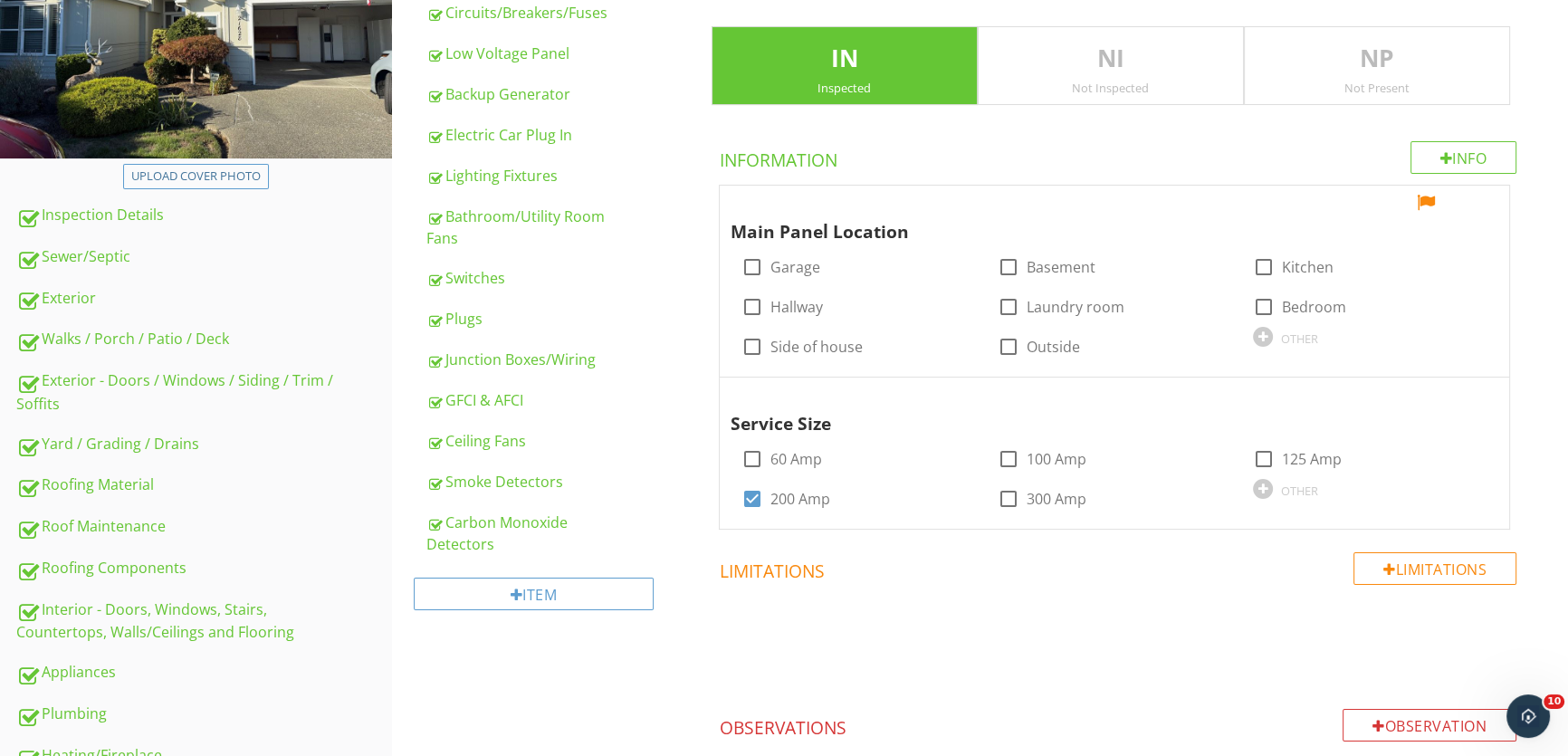
scroll to position [329, 0]
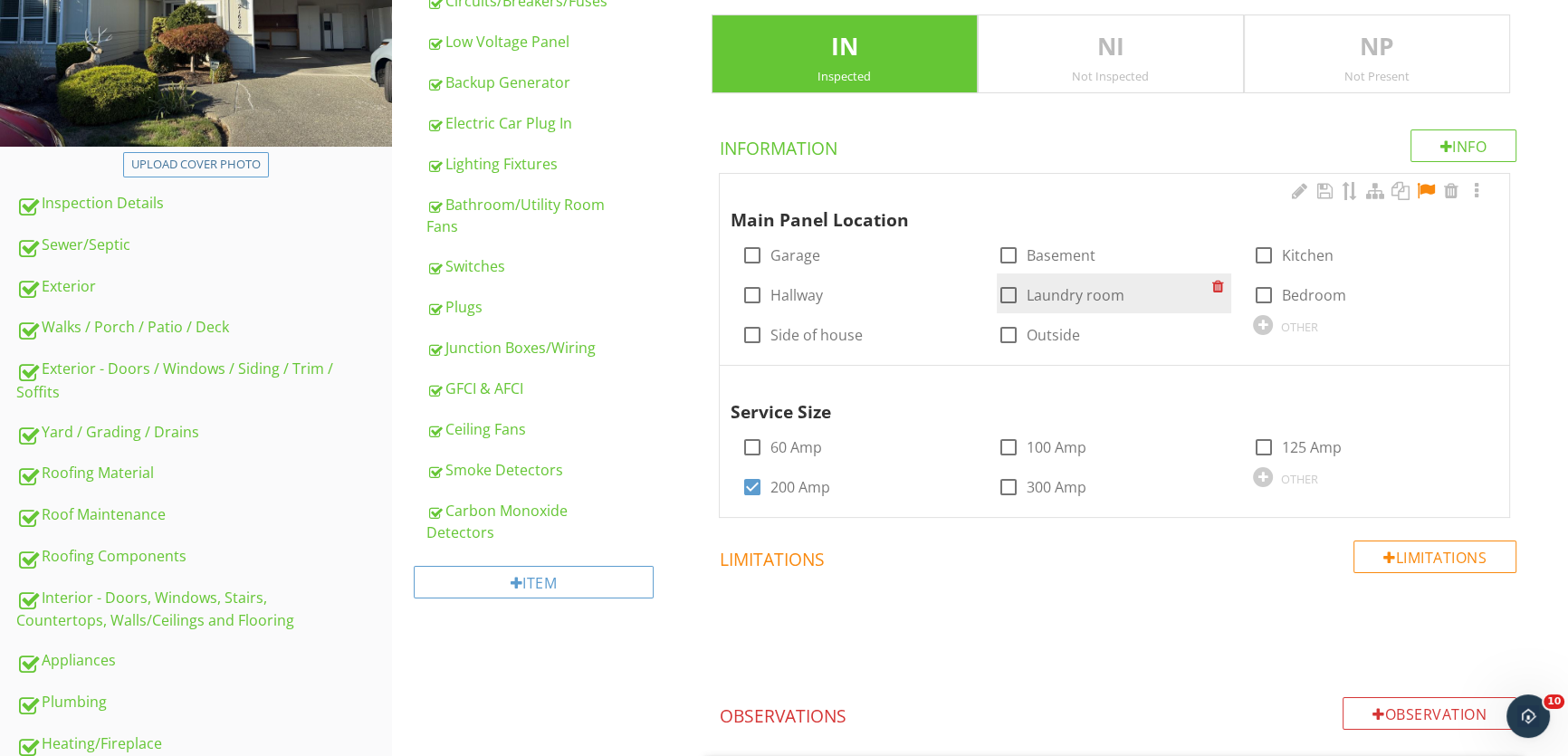
click at [1057, 292] on label "Laundry room" at bounding box center [1075, 295] width 98 height 18
checkbox input "true"
click at [1425, 188] on div at bounding box center [1426, 191] width 22 height 18
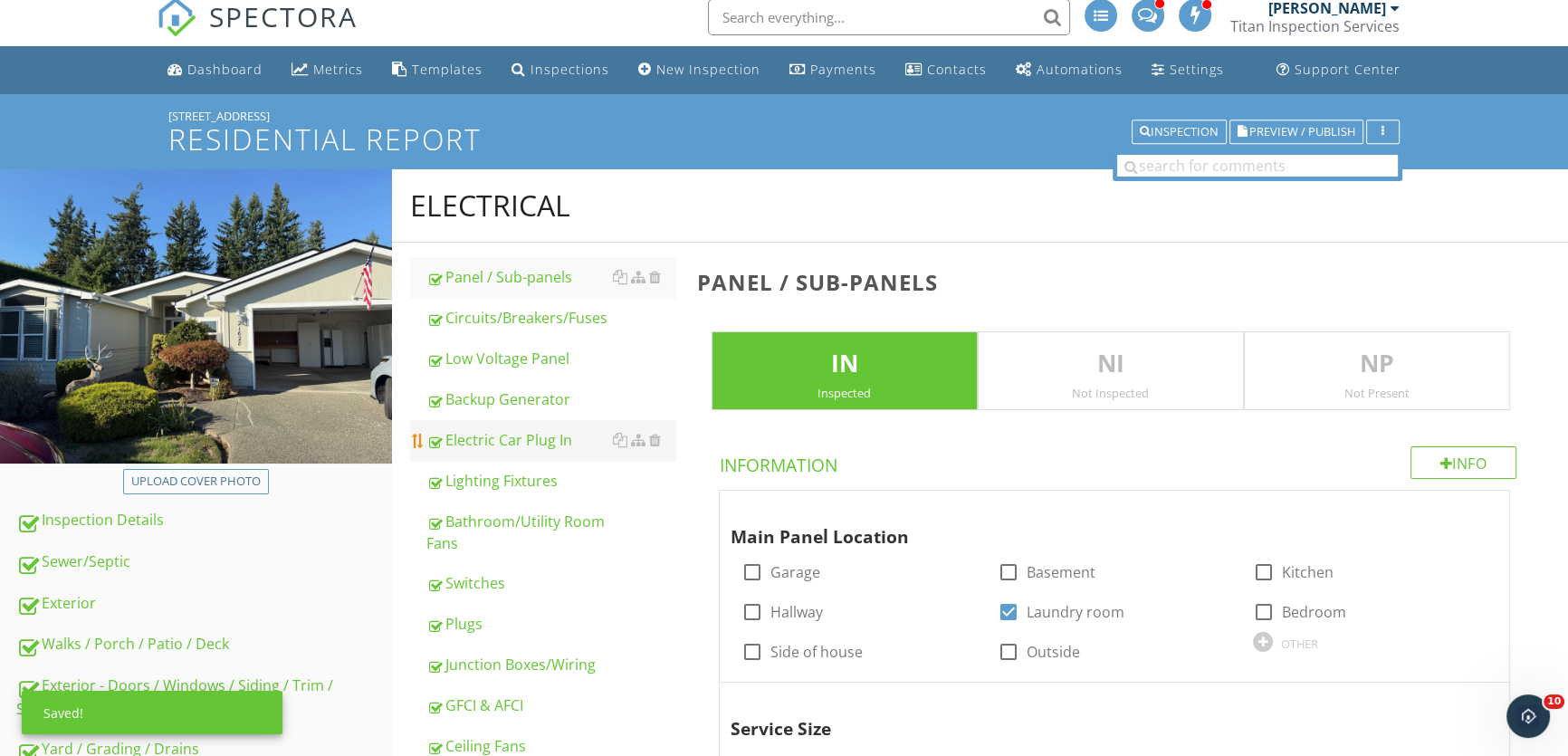
scroll to position [0, 0]
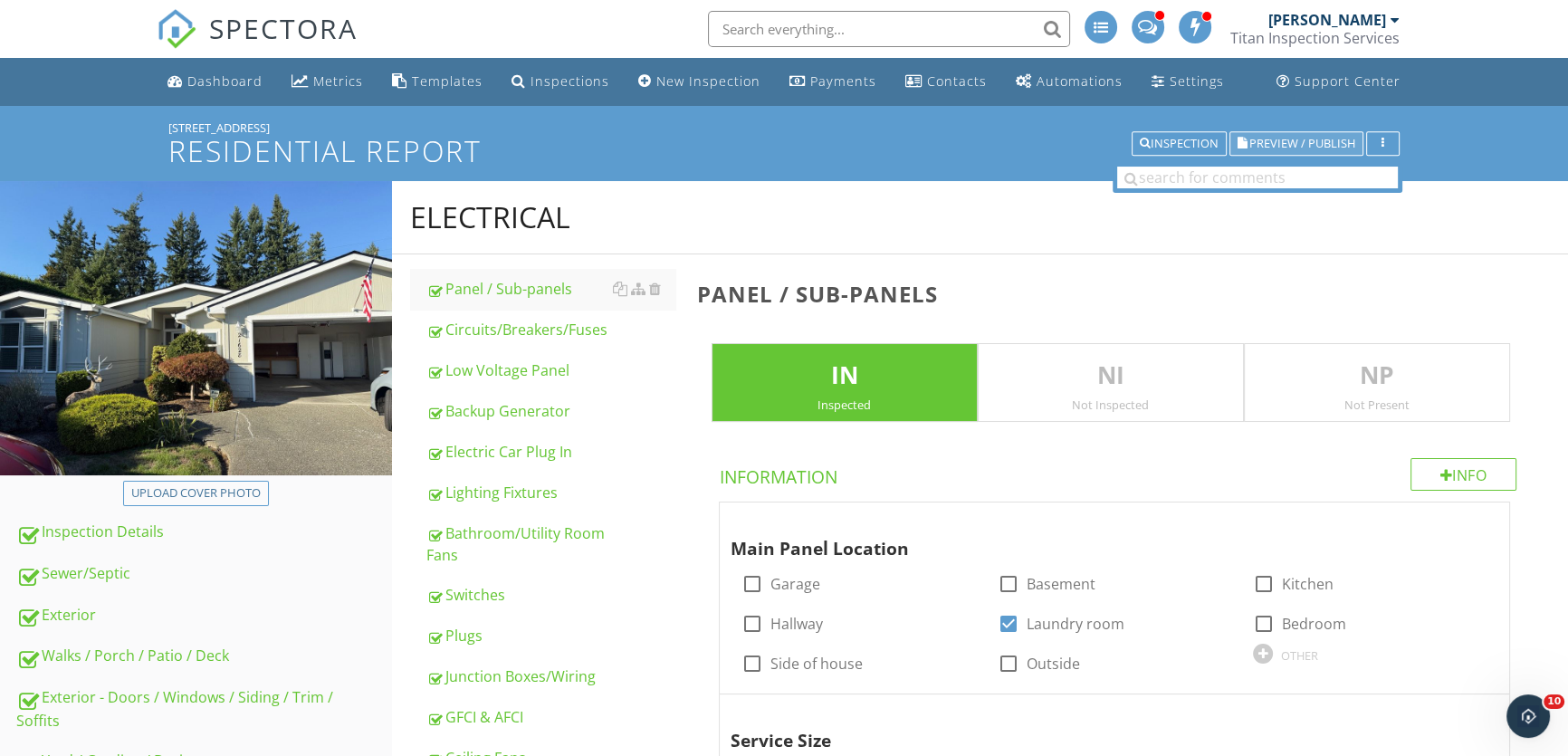
click at [1290, 139] on span "Preview / Publish" at bounding box center [1303, 144] width 106 height 12
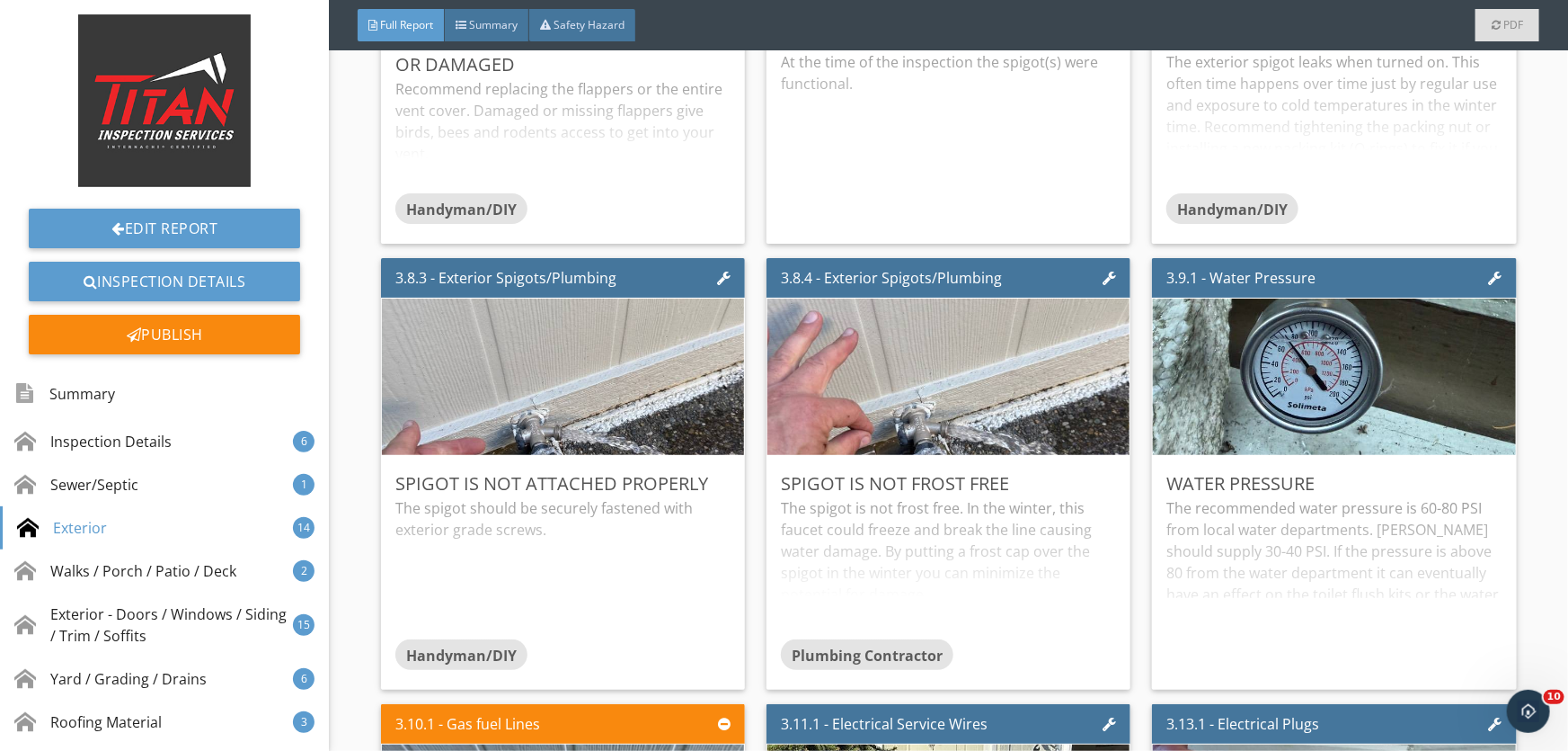
scroll to position [4414, 0]
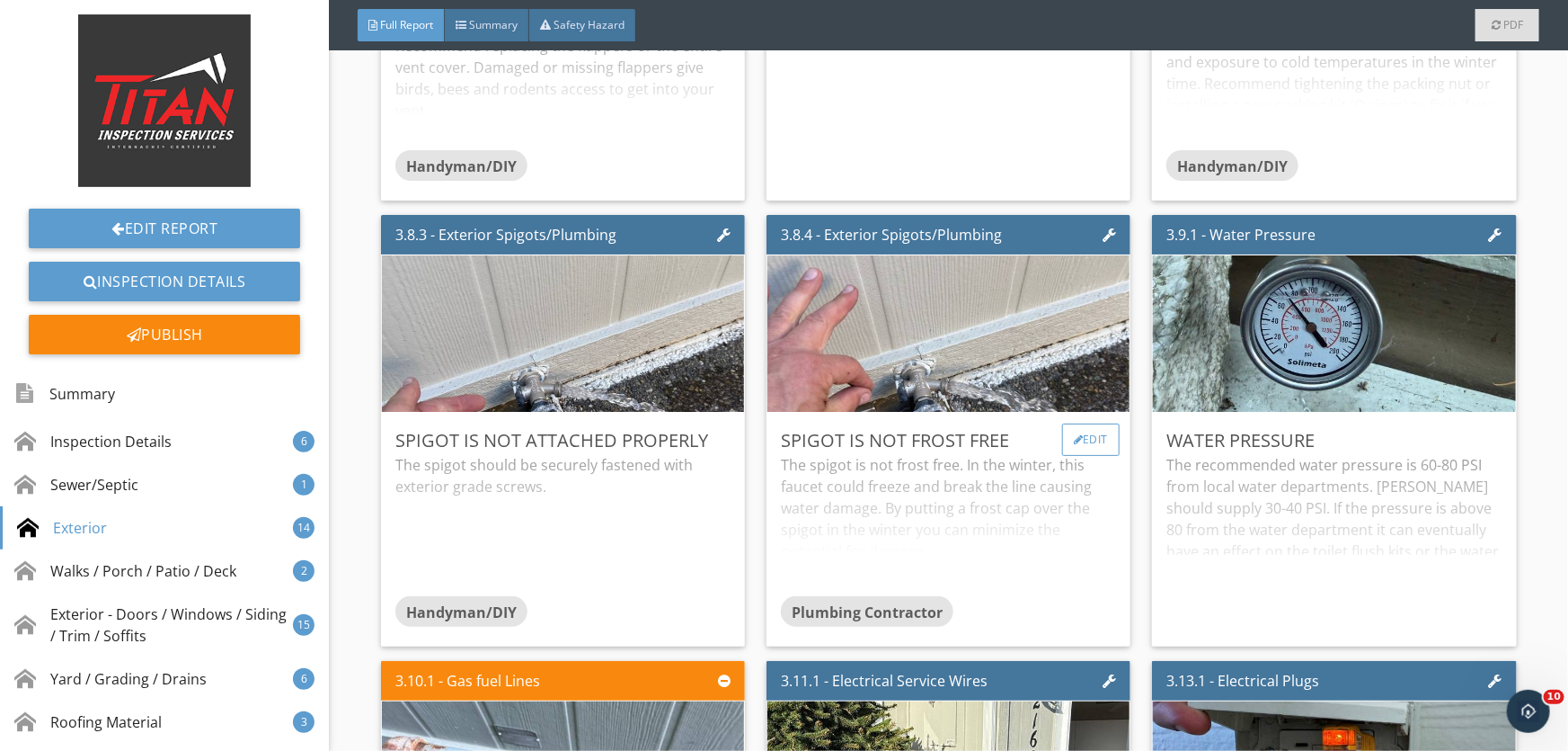
click at [1073, 436] on div "Edit" at bounding box center [1092, 439] width 59 height 32
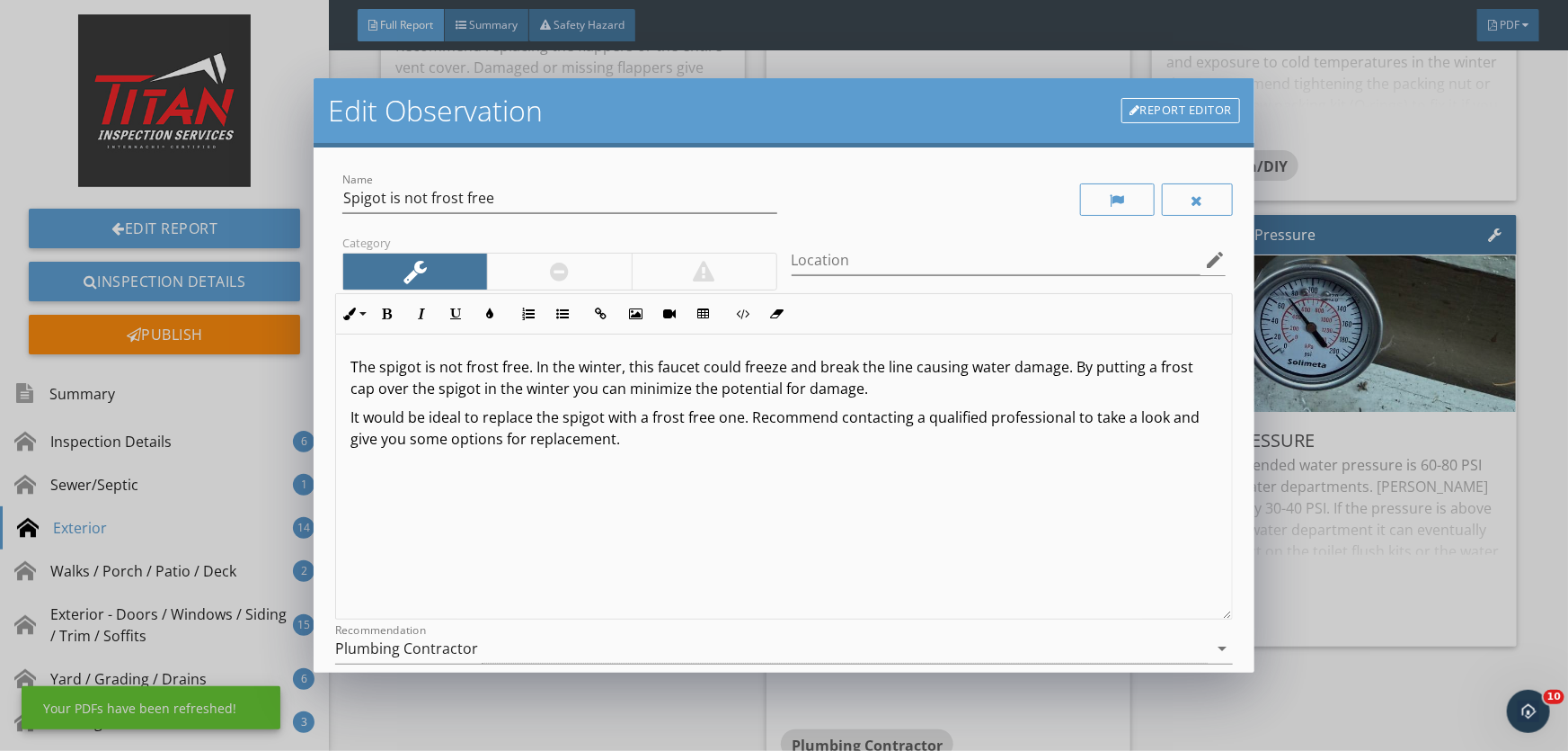
click at [1336, 161] on div "Edit Observation Report Editor Name Spigot is not frost free Category Location …" at bounding box center [784, 376] width 1568 height 751
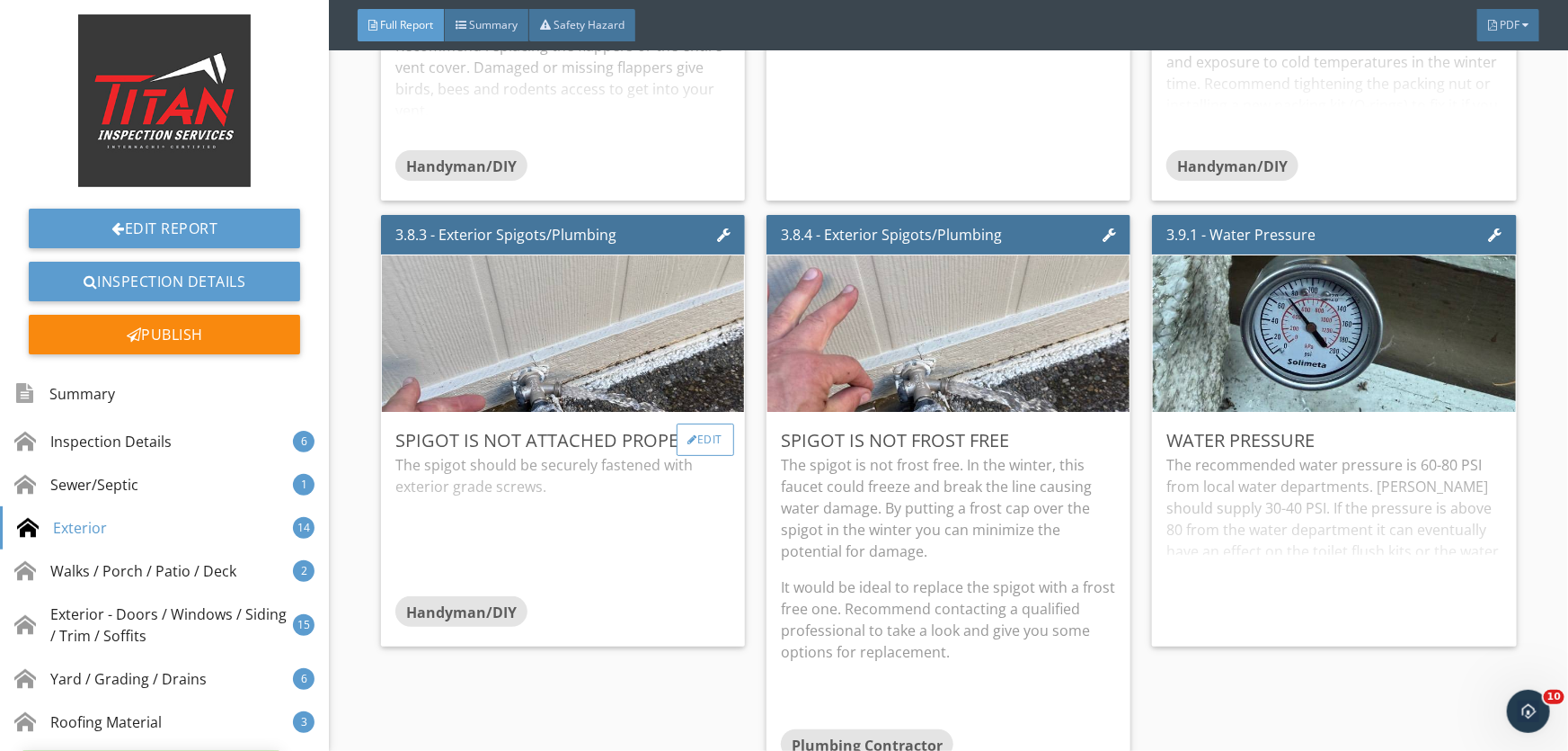
click at [701, 440] on div "Edit" at bounding box center [706, 439] width 59 height 32
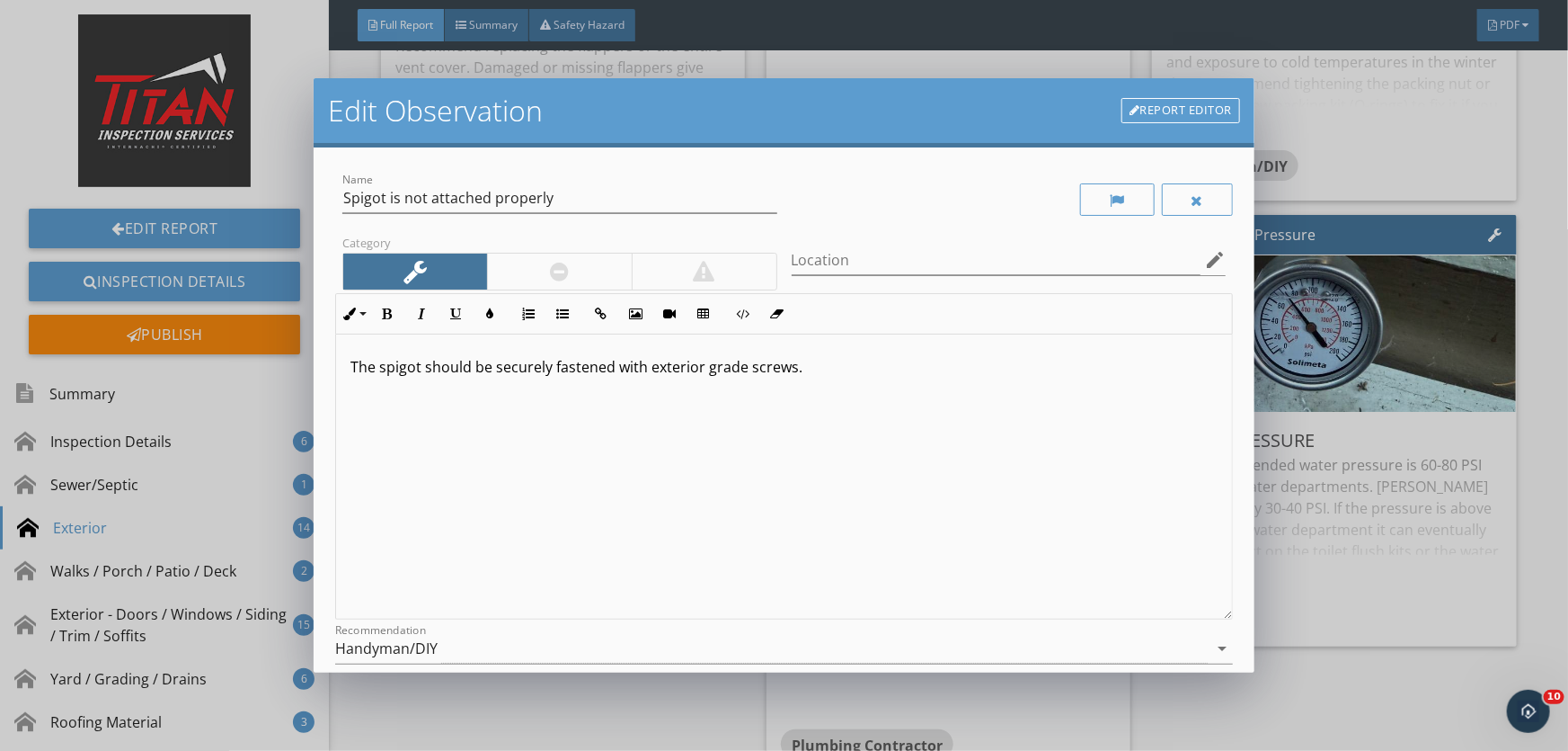
drag, startPoint x: 530, startPoint y: 277, endPoint x: 526, endPoint y: 439, distance: 162.0
click at [530, 278] on div at bounding box center [559, 271] width 145 height 36
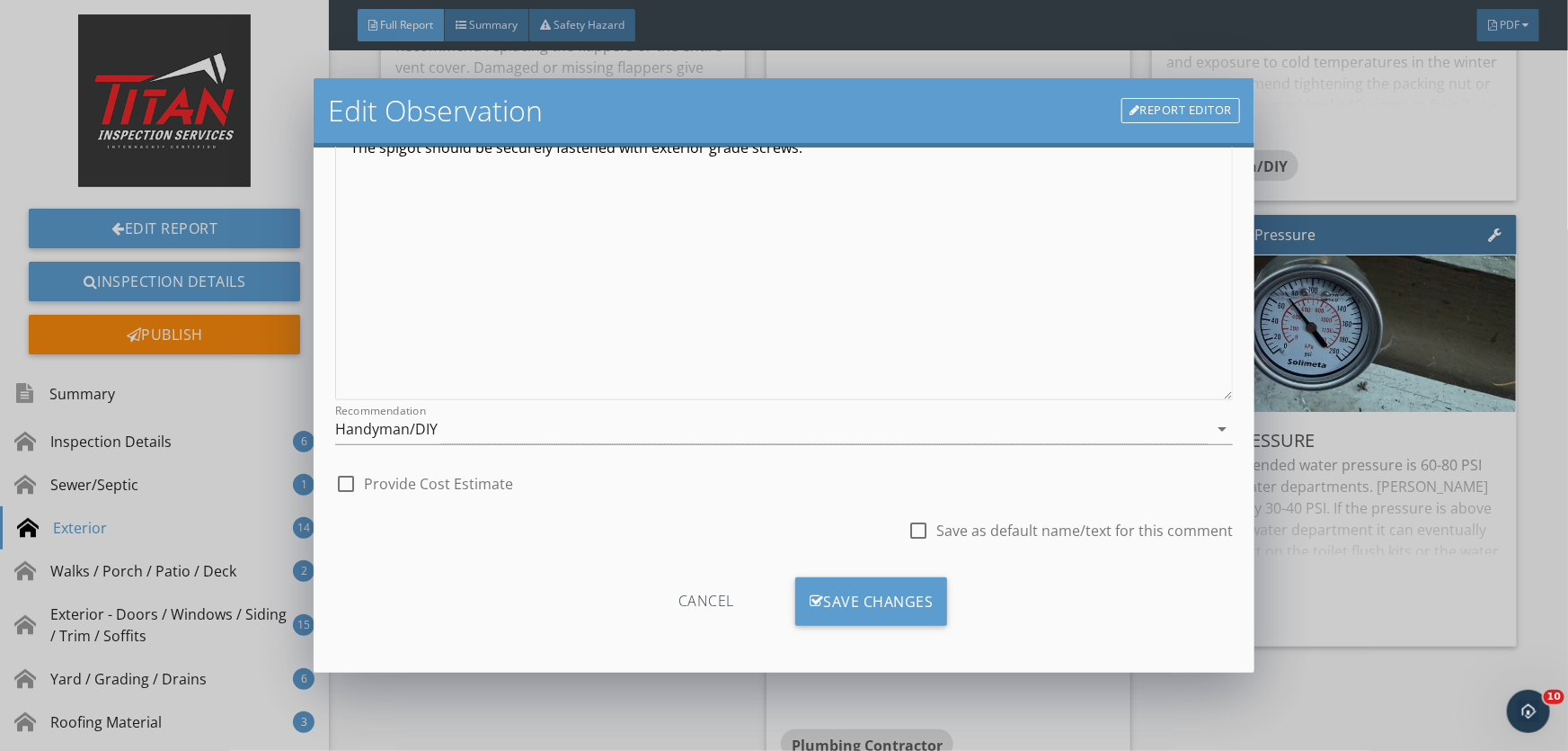
scroll to position [220, 0]
click at [841, 601] on div "Save Changes" at bounding box center [872, 600] width 152 height 49
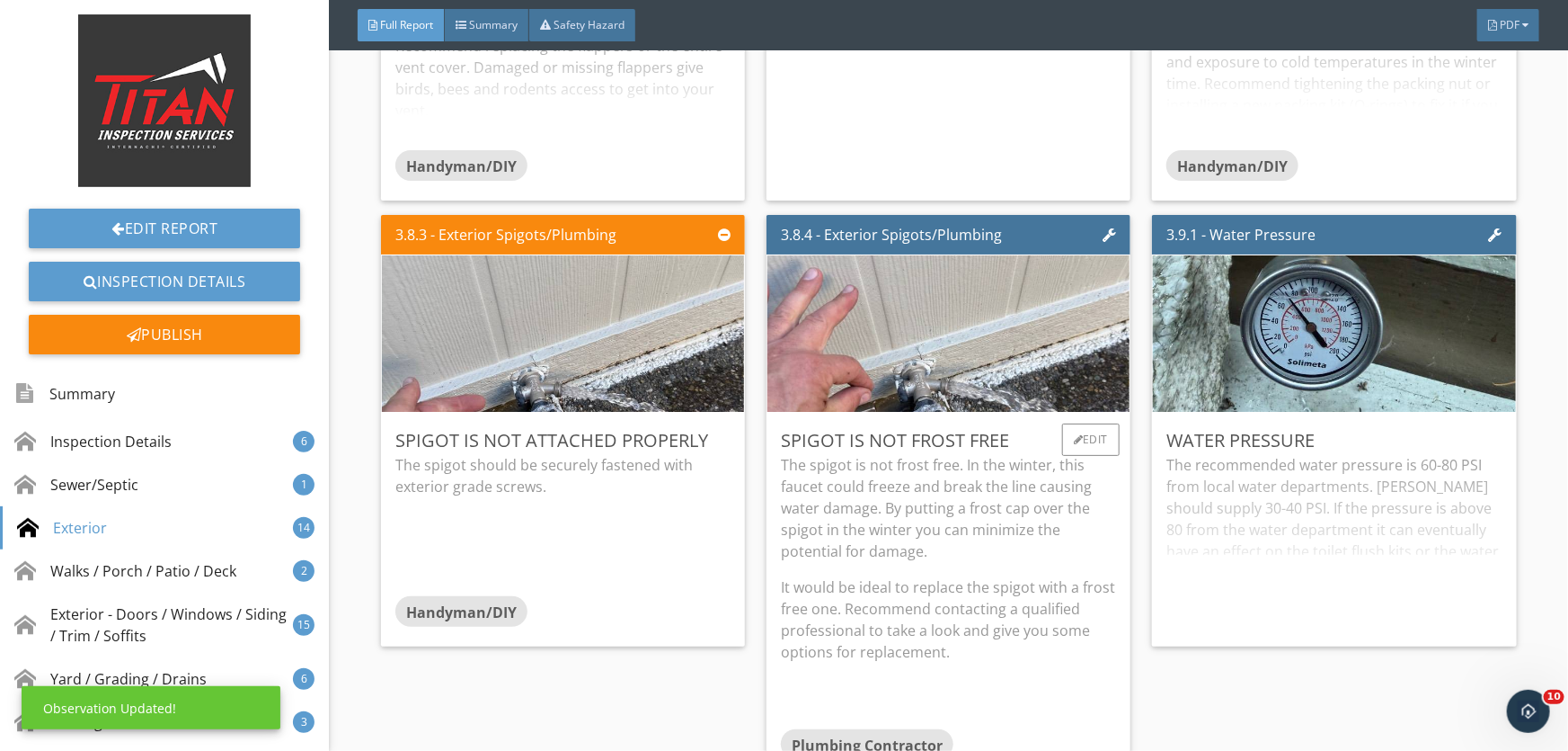
scroll to position [8, 0]
click at [857, 516] on p "The spigot is not frost free. In the winter, this faucet could freeze and break…" at bounding box center [948, 508] width 335 height 108
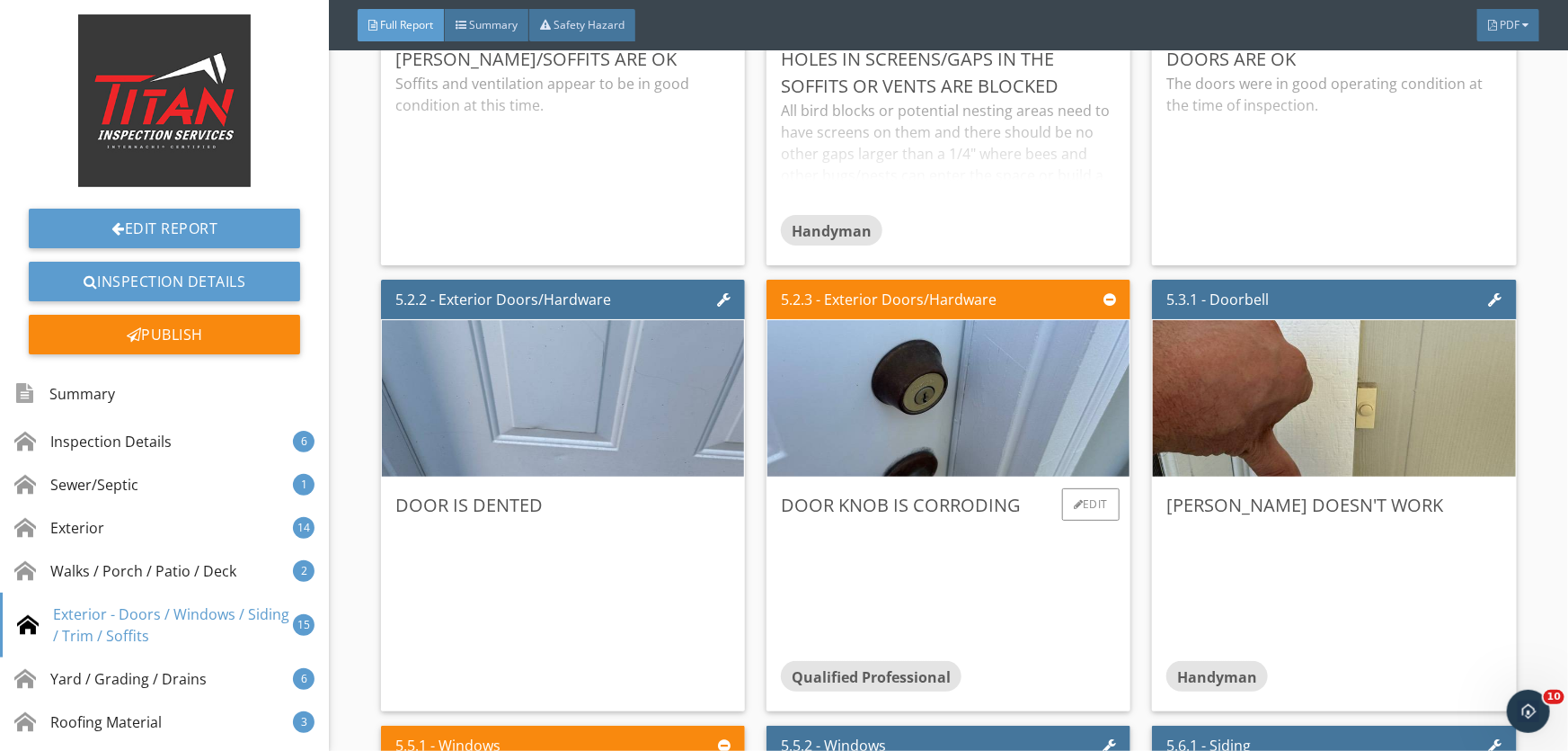
scroll to position [7438, 0]
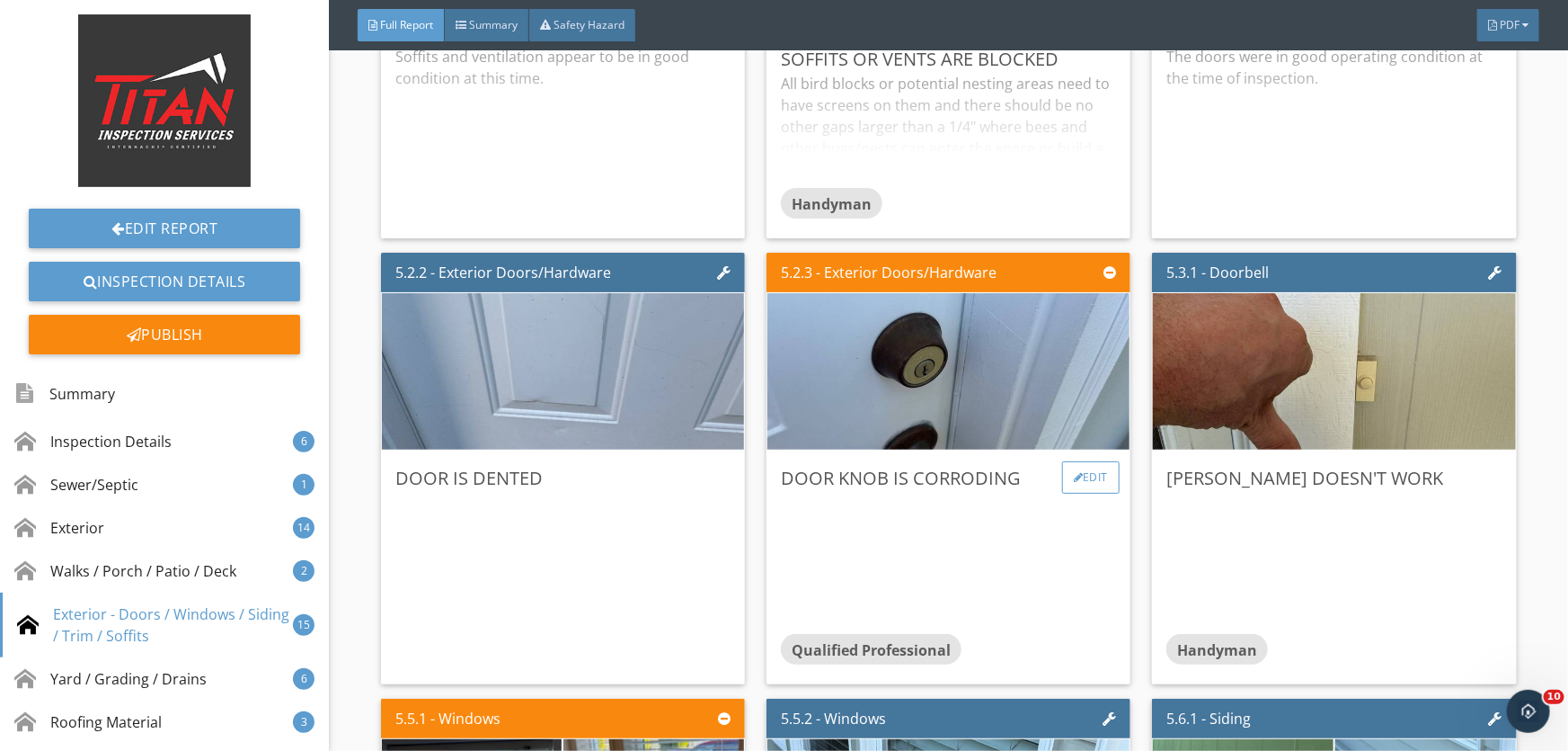
click at [1088, 463] on div "Edit" at bounding box center [1092, 477] width 59 height 32
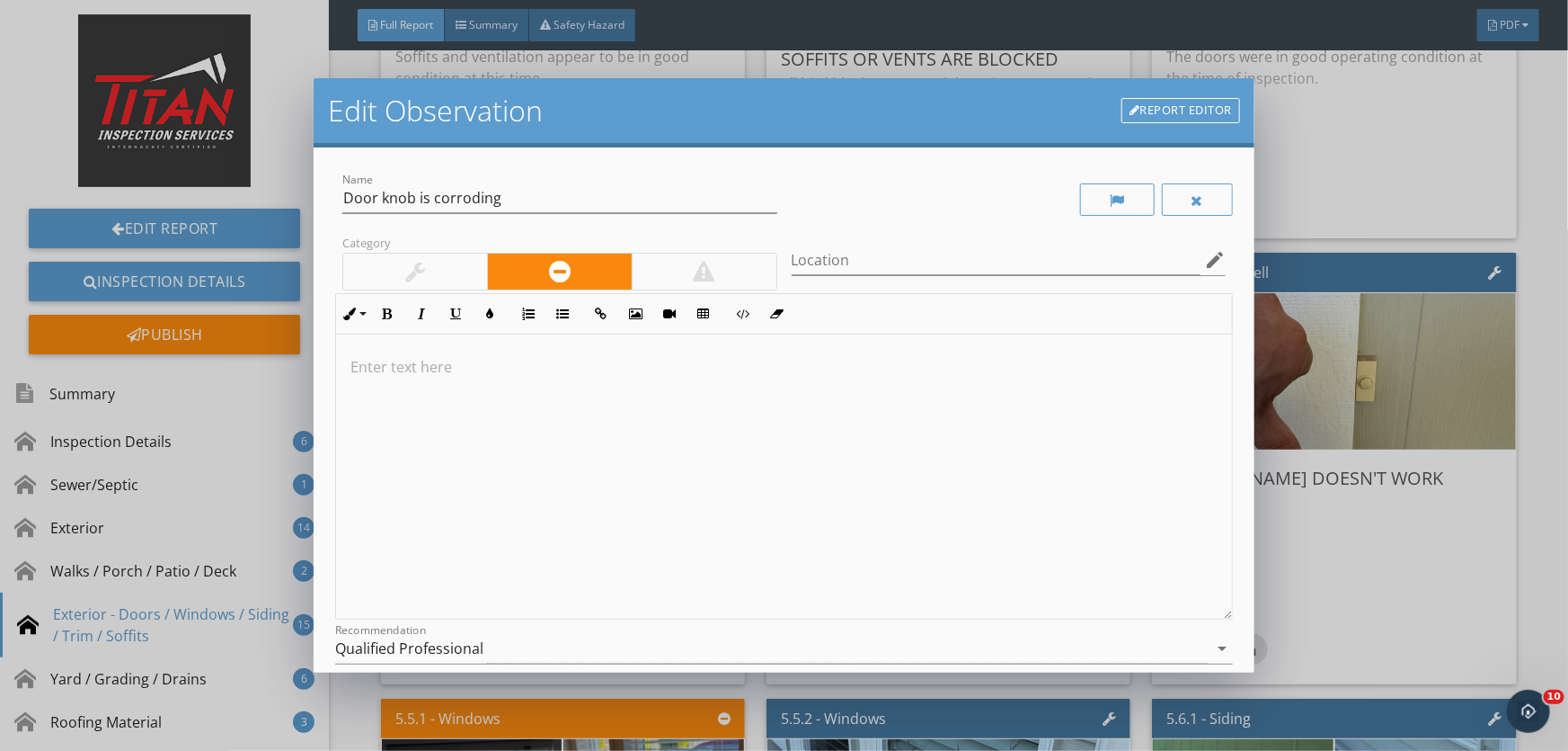
click at [440, 265] on div at bounding box center [414, 271] width 144 height 36
click at [480, 644] on div "Qualified Professional" at bounding box center [410, 648] width 149 height 17
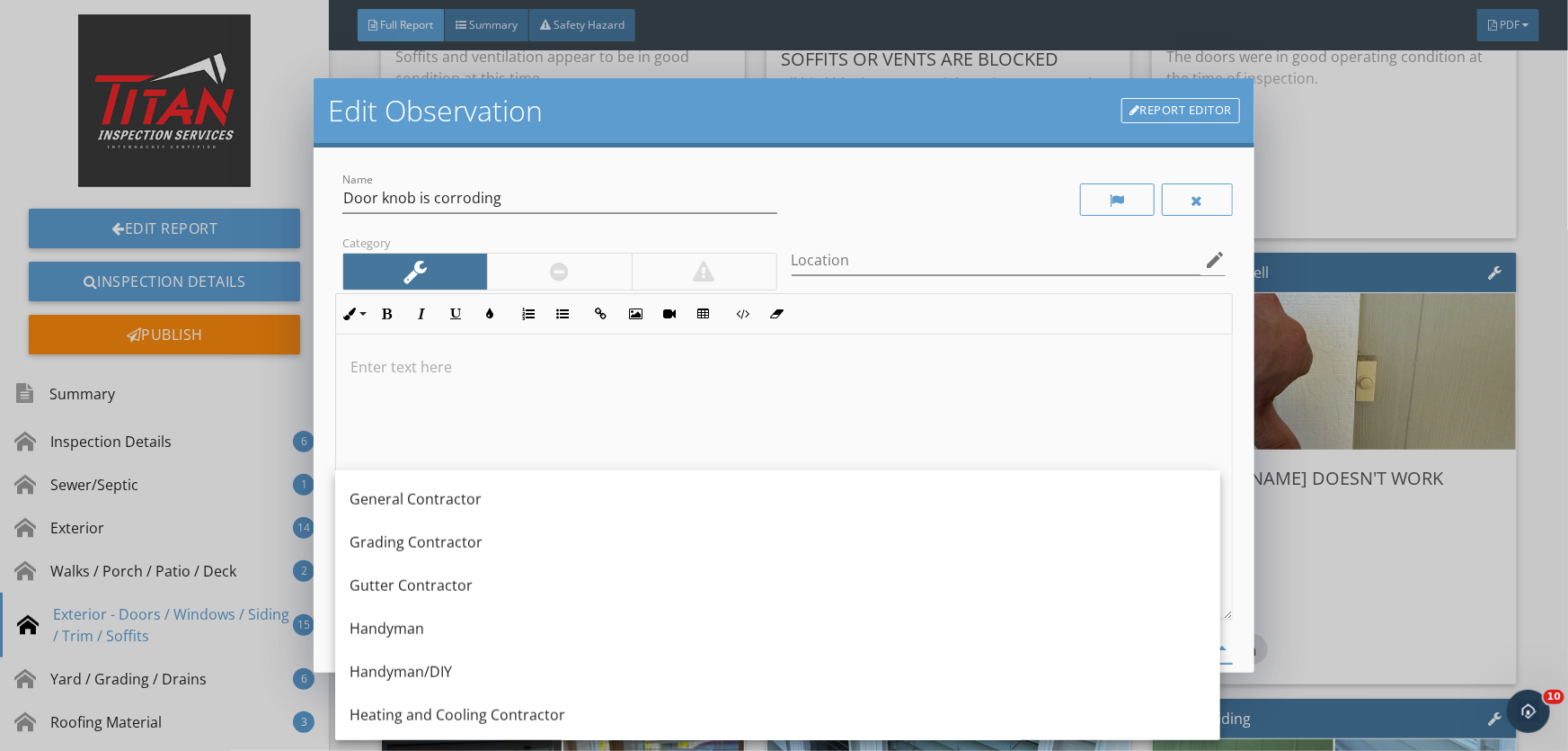
scroll to position [1098, 0]
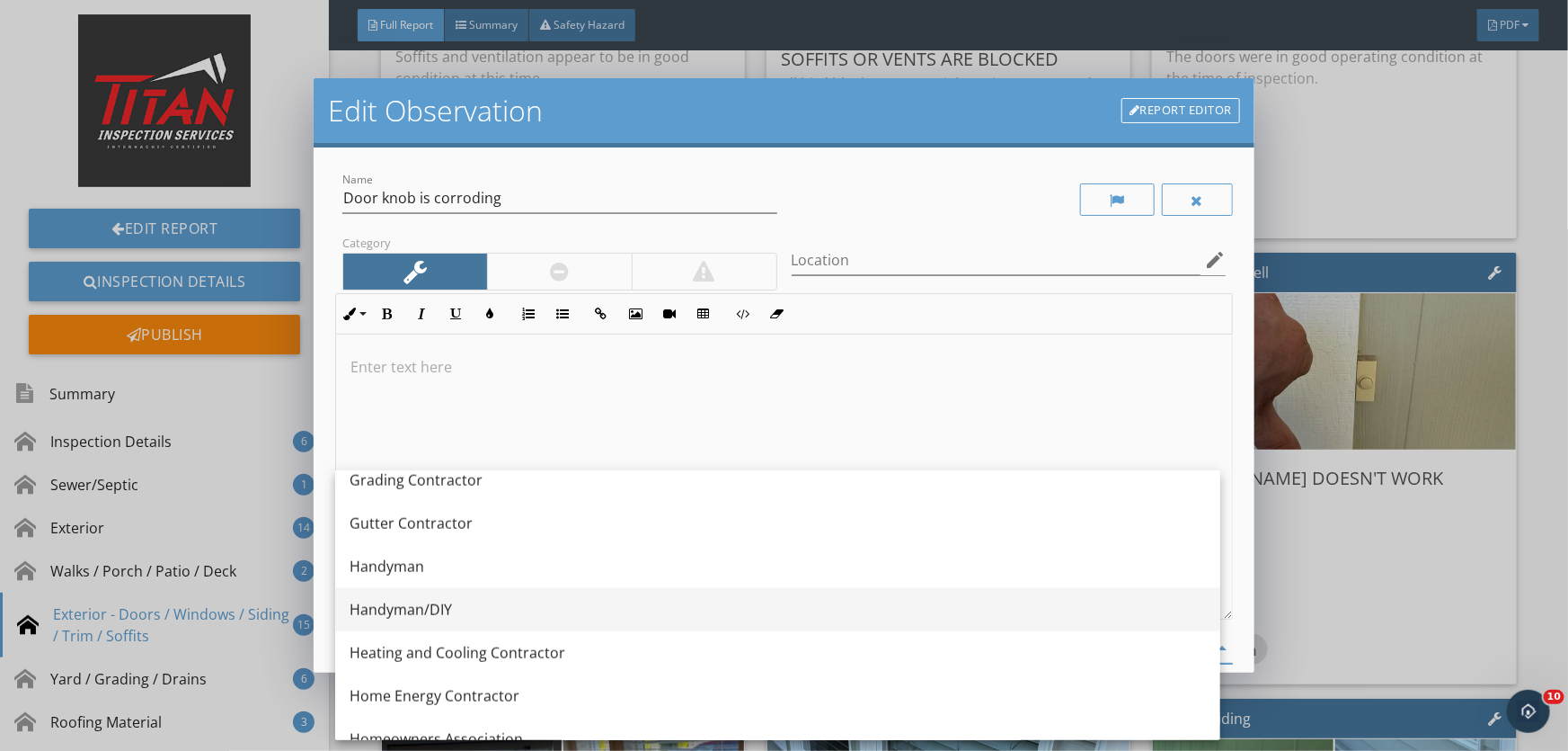
click at [481, 604] on div "Handyman/DIY" at bounding box center [778, 609] width 856 height 22
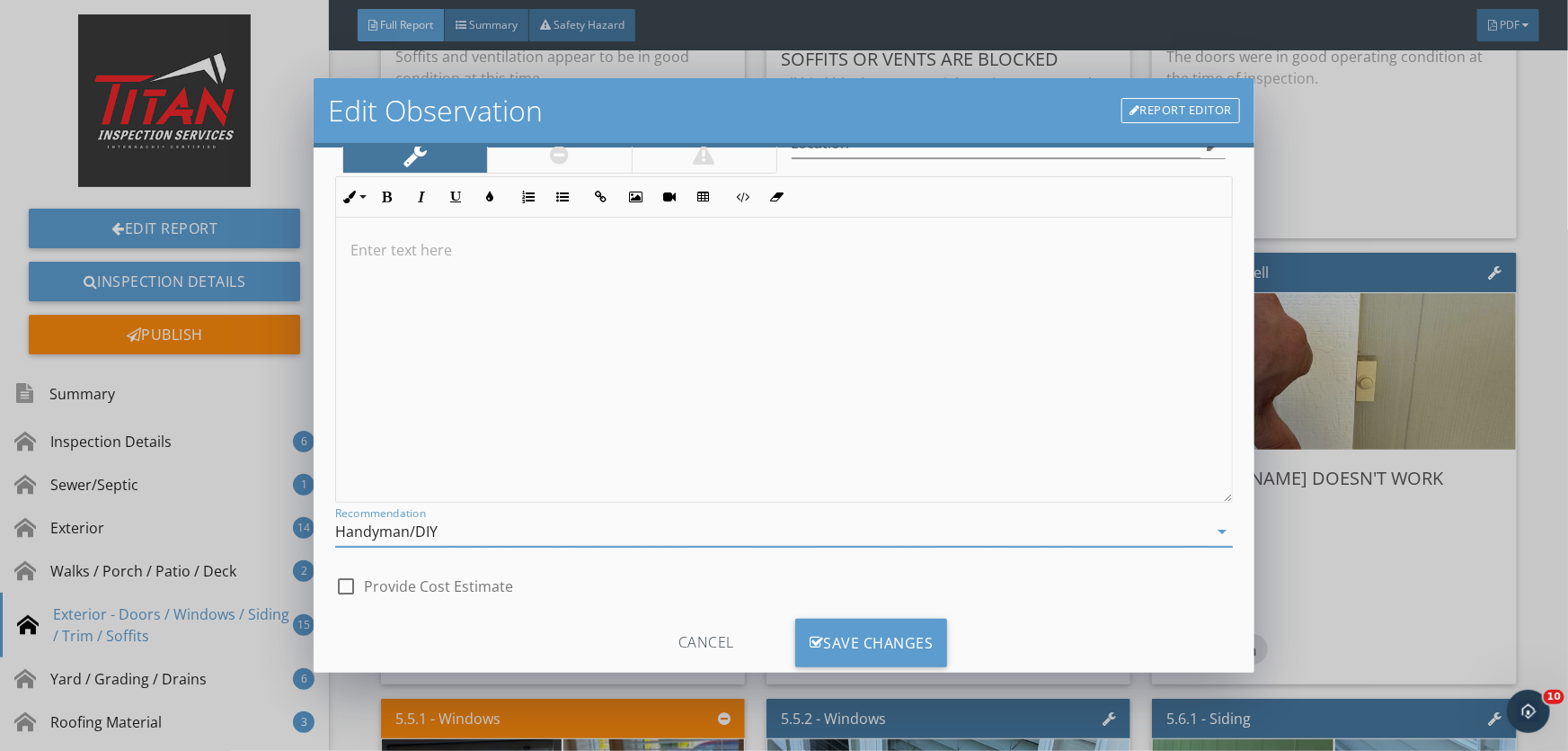
scroll to position [159, 0]
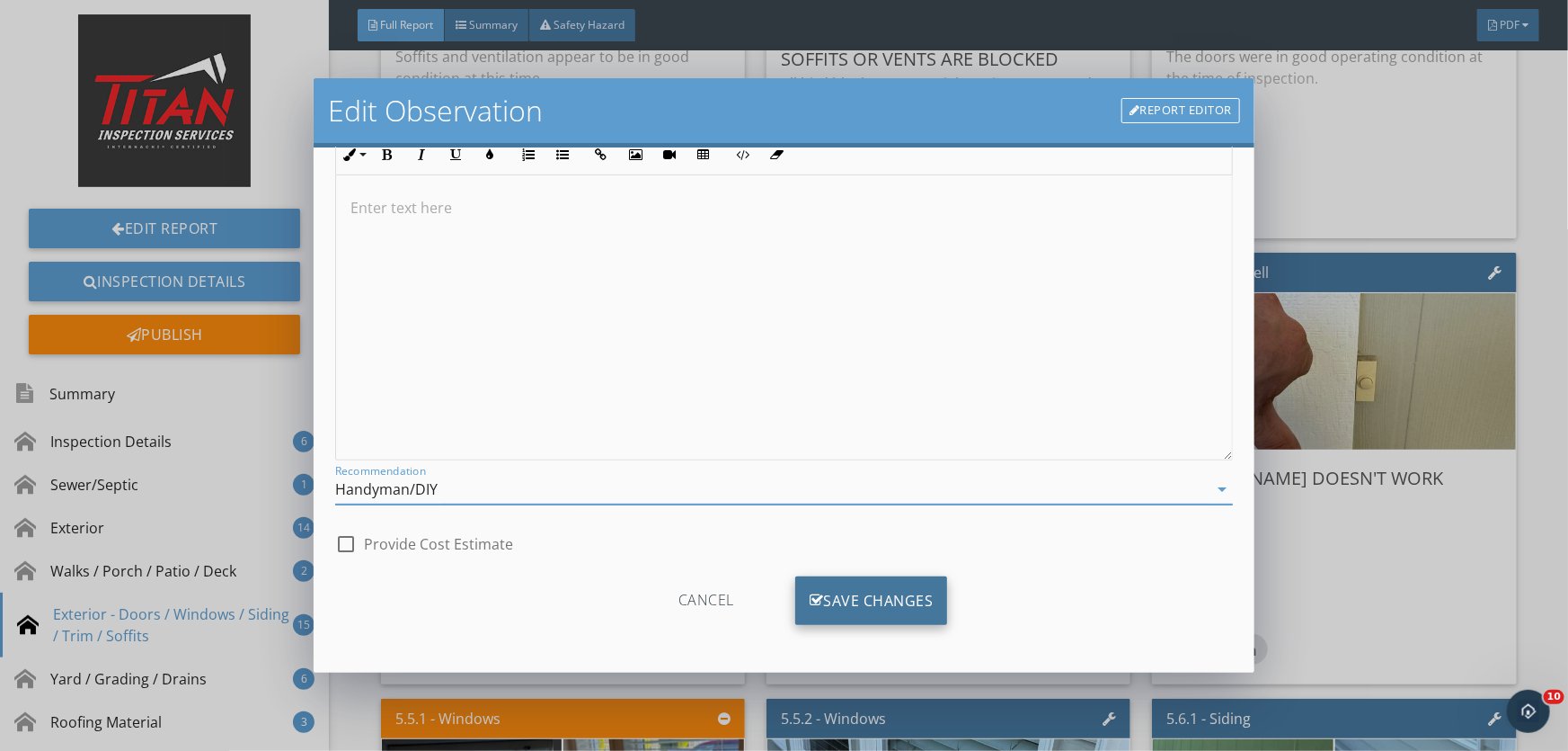
click at [844, 598] on div "Save Changes" at bounding box center [872, 600] width 152 height 49
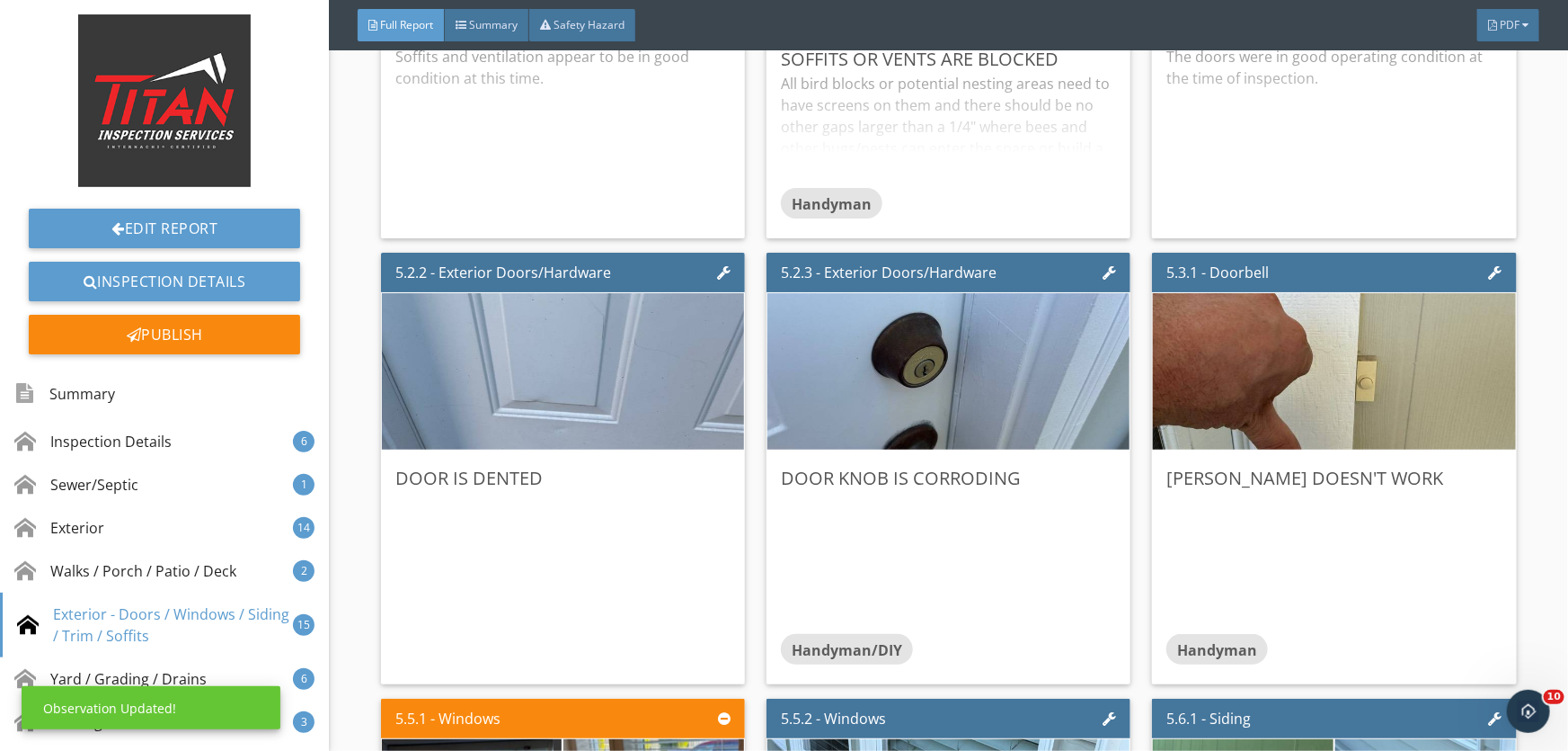
scroll to position [0, 0]
click at [1478, 473] on div "Edit" at bounding box center [1477, 477] width 59 height 32
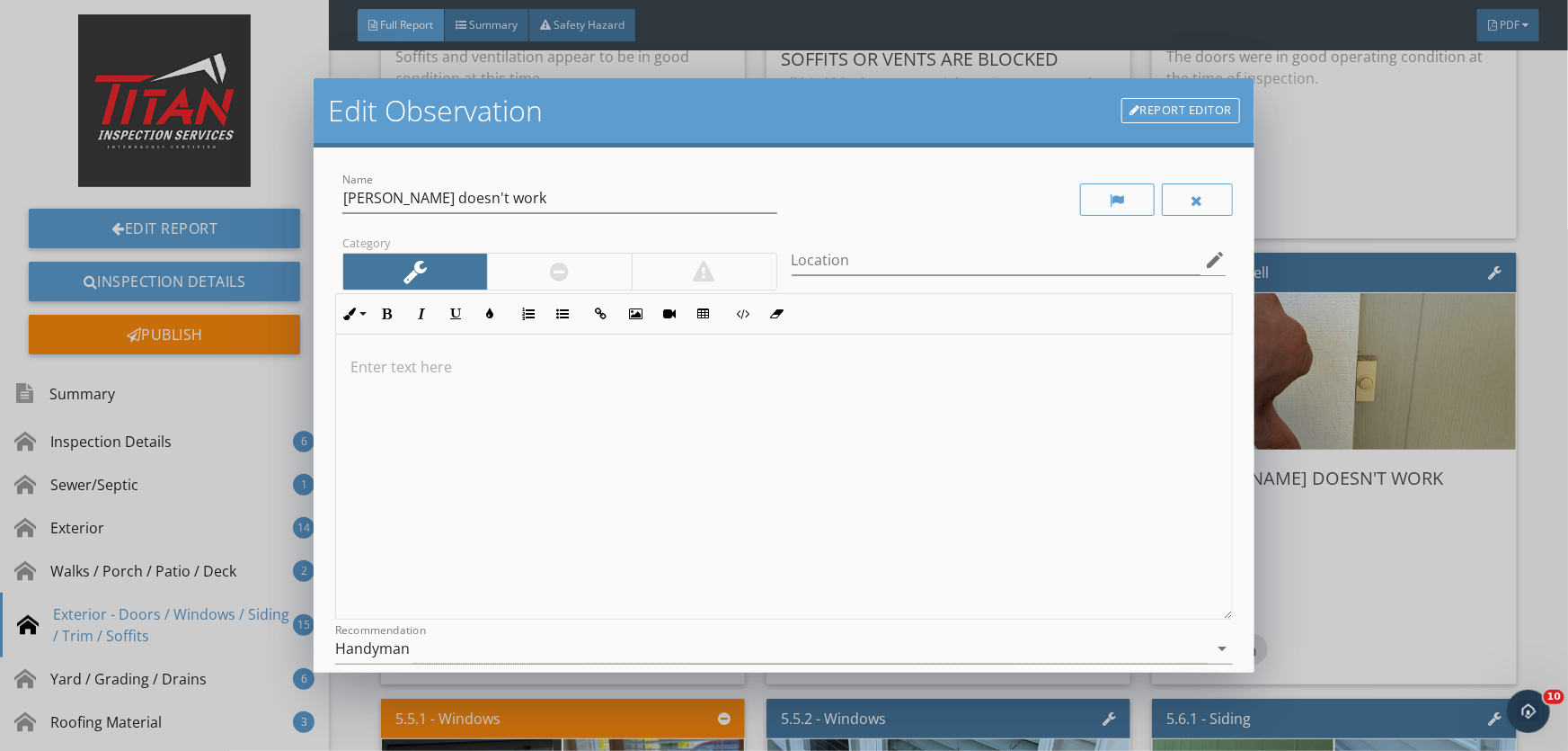
click at [550, 274] on div at bounding box center [559, 272] width 19 height 22
click at [450, 656] on div "Handyman" at bounding box center [771, 648] width 873 height 29
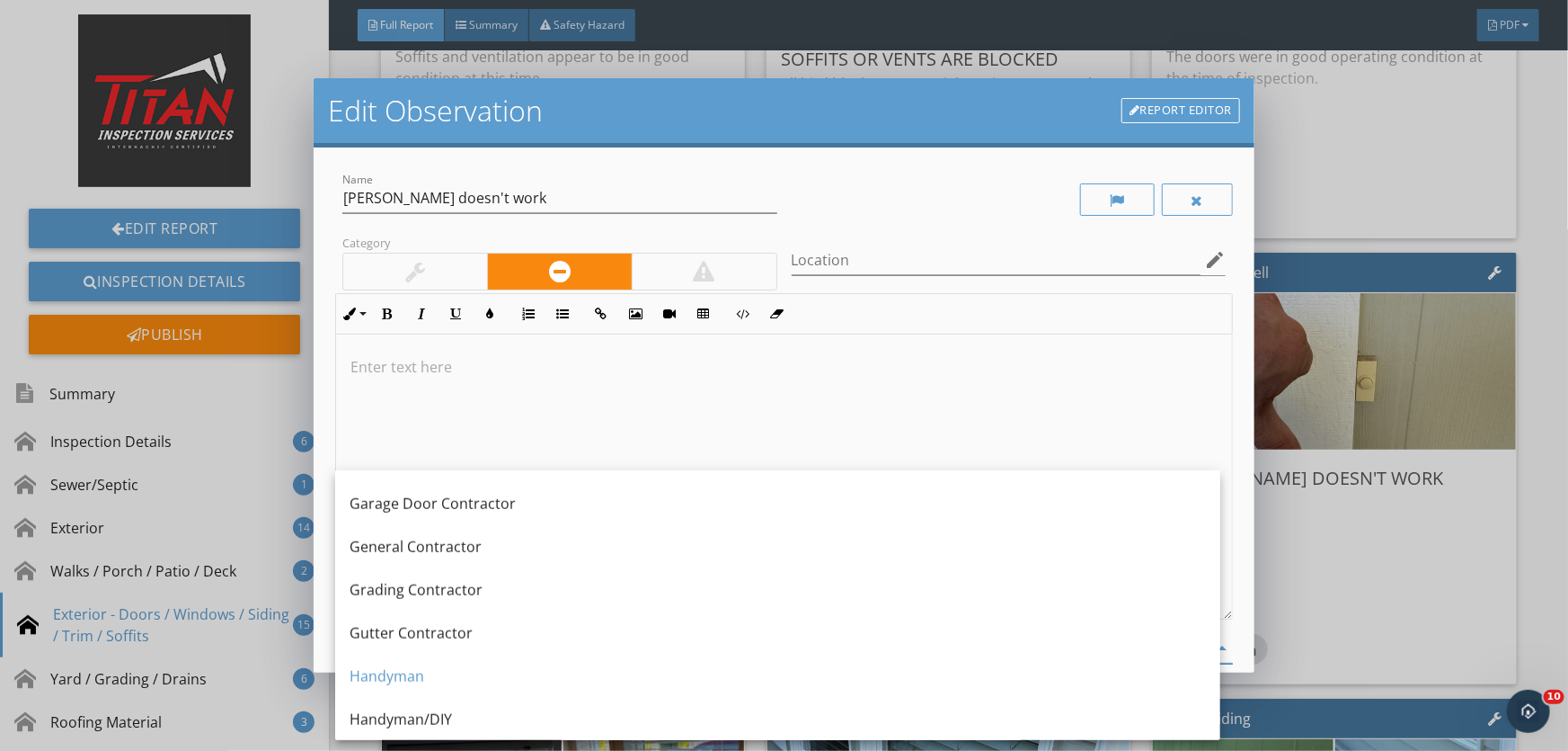
scroll to position [1016, 0]
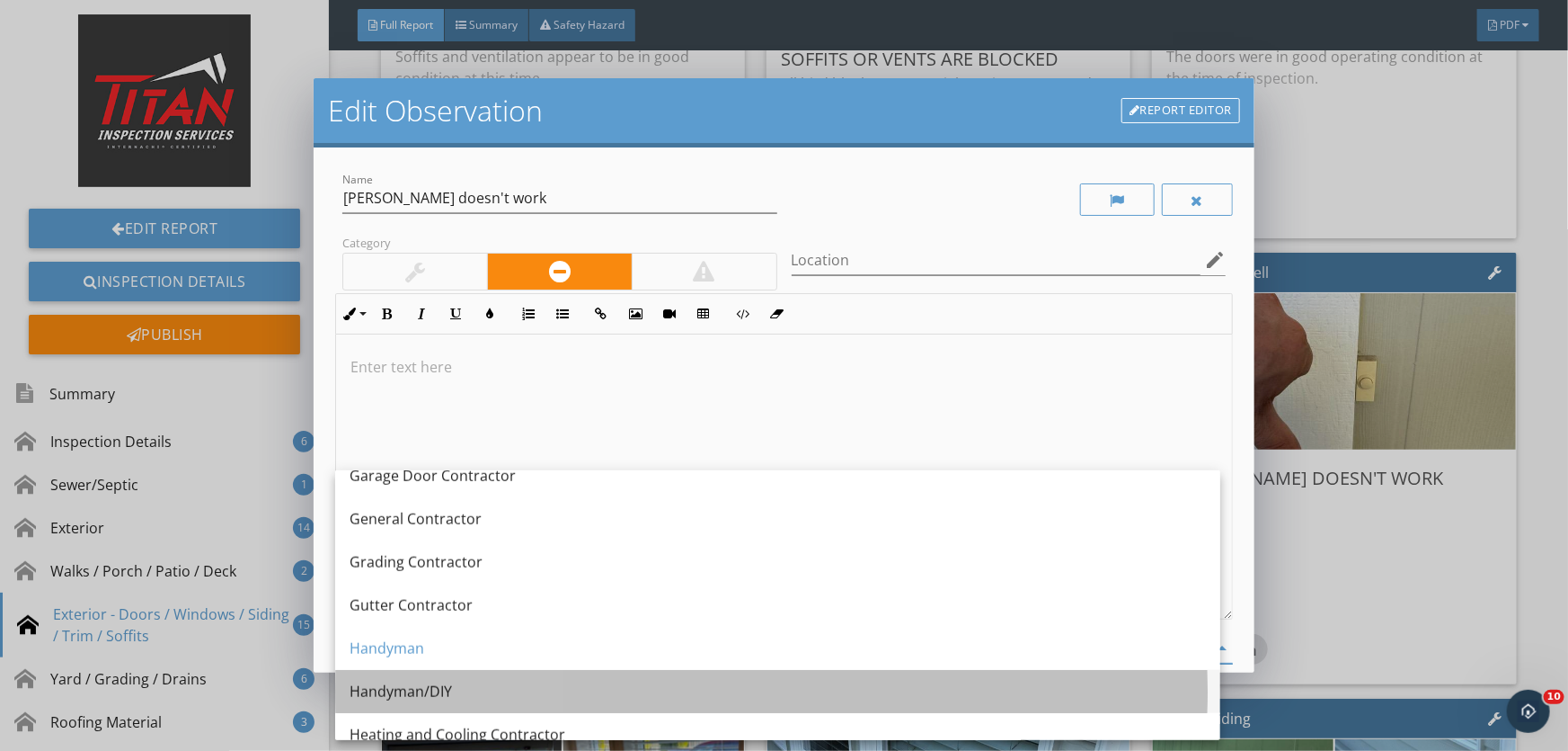
click at [457, 691] on div "Handyman/DIY" at bounding box center [778, 691] width 856 height 22
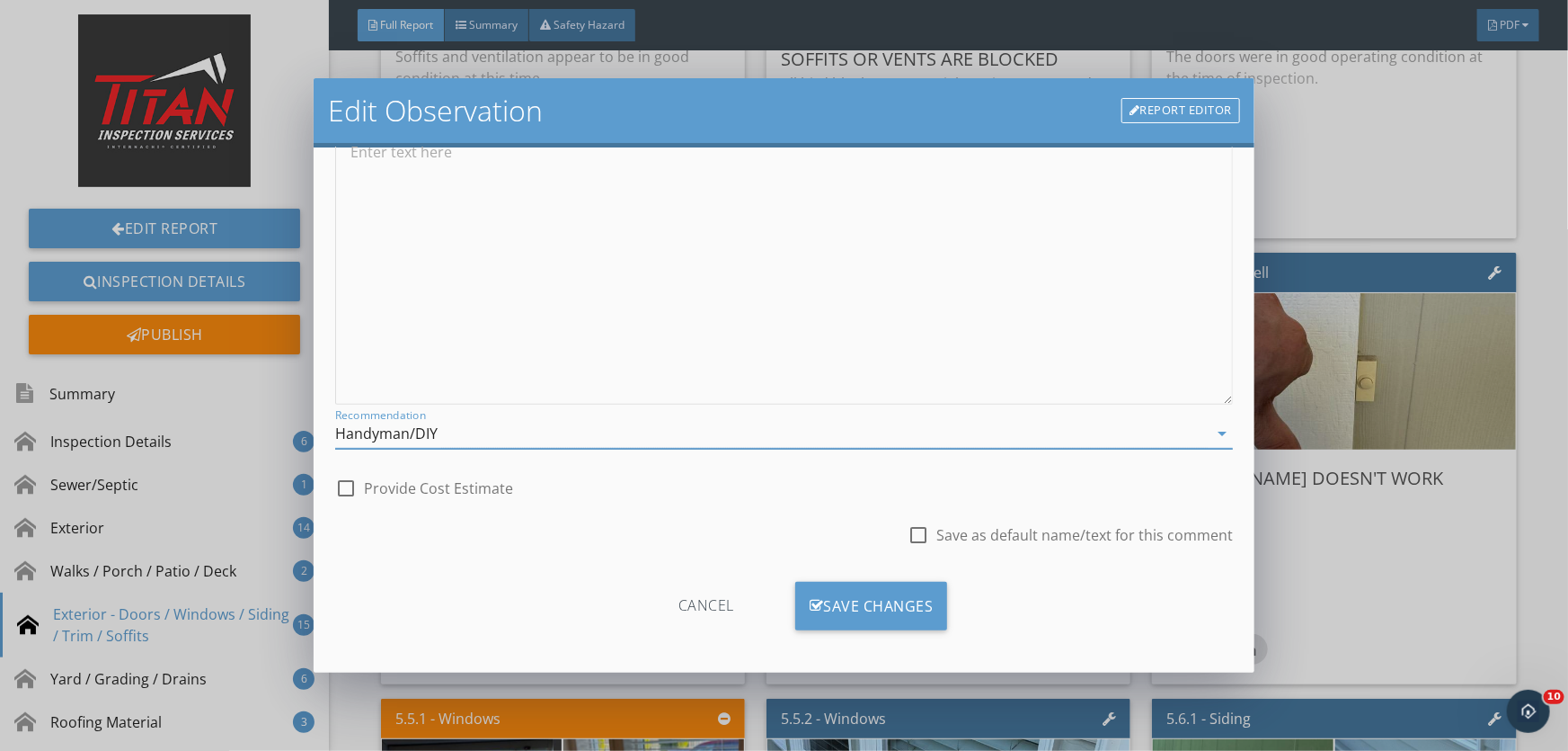
scroll to position [220, 0]
click at [822, 602] on div "Save Changes" at bounding box center [872, 600] width 152 height 49
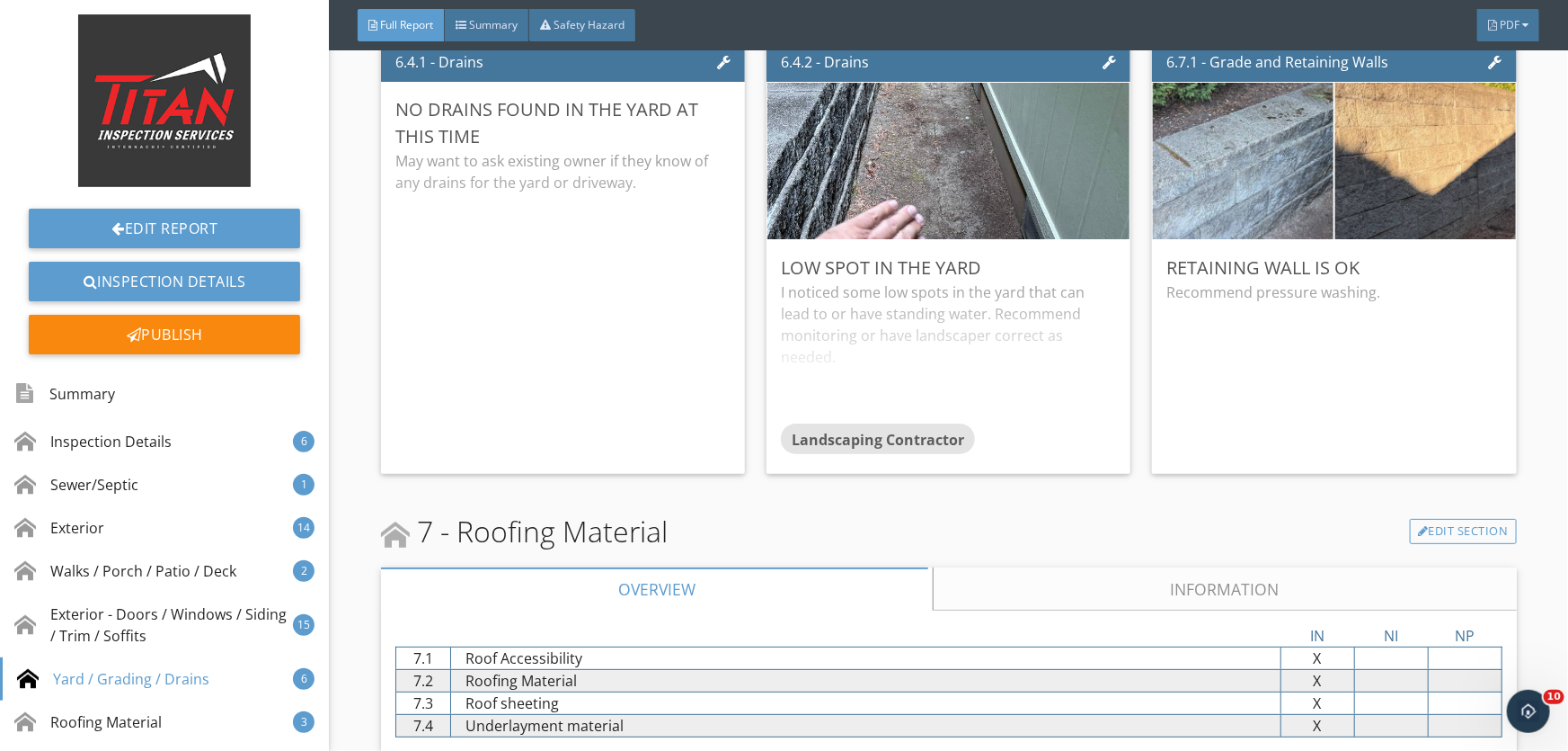
scroll to position [10217, 0]
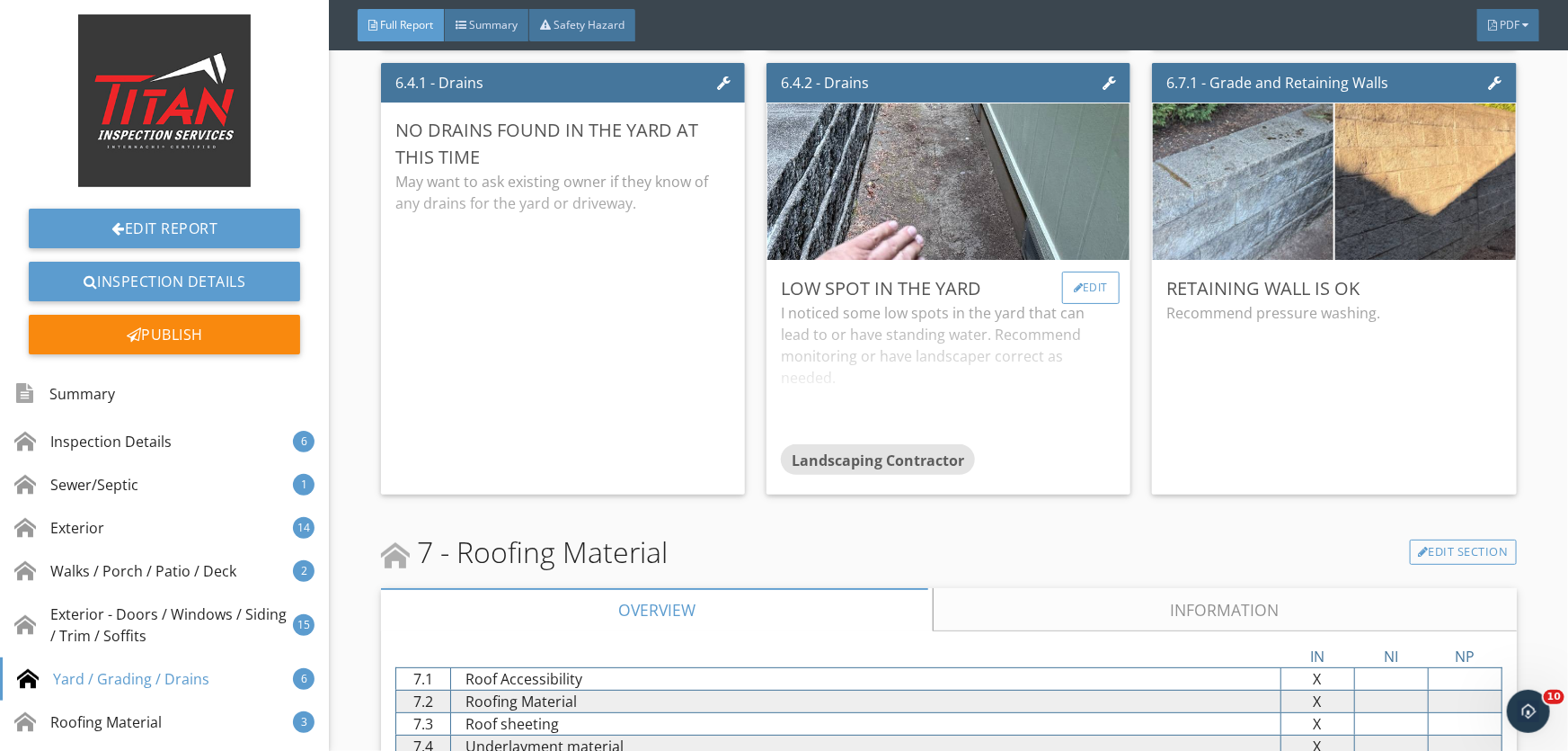
click at [1074, 283] on div at bounding box center [1079, 287] width 10 height 11
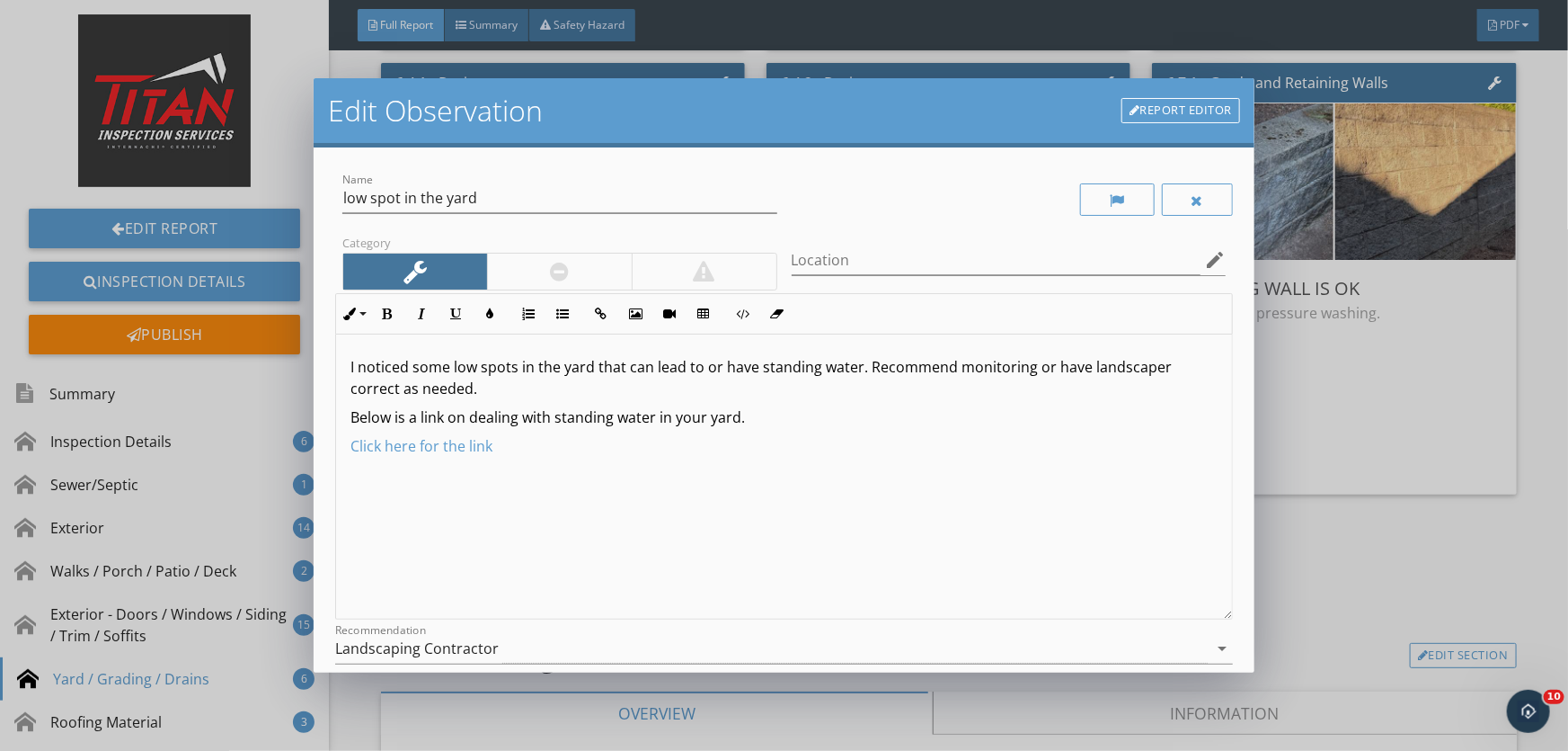
click at [512, 257] on div at bounding box center [559, 271] width 145 height 36
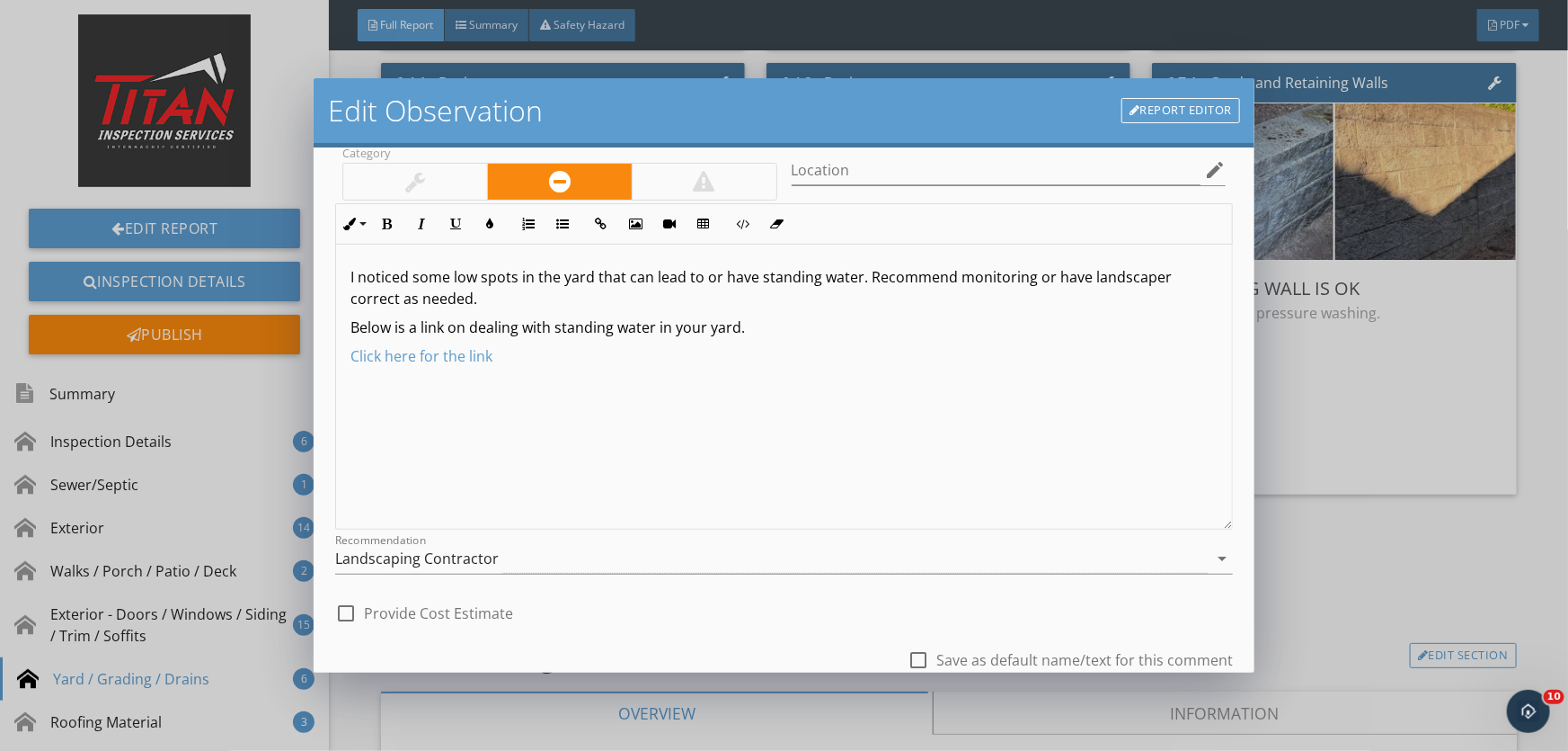
scroll to position [220, 0]
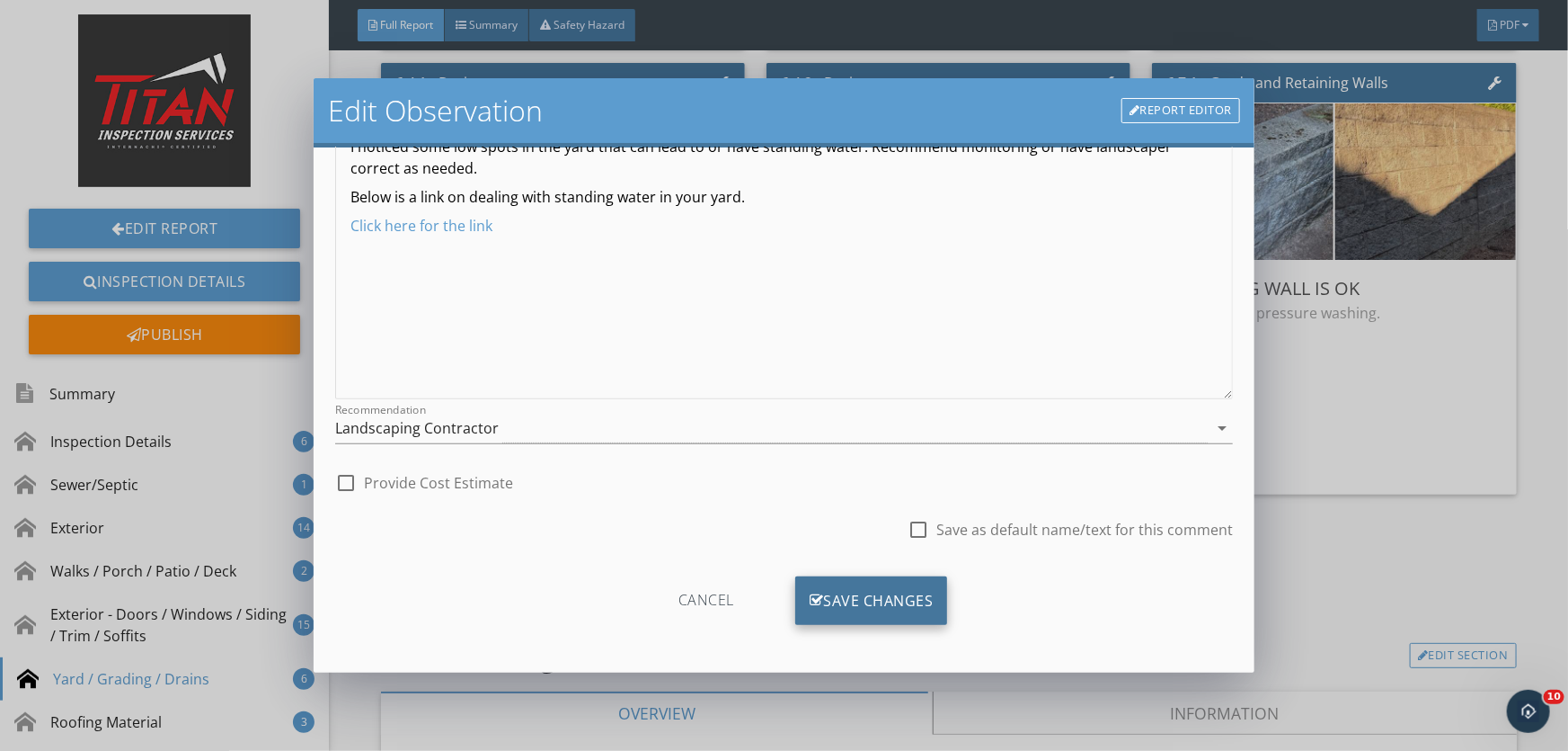
click at [857, 599] on div "Save Changes" at bounding box center [872, 600] width 152 height 49
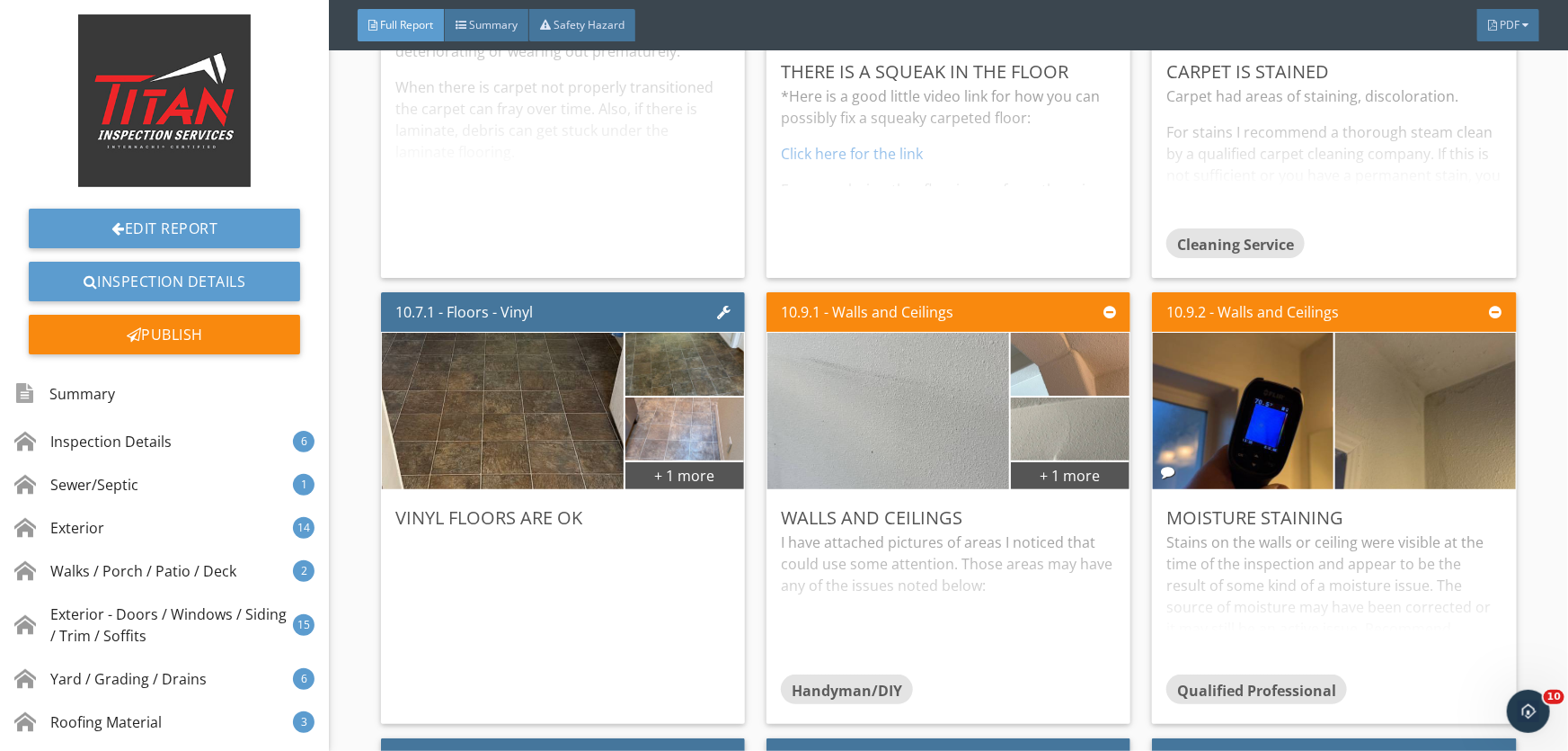
scroll to position [15775, 0]
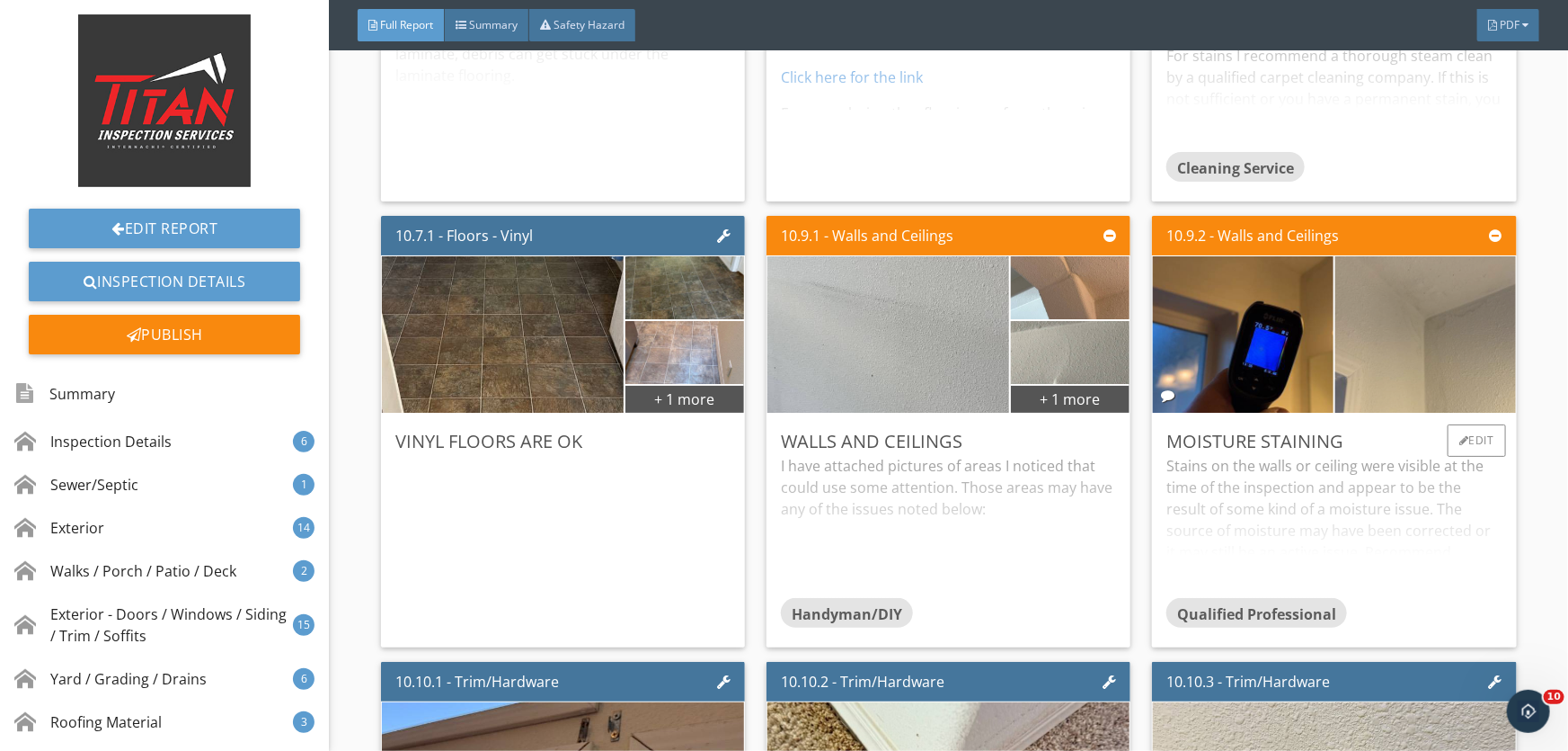
click at [1405, 338] on img at bounding box center [1425, 334] width 452 height 338
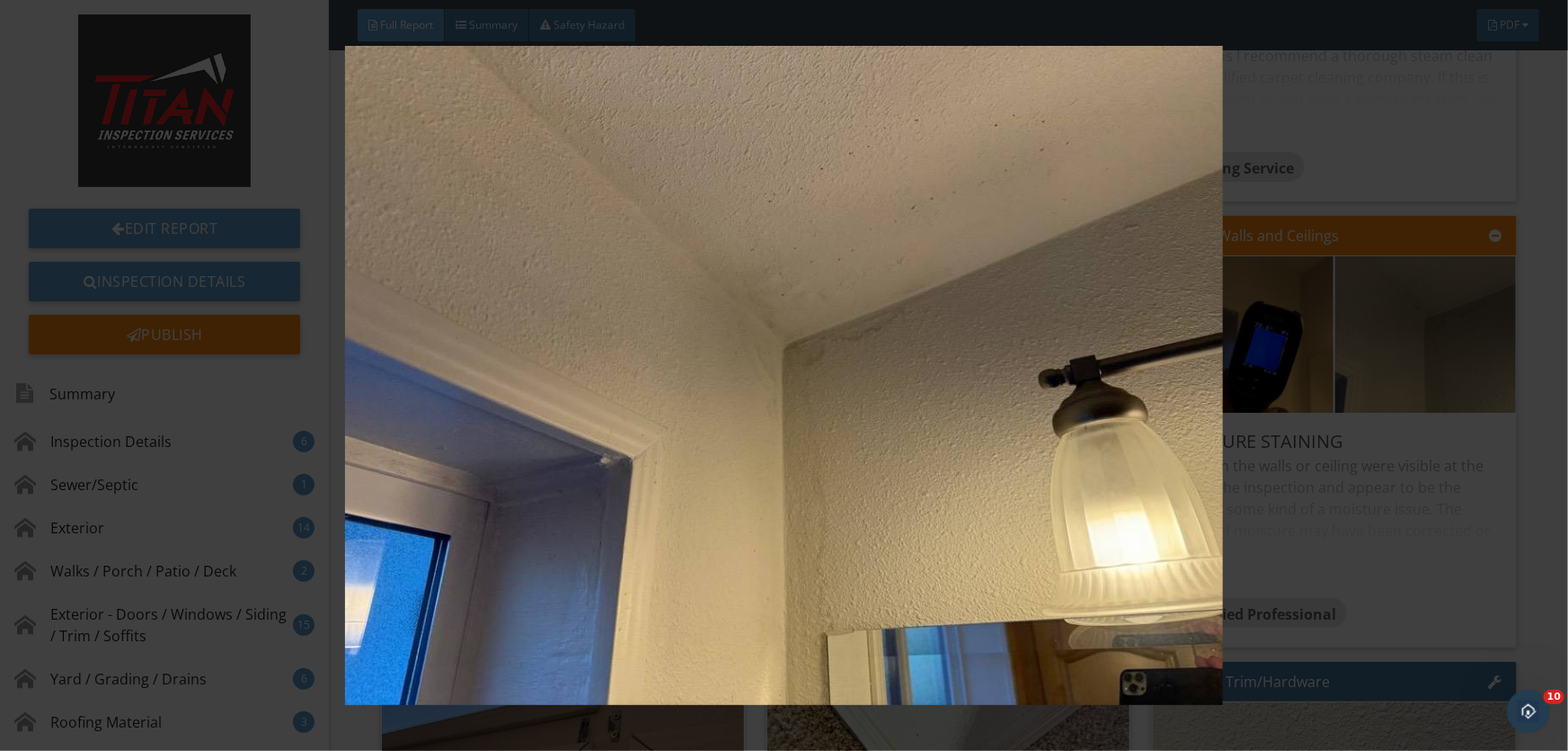
click at [1405, 337] on img at bounding box center [784, 375] width 1435 height 658
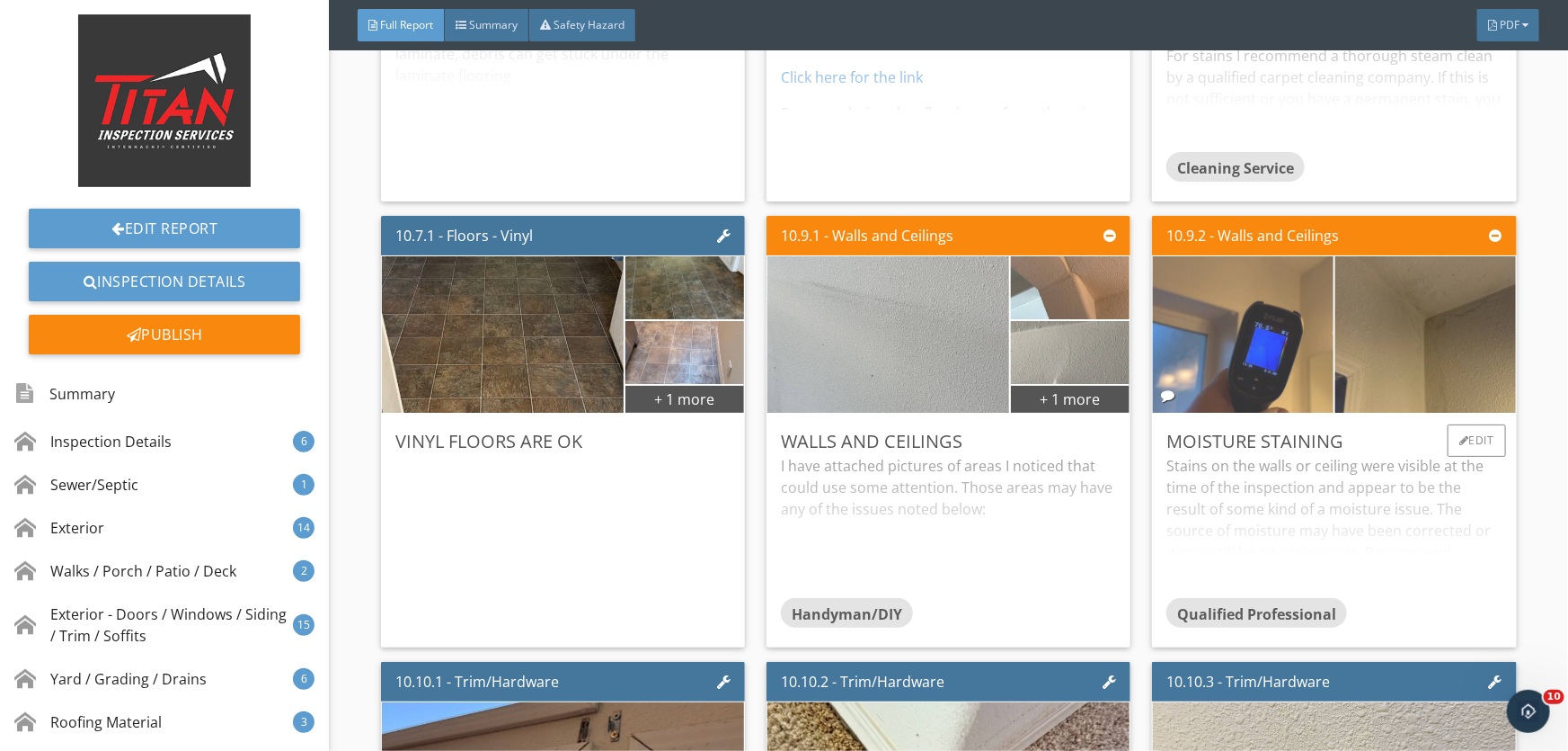
click at [1229, 321] on img at bounding box center [1244, 334] width 452 height 338
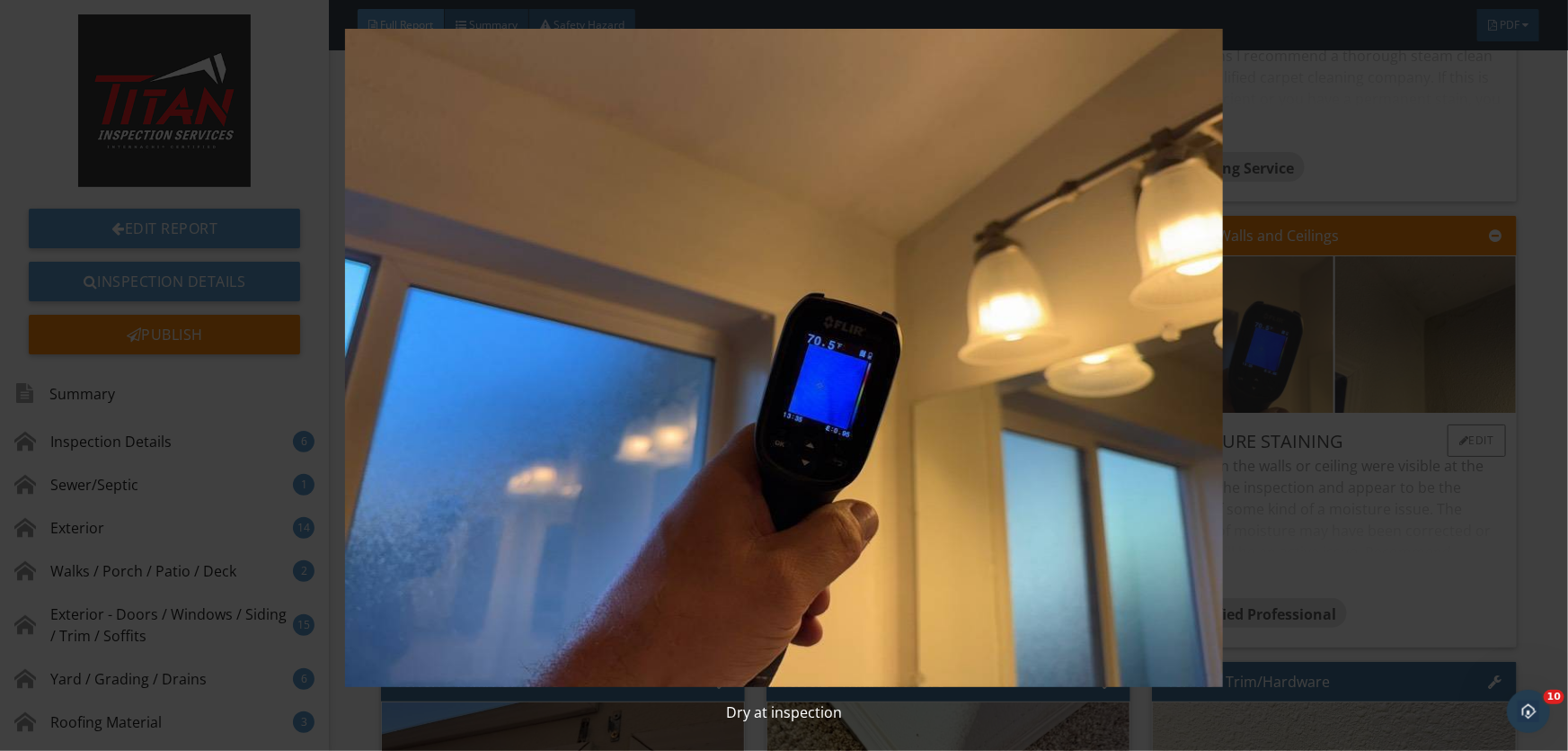
click at [1229, 321] on img at bounding box center [784, 357] width 1435 height 658
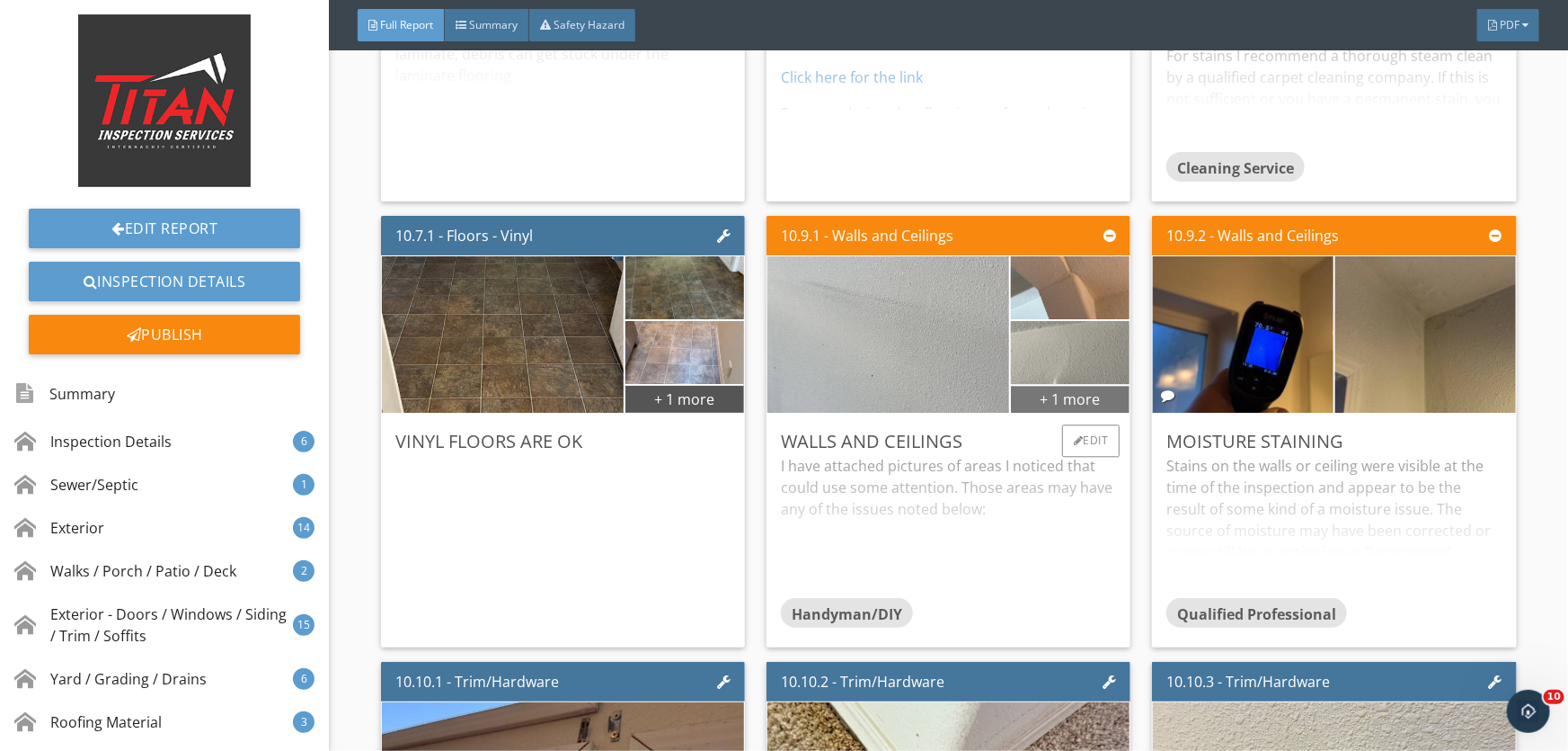
click at [1073, 396] on div "+ 1 more" at bounding box center [1069, 398] width 118 height 28
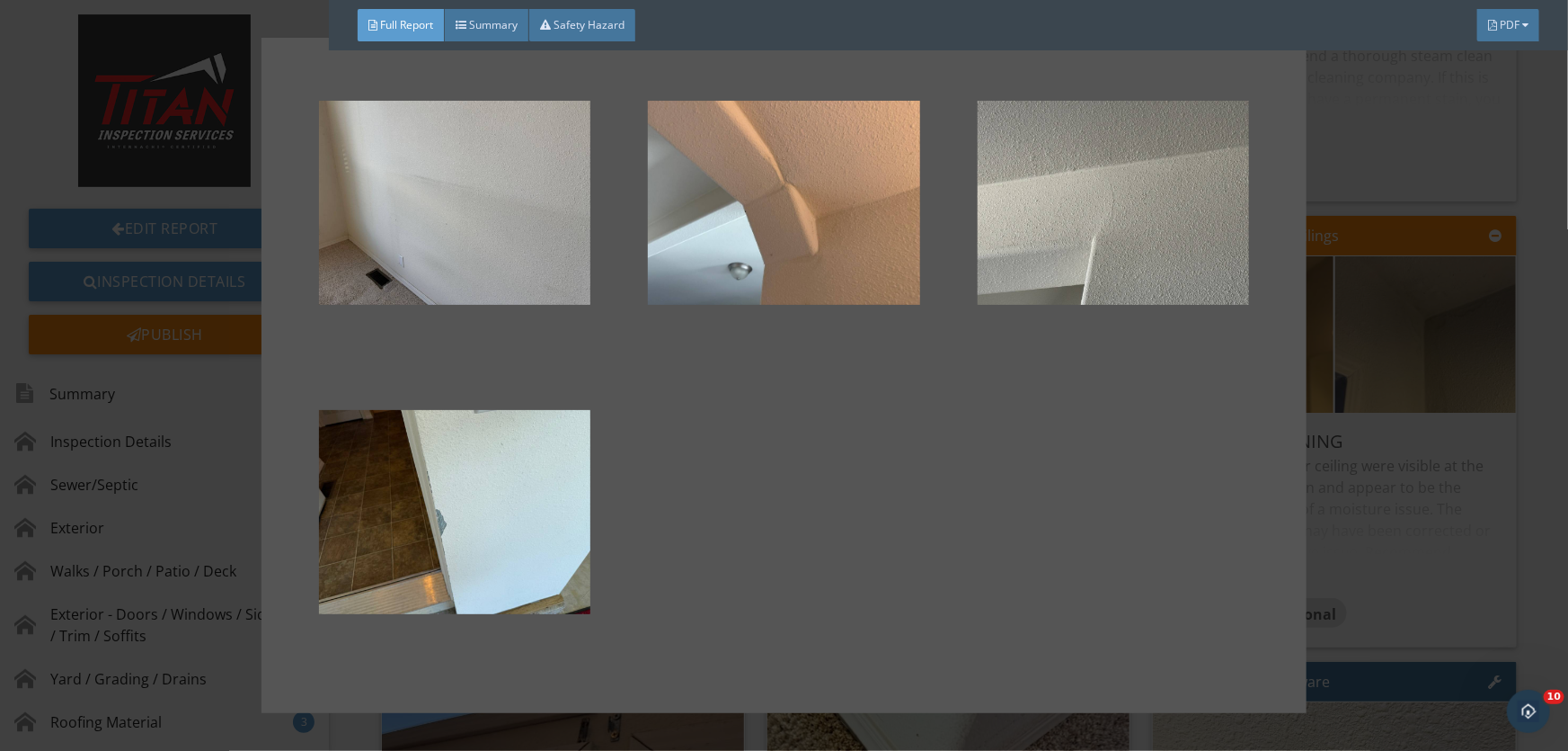
click at [1073, 396] on div at bounding box center [784, 376] width 987 height 619
click at [1409, 464] on div at bounding box center [784, 376] width 1568 height 751
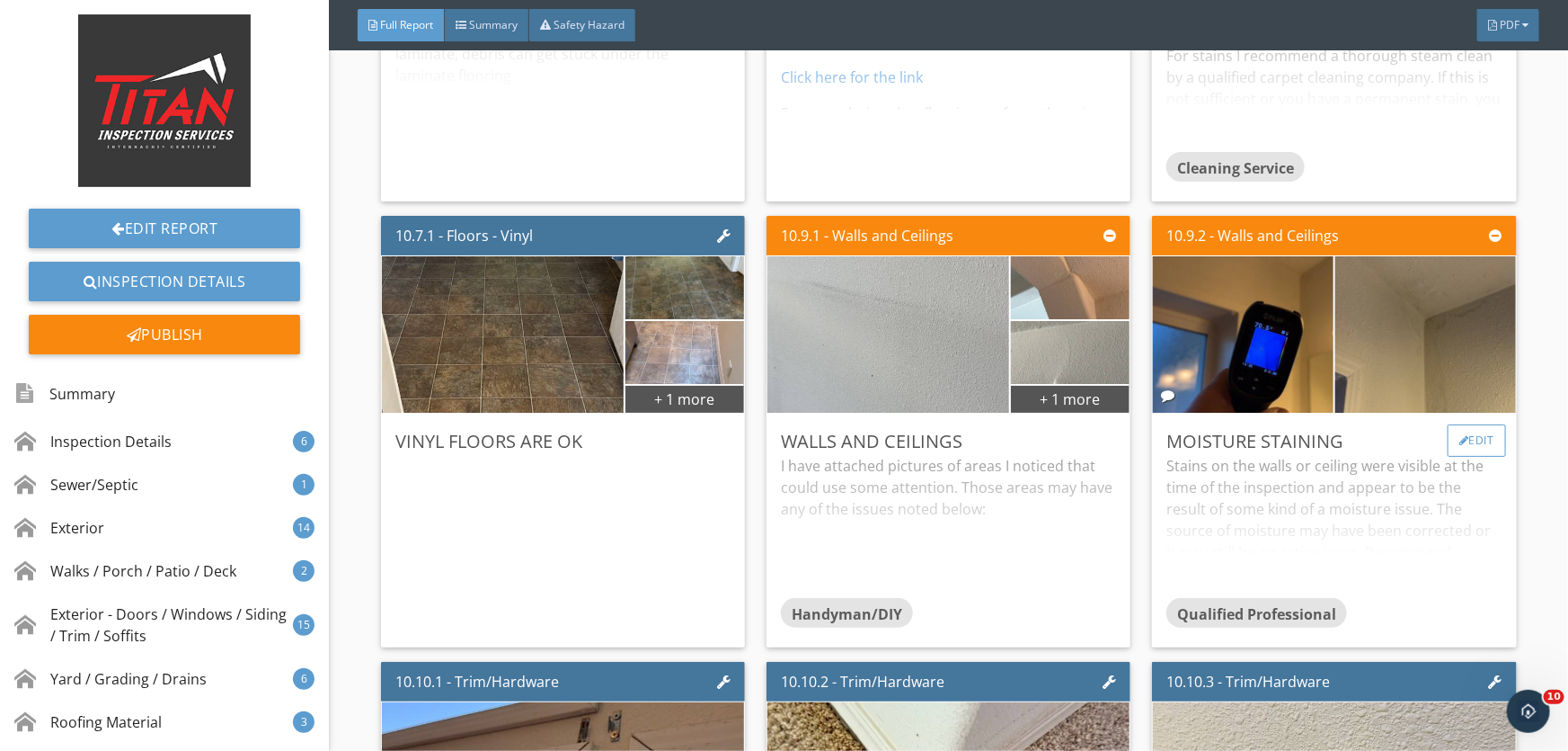
click at [1472, 427] on div "Edit" at bounding box center [1477, 440] width 59 height 32
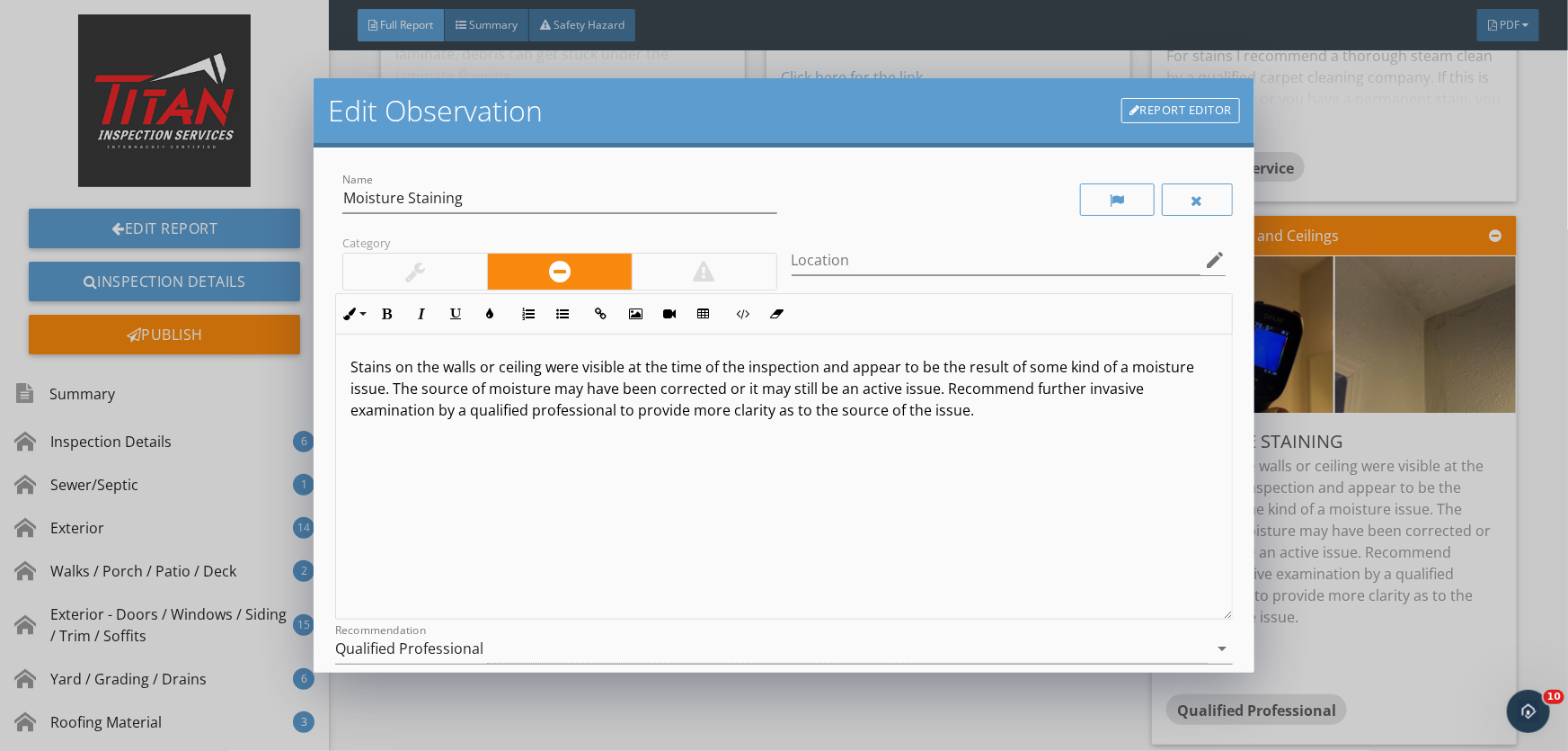
click at [991, 414] on p "Stains on the walls or ceiling were visible at the time of the inspection and a…" at bounding box center [784, 388] width 867 height 65
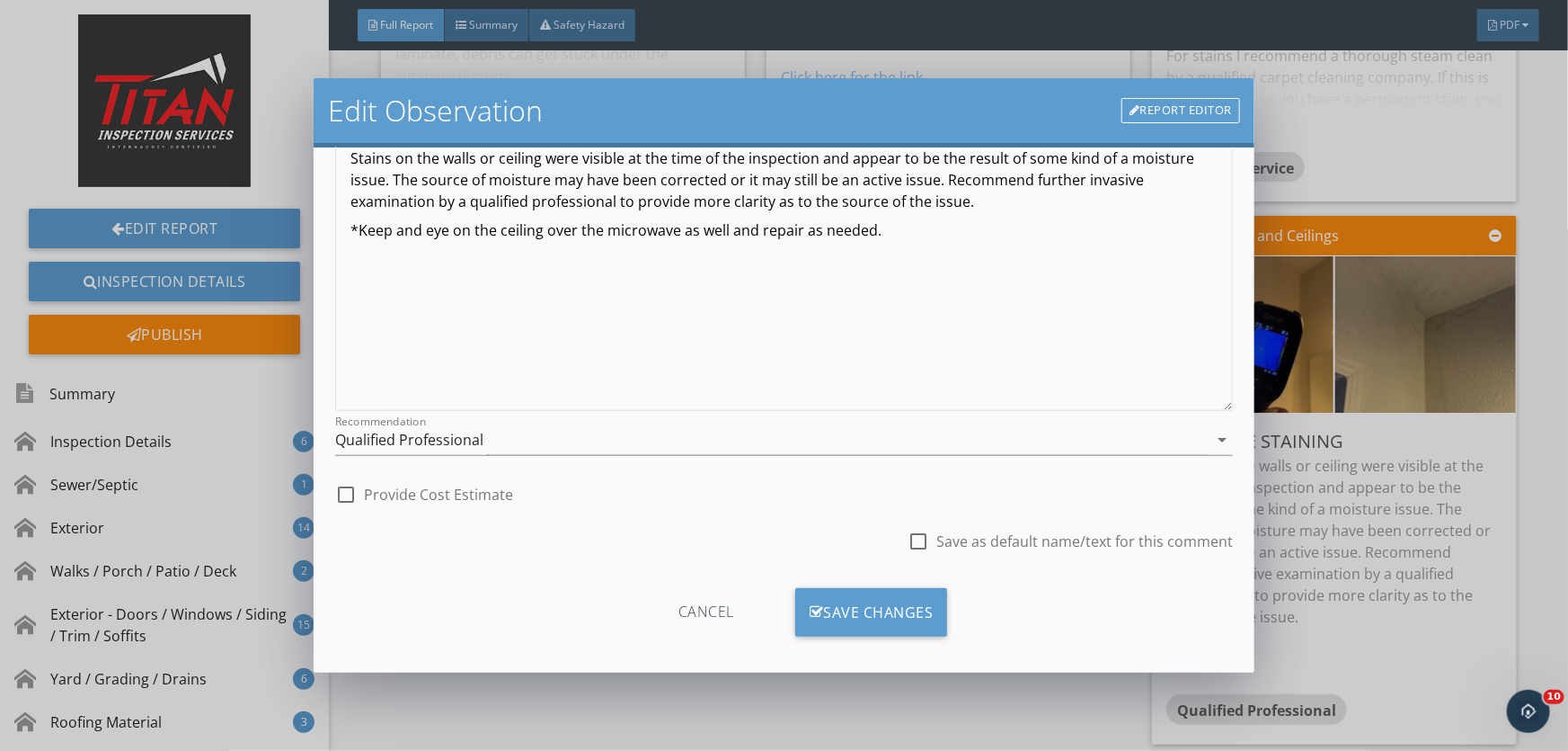
scroll to position [220, 0]
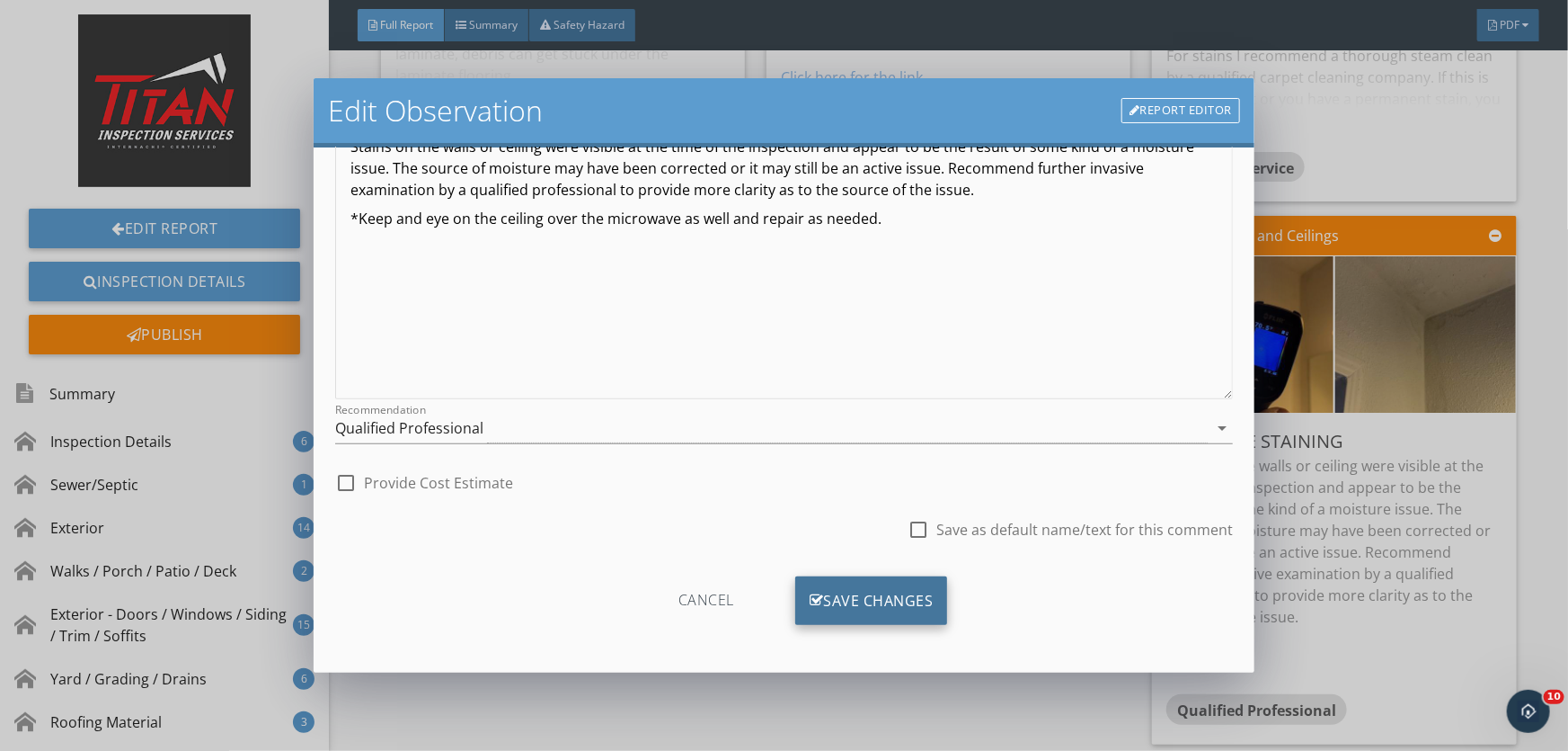
click at [852, 603] on div "Save Changes" at bounding box center [872, 600] width 152 height 49
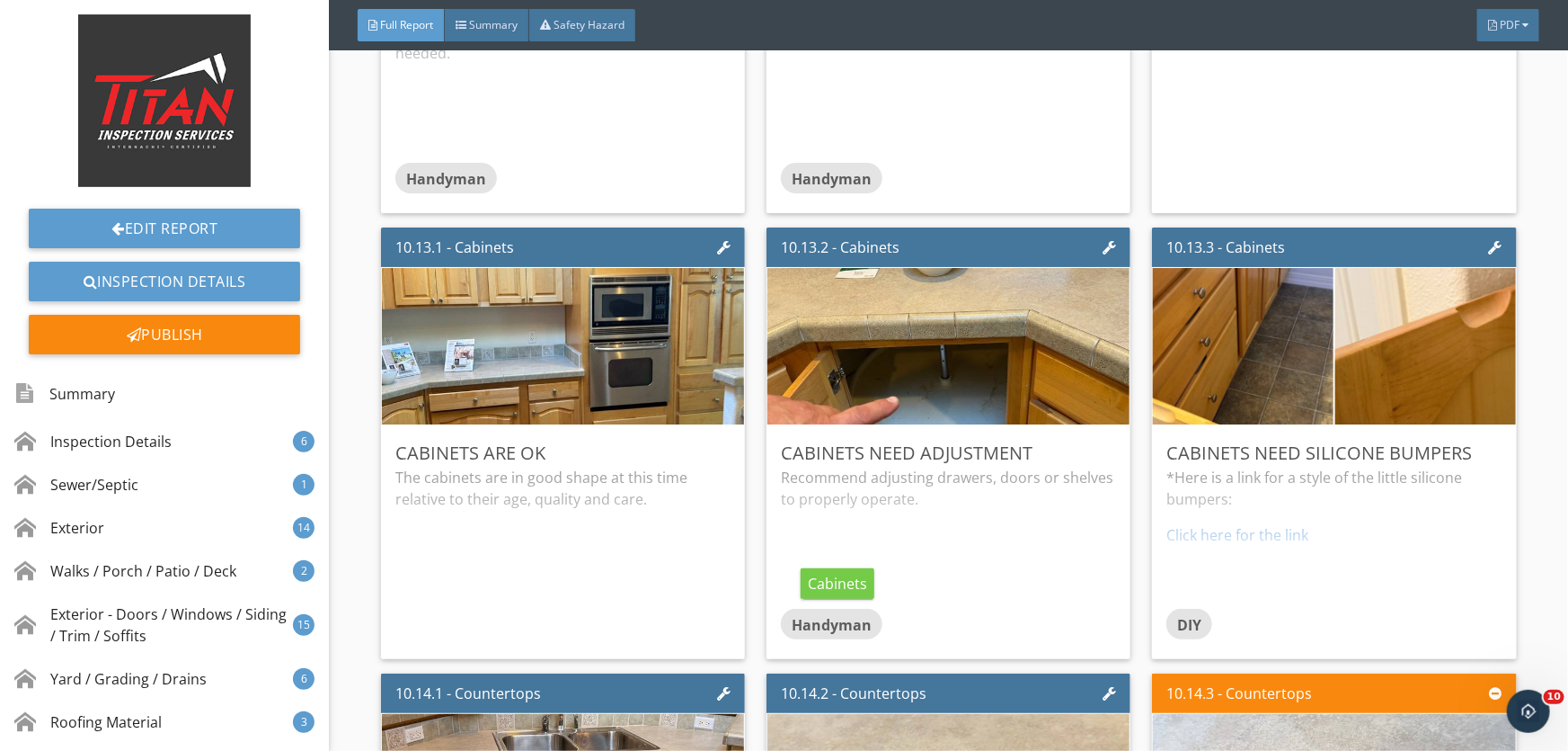
scroll to position [16837, 0]
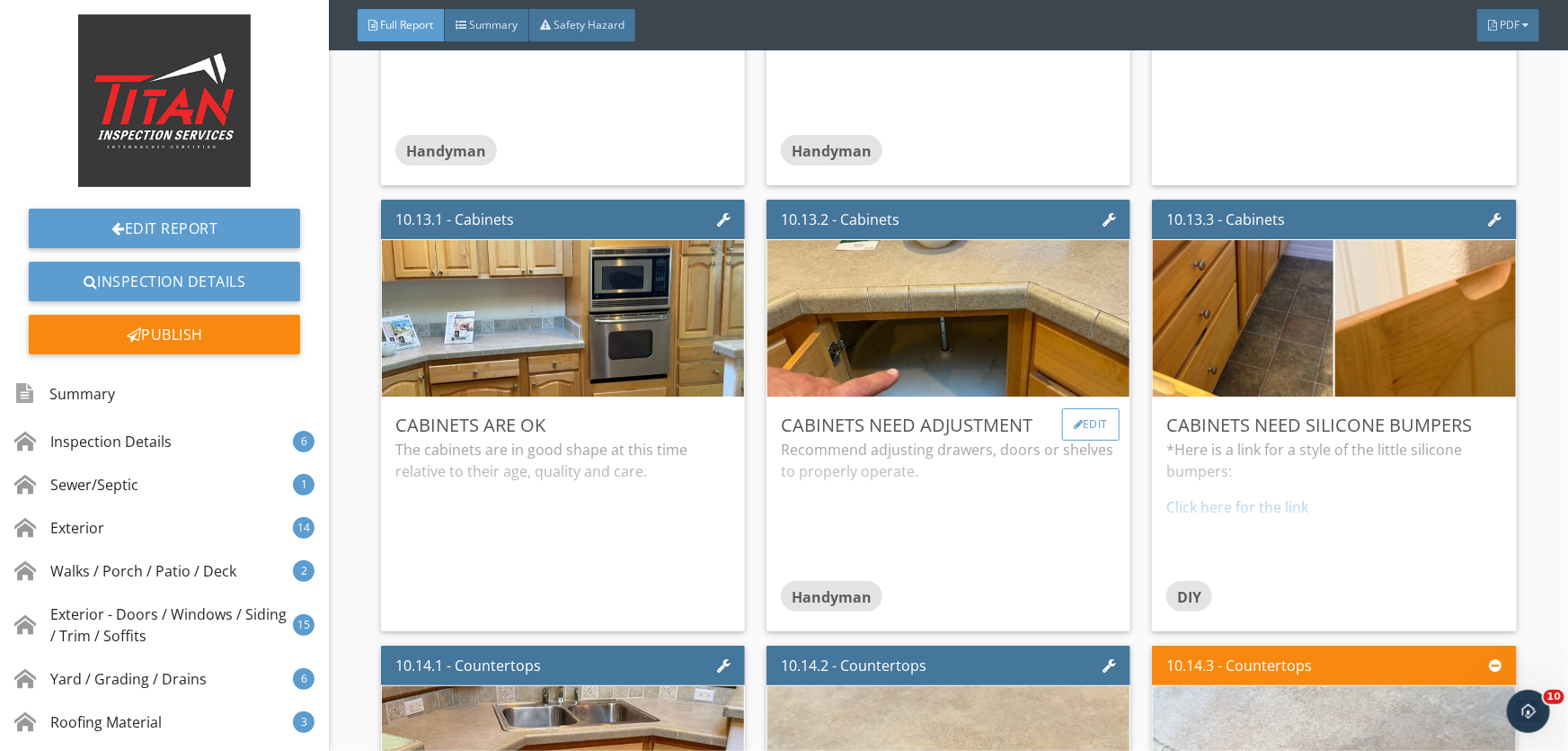
click at [1080, 417] on div "Edit" at bounding box center [1092, 423] width 59 height 32
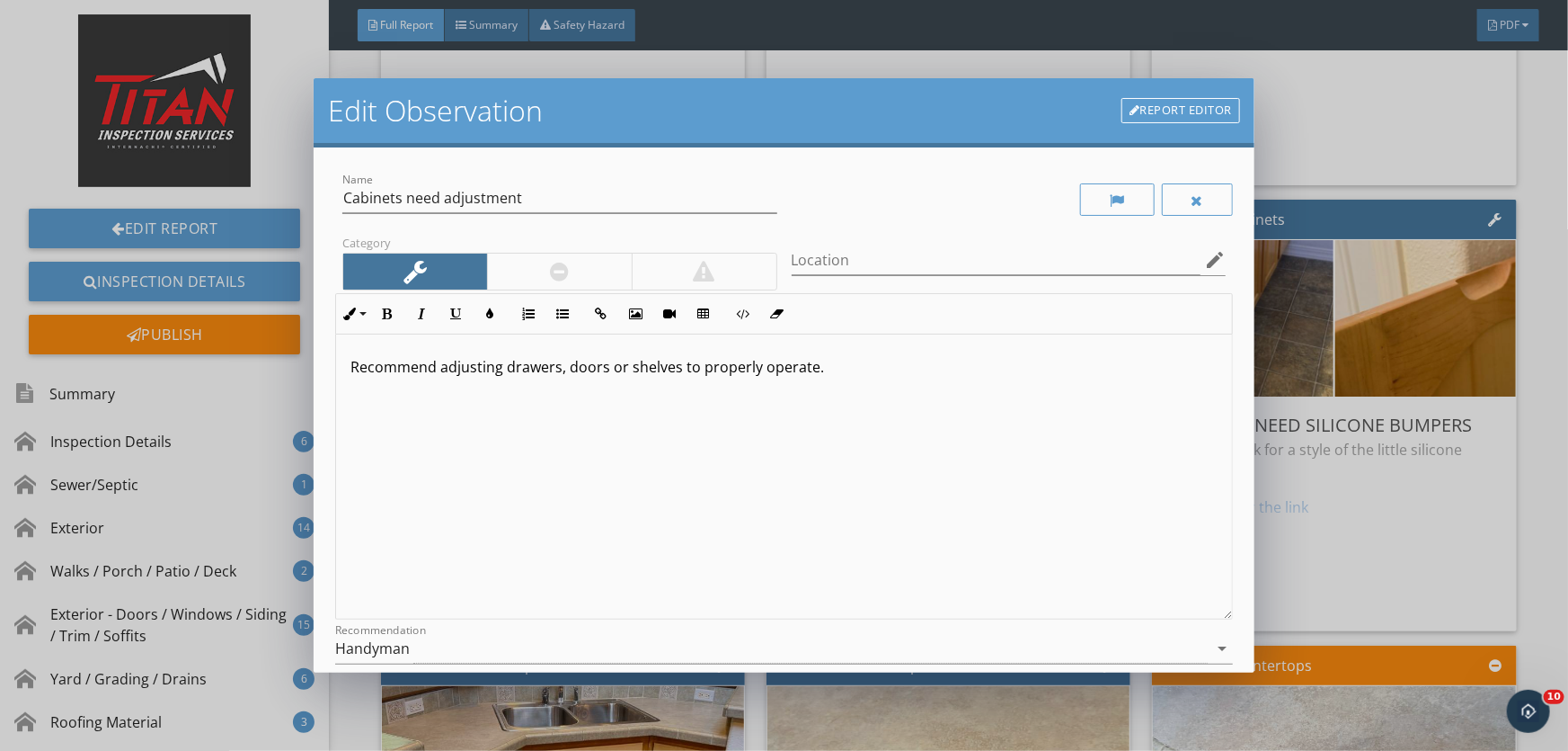
click at [519, 259] on div at bounding box center [559, 271] width 145 height 36
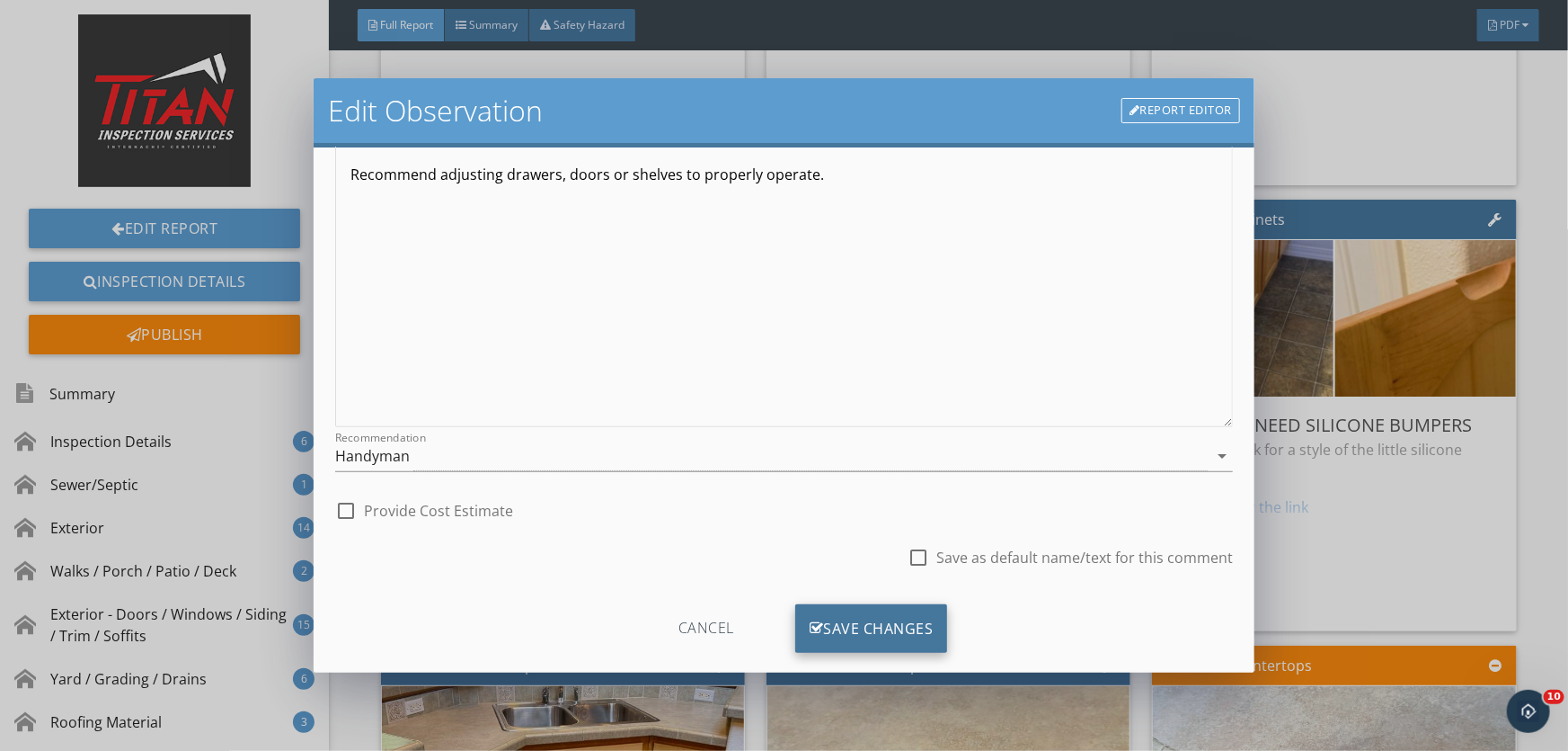
scroll to position [220, 0]
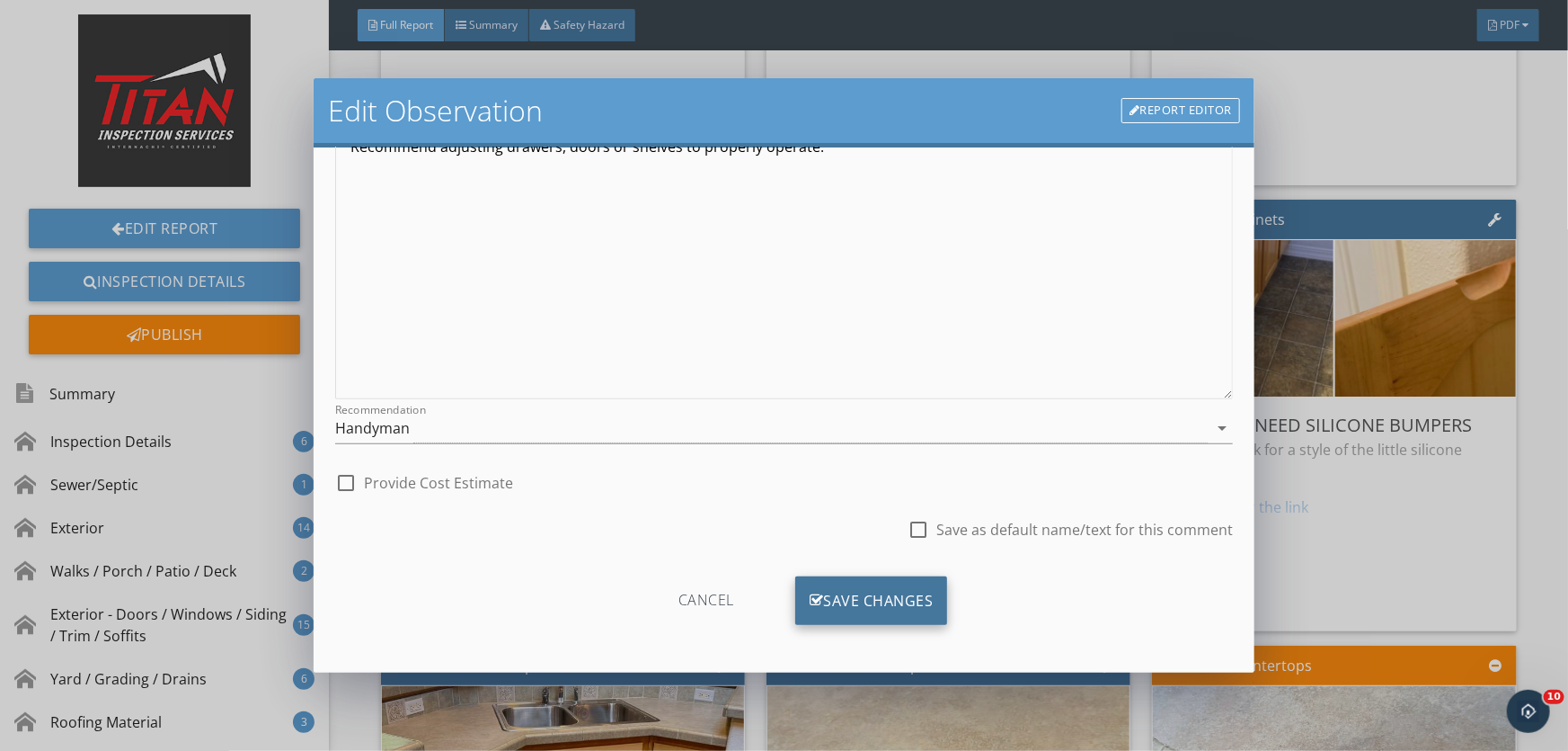
click at [853, 588] on div "Save Changes" at bounding box center [872, 600] width 152 height 49
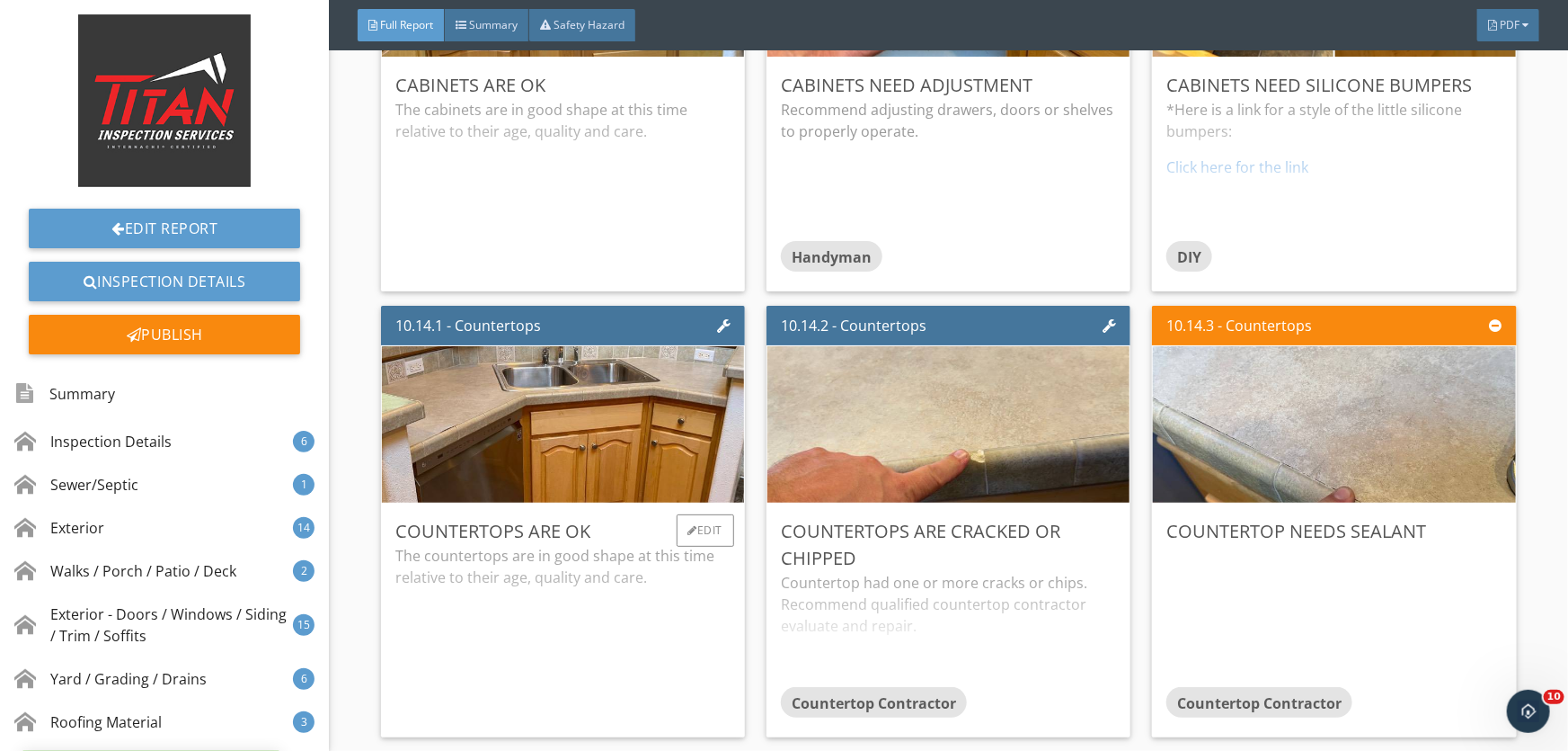
scroll to position [17328, 0]
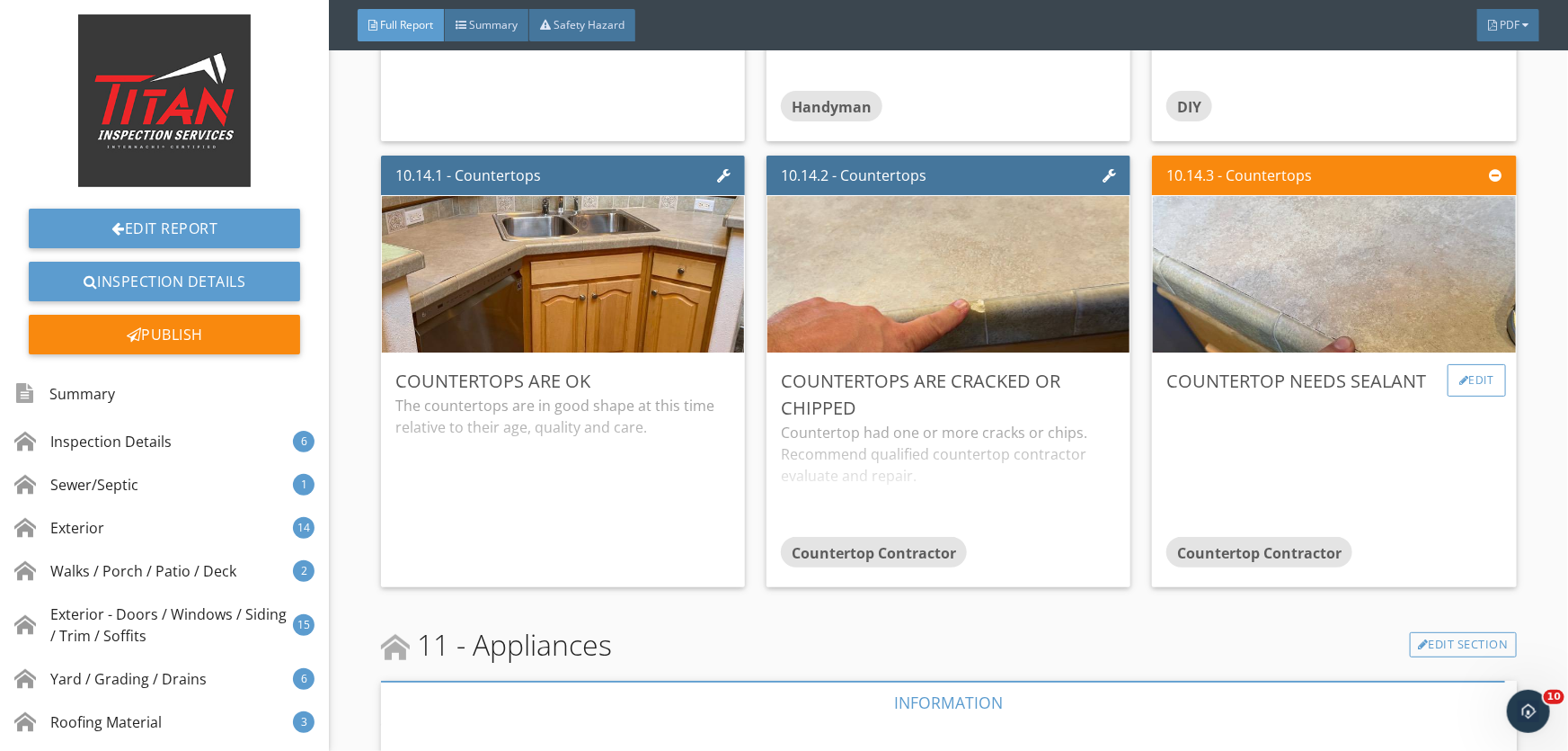
click at [1473, 375] on div "Edit" at bounding box center [1477, 379] width 59 height 32
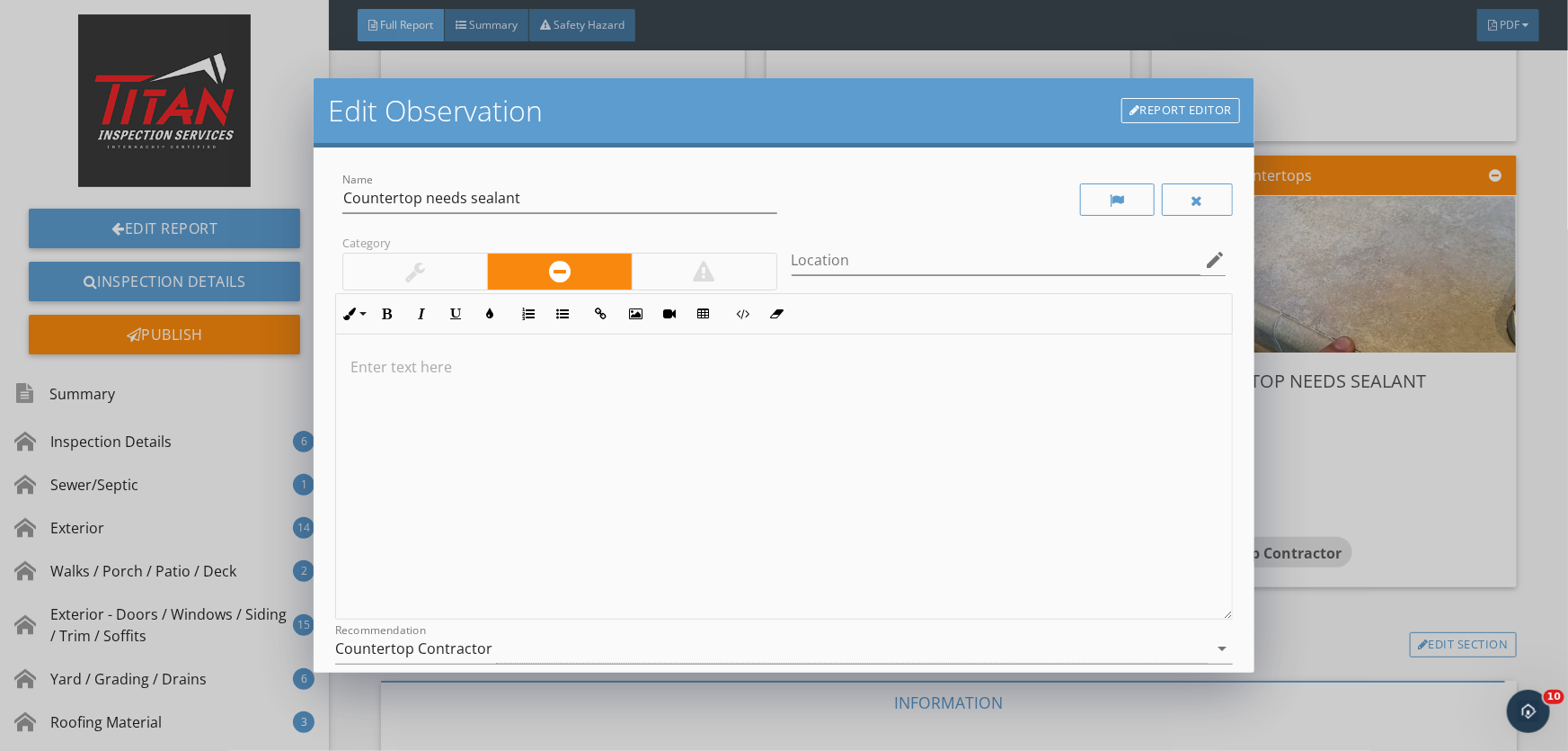
drag, startPoint x: 432, startPoint y: 274, endPoint x: 456, endPoint y: 423, distance: 150.9
click at [432, 274] on div at bounding box center [414, 271] width 144 height 36
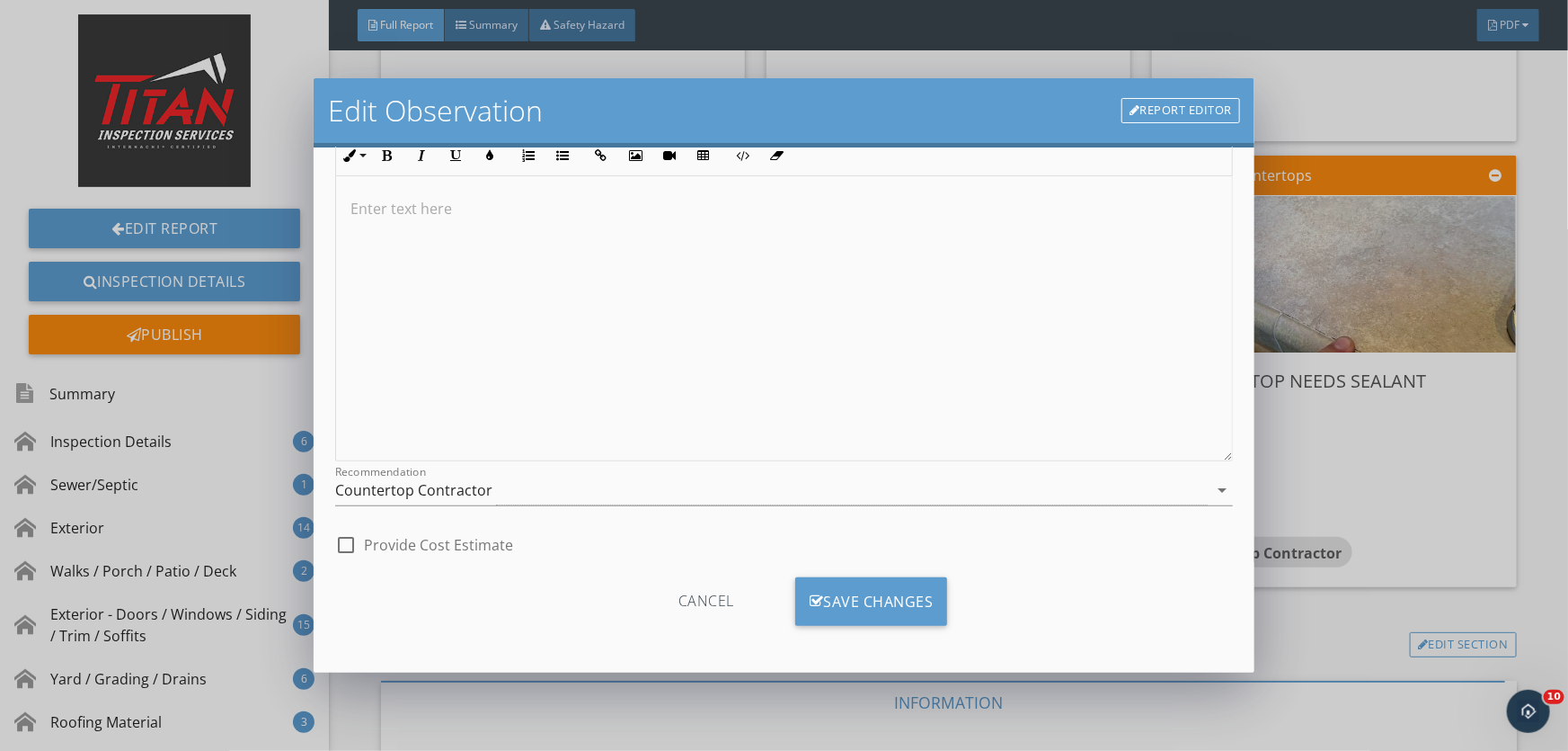
scroll to position [159, 0]
click at [831, 597] on div "Save Changes" at bounding box center [872, 600] width 152 height 49
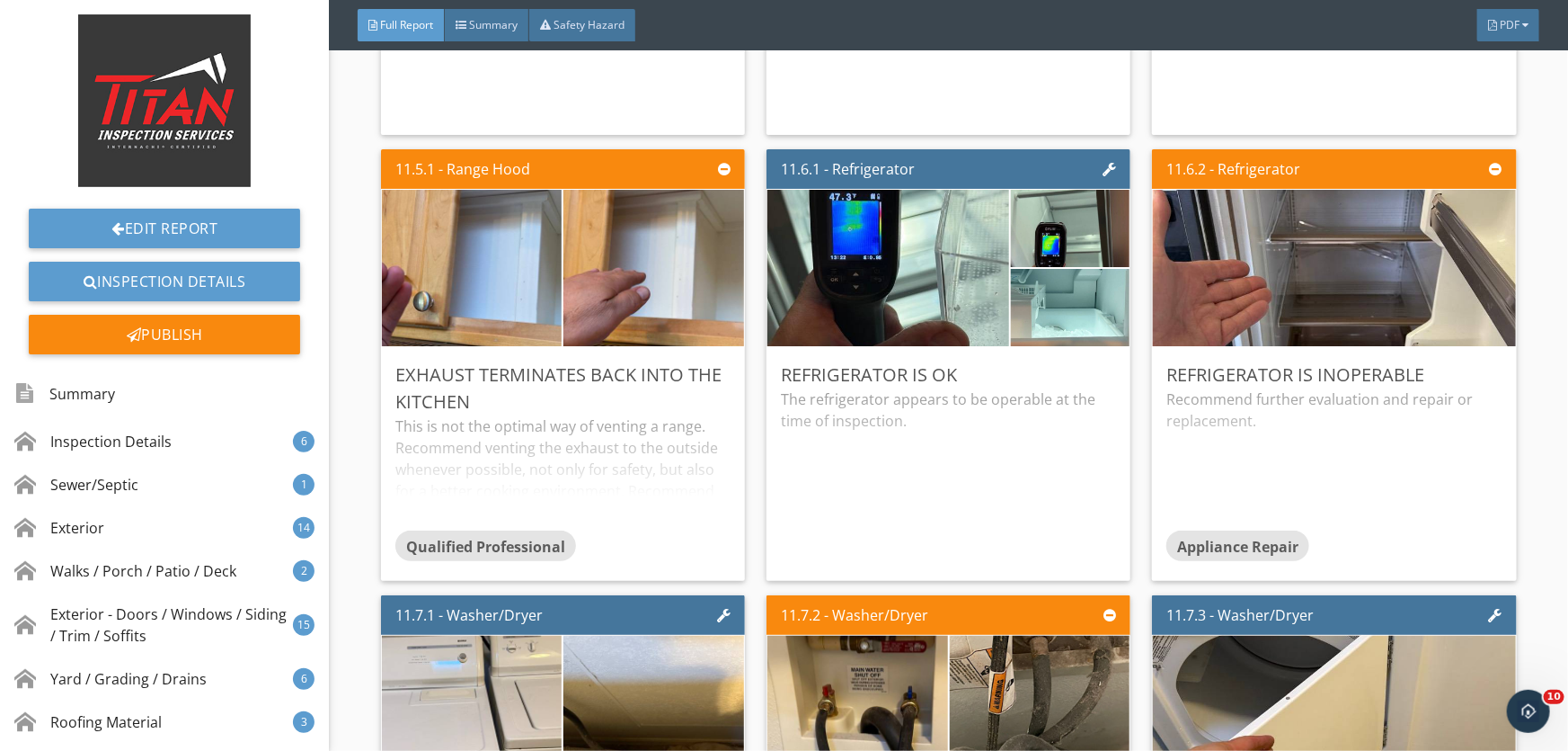
scroll to position [19616, 0]
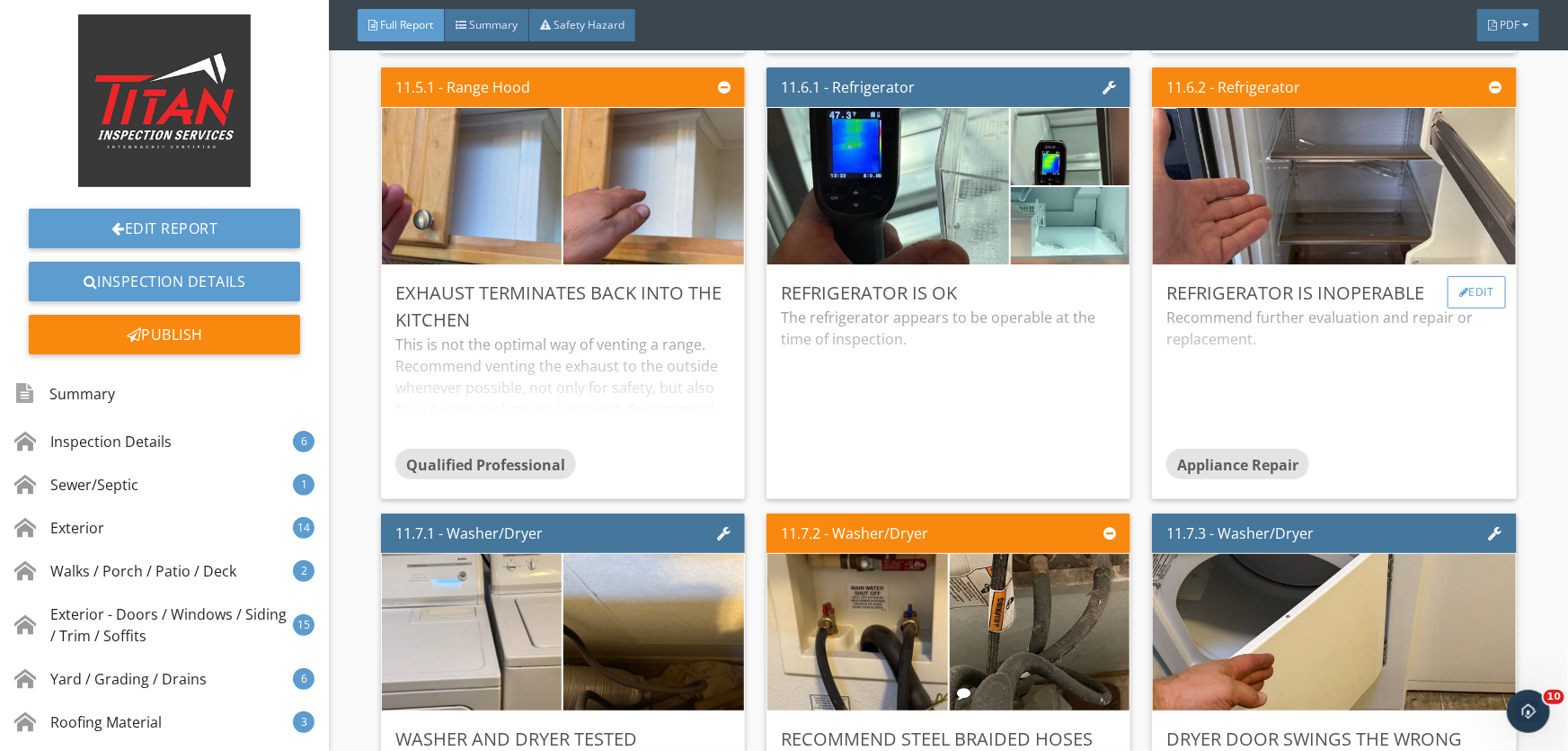
click at [1469, 294] on div "Edit" at bounding box center [1477, 291] width 59 height 32
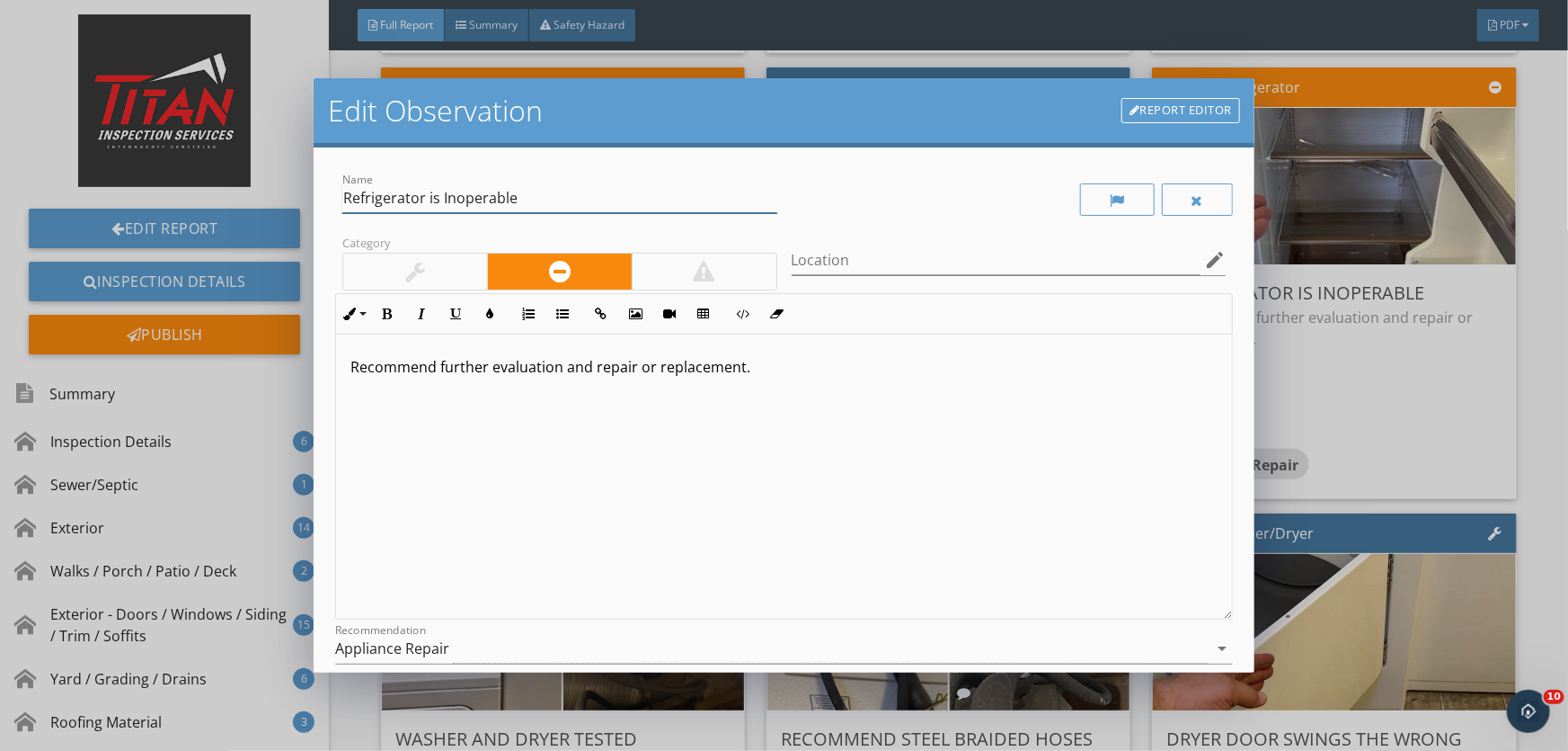
click at [560, 199] on input "Refrigerator is Inoperable" at bounding box center [559, 199] width 435 height 29
type input "Refrigerator is Inoperable in the garage"
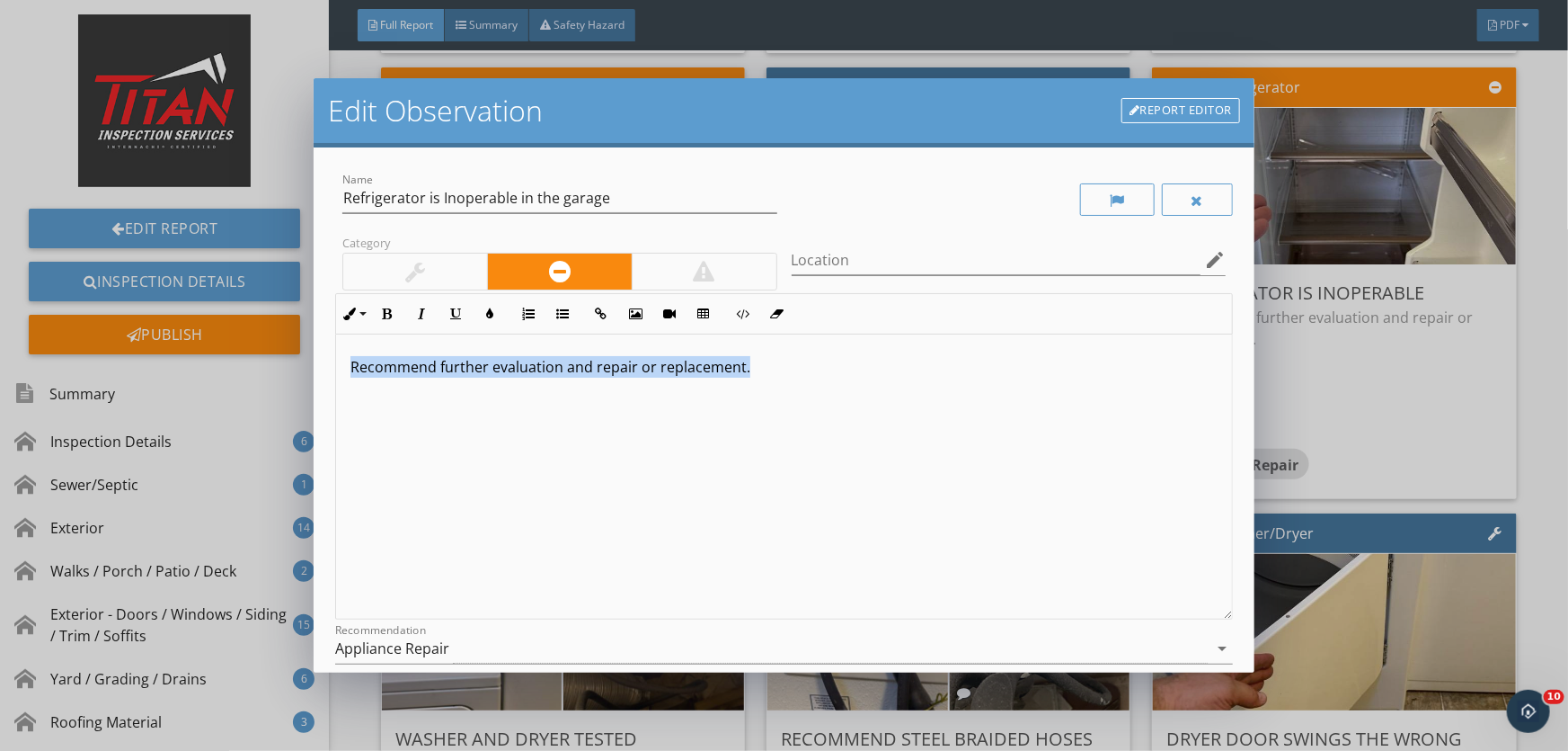
drag, startPoint x: 350, startPoint y: 366, endPoint x: 880, endPoint y: 380, distance: 530.2
click at [880, 380] on div "Recommend further evaluation and repair or replacement." at bounding box center [784, 476] width 896 height 285
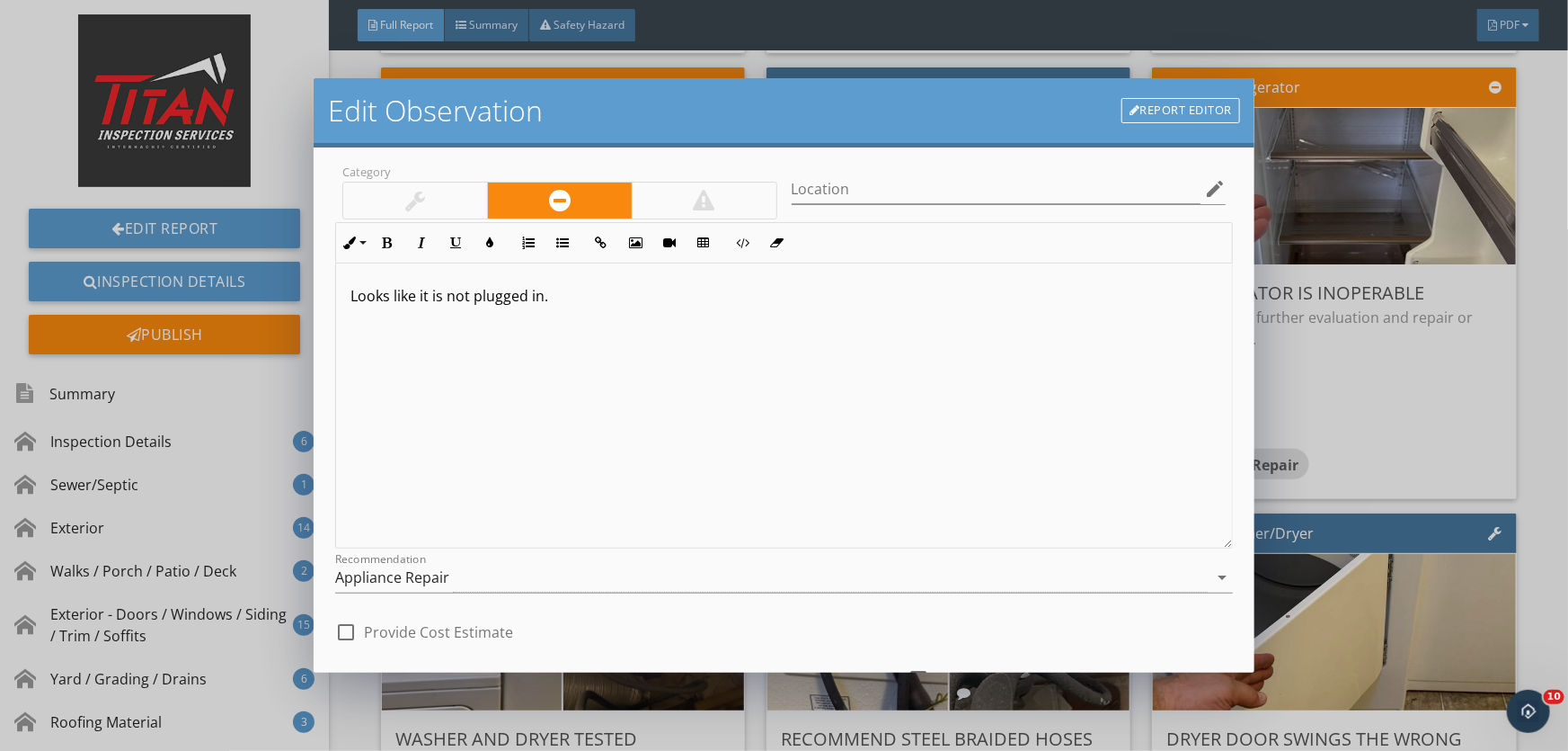
scroll to position [220, 0]
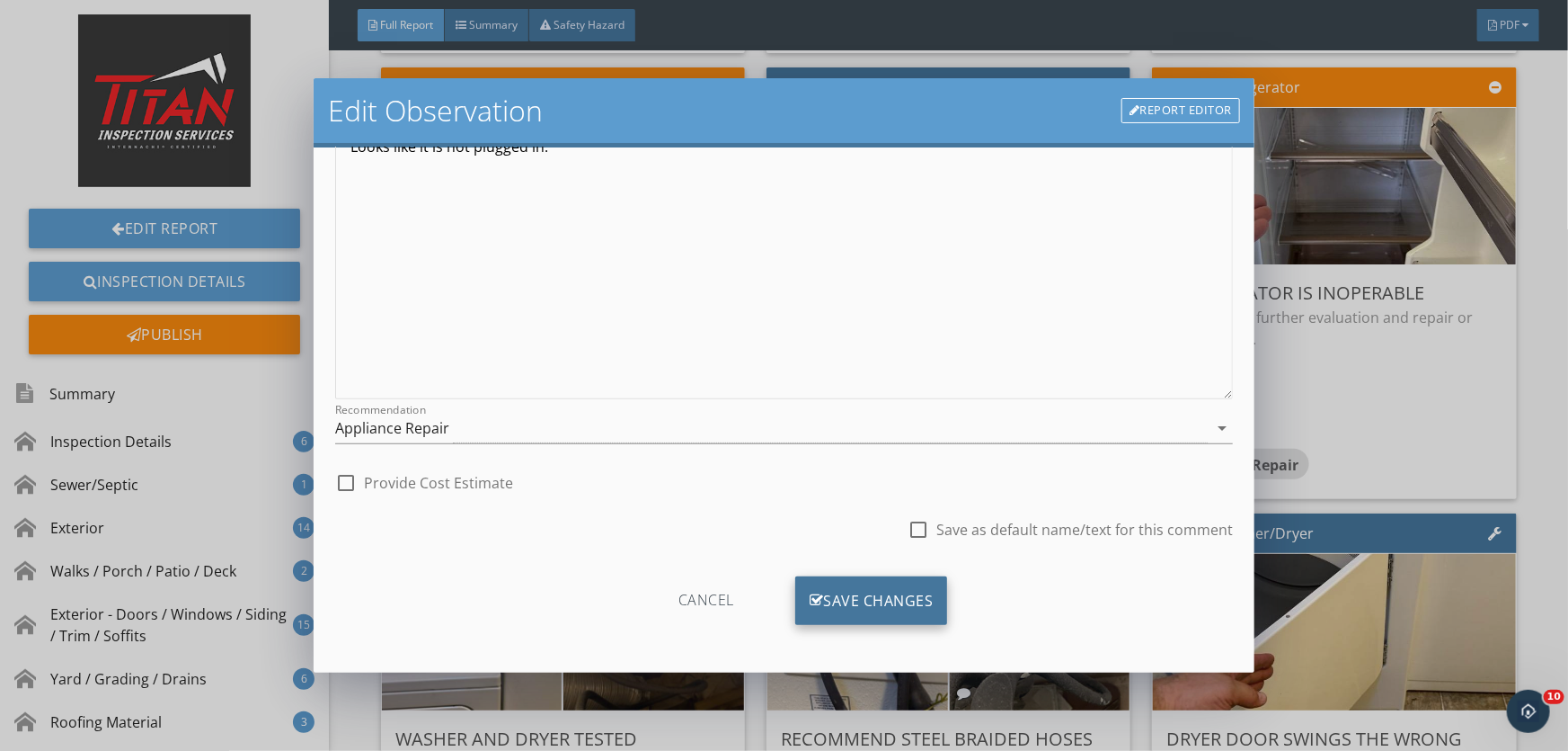
click at [832, 597] on div "Save Changes" at bounding box center [872, 600] width 152 height 49
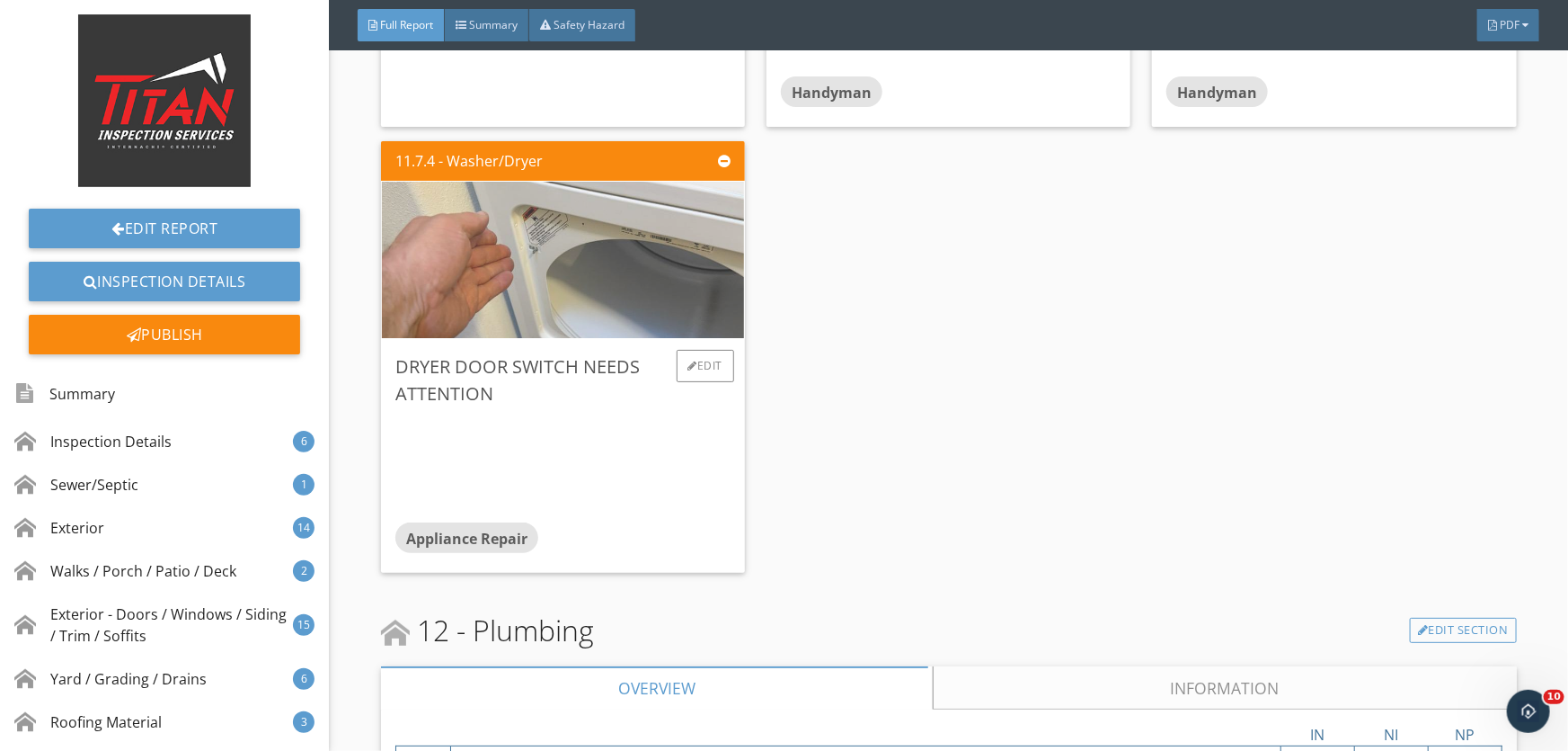
scroll to position [20433, 0]
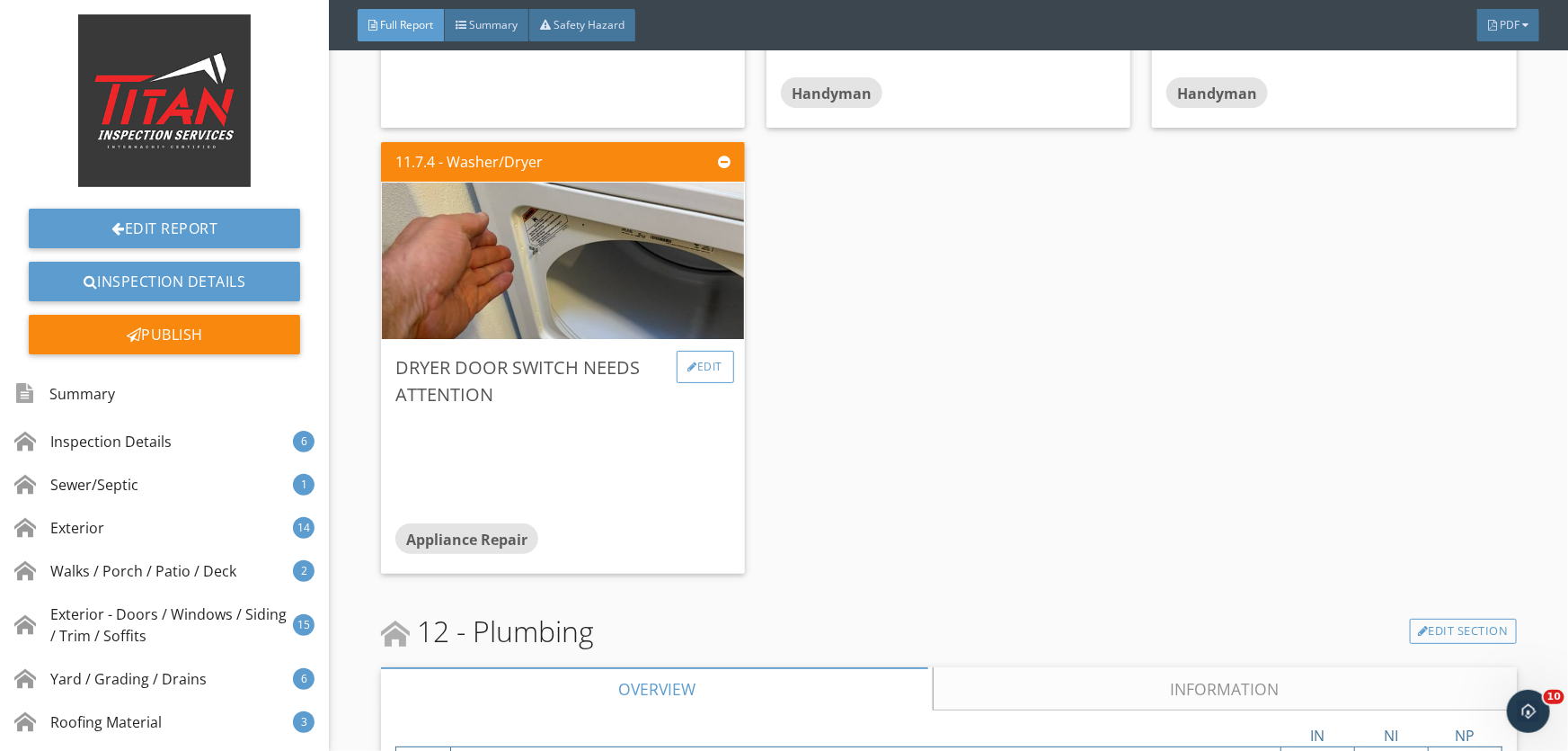
click at [709, 373] on div "Edit" at bounding box center [706, 367] width 59 height 32
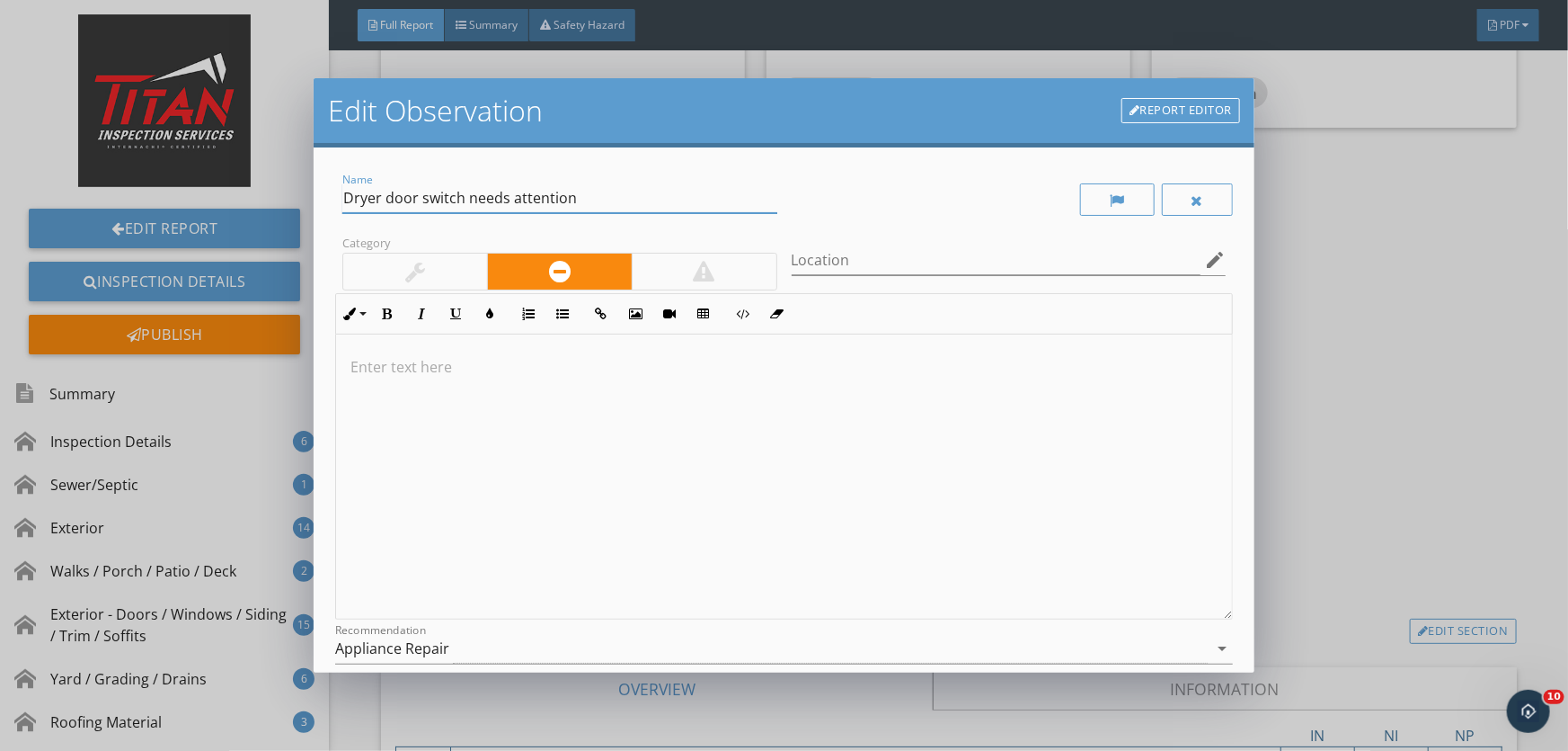
click at [585, 201] on input "Dryer door switch needs attention" at bounding box center [559, 199] width 435 height 29
click at [451, 364] on p at bounding box center [784, 367] width 867 height 22
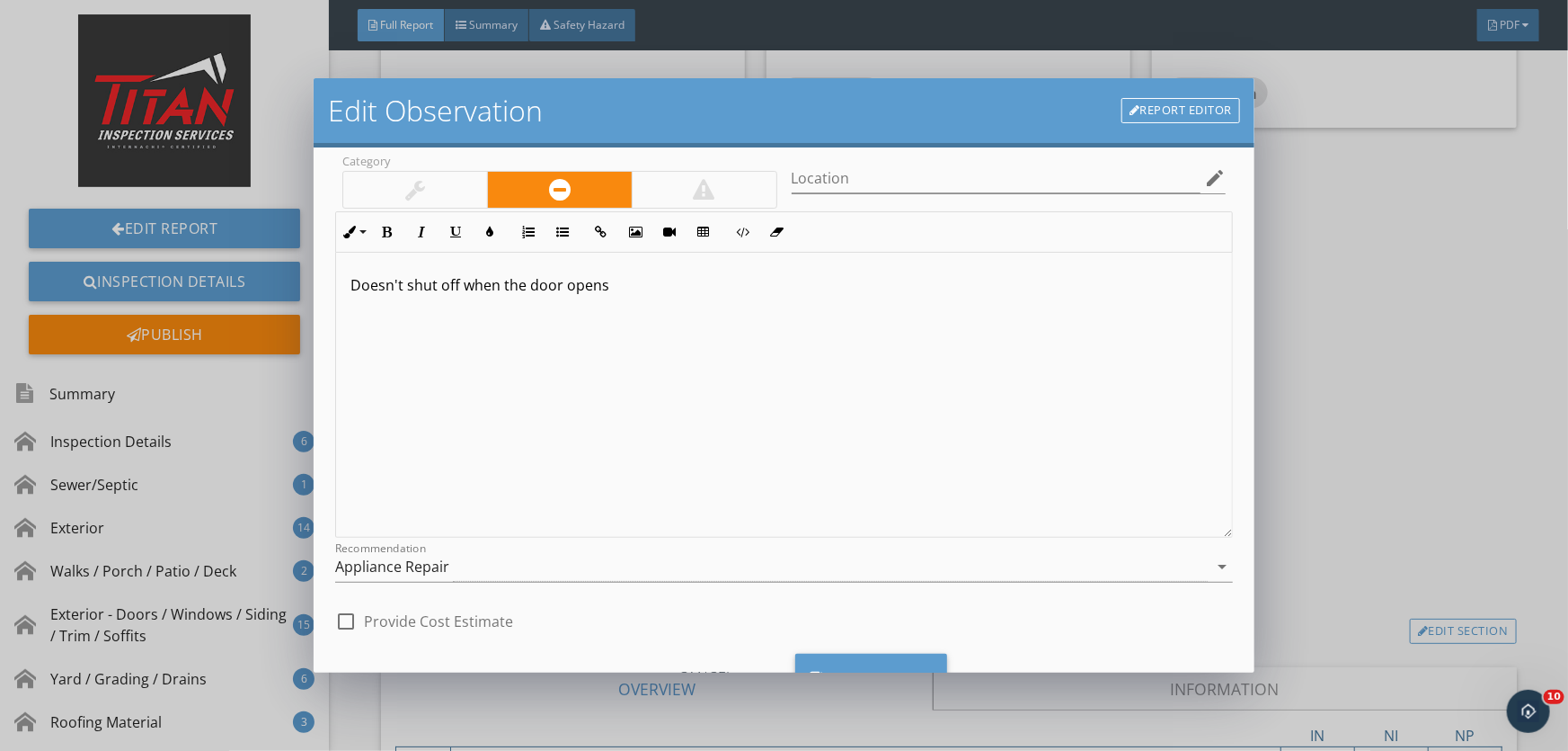
scroll to position [159, 0]
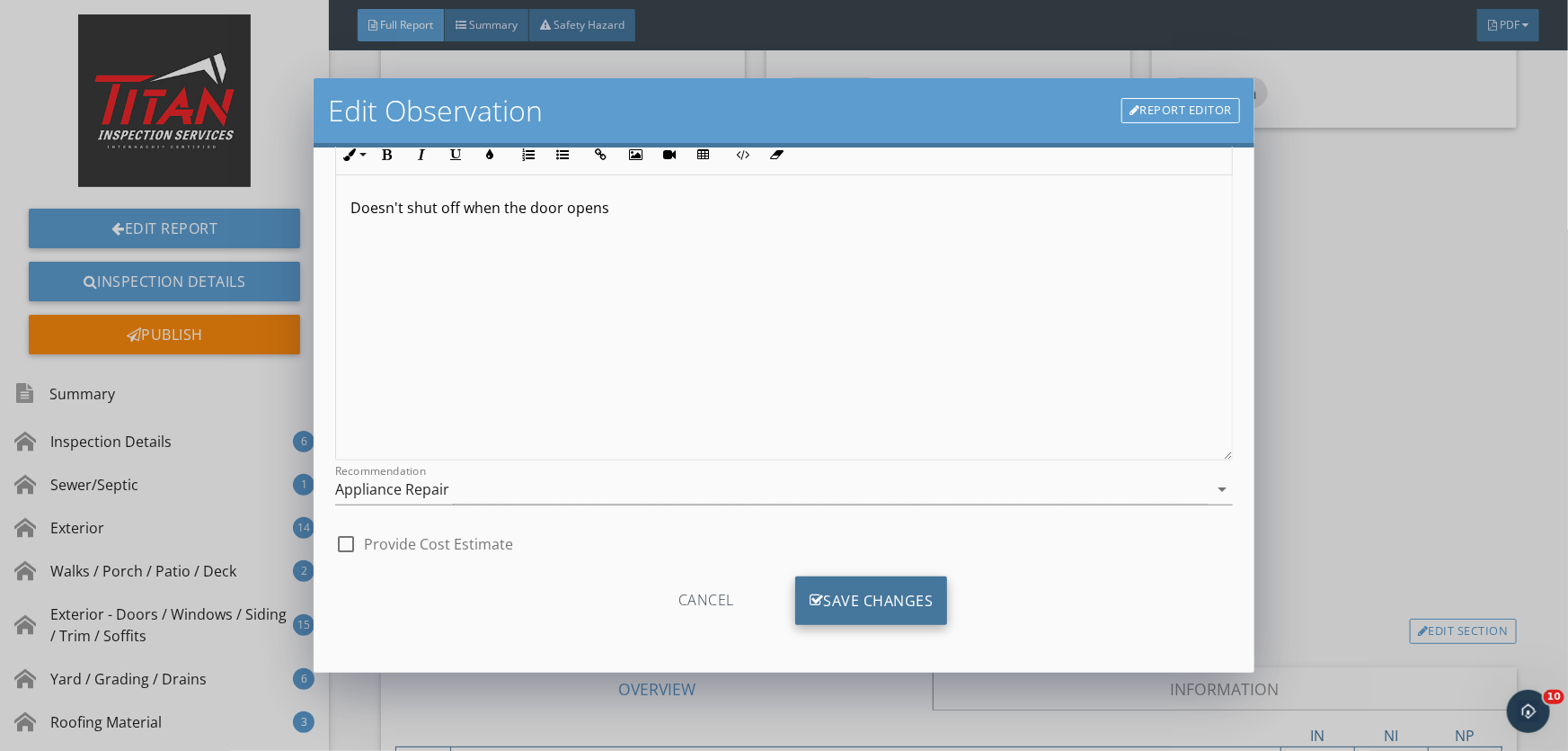
click at [842, 600] on div "Save Changes" at bounding box center [872, 600] width 152 height 49
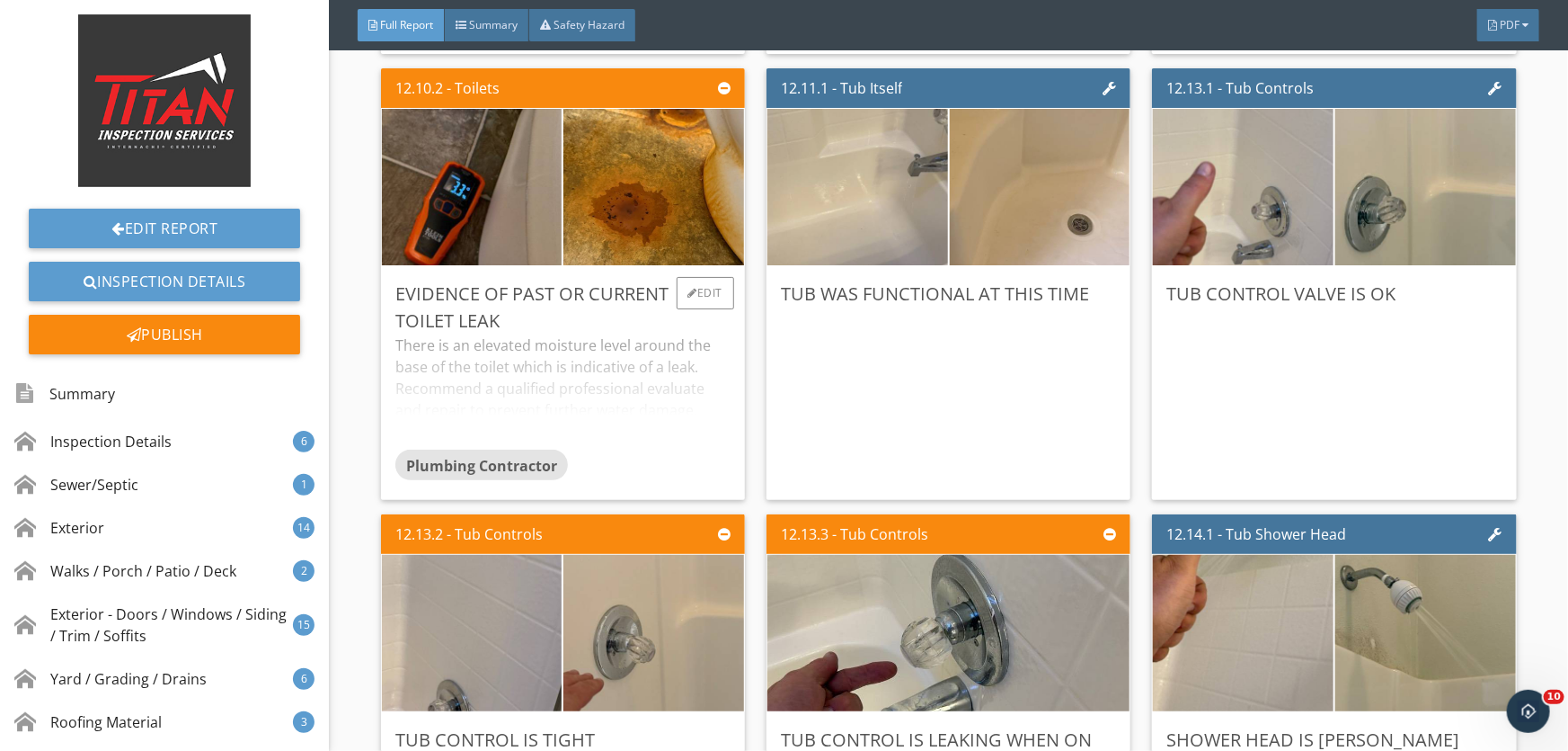
scroll to position [23457, 0]
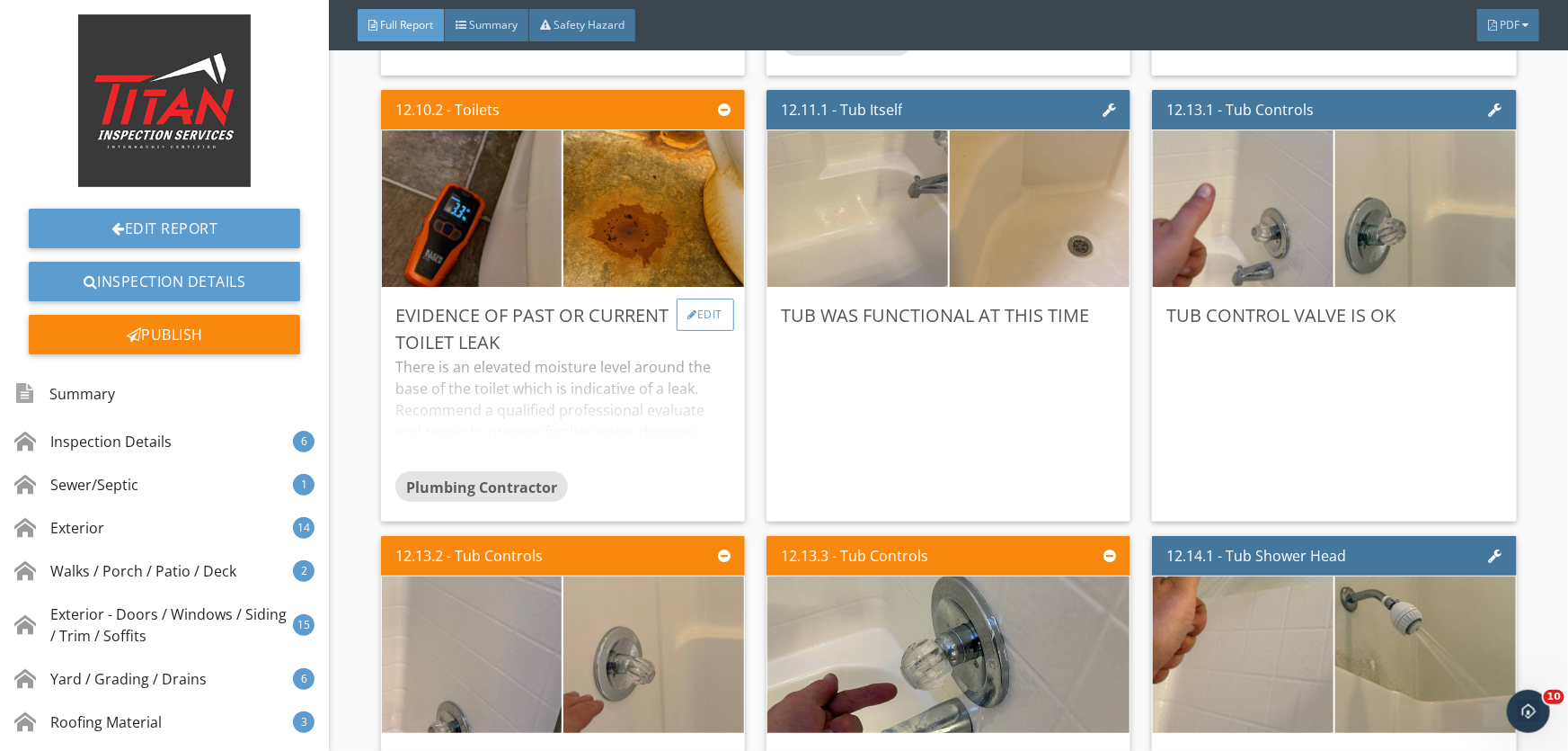
click at [715, 304] on div "Edit" at bounding box center [706, 314] width 59 height 32
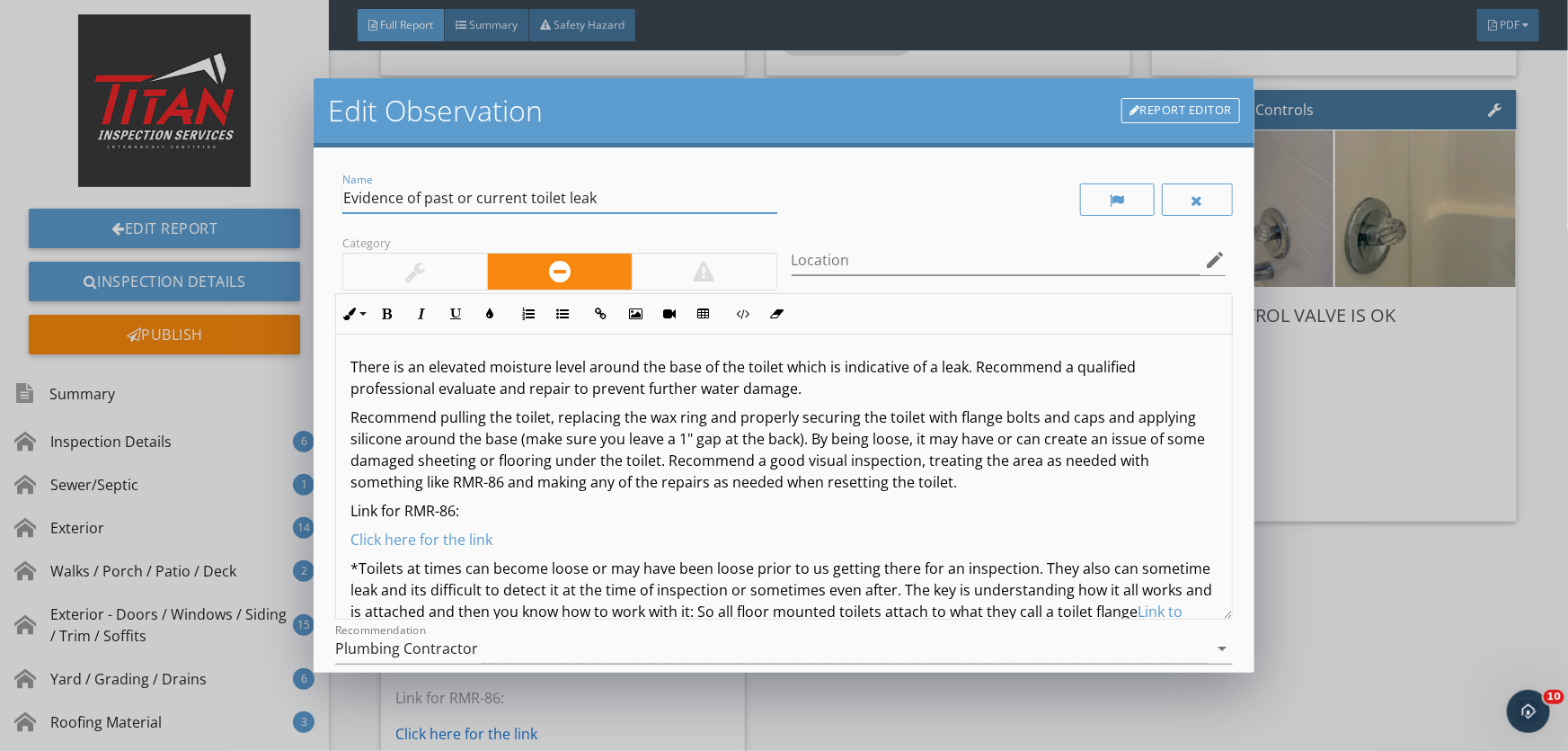
drag, startPoint x: 422, startPoint y: 198, endPoint x: 474, endPoint y: 194, distance: 52.2
click at [474, 194] on input "Evidence of past or current toilet leak" at bounding box center [559, 199] width 435 height 29
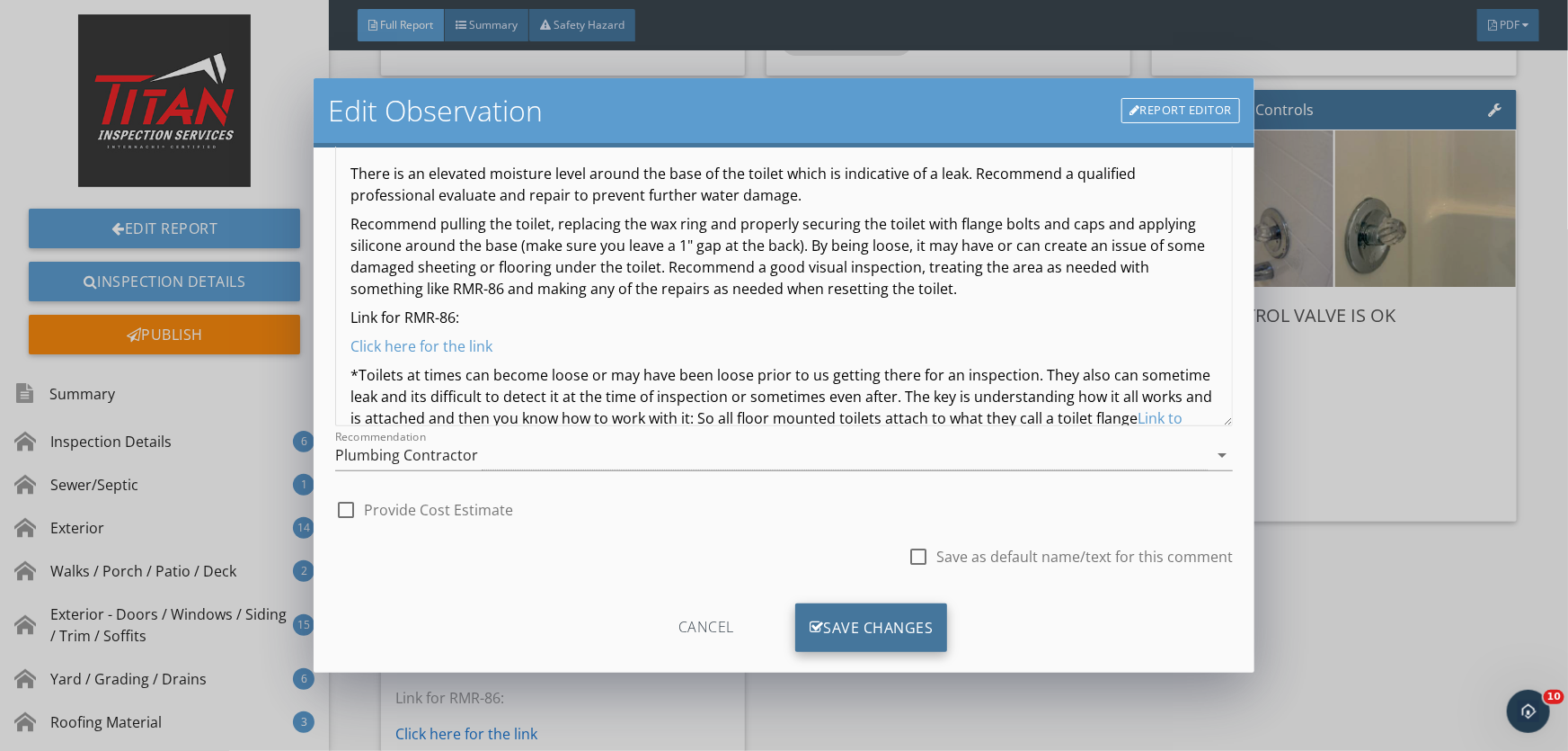
scroll to position [220, 0]
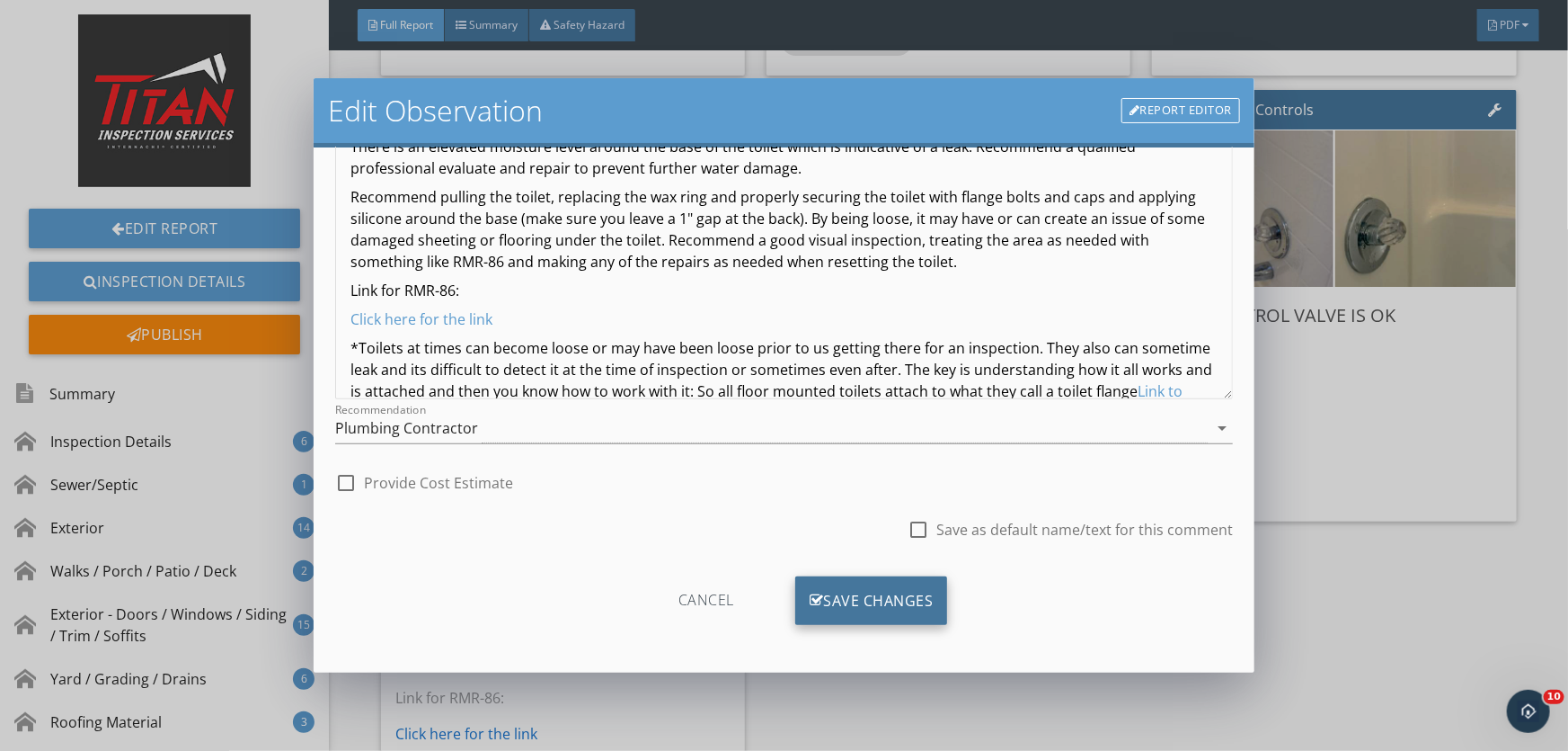
type input "Evidence of current toilet leak"
click at [860, 596] on div "Save Changes" at bounding box center [872, 600] width 152 height 49
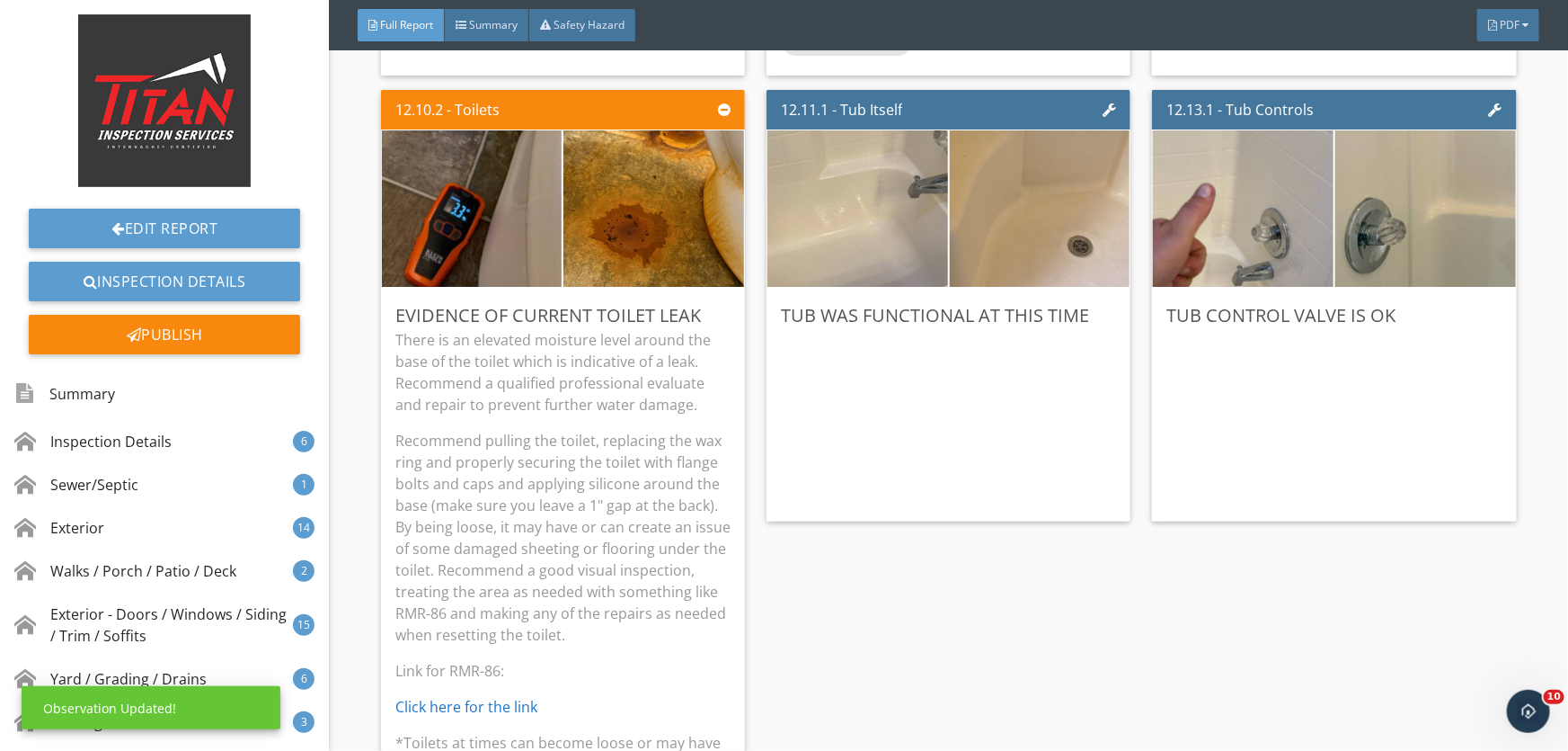
scroll to position [8, 0]
click at [536, 363] on p "There is an elevated moisture level around the base of the toilet which is indi…" at bounding box center [563, 373] width 335 height 86
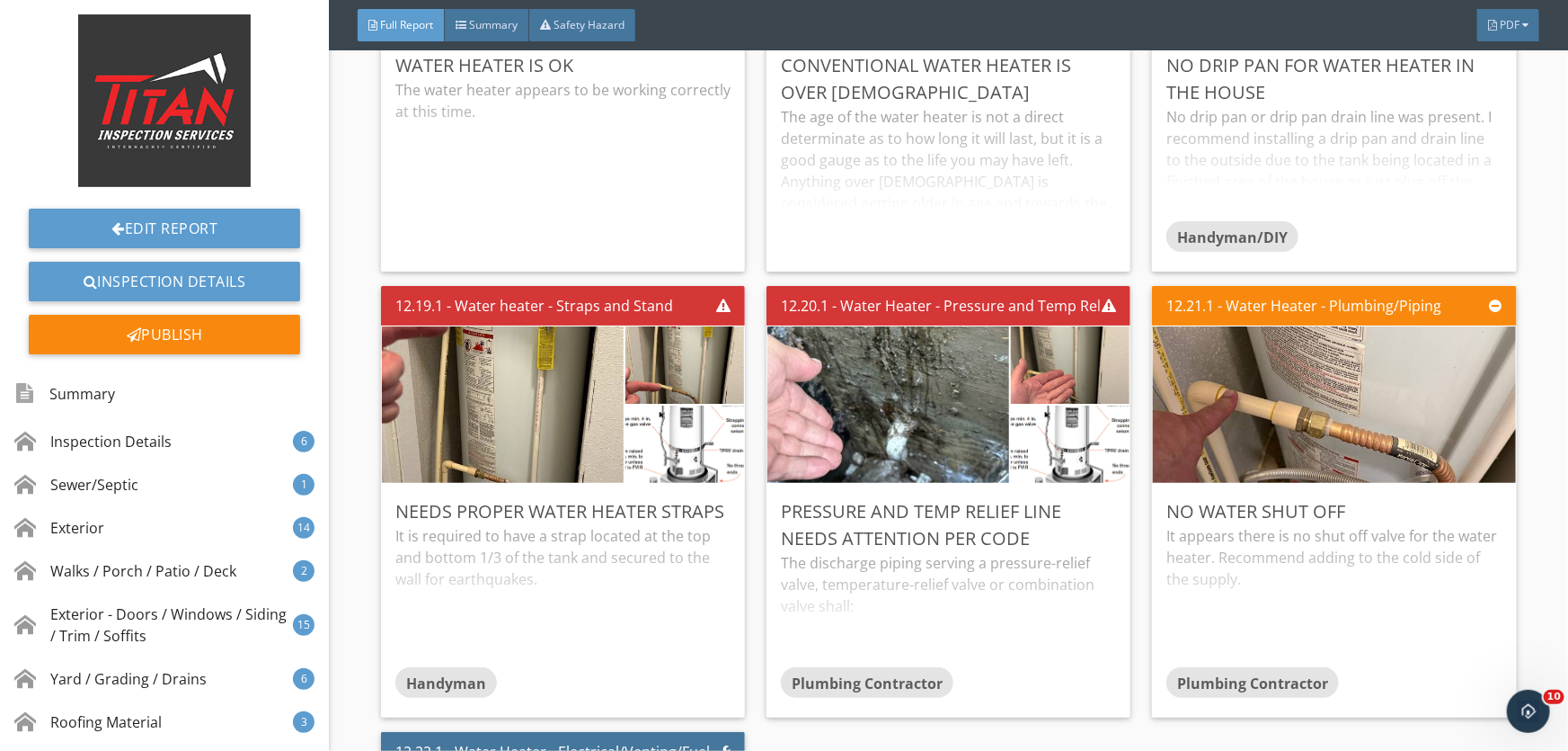
scroll to position [25093, 0]
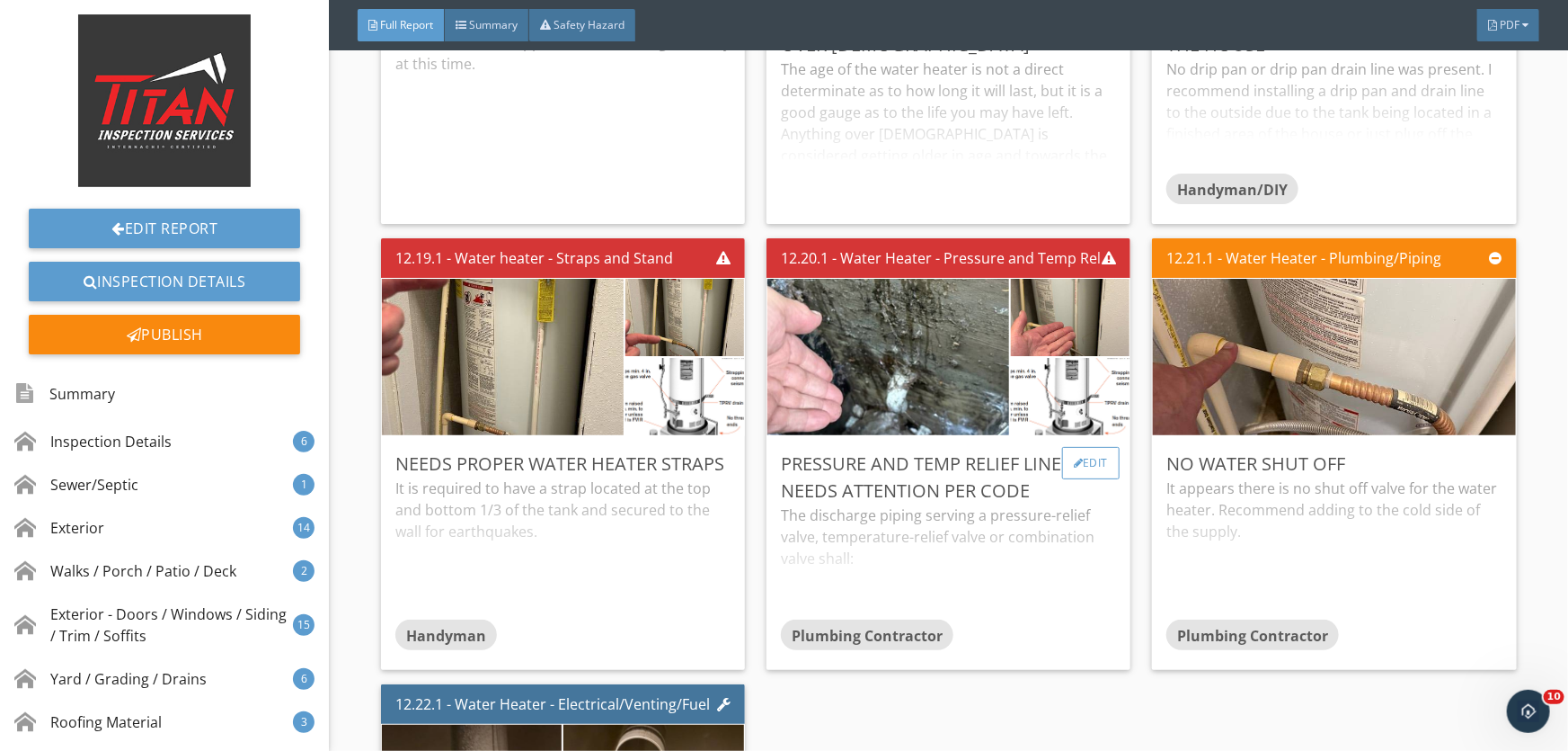
click at [1094, 472] on div "Edit" at bounding box center [1092, 463] width 59 height 32
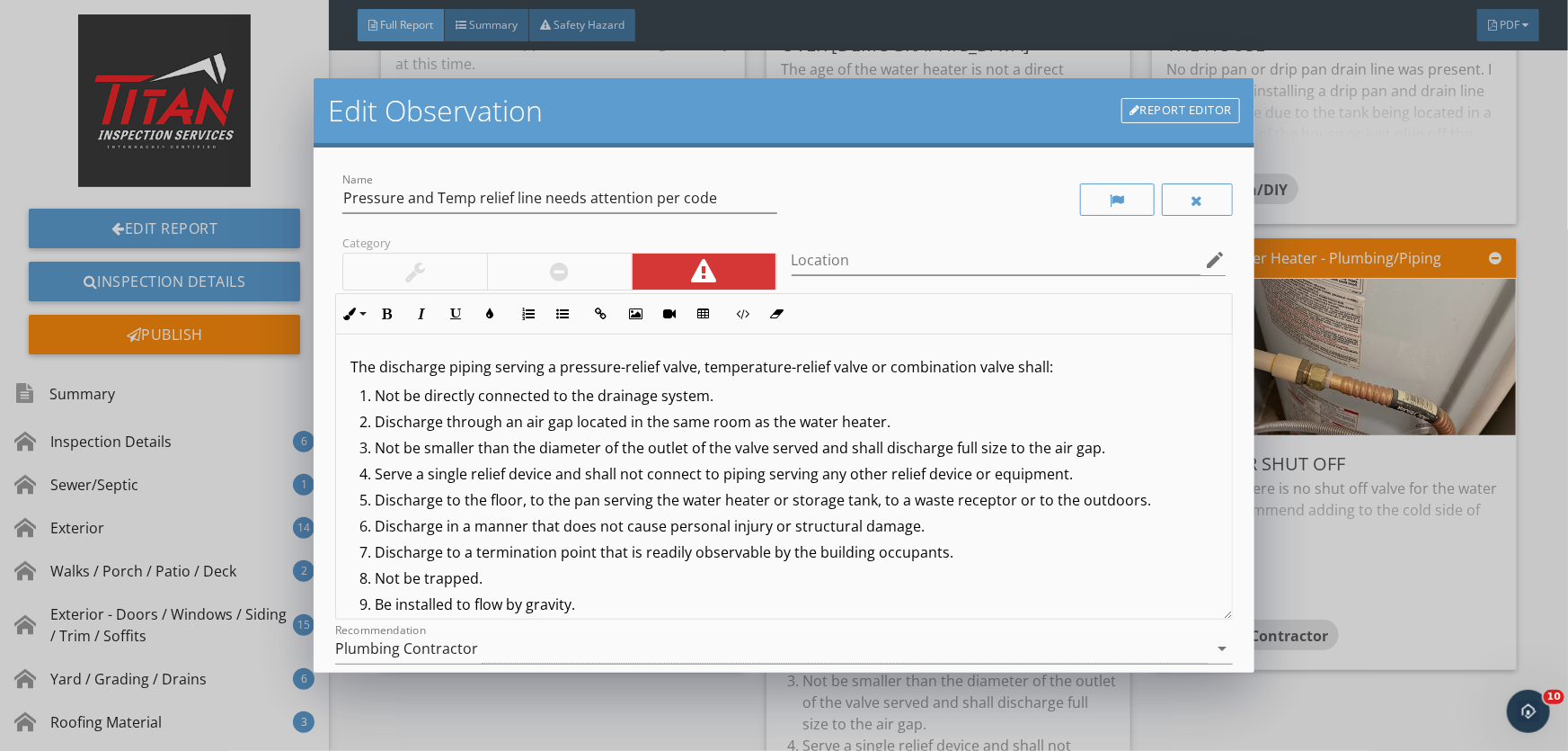
click at [545, 267] on div at bounding box center [559, 271] width 145 height 36
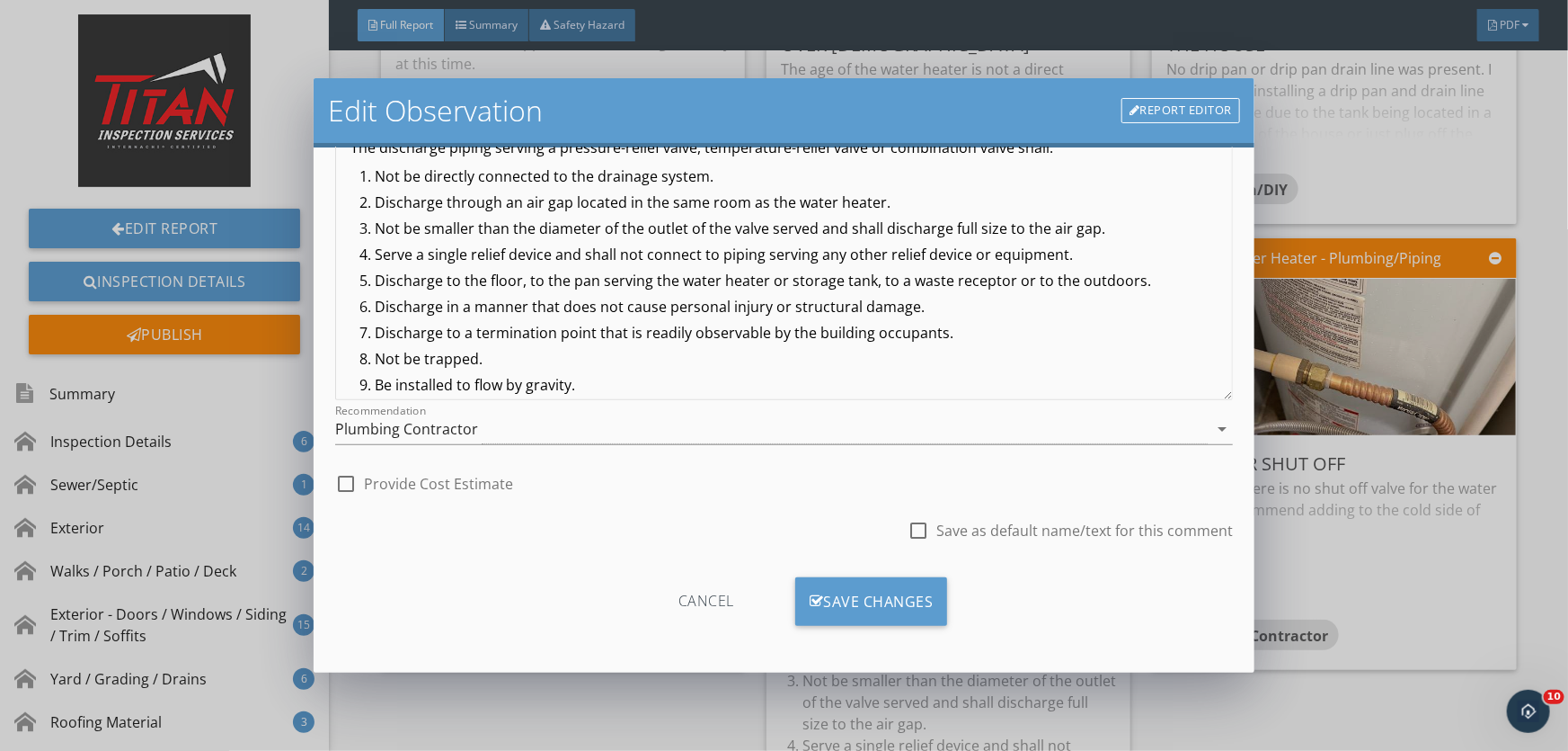
scroll to position [220, 0]
click at [844, 595] on div "Save Changes" at bounding box center [872, 600] width 152 height 49
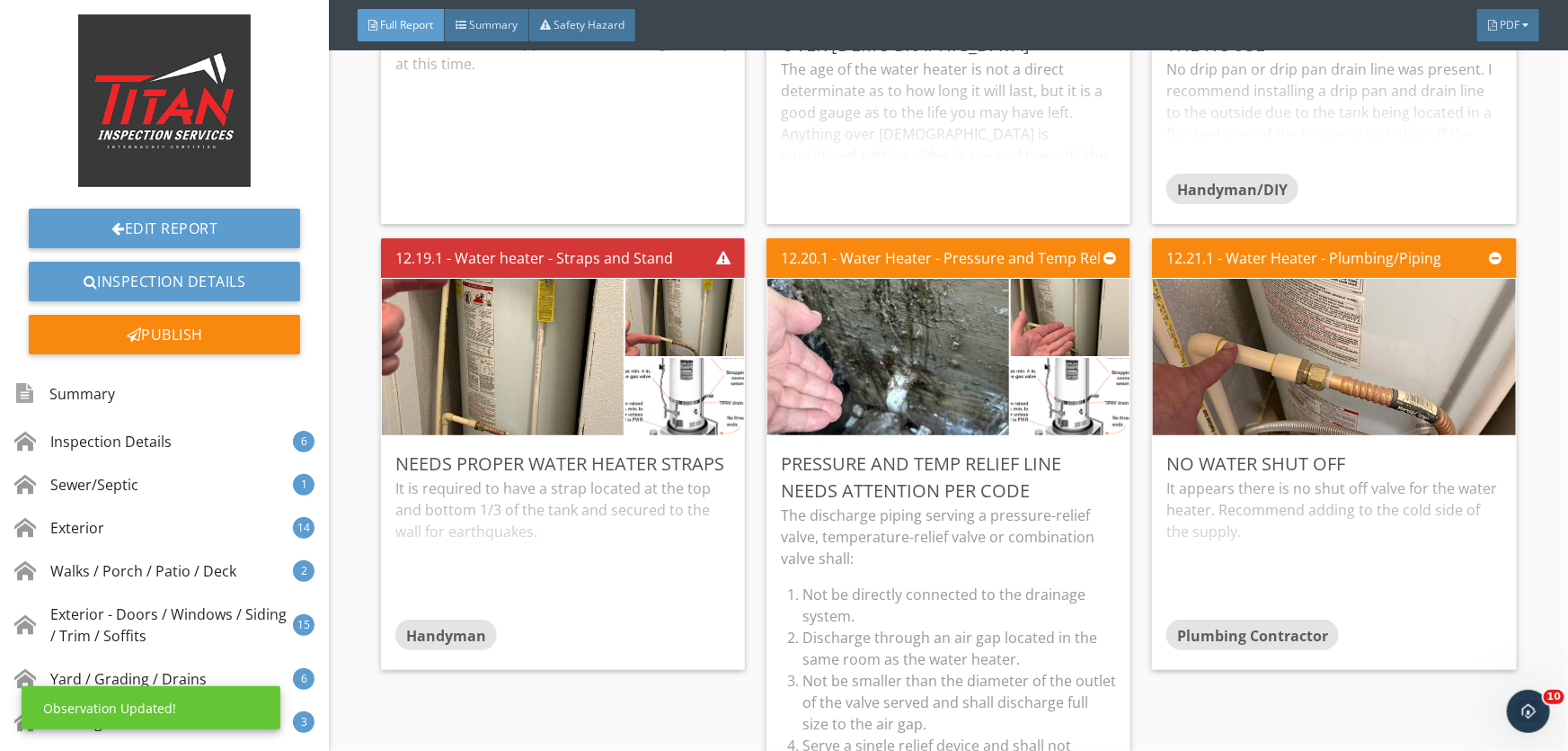
scroll to position [8, 0]
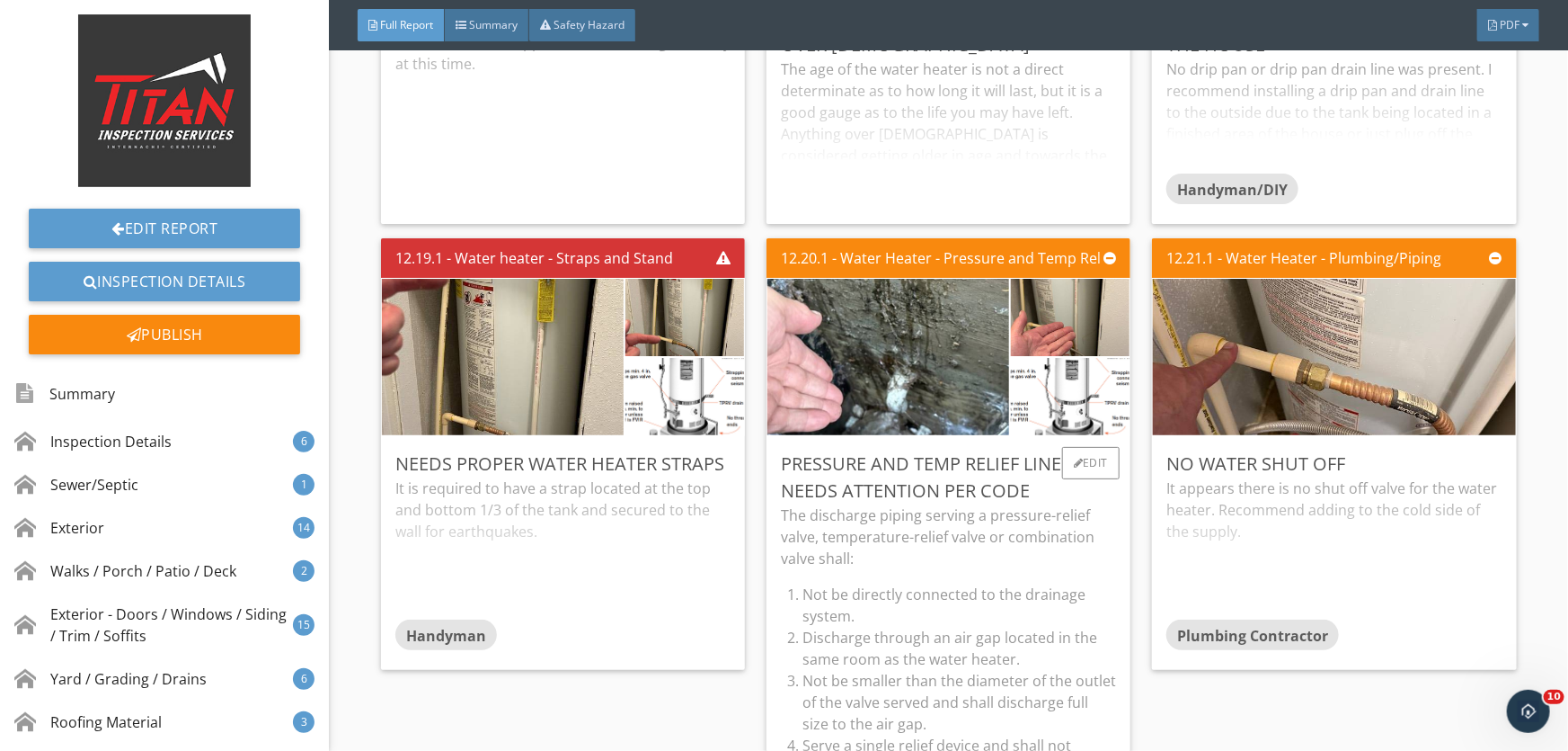
click at [927, 517] on p "The discharge piping serving a pressure-relief valve, temperature-relief valve …" at bounding box center [948, 537] width 335 height 65
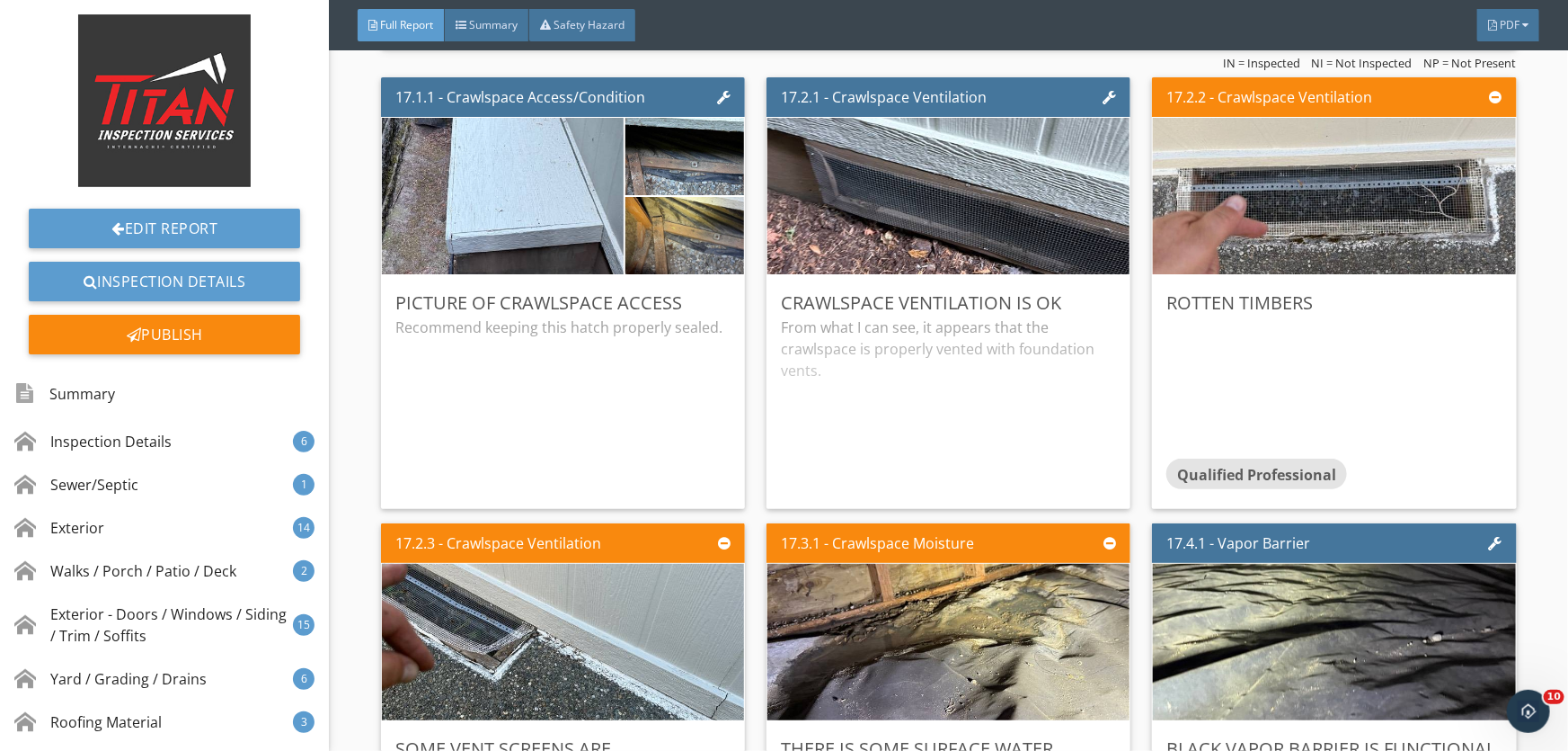
scroll to position [34083, 0]
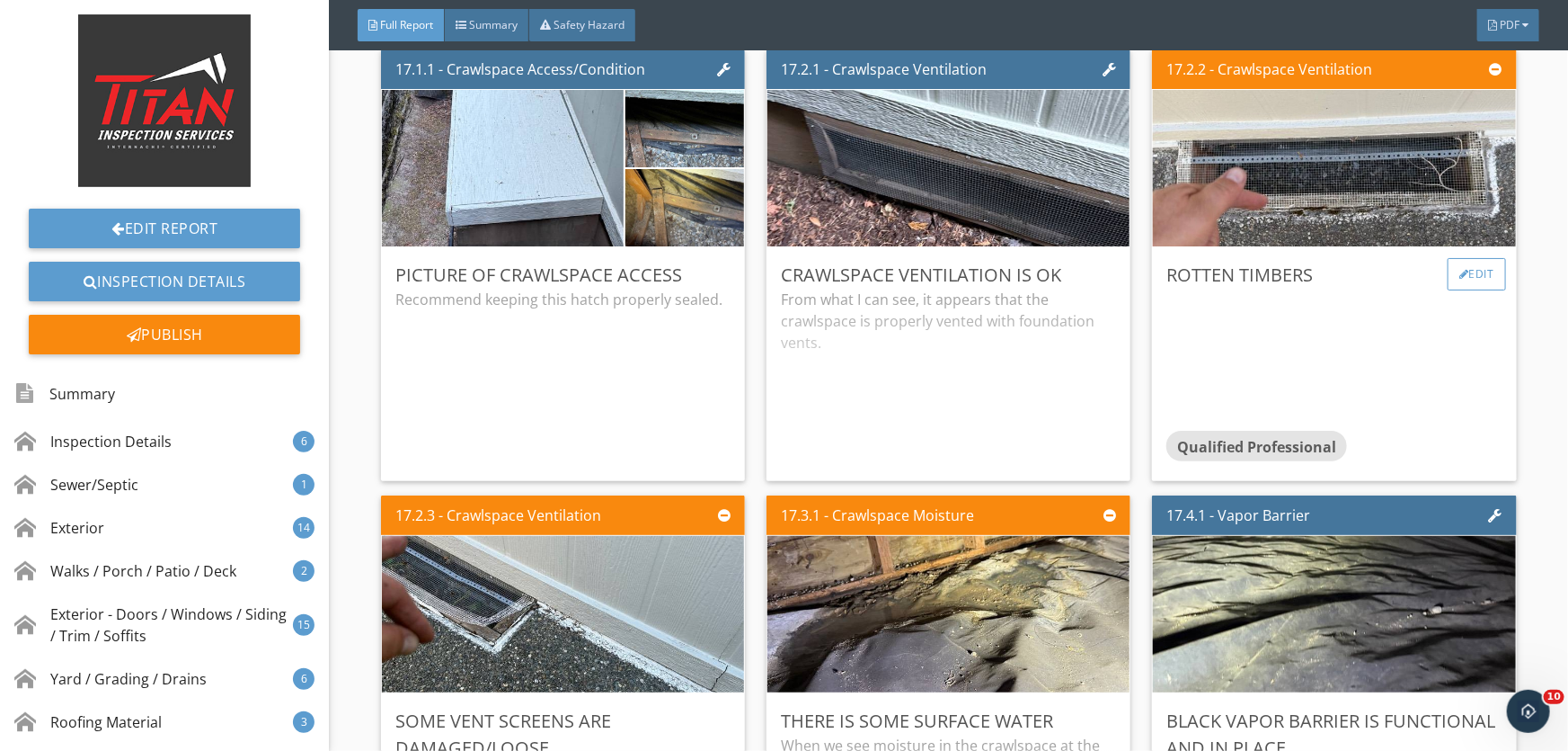
click at [1461, 274] on div "Edit" at bounding box center [1477, 274] width 59 height 32
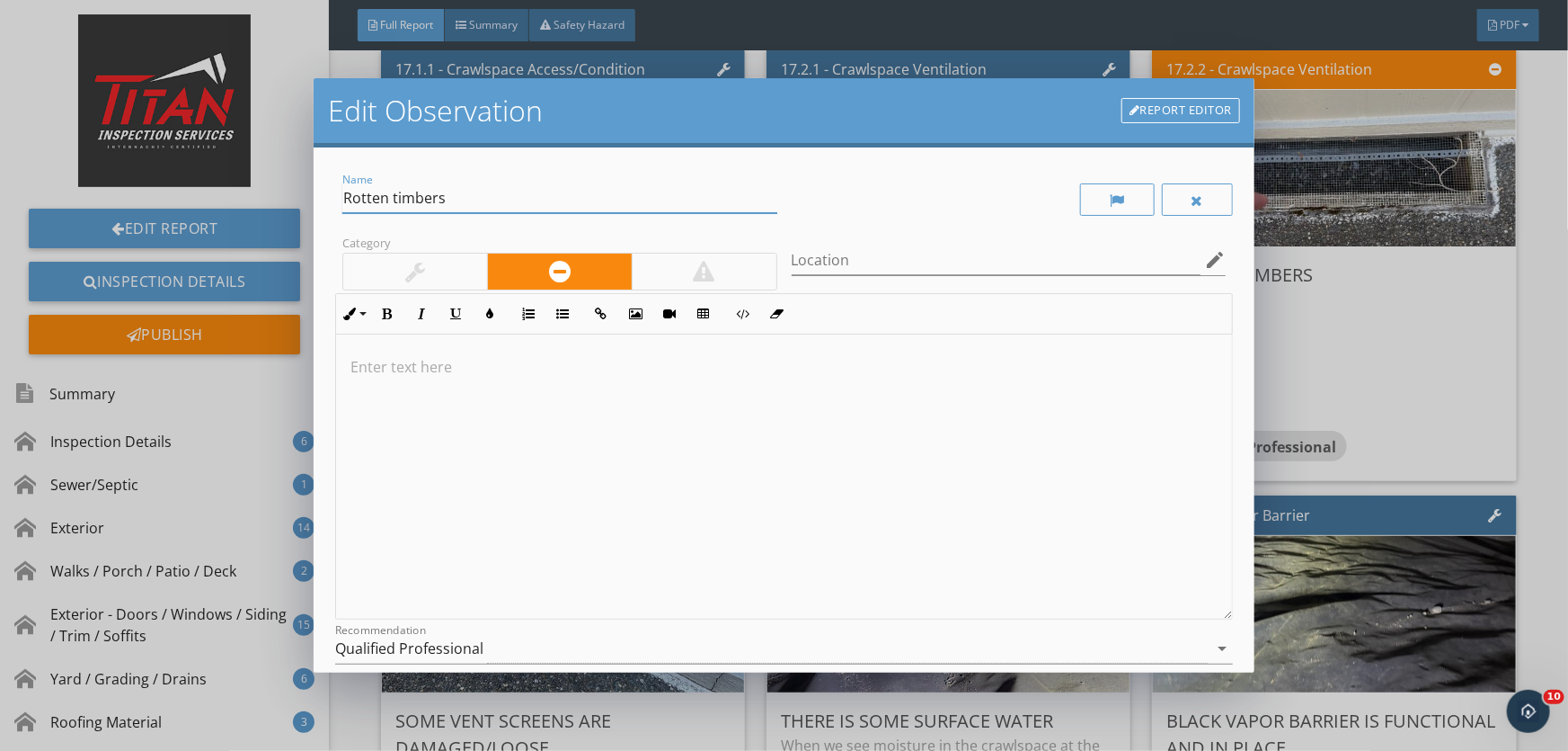
click at [468, 204] on input "Rotten timbers" at bounding box center [559, 199] width 435 height 29
type input "Rotten timbers around crawlspace vents"
click at [500, 641] on div "Qualified Professional" at bounding box center [771, 648] width 873 height 29
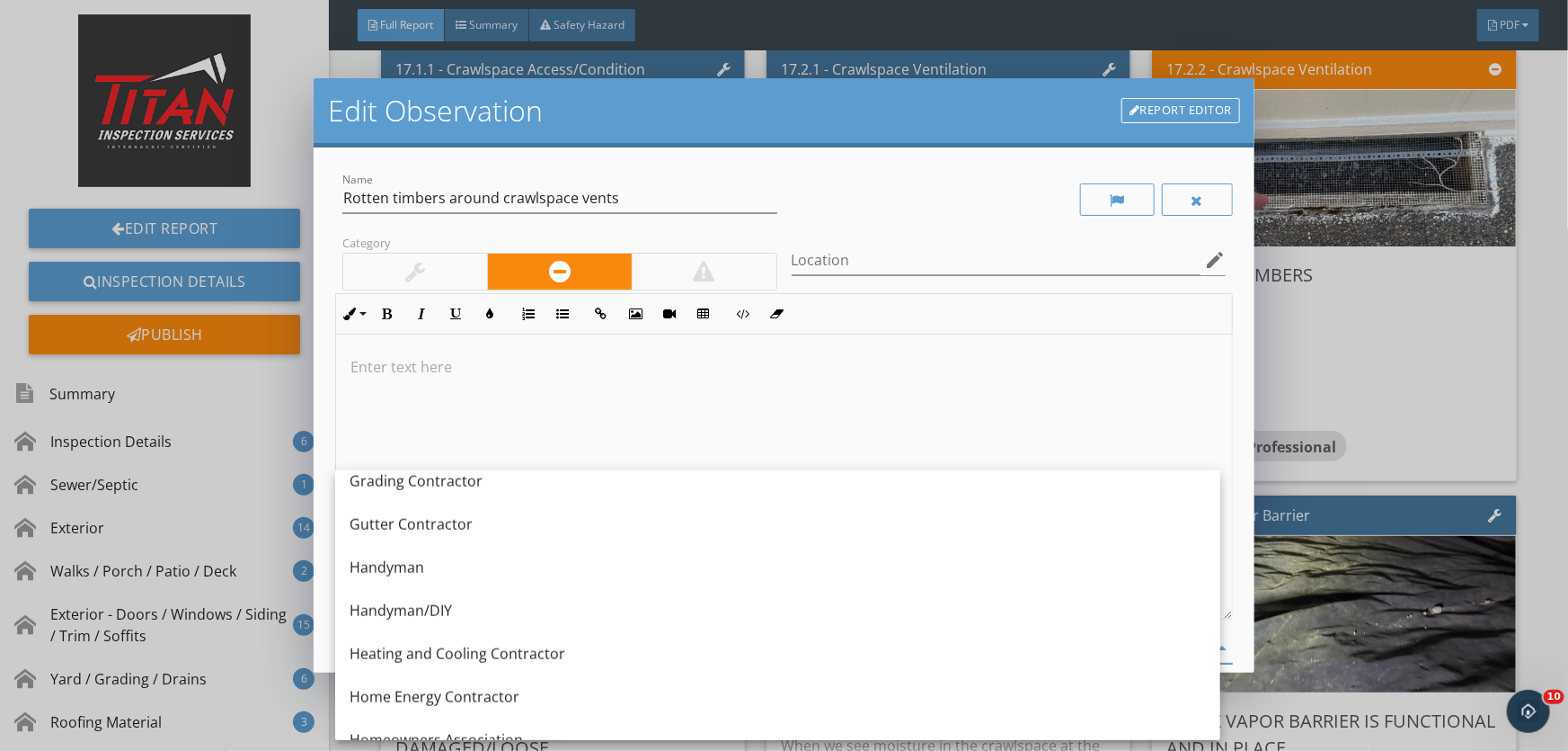
scroll to position [1098, 0]
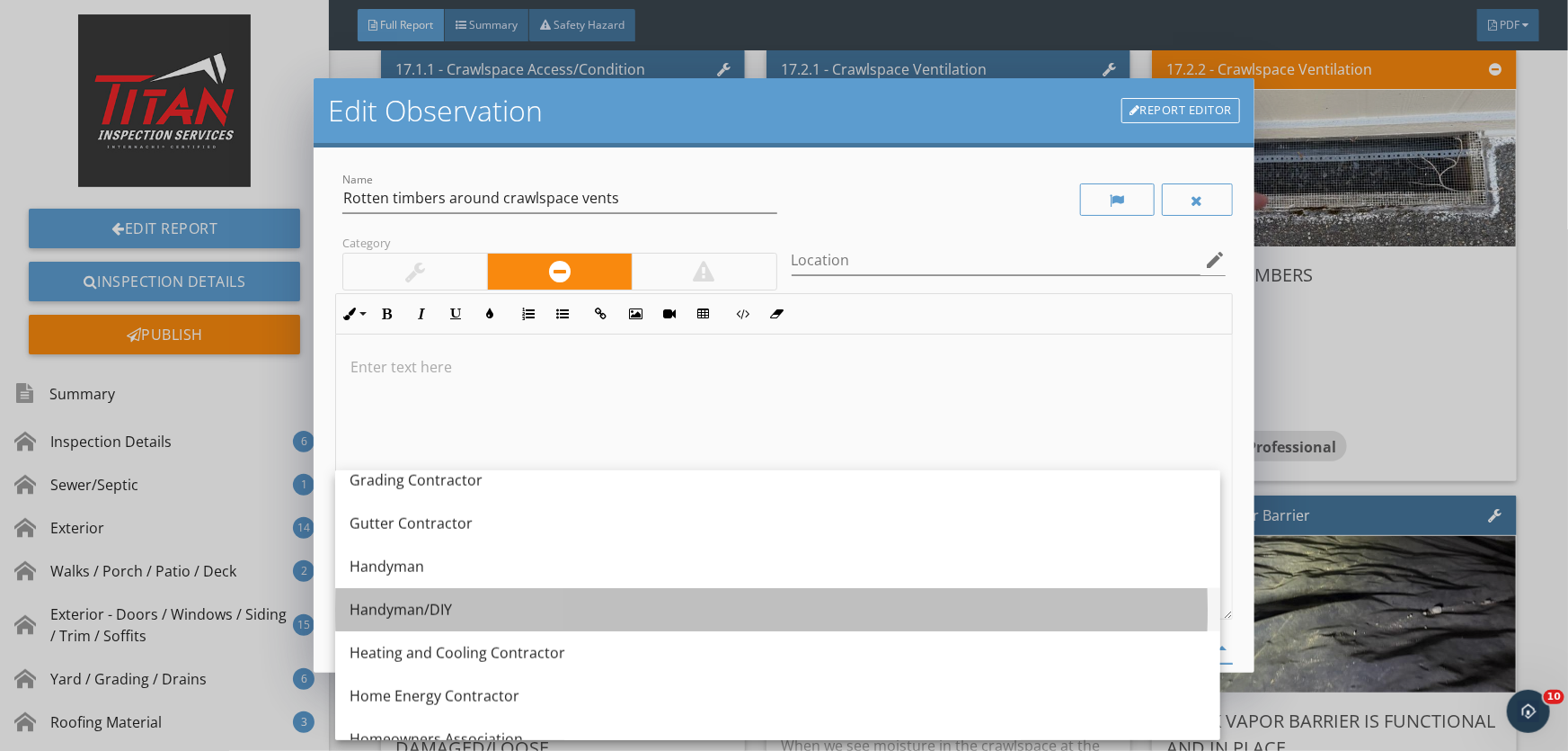
click at [506, 600] on div "Handyman/DIY" at bounding box center [778, 609] width 856 height 22
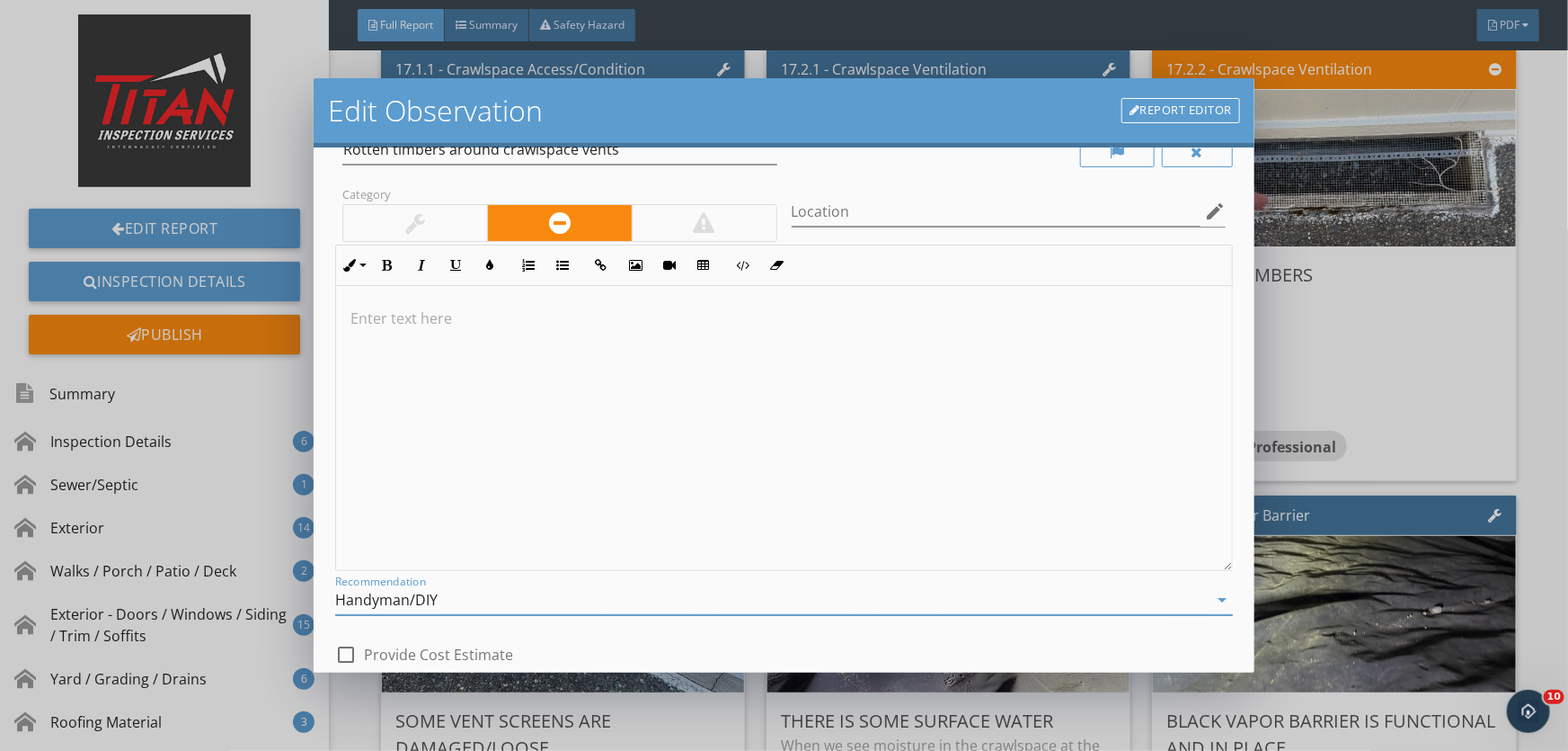
scroll to position [159, 0]
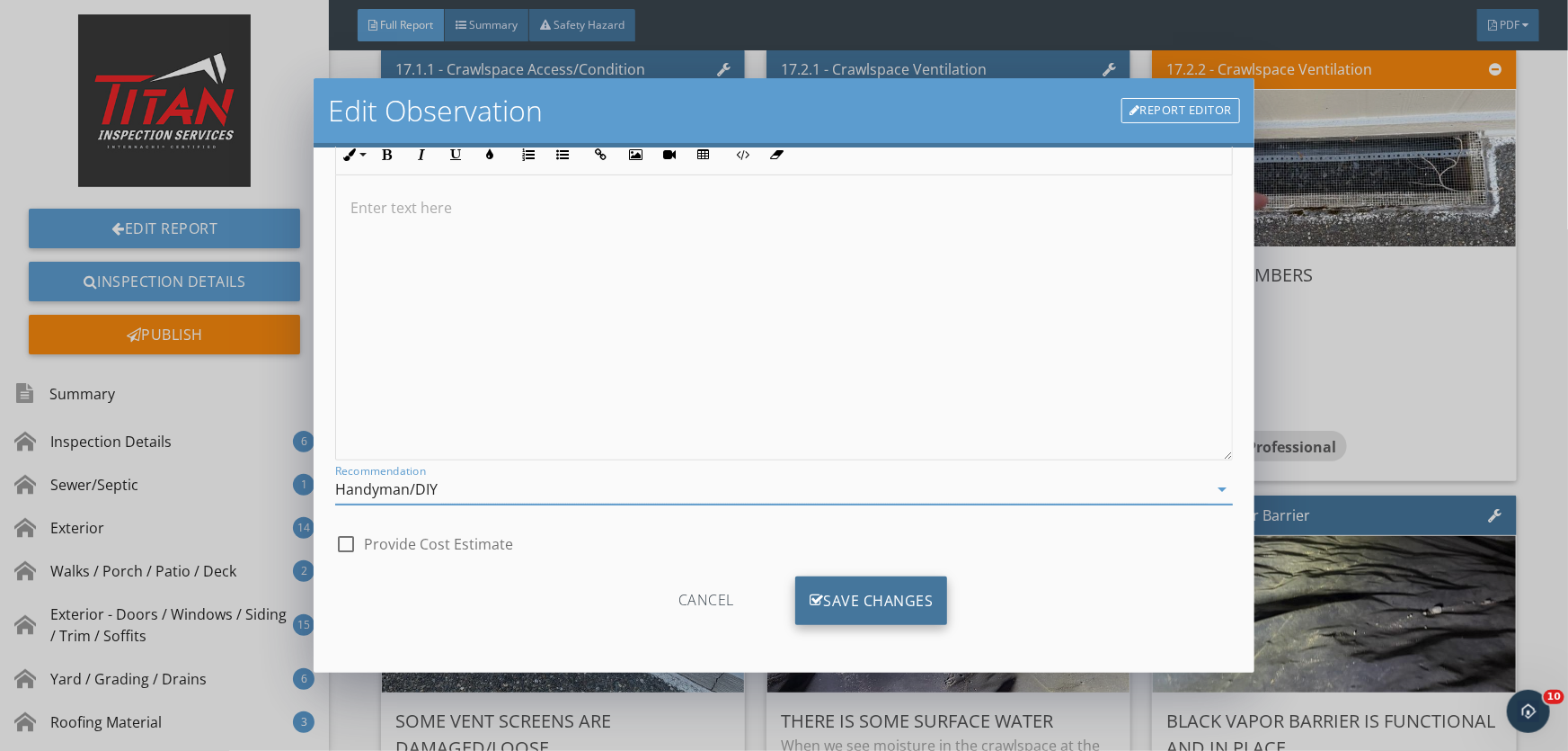
click at [836, 592] on div "Save Changes" at bounding box center [872, 600] width 152 height 49
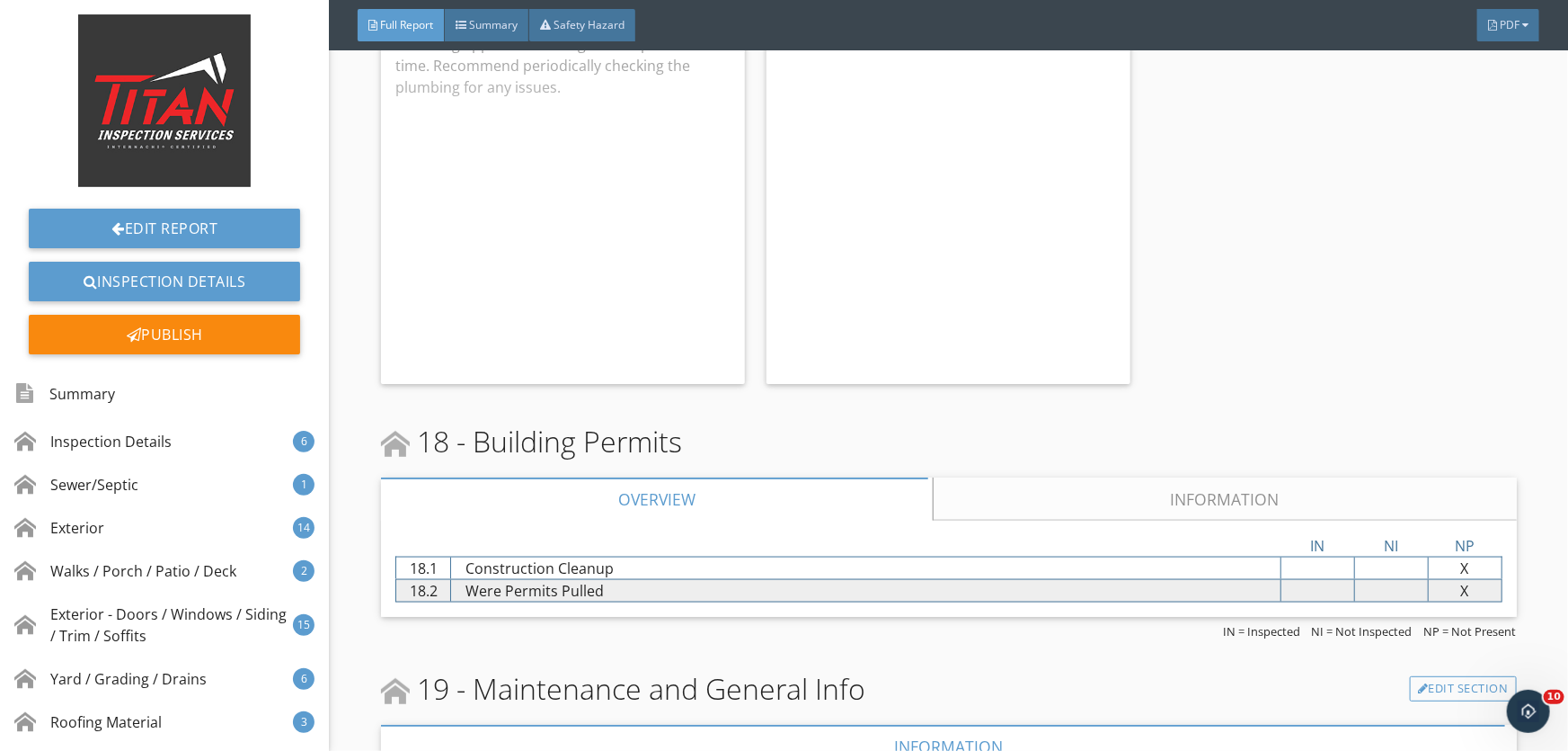
scroll to position [35718, 0]
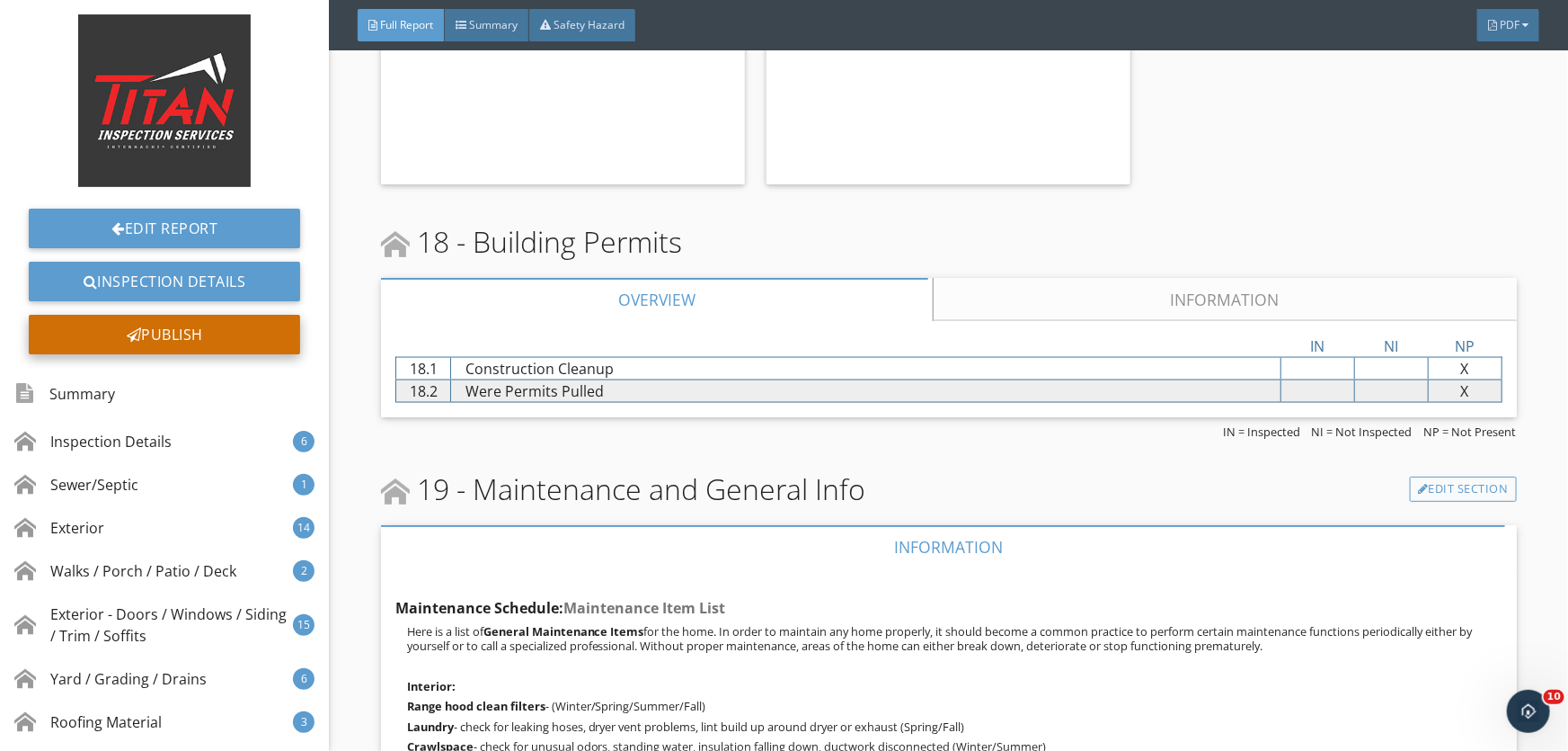
click at [251, 339] on div "Publish" at bounding box center [164, 334] width 272 height 39
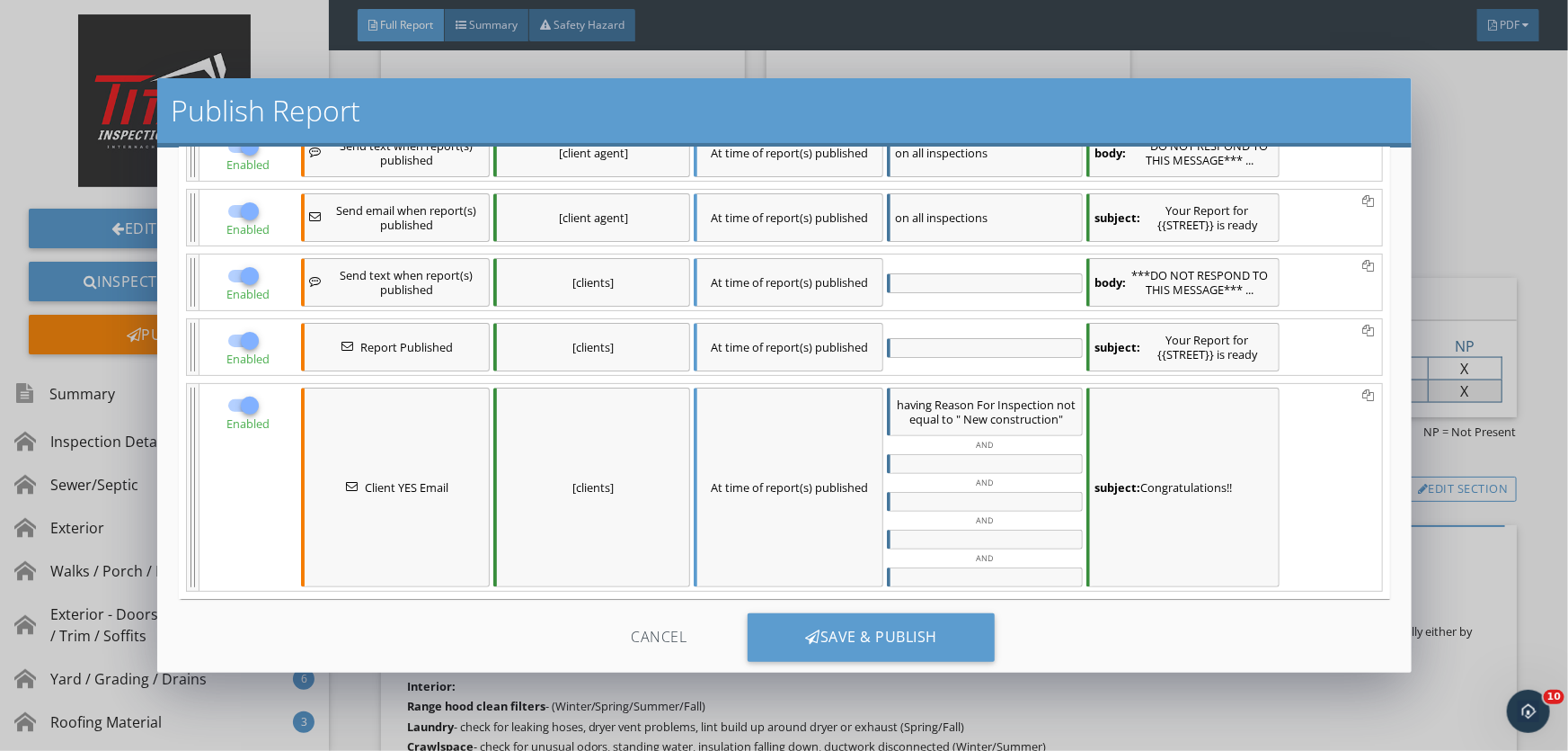
scroll to position [221, 0]
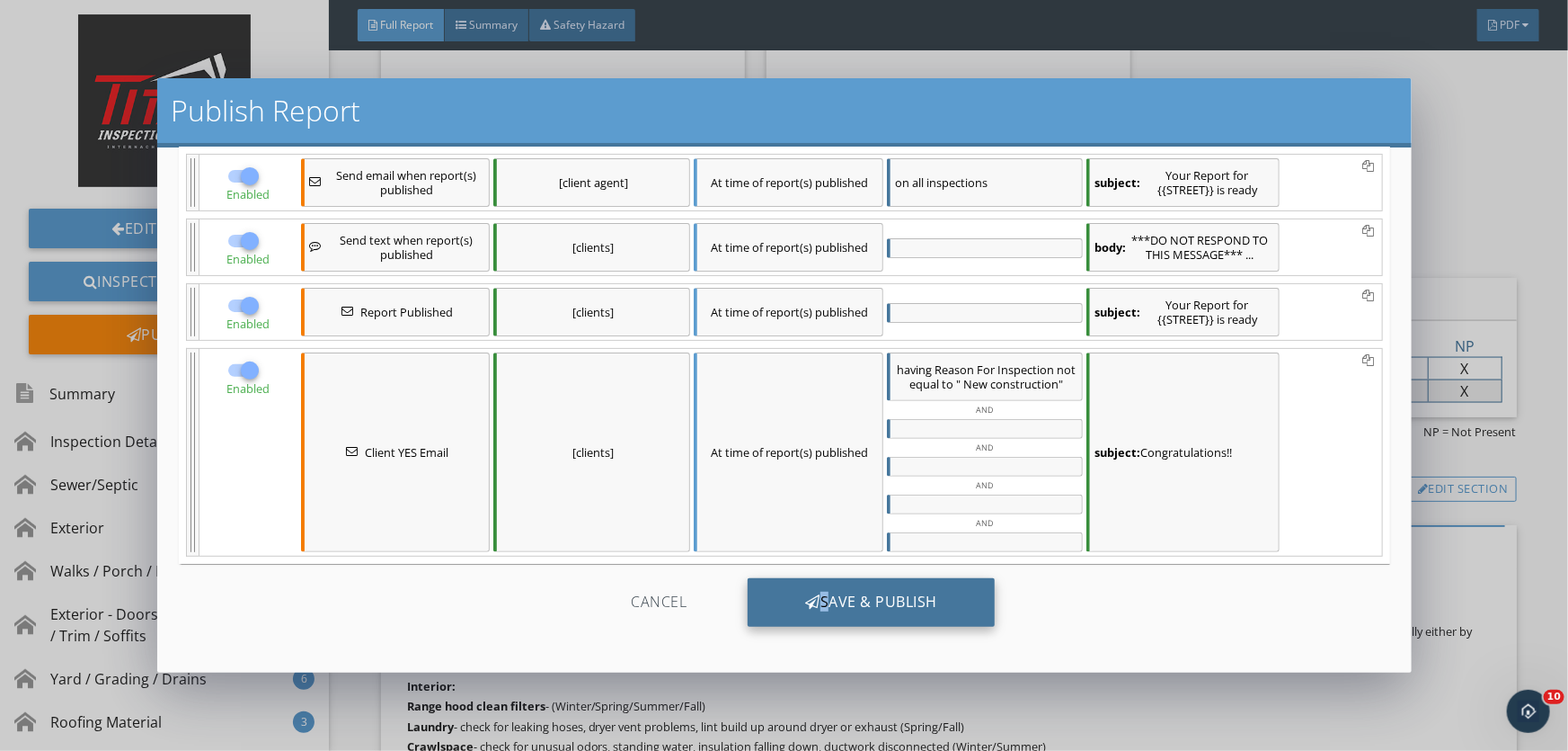
click at [814, 591] on div "Save & Publish" at bounding box center [871, 602] width 247 height 49
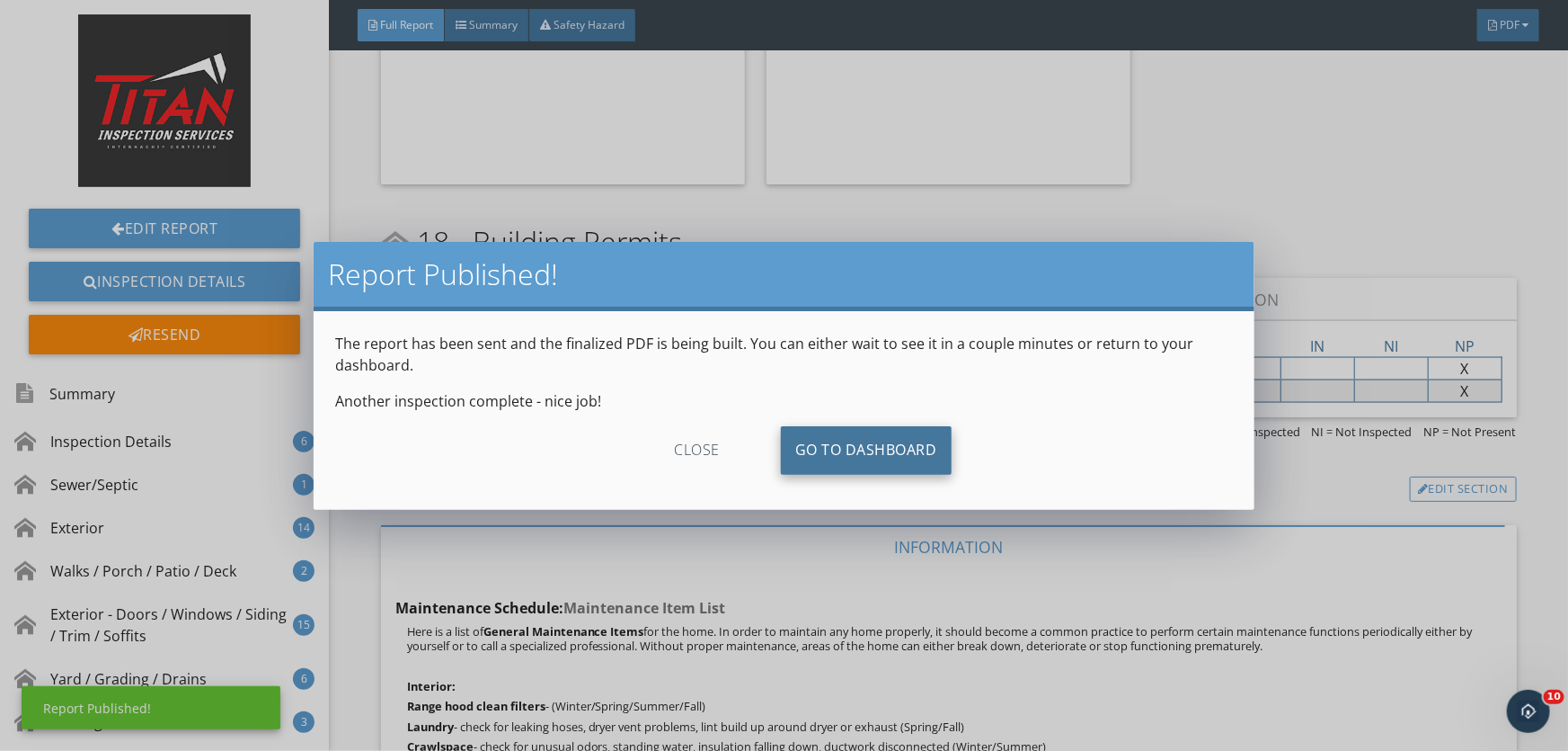
click at [846, 446] on link "Go To Dashboard" at bounding box center [866, 451] width 171 height 49
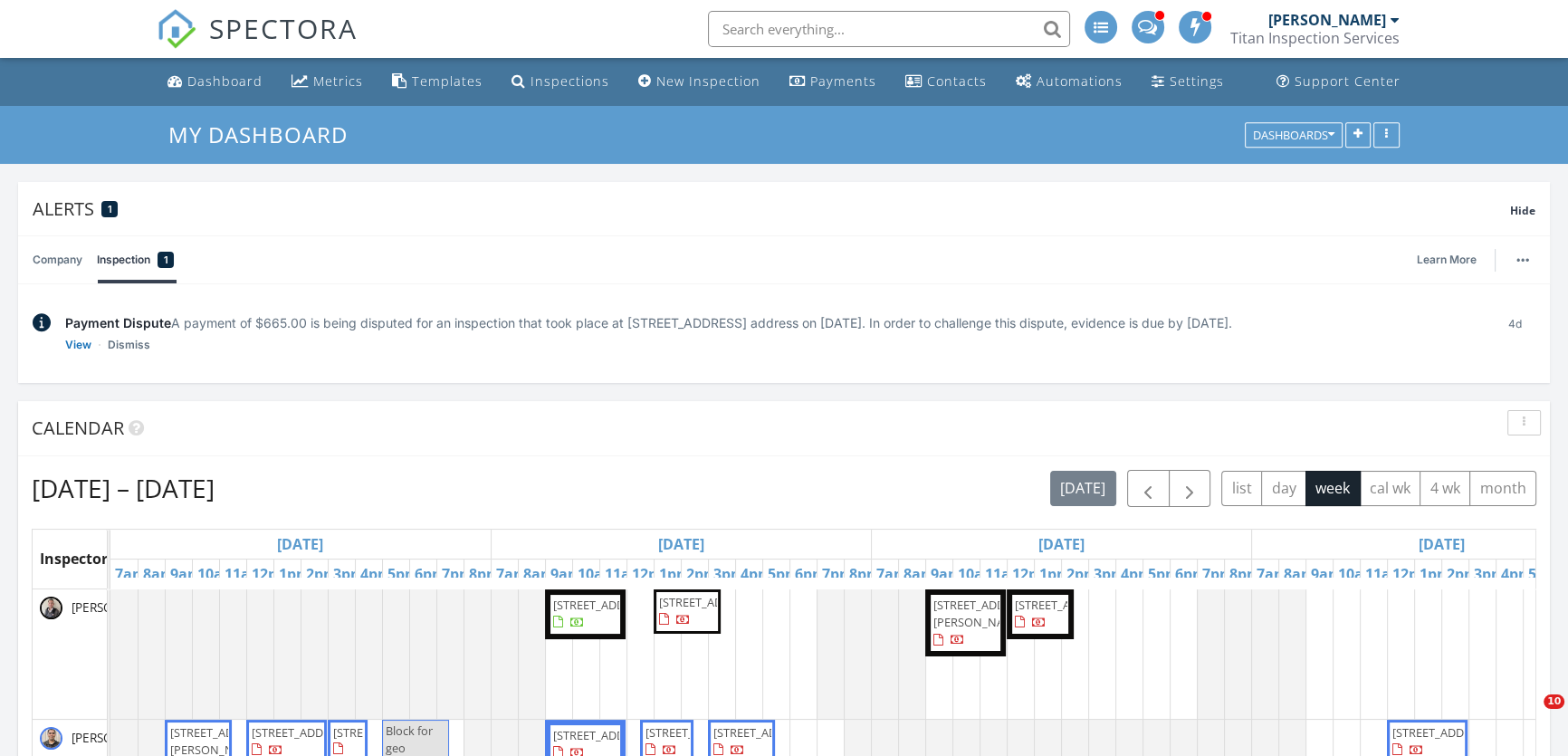
scroll to position [389, 498]
